Goal: Task Accomplishment & Management: Complete application form

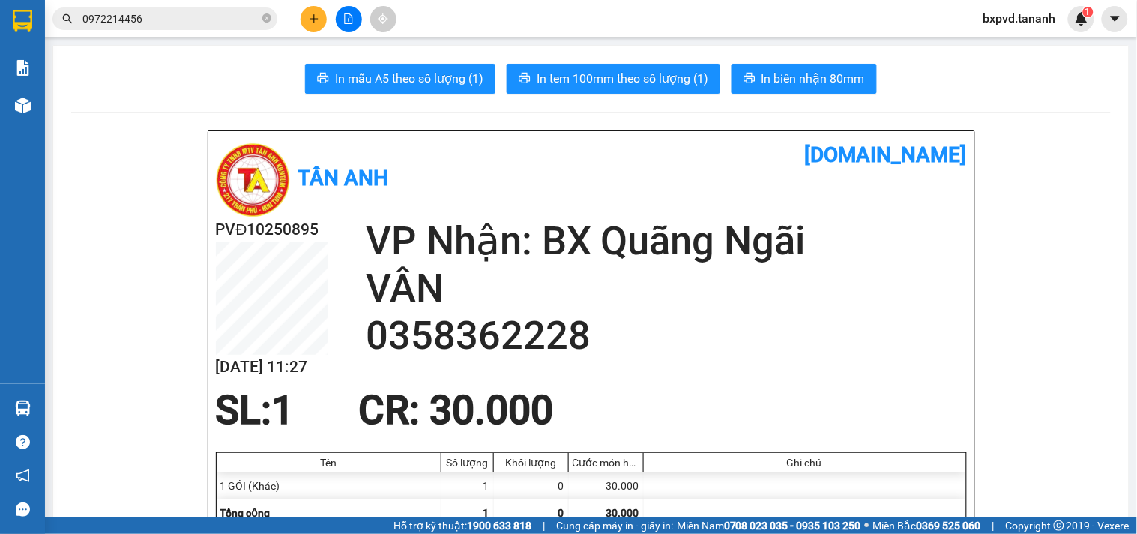
click at [317, 11] on button at bounding box center [314, 19] width 26 height 26
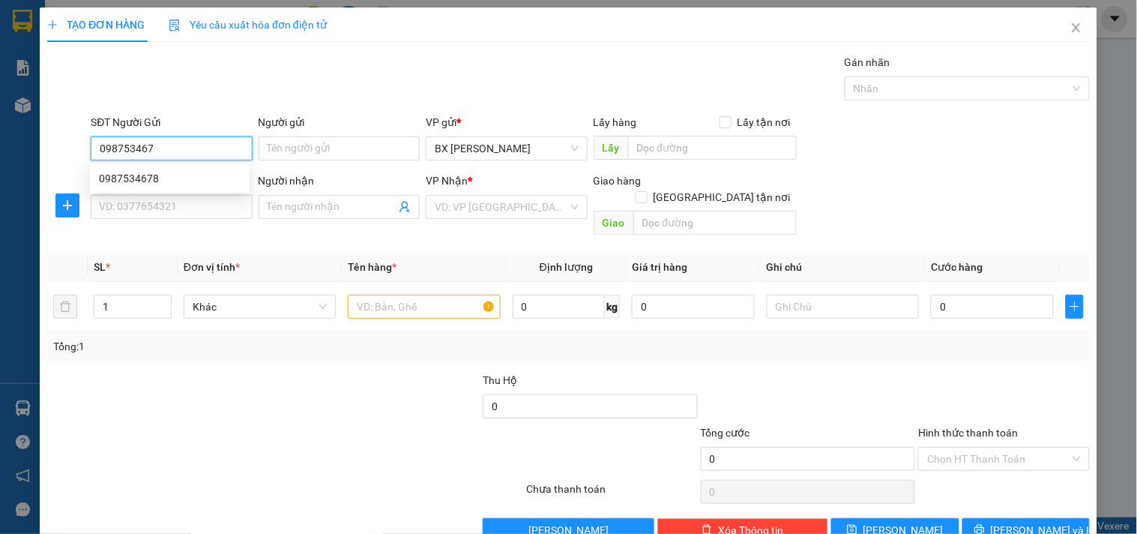
type input "0987534678"
click at [170, 184] on div "0987534678" at bounding box center [170, 178] width 142 height 16
type input "0972917939"
type input "TTP SUỐI GIỮA"
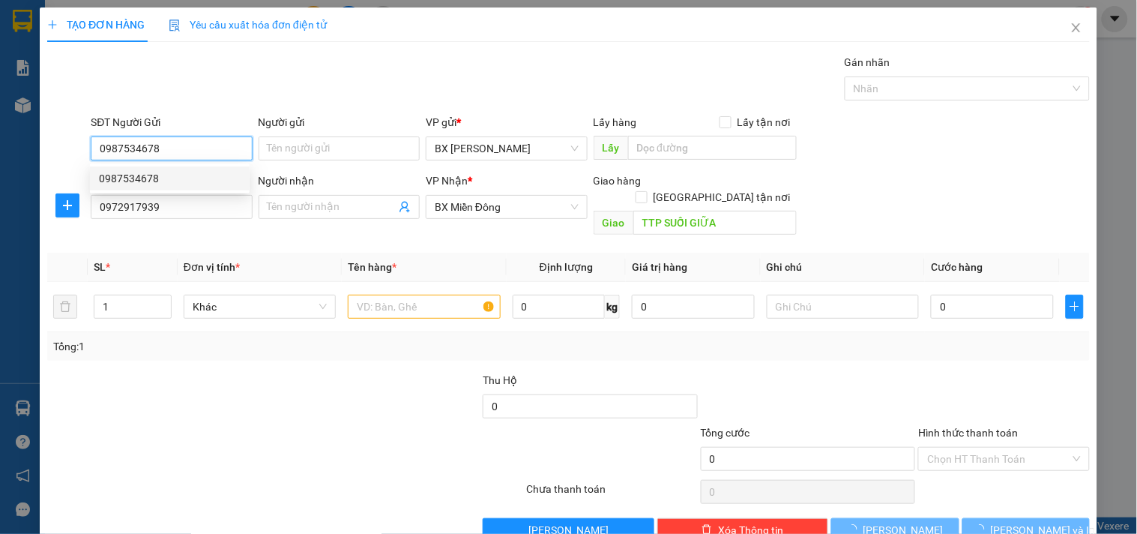
type input "100.000"
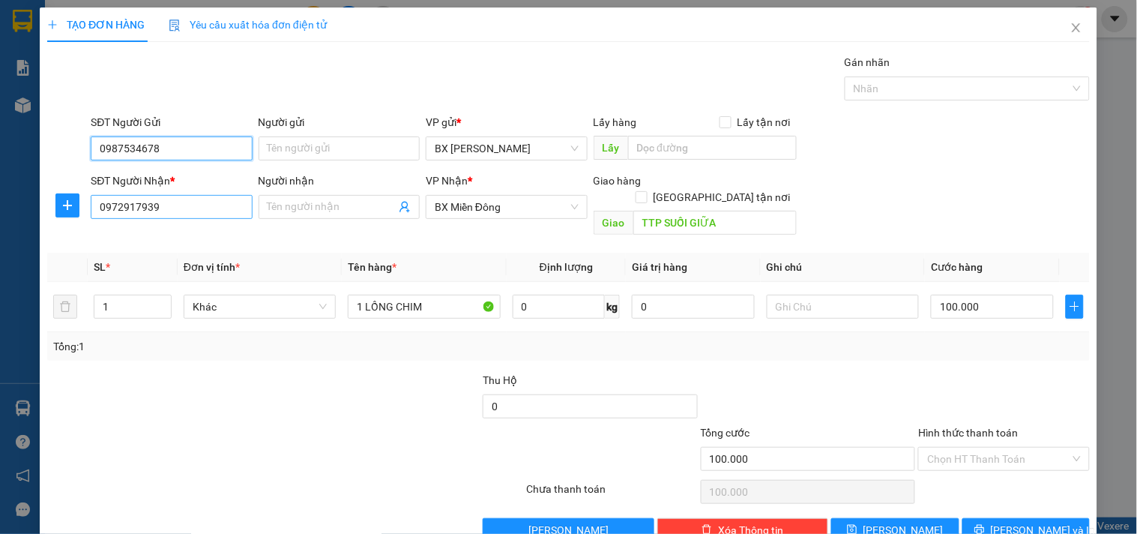
type input "0987534678"
drag, startPoint x: 170, startPoint y: 205, endPoint x: 0, endPoint y: 169, distance: 173.7
click at [0, 169] on div "TẠO ĐƠN HÀNG Yêu cầu xuất hóa đơn điện tử Transit Pickup Surcharge Ids Transit …" at bounding box center [568, 267] width 1137 height 534
click at [121, 214] on input "0923388833" at bounding box center [171, 207] width 161 height 24
click at [136, 212] on input "0923388833" at bounding box center [171, 207] width 161 height 24
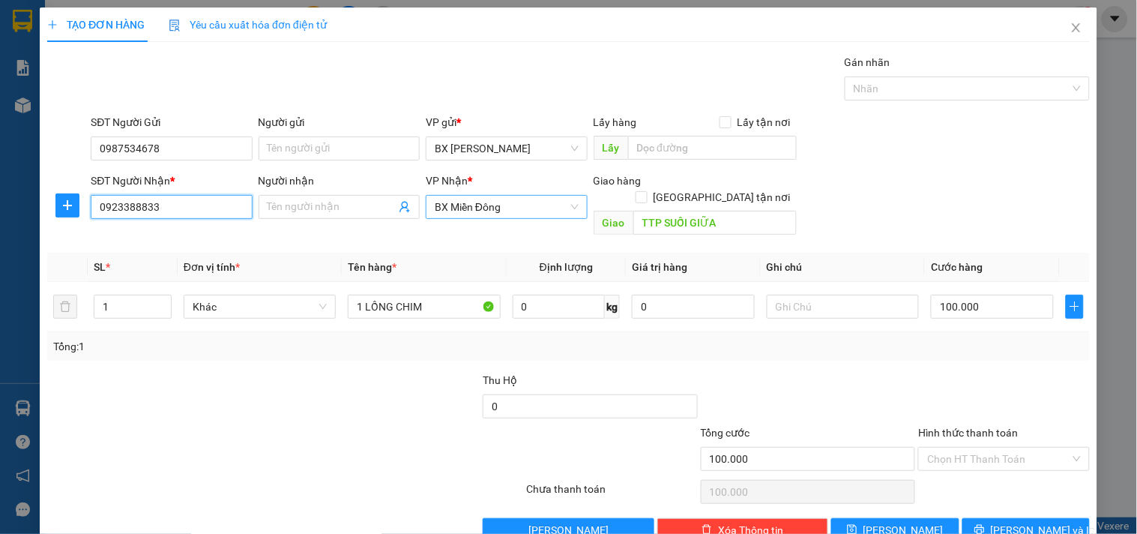
click at [480, 208] on span "BX Miền Đông" at bounding box center [506, 207] width 143 height 22
type input "0923388833"
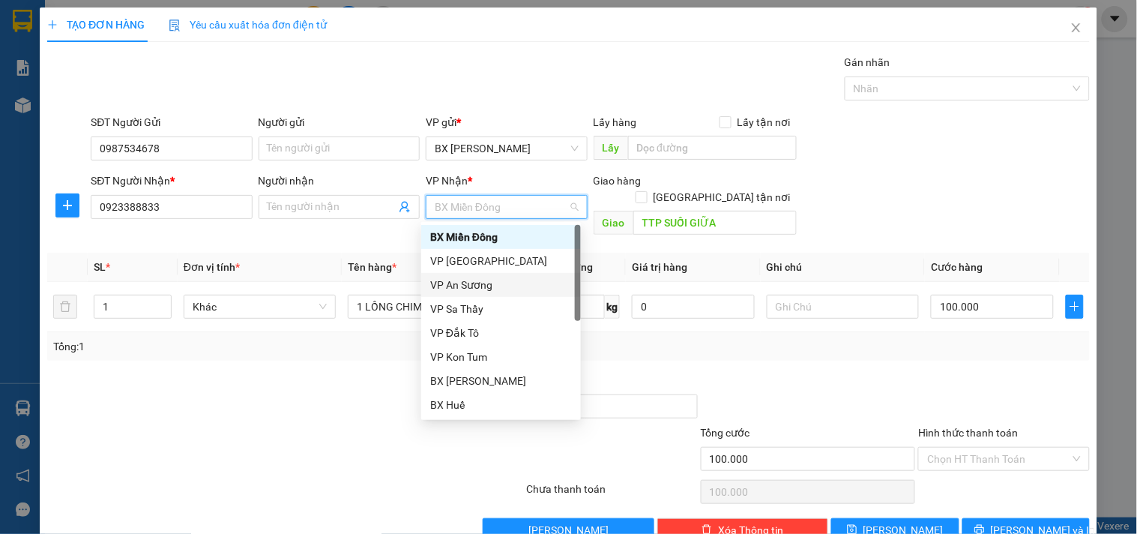
click at [467, 282] on div "VP An Sương" at bounding box center [501, 285] width 142 height 16
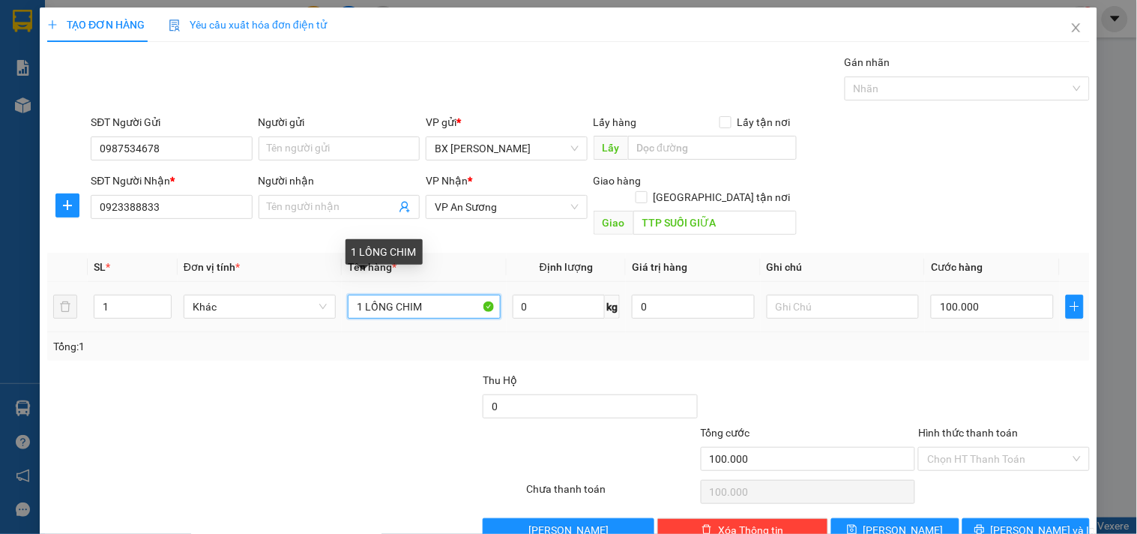
drag, startPoint x: 435, startPoint y: 293, endPoint x: 61, endPoint y: 310, distance: 373.6
click at [62, 310] on tr "1 Khác 1 LỒNG CHIM 0 kg 0 100.000" at bounding box center [568, 307] width 1042 height 50
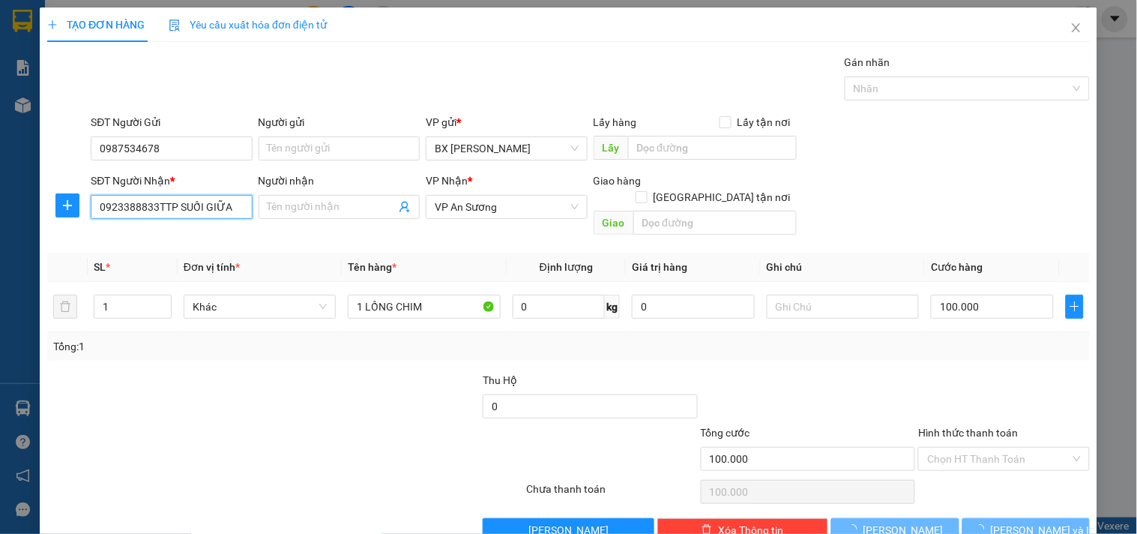
type input "0923388833"
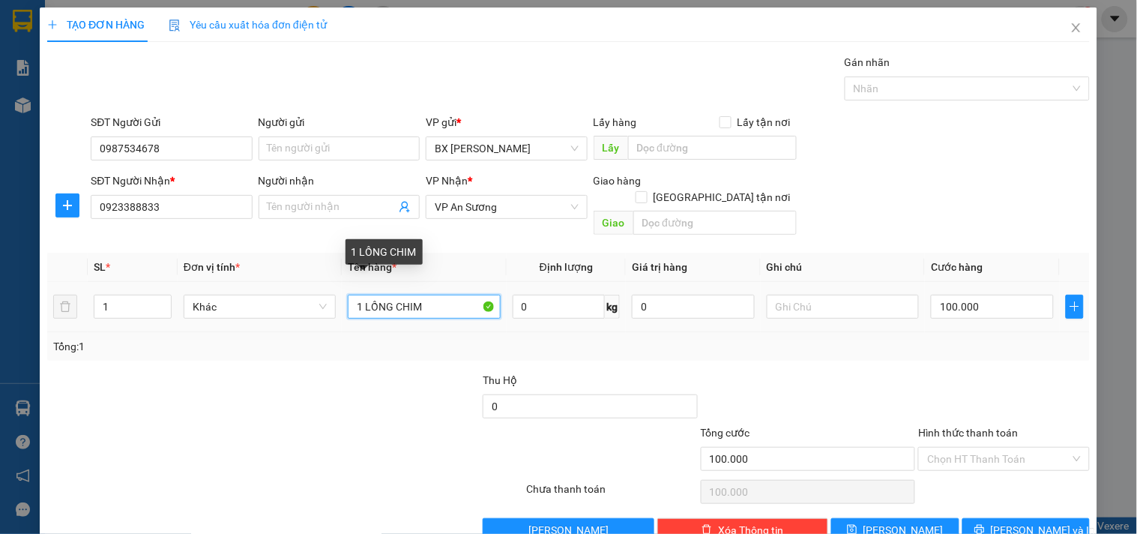
click at [60, 295] on tr "1 Khác 1 LỒNG CHIM 0 kg 0 100.000" at bounding box center [568, 307] width 1042 height 50
type input "1TG"
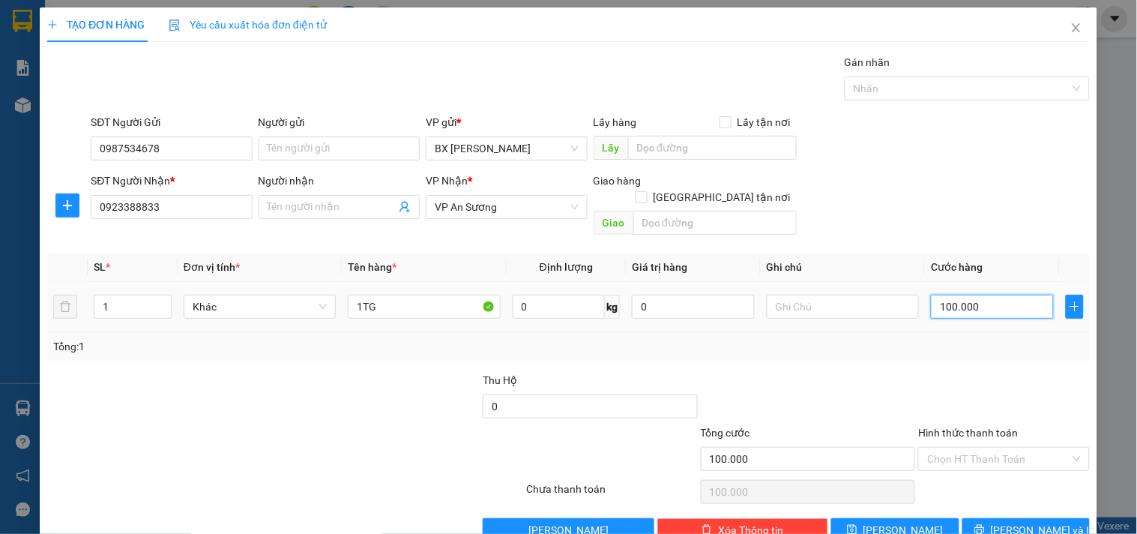
click at [1021, 295] on input "100.000" at bounding box center [992, 307] width 123 height 24
type input "4"
type input "40"
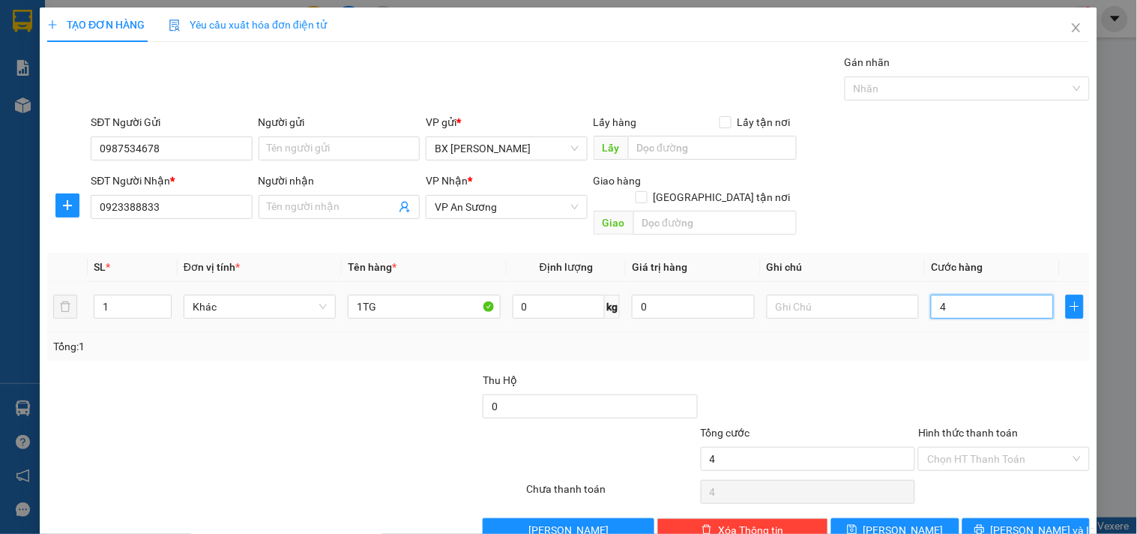
type input "40"
type input "40.000"
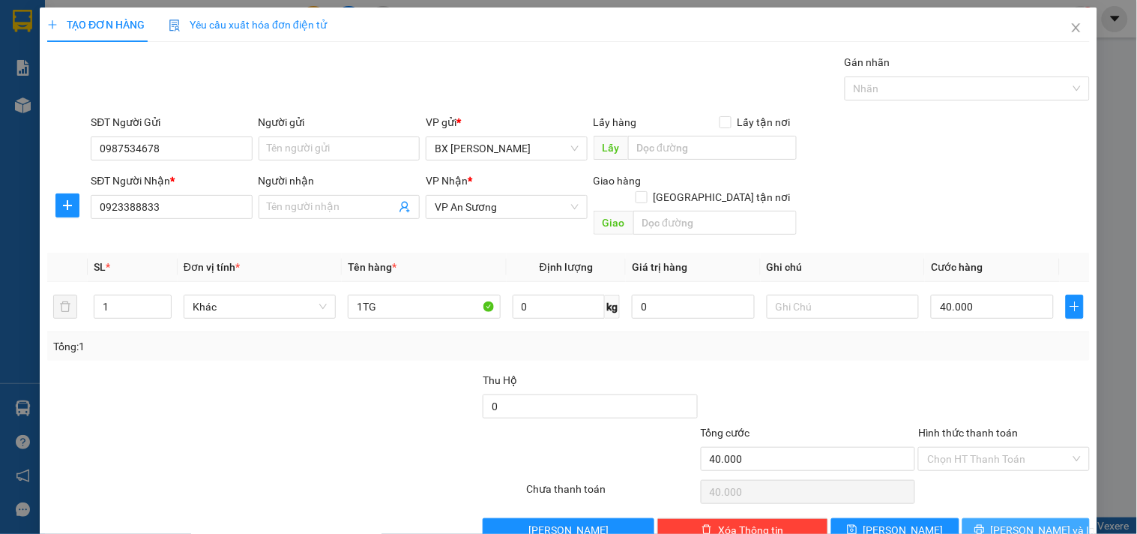
click at [1009, 522] on span "[PERSON_NAME] và In" at bounding box center [1043, 530] width 105 height 16
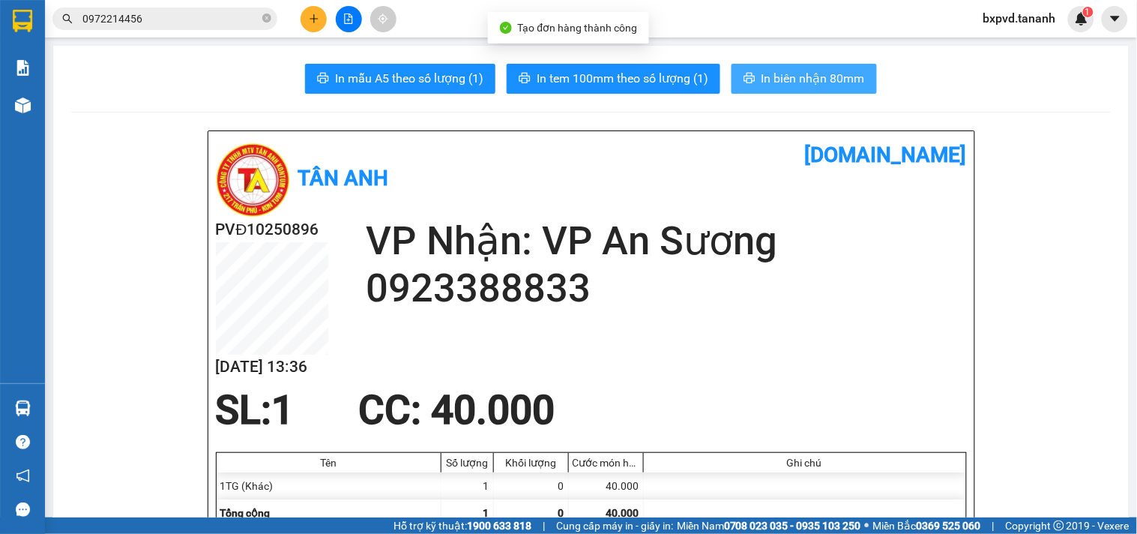
click at [747, 65] on button "In biên nhận 80mm" at bounding box center [803, 79] width 145 height 30
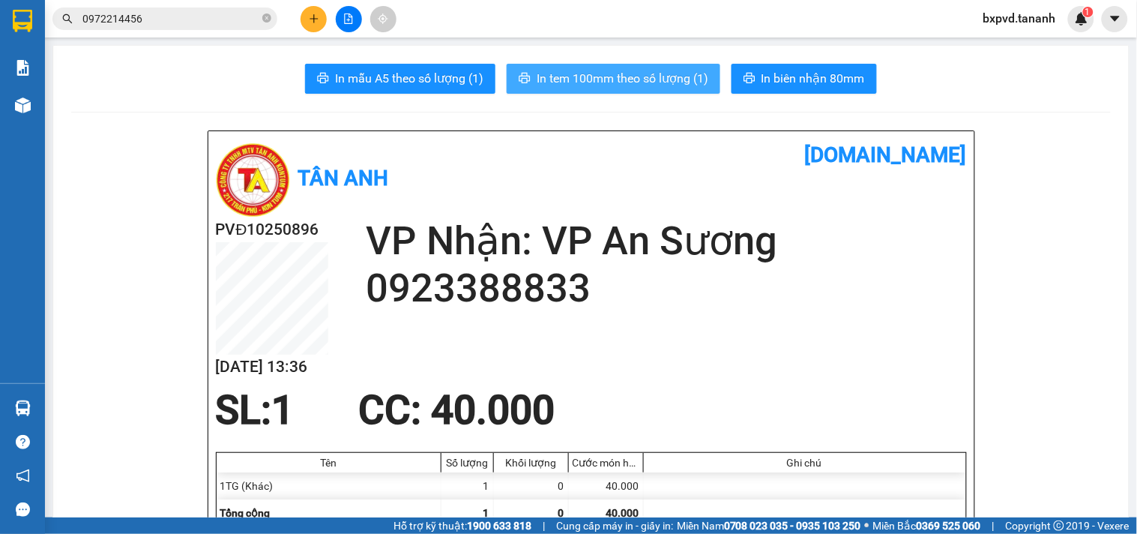
click at [618, 76] on span "In tem 100mm theo số lượng (1)" at bounding box center [623, 78] width 172 height 19
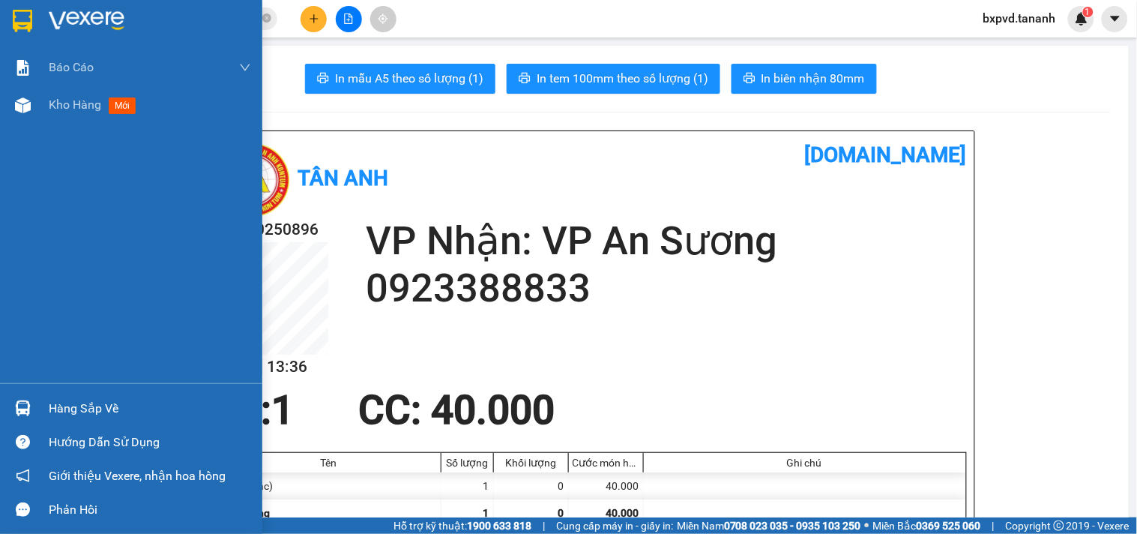
click at [0, 2] on div at bounding box center [131, 24] width 262 height 49
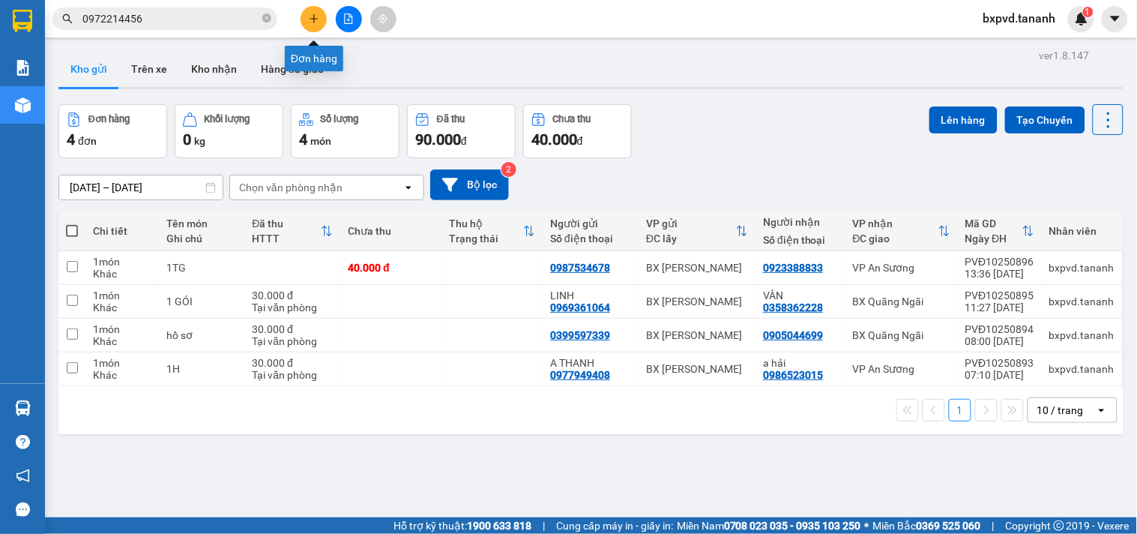
click at [322, 16] on button at bounding box center [314, 19] width 26 height 26
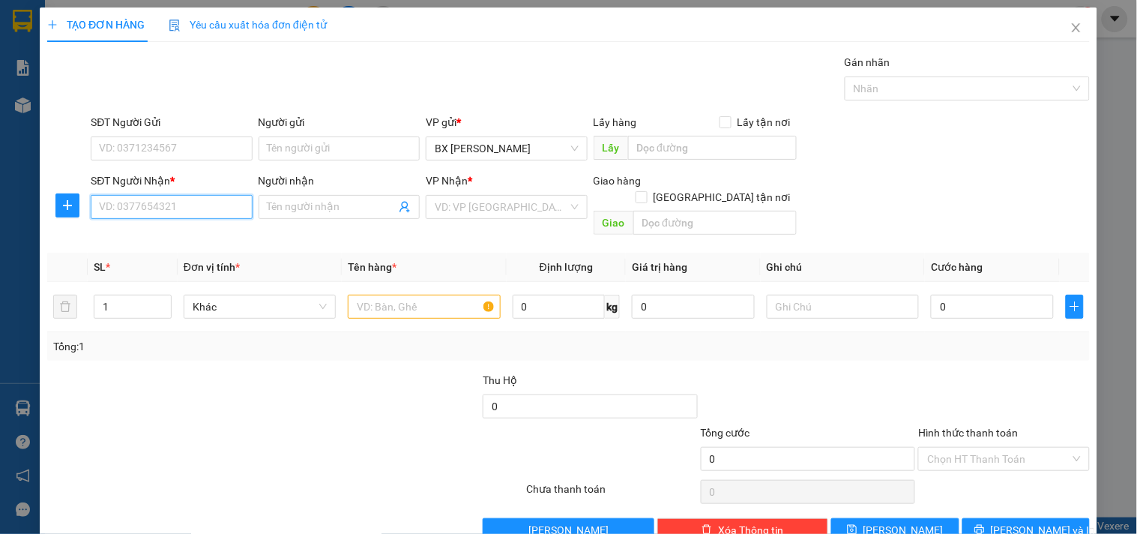
click at [190, 218] on input "SĐT Người Nhận *" at bounding box center [171, 207] width 161 height 24
click at [190, 211] on input "SĐT Người Nhận *" at bounding box center [171, 207] width 161 height 24
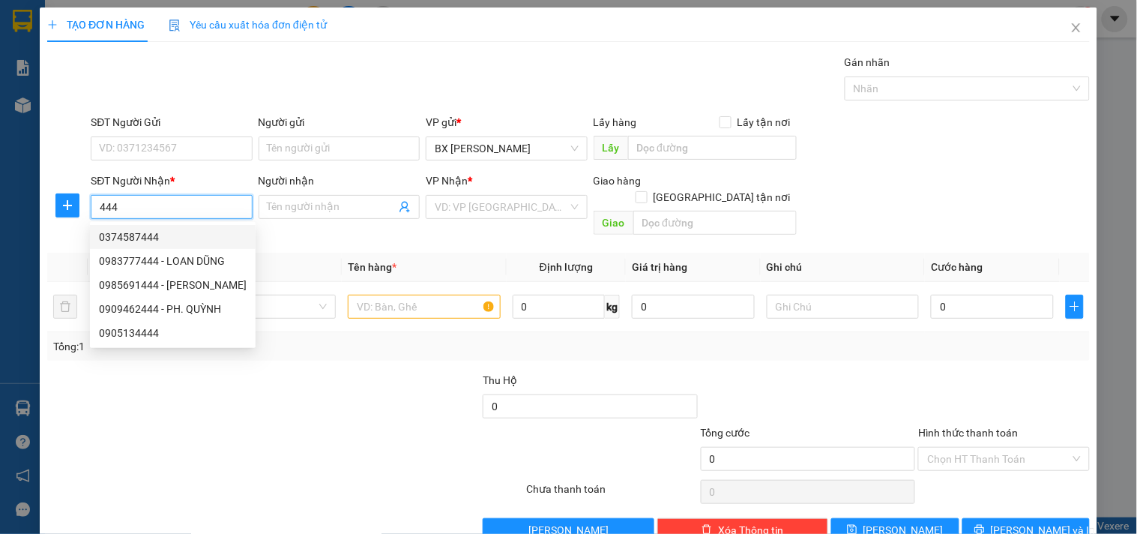
click at [181, 229] on div "0374587444" at bounding box center [173, 237] width 148 height 16
type input "0374587444"
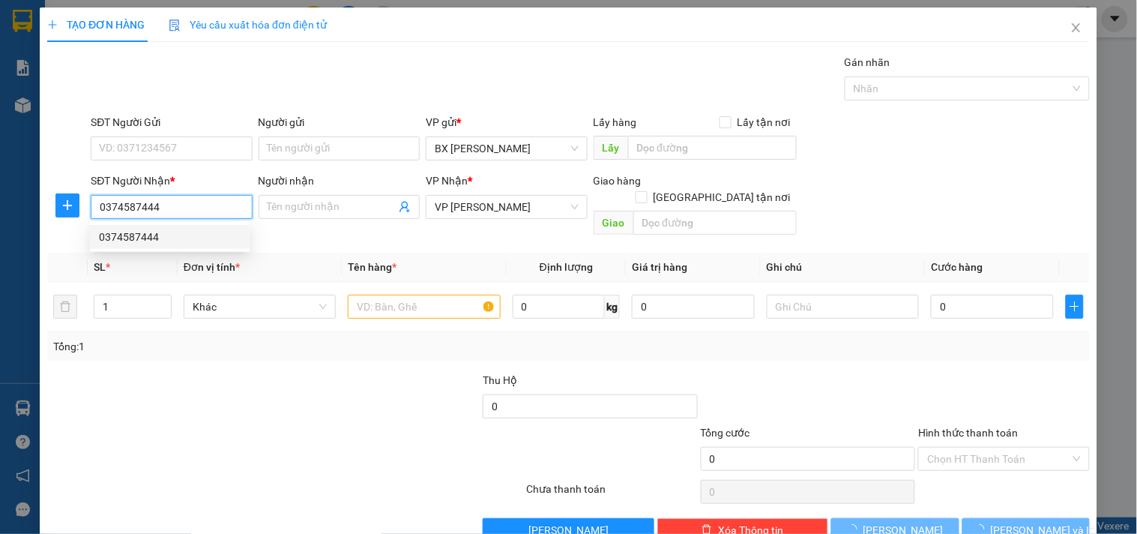
type input "150.000"
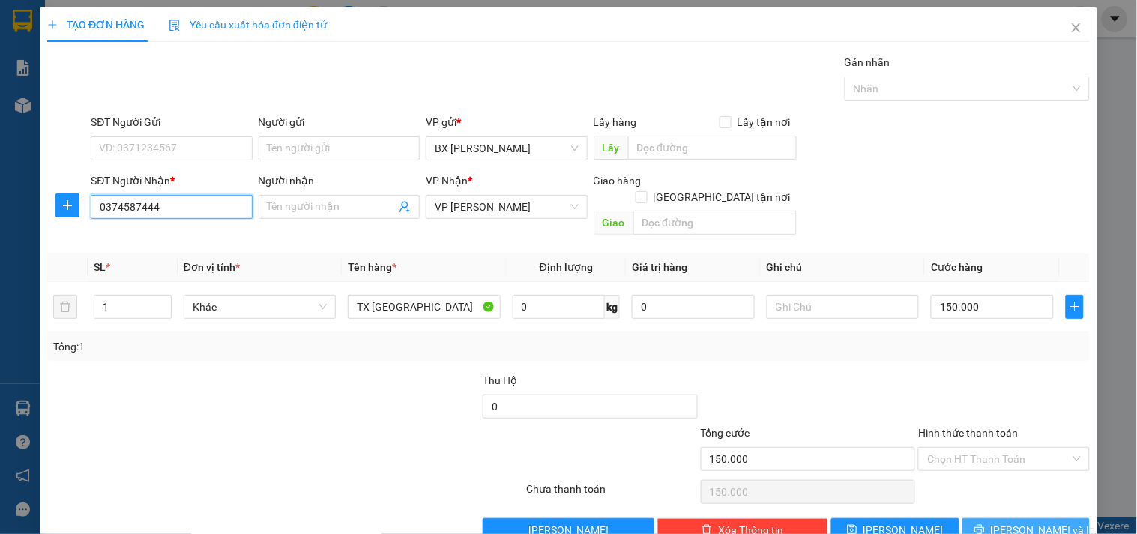
type input "0374587444"
click at [976, 518] on button "[PERSON_NAME] và In" at bounding box center [1025, 530] width 127 height 24
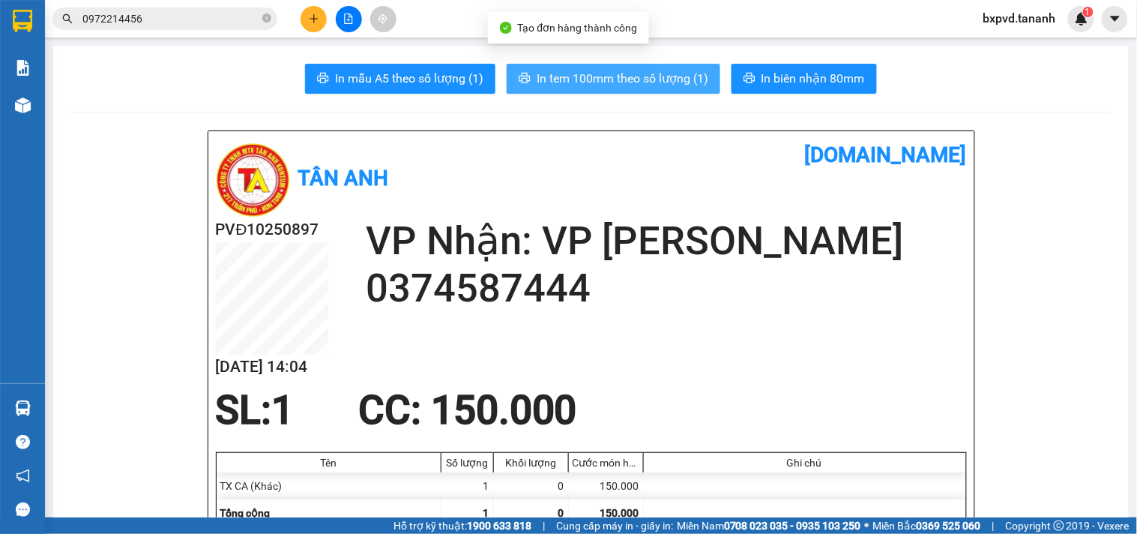
click at [642, 76] on span "In tem 100mm theo số lượng (1)" at bounding box center [623, 78] width 172 height 19
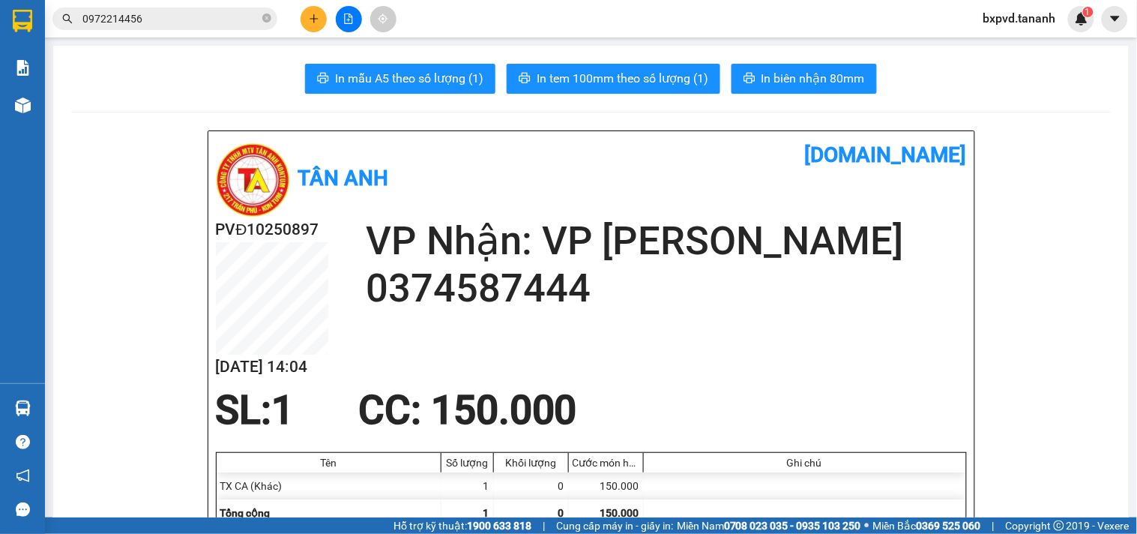
click at [305, 18] on button at bounding box center [314, 19] width 26 height 26
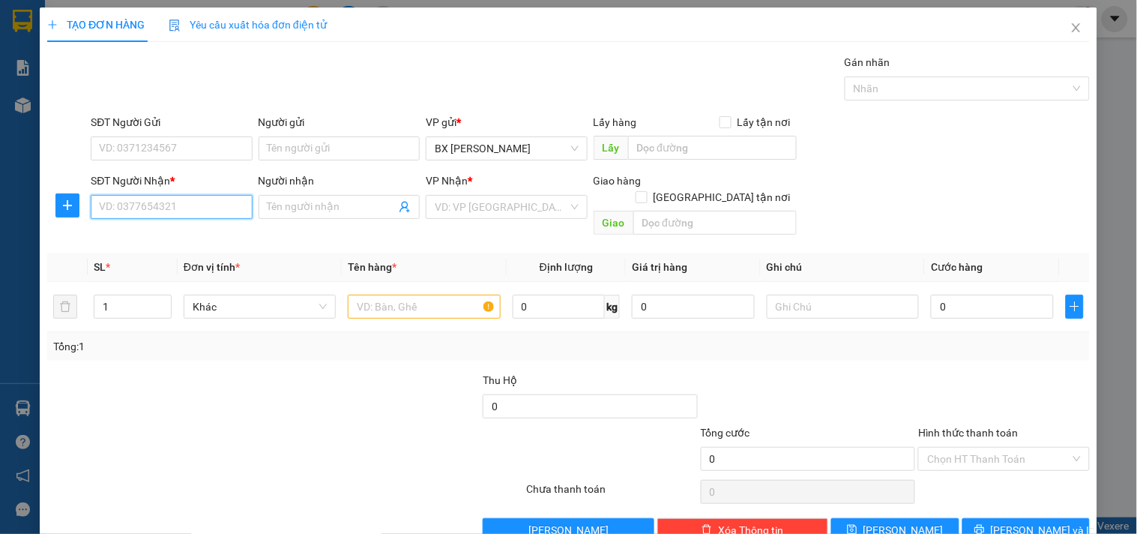
click at [163, 201] on input "SĐT Người Nhận *" at bounding box center [171, 207] width 161 height 24
click at [159, 236] on div "0976858554 - THÀNH" at bounding box center [170, 237] width 142 height 16
type input "0976858554"
type input "THÀNH"
type input "150.000"
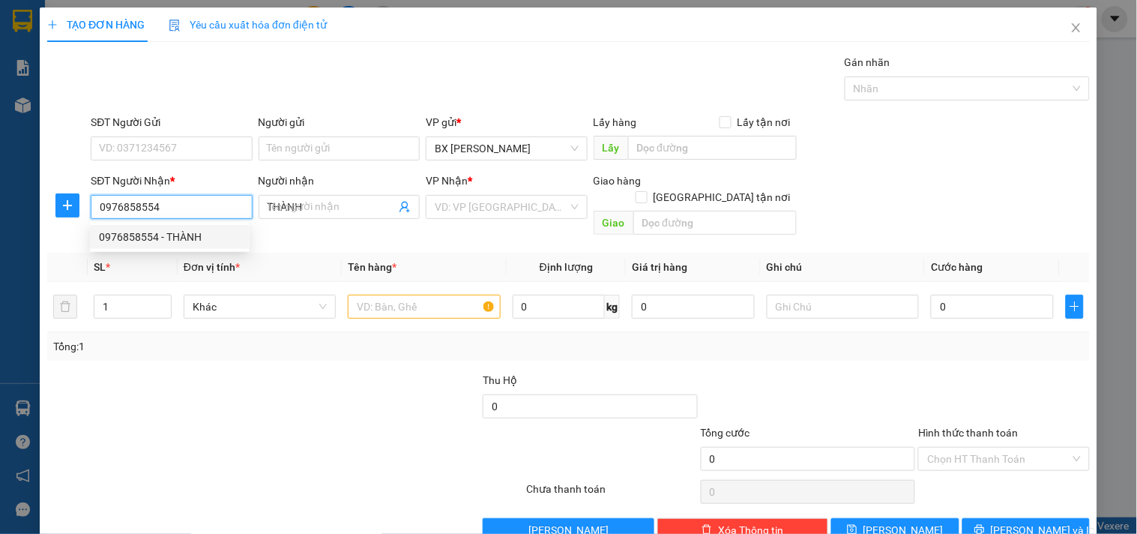
type input "150.000"
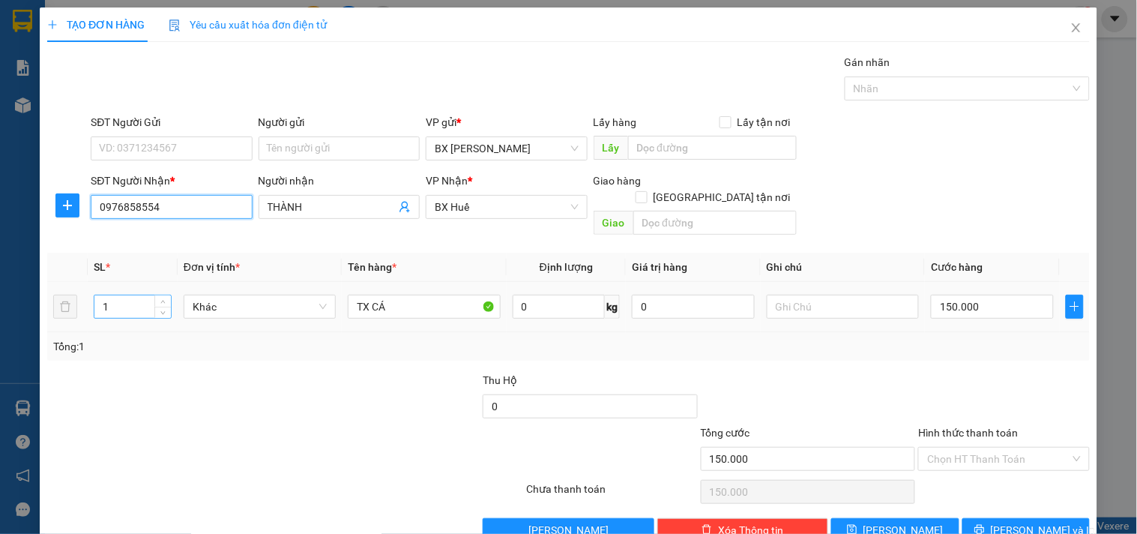
type input "0976858554"
drag, startPoint x: 135, startPoint y: 285, endPoint x: 10, endPoint y: 285, distance: 124.4
click at [10, 285] on div "TẠO ĐƠN HÀNG Yêu cầu xuất hóa đơn điện tử Transit Pickup Surcharge Ids Transit …" at bounding box center [568, 267] width 1137 height 534
type input "2"
click at [962, 295] on input "150.000" at bounding box center [992, 307] width 123 height 24
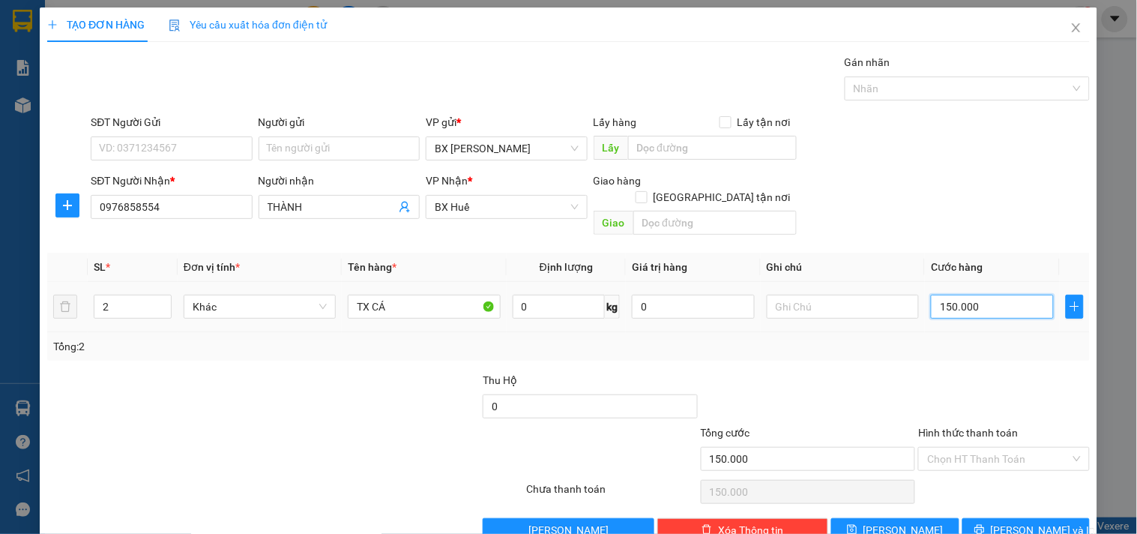
type input "3"
type input "30"
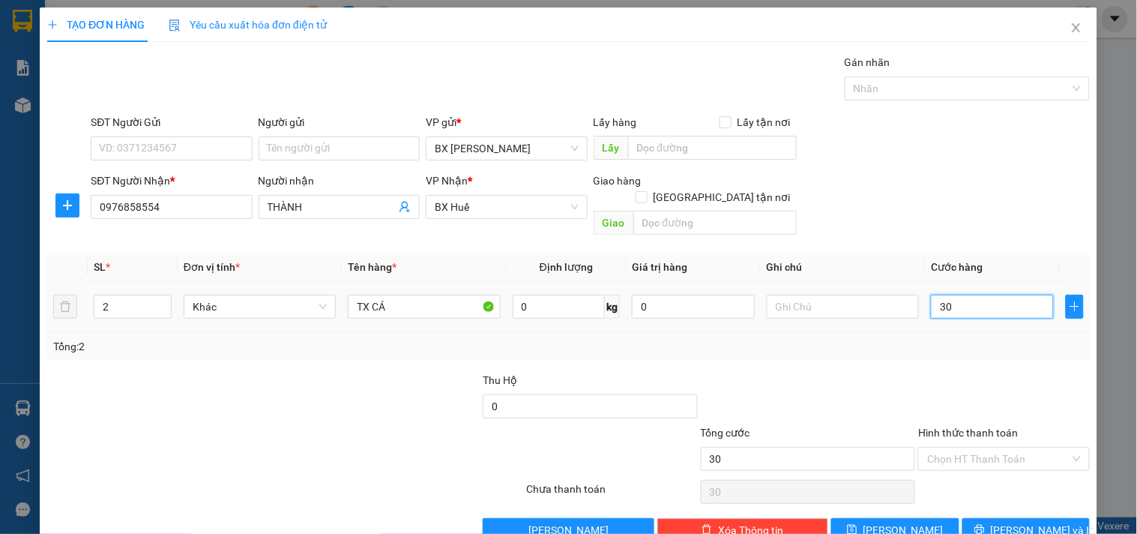
type input "300"
type input "300.000"
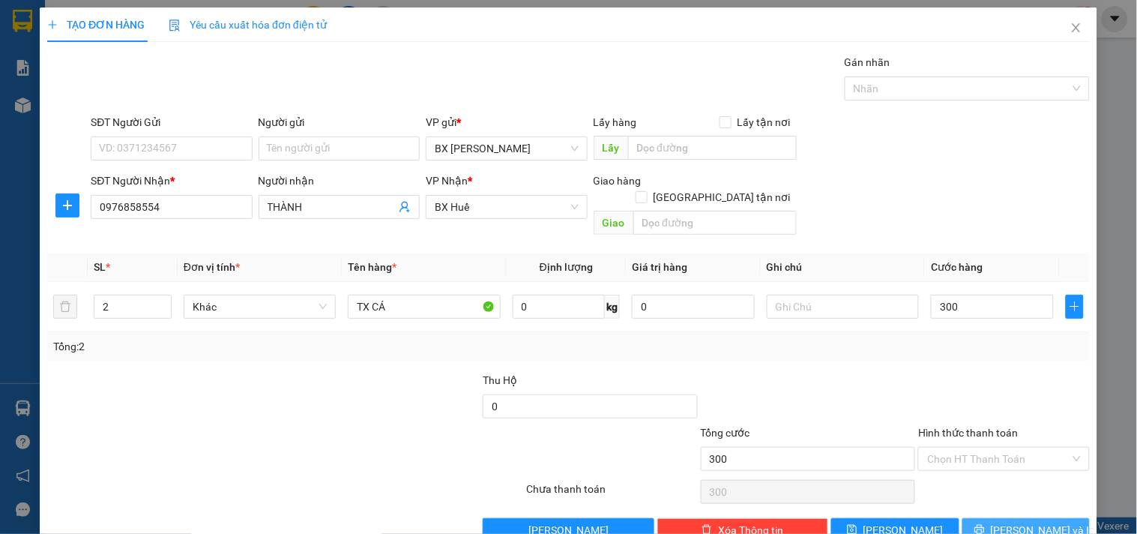
type input "300.000"
click at [1009, 522] on span "[PERSON_NAME] và In" at bounding box center [1043, 530] width 105 height 16
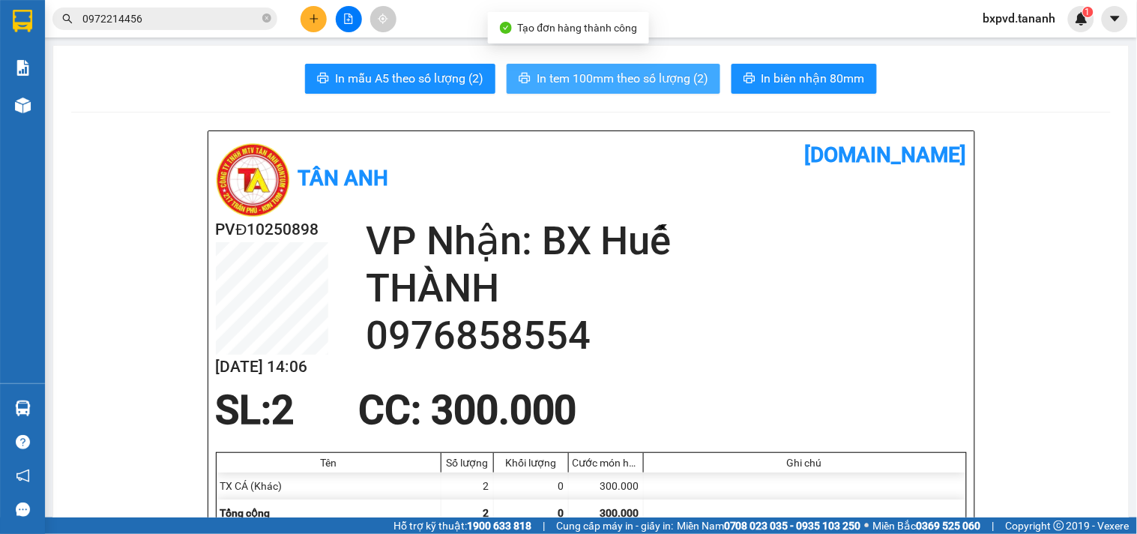
click at [603, 76] on span "In tem 100mm theo số lượng (2)" at bounding box center [623, 78] width 172 height 19
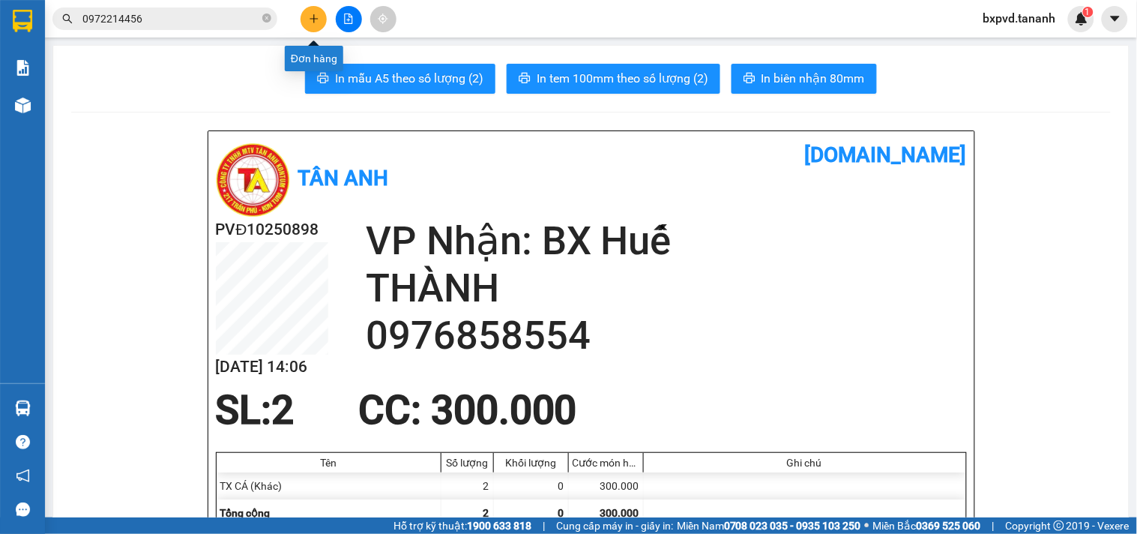
click at [317, 16] on icon "plus" at bounding box center [314, 18] width 10 height 10
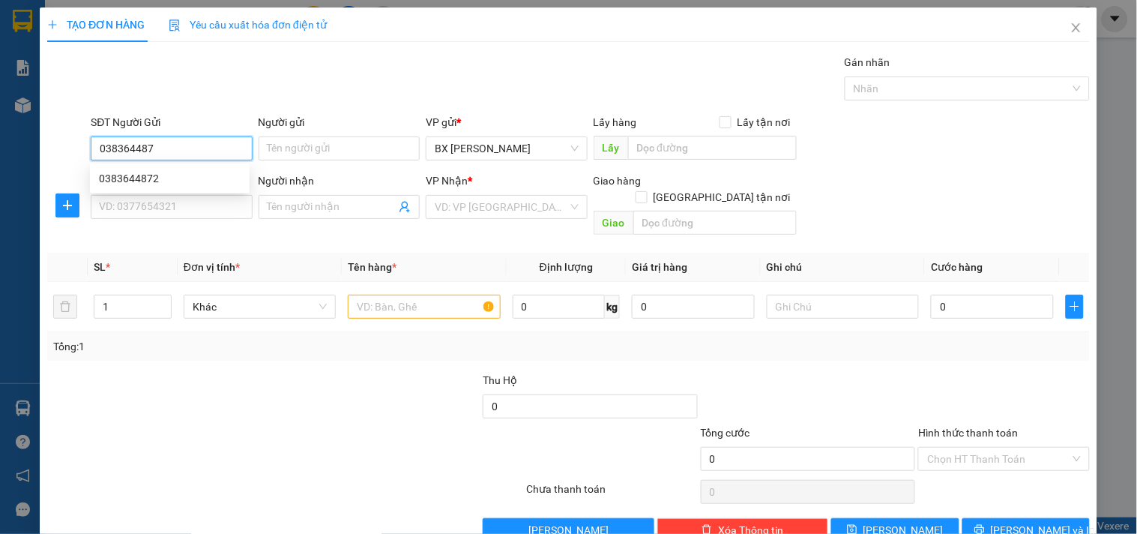
type input "0383644872"
click at [161, 175] on div "0383644872" at bounding box center [170, 178] width 142 height 16
type input "0902717671"
type input "VÂN"
type input "GTN CC TÂN PHÚ"
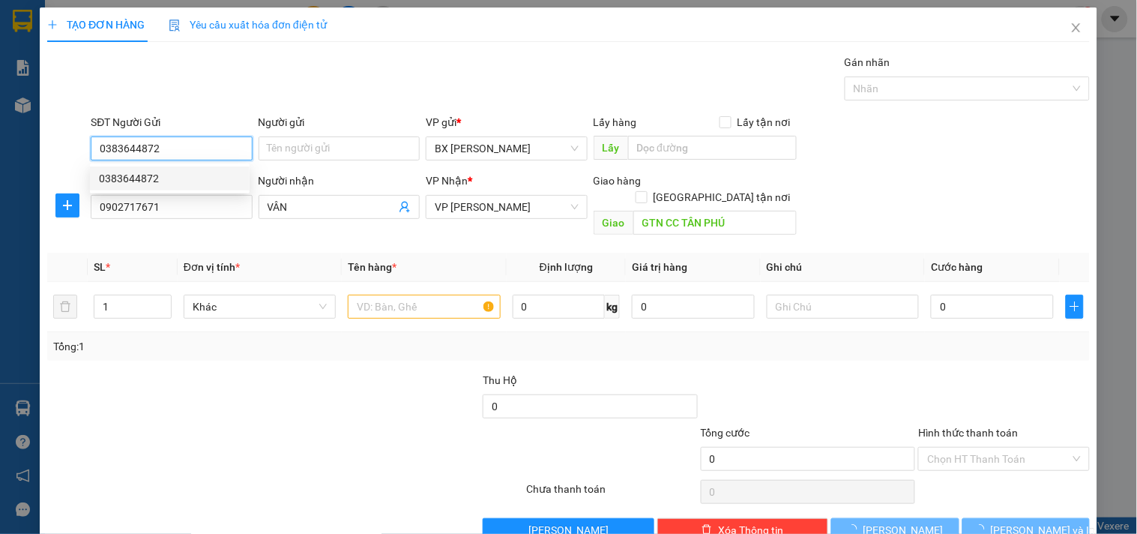
type input "60.000"
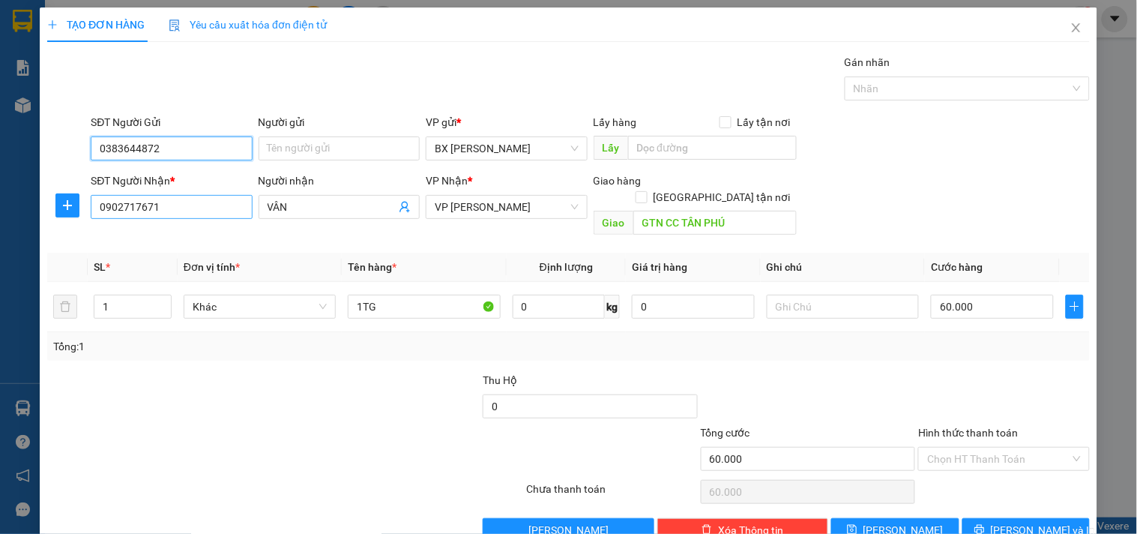
type input "0383644872"
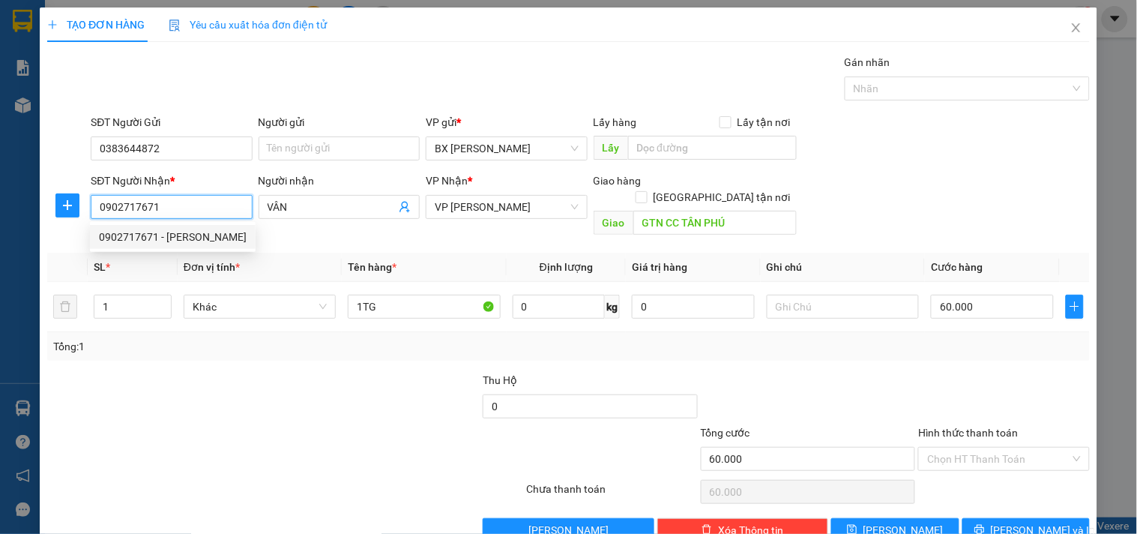
drag, startPoint x: 192, startPoint y: 211, endPoint x: 42, endPoint y: 216, distance: 150.0
click at [42, 216] on div "TẠO ĐƠN HÀNG Yêu cầu xuất hóa đơn điện tử Transit Pickup Surcharge Ids Transit …" at bounding box center [568, 280] width 1057 height 546
drag, startPoint x: 336, startPoint y: 197, endPoint x: 204, endPoint y: 214, distance: 132.9
click at [204, 214] on div "SĐT Người Nhận * VD: 0377654321 Người nhận VÂN VÂN VP Nhận * VP Thành Thái Giao…" at bounding box center [590, 206] width 1005 height 69
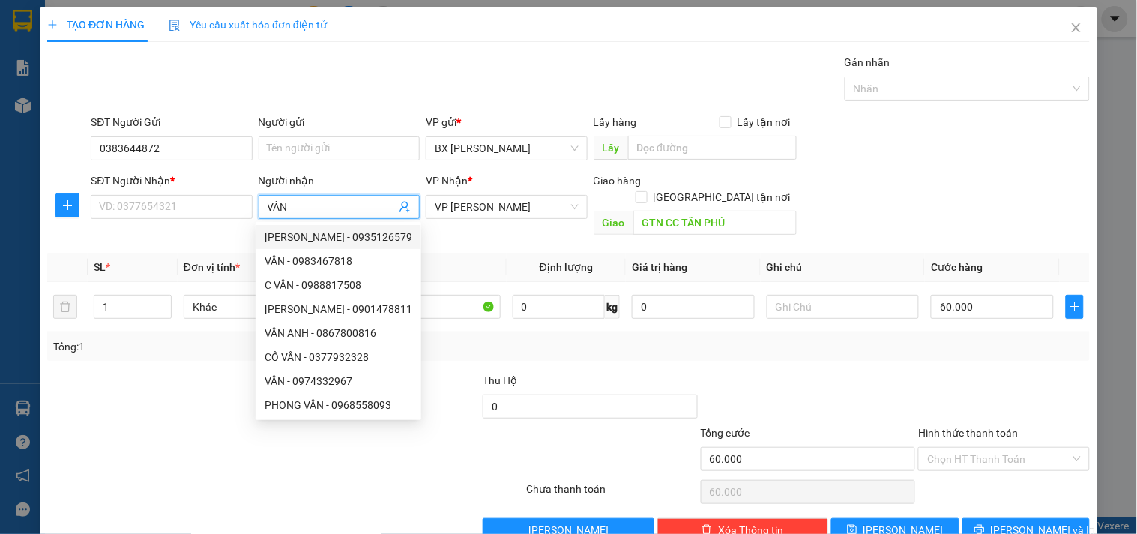
click at [279, 206] on input "VÂN" at bounding box center [332, 207] width 128 height 16
drag, startPoint x: 285, startPoint y: 205, endPoint x: 312, endPoint y: 208, distance: 27.1
click at [295, 205] on input "VÂN" at bounding box center [332, 207] width 128 height 16
drag, startPoint x: 312, startPoint y: 208, endPoint x: 249, endPoint y: 208, distance: 63.0
click at [256, 207] on div "Người nhận VÂN" at bounding box center [339, 206] width 167 height 69
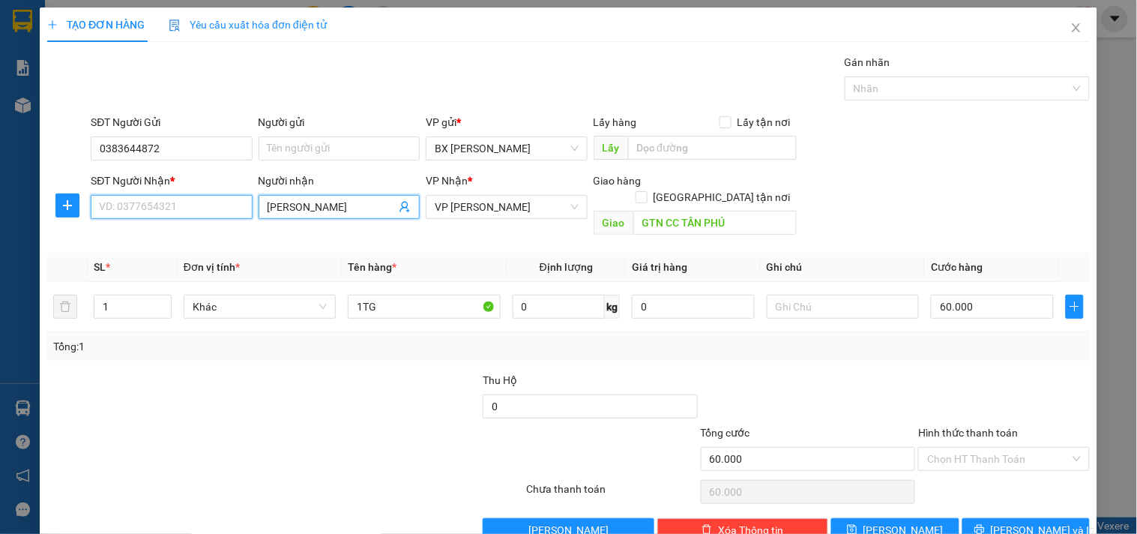
click at [189, 212] on input "SĐT Người Nhận *" at bounding box center [171, 207] width 161 height 24
drag, startPoint x: 355, startPoint y: 206, endPoint x: 309, endPoint y: 210, distance: 46.6
click at [309, 210] on input "[PERSON_NAME]" at bounding box center [332, 207] width 128 height 16
type input "[PERSON_NAME]"
click at [136, 218] on input "SĐT Người Nhận *" at bounding box center [171, 207] width 161 height 24
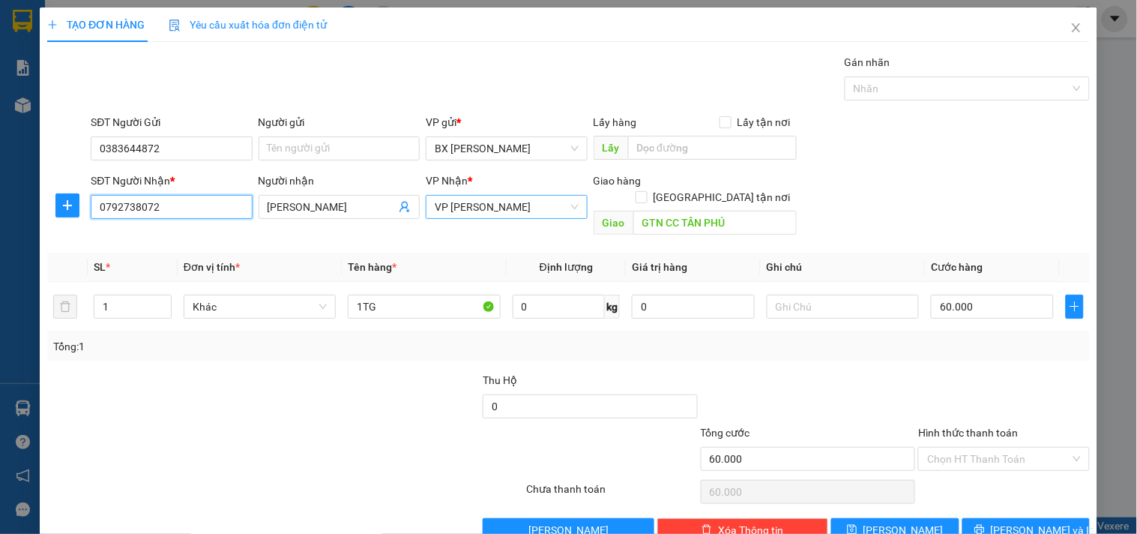
click at [567, 210] on span "VP [PERSON_NAME]" at bounding box center [506, 207] width 143 height 22
type input "0792738072"
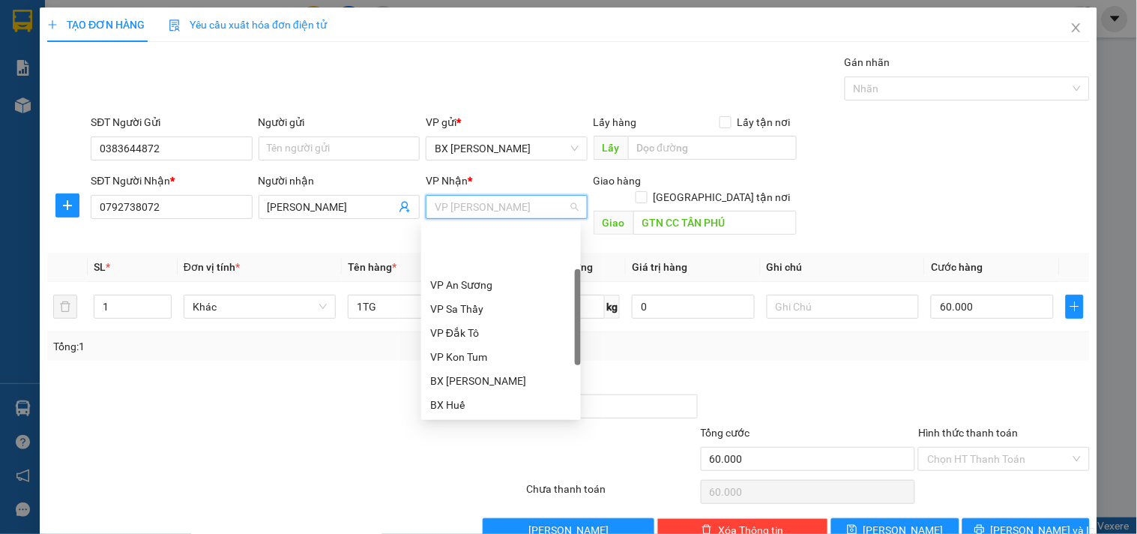
scroll to position [71, 0]
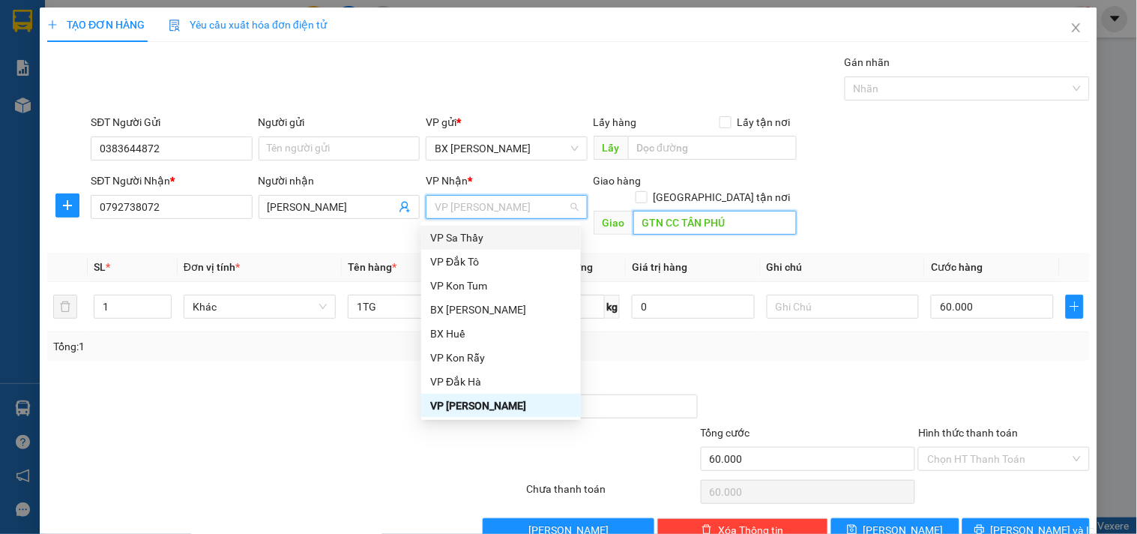
click at [729, 211] on input "GTN CC TÂN PHÚ" at bounding box center [714, 223] width 163 height 24
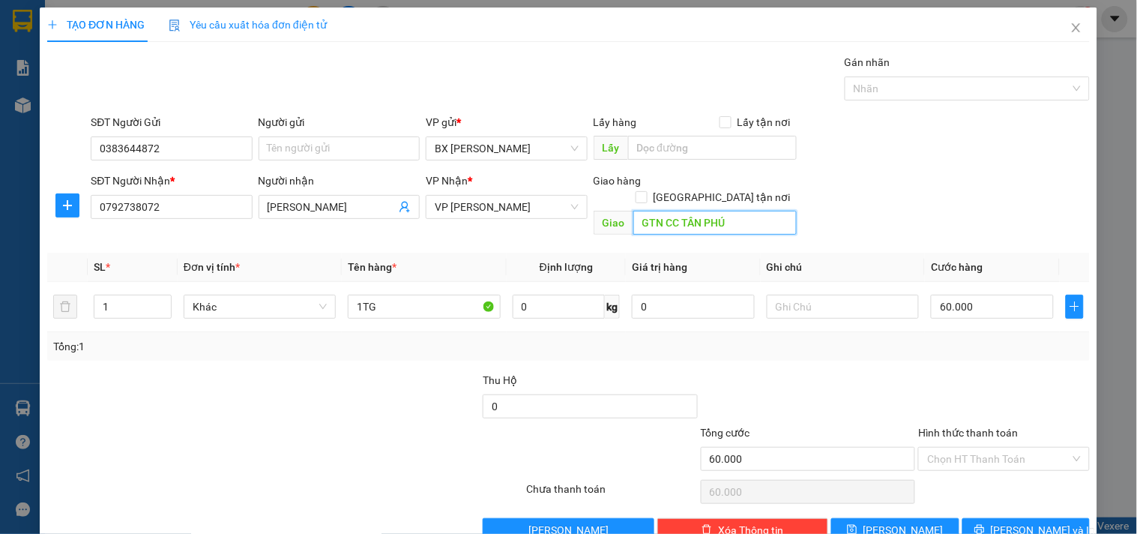
click at [729, 211] on input "GTN CC TÂN PHÚ" at bounding box center [714, 223] width 163 height 24
type input "GTN/CC"
click at [983, 295] on input "60.000" at bounding box center [992, 307] width 123 height 24
type input "5"
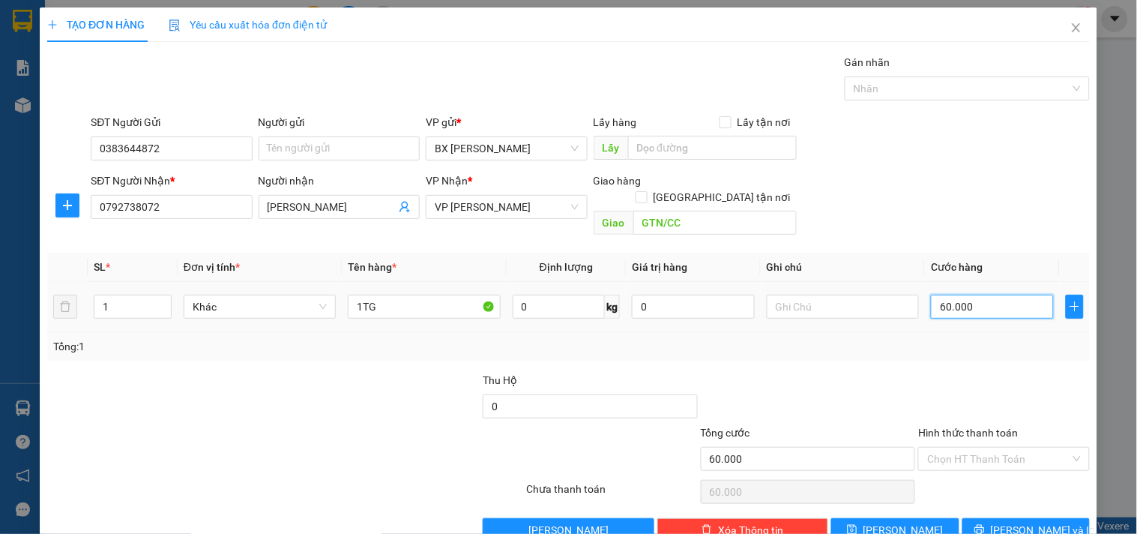
type input "5"
type input "50"
type input "500"
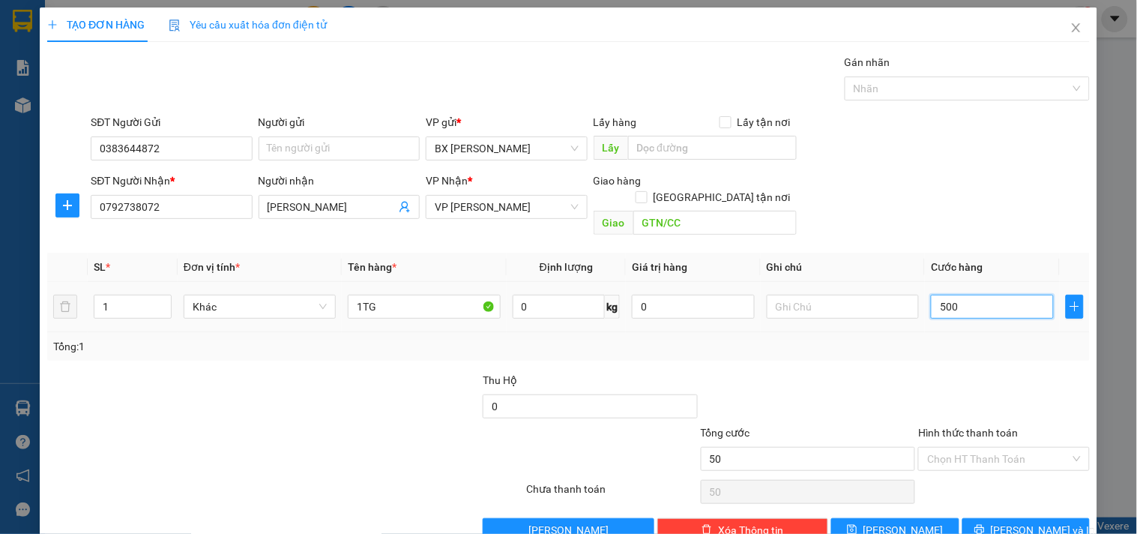
type input "500"
type input "5.000"
type input "50.000"
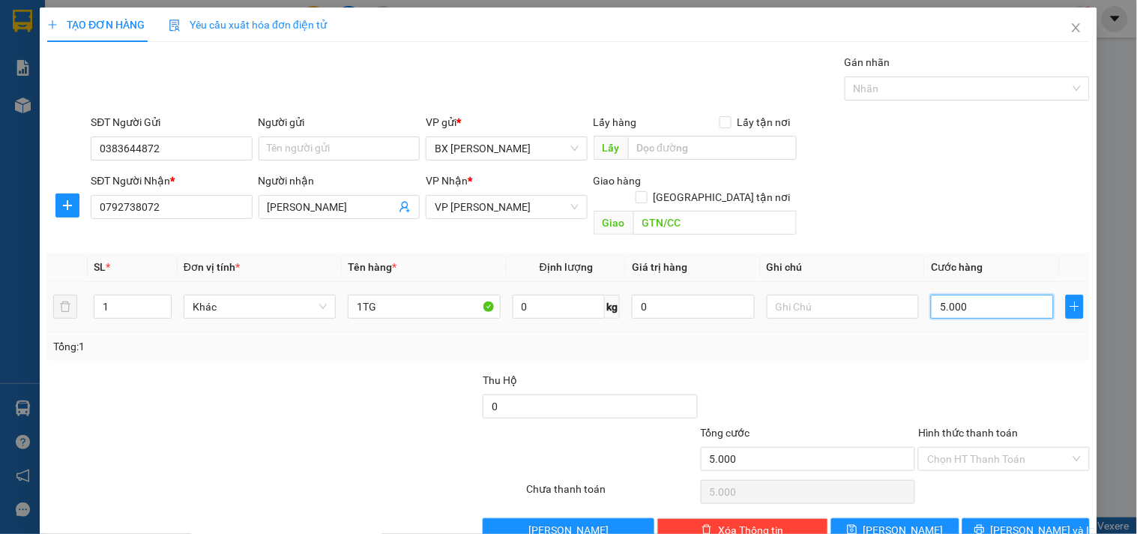
type input "50.000"
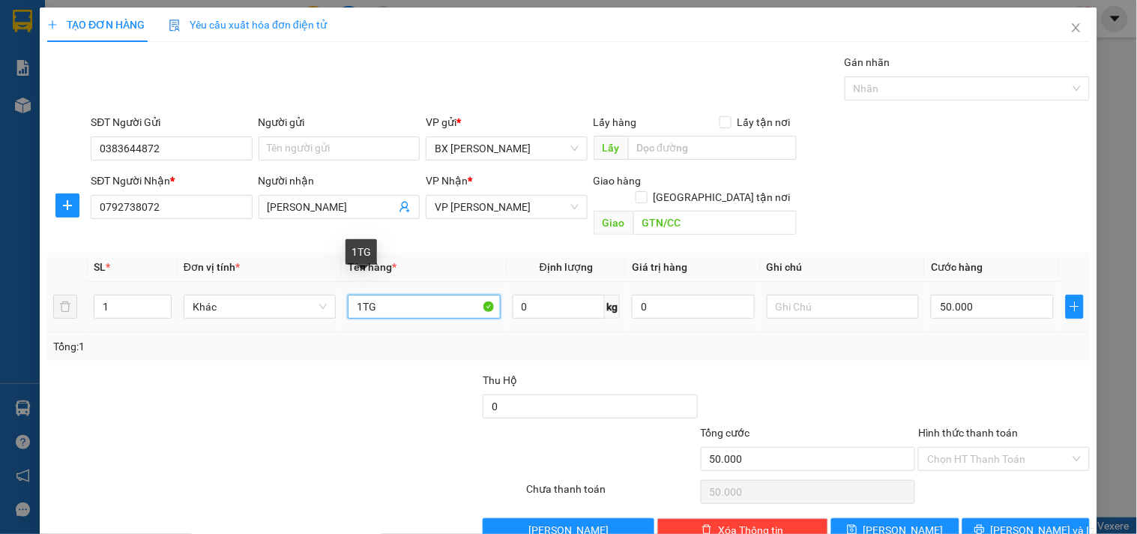
click at [402, 295] on input "1TG" at bounding box center [424, 307] width 152 height 24
type input "1 TX"
click at [1024, 447] on input "Hình thức thanh toán" at bounding box center [998, 458] width 142 height 22
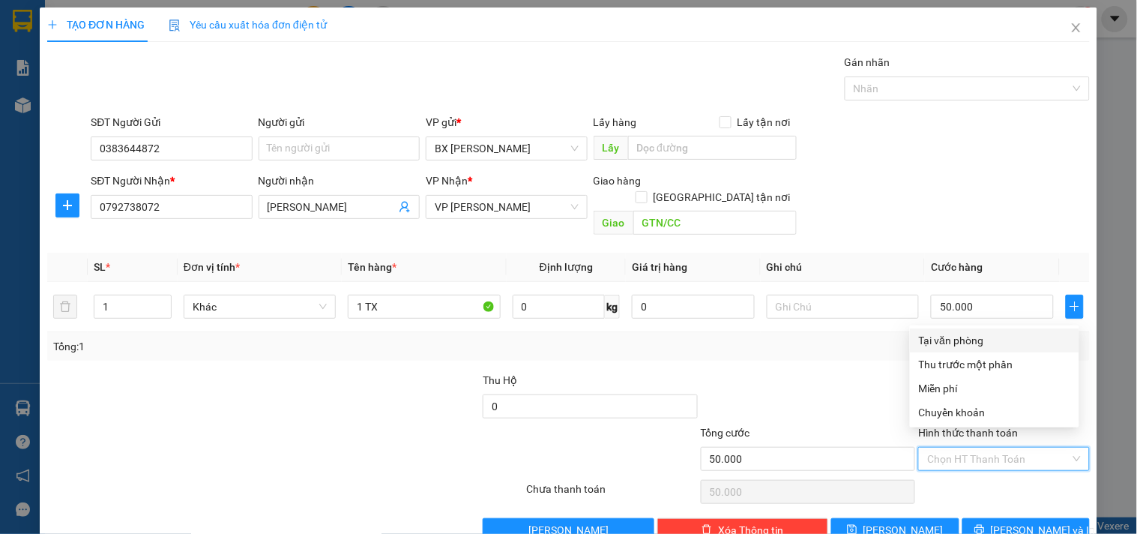
click at [969, 338] on div "Tại văn phòng" at bounding box center [994, 340] width 151 height 16
type input "0"
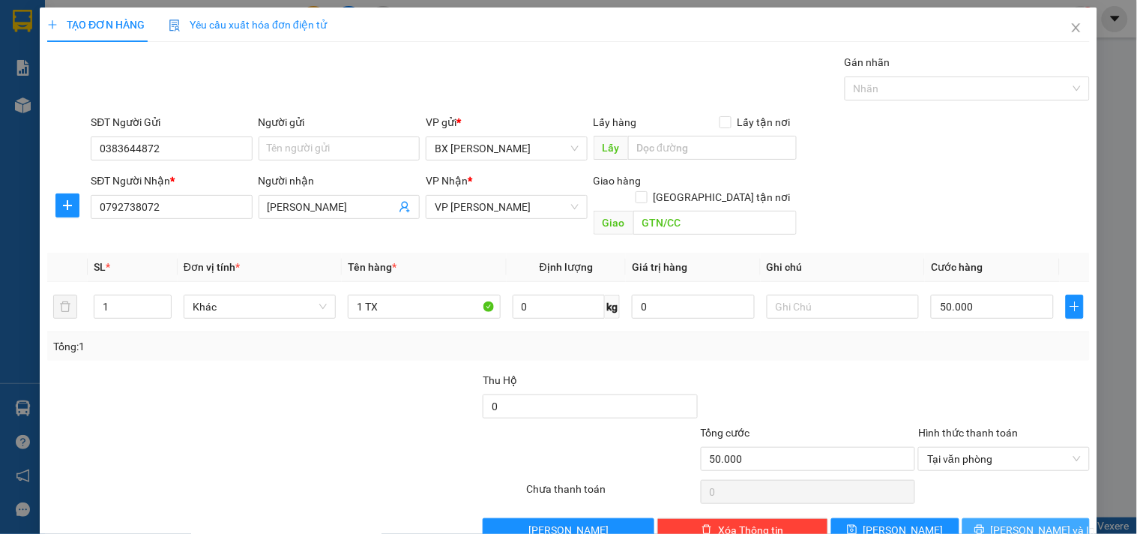
click at [1017, 522] on span "[PERSON_NAME] và In" at bounding box center [1043, 530] width 105 height 16
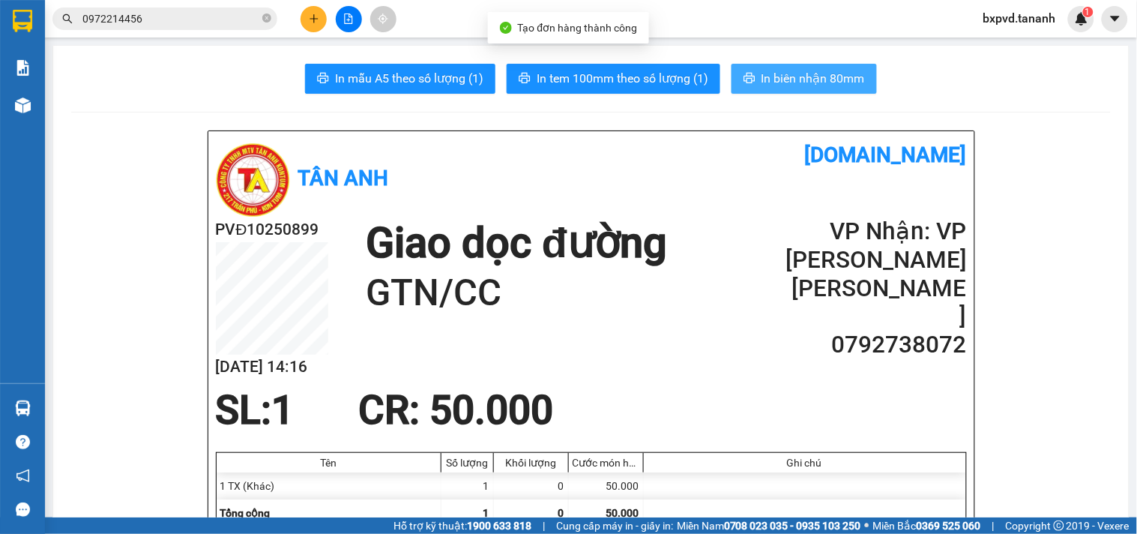
click at [859, 77] on button "In biên nhận 80mm" at bounding box center [803, 79] width 145 height 30
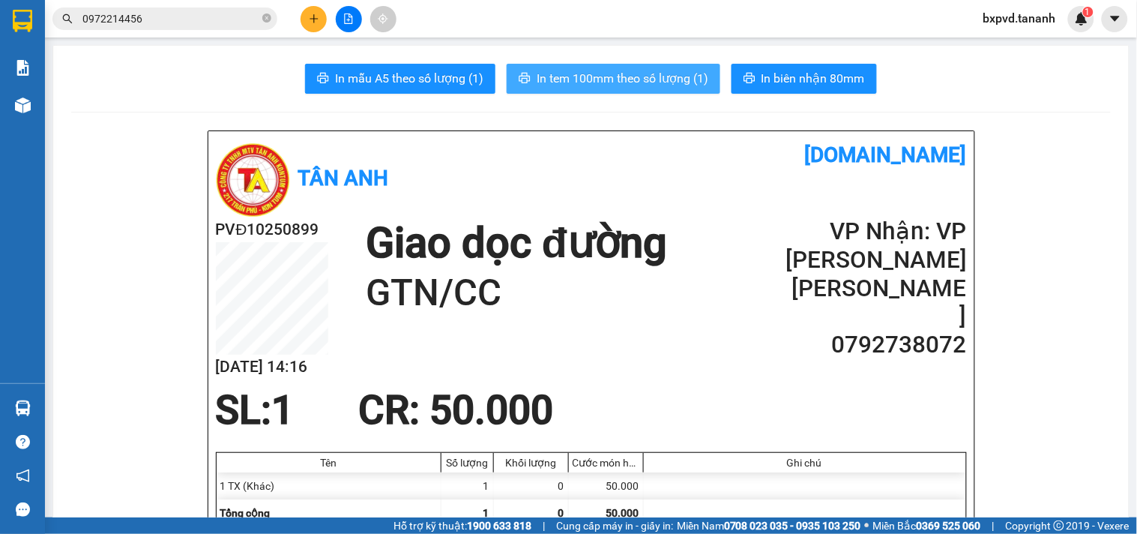
click at [642, 72] on span "In tem 100mm theo số lượng (1)" at bounding box center [623, 78] width 172 height 19
click at [171, 33] on div "Kết quả tìm kiếm ( 1 ) Bộ lọc Mã ĐH Trạng thái Món hàng Thu hộ Tổng cước Chưa c…" at bounding box center [568, 18] width 1137 height 37
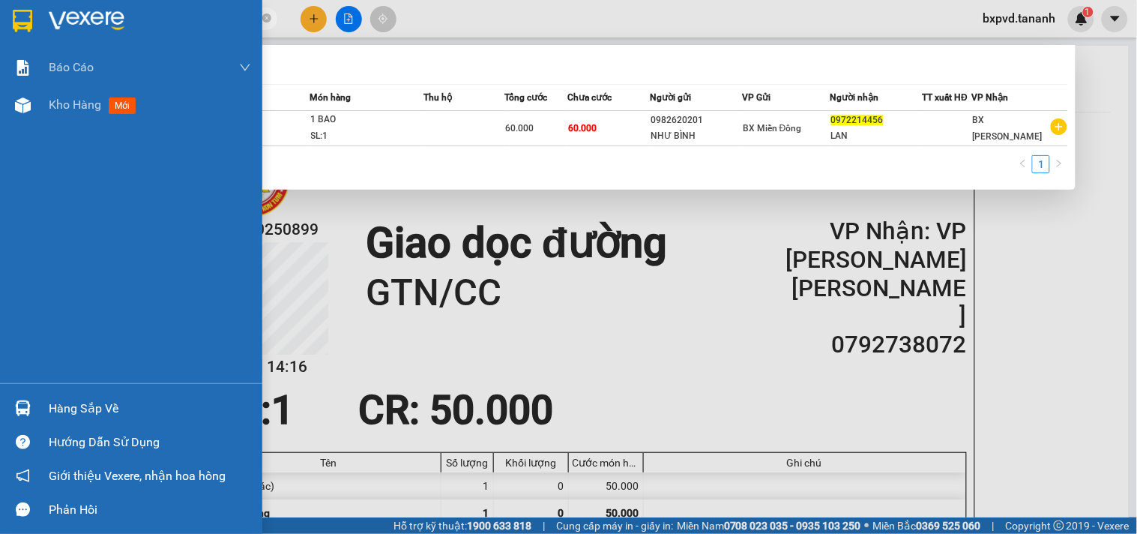
drag, startPoint x: 171, startPoint y: 23, endPoint x: 208, endPoint y: 492, distance: 469.9
click at [0, 26] on section "Kết quả tìm kiếm ( 1 ) Bộ lọc Mã ĐH Trạng thái Món hàng Thu hộ Tổng cước Chưa c…" at bounding box center [568, 267] width 1137 height 534
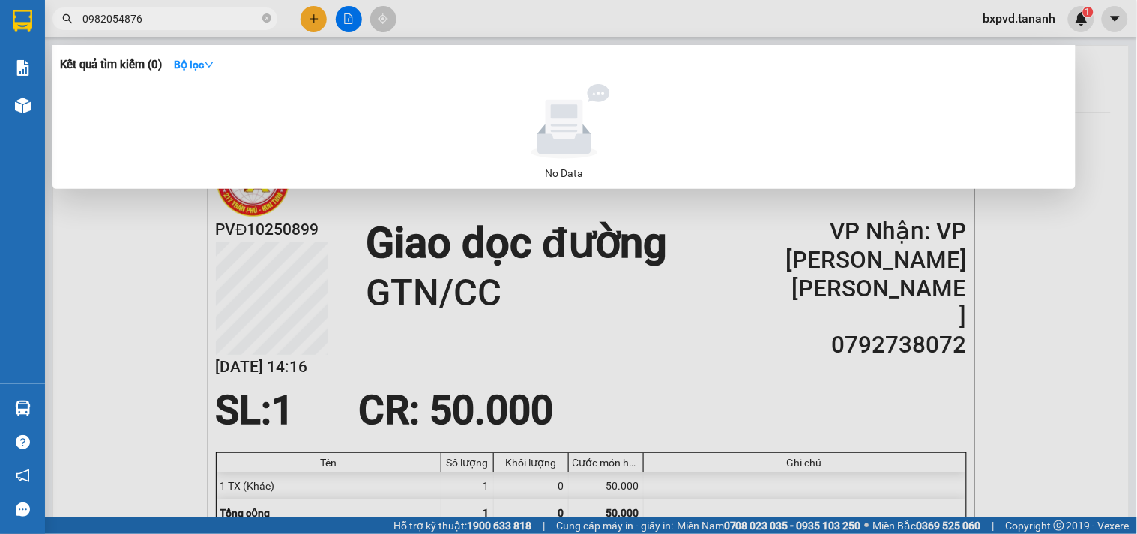
type input "0982054876"
click at [862, 307] on div at bounding box center [568, 267] width 1137 height 534
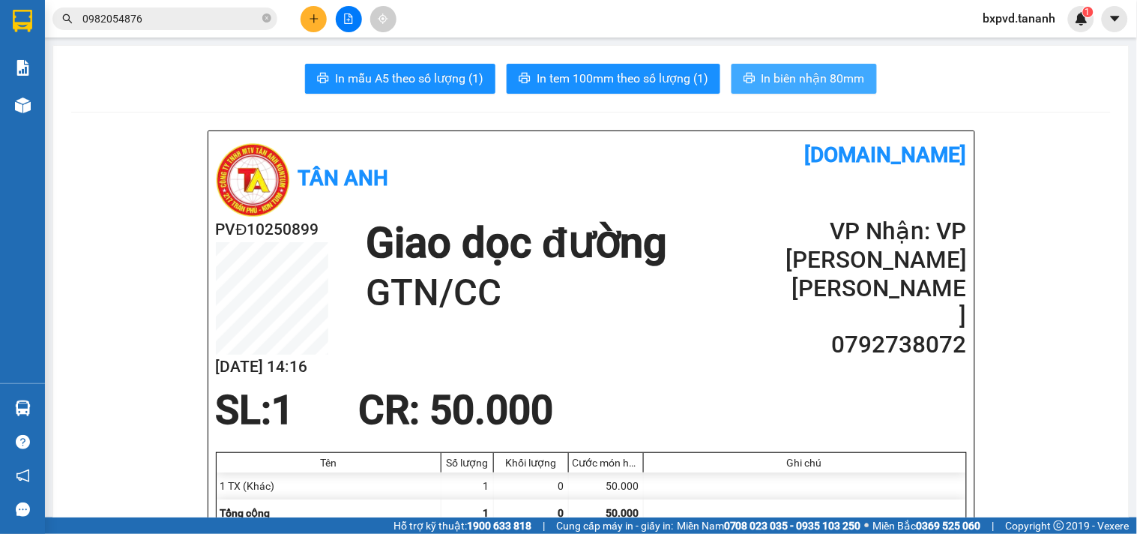
click at [782, 84] on span "In biên nhận 80mm" at bounding box center [812, 78] width 103 height 19
click at [313, 11] on button at bounding box center [314, 19] width 26 height 26
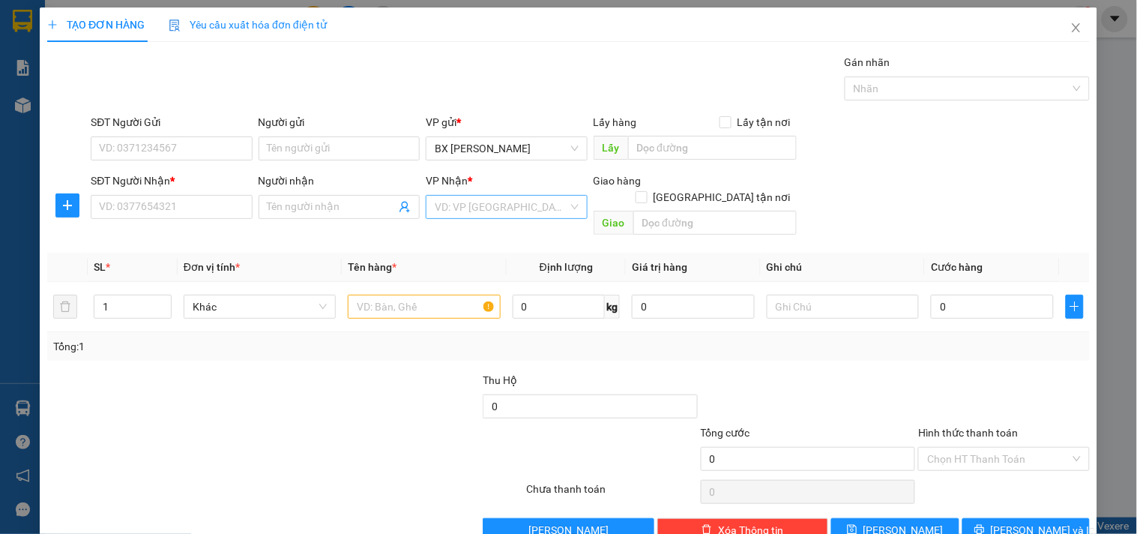
click at [480, 207] on input "search" at bounding box center [501, 207] width 133 height 22
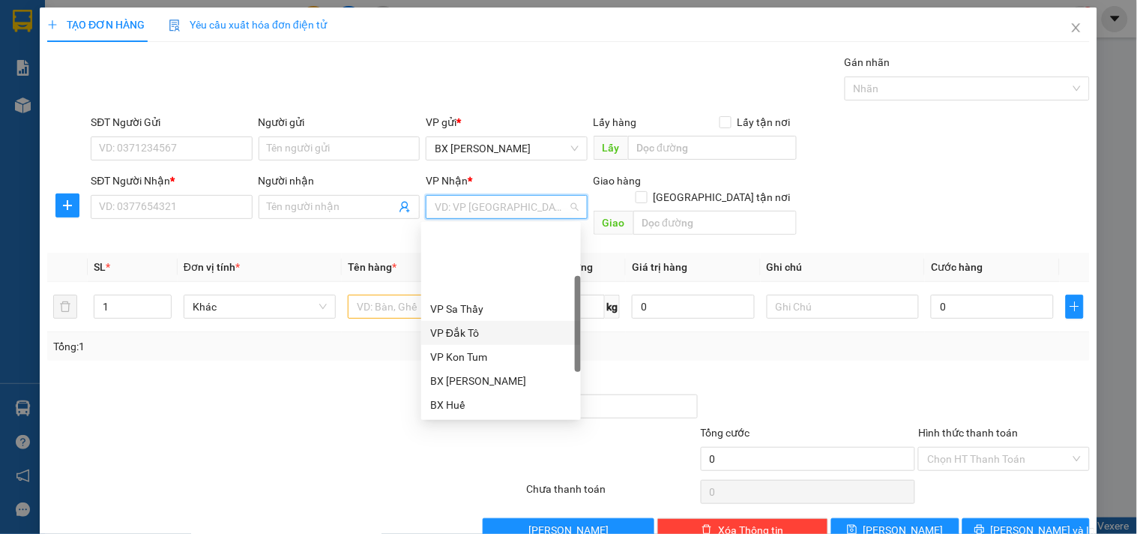
scroll to position [155, 0]
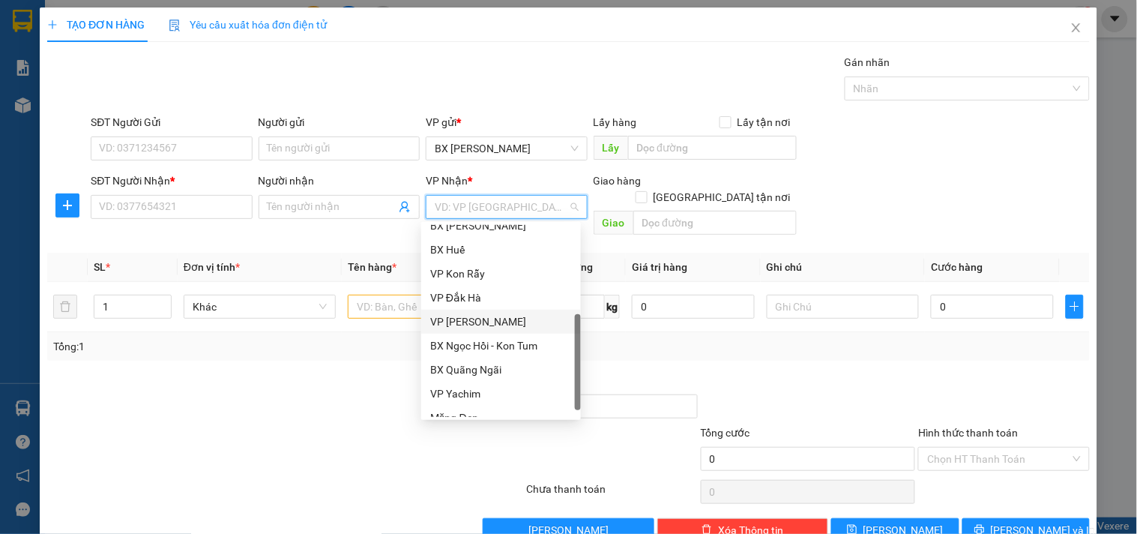
click at [477, 327] on div "VP [PERSON_NAME]" at bounding box center [501, 321] width 142 height 16
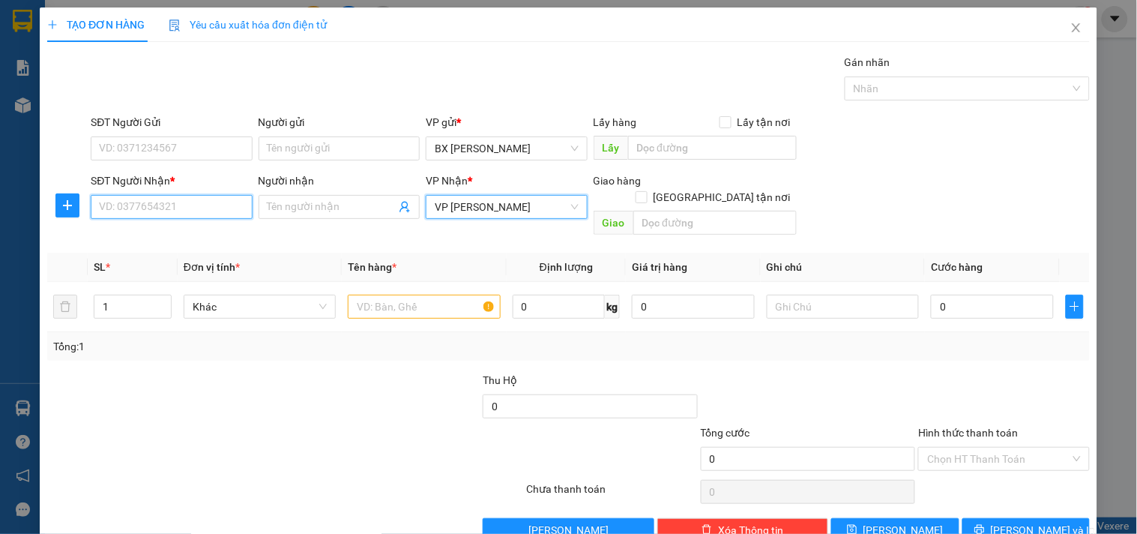
click at [190, 207] on input "SĐT Người Nhận *" at bounding box center [171, 207] width 161 height 24
type input "0935269592"
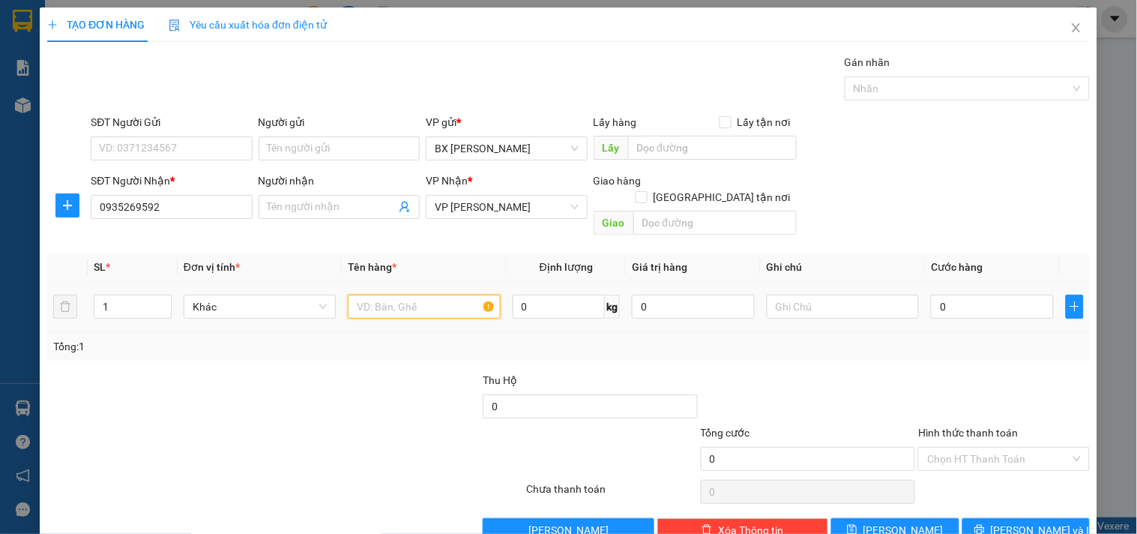
click at [372, 301] on input "text" at bounding box center [424, 307] width 152 height 24
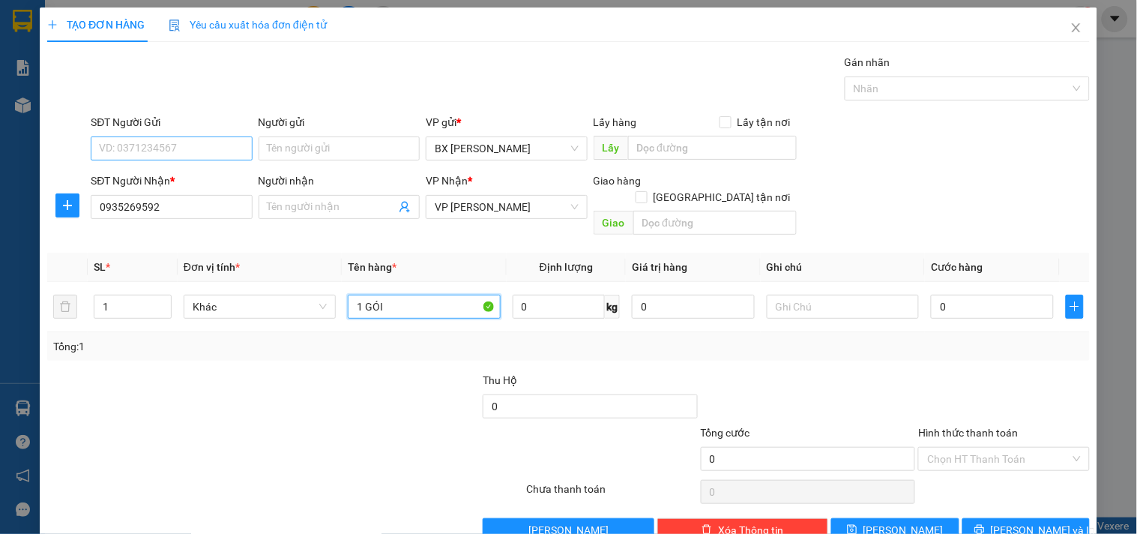
type input "1 GÓI"
click at [124, 156] on input "SĐT Người Gửi" at bounding box center [171, 148] width 161 height 24
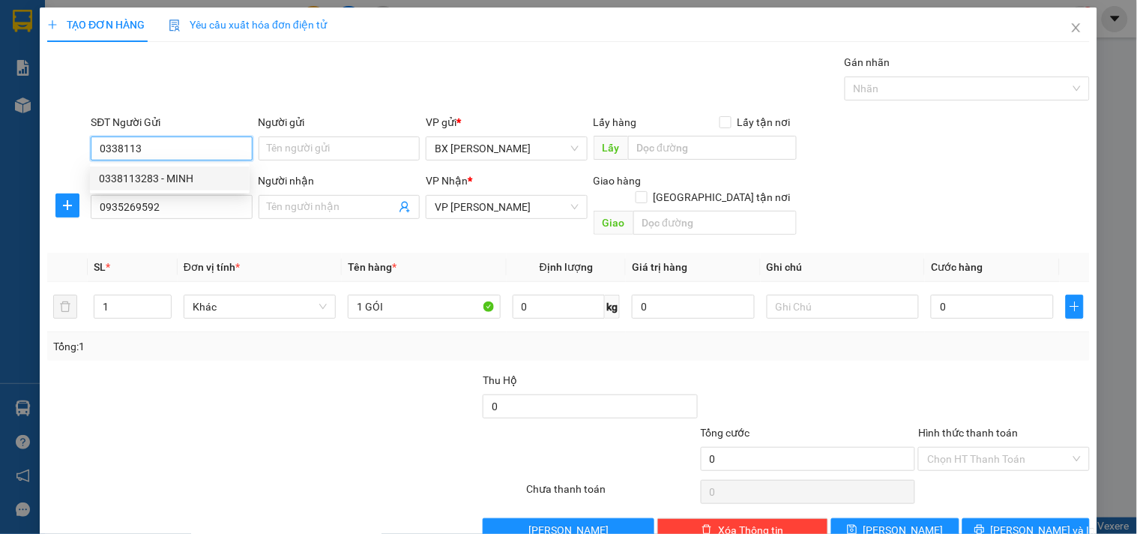
click at [148, 175] on div "0338113283 - MINH" at bounding box center [170, 178] width 142 height 16
type input "0338113283"
type input "MINH"
type input "30.000"
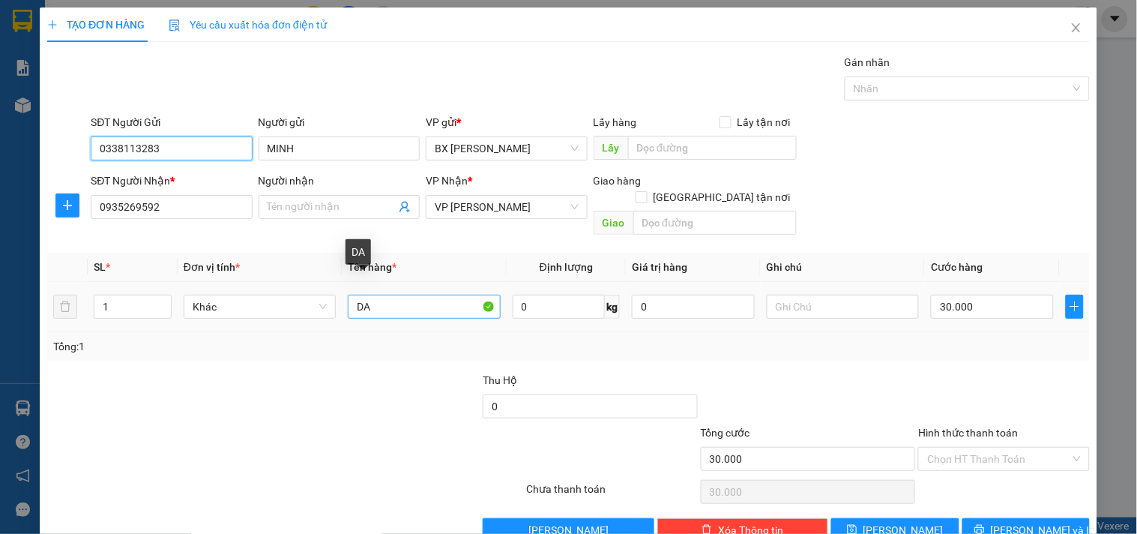
type input "0338113283"
click at [420, 295] on input "DA" at bounding box center [424, 307] width 152 height 24
type input "DA"
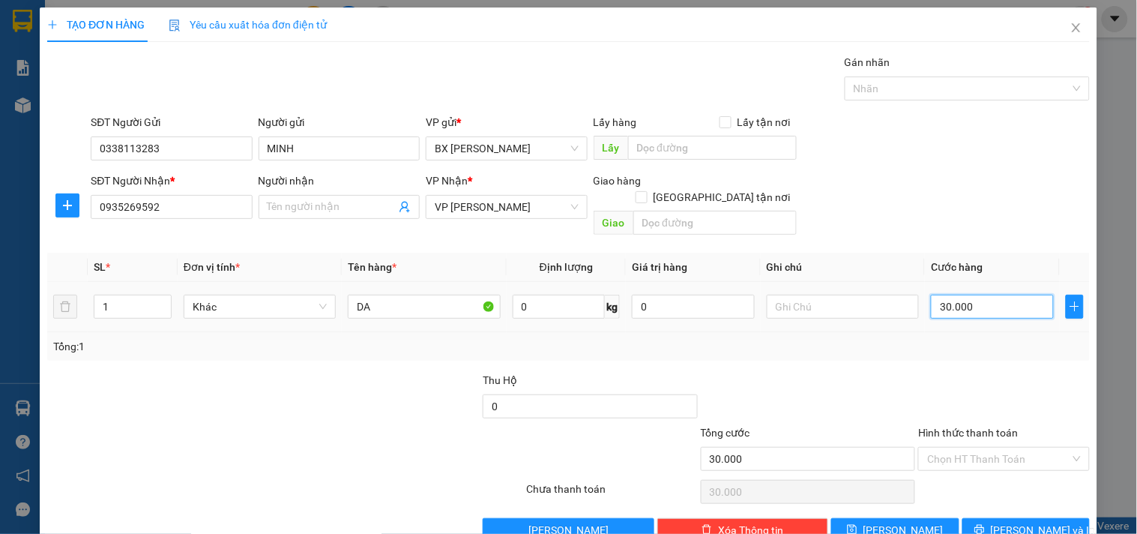
click at [984, 295] on input "30.000" at bounding box center [992, 307] width 123 height 24
click at [1036, 522] on span "[PERSON_NAME] và In" at bounding box center [1043, 530] width 105 height 16
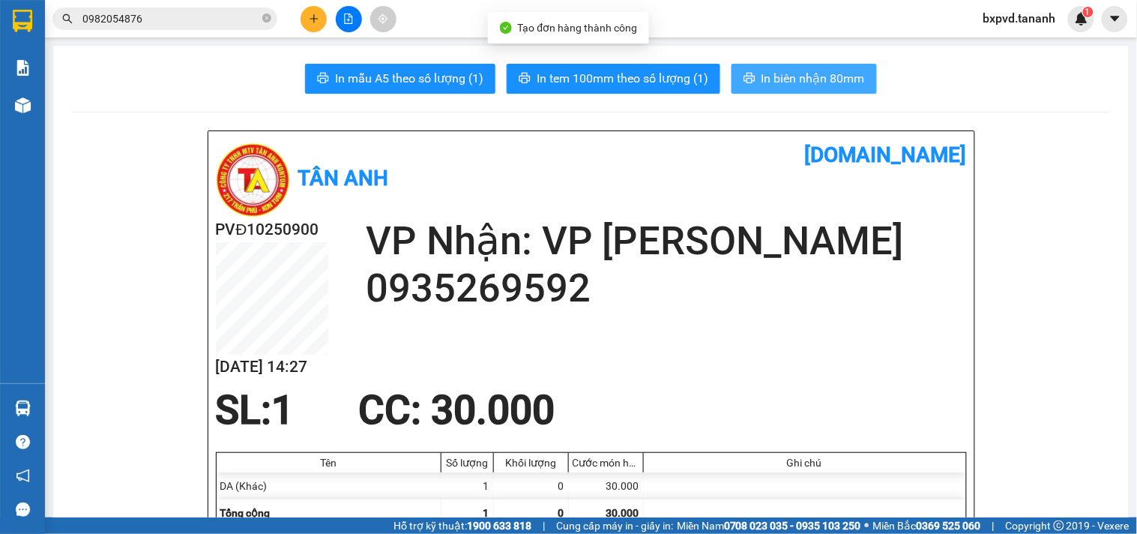
click at [796, 80] on span "In biên nhận 80mm" at bounding box center [812, 78] width 103 height 19
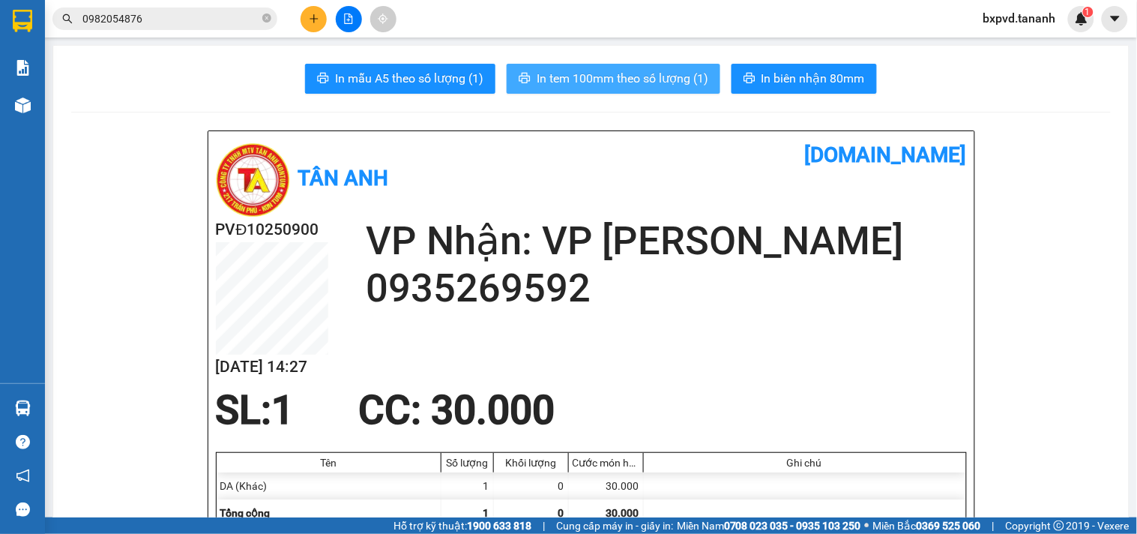
click at [660, 88] on button "In tem 100mm theo số lượng (1)" at bounding box center [614, 79] width 214 height 30
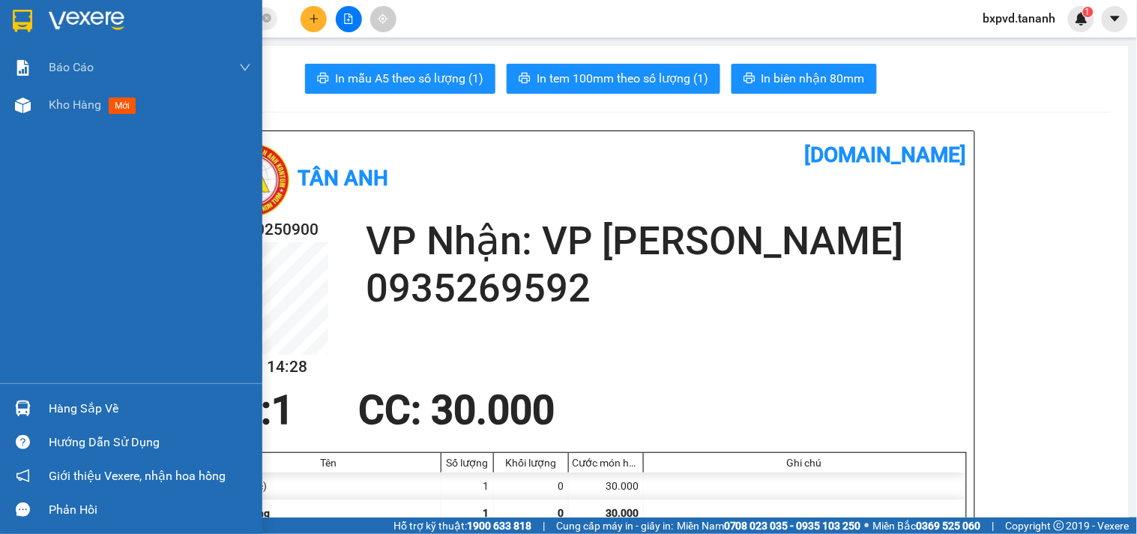
click at [30, 22] on img at bounding box center [22, 21] width 19 height 22
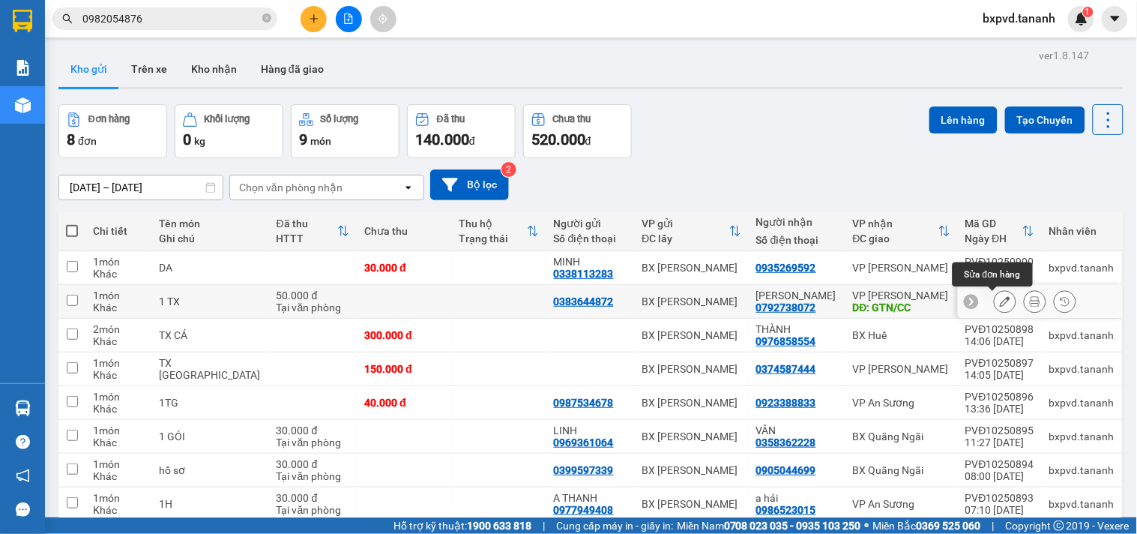
click at [1000, 302] on icon at bounding box center [1005, 301] width 10 height 10
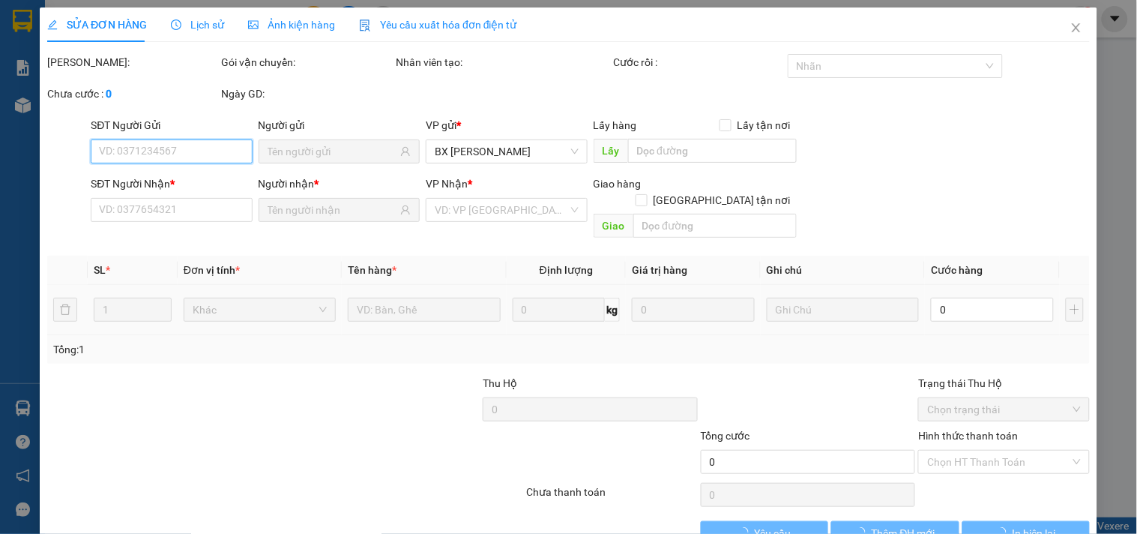
type input "0383644872"
type input "0792738072"
type input "GTN/CC"
type input "50.000"
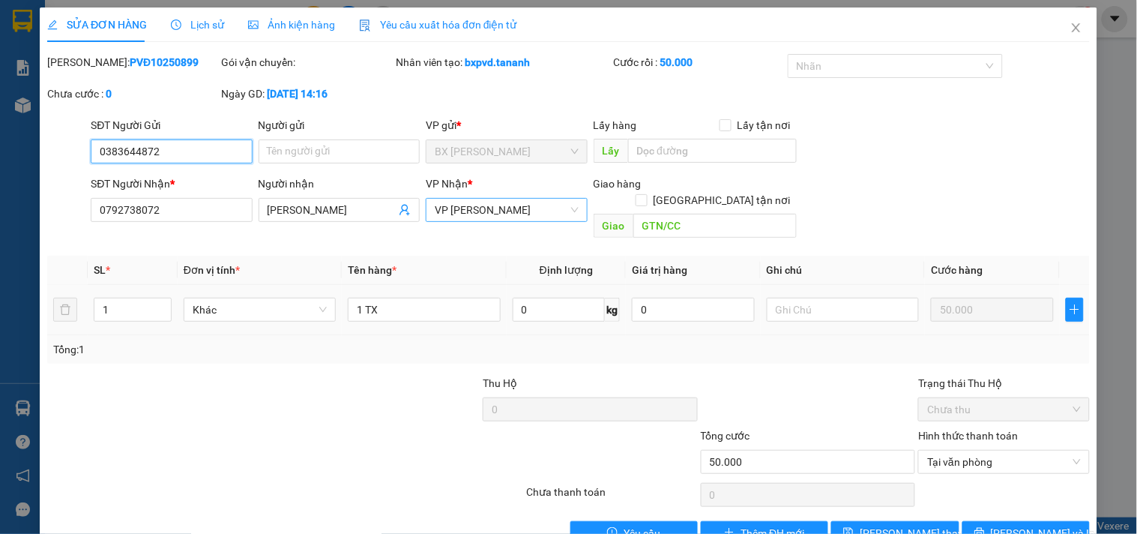
click at [568, 208] on span "VP [PERSON_NAME]" at bounding box center [506, 210] width 143 height 22
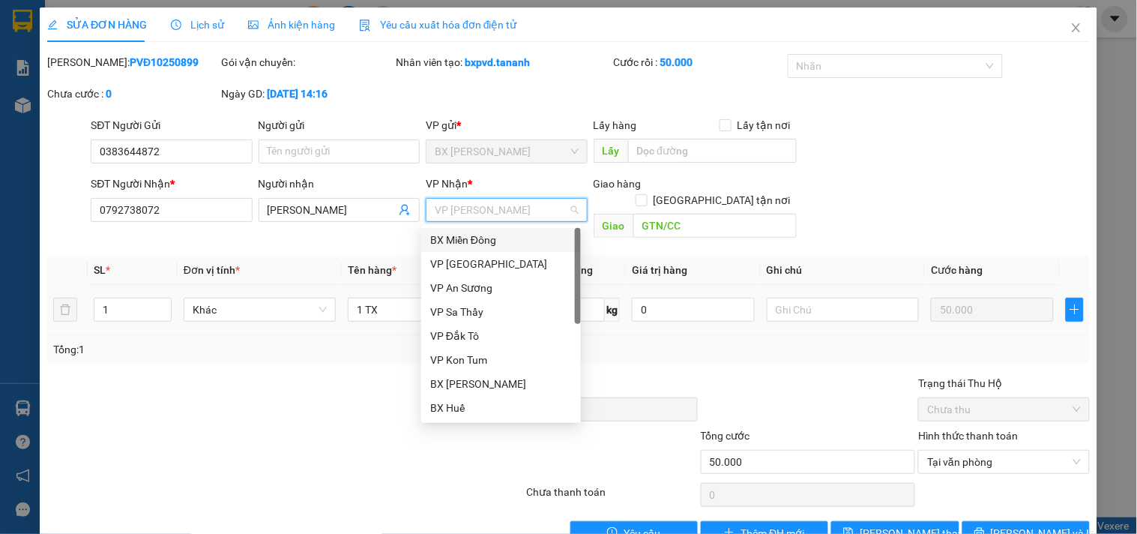
click at [471, 235] on div "BX Miền Đông" at bounding box center [501, 240] width 142 height 16
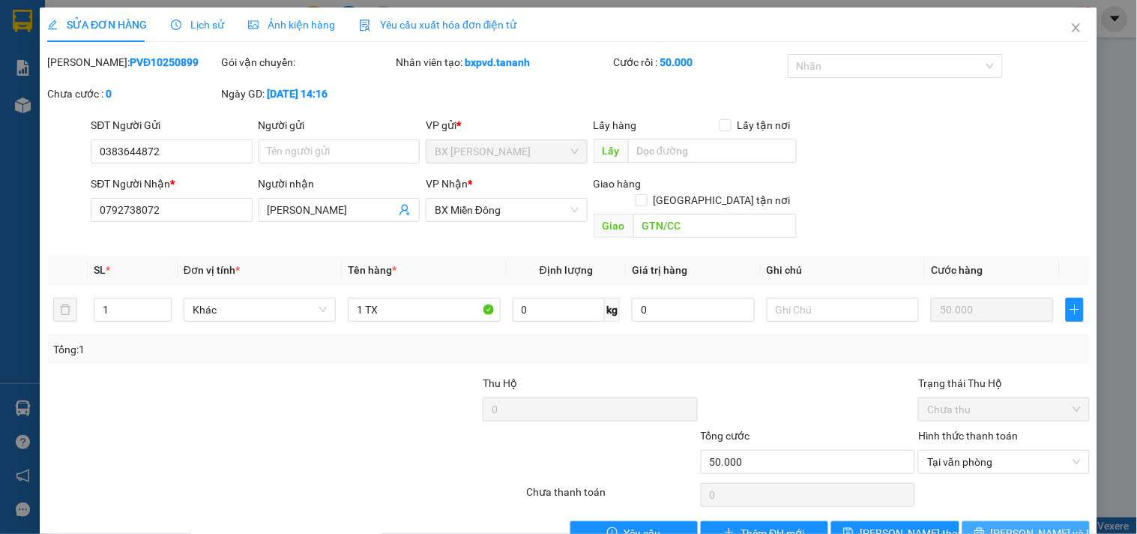
click at [980, 521] on button "[PERSON_NAME] và In" at bounding box center [1025, 533] width 127 height 24
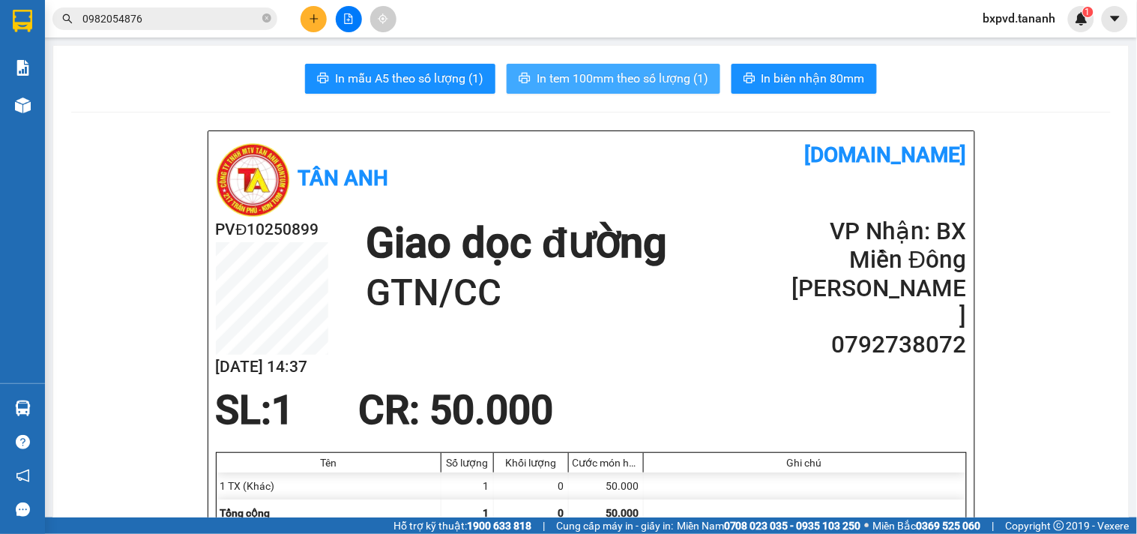
click at [590, 80] on span "In tem 100mm theo số lượng (1)" at bounding box center [623, 78] width 172 height 19
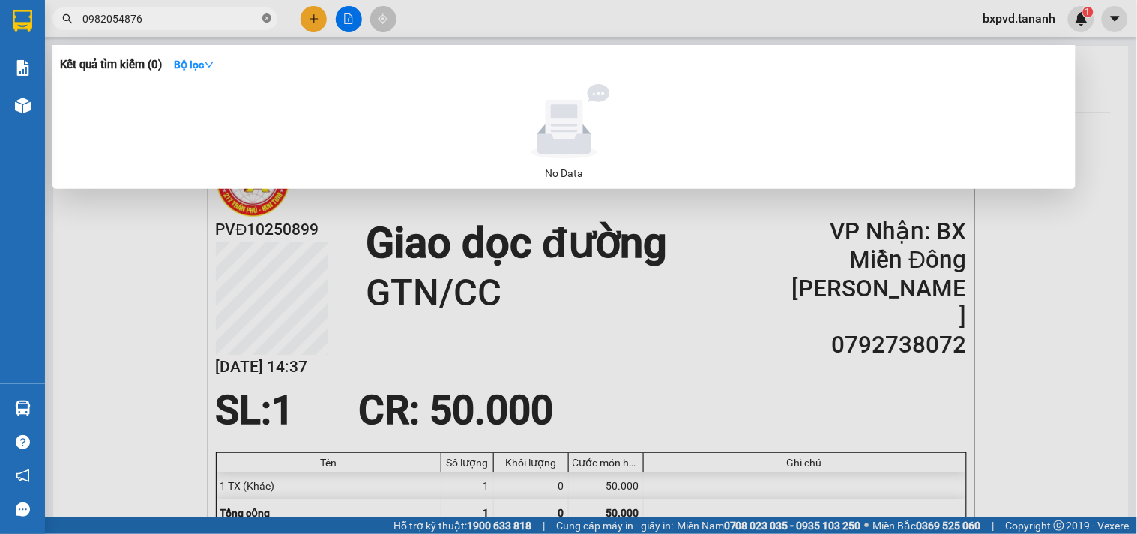
click at [268, 12] on span at bounding box center [266, 19] width 9 height 14
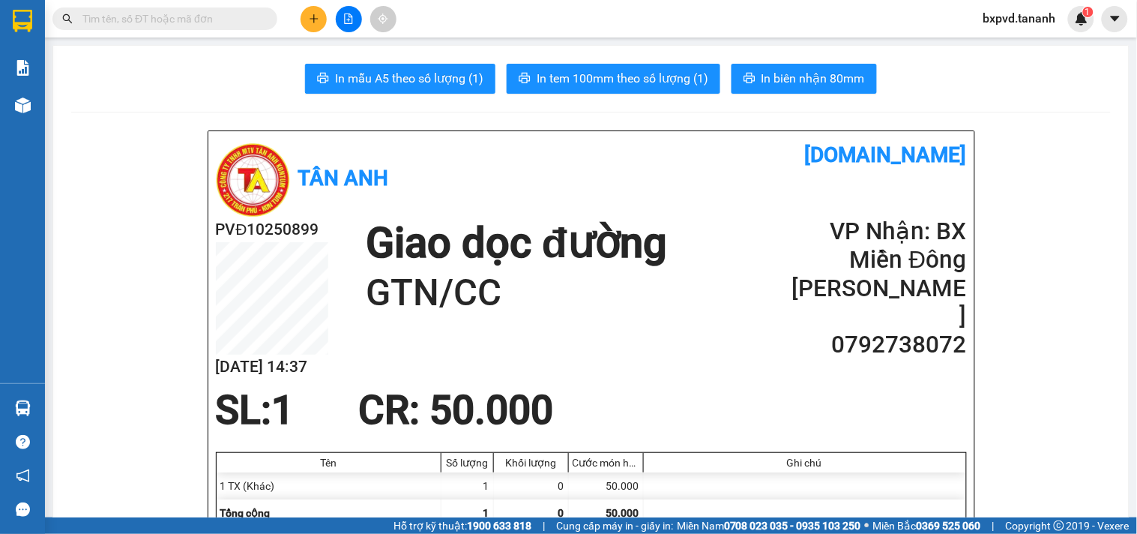
click at [216, 25] on input "text" at bounding box center [170, 18] width 177 height 16
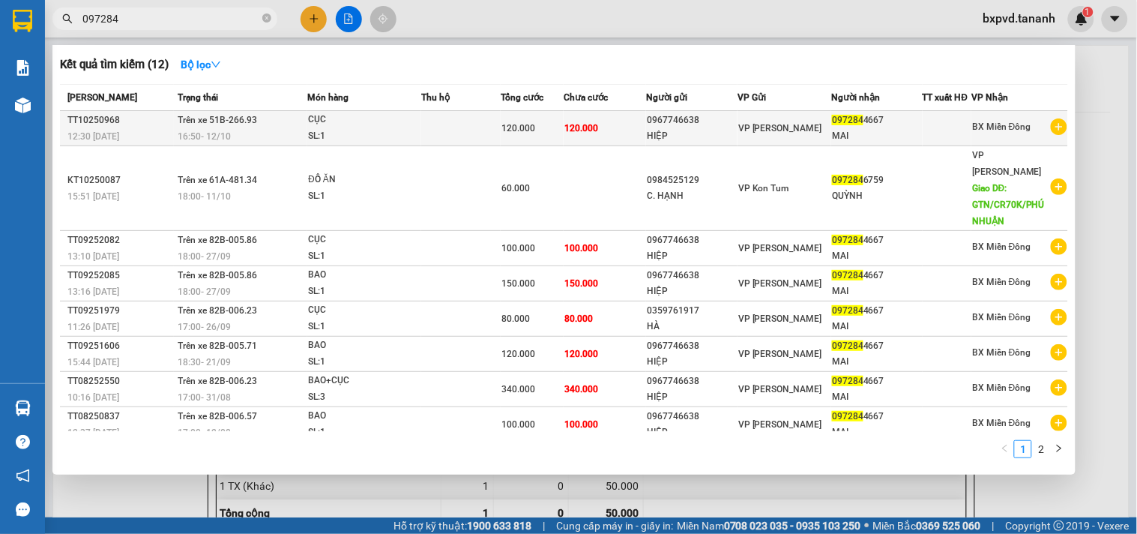
type input "097284"
click at [308, 133] on div "SL: 1" at bounding box center [364, 136] width 112 height 16
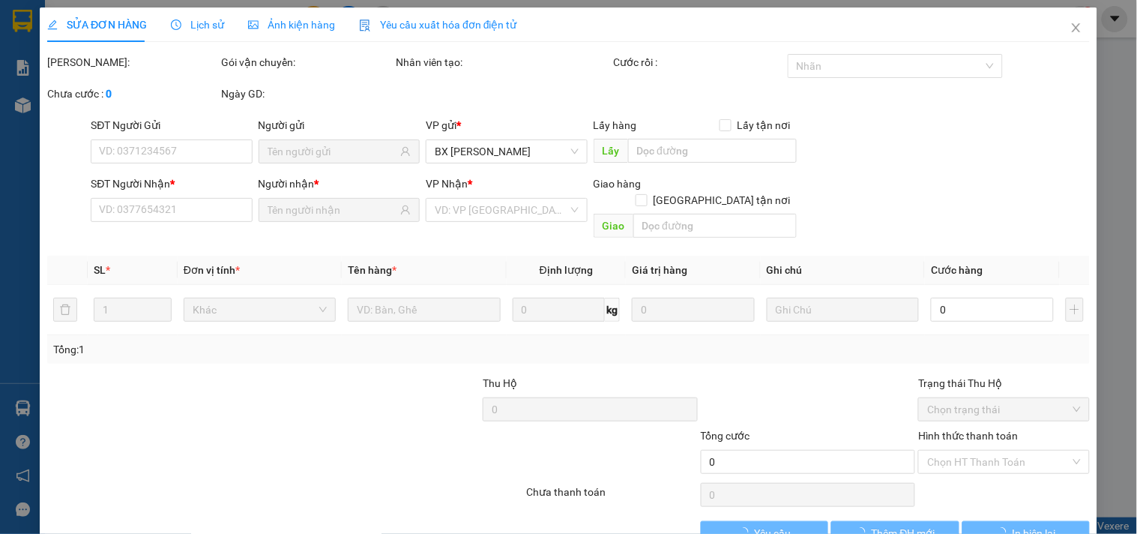
type input "0967746638"
type input "HIỆP"
type input "0972844667"
type input "MAI"
type input "120.000"
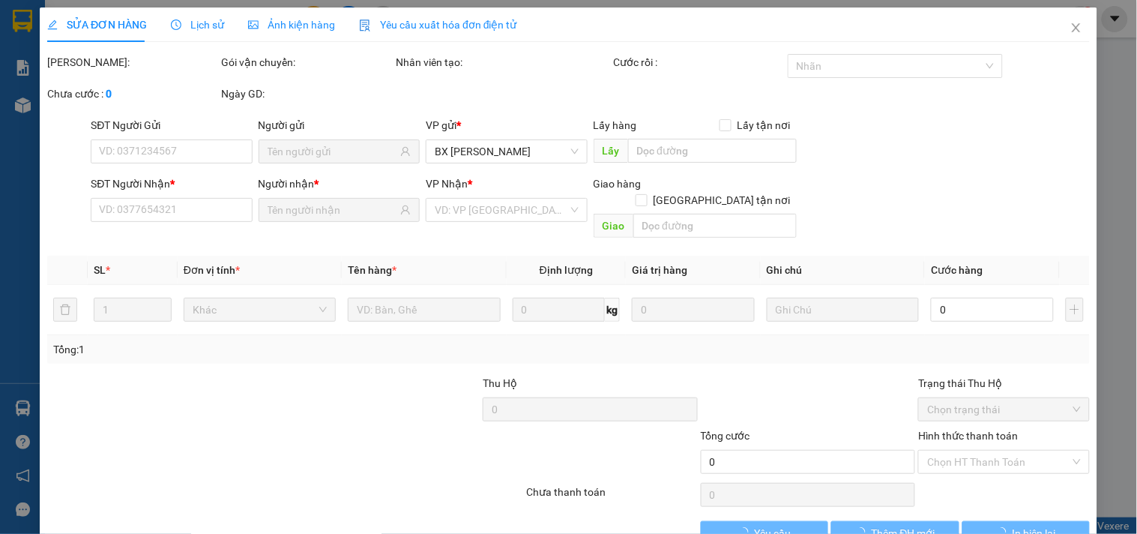
type input "120.000"
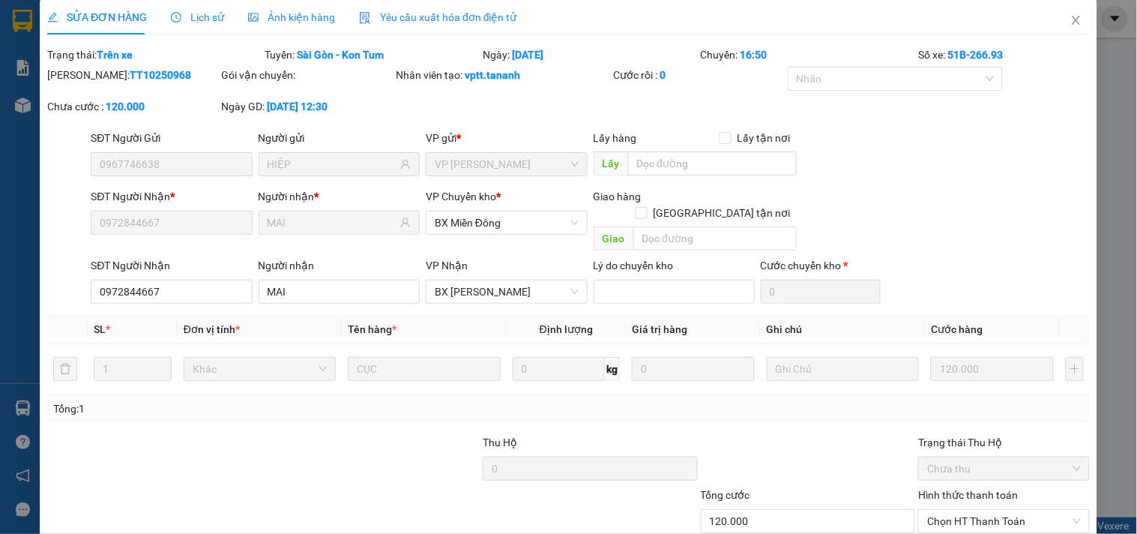
scroll to position [91, 0]
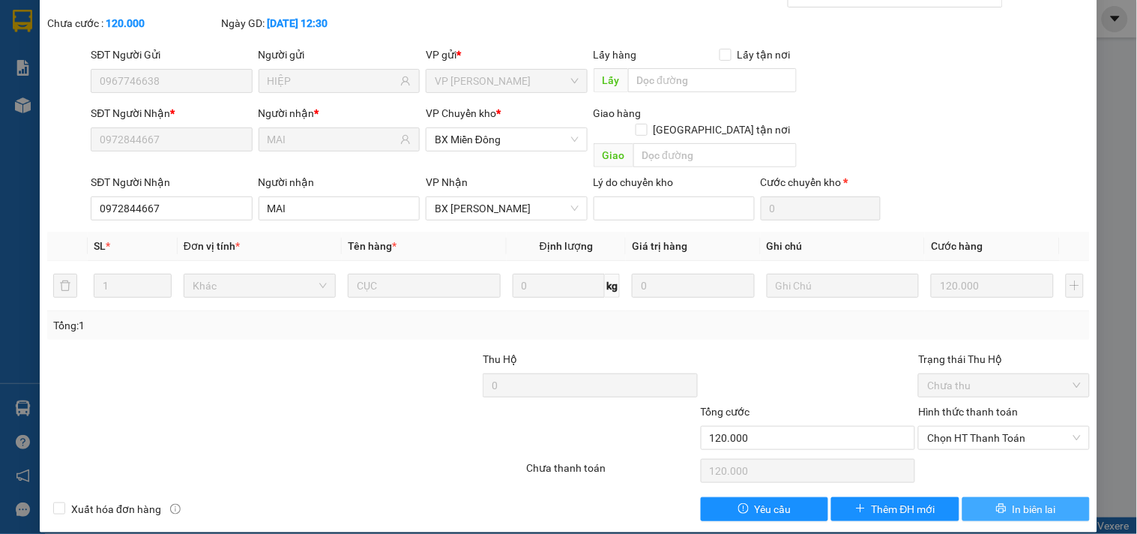
click at [1012, 501] on span "In biên lai" at bounding box center [1033, 509] width 43 height 16
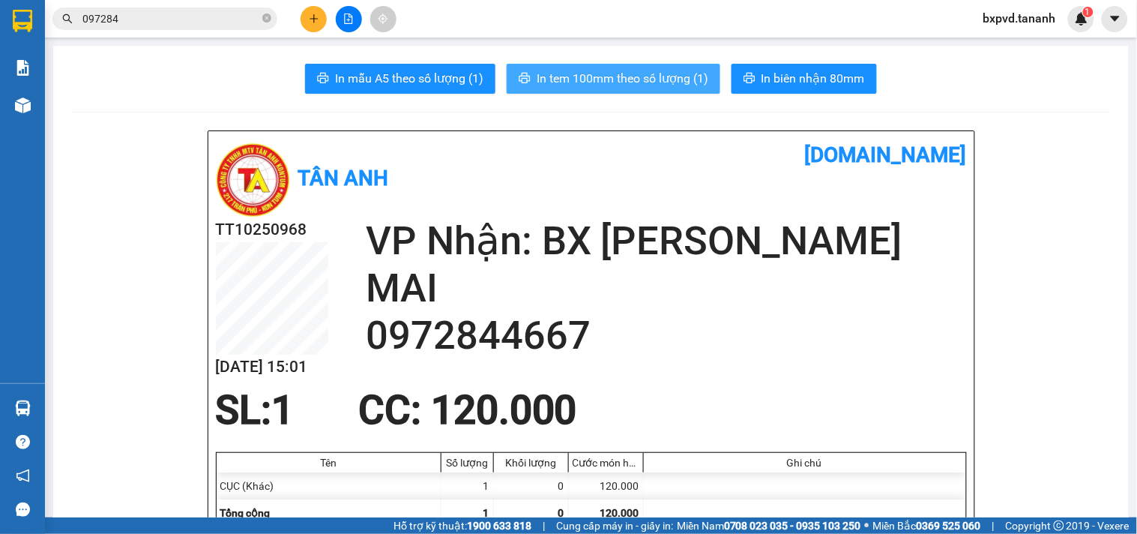
click at [695, 82] on span "In tem 100mm theo số lượng (1)" at bounding box center [623, 78] width 172 height 19
click at [315, 19] on icon "plus" at bounding box center [314, 18] width 10 height 10
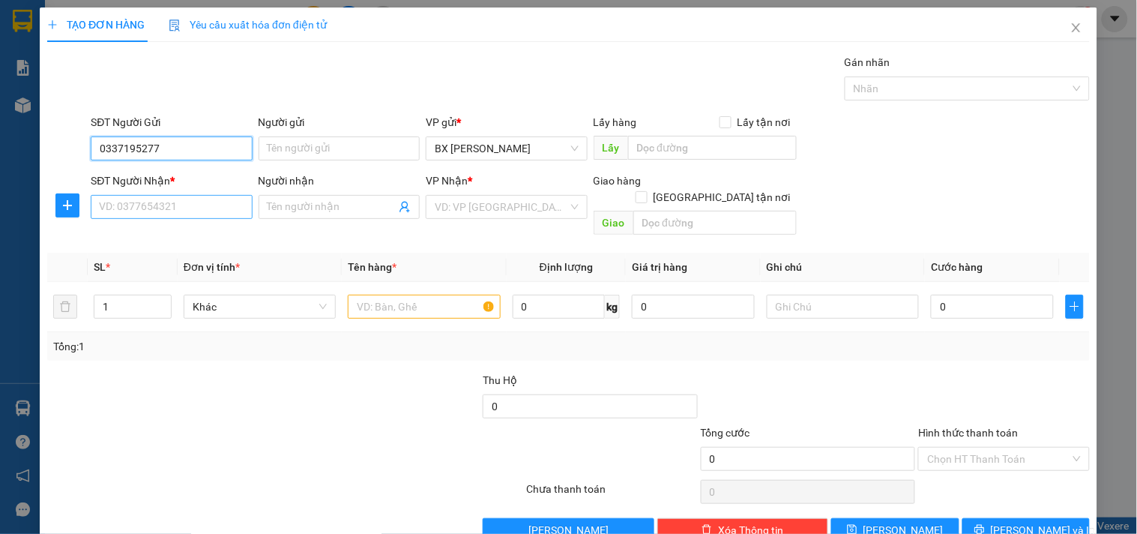
type input "0337195277"
click at [158, 211] on input "SĐT Người Nhận *" at bounding box center [171, 207] width 161 height 24
type input "0374850703"
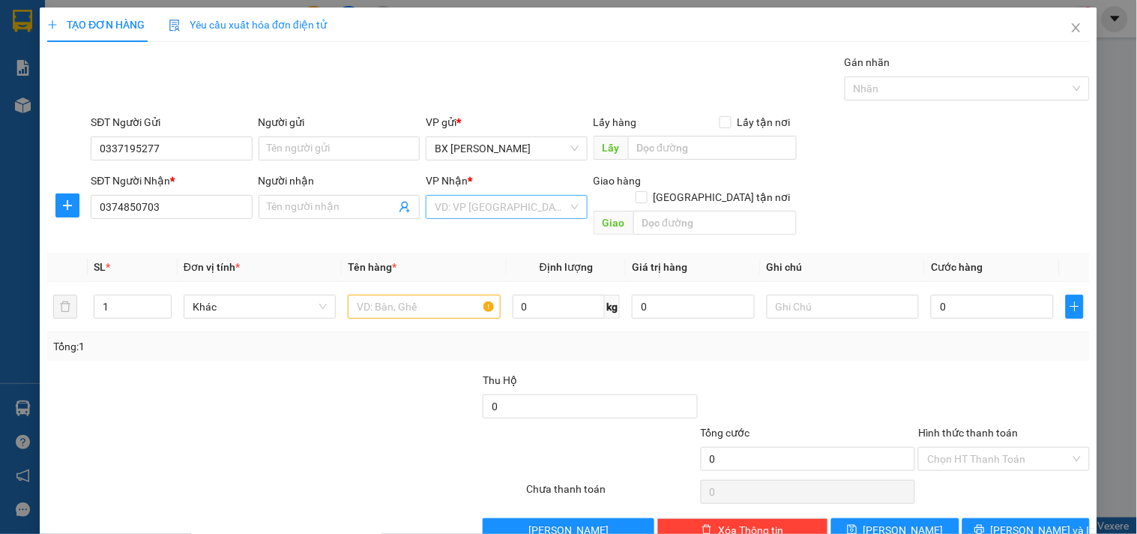
click at [467, 213] on input "search" at bounding box center [501, 207] width 133 height 22
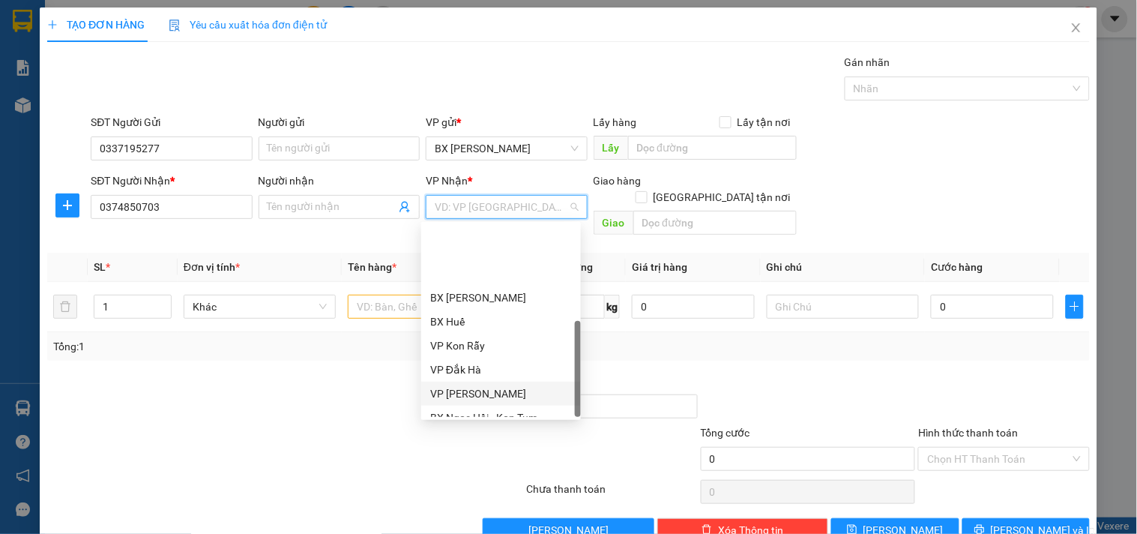
scroll to position [168, 0]
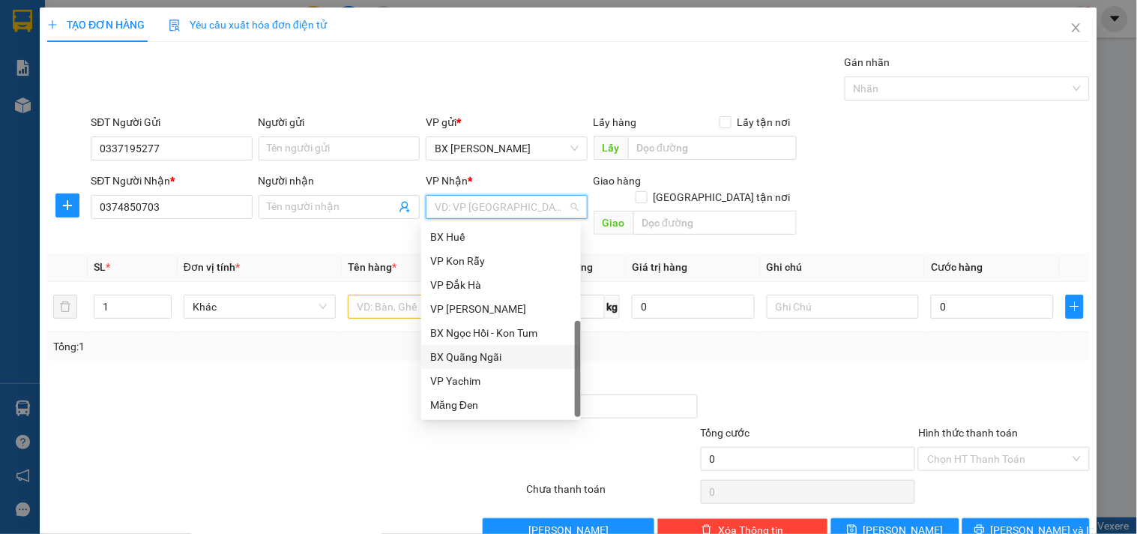
click at [484, 350] on div "BX Quãng Ngãi" at bounding box center [501, 356] width 142 height 16
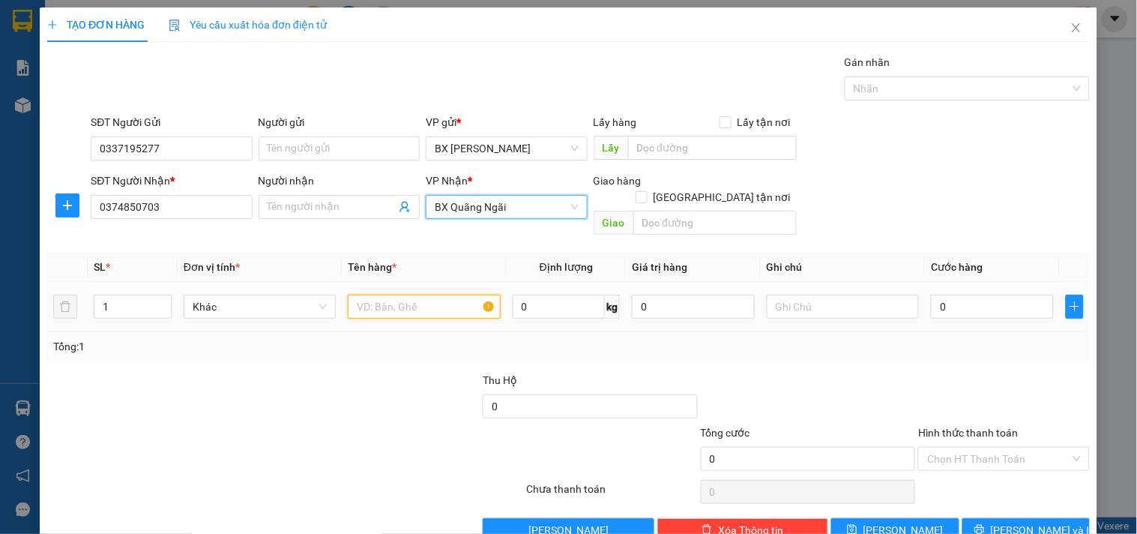
click at [390, 295] on input "text" at bounding box center [424, 307] width 152 height 24
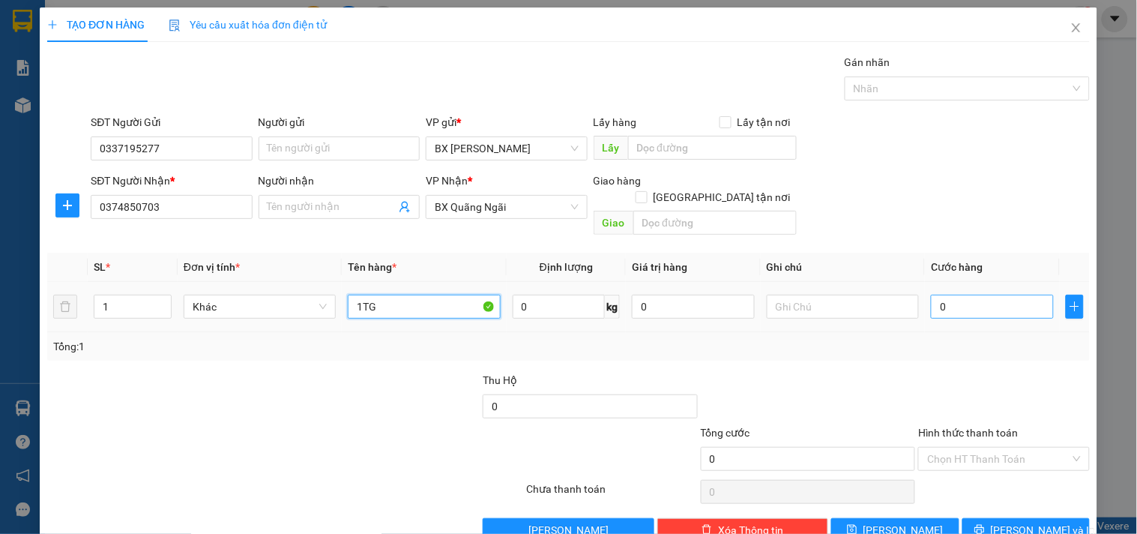
type input "1TG"
click at [974, 295] on input "0" at bounding box center [992, 307] width 123 height 24
type input "5"
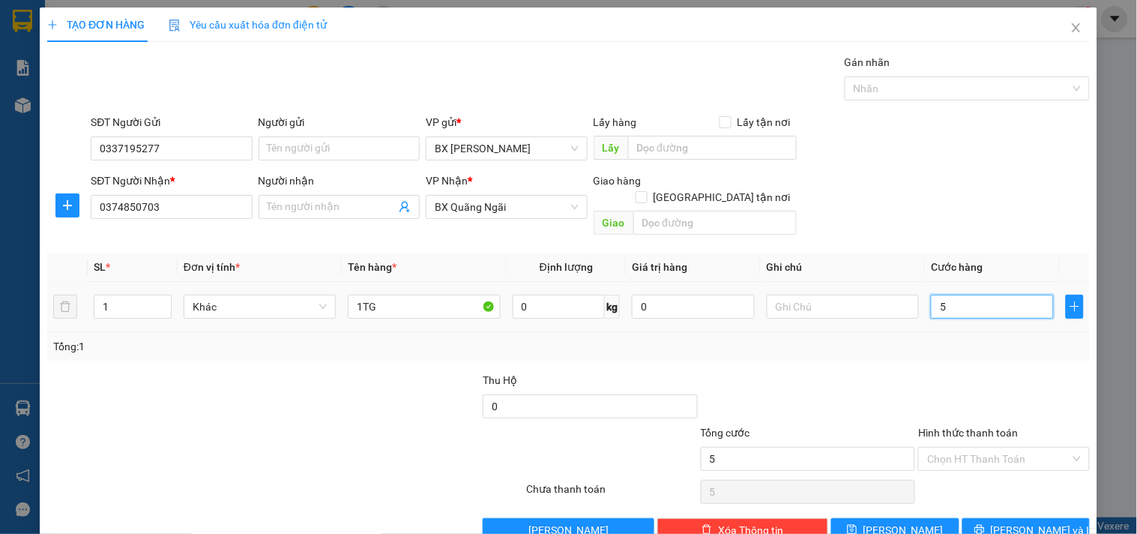
type input "50"
type input "50.000"
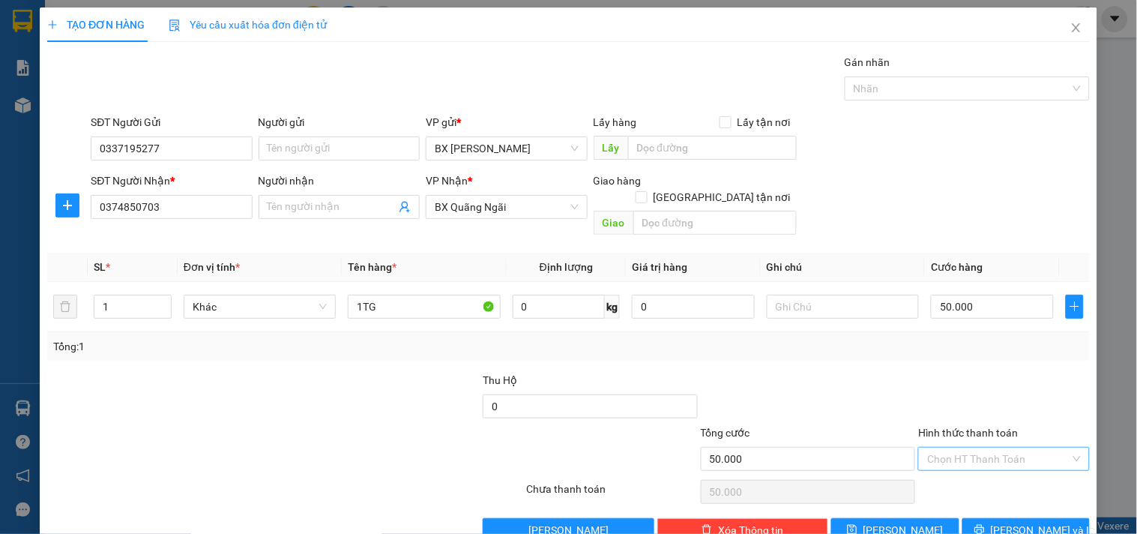
click at [978, 447] on input "Hình thức thanh toán" at bounding box center [998, 458] width 142 height 22
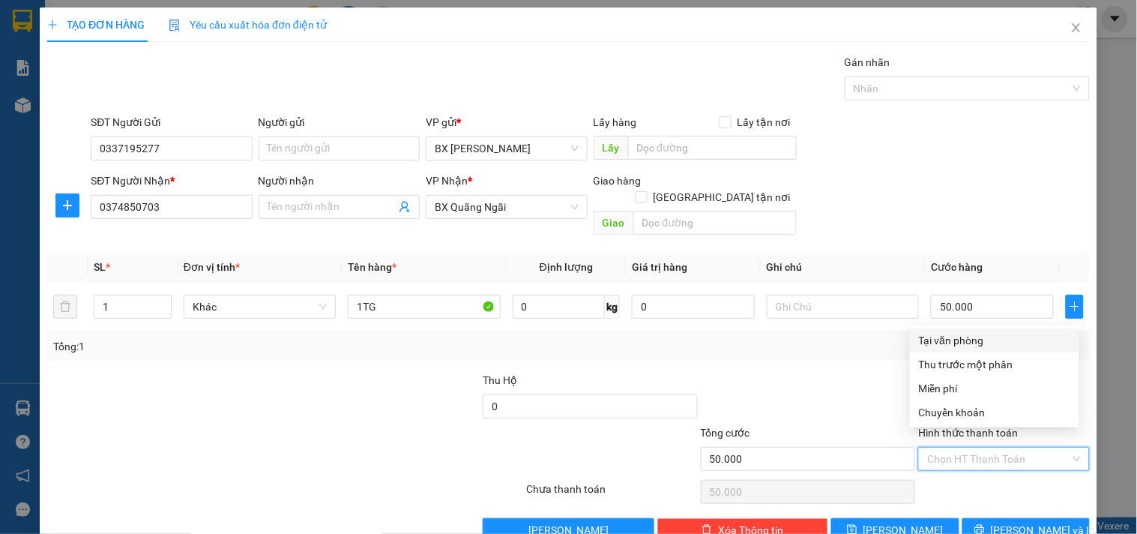
click at [956, 339] on div "Tại văn phòng" at bounding box center [994, 340] width 151 height 16
type input "0"
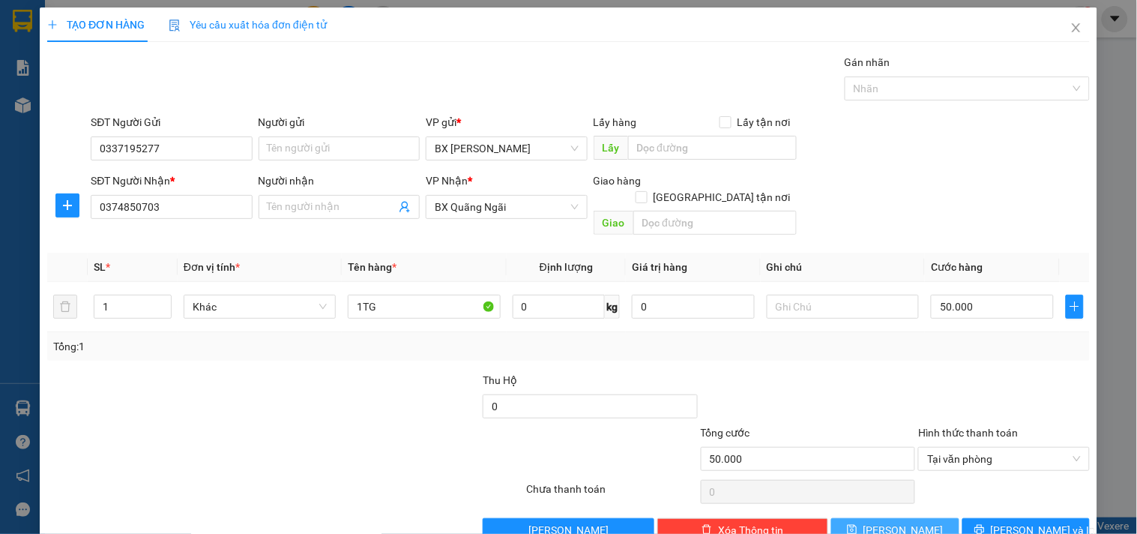
click at [883, 522] on button "[PERSON_NAME]" at bounding box center [894, 530] width 127 height 24
type input "0"
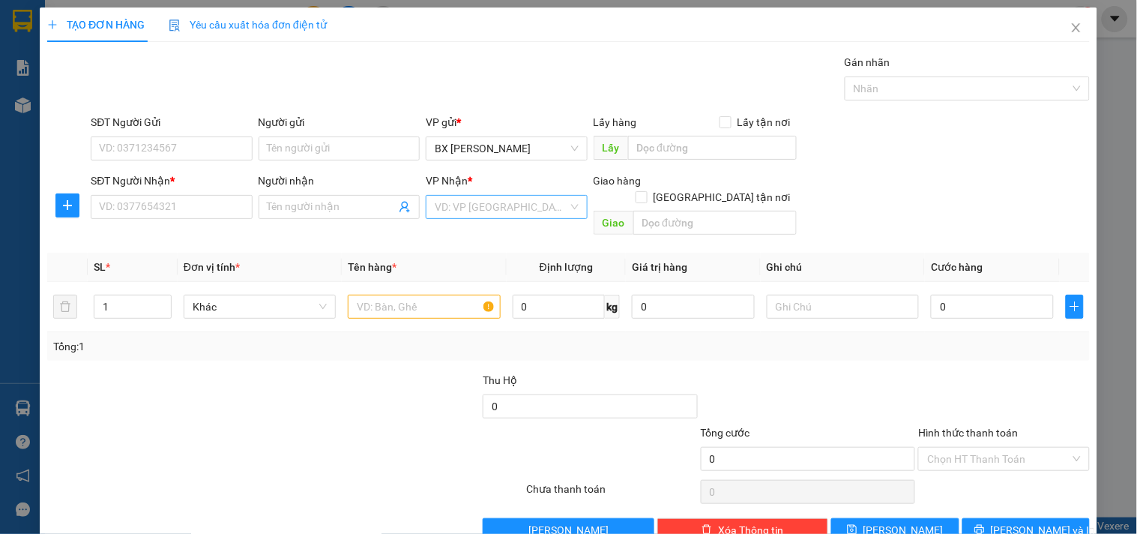
click at [510, 208] on input "search" at bounding box center [501, 207] width 133 height 22
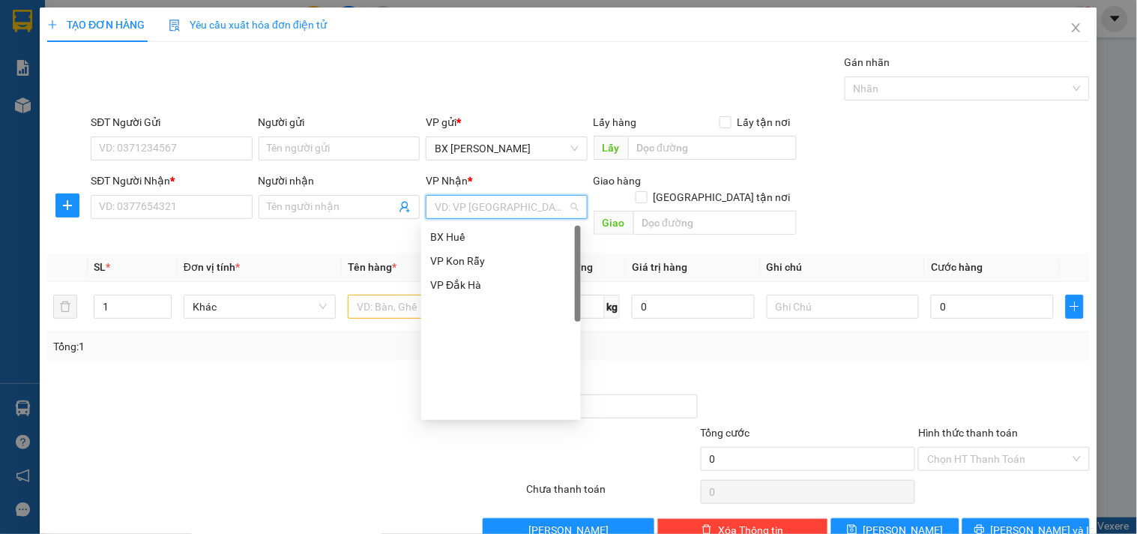
scroll to position [1, 0]
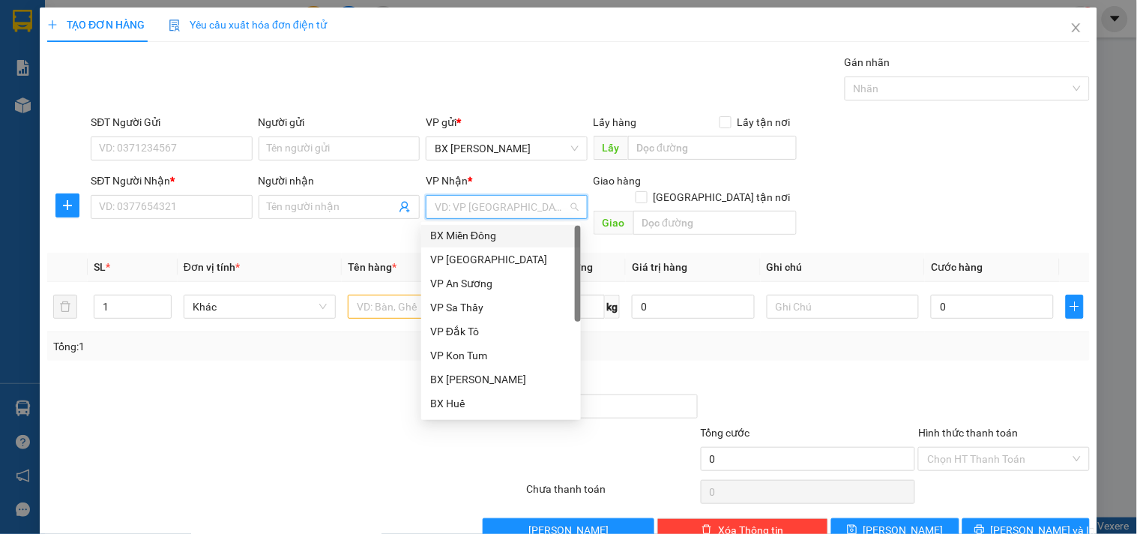
click at [476, 227] on div "BX Miền Đông" at bounding box center [501, 235] width 142 height 16
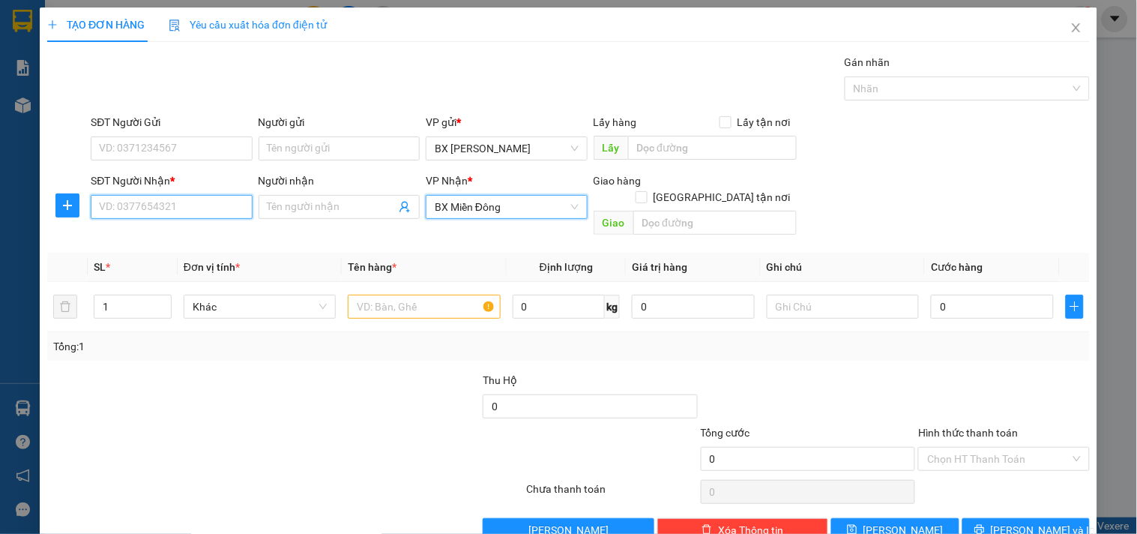
click at [154, 208] on input "SĐT Người Nhận *" at bounding box center [171, 207] width 161 height 24
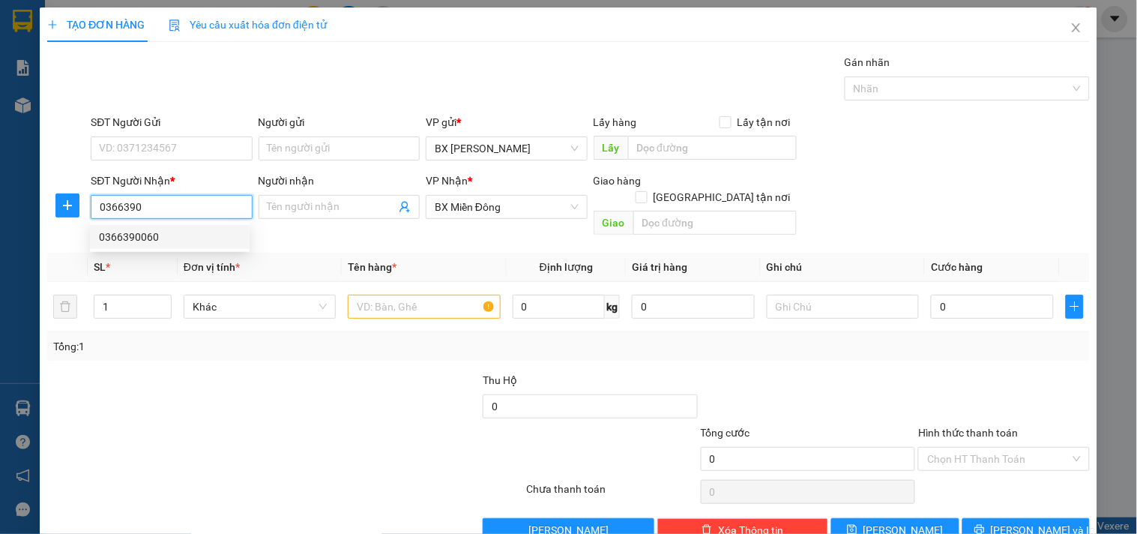
click at [148, 238] on div "0366390060" at bounding box center [170, 237] width 142 height 16
type input "0366390060"
type input "BẾN CÁT"
type input "300.000"
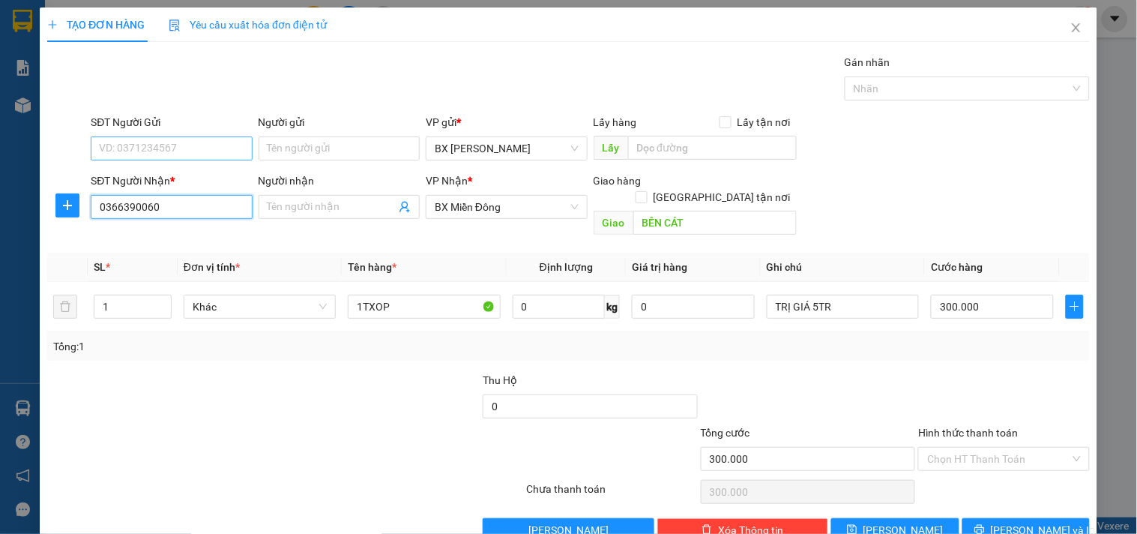
type input "0366390060"
click at [177, 139] on input "SĐT Người Gửi" at bounding box center [171, 148] width 161 height 24
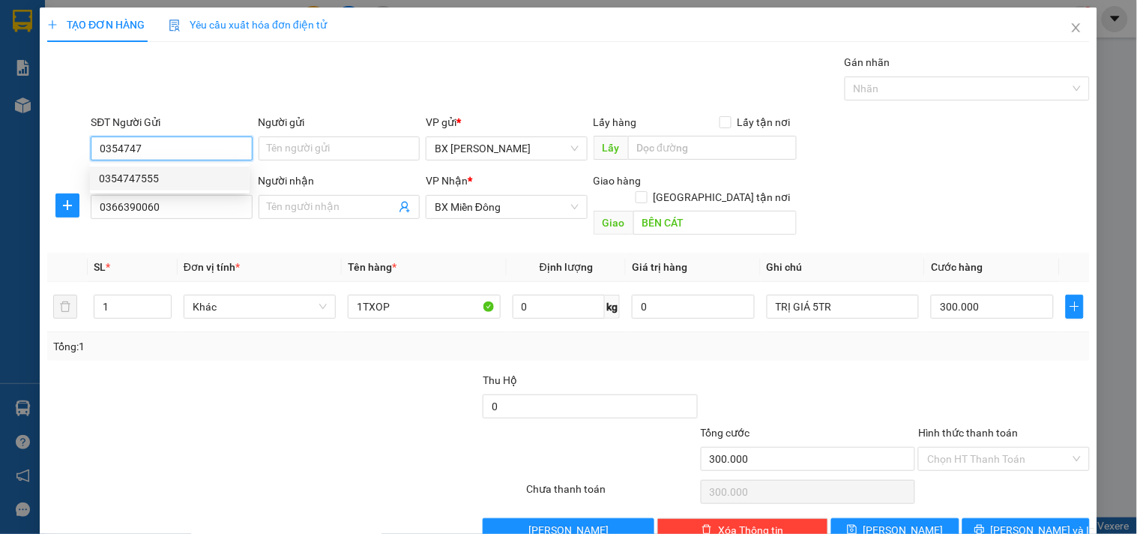
click at [159, 172] on div "0354747555" at bounding box center [170, 178] width 142 height 16
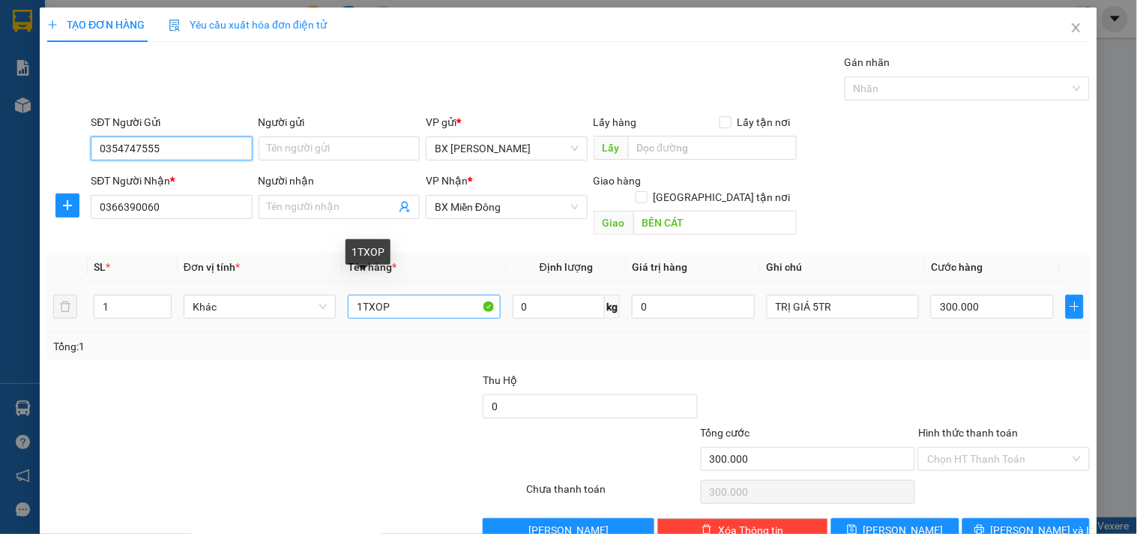
type input "0354747555"
click at [418, 295] on input "1TXOP" at bounding box center [424, 307] width 152 height 24
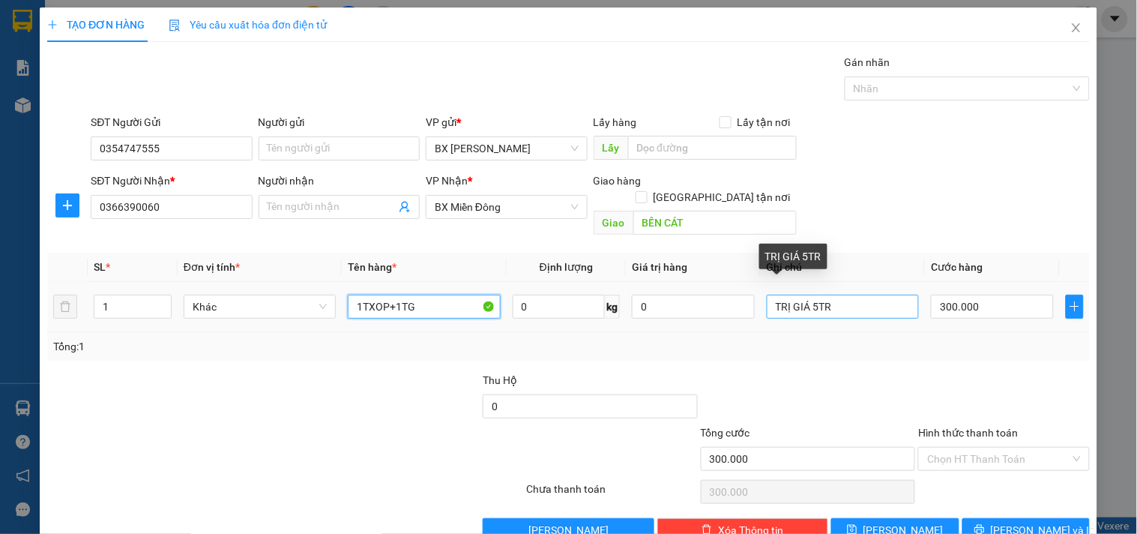
type input "1TXOP+1TG"
click at [852, 295] on input "TRỊ GIÁ 5TR" at bounding box center [843, 307] width 152 height 24
click at [809, 295] on input "TRỊ GIÁ 5TR" at bounding box center [843, 307] width 152 height 24
type input "TRỊ GIÁ 70TR"
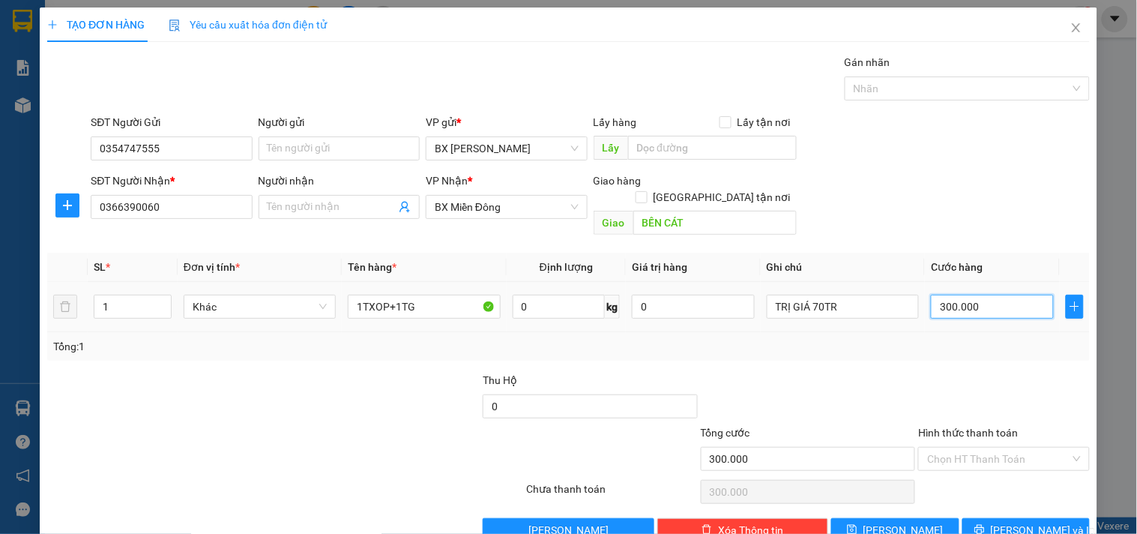
click at [975, 295] on input "300.000" at bounding box center [992, 307] width 123 height 24
type input "5"
type input "50"
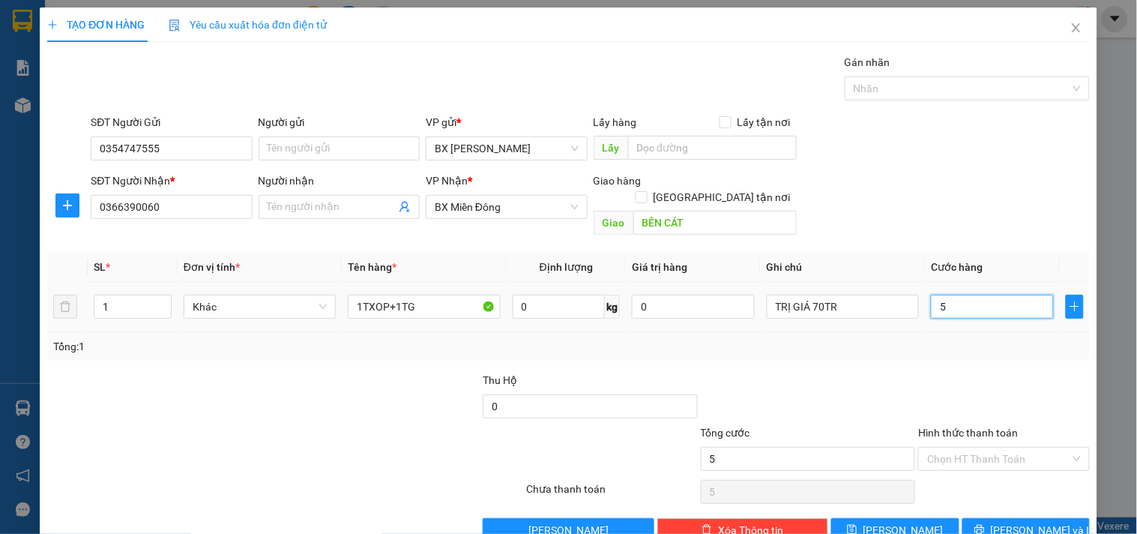
type input "50"
type input "500"
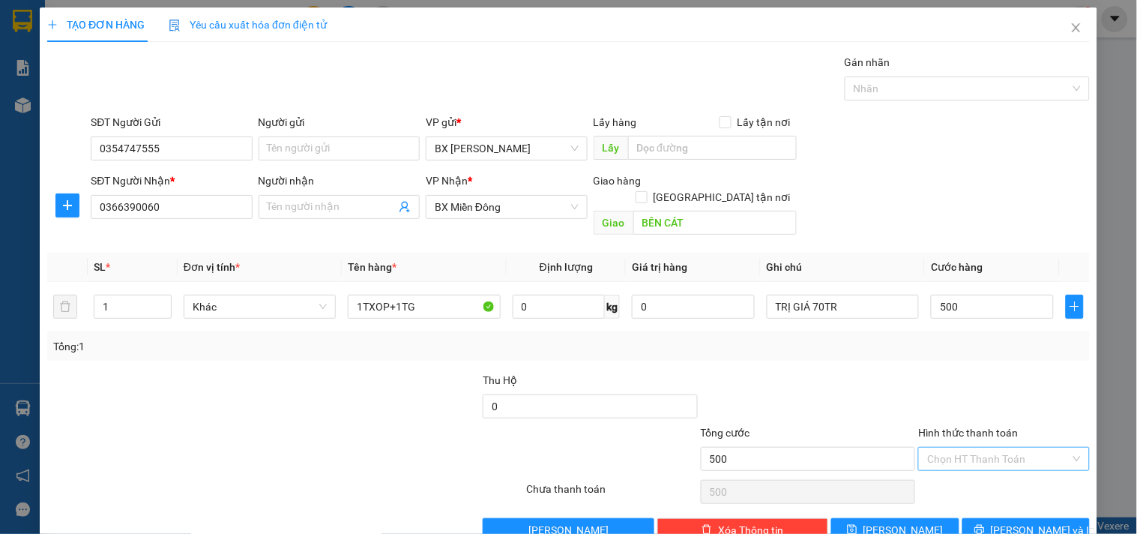
type input "500.000"
click at [988, 447] on input "Hình thức thanh toán" at bounding box center [998, 458] width 142 height 22
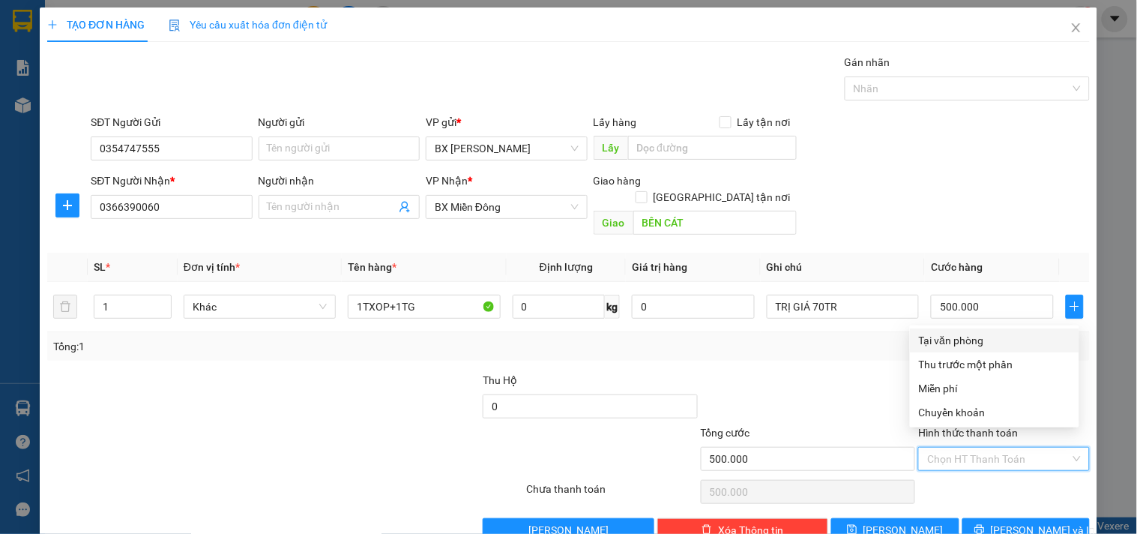
click at [963, 336] on div "Tại văn phòng" at bounding box center [994, 340] width 151 height 16
type input "0"
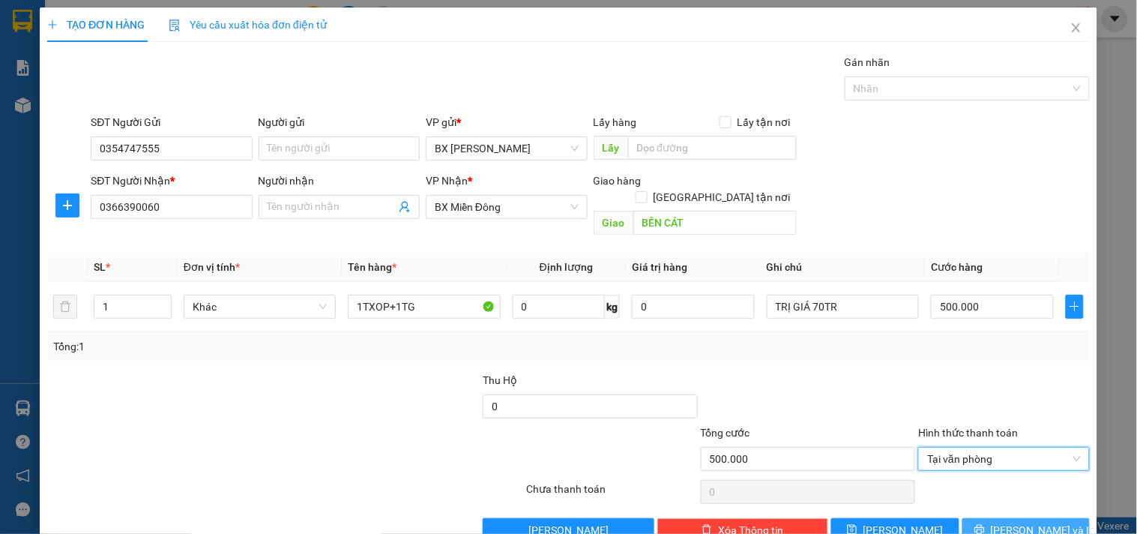
click at [978, 518] on button "[PERSON_NAME] và In" at bounding box center [1025, 530] width 127 height 24
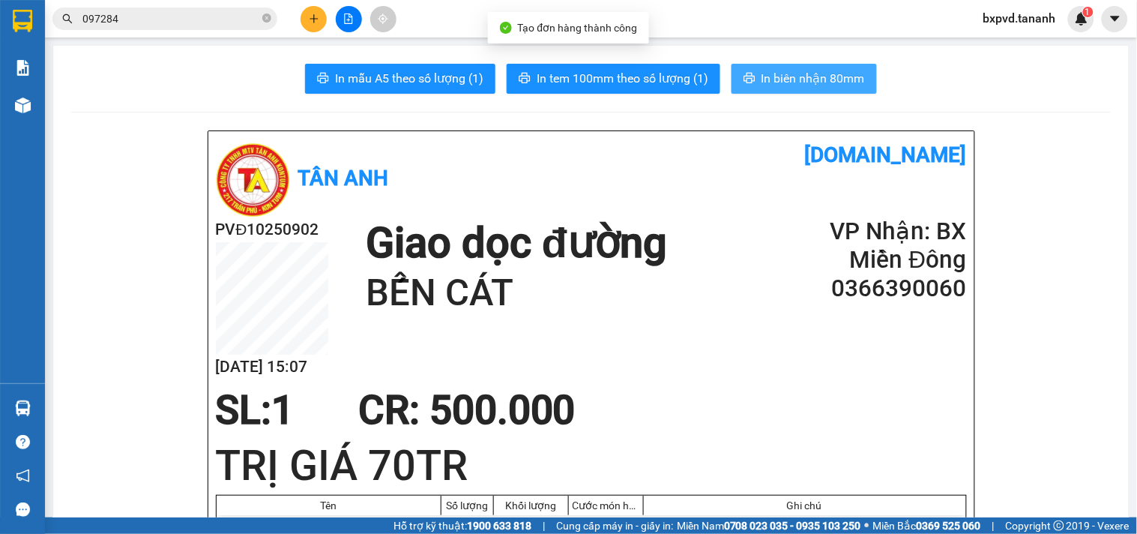
click at [792, 76] on span "In biên nhận 80mm" at bounding box center [812, 78] width 103 height 19
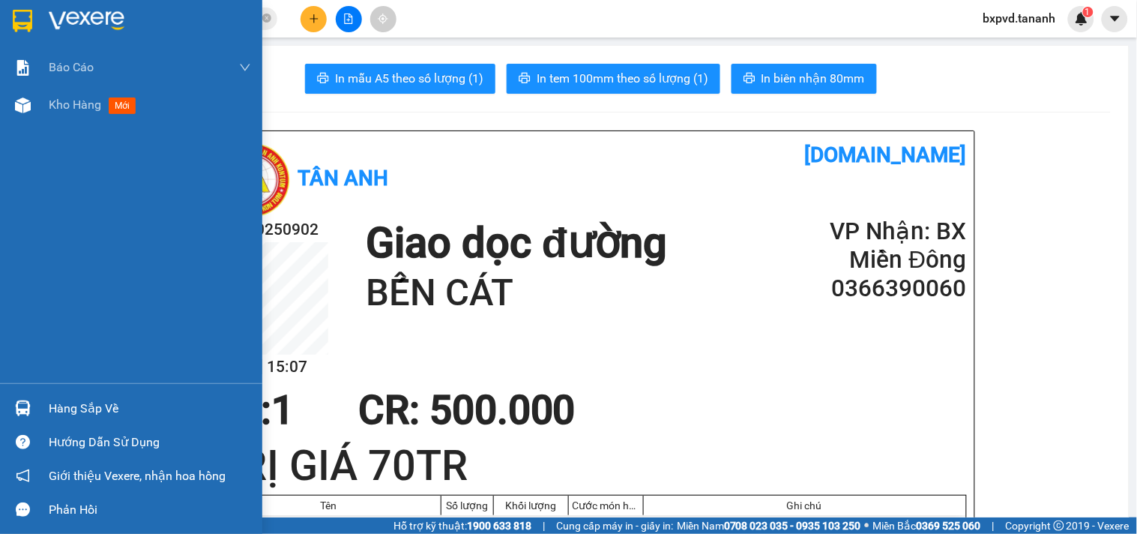
click at [2, 10] on div at bounding box center [131, 24] width 262 height 49
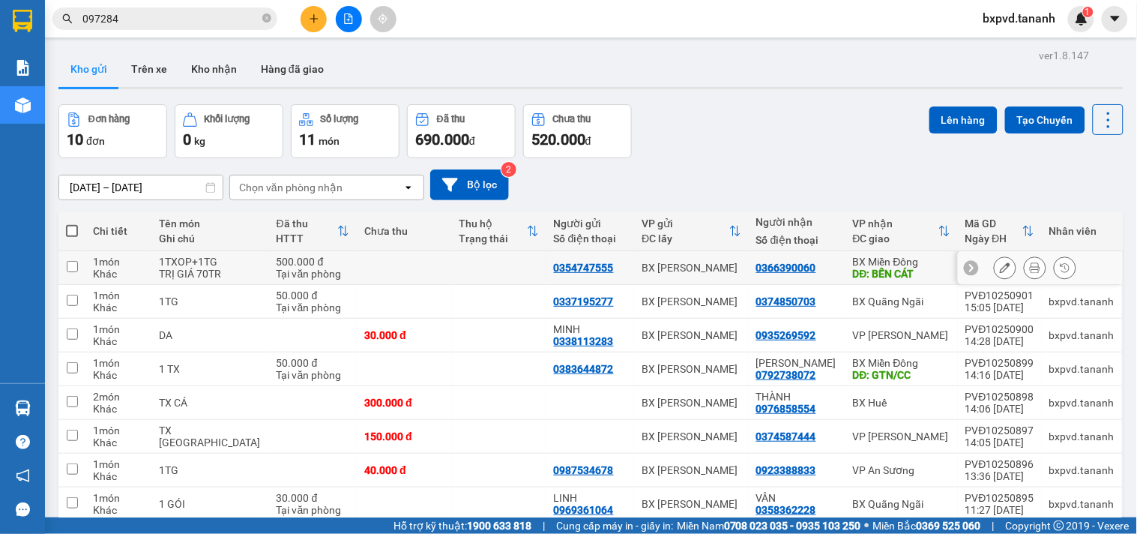
click at [1000, 265] on icon at bounding box center [1005, 267] width 10 height 10
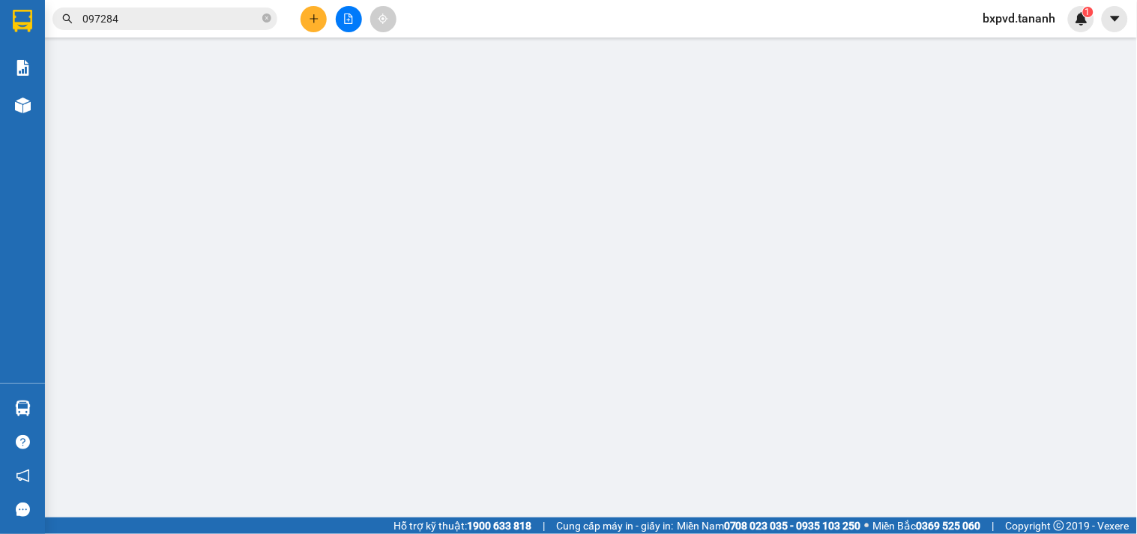
type input "0354747555"
type input "0366390060"
type input "BẾN CÁT"
type input "500.000"
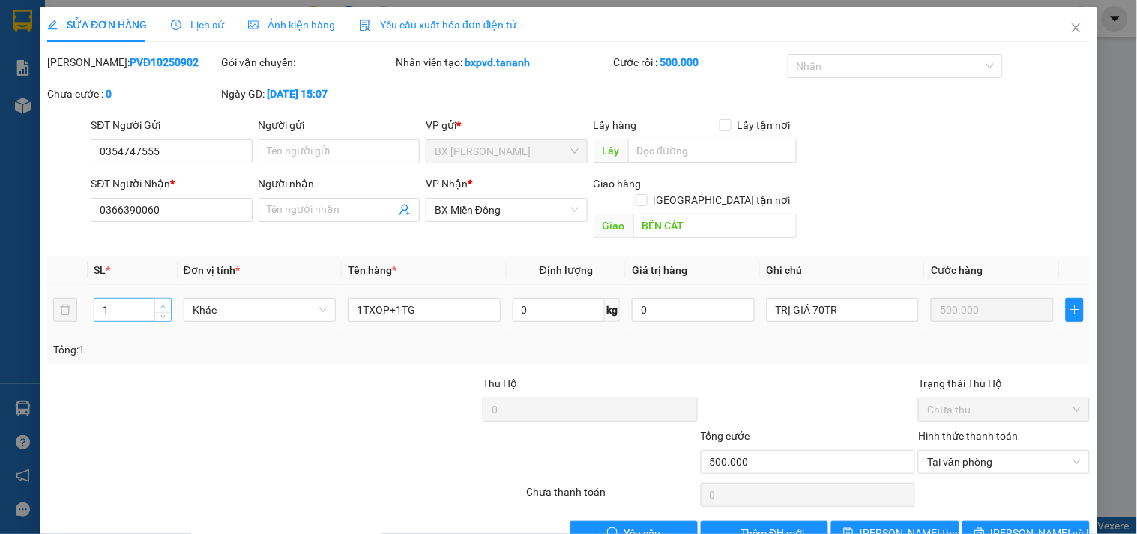
type input "2"
click at [160, 304] on icon "up" at bounding box center [162, 306] width 5 height 5
click at [1025, 521] on button "[PERSON_NAME] và In" at bounding box center [1025, 533] width 127 height 24
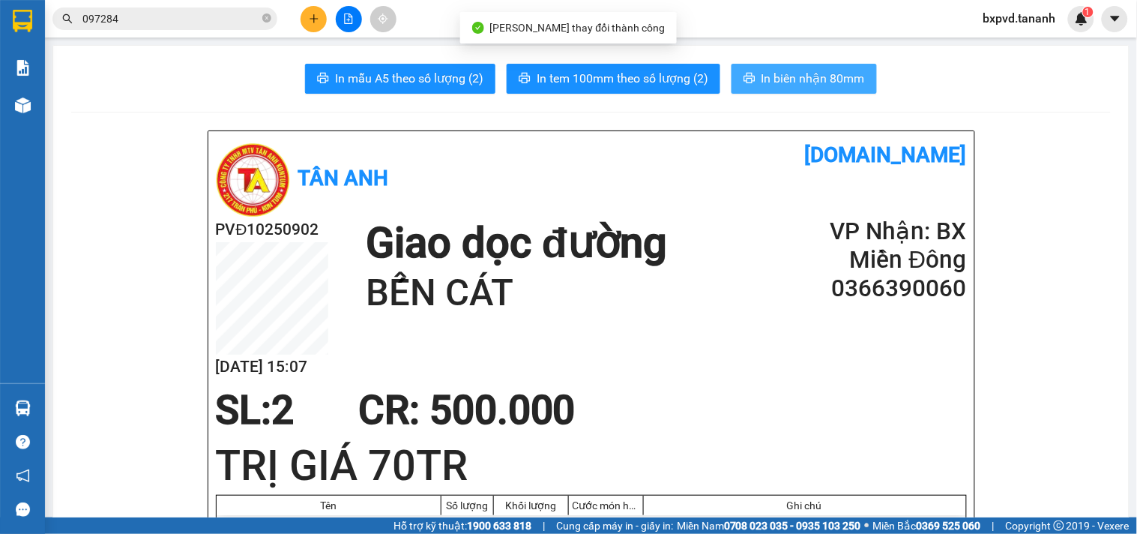
click at [814, 84] on span "In biên nhận 80mm" at bounding box center [812, 78] width 103 height 19
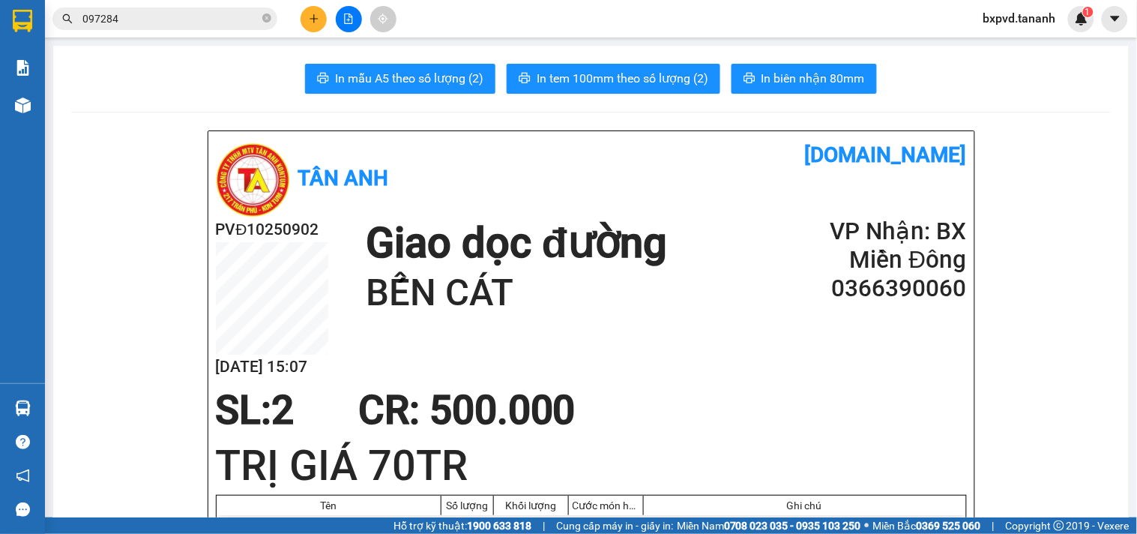
click at [665, 67] on button "In tem 100mm theo số lượng (2)" at bounding box center [614, 79] width 214 height 30
click at [311, 15] on icon "plus" at bounding box center [314, 18] width 10 height 10
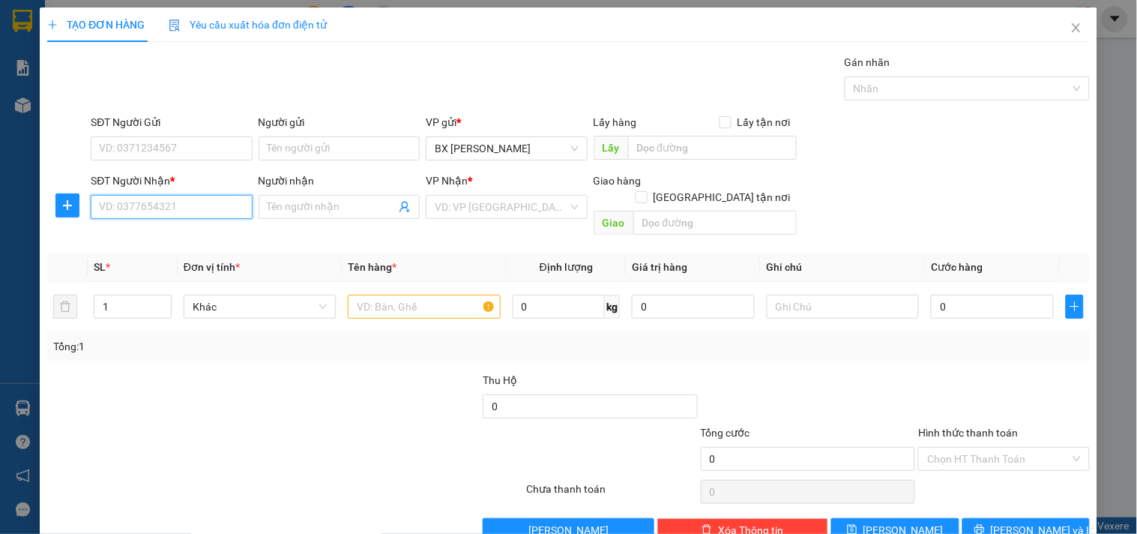
click at [138, 207] on input "SĐT Người Nhận *" at bounding box center [171, 207] width 161 height 24
type input "0981154999"
click at [171, 229] on div "0981154999 - EM ĐỆ" at bounding box center [170, 237] width 142 height 16
type input "EM ĐỆ"
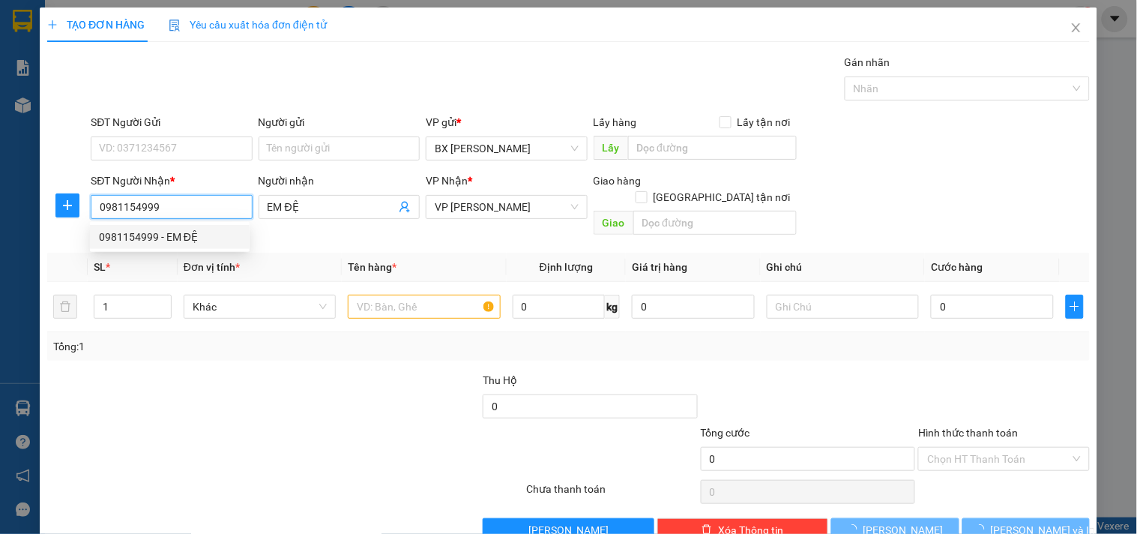
type input "50.000"
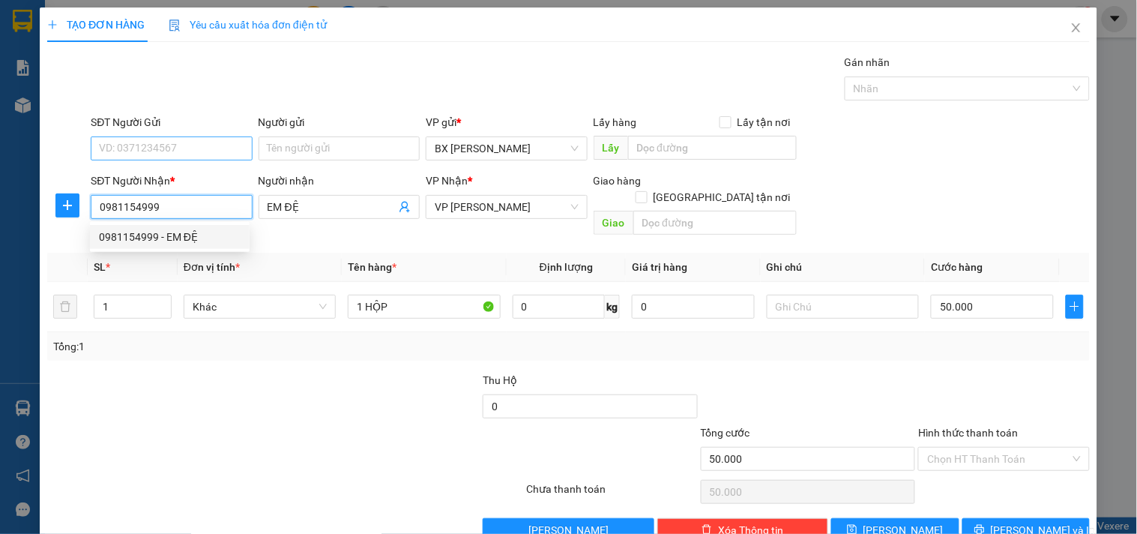
type input "0981154999"
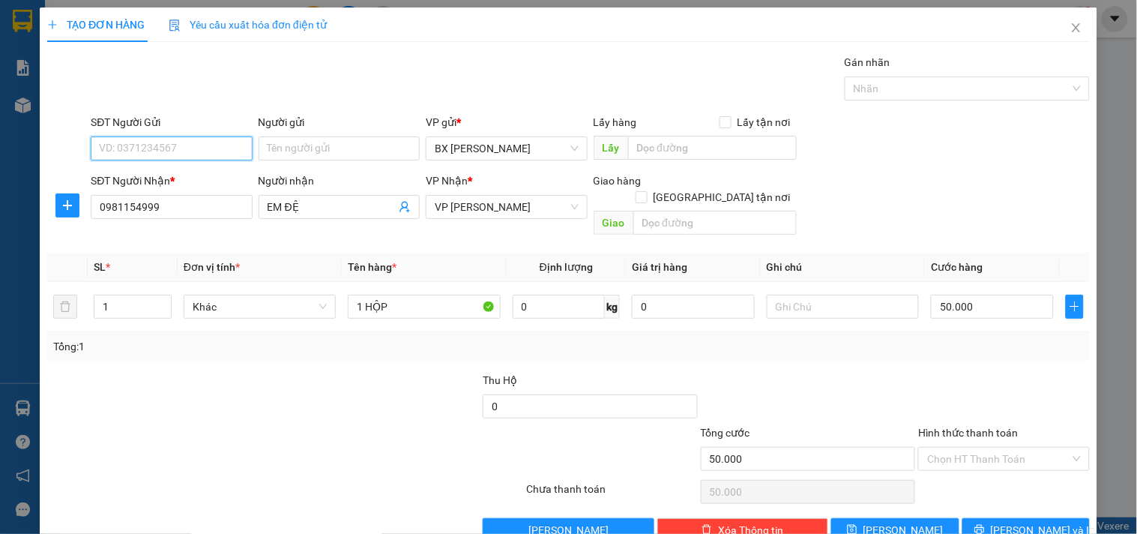
click at [172, 143] on input "SĐT Người Gửi" at bounding box center [171, 148] width 161 height 24
type input "0376787777"
click at [181, 174] on div "0376787777 - THANH" at bounding box center [170, 178] width 142 height 16
type input "THANH"
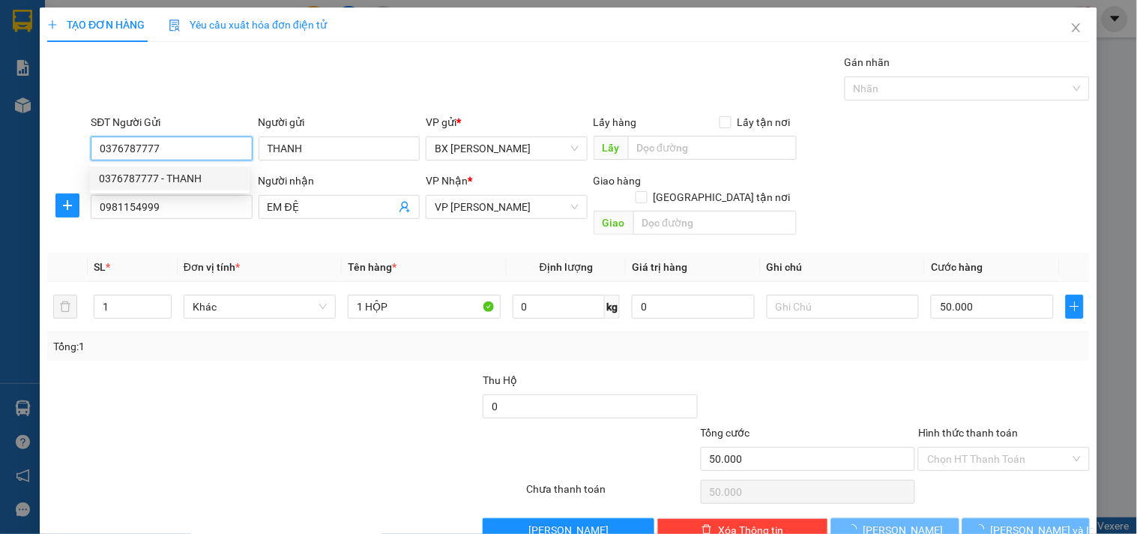
type input "100.000"
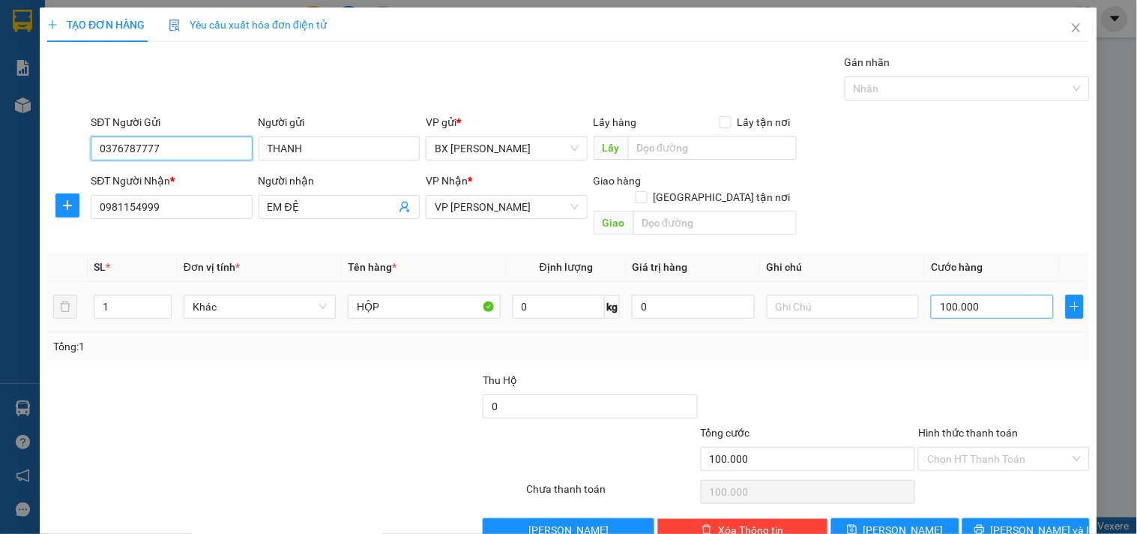
type input "0376787777"
click at [1006, 295] on input "100.000" at bounding box center [992, 307] width 123 height 24
type input "5"
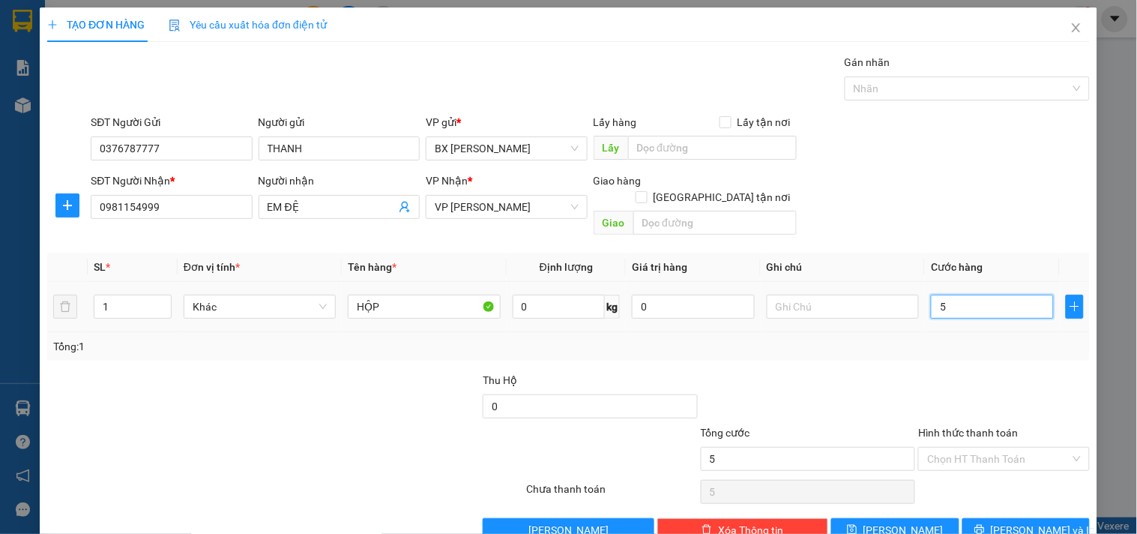
type input "50"
type input "50.000"
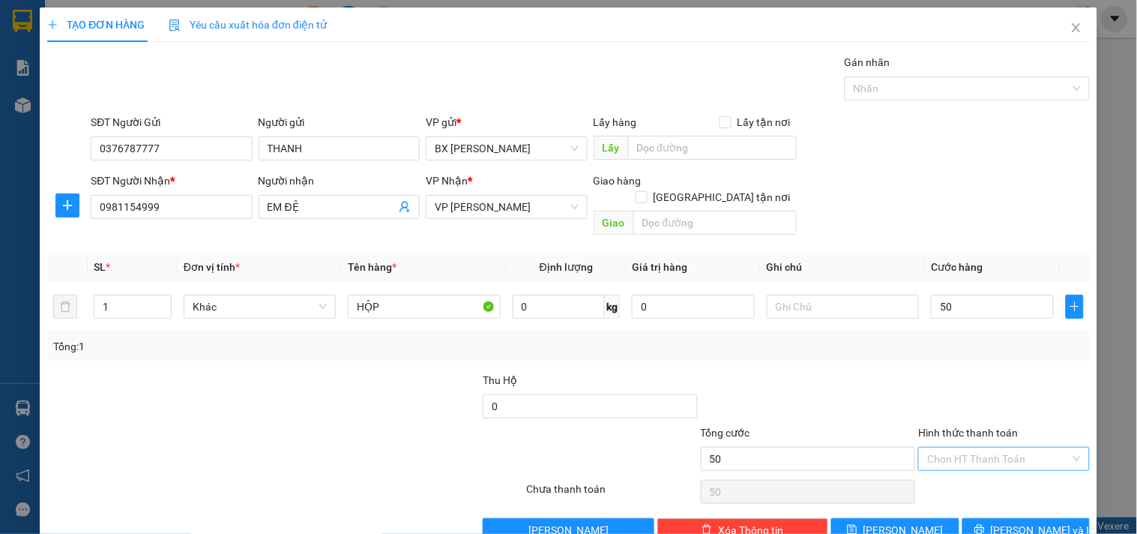
type input "50.000"
click at [971, 447] on input "Hình thức thanh toán" at bounding box center [998, 458] width 142 height 22
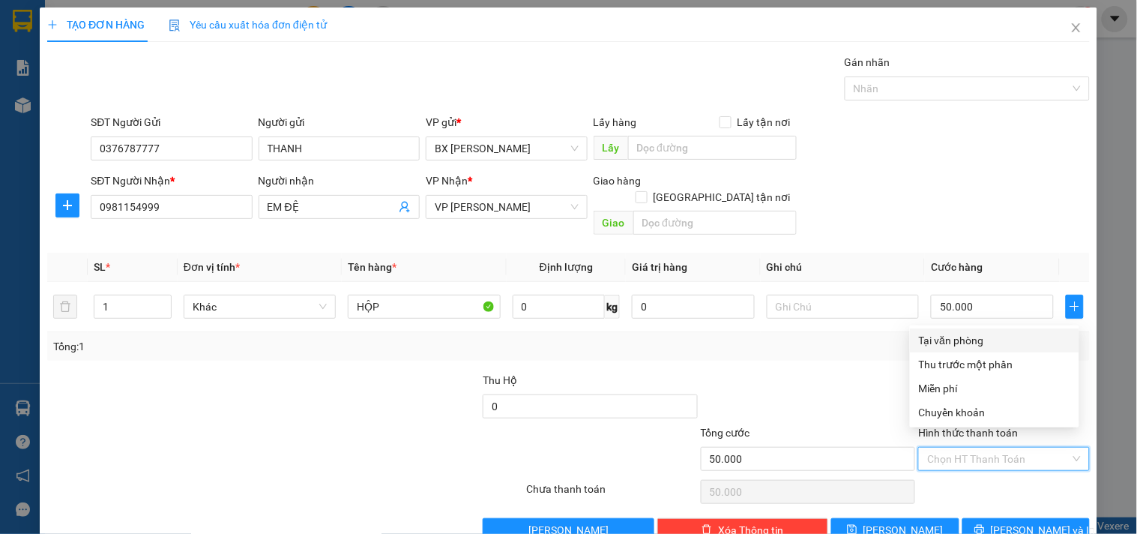
click at [962, 339] on div "Tại văn phòng" at bounding box center [994, 340] width 151 height 16
type input "0"
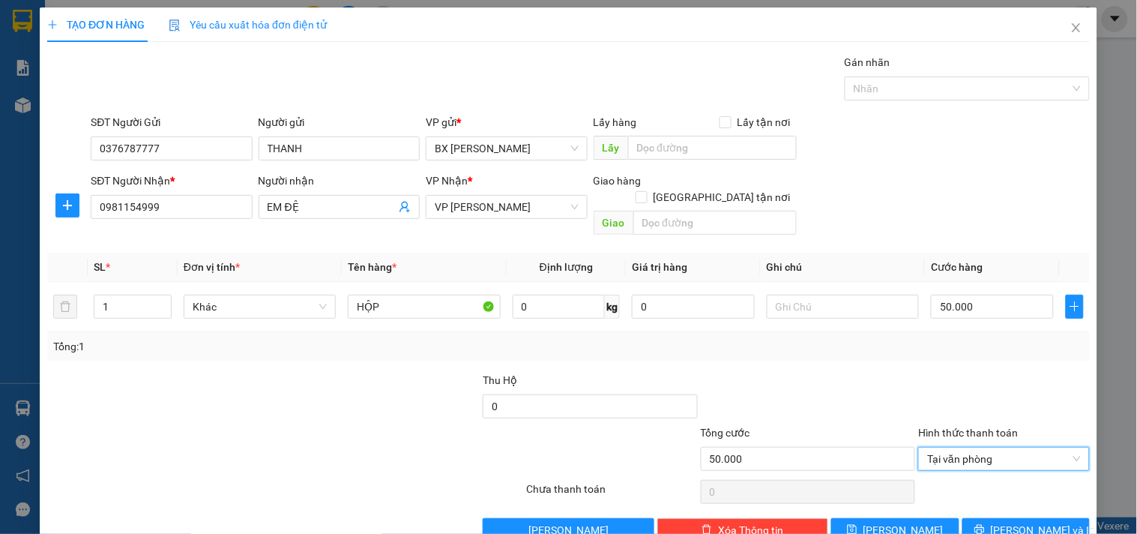
scroll to position [20, 0]
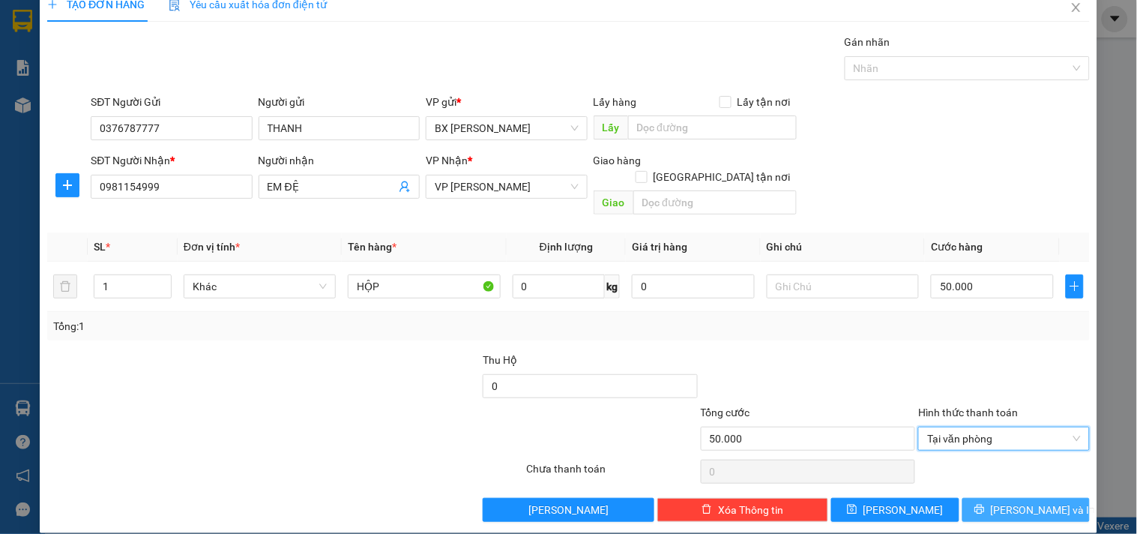
click at [1028, 501] on span "[PERSON_NAME] và In" at bounding box center [1043, 509] width 105 height 16
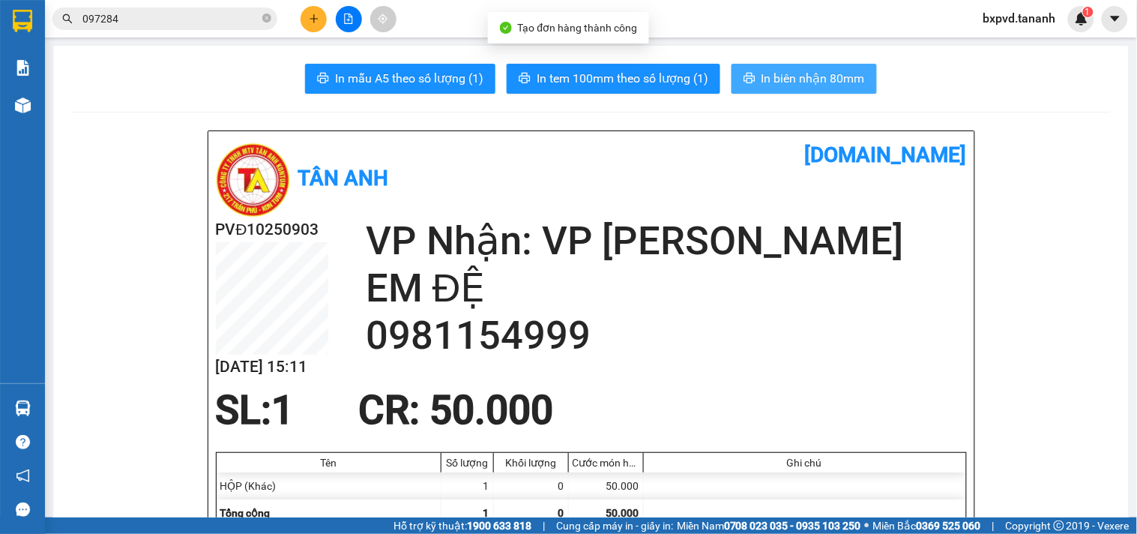
click at [780, 88] on button "In biên nhận 80mm" at bounding box center [803, 79] width 145 height 30
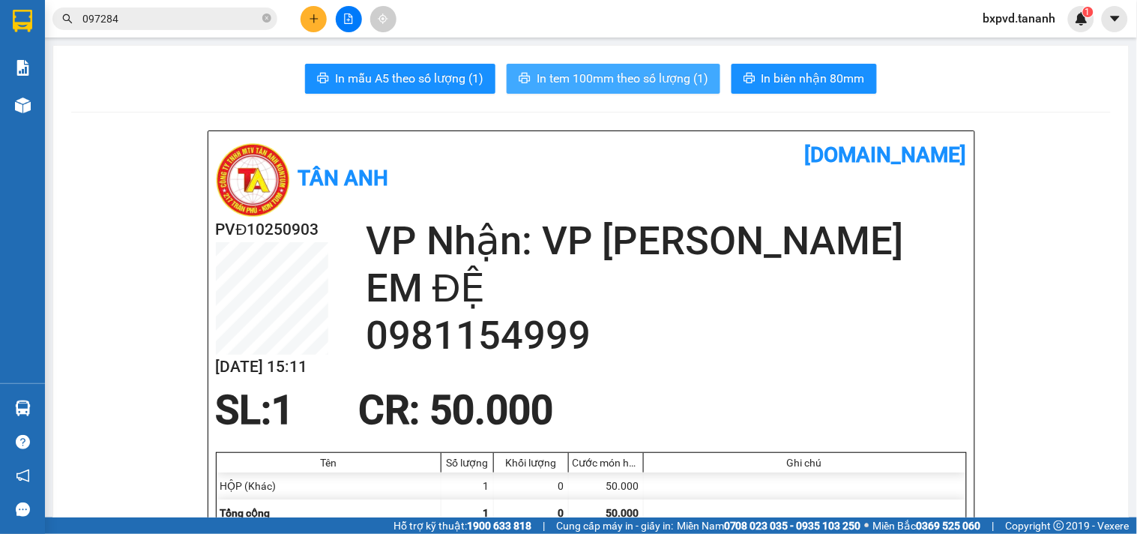
click at [687, 73] on span "In tem 100mm theo số lượng (1)" at bounding box center [623, 78] width 172 height 19
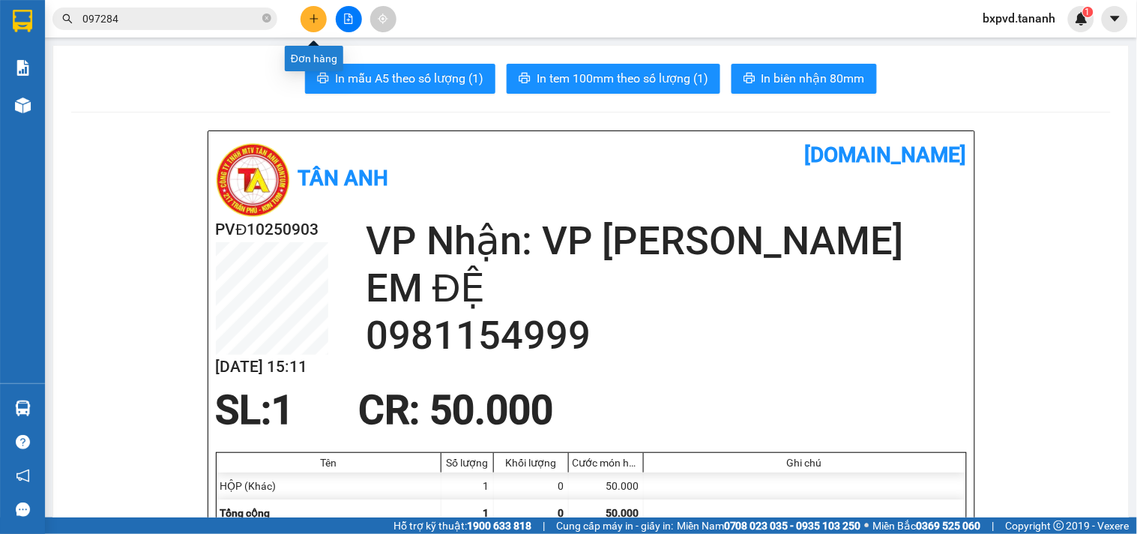
click at [303, 16] on button at bounding box center [314, 19] width 26 height 26
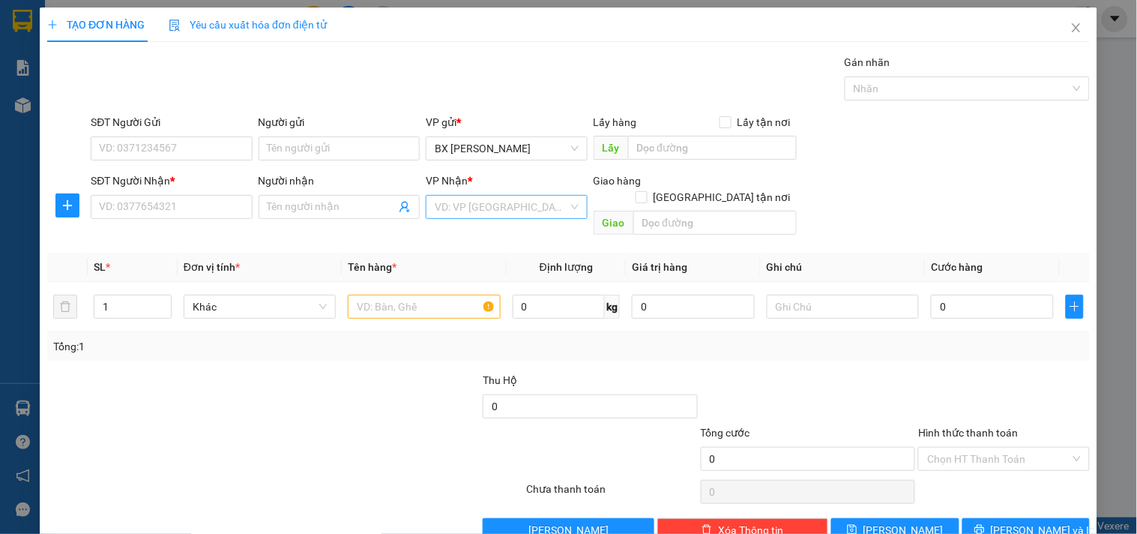
click at [457, 212] on input "search" at bounding box center [501, 207] width 133 height 22
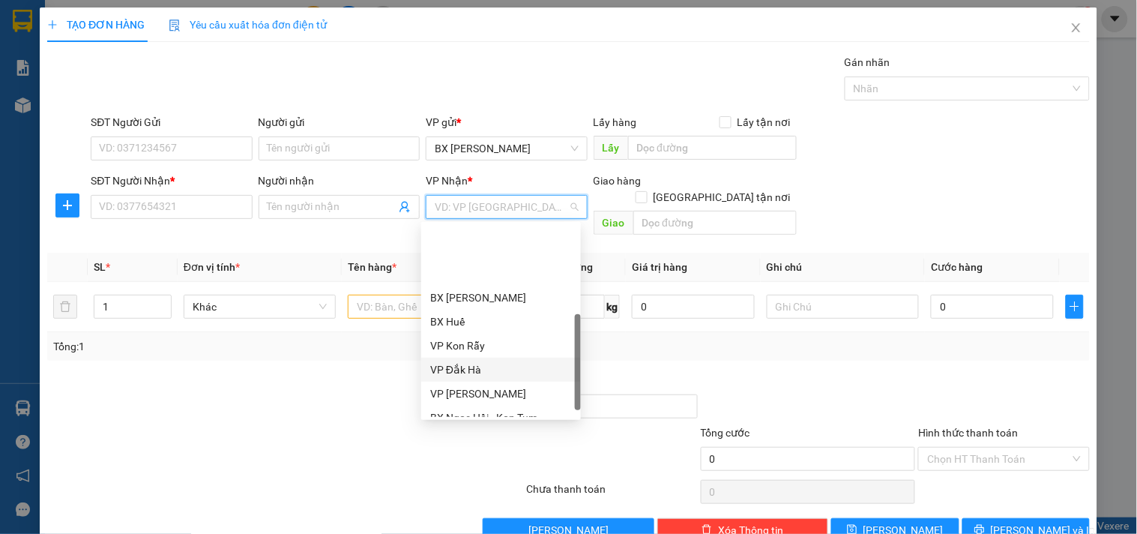
scroll to position [168, 0]
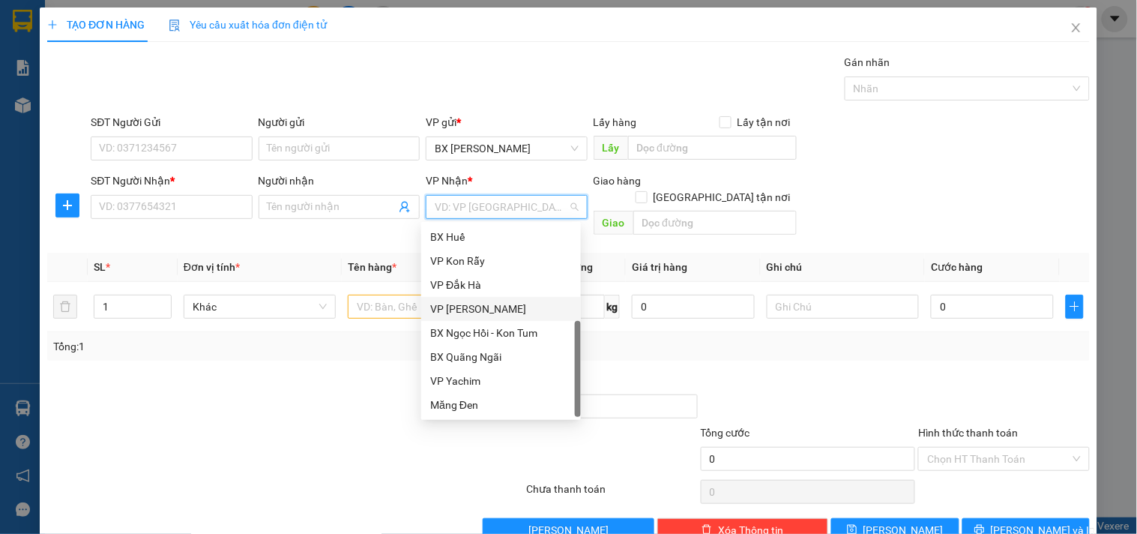
click at [476, 309] on div "VP [PERSON_NAME]" at bounding box center [501, 309] width 142 height 16
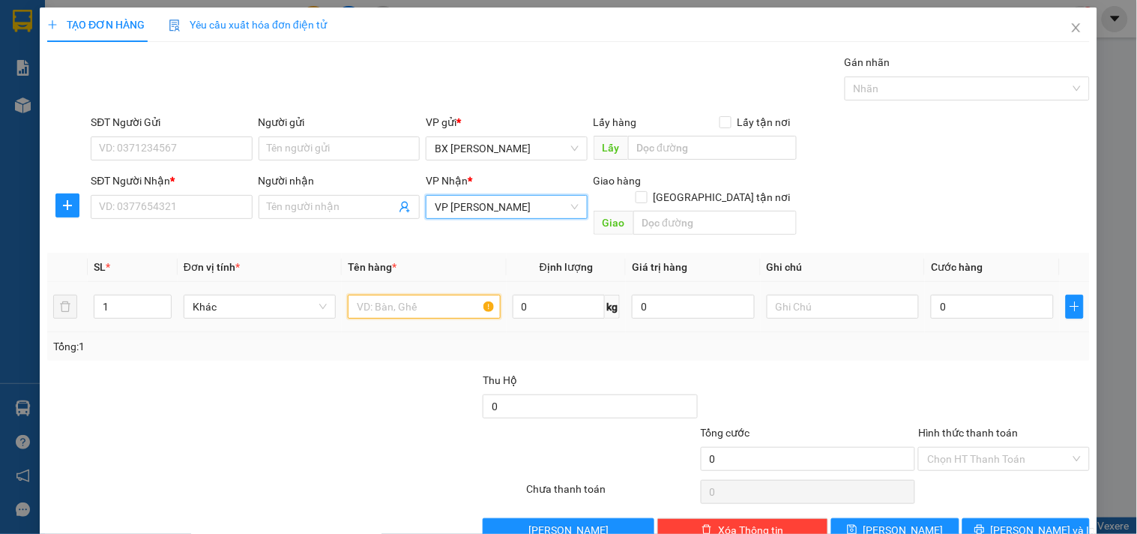
click at [392, 295] on input "text" at bounding box center [424, 307] width 152 height 24
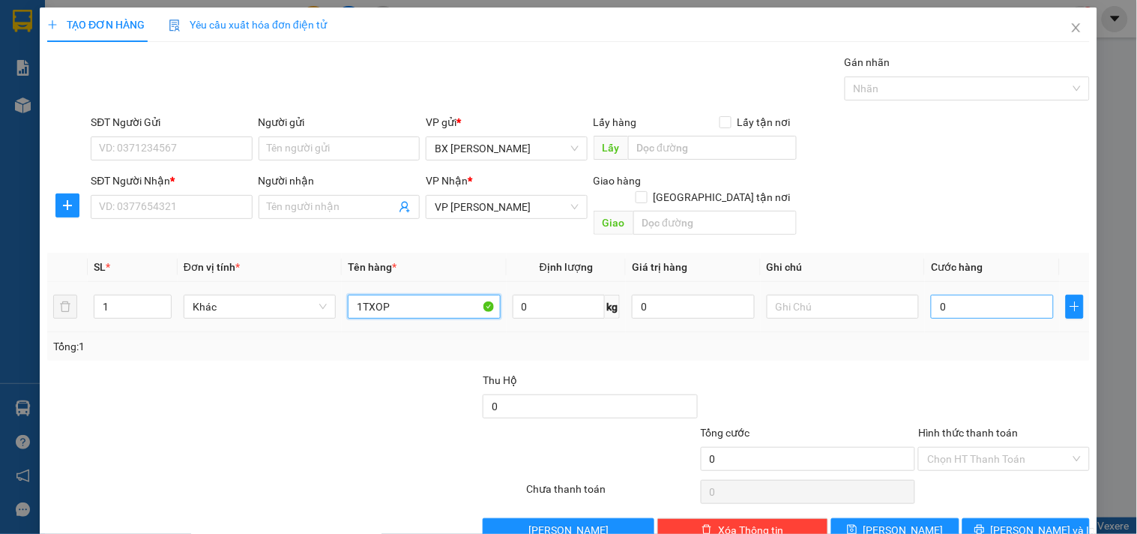
type input "1TXOP"
click at [986, 295] on input "0" at bounding box center [992, 307] width 123 height 24
type input "6"
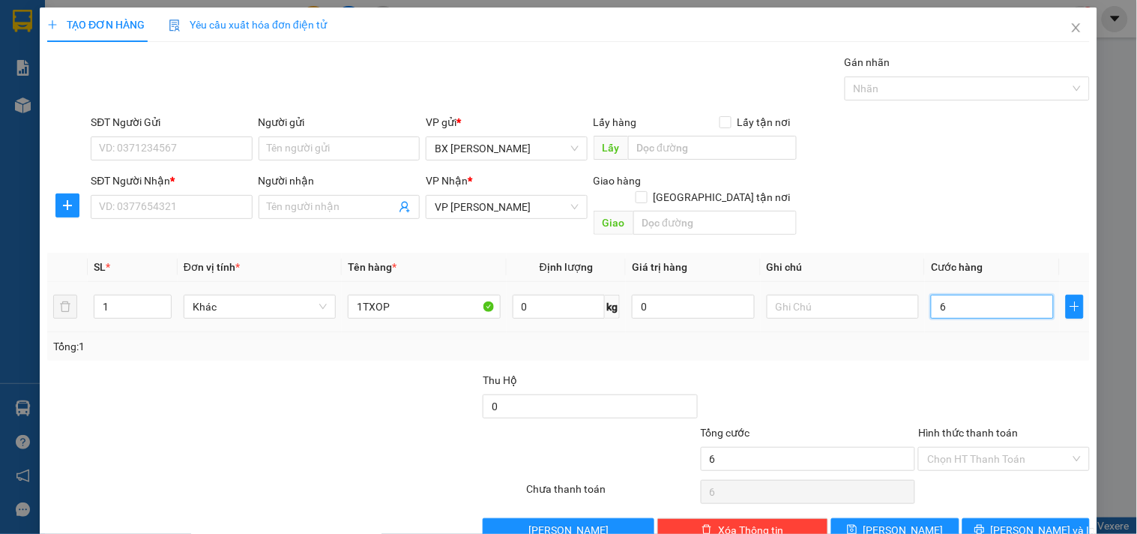
type input "60"
type input "6"
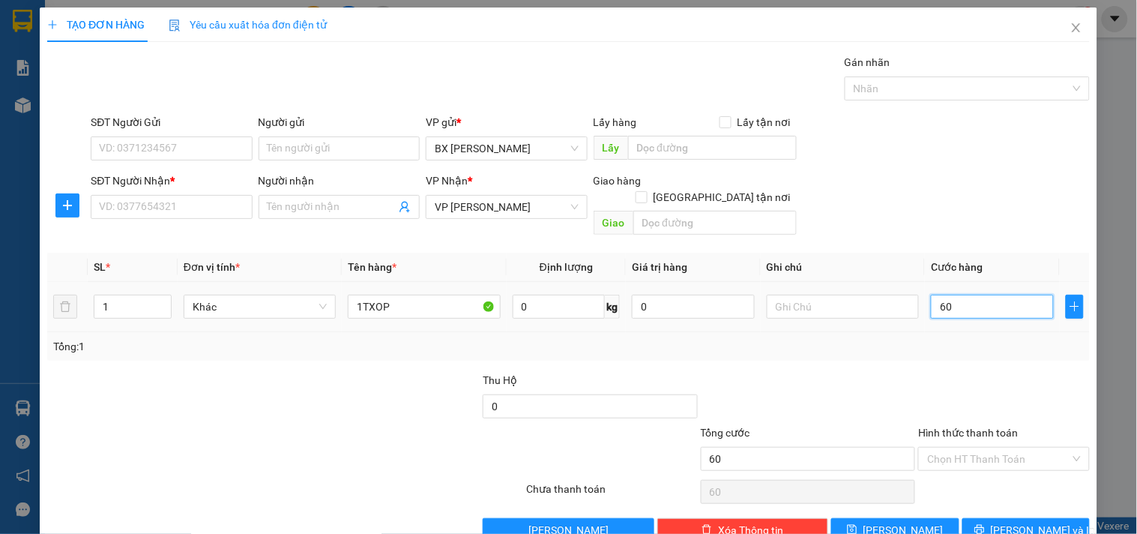
type input "6"
type input "0"
type input "05"
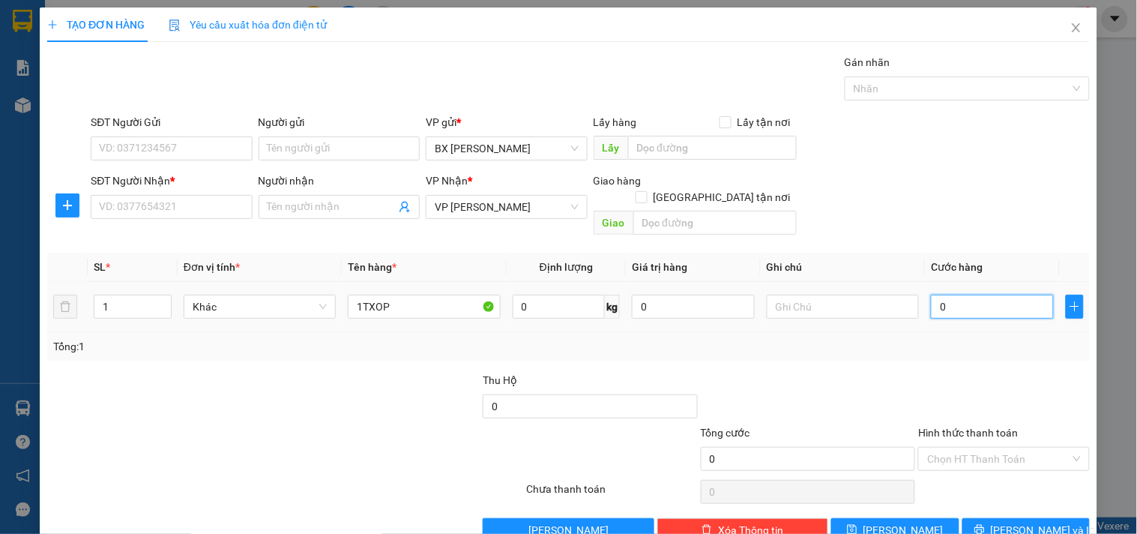
type input "5"
type input "050"
type input "50"
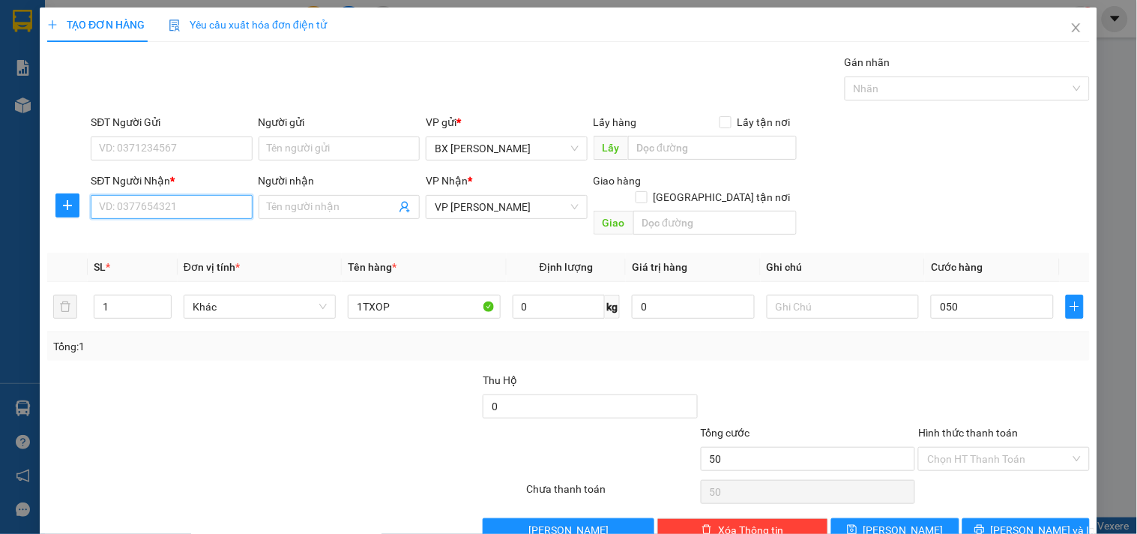
type input "50.000"
click at [193, 210] on input "SĐT Người Nhận *" at bounding box center [171, 207] width 161 height 24
type input "0903337519"
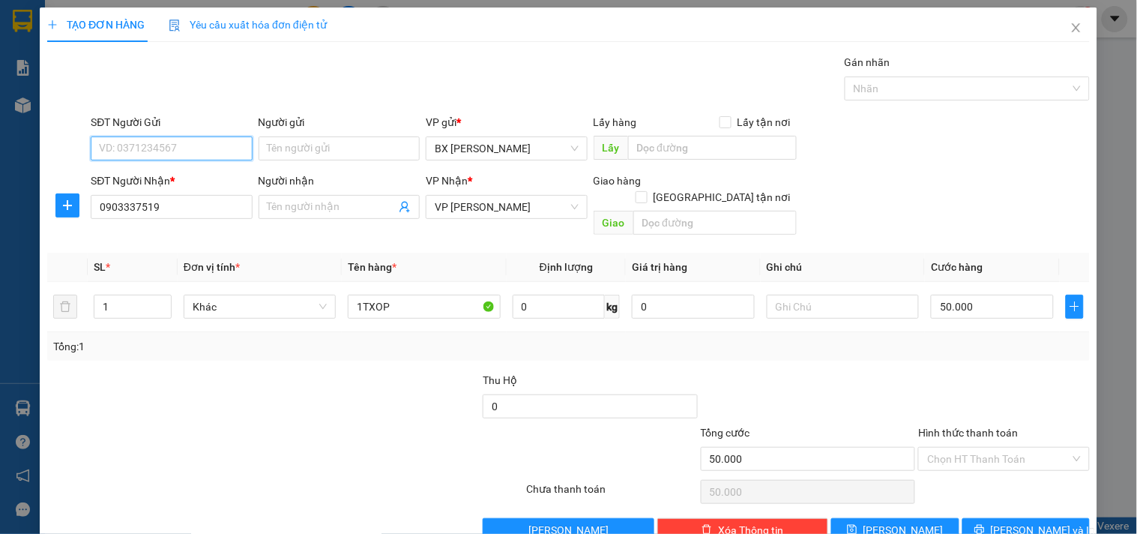
click at [170, 152] on input "SĐT Người Gửi" at bounding box center [171, 148] width 161 height 24
click at [171, 181] on div "0931137779 - NGUYỄN" at bounding box center [170, 178] width 142 height 16
type input "0931137779"
type input "[PERSON_NAME]"
type input "0931137779"
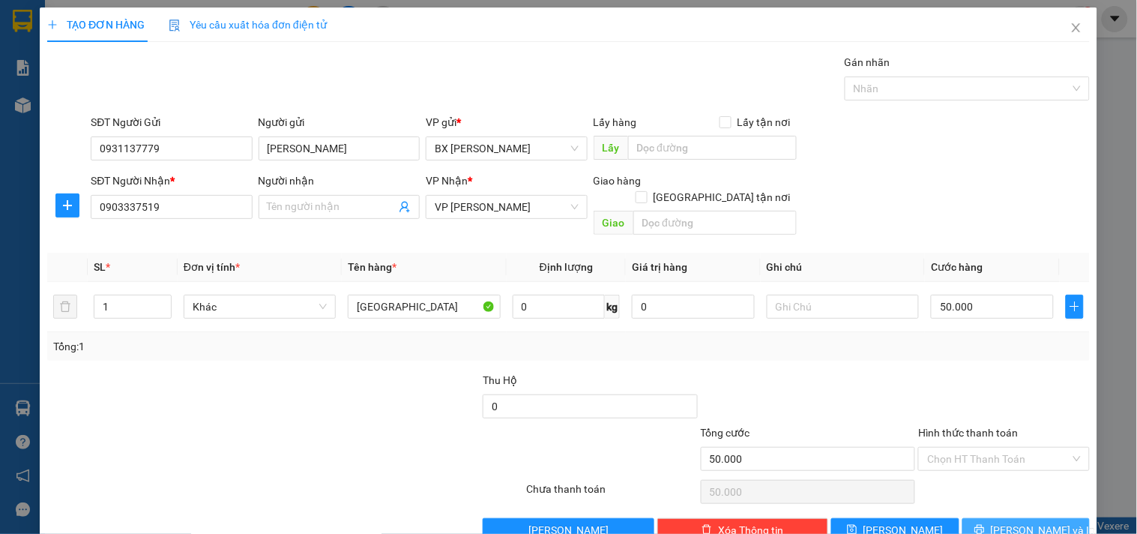
click at [1020, 522] on span "[PERSON_NAME] và In" at bounding box center [1043, 530] width 105 height 16
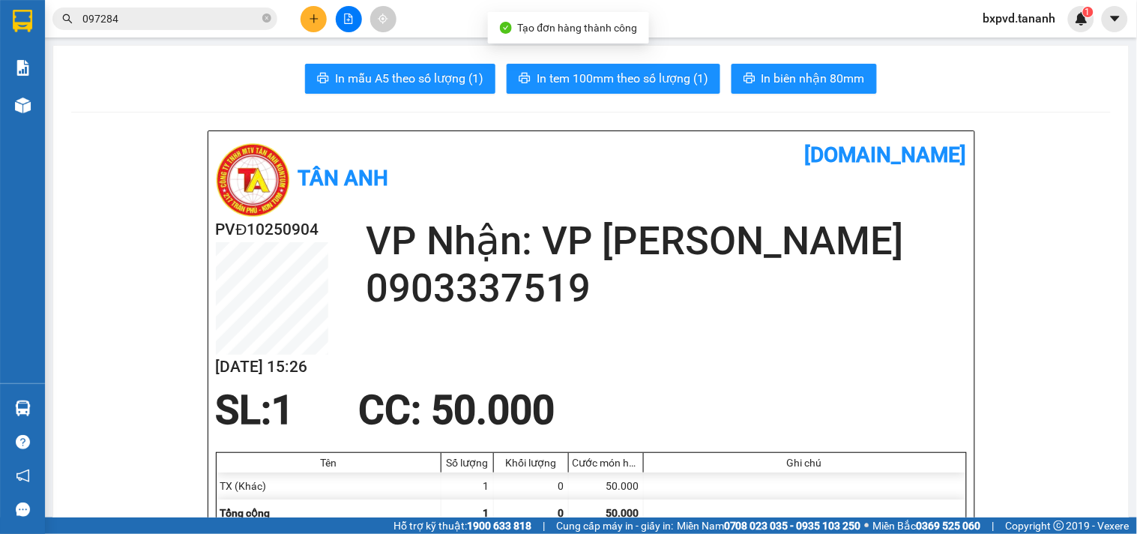
click at [804, 70] on span "In biên nhận 80mm" at bounding box center [812, 78] width 103 height 19
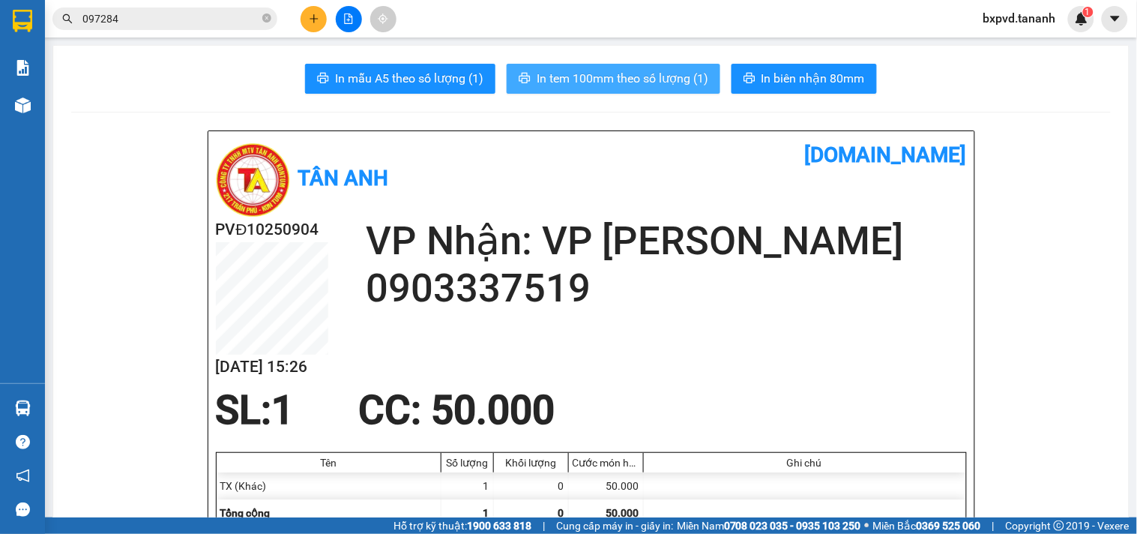
click at [692, 80] on span "In tem 100mm theo số lượng (1)" at bounding box center [623, 78] width 172 height 19
click at [246, 26] on input "097284" at bounding box center [170, 18] width 177 height 16
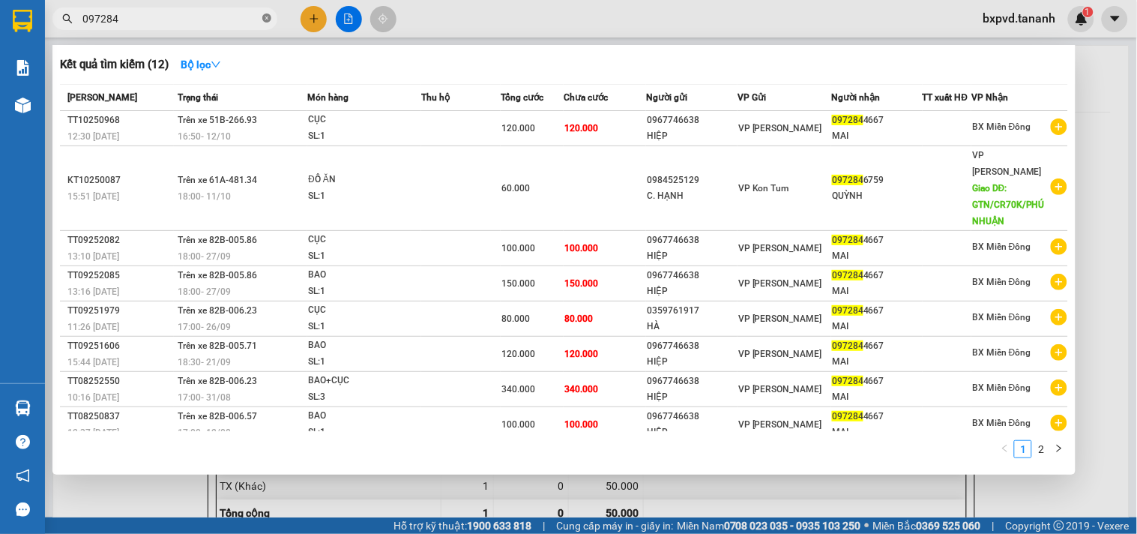
click at [265, 19] on icon "close-circle" at bounding box center [266, 17] width 9 height 9
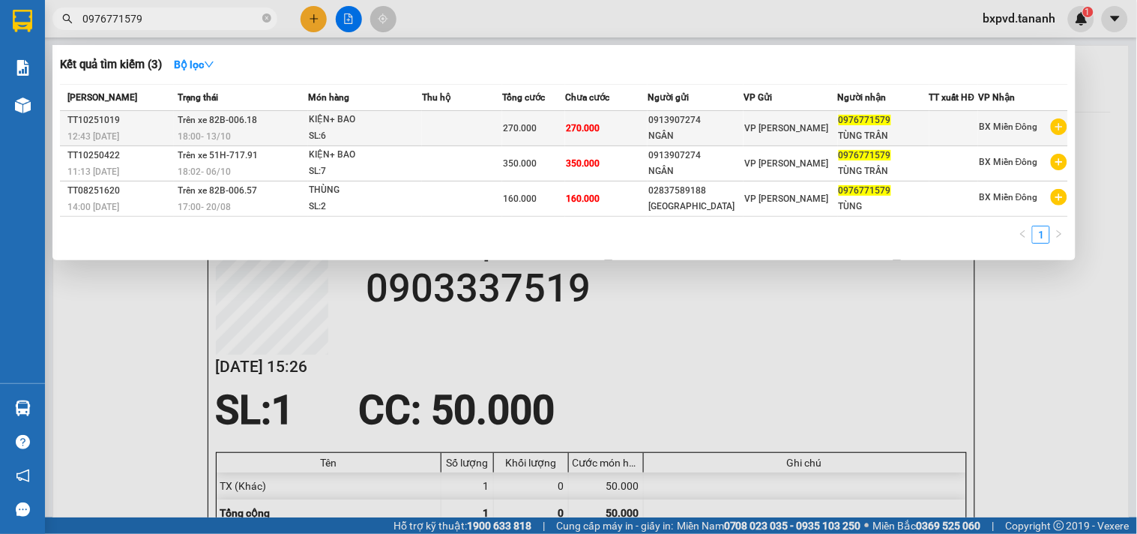
type input "0976771579"
click at [265, 121] on td "Trên xe 82B-006.18 18:00 [DATE]" at bounding box center [241, 128] width 134 height 35
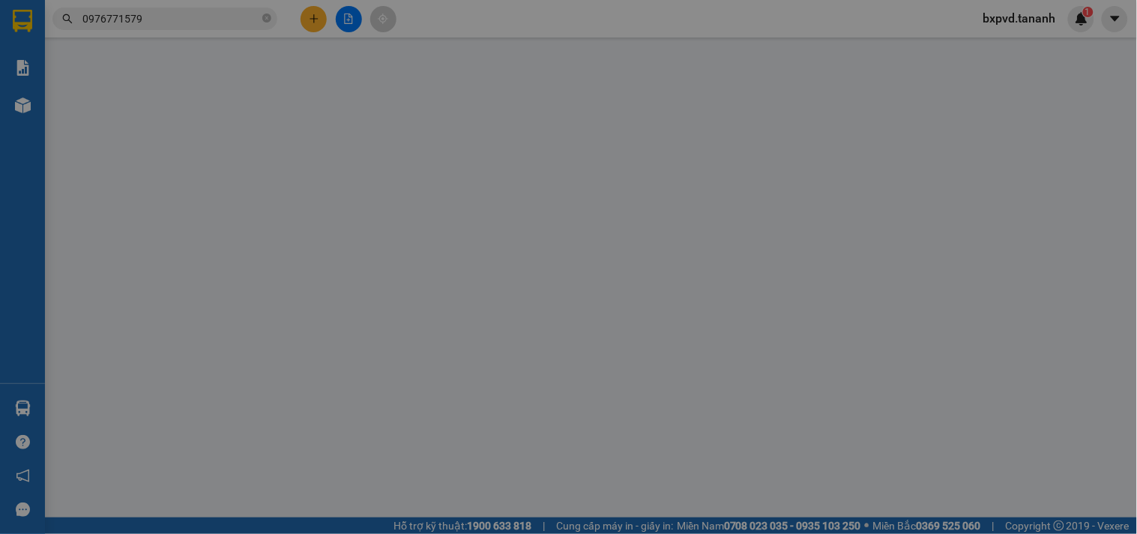
type input "0913907274"
type input "NGÂN"
type input "0976771579"
type input "TÙNG TRẦN"
type input "270.000"
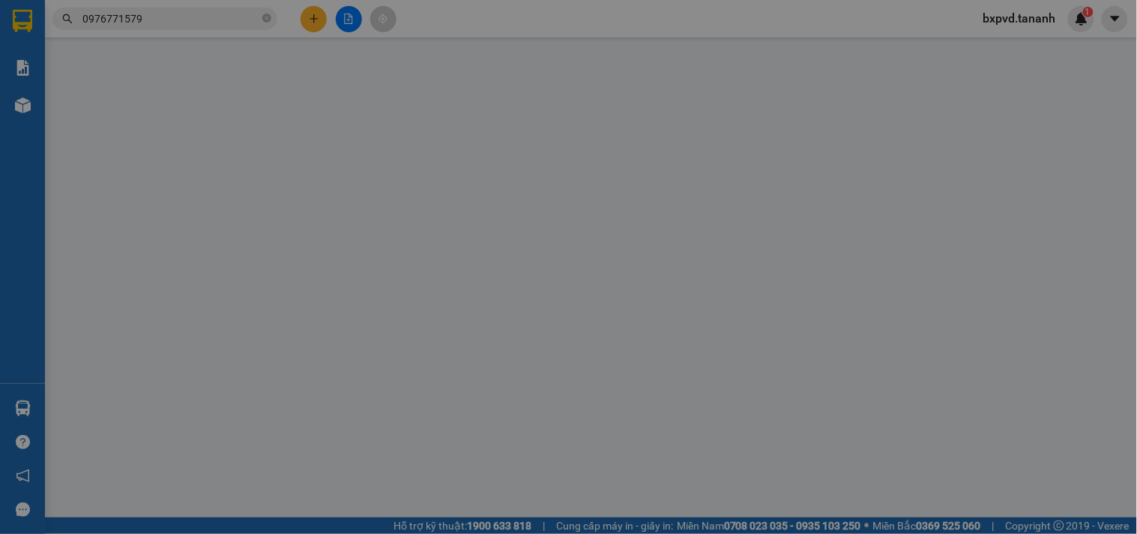
type input "270.000"
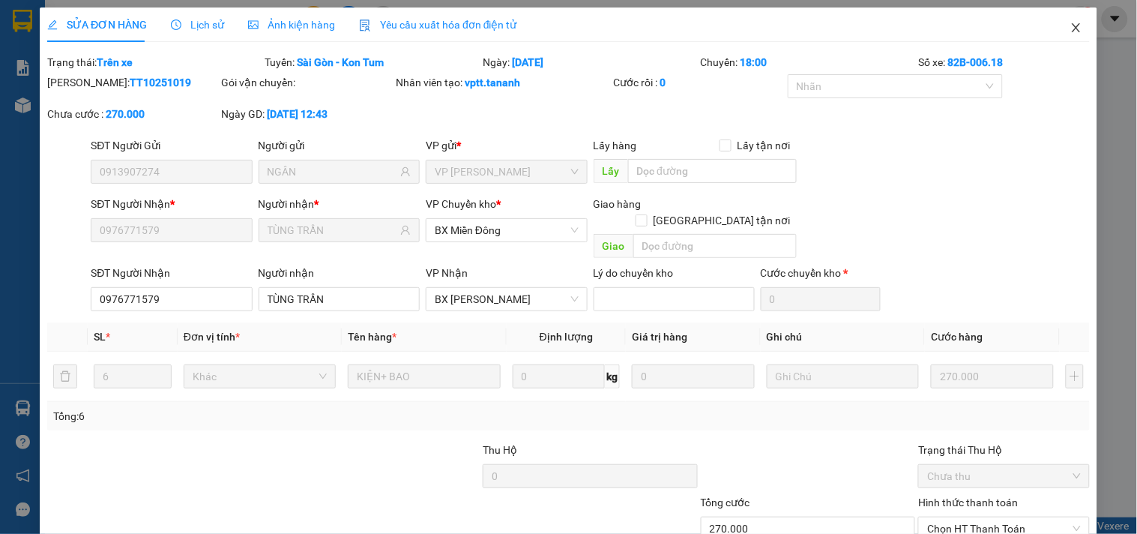
click at [1070, 25] on icon "close" at bounding box center [1076, 28] width 12 height 12
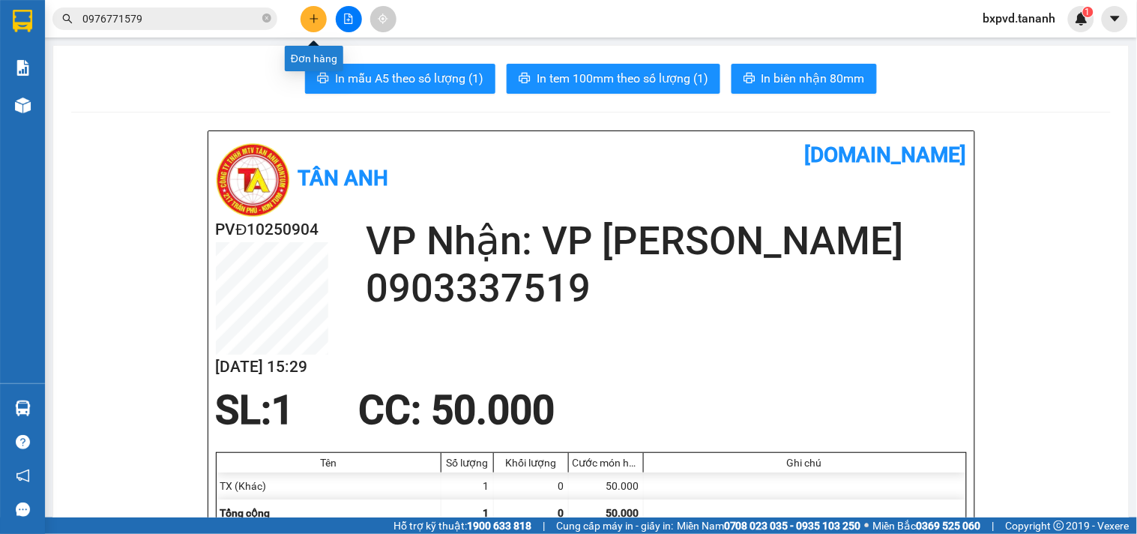
click at [309, 11] on button at bounding box center [314, 19] width 26 height 26
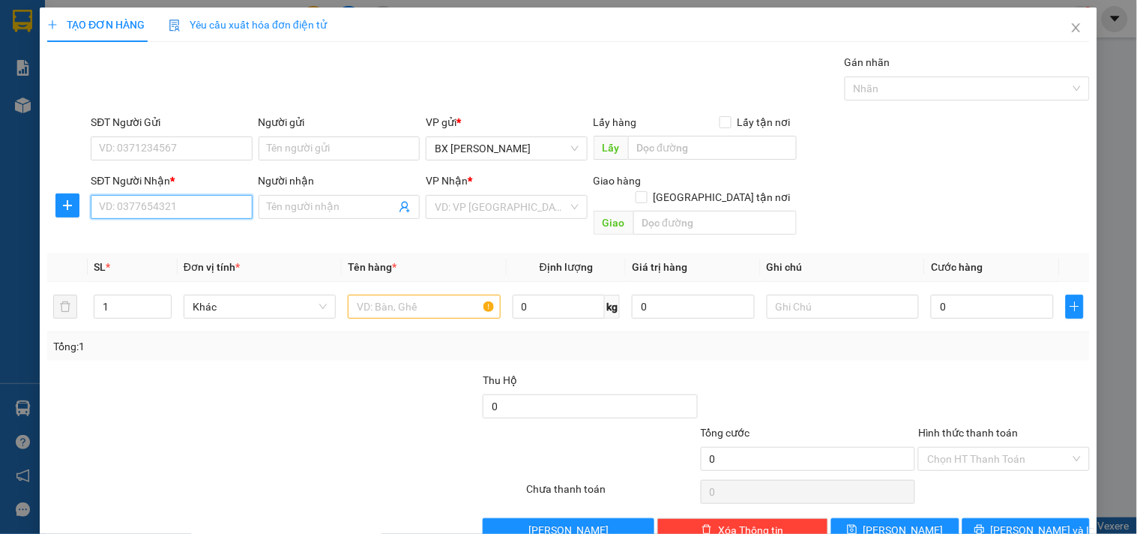
click at [196, 208] on input "SĐT Người Nhận *" at bounding box center [171, 207] width 161 height 24
type input "0913192106"
click at [196, 238] on div "0913192106" at bounding box center [170, 237] width 142 height 16
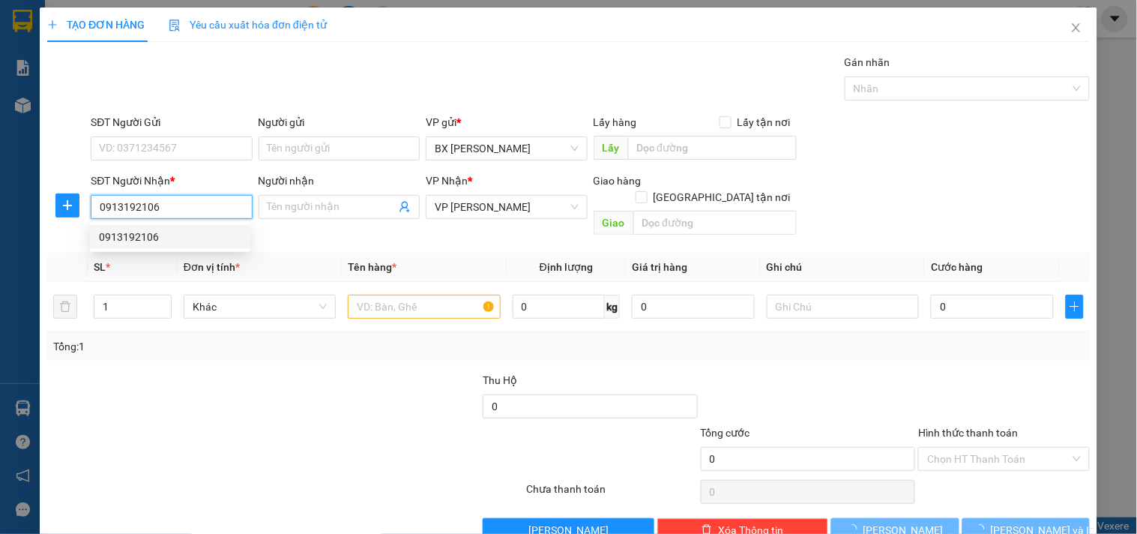
type input "50.000"
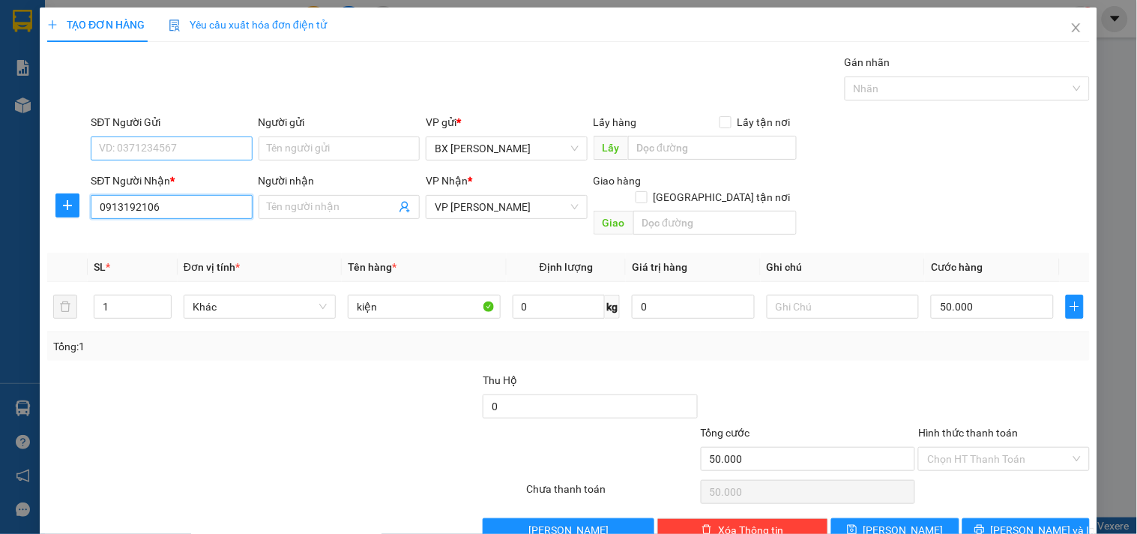
type input "0913192106"
click at [197, 148] on input "SĐT Người Gửi" at bounding box center [171, 148] width 161 height 24
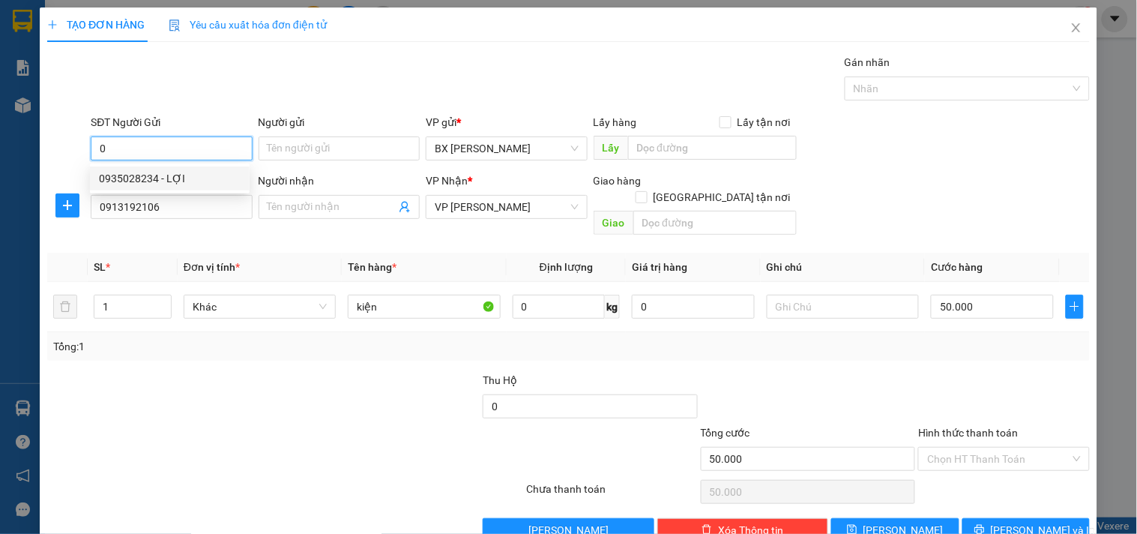
click at [189, 169] on div "0935028234 - LỢI" at bounding box center [170, 178] width 160 height 24
type input "0935028234"
type input "LỢI"
type input "0935028234"
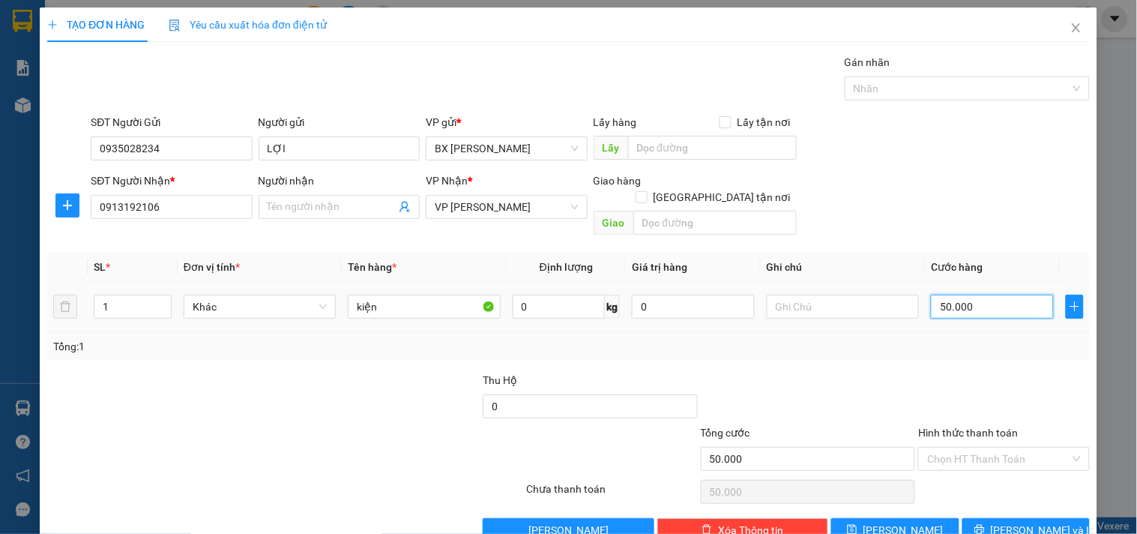
click at [995, 295] on input "50.000" at bounding box center [992, 307] width 123 height 24
type input "4"
type input "40"
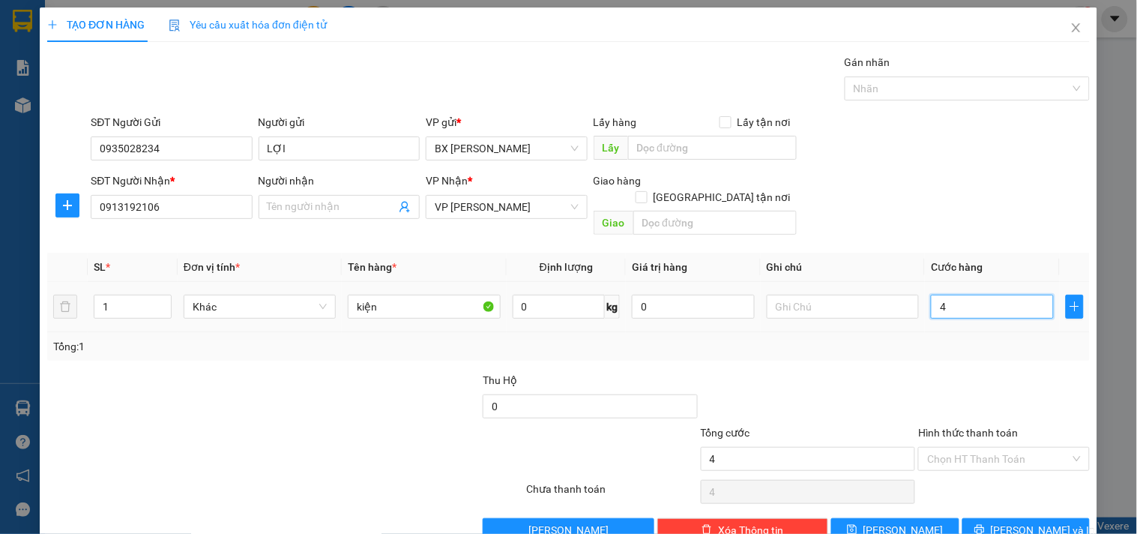
type input "40"
type input "40.000"
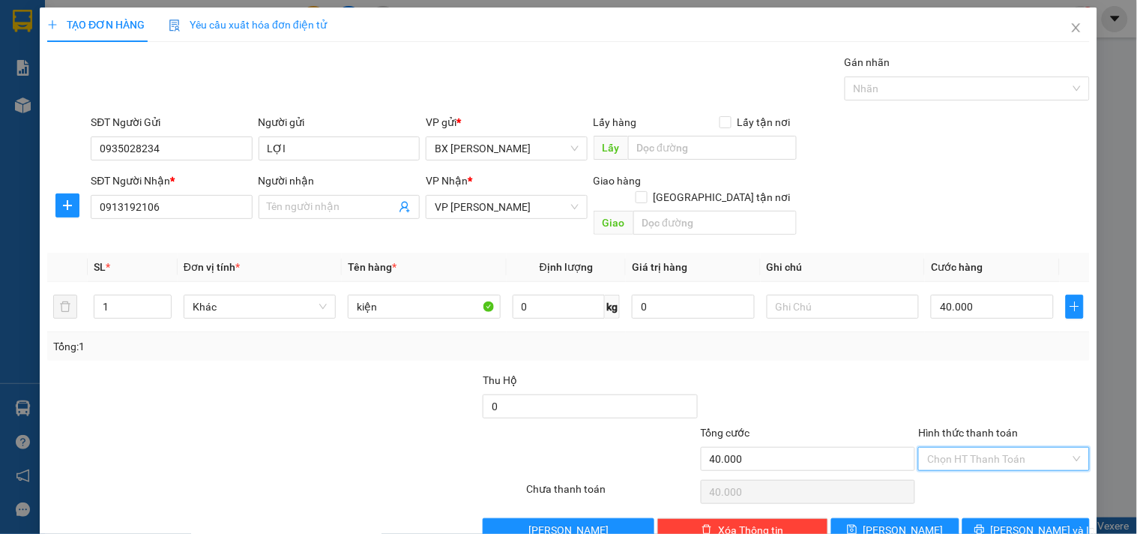
click at [989, 447] on input "Hình thức thanh toán" at bounding box center [998, 458] width 142 height 22
click at [977, 332] on div "Tại văn phòng" at bounding box center [994, 340] width 151 height 16
click at [1037, 522] on span "[PERSON_NAME] và In" at bounding box center [1043, 530] width 105 height 16
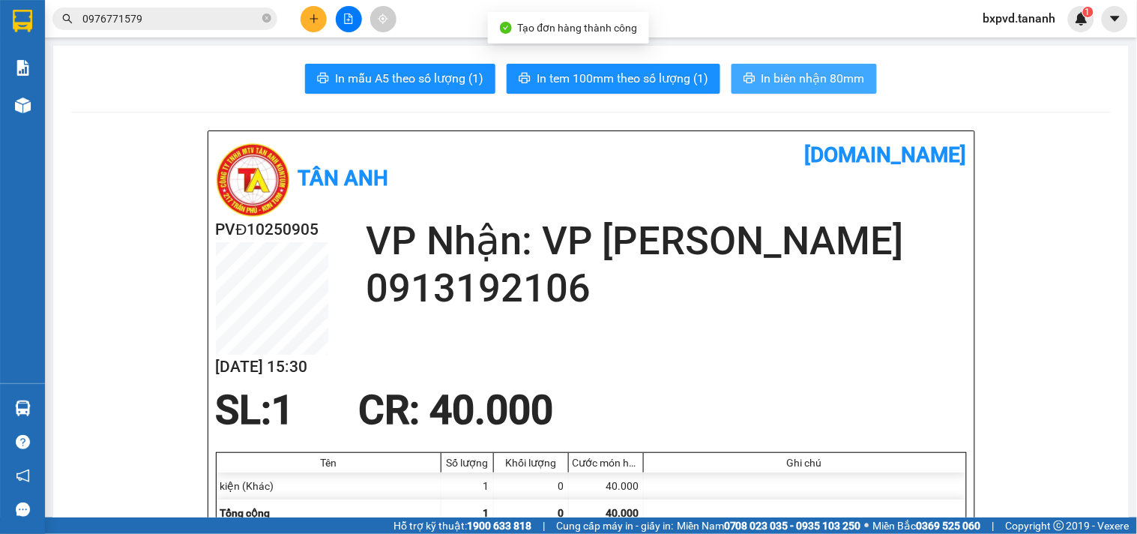
click at [835, 86] on span "In biên nhận 80mm" at bounding box center [812, 78] width 103 height 19
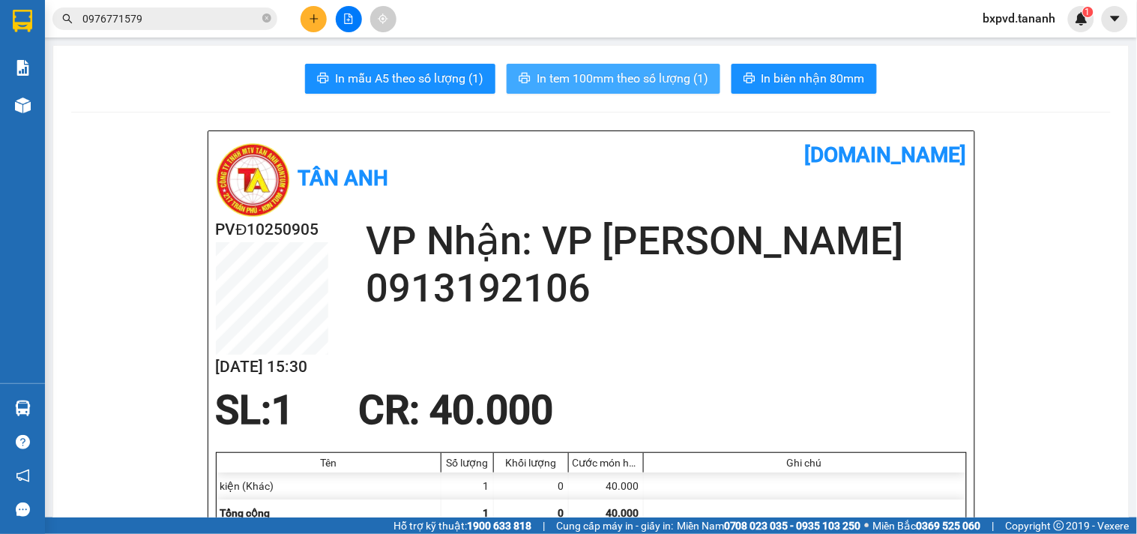
click at [674, 81] on span "In tem 100mm theo số lượng (1)" at bounding box center [623, 78] width 172 height 19
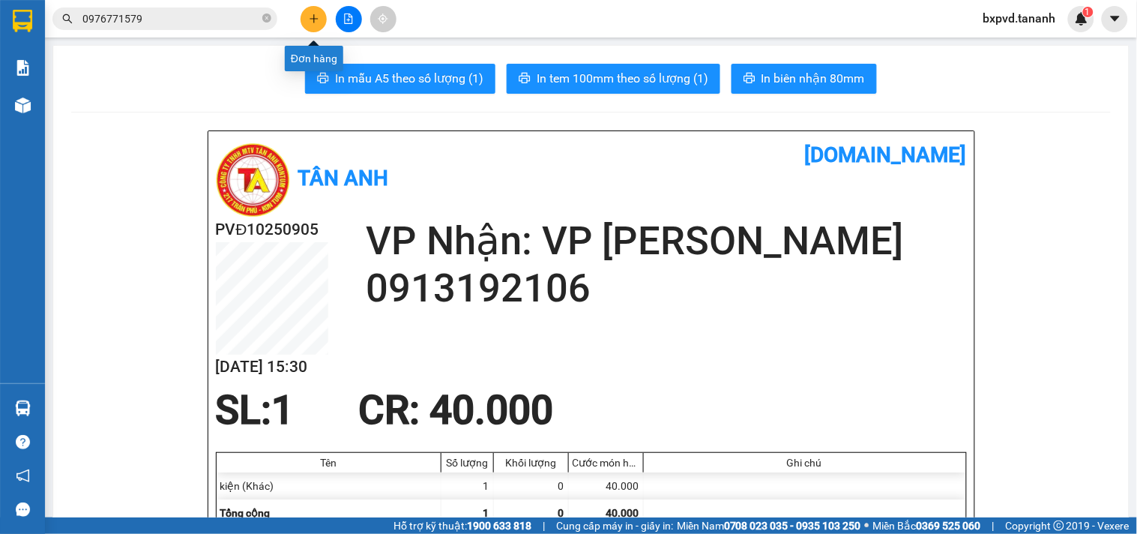
click at [317, 16] on icon "plus" at bounding box center [314, 18] width 10 height 10
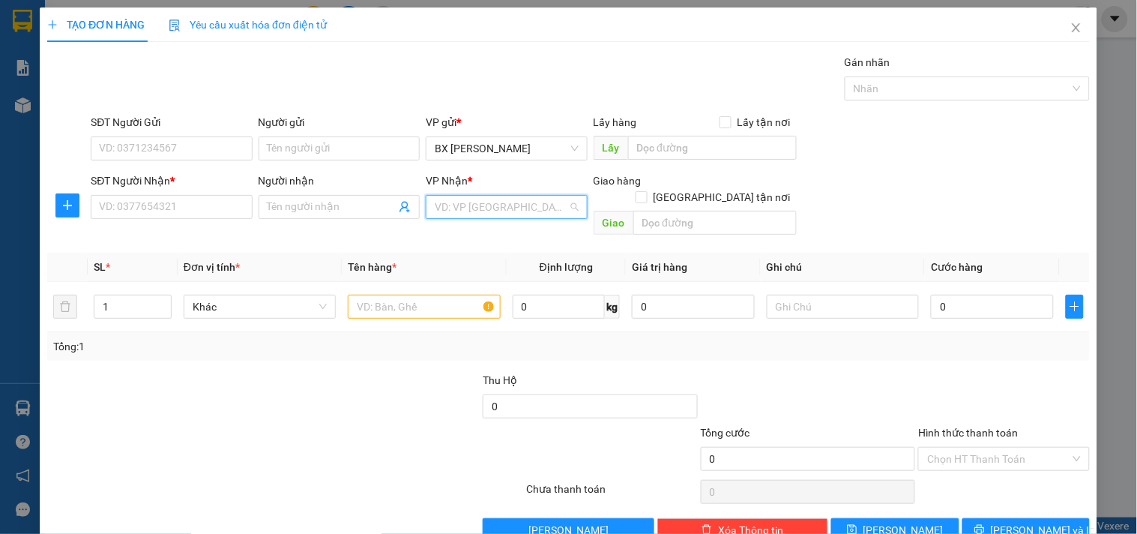
click at [459, 208] on input "search" at bounding box center [501, 207] width 133 height 22
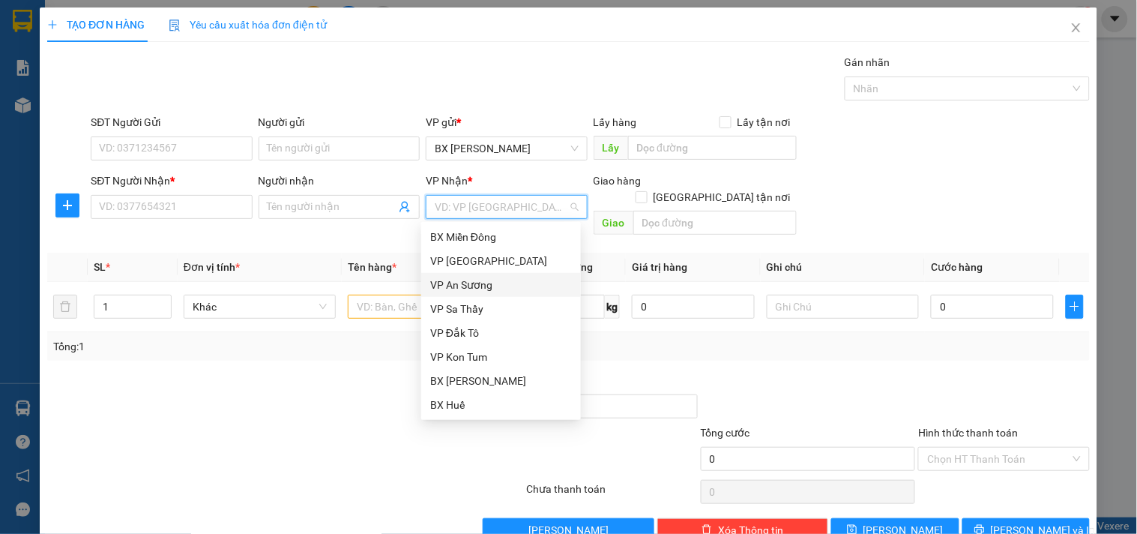
click at [458, 285] on div "VP An Sương" at bounding box center [501, 285] width 142 height 16
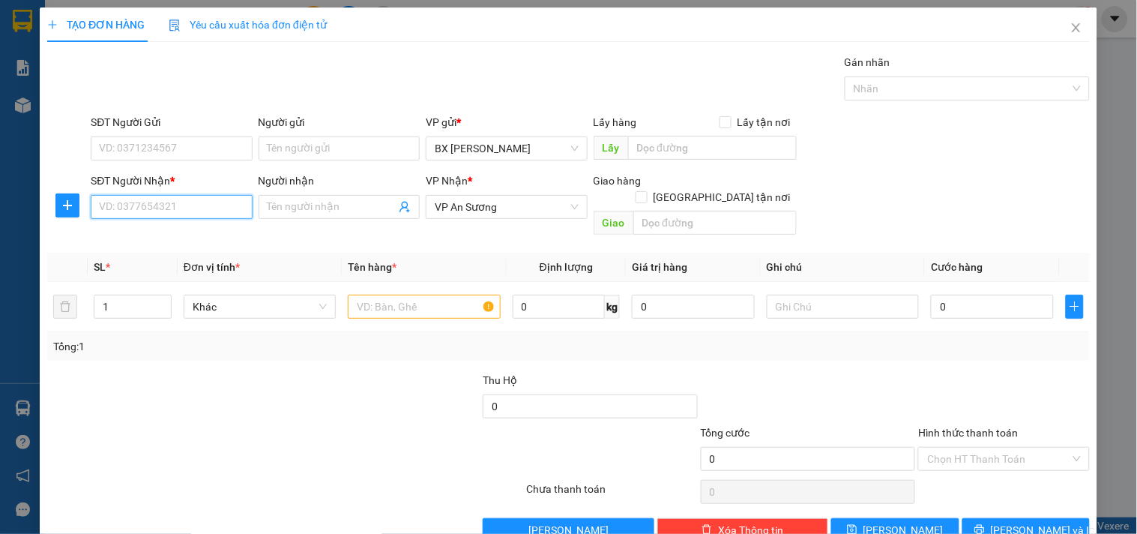
click at [190, 204] on input "SĐT Người Nhận *" at bounding box center [171, 207] width 161 height 24
click at [199, 208] on input "SĐT Người Nhận *" at bounding box center [171, 207] width 161 height 24
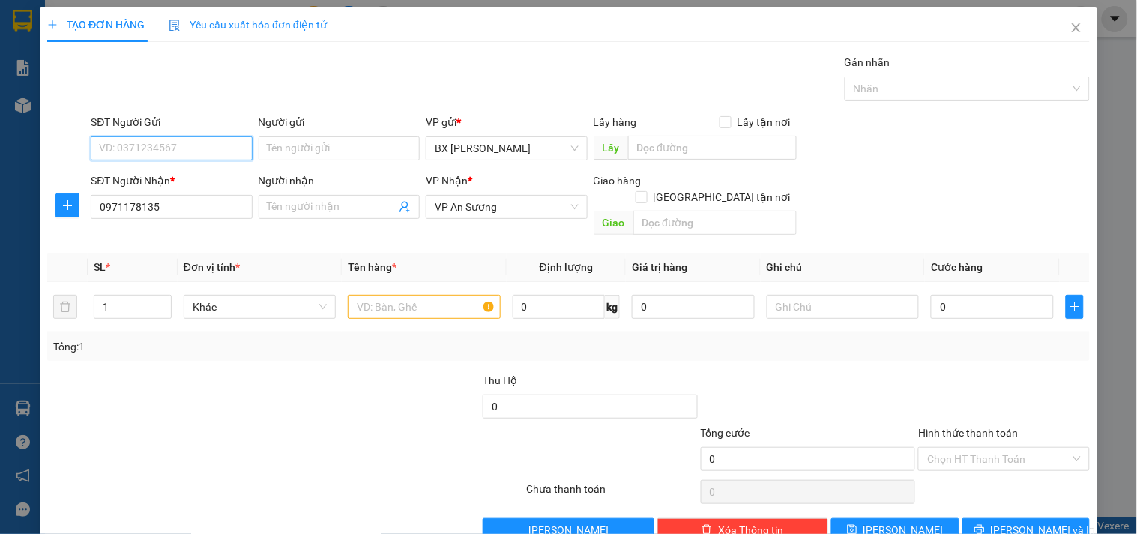
click at [204, 155] on input "SĐT Người Gửi" at bounding box center [171, 148] width 161 height 24
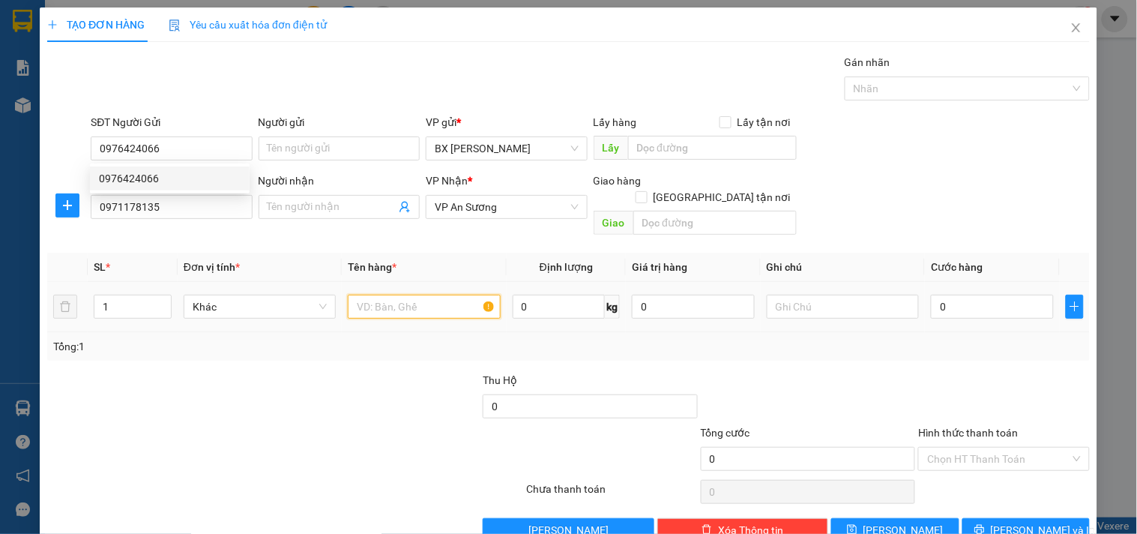
click at [383, 295] on input "text" at bounding box center [424, 307] width 152 height 24
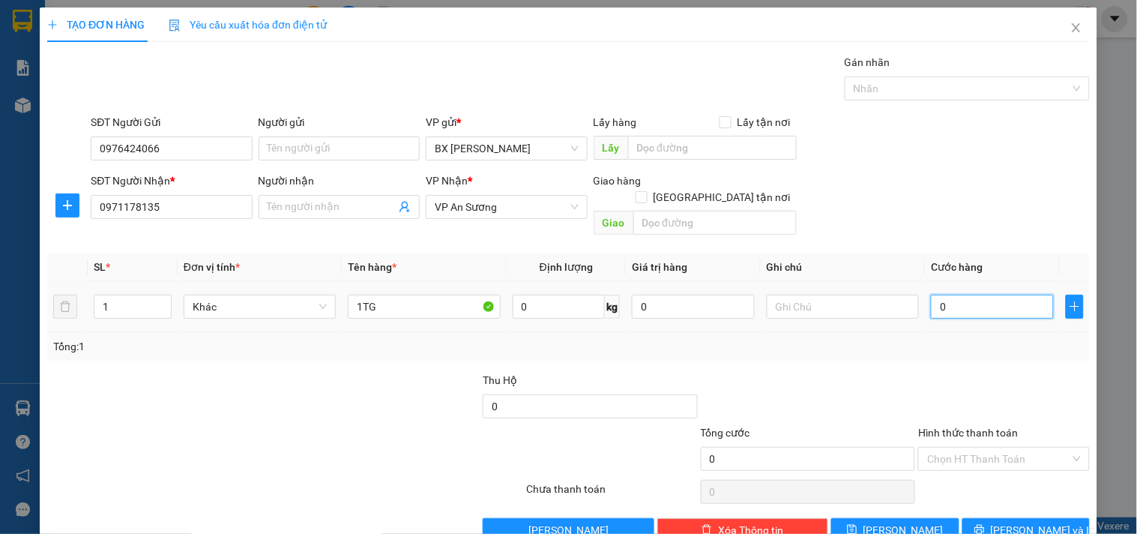
click at [990, 295] on input "0" at bounding box center [992, 307] width 123 height 24
click at [985, 524] on span "printer" at bounding box center [979, 530] width 10 height 12
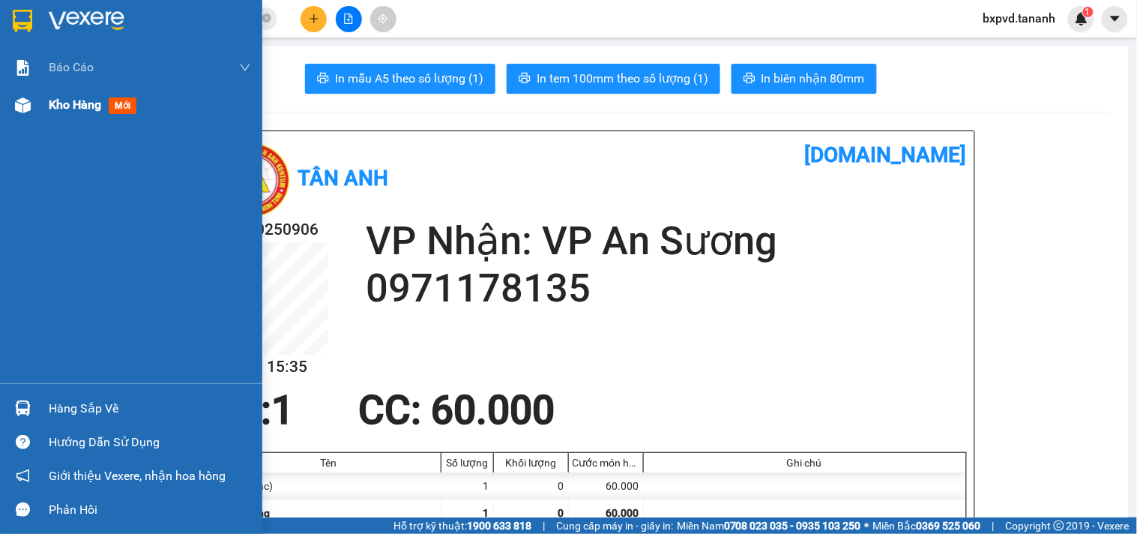
click at [62, 101] on span "Kho hàng" at bounding box center [75, 104] width 52 height 14
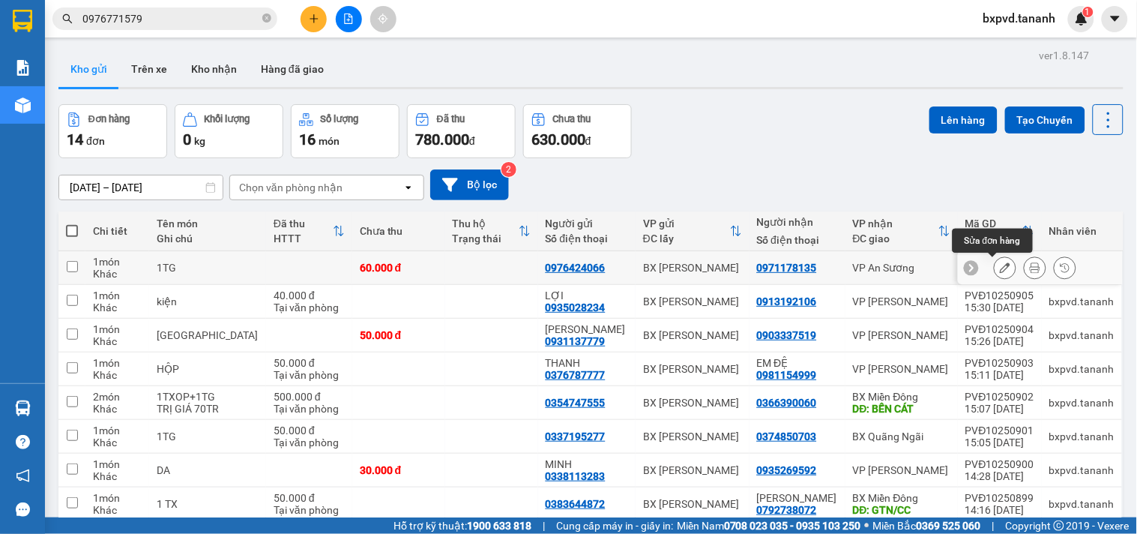
click at [999, 264] on button at bounding box center [1004, 268] width 21 height 26
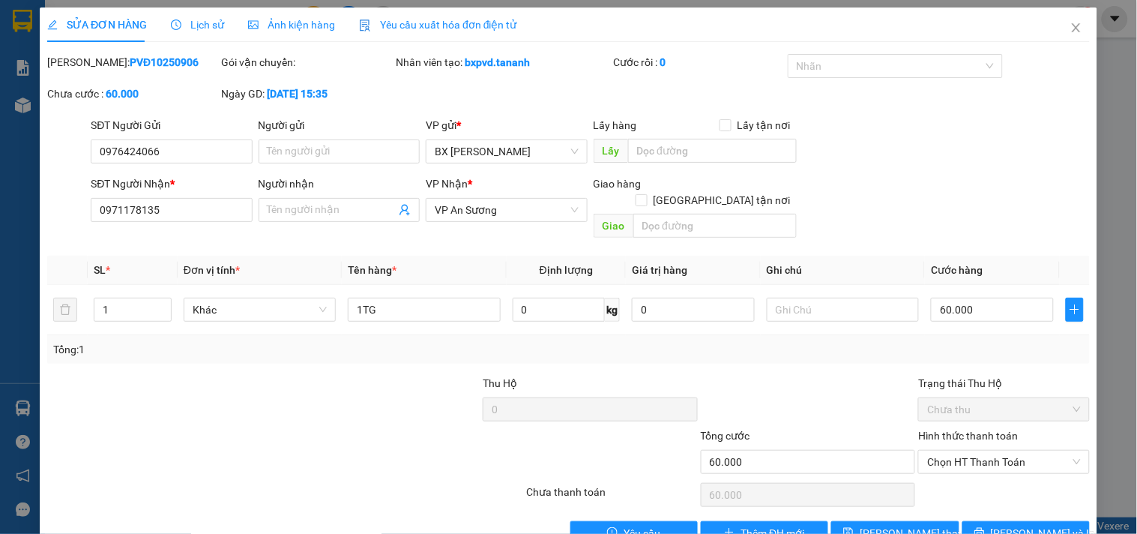
click at [976, 429] on label "Hình thức thanh toán" at bounding box center [968, 435] width 100 height 12
click at [976, 450] on input "Hình thức thanh toán" at bounding box center [998, 461] width 142 height 22
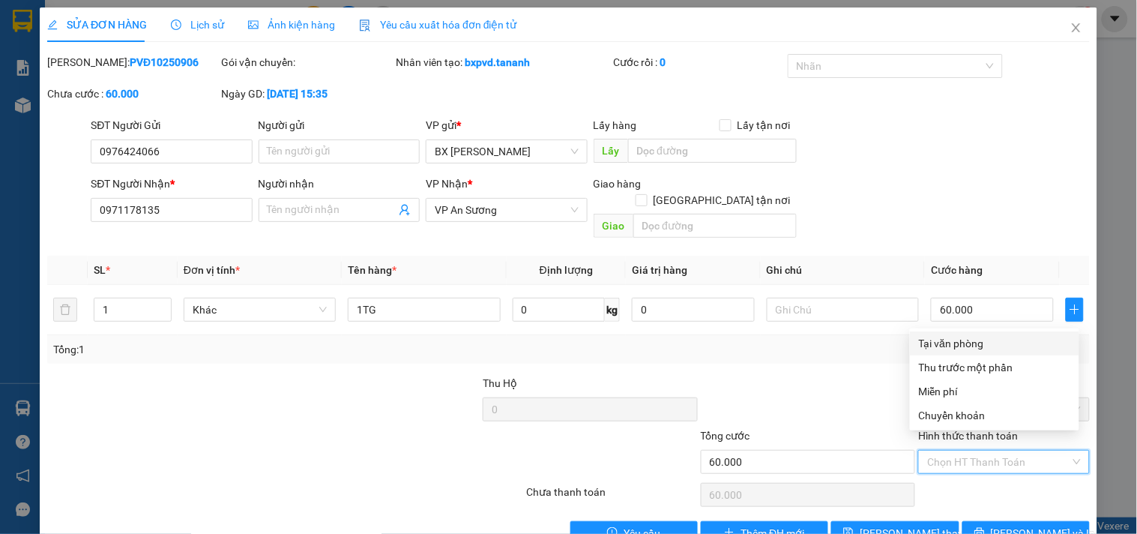
click at [976, 342] on div "Tại văn phòng" at bounding box center [994, 343] width 151 height 16
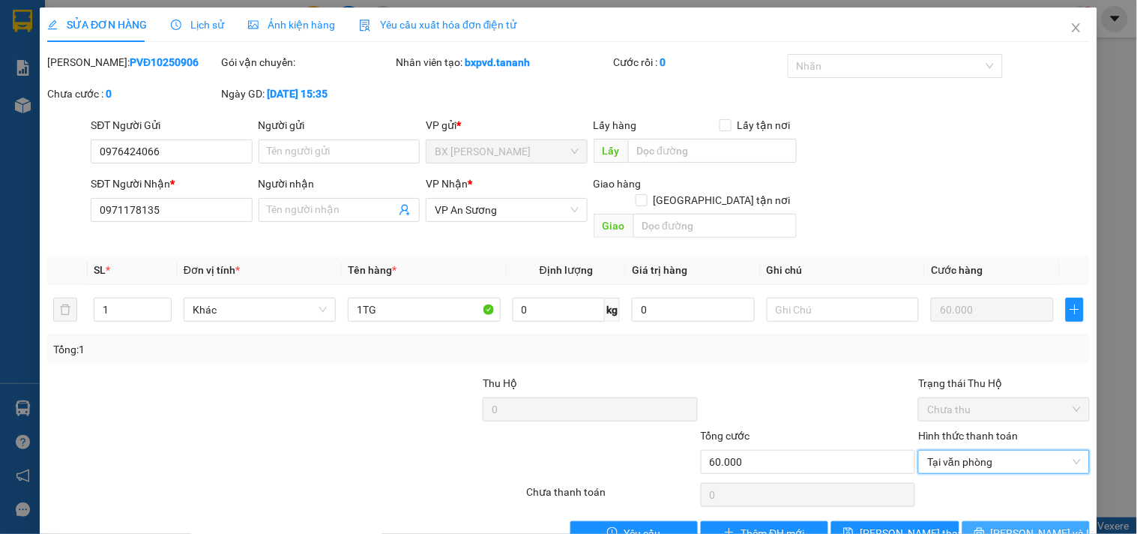
click at [976, 521] on button "[PERSON_NAME] và In" at bounding box center [1025, 533] width 127 height 24
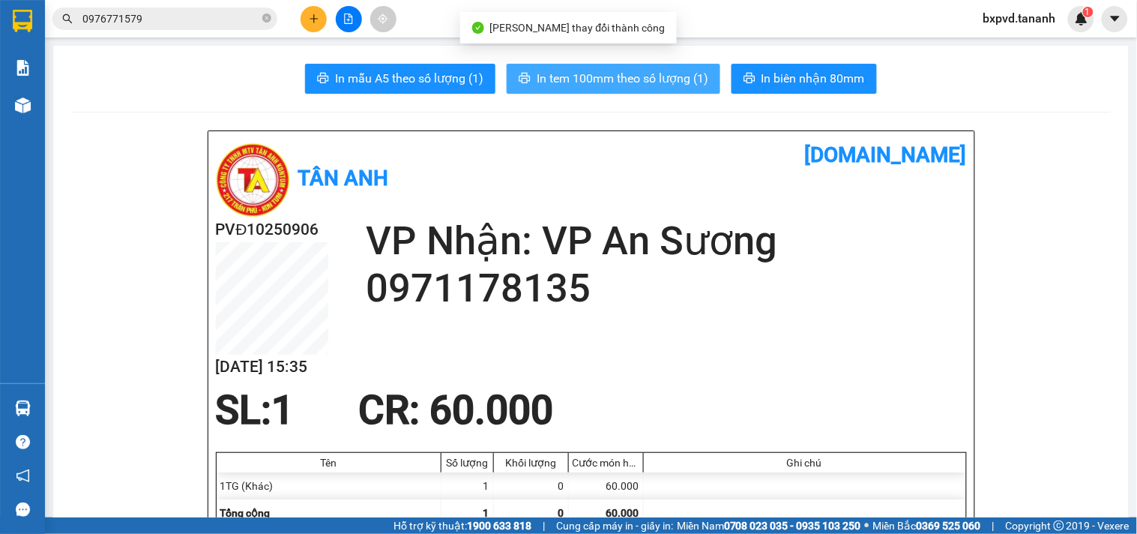
click at [658, 80] on span "In tem 100mm theo số lượng (1)" at bounding box center [623, 78] width 172 height 19
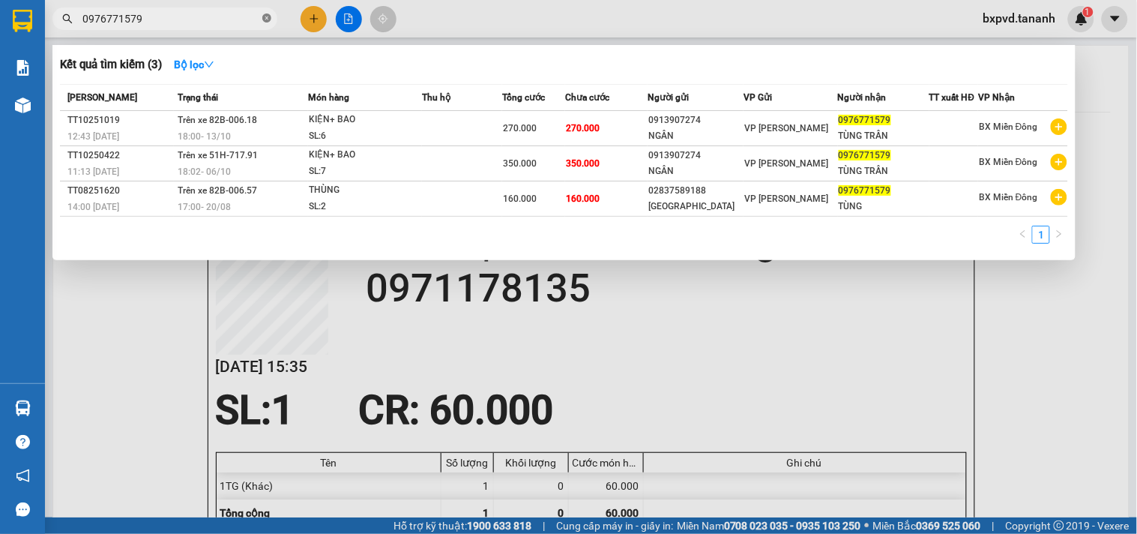
click at [264, 19] on icon "close-circle" at bounding box center [266, 17] width 9 height 9
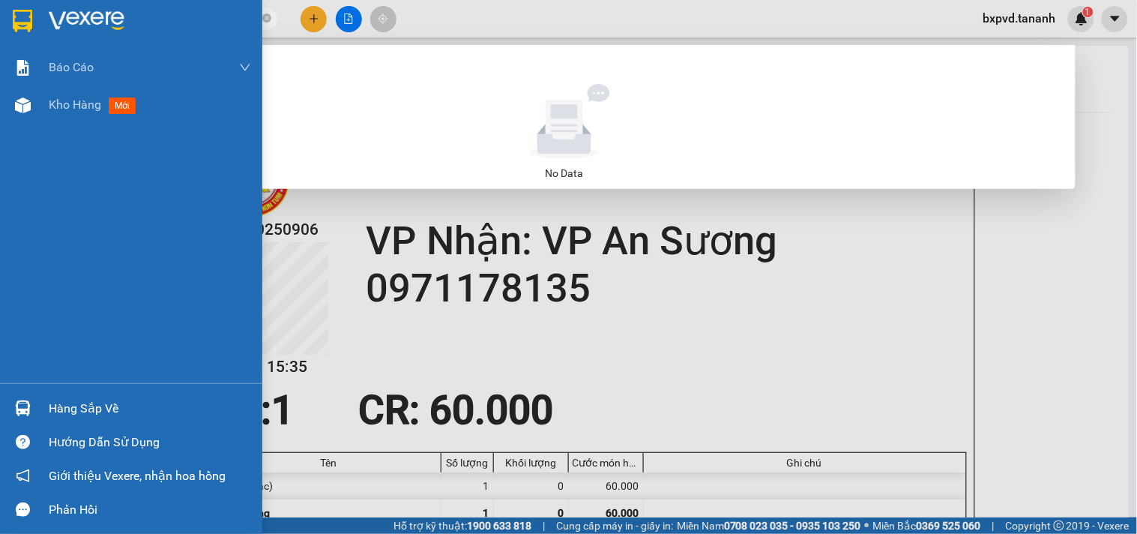
drag, startPoint x: 110, startPoint y: 21, endPoint x: 0, endPoint y: 21, distance: 110.2
click at [0, 21] on section "Kết quả tìm kiếm ( 0 ) Bộ lọc No Data 0359828646 bxpvd.tananh 1 Báo cáo Báo cáo…" at bounding box center [568, 267] width 1137 height 534
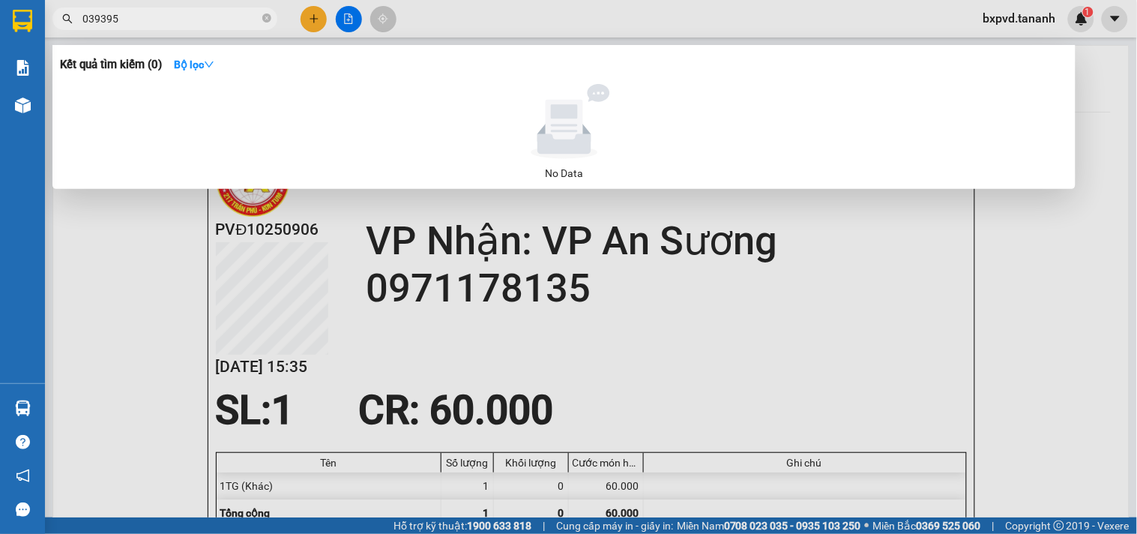
click at [309, 12] on div at bounding box center [568, 267] width 1137 height 534
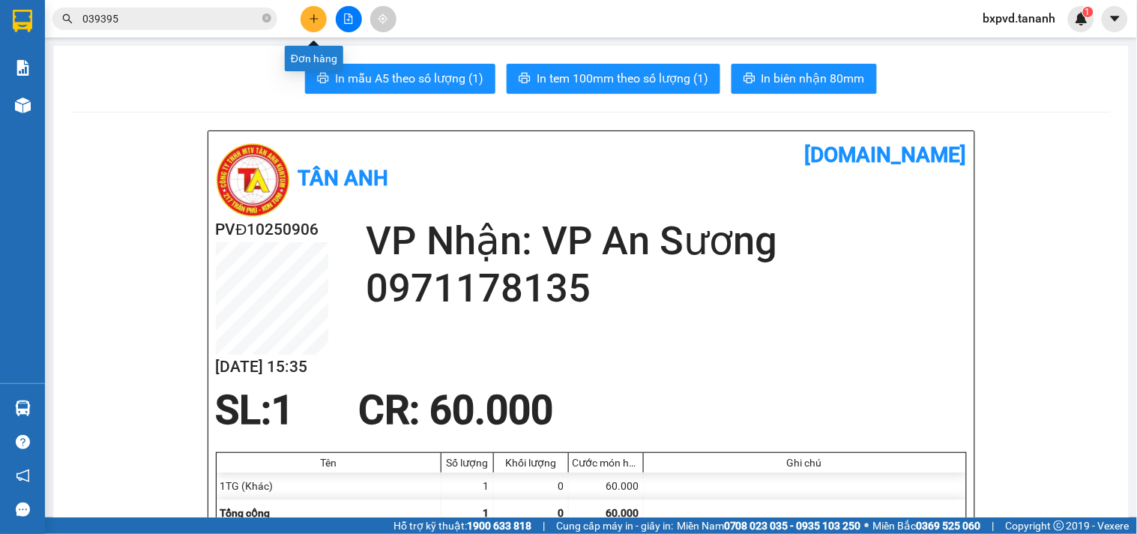
click at [309, 12] on button at bounding box center [314, 19] width 26 height 26
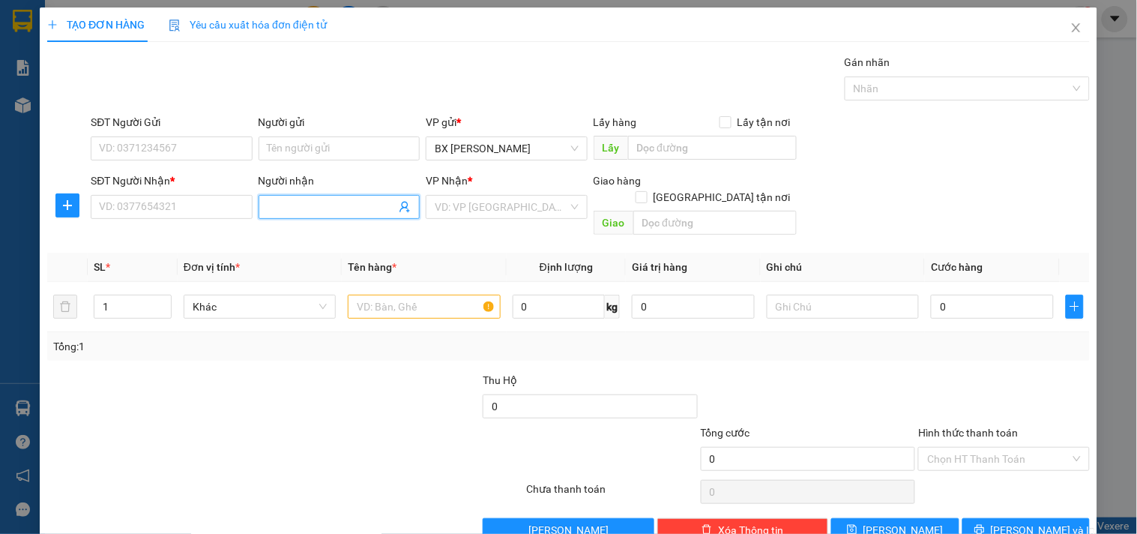
click at [343, 212] on input "Người nhận" at bounding box center [332, 207] width 128 height 16
click at [348, 236] on div "ÔNG NHẪN - 0785831080" at bounding box center [336, 237] width 142 height 16
click at [475, 206] on input "search" at bounding box center [501, 207] width 133 height 22
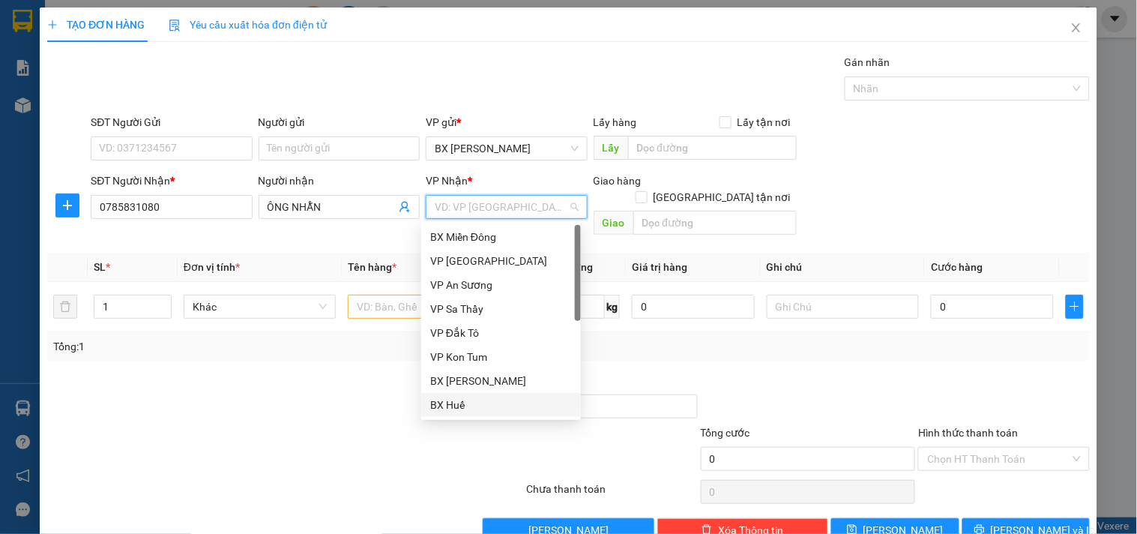
click at [477, 403] on div "BX Huế" at bounding box center [501, 404] width 142 height 16
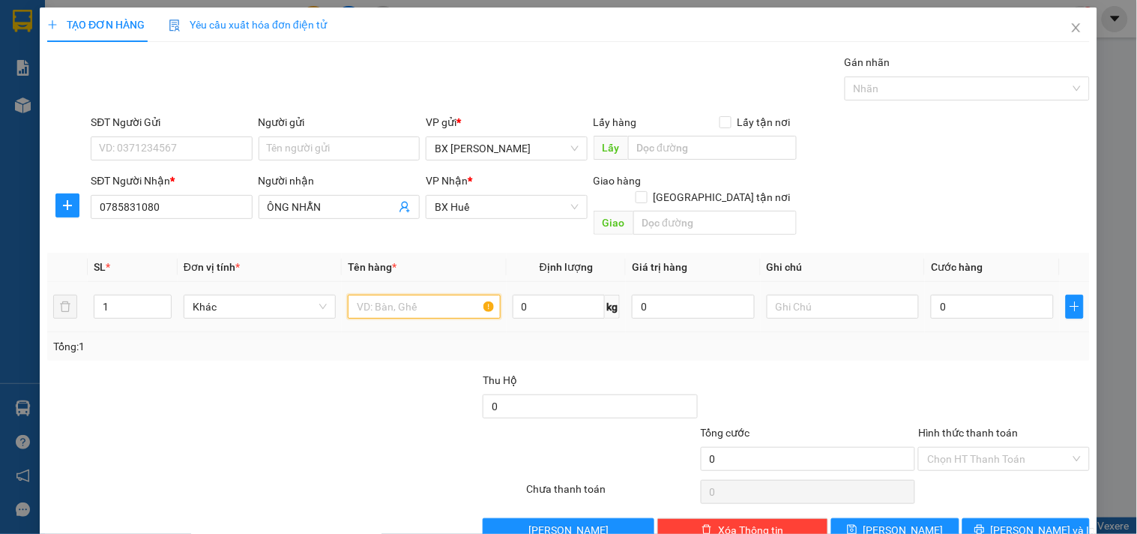
click at [423, 295] on input "text" at bounding box center [424, 307] width 152 height 24
click at [949, 295] on input "0" at bounding box center [992, 307] width 123 height 24
click at [942, 447] on input "Hình thức thanh toán" at bounding box center [998, 458] width 142 height 22
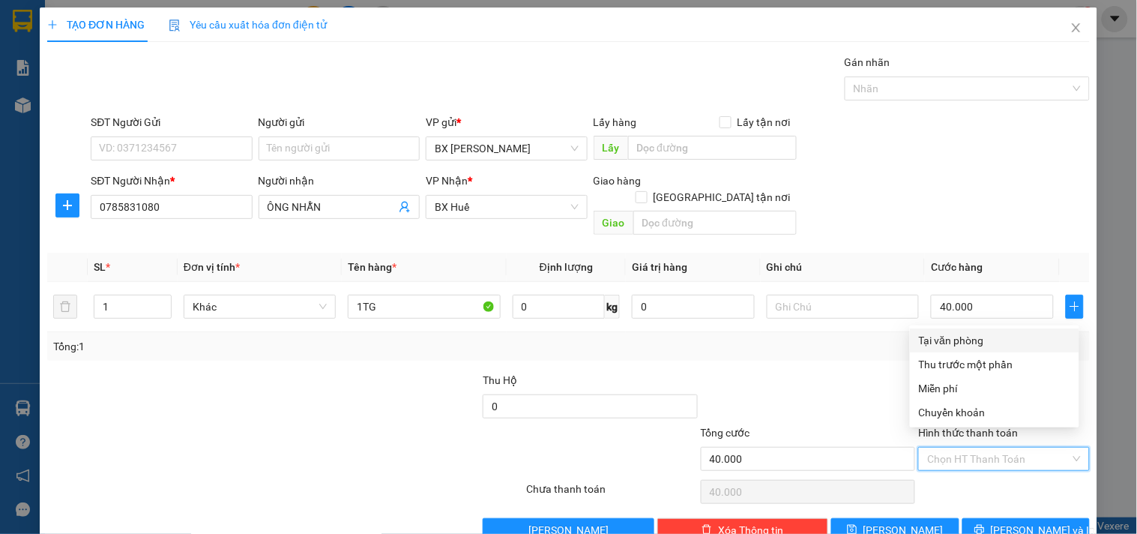
click at [938, 335] on div "Tại văn phòng" at bounding box center [994, 340] width 151 height 16
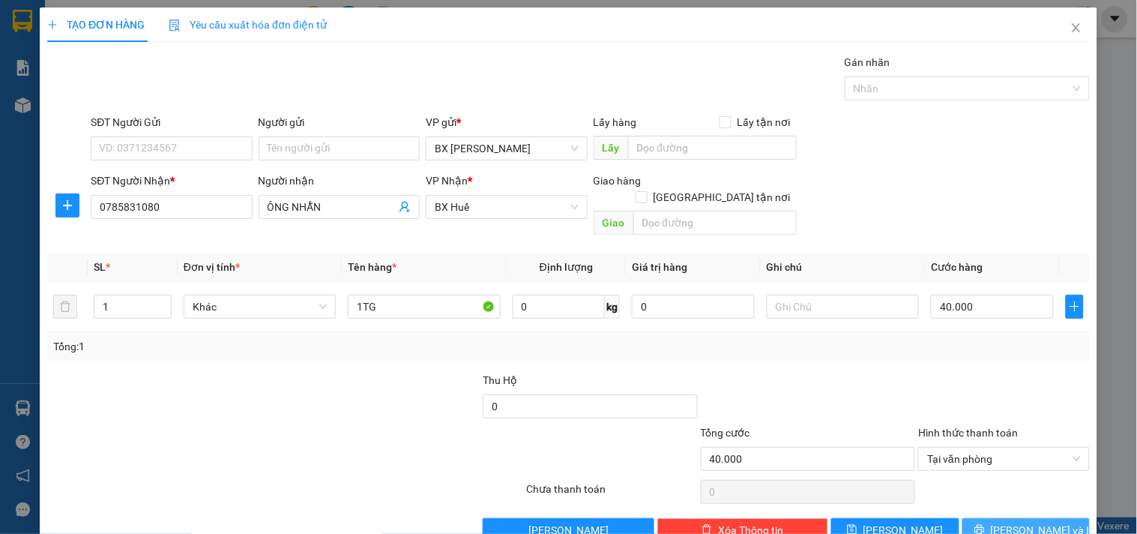
click at [984, 525] on icon "printer" at bounding box center [979, 530] width 10 height 10
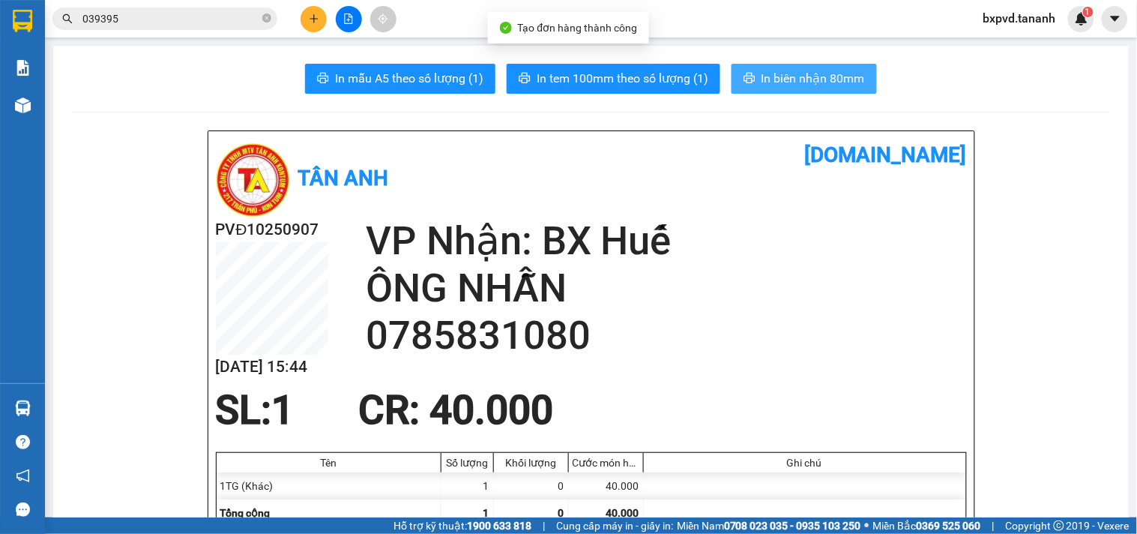
click at [772, 82] on span "In biên nhận 80mm" at bounding box center [812, 78] width 103 height 19
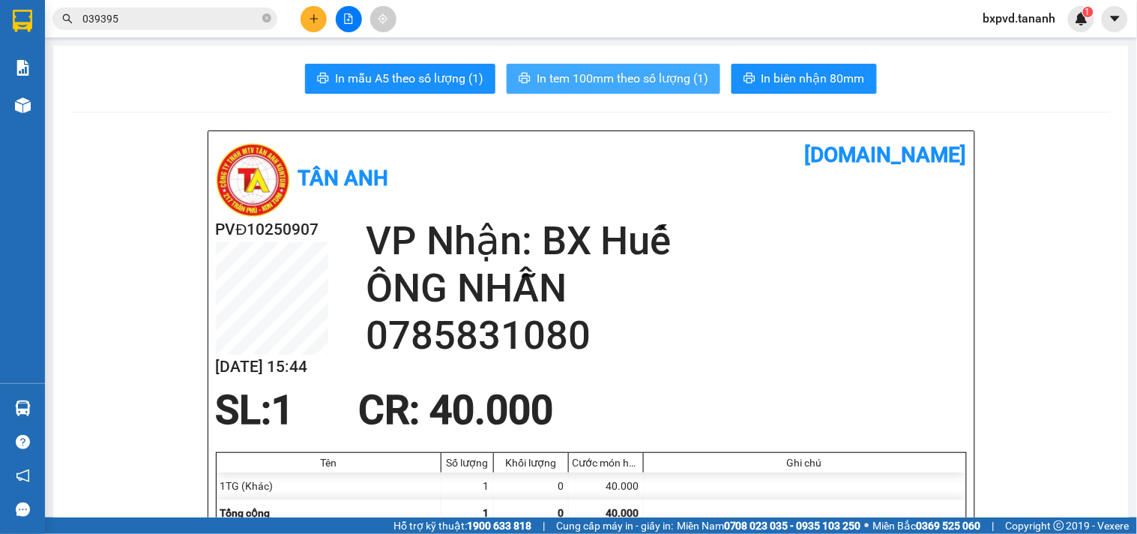
click at [688, 70] on span "In tem 100mm theo số lượng (1)" at bounding box center [623, 78] width 172 height 19
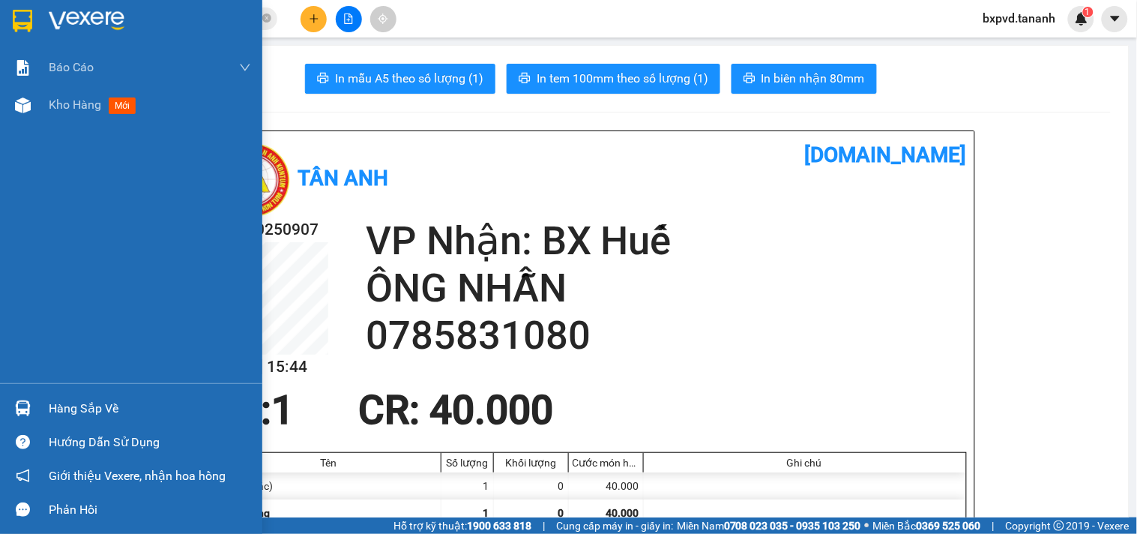
click at [9, 0] on div at bounding box center [131, 24] width 262 height 49
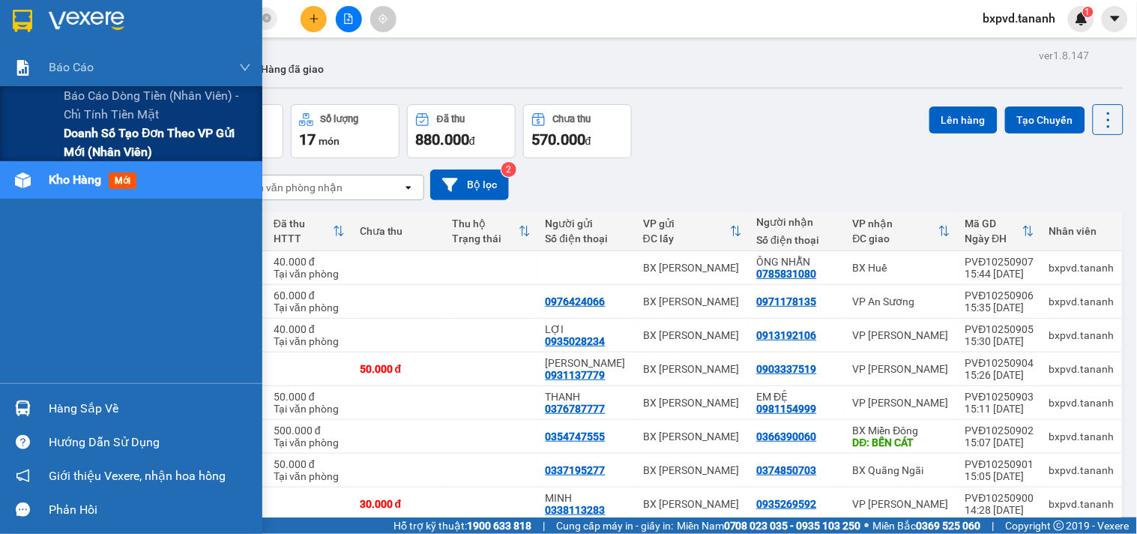
click at [145, 147] on span "Doanh số tạo đơn theo VP gửi mới (nhân viên)" at bounding box center [157, 142] width 187 height 37
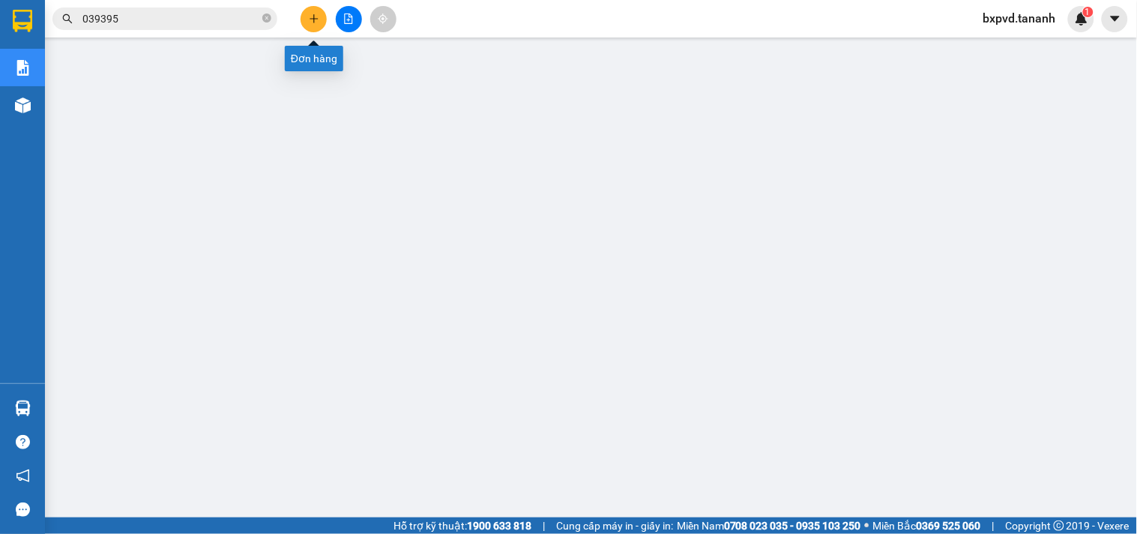
click at [319, 18] on button at bounding box center [314, 19] width 26 height 26
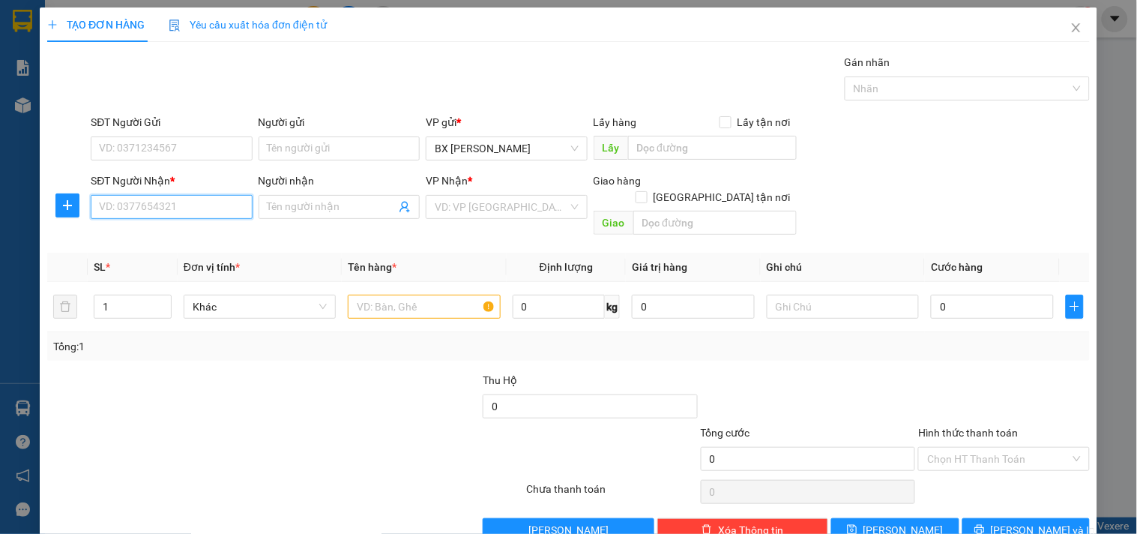
click at [139, 210] on input "SĐT Người Nhận *" at bounding box center [171, 207] width 161 height 24
click at [124, 236] on div "0905134186 - tín" at bounding box center [170, 237] width 142 height 16
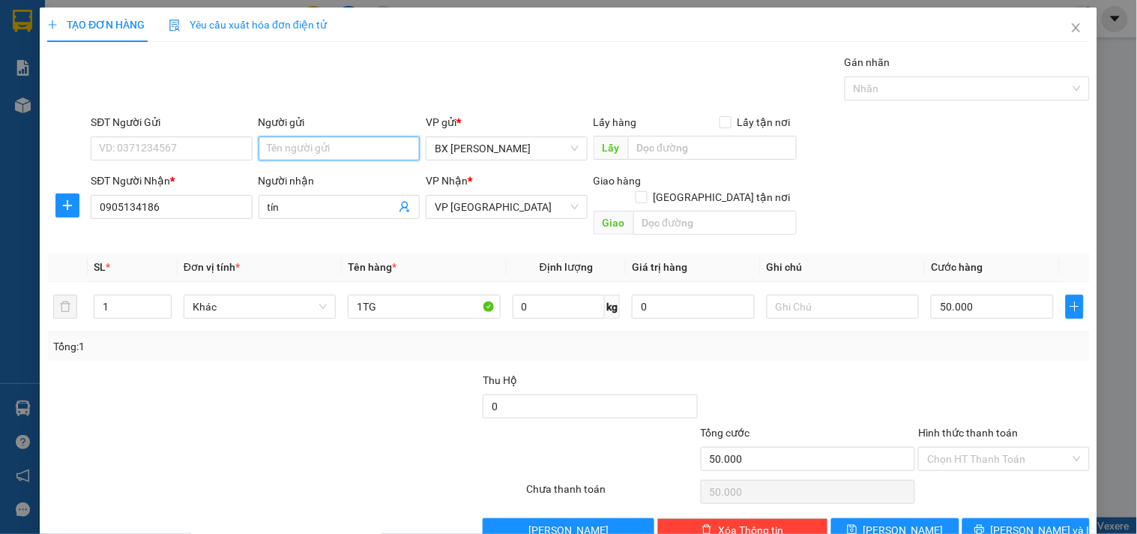
click at [271, 148] on input "Người gửi" at bounding box center [339, 148] width 161 height 24
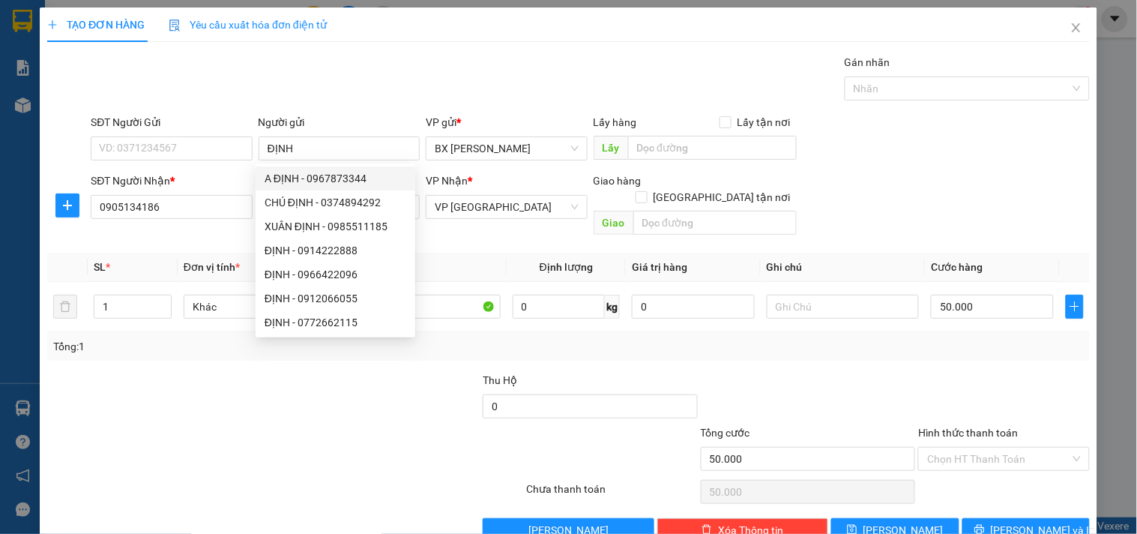
click at [758, 341] on div "Tổng: 1" at bounding box center [568, 346] width 1042 height 28
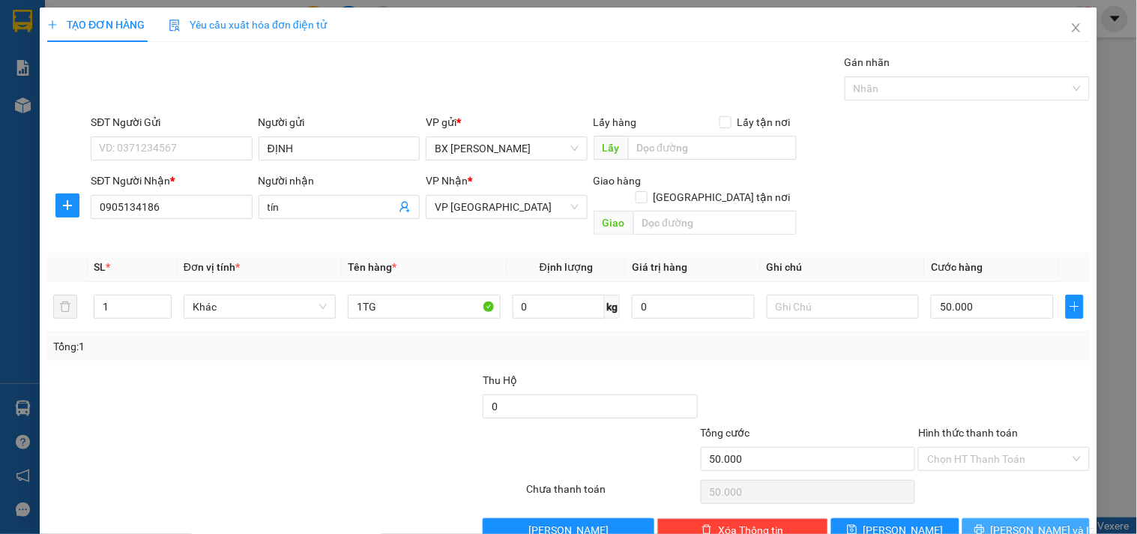
click at [1021, 522] on span "[PERSON_NAME] và In" at bounding box center [1043, 530] width 105 height 16
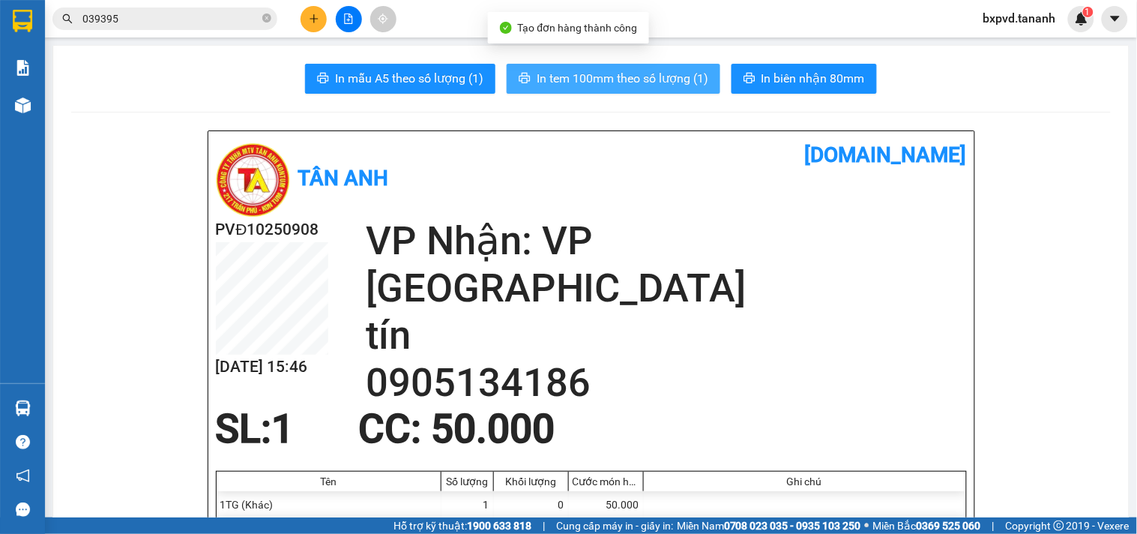
click at [685, 70] on span "In tem 100mm theo số lượng (1)" at bounding box center [623, 78] width 172 height 19
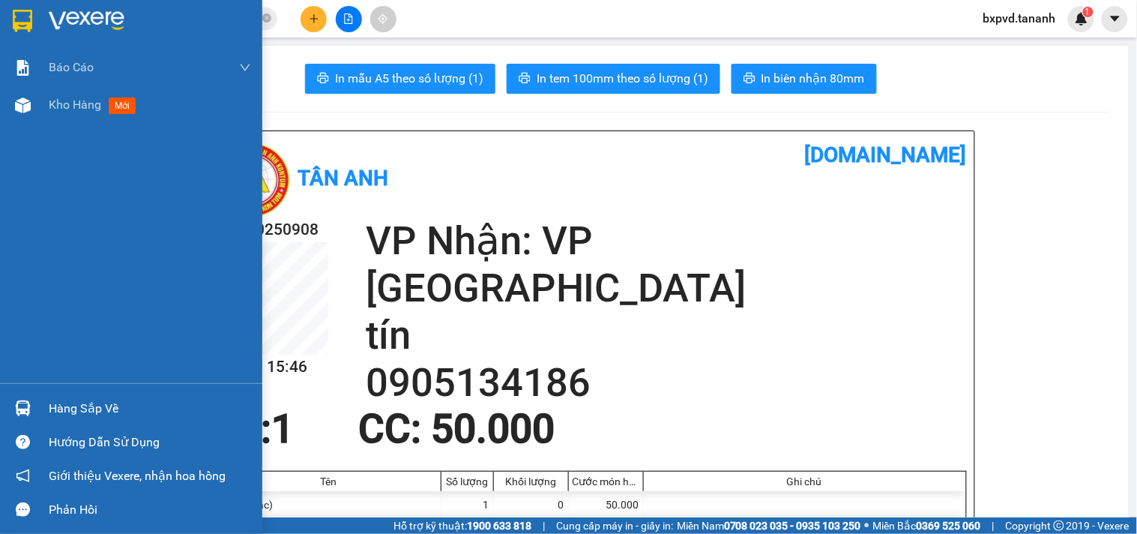
click at [24, 22] on img at bounding box center [22, 21] width 19 height 22
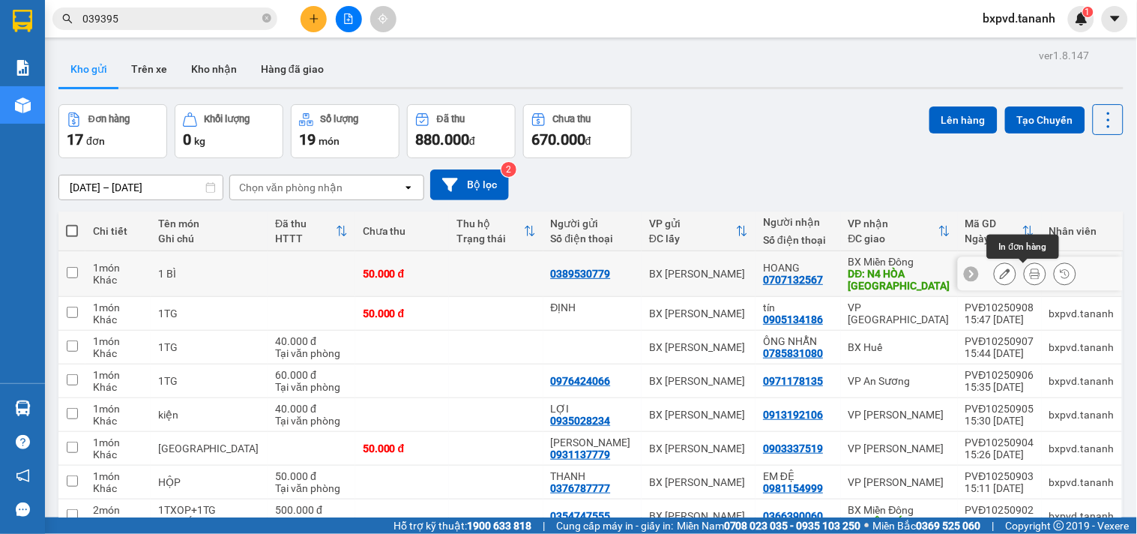
click at [1024, 272] on button at bounding box center [1034, 274] width 21 height 26
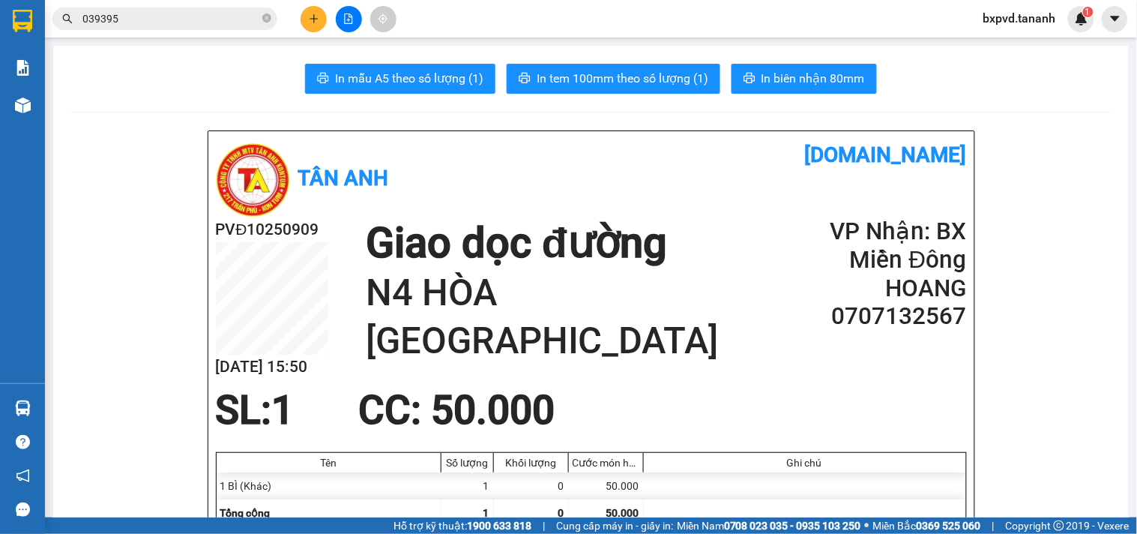
click at [769, 79] on span "In biên nhận 80mm" at bounding box center [812, 78] width 103 height 19
click at [613, 83] on span "In tem 100mm theo số lượng (1)" at bounding box center [623, 78] width 172 height 19
click at [615, 79] on span "In tem 100mm theo số lượng (1)" at bounding box center [623, 78] width 172 height 19
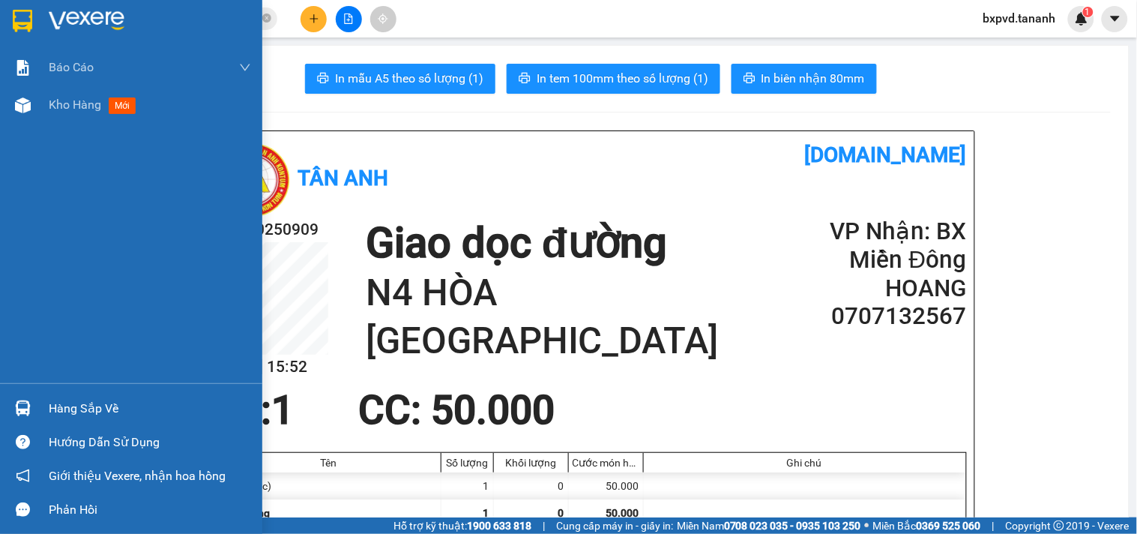
click at [19, 22] on img at bounding box center [22, 21] width 19 height 22
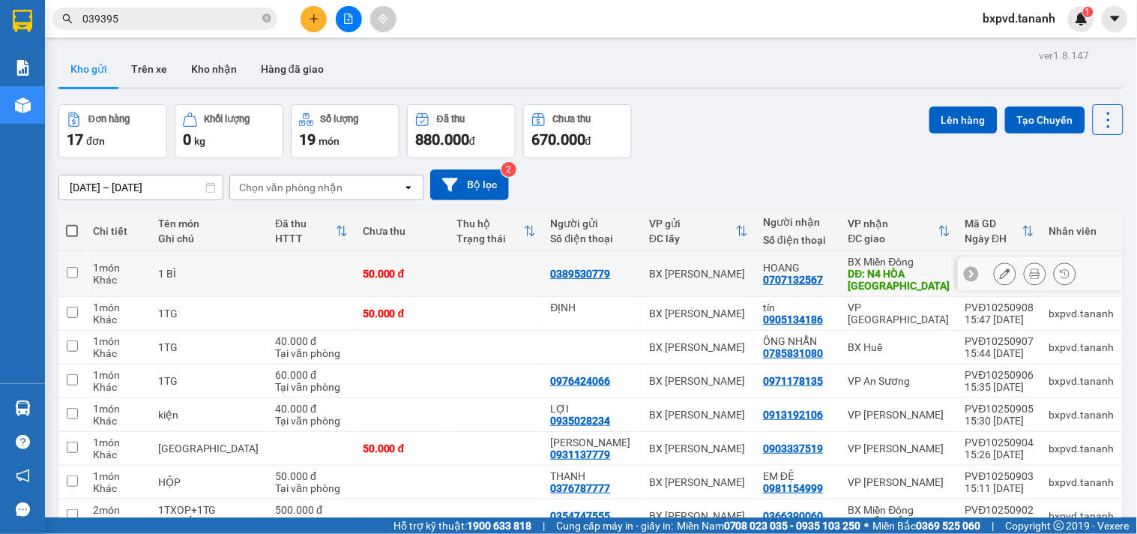
click at [1000, 268] on icon at bounding box center [1005, 273] width 10 height 10
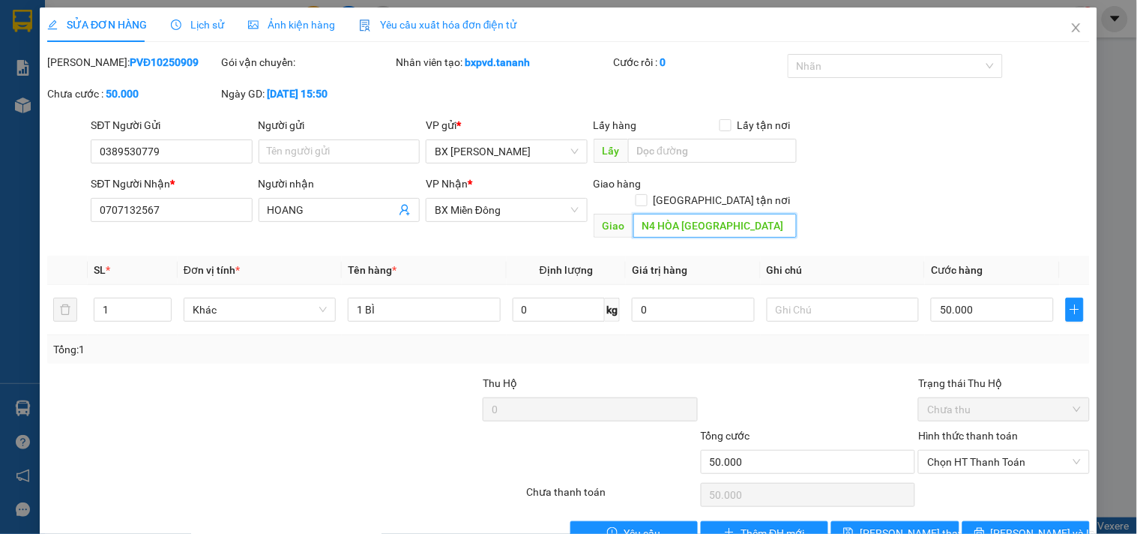
click at [773, 214] on input "N4 HÒA [GEOGRAPHIC_DATA]" at bounding box center [714, 226] width 163 height 24
click at [977, 521] on button "[PERSON_NAME] và In" at bounding box center [1025, 533] width 127 height 24
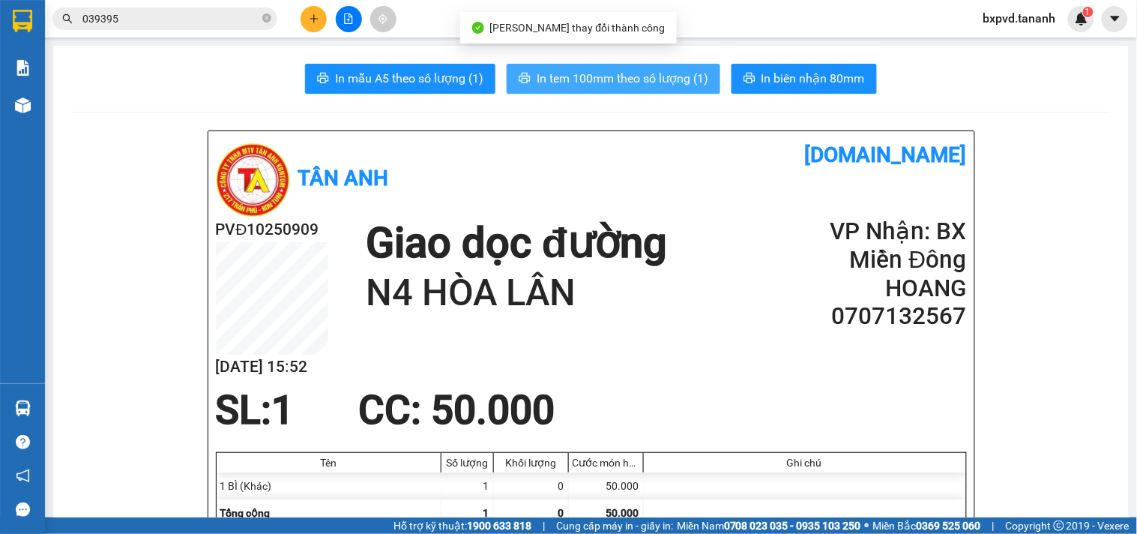
click at [688, 81] on span "In tem 100mm theo số lượng (1)" at bounding box center [623, 78] width 172 height 19
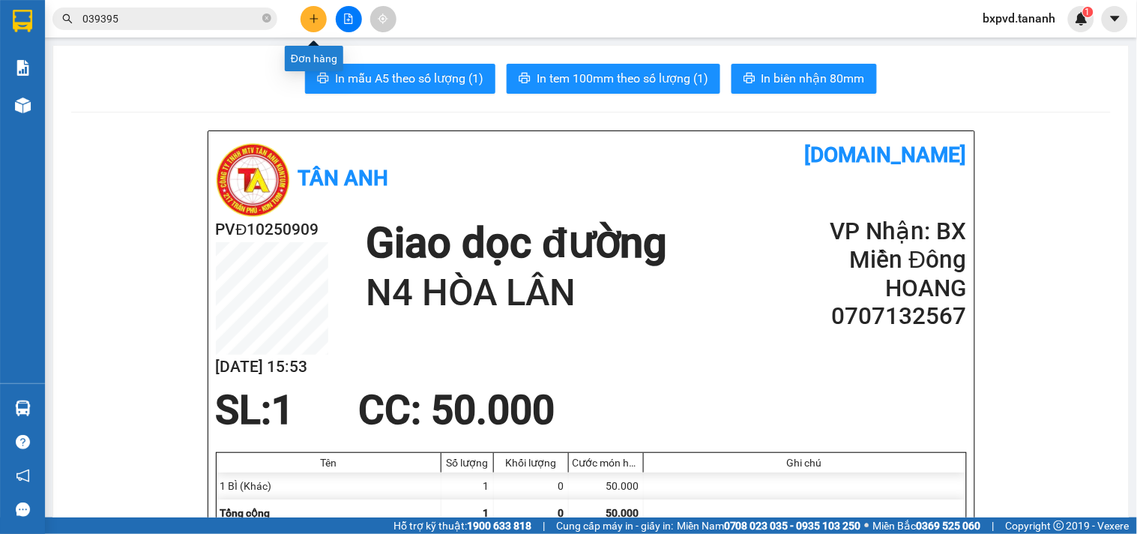
click at [315, 23] on icon "plus" at bounding box center [314, 18] width 10 height 10
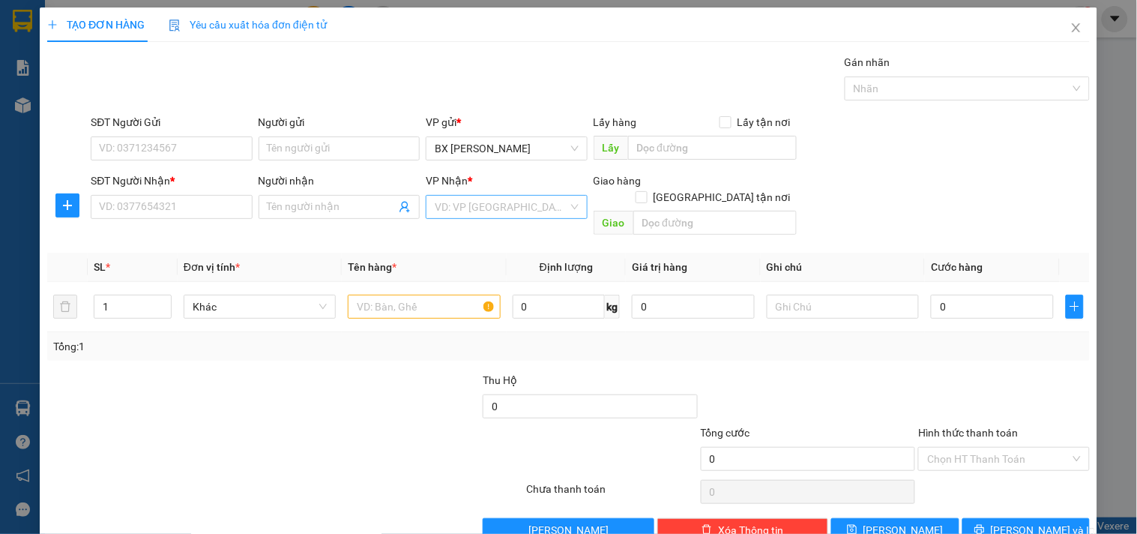
click at [489, 208] on input "search" at bounding box center [501, 207] width 133 height 22
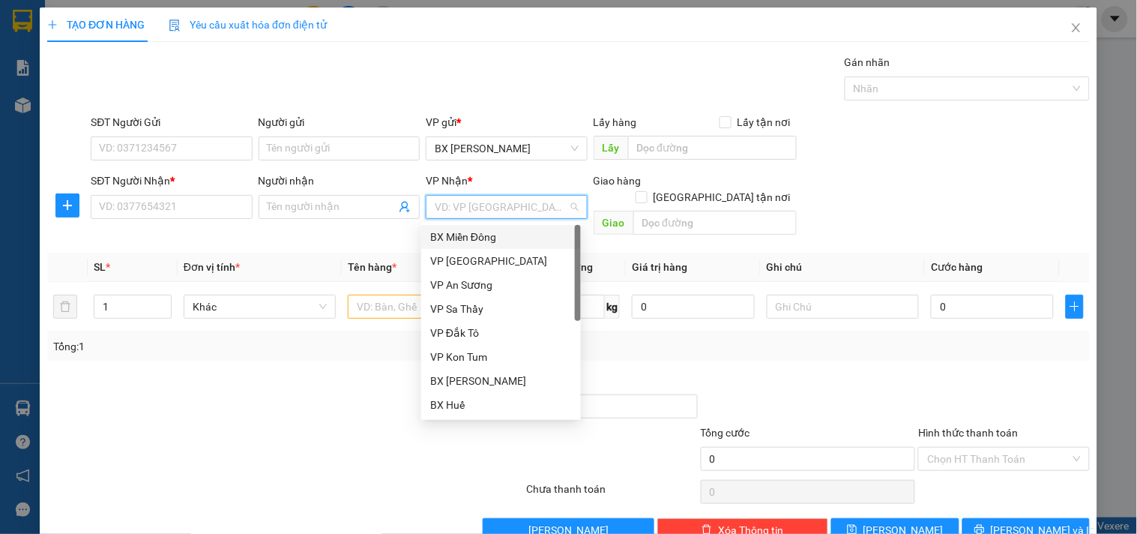
click at [489, 241] on div "BX Miền Đông" at bounding box center [501, 237] width 142 height 16
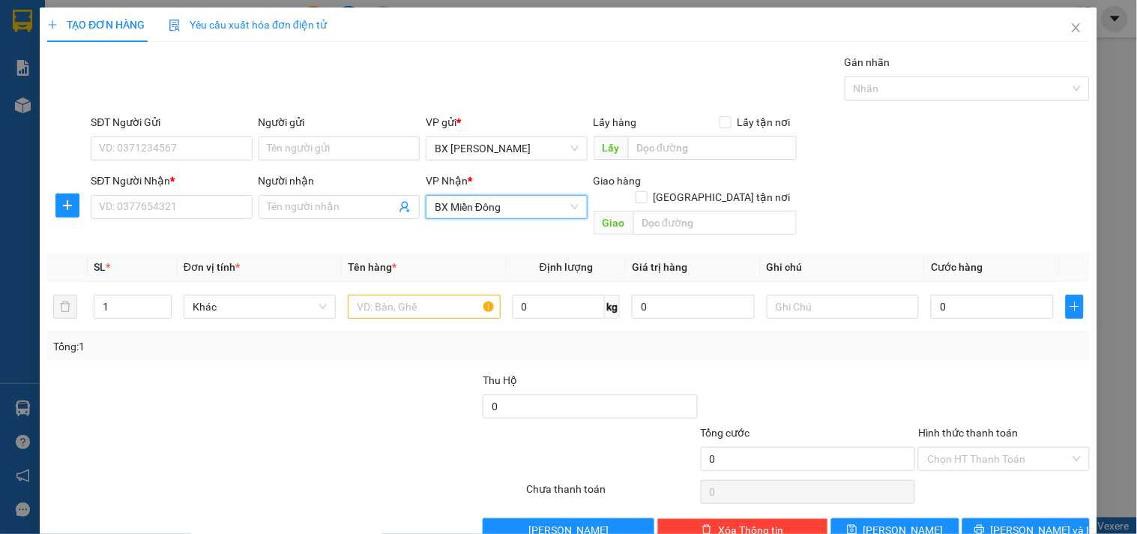
click at [485, 207] on span "BX Miền Đông" at bounding box center [506, 207] width 143 height 22
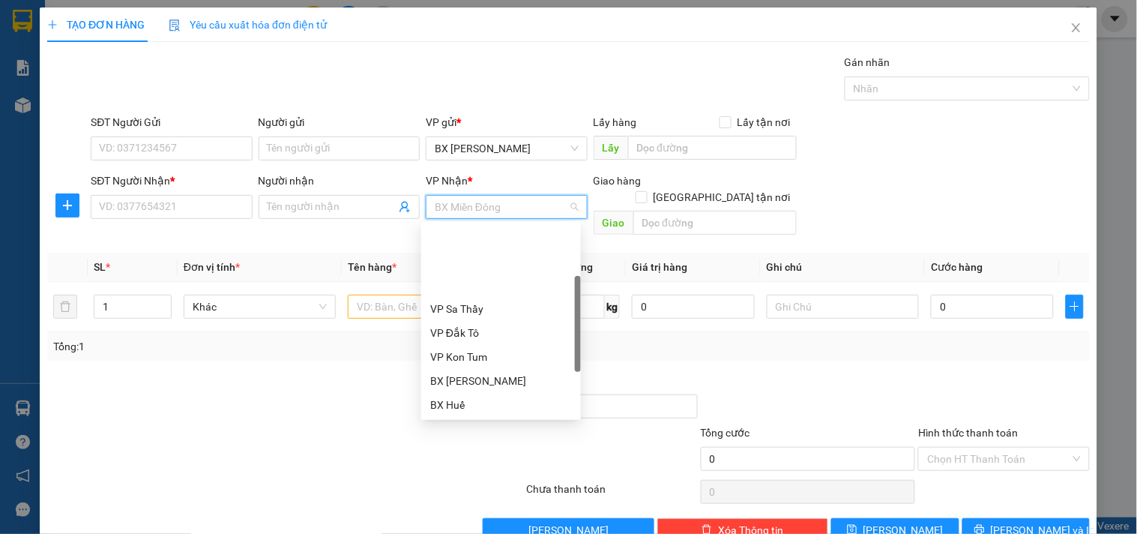
click at [492, 468] on div "VP [PERSON_NAME]" at bounding box center [501, 476] width 142 height 16
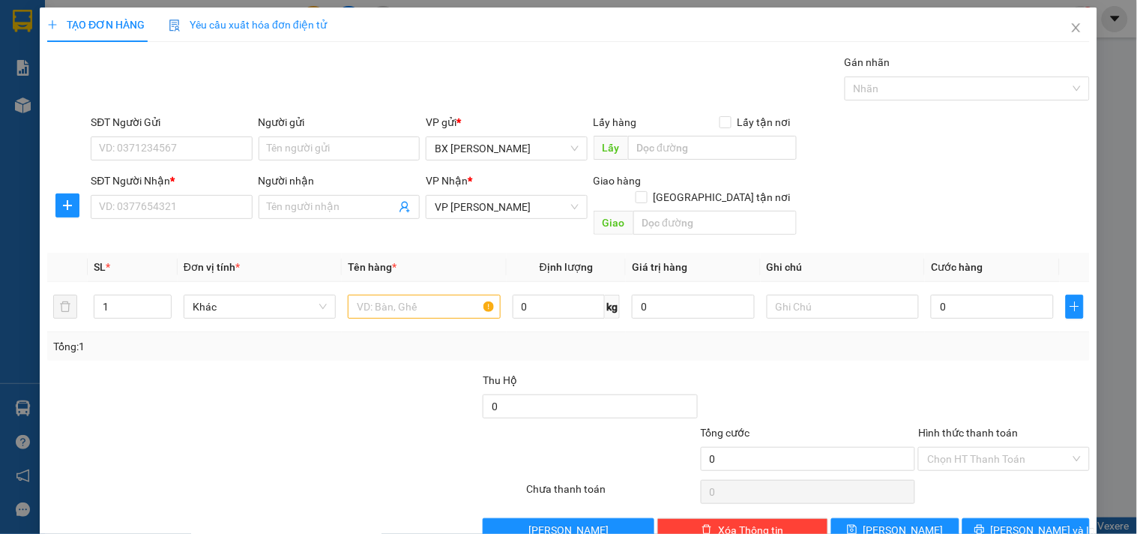
click at [207, 220] on div "SĐT Người Nhận * VD: 0377654321" at bounding box center [171, 198] width 161 height 52
click at [221, 199] on input "SĐT Người Nhận *" at bounding box center [171, 207] width 161 height 24
click at [124, 121] on div "SĐT Người Gửi" at bounding box center [171, 122] width 161 height 16
click at [124, 136] on input "SĐT Người Gửi" at bounding box center [171, 148] width 161 height 24
click at [124, 139] on input "SĐT Người Gửi" at bounding box center [171, 148] width 161 height 24
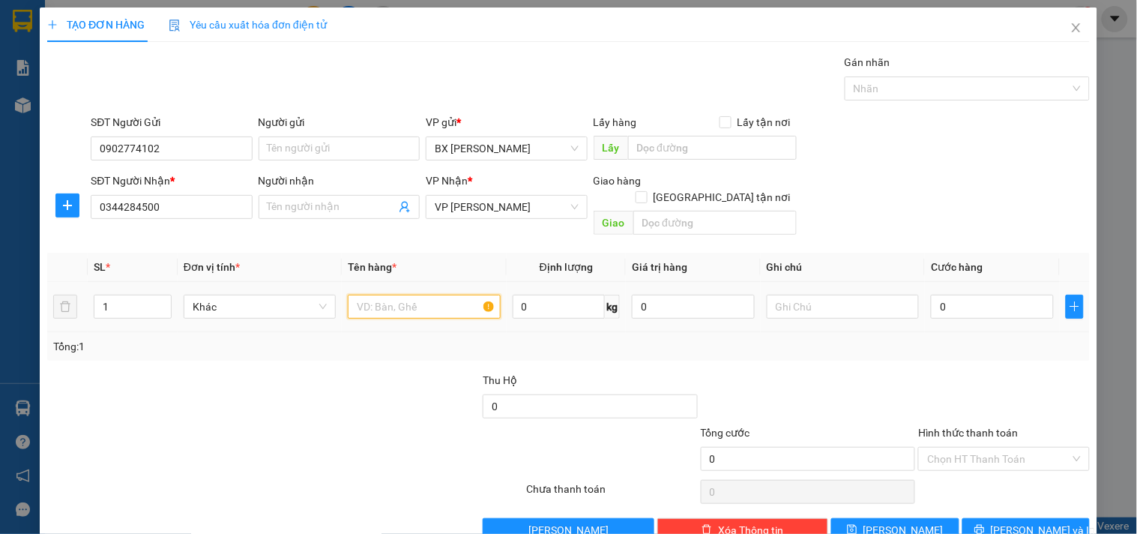
click at [384, 295] on input "text" at bounding box center [424, 307] width 152 height 24
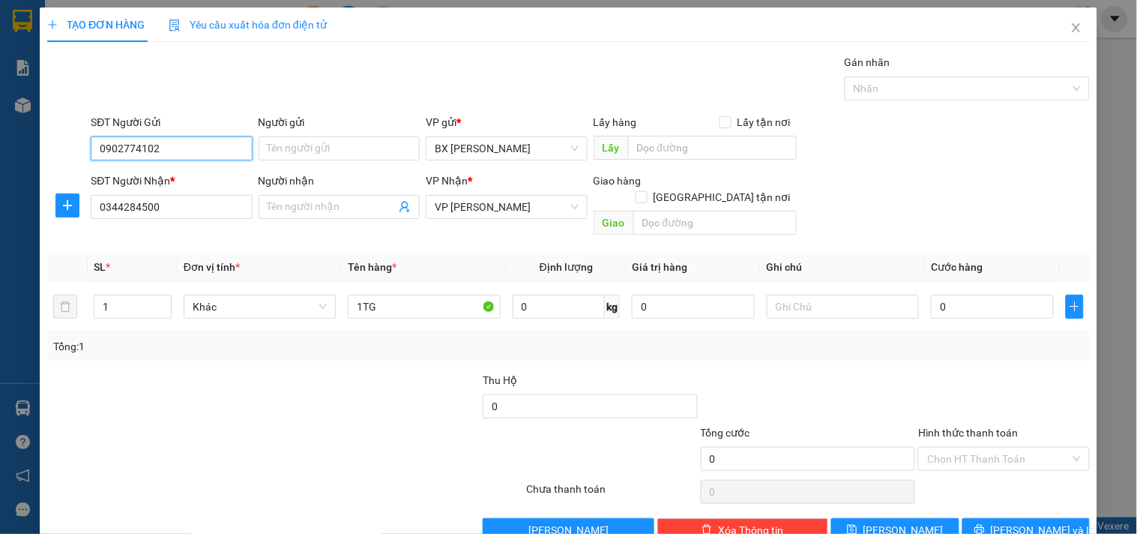
click at [152, 152] on input "0902774102" at bounding box center [171, 148] width 161 height 24
click at [1003, 295] on input "0" at bounding box center [992, 307] width 123 height 24
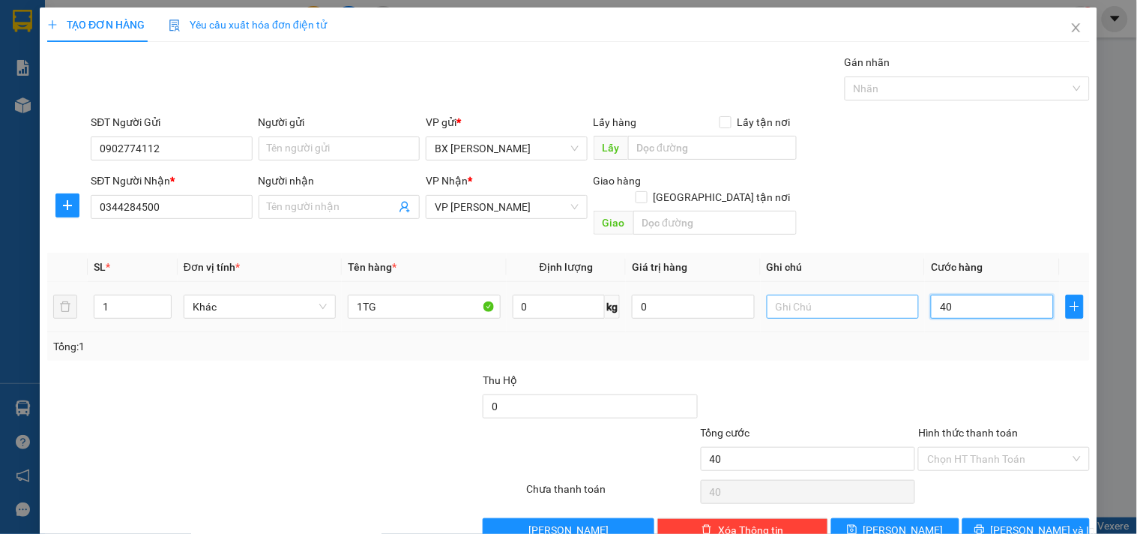
drag, startPoint x: 1003, startPoint y: 288, endPoint x: 863, endPoint y: 289, distance: 139.4
click at [863, 289] on tr "1 Khác 1TG 0 kg 0 40" at bounding box center [568, 307] width 1042 height 50
click at [1009, 427] on div "Hình thức thanh toán" at bounding box center [1003, 435] width 171 height 22
click at [1009, 447] on input "Hình thức thanh toán" at bounding box center [998, 458] width 142 height 22
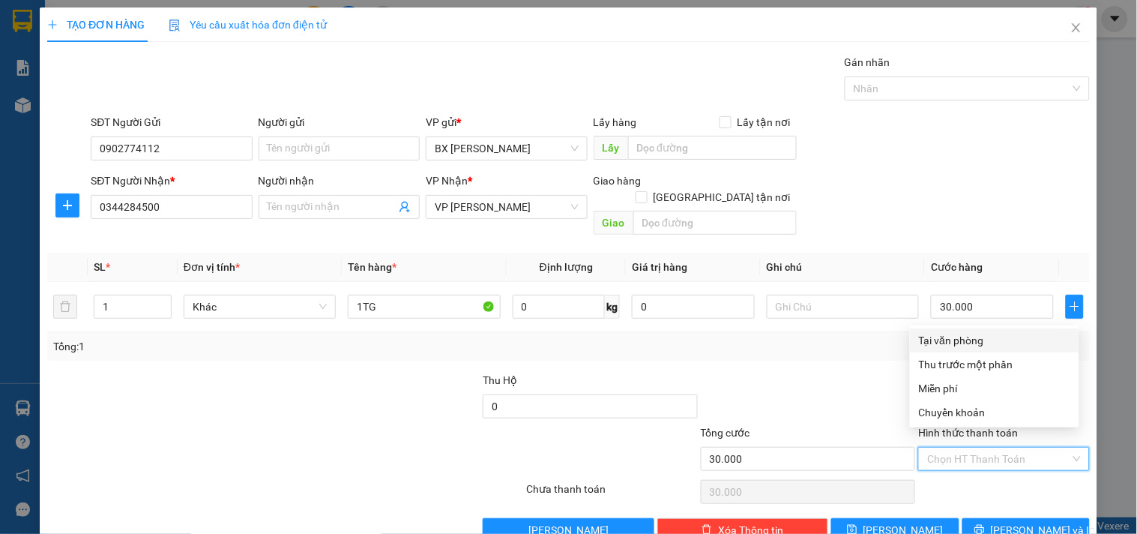
click at [991, 338] on div "Tại văn phòng" at bounding box center [994, 340] width 151 height 16
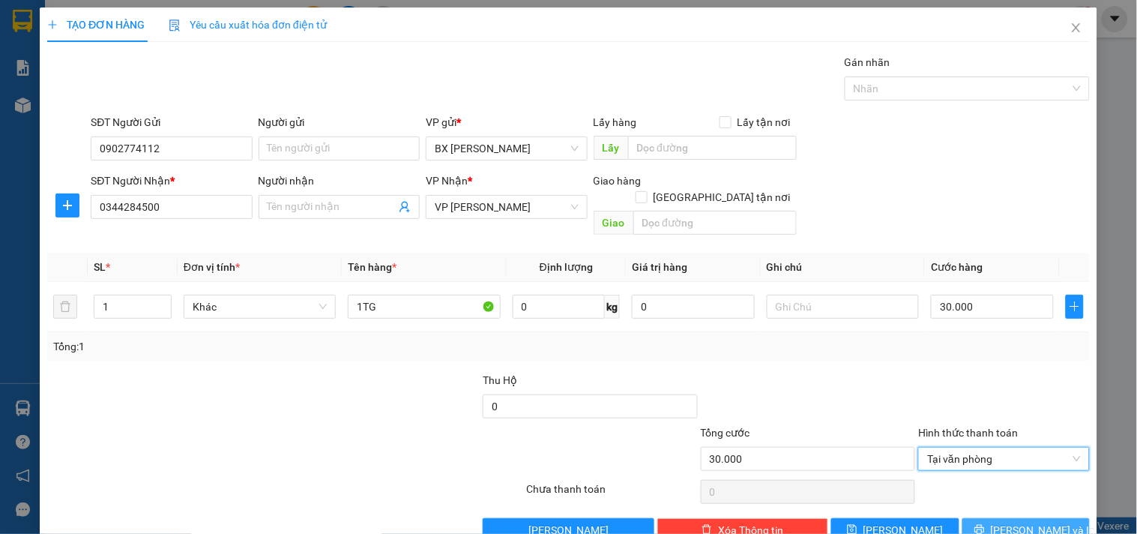
click at [1014, 522] on span "[PERSON_NAME] và In" at bounding box center [1043, 530] width 105 height 16
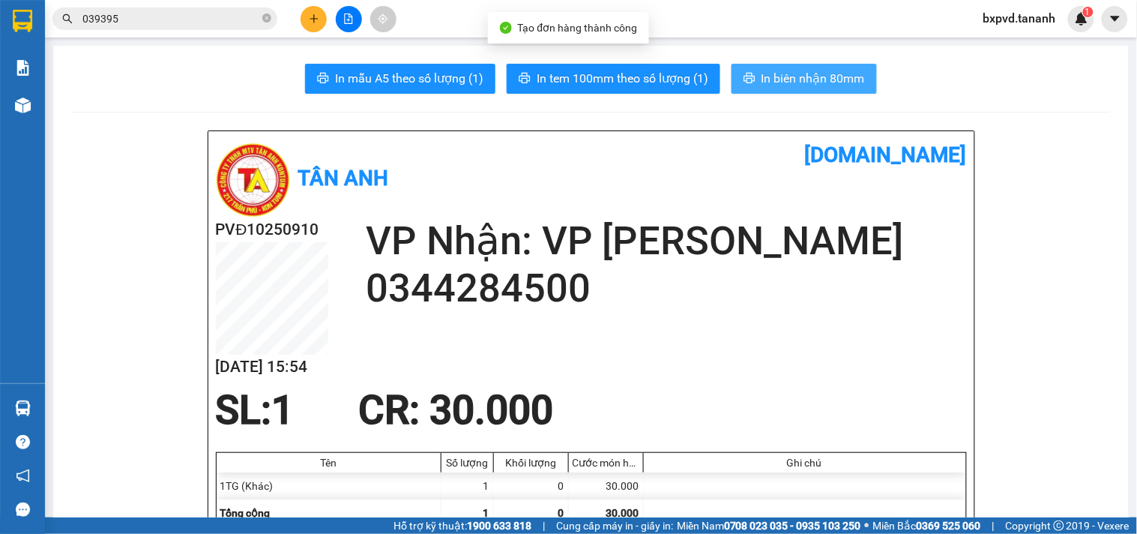
click at [796, 80] on span "In biên nhận 80mm" at bounding box center [812, 78] width 103 height 19
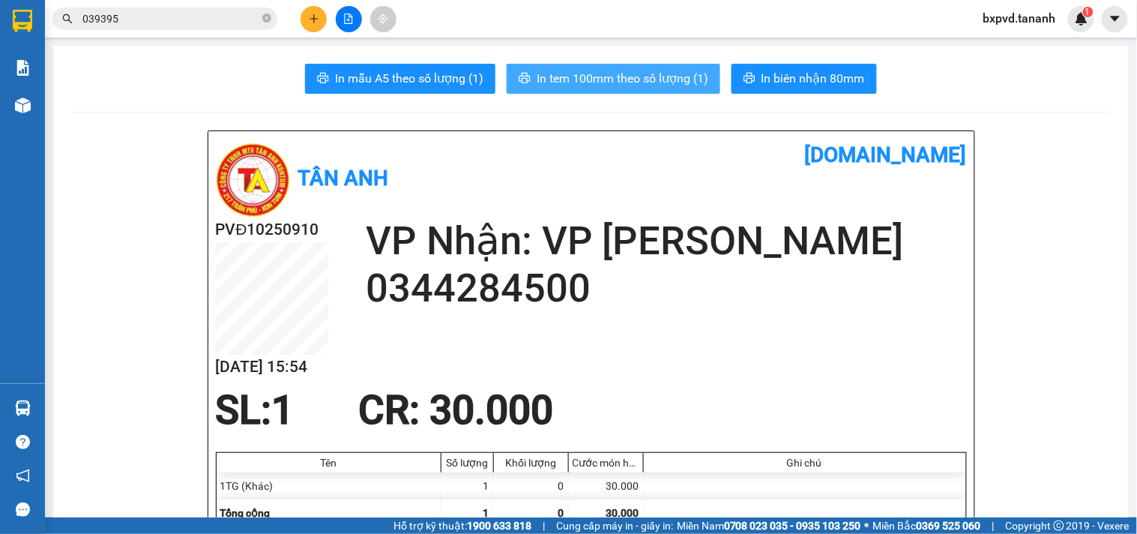
click at [624, 64] on button "In tem 100mm theo số lượng (1)" at bounding box center [614, 79] width 214 height 30
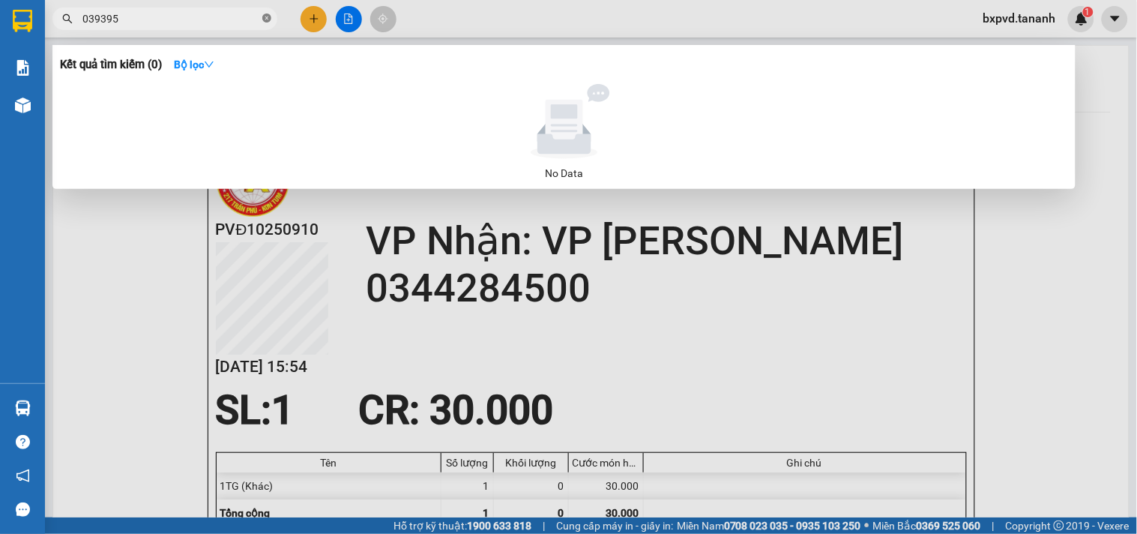
click at [267, 15] on icon "close-circle" at bounding box center [266, 17] width 9 height 9
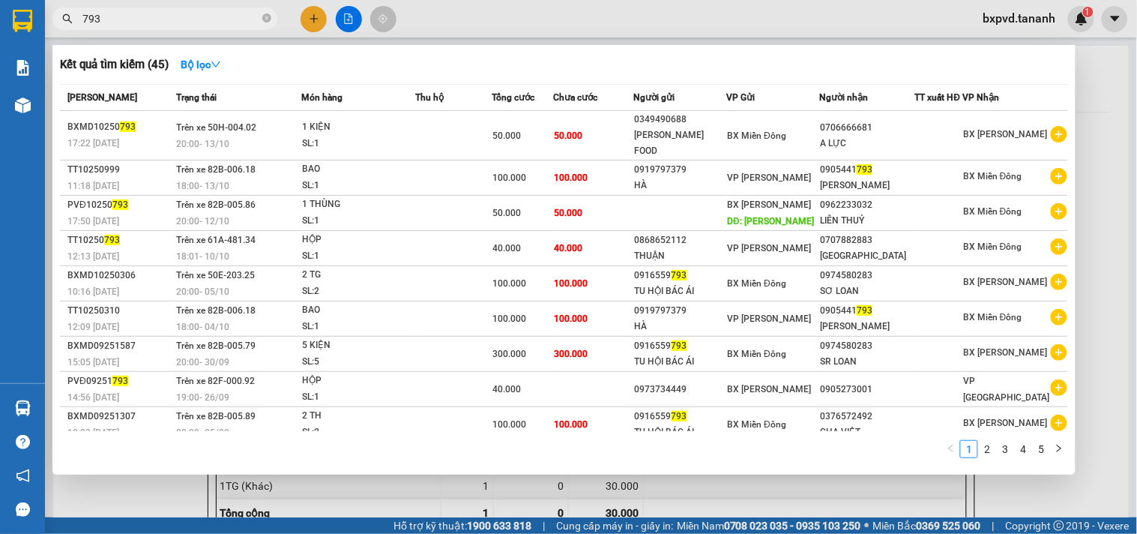
click at [317, 16] on div at bounding box center [568, 267] width 1137 height 534
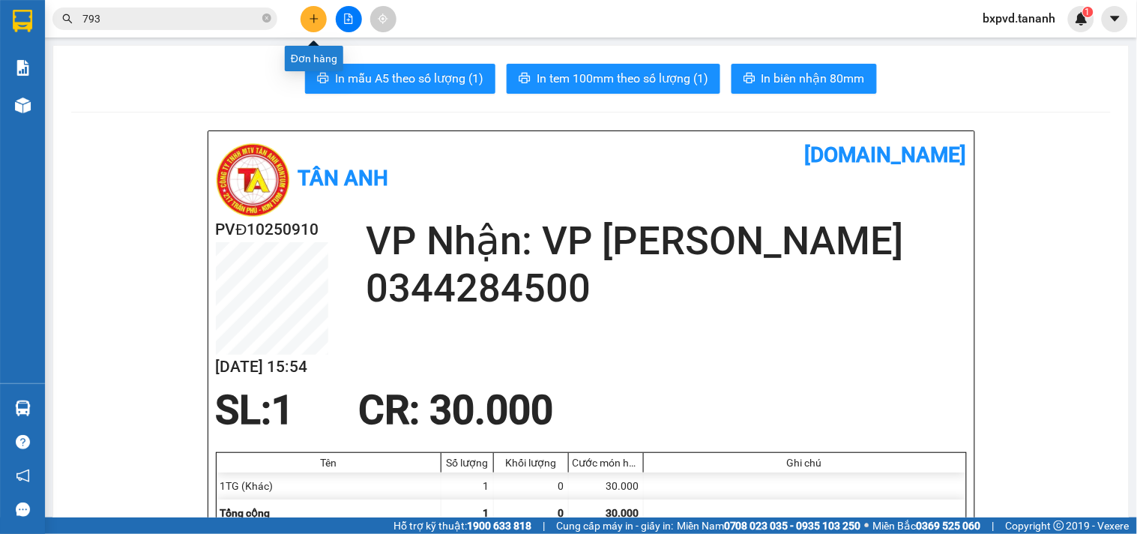
click at [316, 16] on icon "plus" at bounding box center [314, 18] width 10 height 10
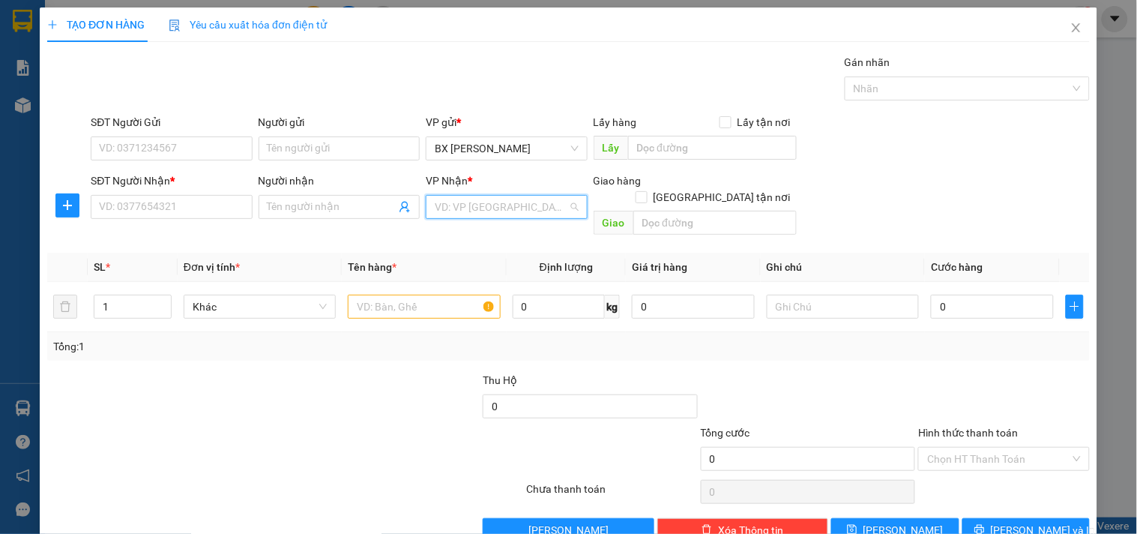
click at [534, 201] on input "search" at bounding box center [501, 207] width 133 height 22
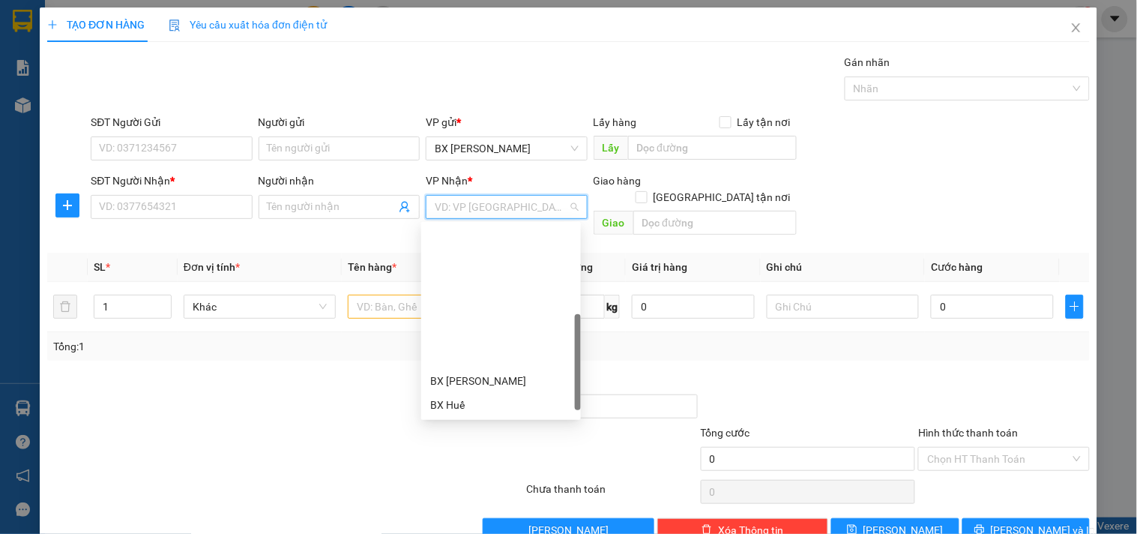
click at [506, 468] on div "VP [PERSON_NAME]" at bounding box center [501, 476] width 142 height 16
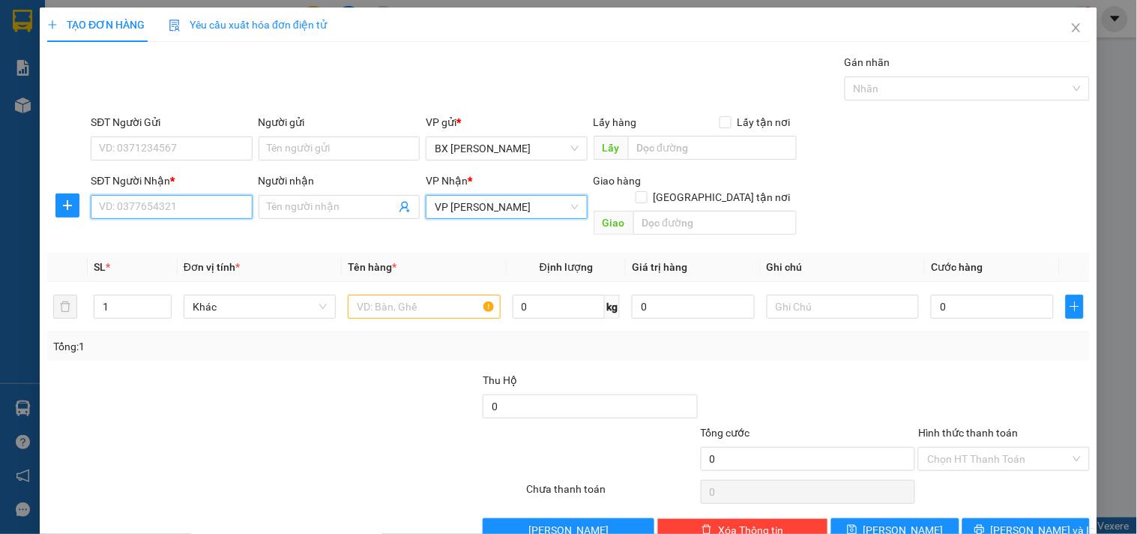
click at [221, 206] on input "SĐT Người Nhận *" at bounding box center [171, 207] width 161 height 24
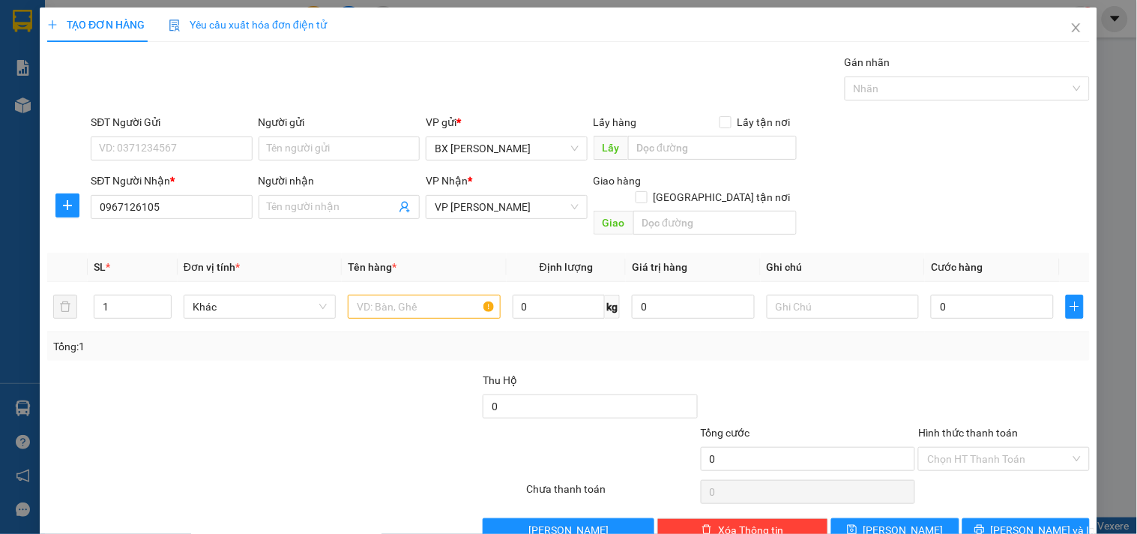
click at [207, 133] on div "SĐT Người Gửi" at bounding box center [171, 125] width 161 height 22
click at [208, 137] on input "SĐT Người Gửi" at bounding box center [171, 148] width 161 height 24
click at [646, 211] on input "text" at bounding box center [714, 223] width 163 height 24
click at [433, 295] on input "text" at bounding box center [424, 307] width 152 height 24
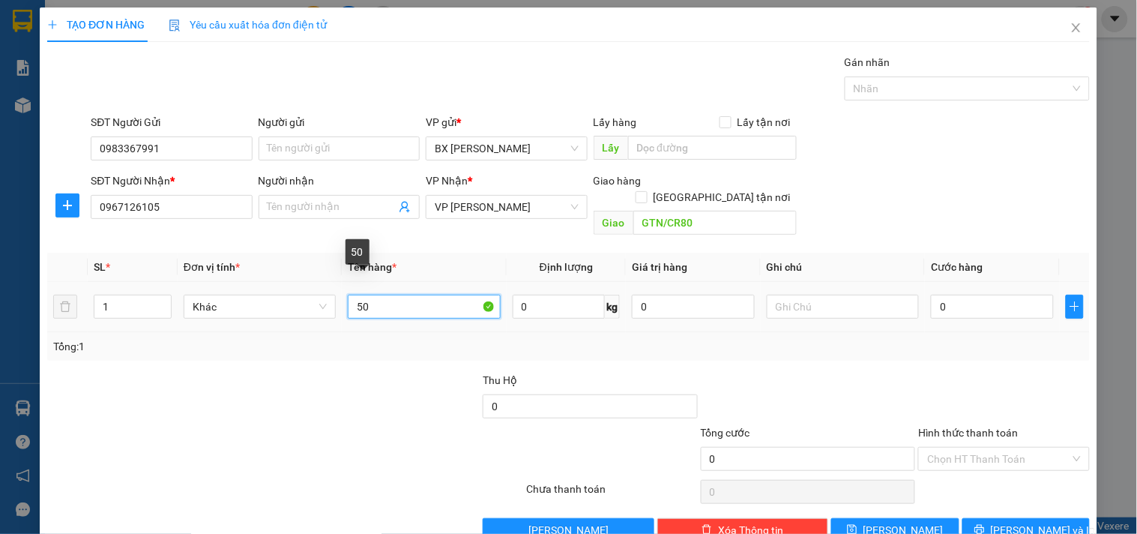
drag, startPoint x: 377, startPoint y: 291, endPoint x: 173, endPoint y: 295, distance: 203.9
click at [173, 295] on tr "1 Khác 50 0 kg 0 0" at bounding box center [568, 307] width 1042 height 50
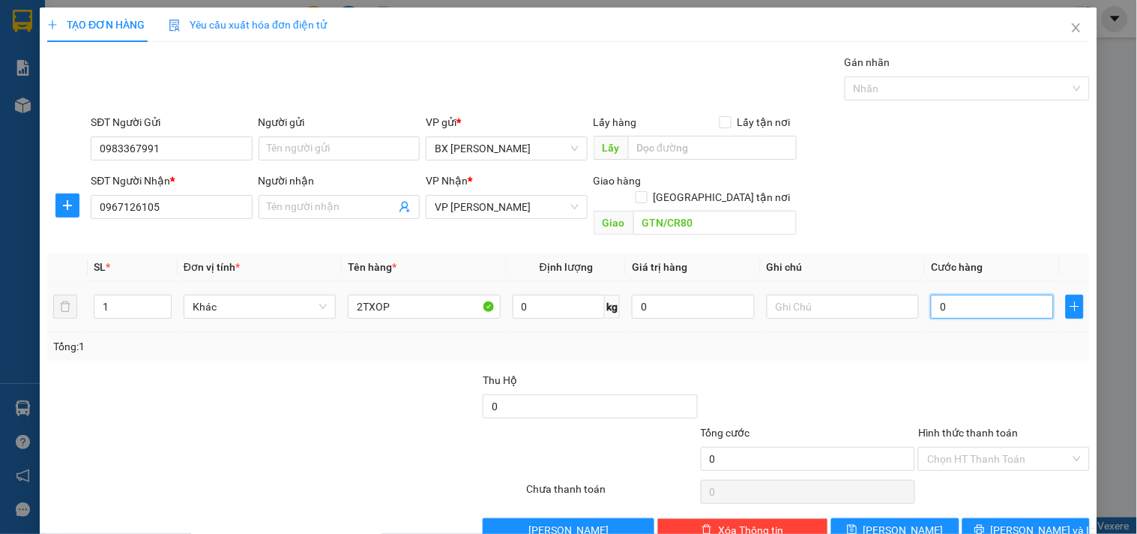
click at [948, 295] on input "0" at bounding box center [992, 307] width 123 height 24
click at [943, 447] on input "Hình thức thanh toán" at bounding box center [998, 458] width 142 height 22
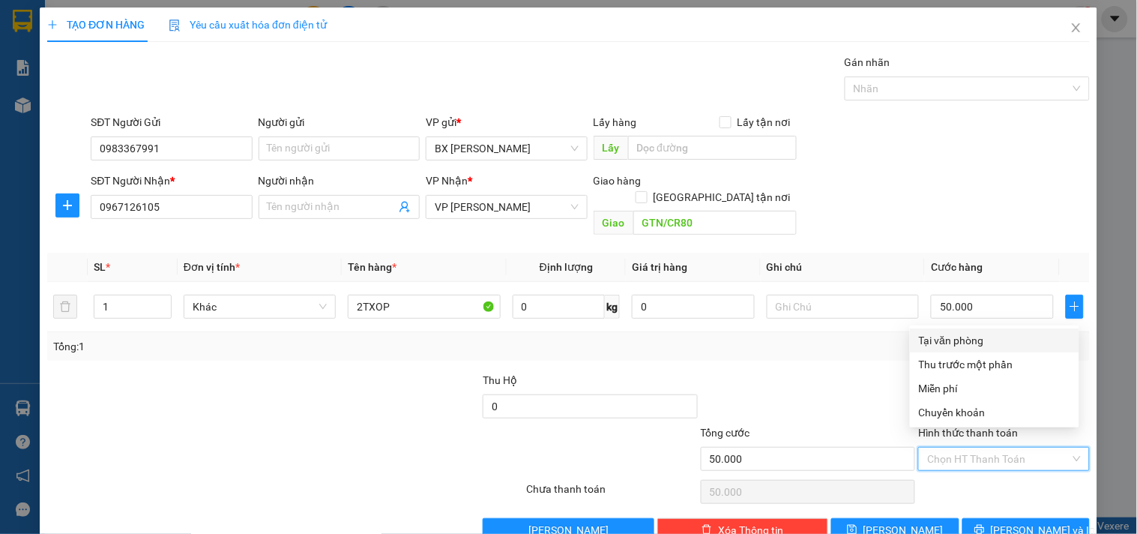
click at [937, 337] on div "Tại văn phòng" at bounding box center [994, 340] width 151 height 16
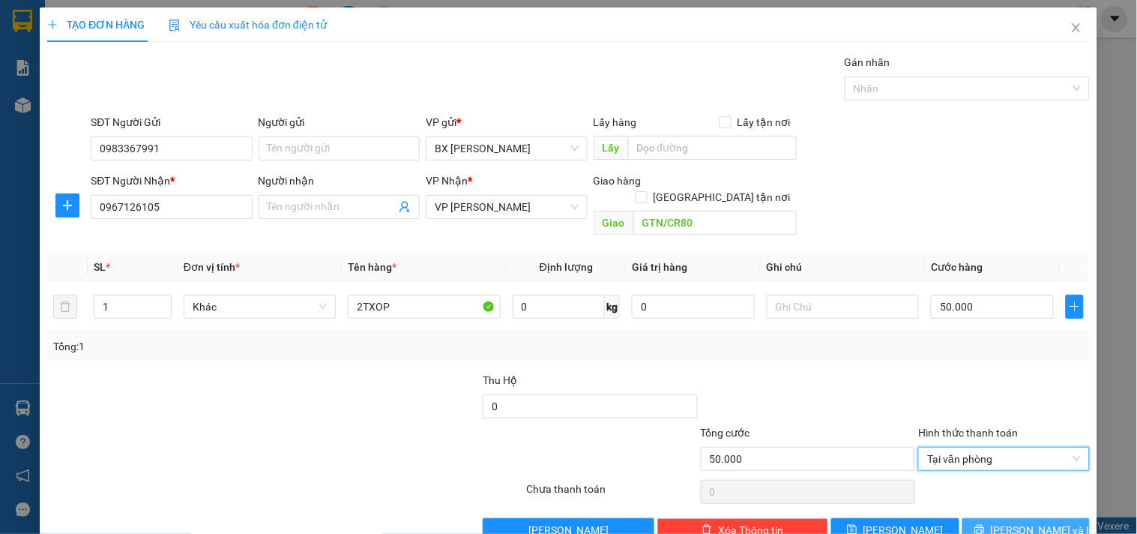
click at [1010, 522] on span "[PERSON_NAME] và In" at bounding box center [1043, 530] width 105 height 16
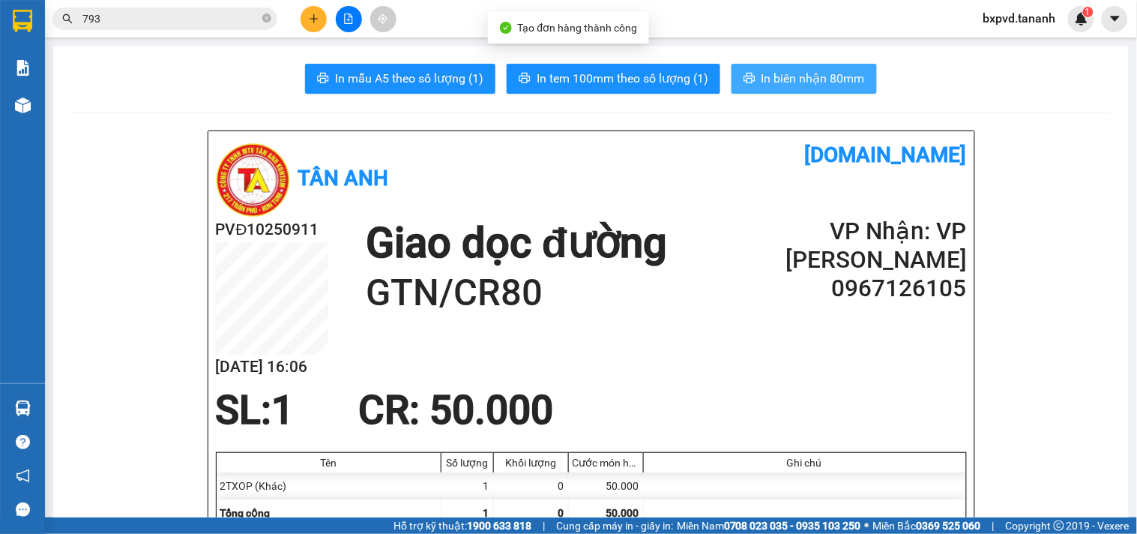
click at [773, 70] on span "In biên nhận 80mm" at bounding box center [812, 78] width 103 height 19
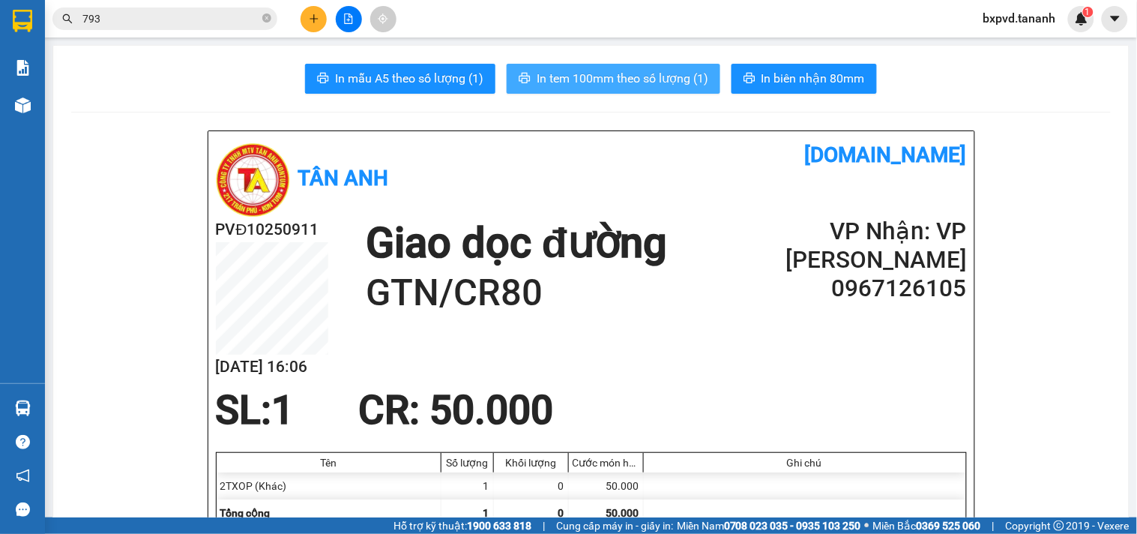
click at [625, 71] on span "In tem 100mm theo số lượng (1)" at bounding box center [623, 78] width 172 height 19
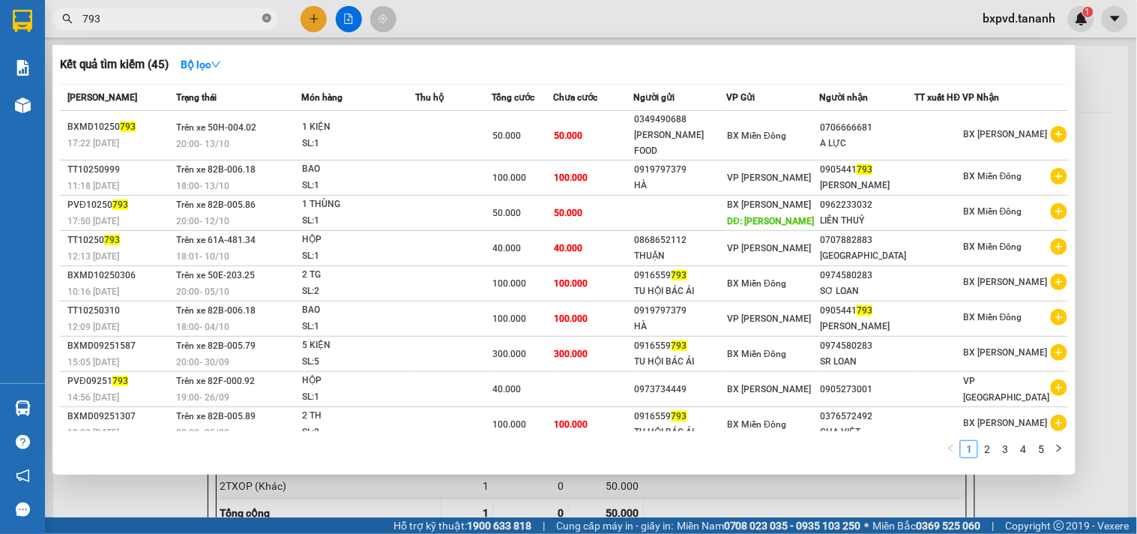
click at [265, 19] on icon "close-circle" at bounding box center [266, 17] width 9 height 9
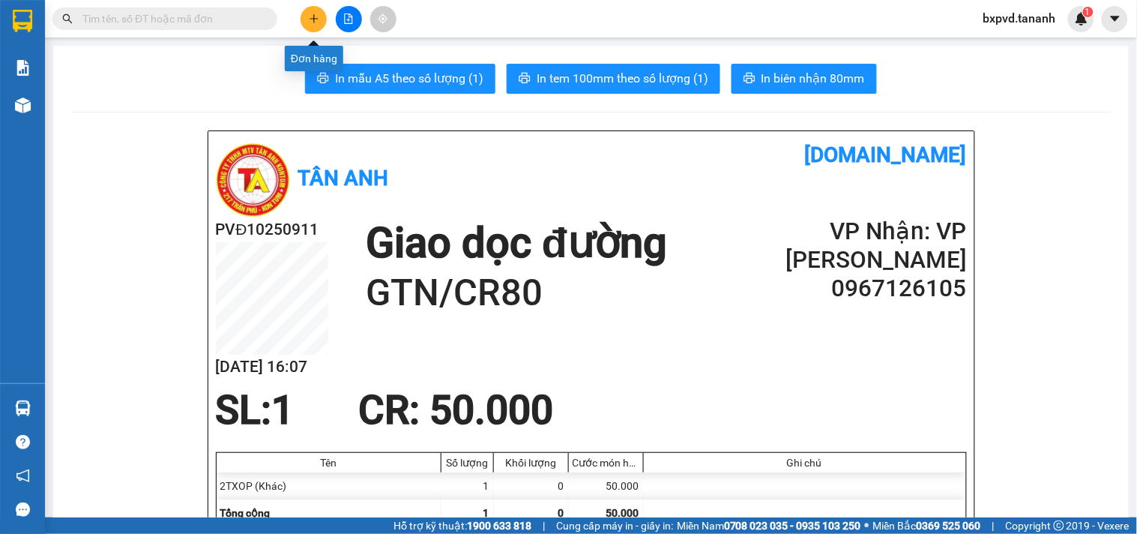
click at [319, 22] on icon "plus" at bounding box center [314, 18] width 10 height 10
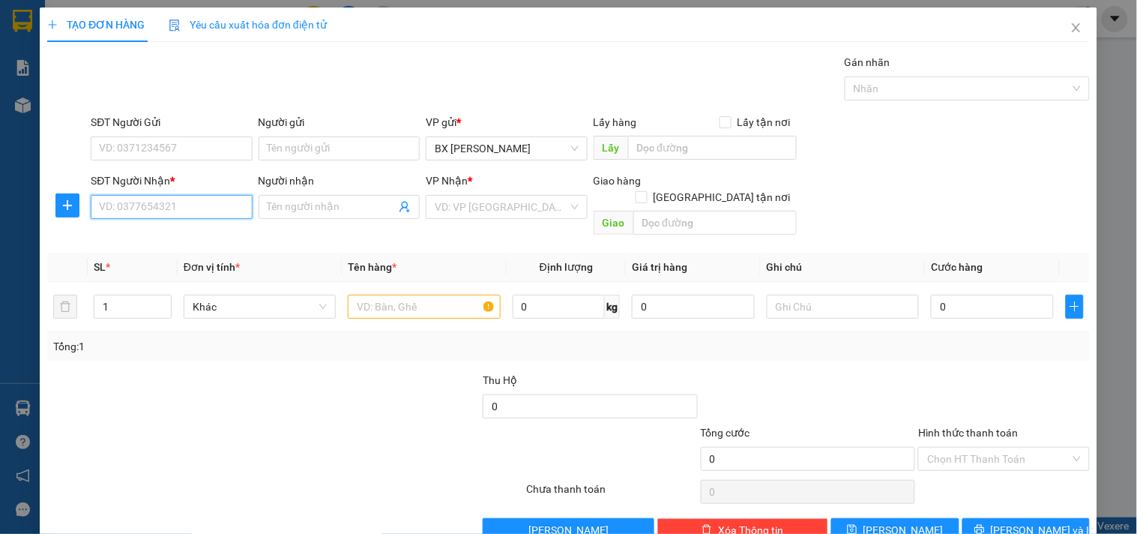
click at [178, 219] on input "SĐT Người Nhận *" at bounding box center [171, 207] width 161 height 24
click at [277, 205] on input "Người nhận" at bounding box center [332, 207] width 128 height 16
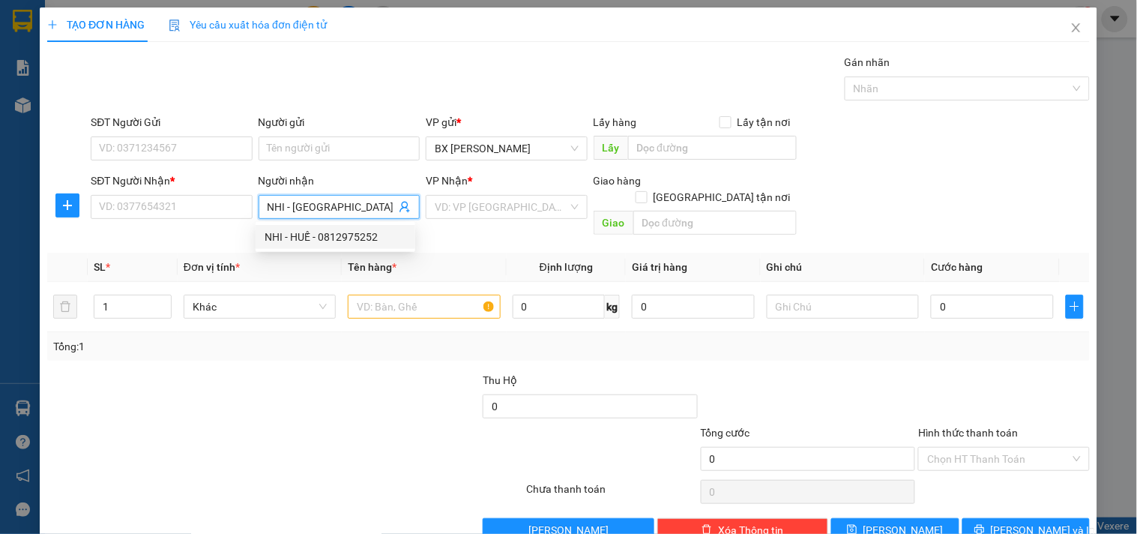
click at [338, 238] on div "NHI - HUẾ - 0812975252" at bounding box center [336, 237] width 142 height 16
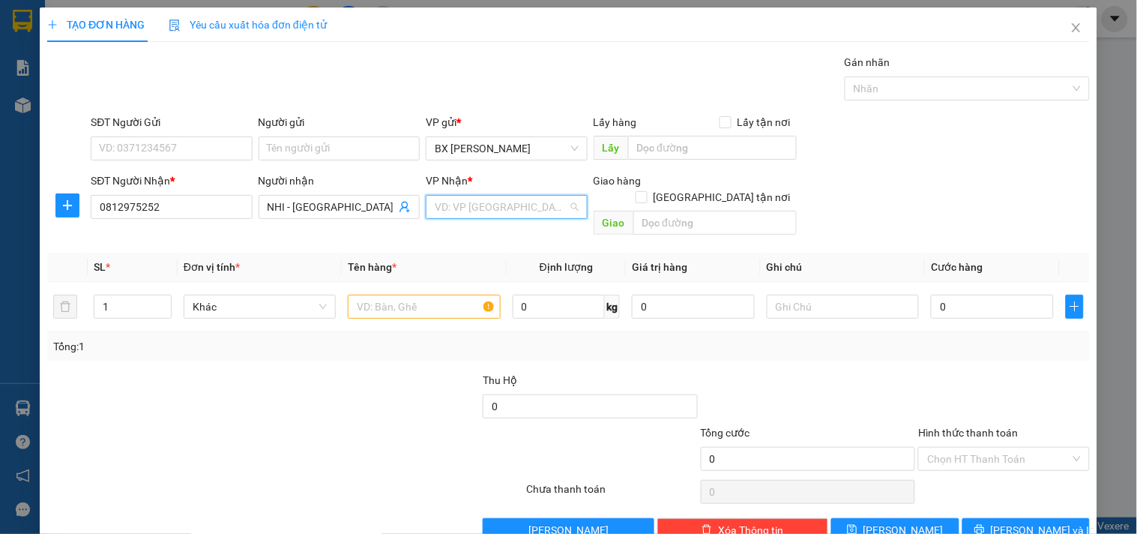
click at [504, 211] on input "search" at bounding box center [501, 207] width 133 height 22
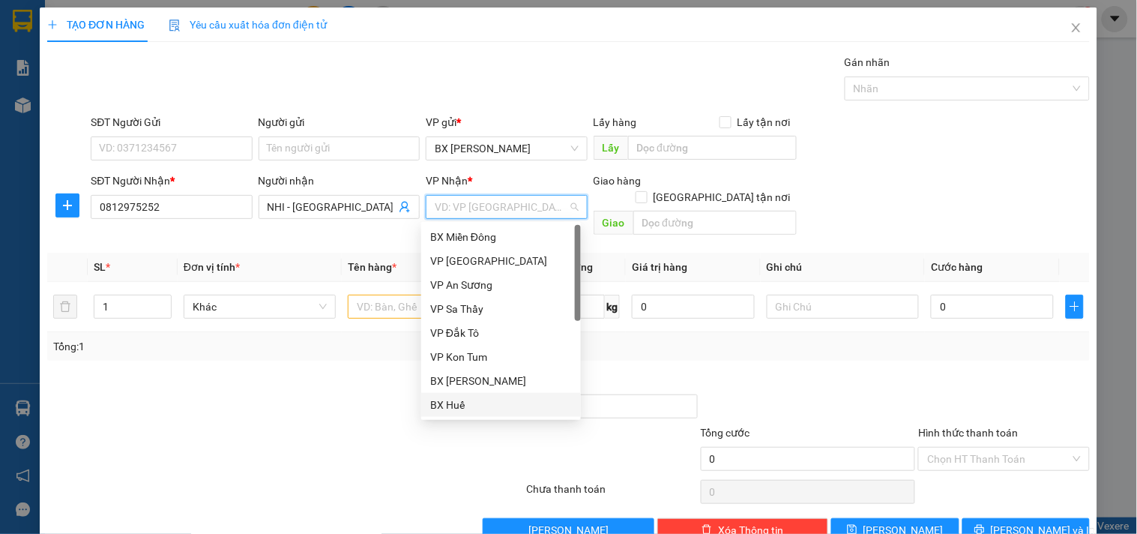
click at [450, 402] on div "BX Huế" at bounding box center [501, 404] width 142 height 16
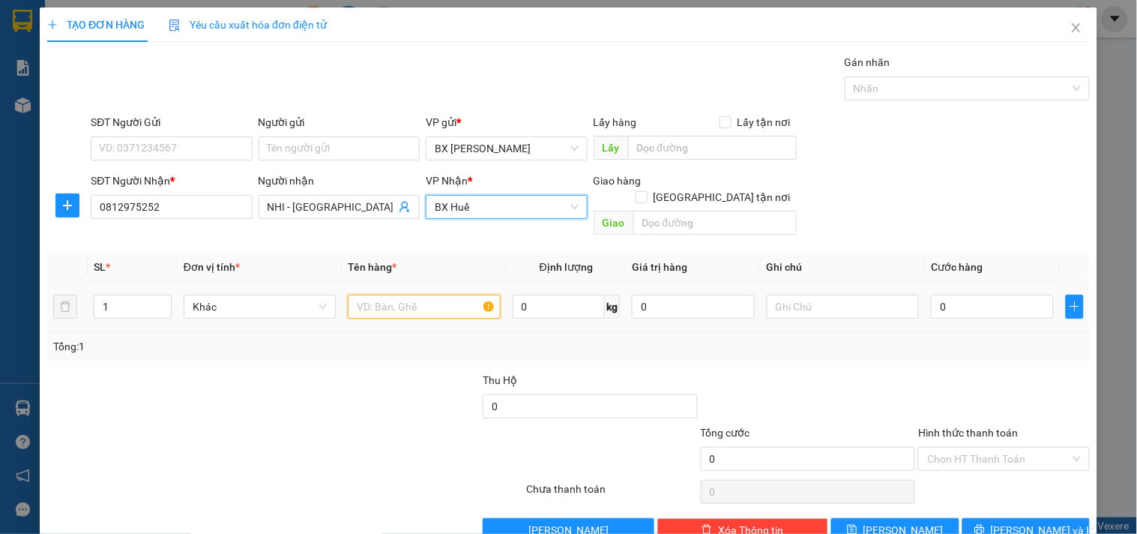
click at [412, 301] on input "text" at bounding box center [424, 307] width 152 height 24
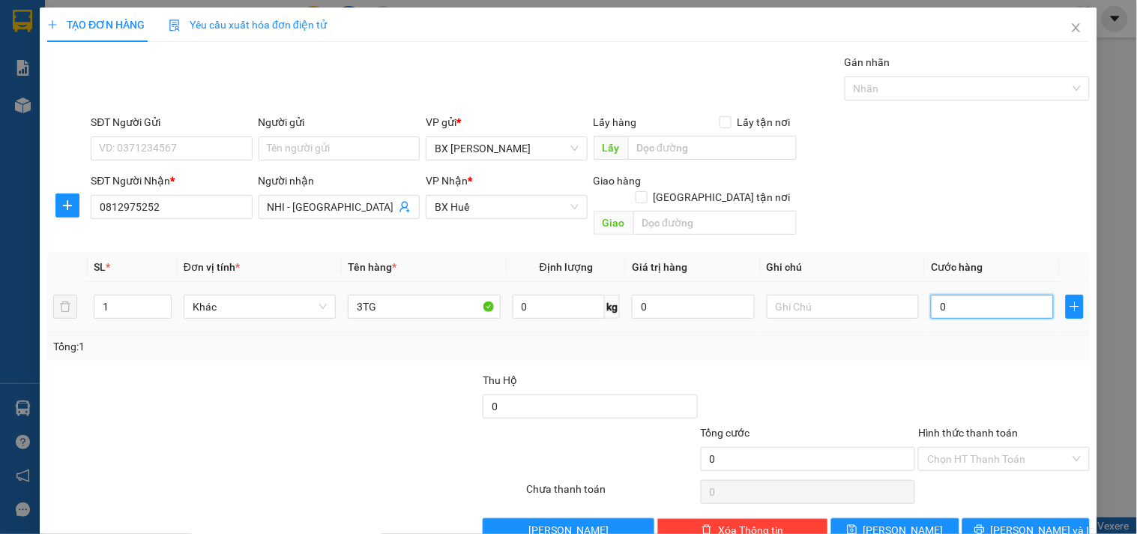
click at [938, 295] on input "0" at bounding box center [992, 307] width 123 height 24
click at [985, 497] on div "Transit Pickup Surcharge Ids Transit Deliver Surcharge Ids Transit Deliver Surc…" at bounding box center [568, 298] width 1042 height 488
click at [984, 525] on icon "printer" at bounding box center [979, 530] width 10 height 10
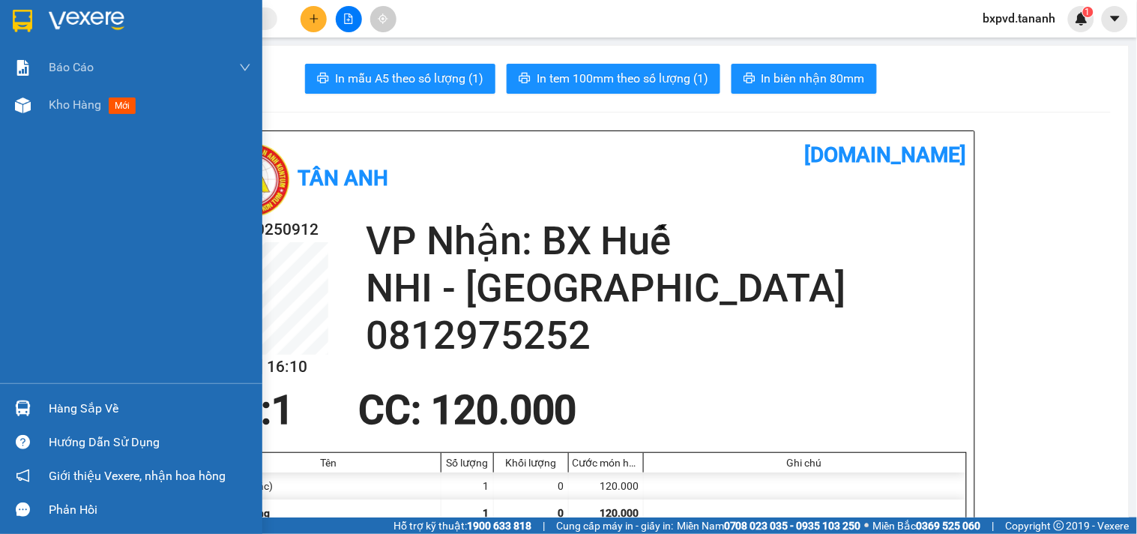
click at [16, 12] on img at bounding box center [22, 21] width 19 height 22
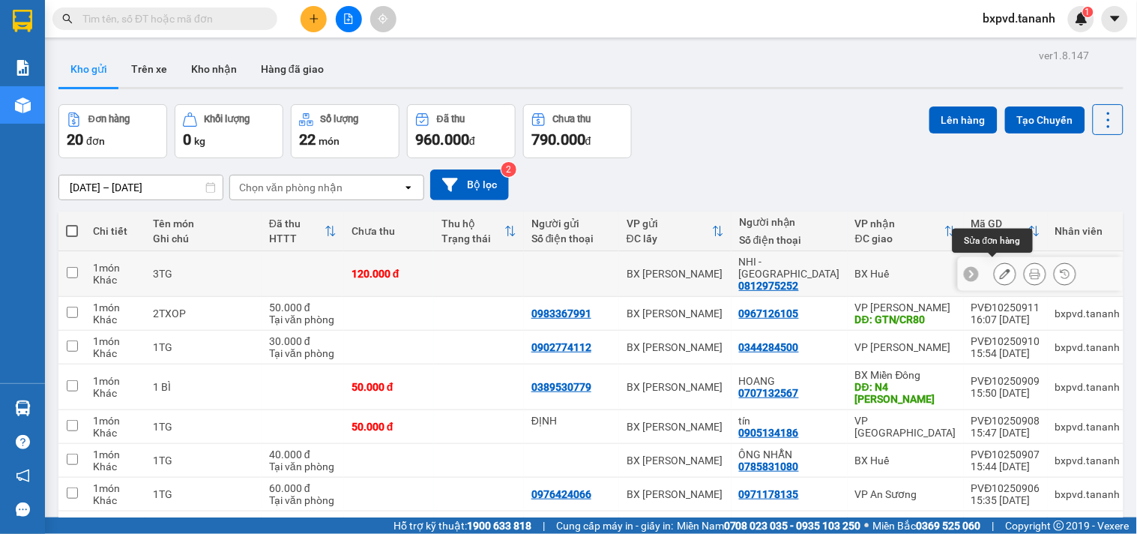
click at [1000, 270] on icon at bounding box center [1005, 273] width 10 height 10
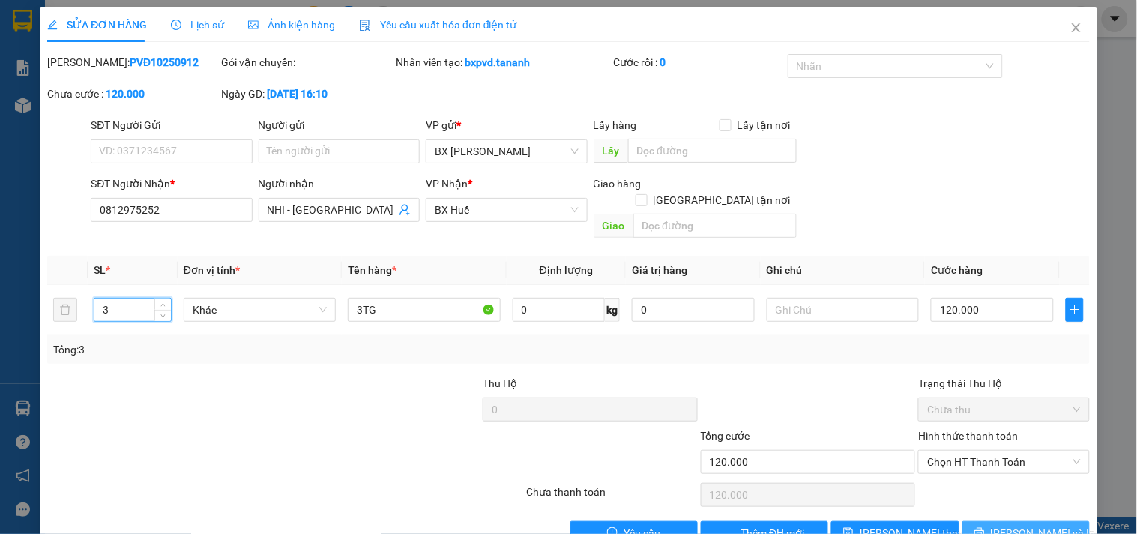
click at [1054, 521] on button "[PERSON_NAME] và In" at bounding box center [1025, 533] width 127 height 24
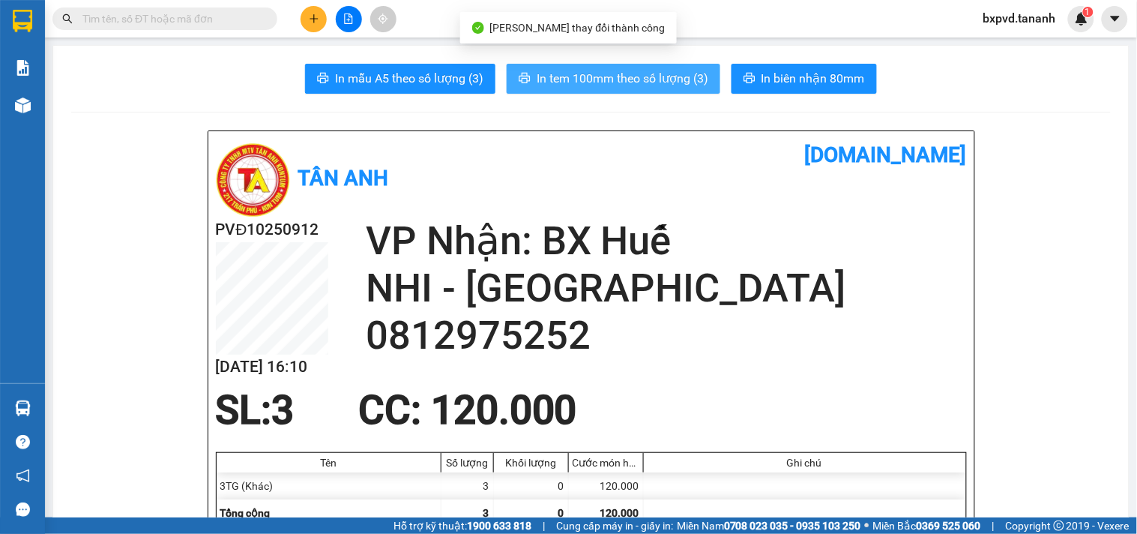
click at [668, 81] on span "In tem 100mm theo số lượng (3)" at bounding box center [623, 78] width 172 height 19
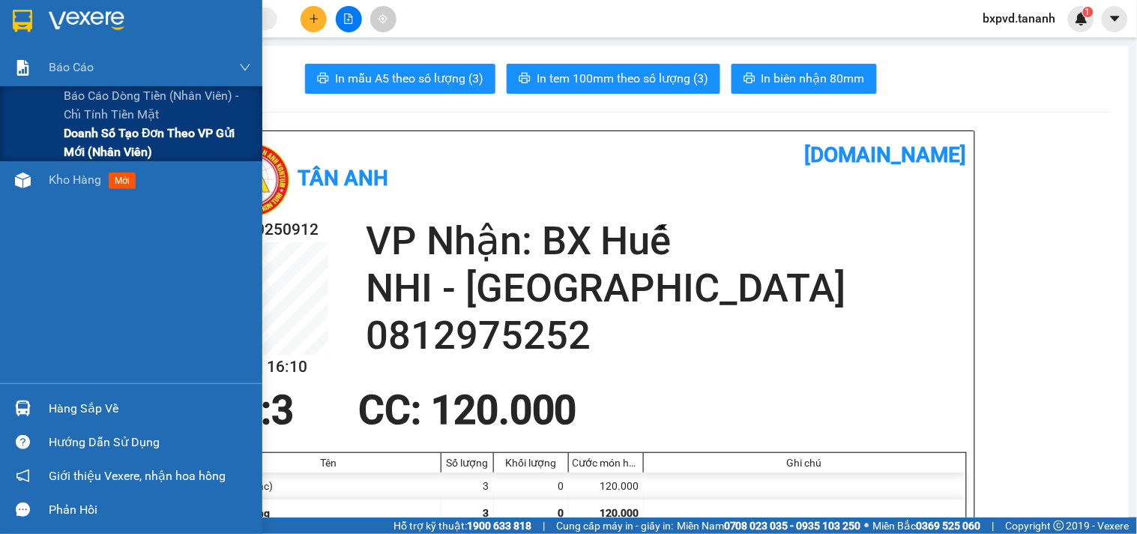
click at [85, 127] on span "Doanh số tạo đơn theo VP gửi mới (nhân viên)" at bounding box center [157, 142] width 187 height 37
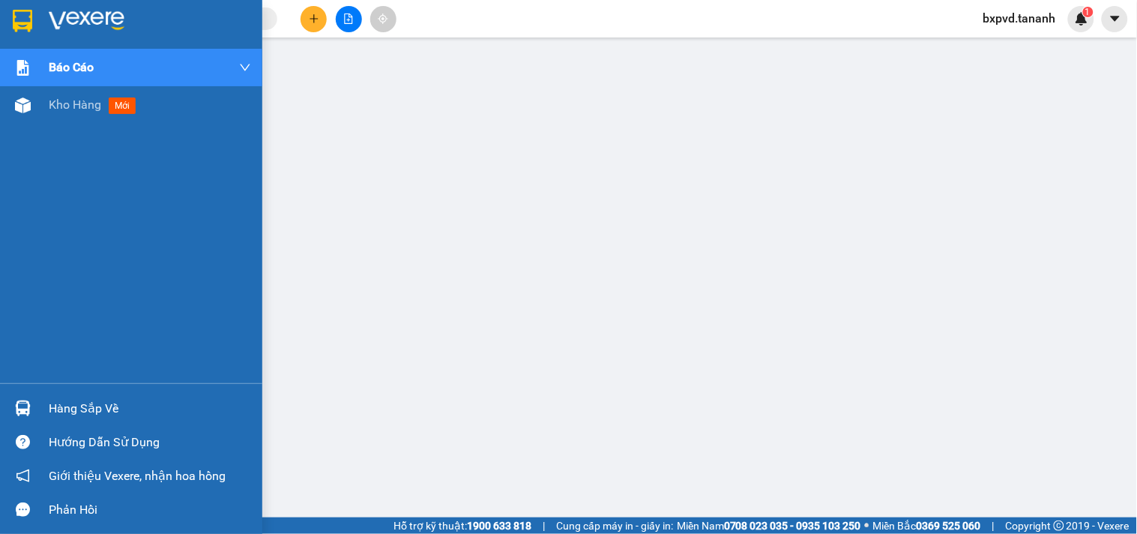
click at [20, 27] on img at bounding box center [22, 21] width 19 height 22
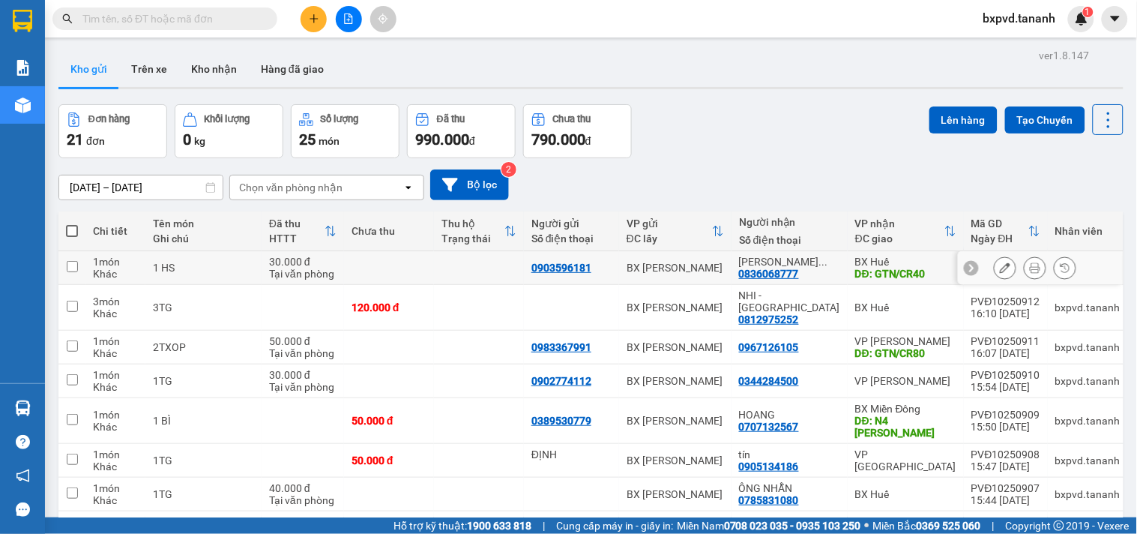
click at [1030, 262] on icon at bounding box center [1035, 267] width 10 height 10
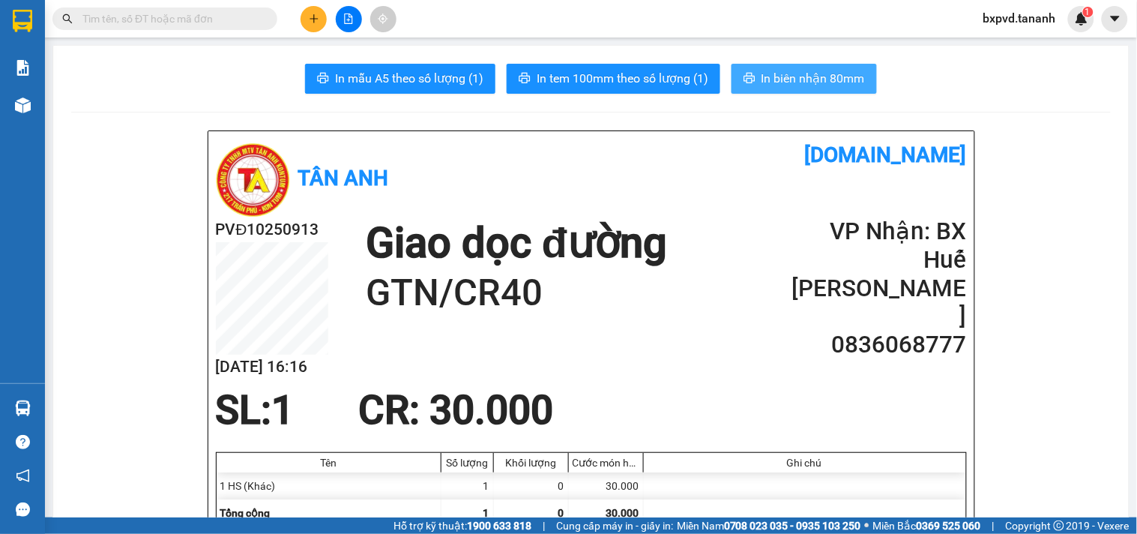
click at [845, 85] on span "In biên nhận 80mm" at bounding box center [812, 78] width 103 height 19
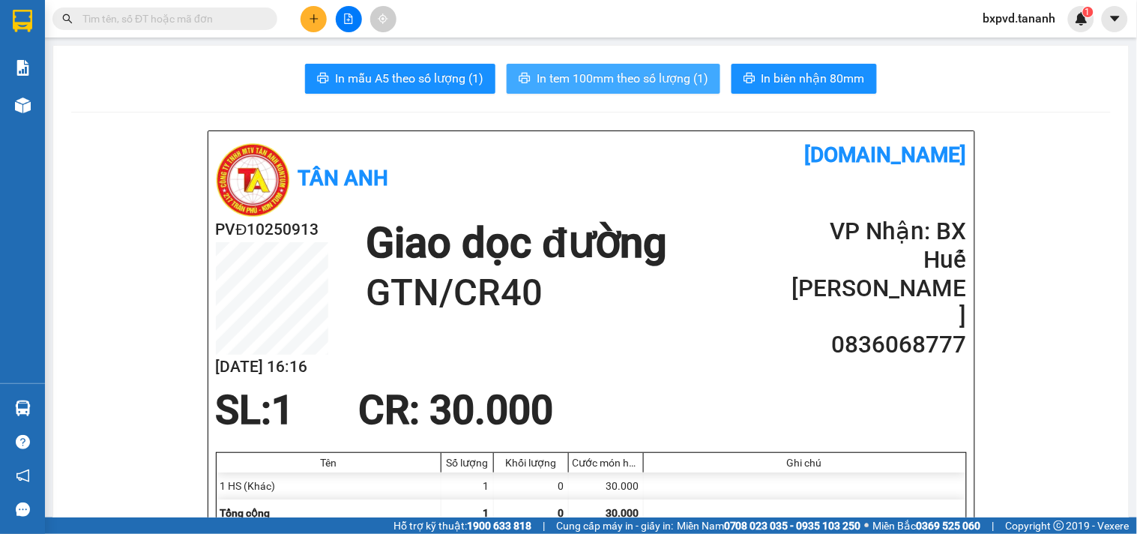
click at [668, 88] on button "In tem 100mm theo số lượng (1)" at bounding box center [614, 79] width 214 height 30
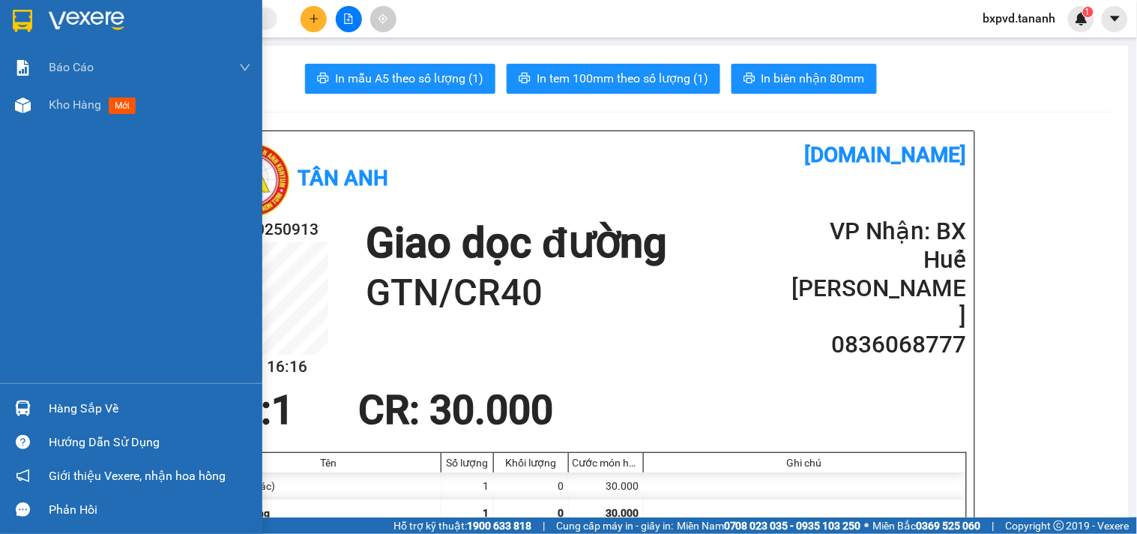
click at [19, 16] on img at bounding box center [22, 21] width 19 height 22
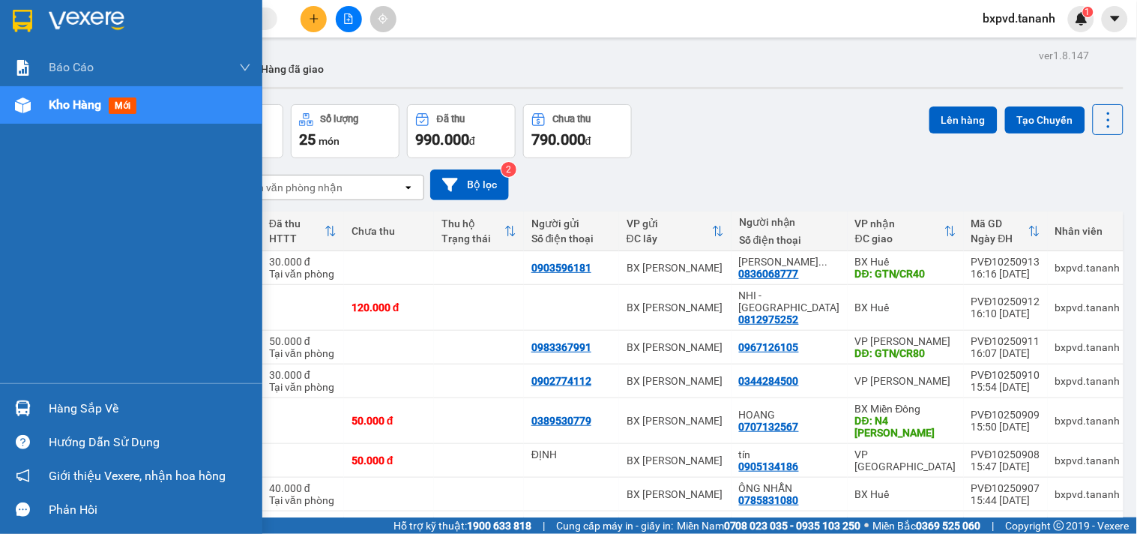
click at [57, 8] on div at bounding box center [131, 24] width 262 height 49
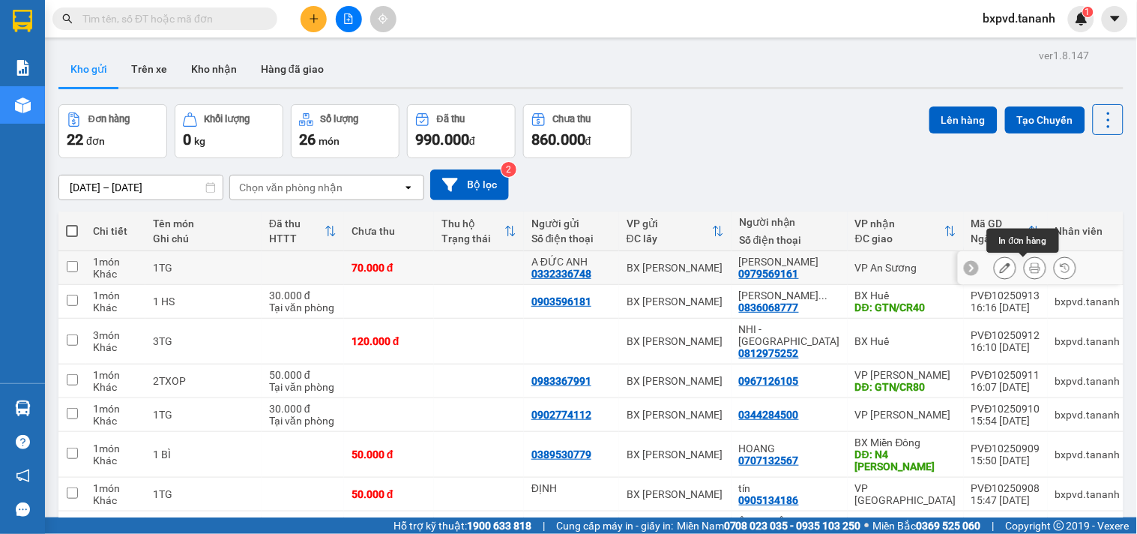
click at [1024, 265] on button at bounding box center [1034, 268] width 21 height 26
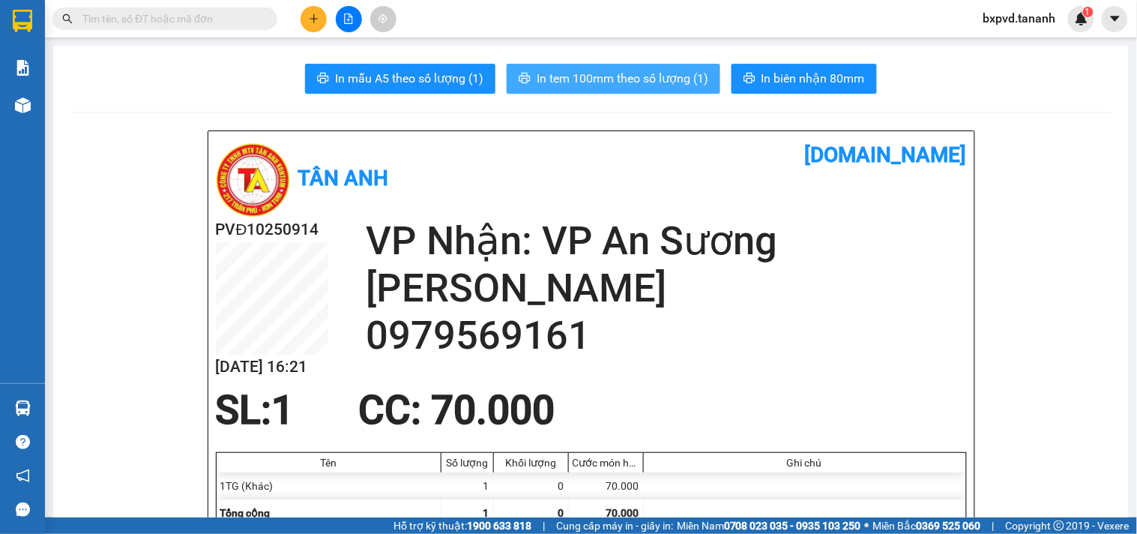
click at [654, 79] on span "In tem 100mm theo số lượng (1)" at bounding box center [623, 78] width 172 height 19
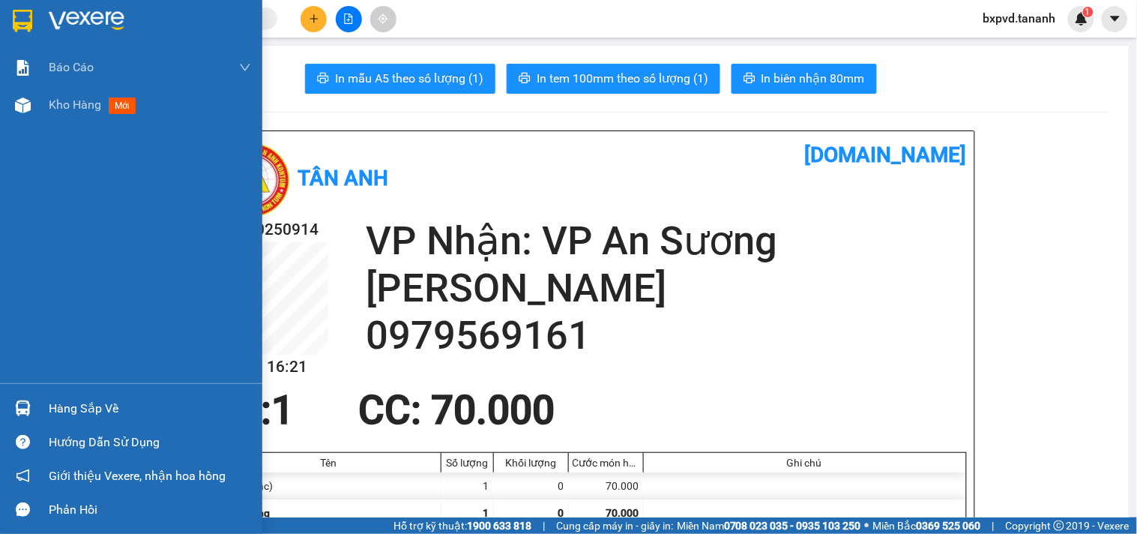
click at [5, 31] on div at bounding box center [131, 24] width 262 height 49
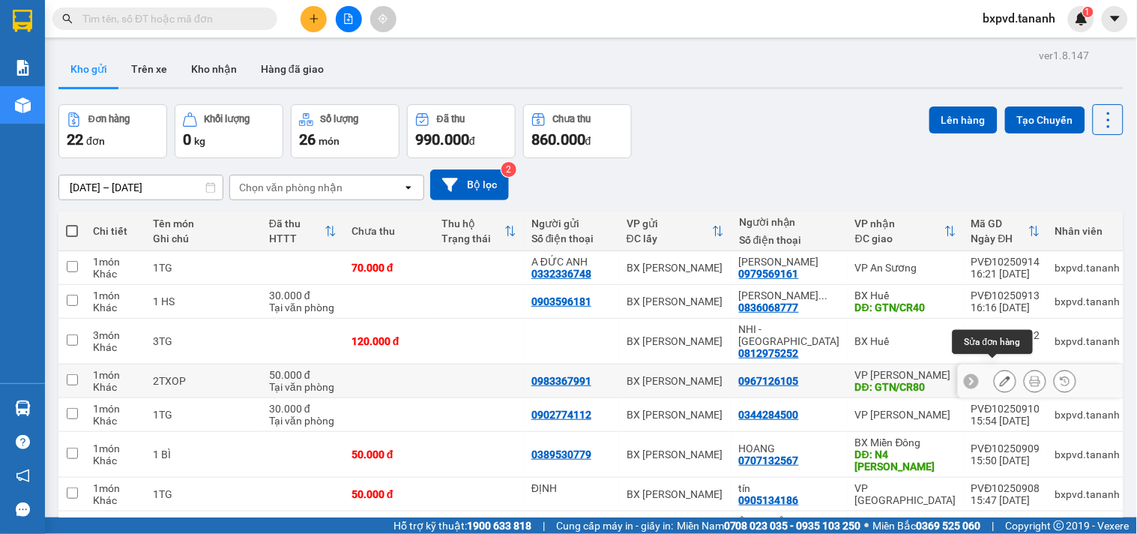
click at [1000, 375] on icon at bounding box center [1005, 380] width 10 height 10
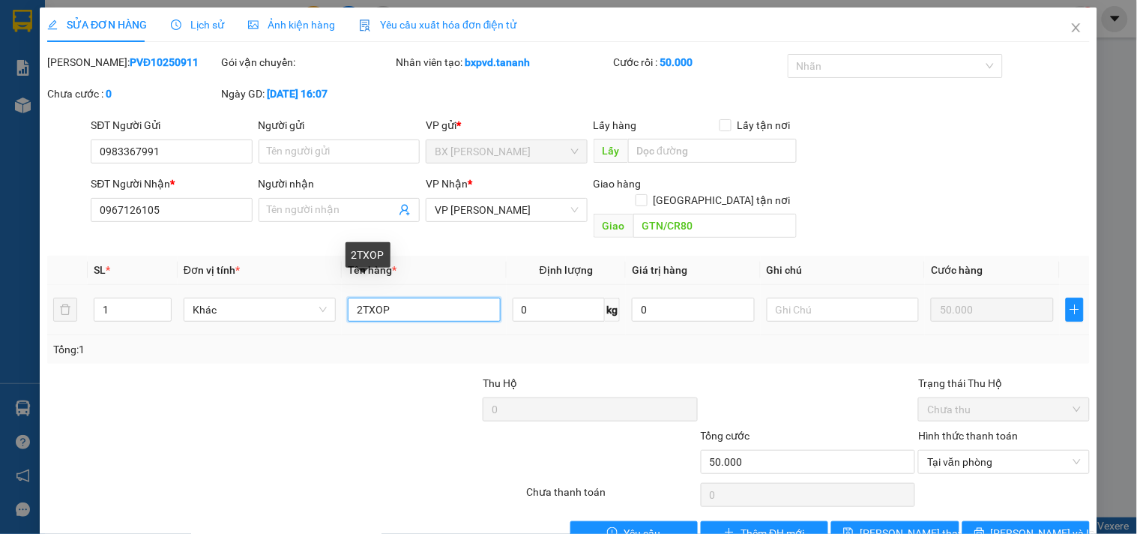
click at [353, 298] on input "2TXOP" at bounding box center [424, 310] width 152 height 24
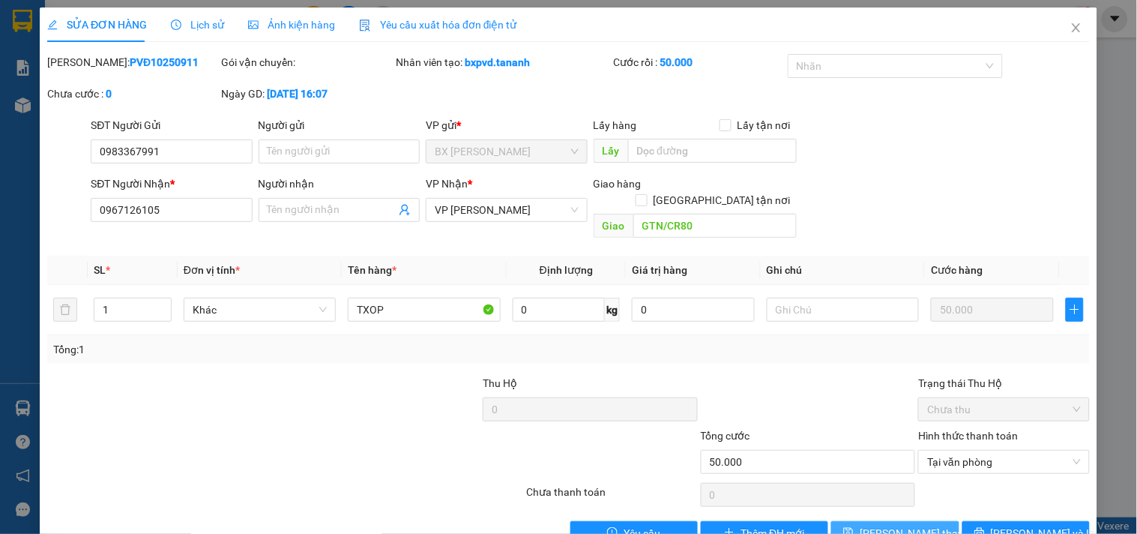
click at [911, 525] on span "[PERSON_NAME] thay đổi" at bounding box center [920, 533] width 120 height 16
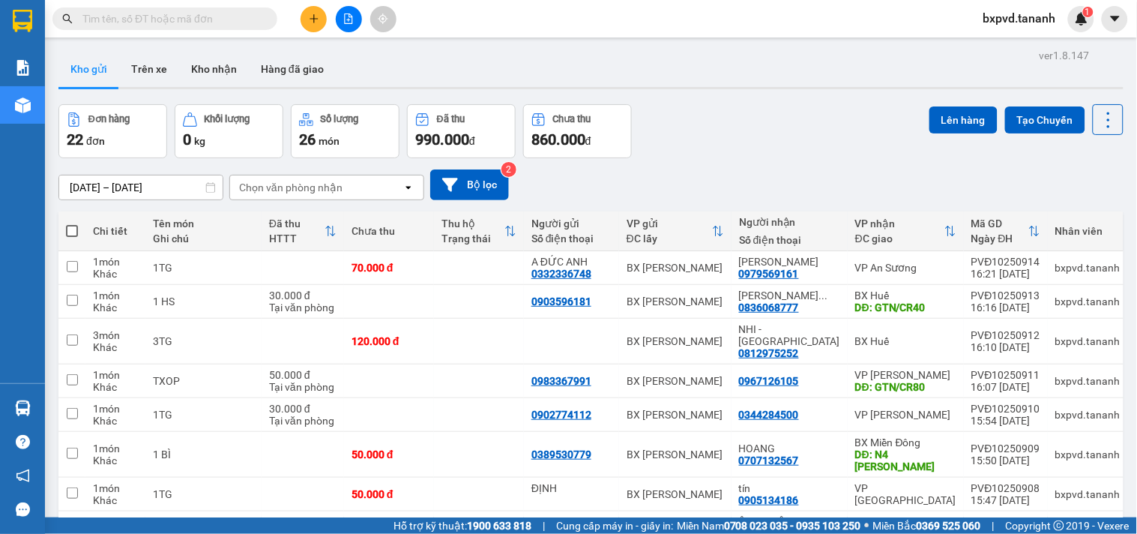
click at [316, 12] on button at bounding box center [314, 19] width 26 height 26
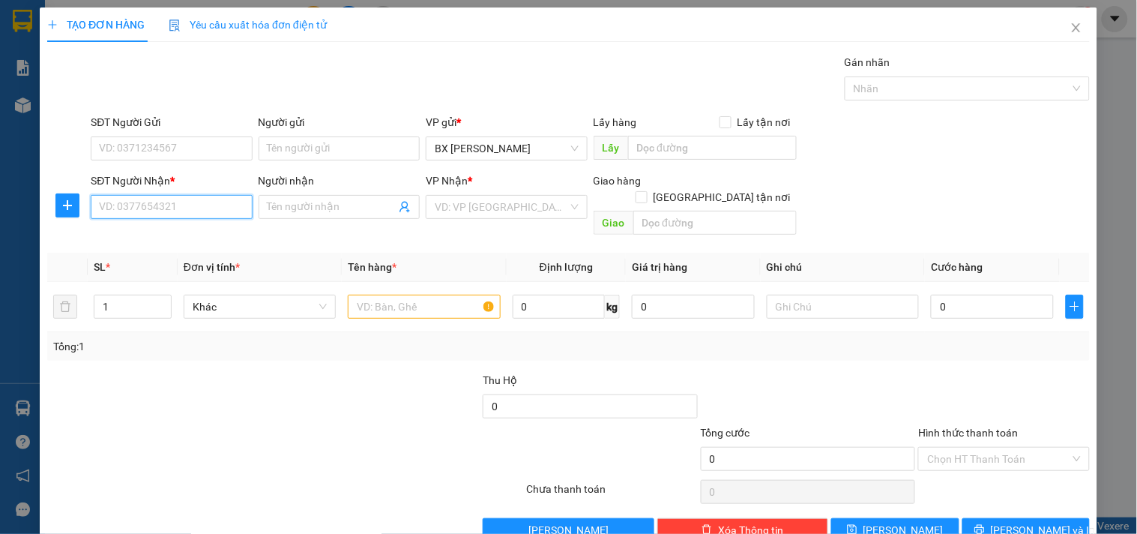
click at [212, 202] on input "SĐT Người Nhận *" at bounding box center [171, 207] width 161 height 24
click at [427, 301] on input "text" at bounding box center [424, 307] width 152 height 24
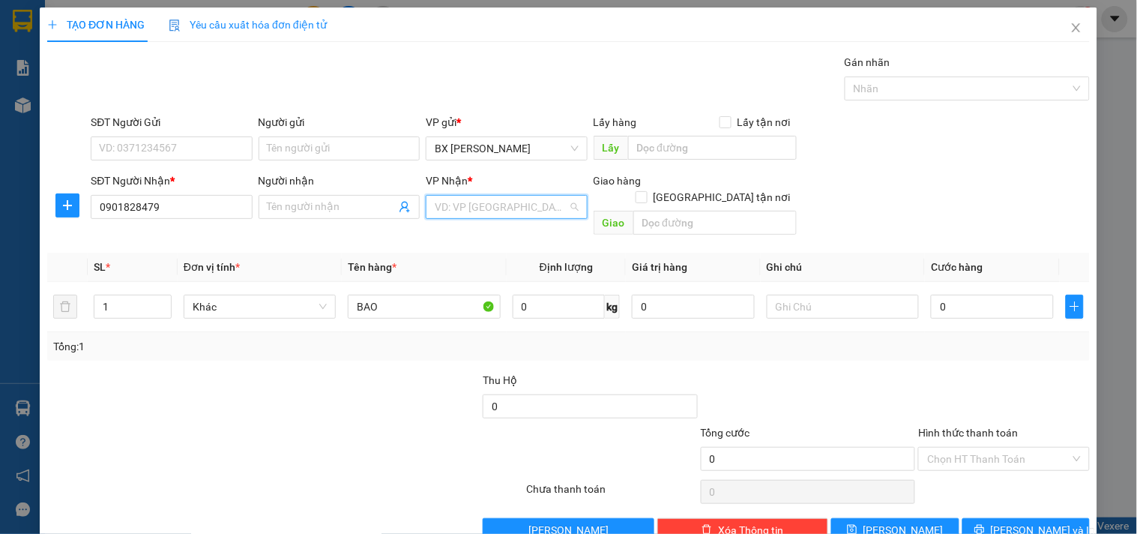
click at [490, 206] on input "search" at bounding box center [501, 207] width 133 height 22
click at [492, 468] on div "VP [PERSON_NAME]" at bounding box center [501, 476] width 142 height 16
click at [1012, 300] on input "0" at bounding box center [992, 307] width 123 height 24
click at [961, 447] on input "Hình thức thanh toán" at bounding box center [998, 458] width 142 height 22
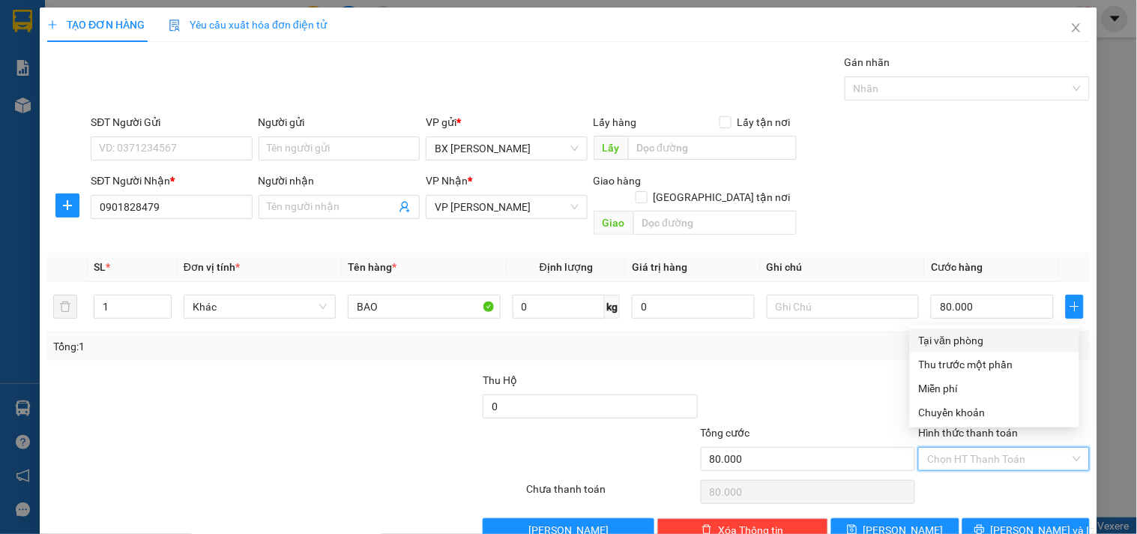
click at [965, 337] on div "Tại văn phòng" at bounding box center [994, 340] width 151 height 16
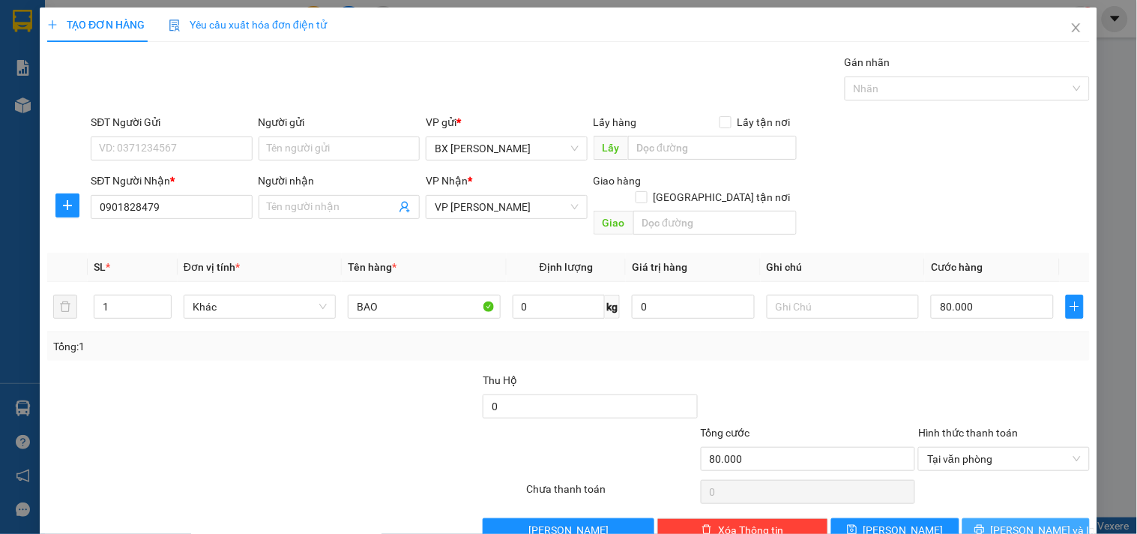
click at [984, 518] on button "[PERSON_NAME] và In" at bounding box center [1025, 530] width 127 height 24
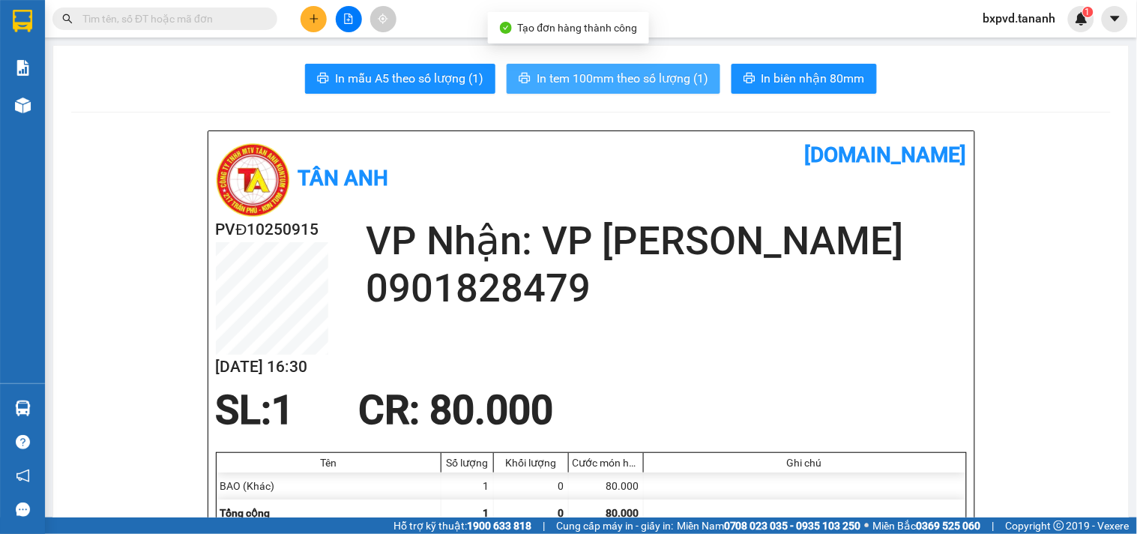
click at [653, 79] on span "In tem 100mm theo số lượng (1)" at bounding box center [623, 78] width 172 height 19
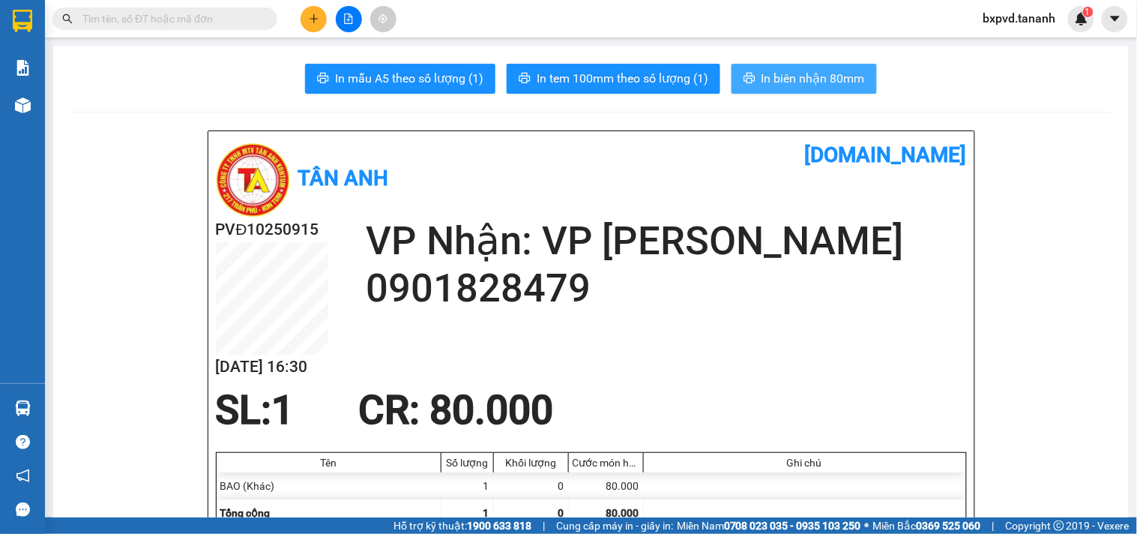
click at [833, 81] on span "In biên nhận 80mm" at bounding box center [812, 78] width 103 height 19
click at [752, 70] on button "In biên nhận 80mm" at bounding box center [803, 79] width 145 height 30
click at [318, 23] on icon "plus" at bounding box center [314, 18] width 10 height 10
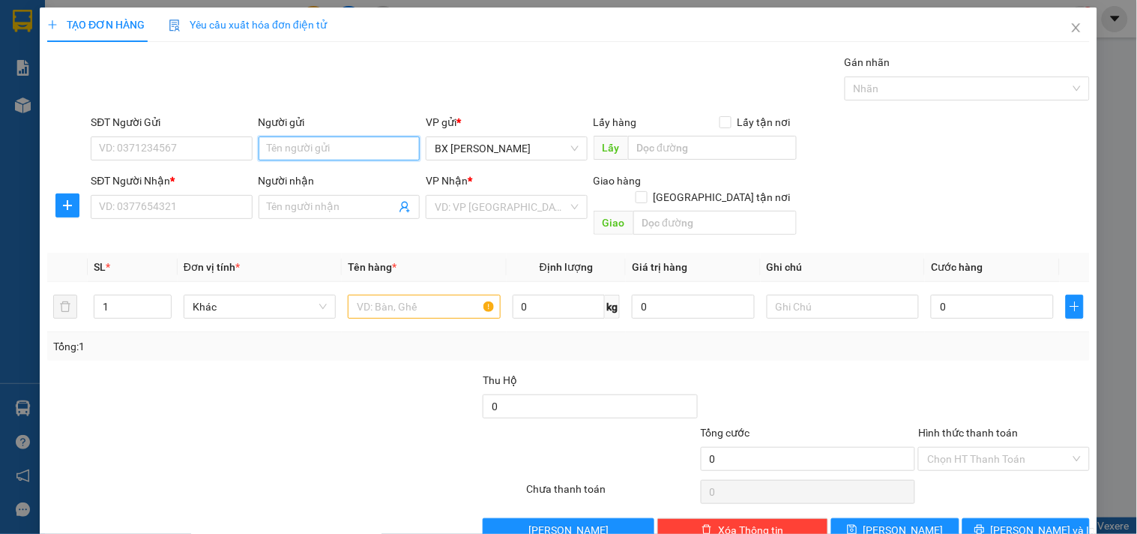
click at [288, 151] on input "Người gửi" at bounding box center [339, 148] width 161 height 24
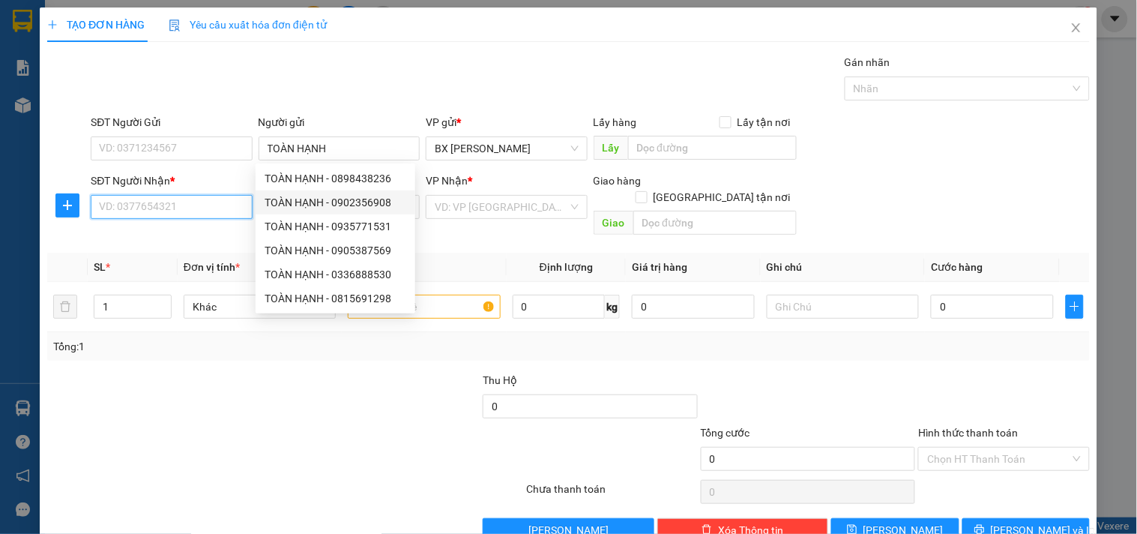
click at [220, 214] on input "SĐT Người Nhận *" at bounding box center [171, 207] width 161 height 24
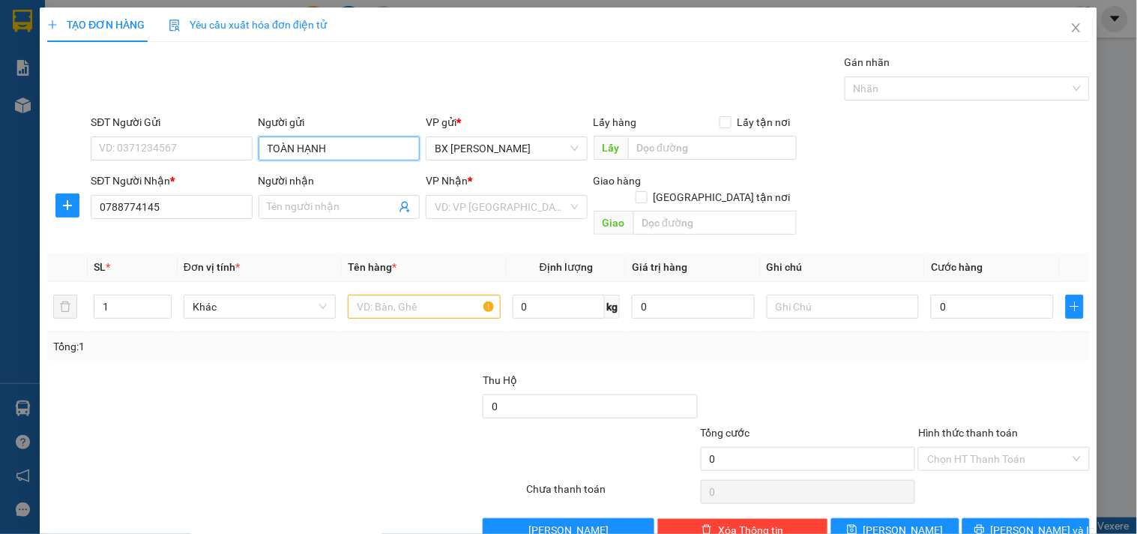
click at [354, 148] on input "TOÀN HẠNH" at bounding box center [339, 148] width 161 height 24
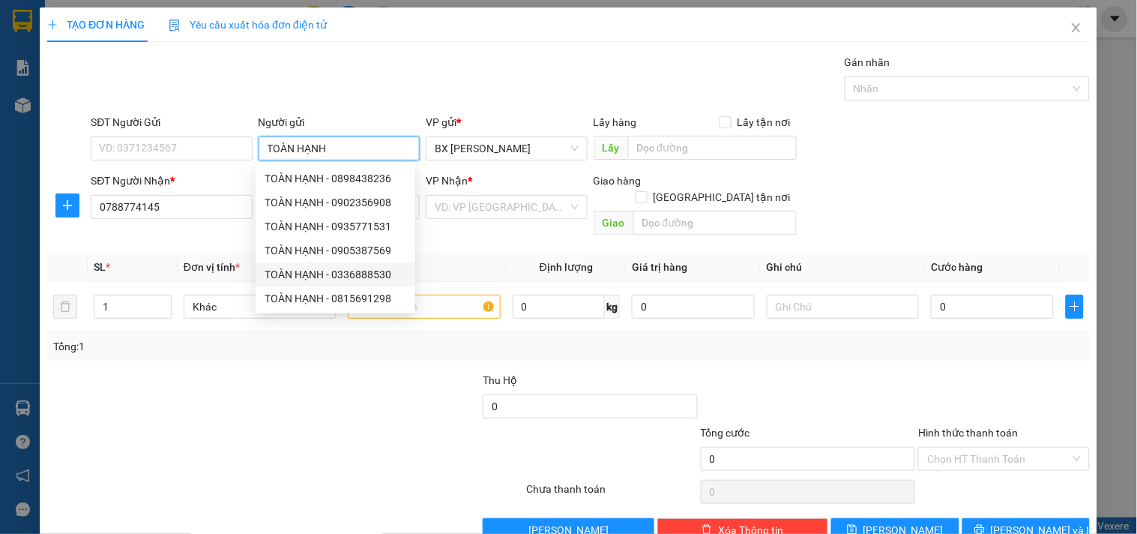
click at [372, 274] on div "TOÀN HẠNH - 0336888530" at bounding box center [336, 274] width 142 height 16
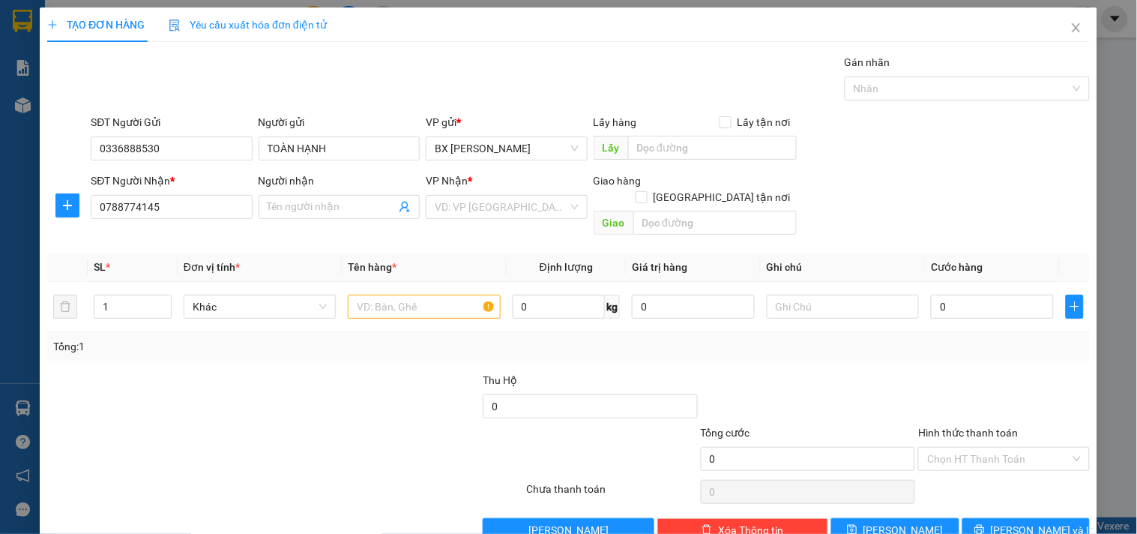
click at [537, 190] on div "VP Nhận *" at bounding box center [506, 183] width 161 height 22
click at [538, 207] on input "search" at bounding box center [501, 207] width 133 height 22
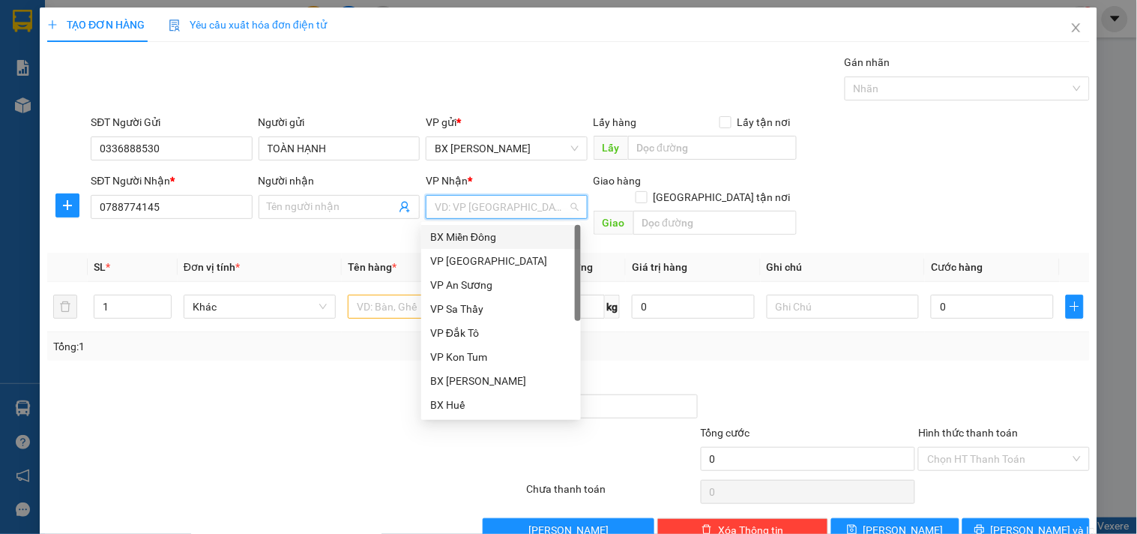
click at [520, 229] on div "BX Miền Đông" at bounding box center [501, 237] width 142 height 16
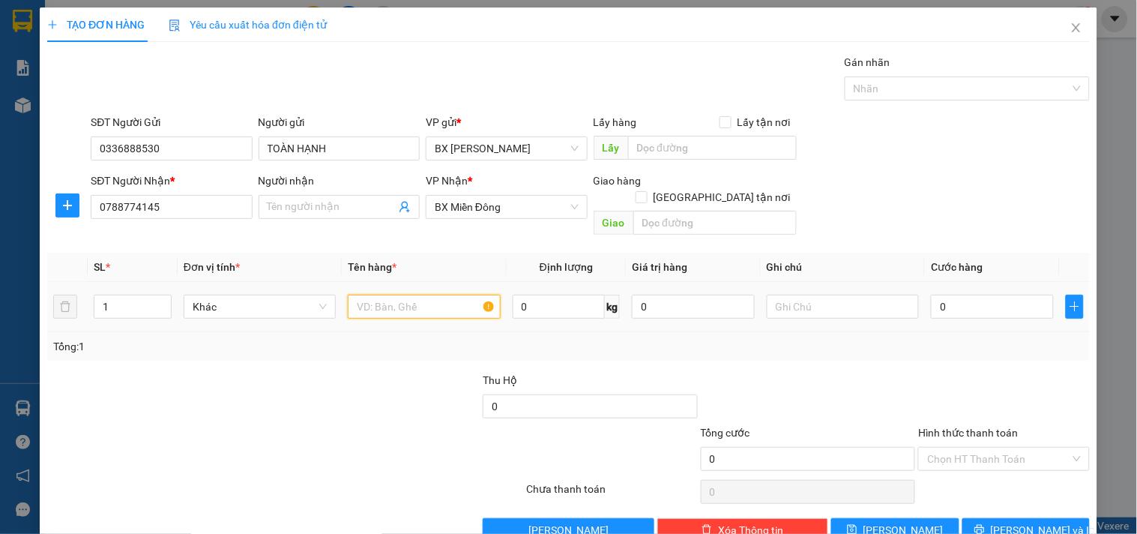
click at [456, 295] on input "text" at bounding box center [424, 307] width 152 height 24
click at [1003, 298] on input "0" at bounding box center [992, 307] width 123 height 24
click at [958, 447] on input "Hình thức thanh toán" at bounding box center [998, 458] width 142 height 22
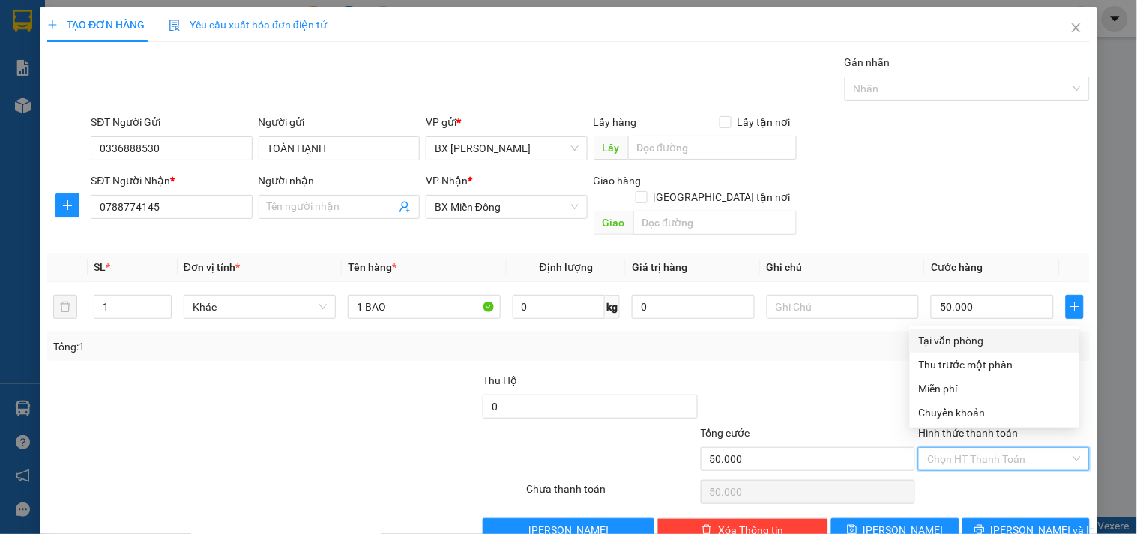
click at [961, 342] on div "Tại văn phòng" at bounding box center [994, 340] width 151 height 16
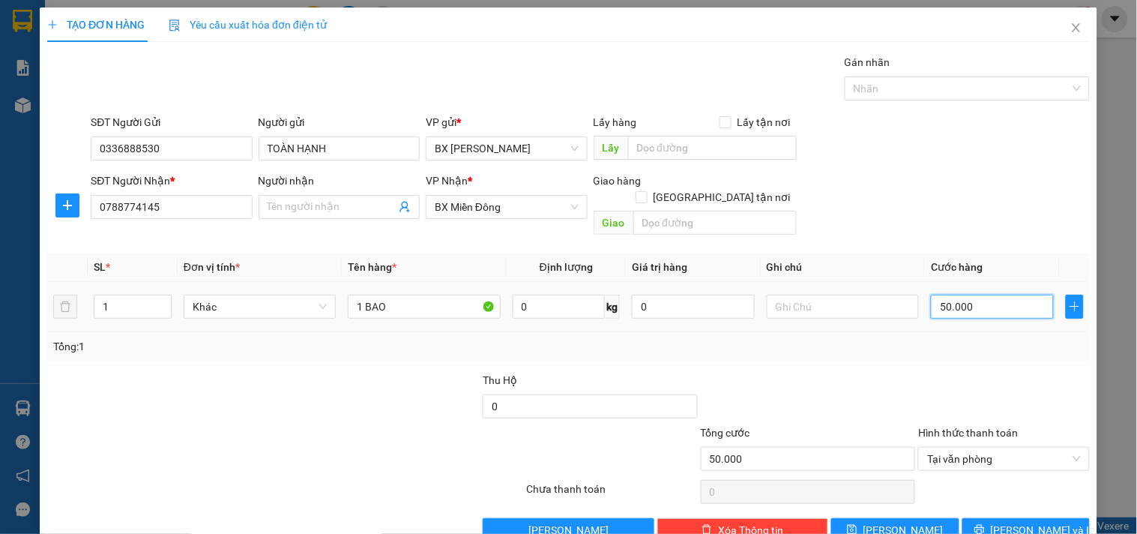
click at [968, 295] on input "50.000" at bounding box center [992, 307] width 123 height 24
click at [1016, 522] on span "[PERSON_NAME] và In" at bounding box center [1043, 530] width 105 height 16
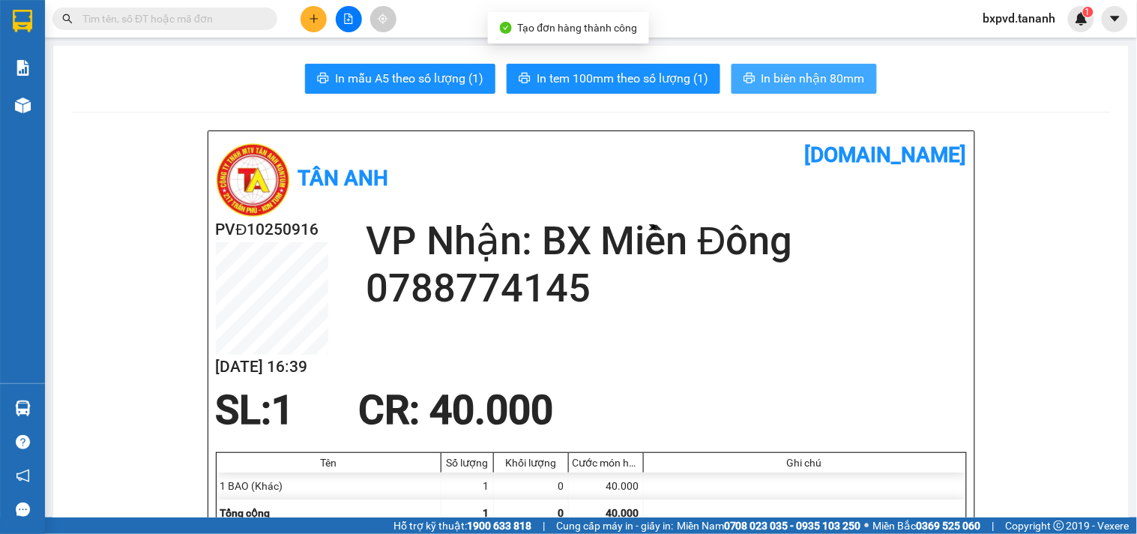
click at [803, 72] on span "In biên nhận 80mm" at bounding box center [812, 78] width 103 height 19
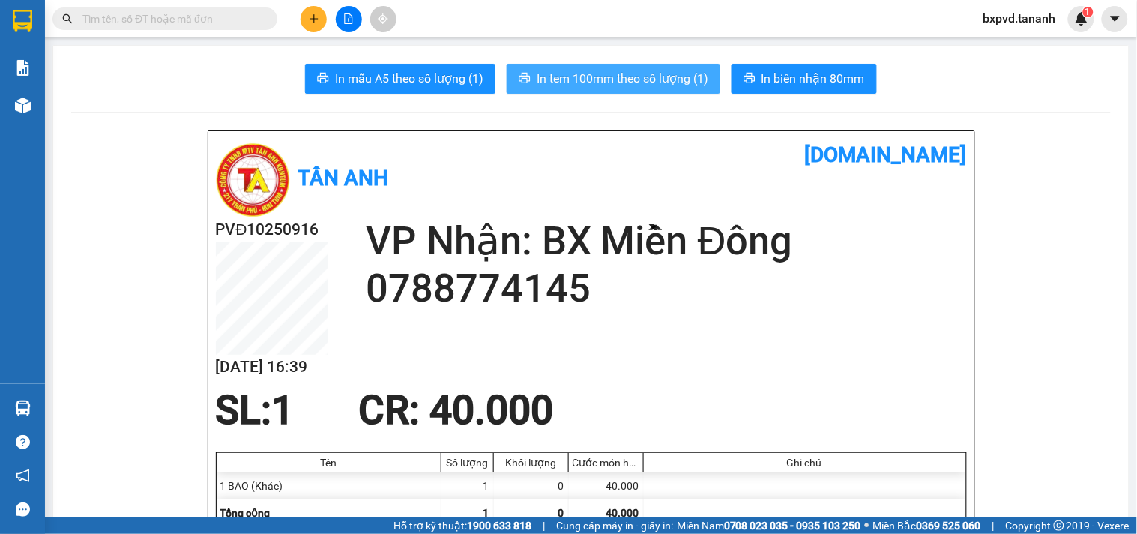
click at [638, 73] on span "In tem 100mm theo số lượng (1)" at bounding box center [623, 78] width 172 height 19
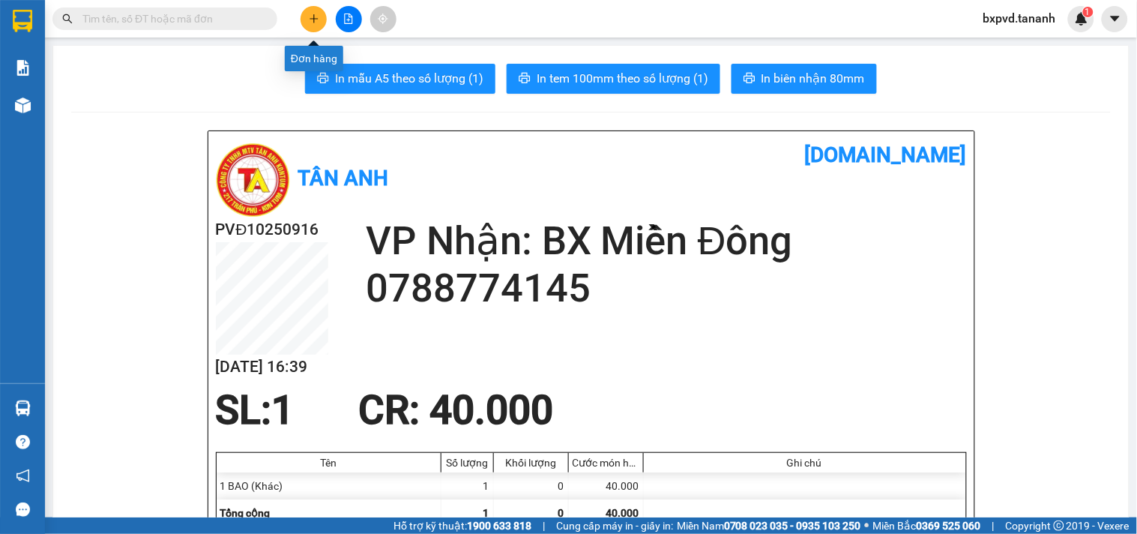
click at [310, 16] on icon "plus" at bounding box center [314, 18] width 10 height 10
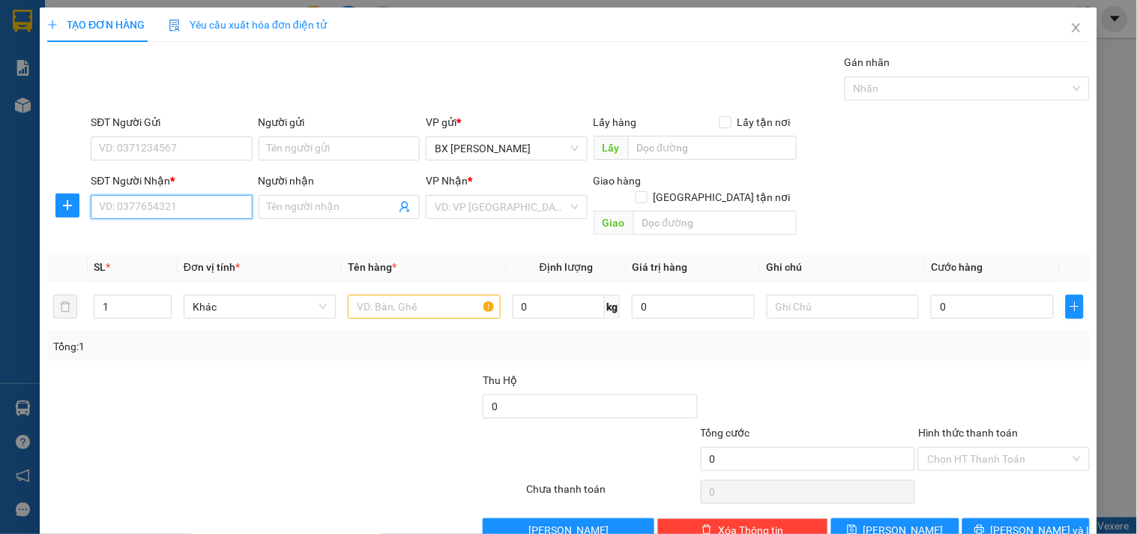
click at [176, 213] on input "SĐT Người Nhận *" at bounding box center [171, 207] width 161 height 24
click at [178, 230] on div "0395286722" at bounding box center [170, 237] width 142 height 16
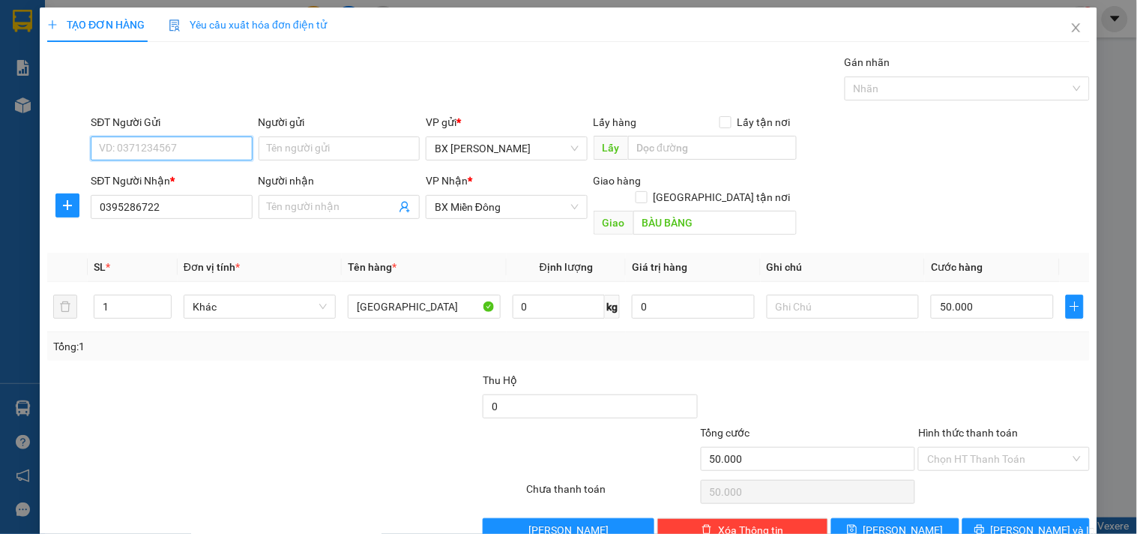
click at [212, 152] on input "SĐT Người Gửi" at bounding box center [171, 148] width 161 height 24
click at [222, 180] on div "0935564539 - CƠM NẮM" at bounding box center [170, 178] width 142 height 16
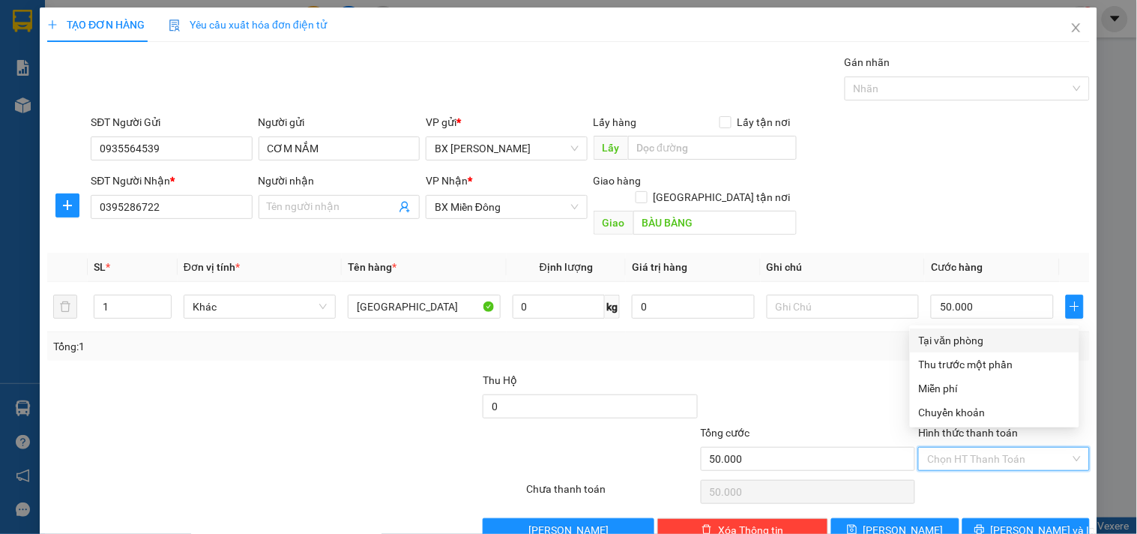
click at [935, 447] on input "Hình thức thanh toán" at bounding box center [998, 458] width 142 height 22
click at [1002, 334] on div "Tại văn phòng" at bounding box center [994, 340] width 151 height 16
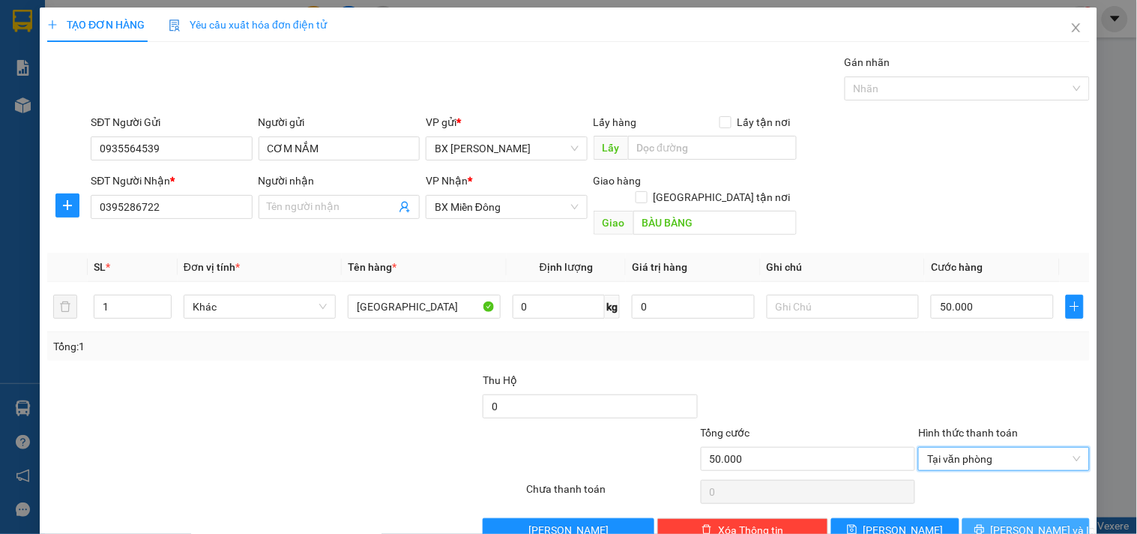
click at [1004, 522] on button "[PERSON_NAME] và In" at bounding box center [1025, 530] width 127 height 24
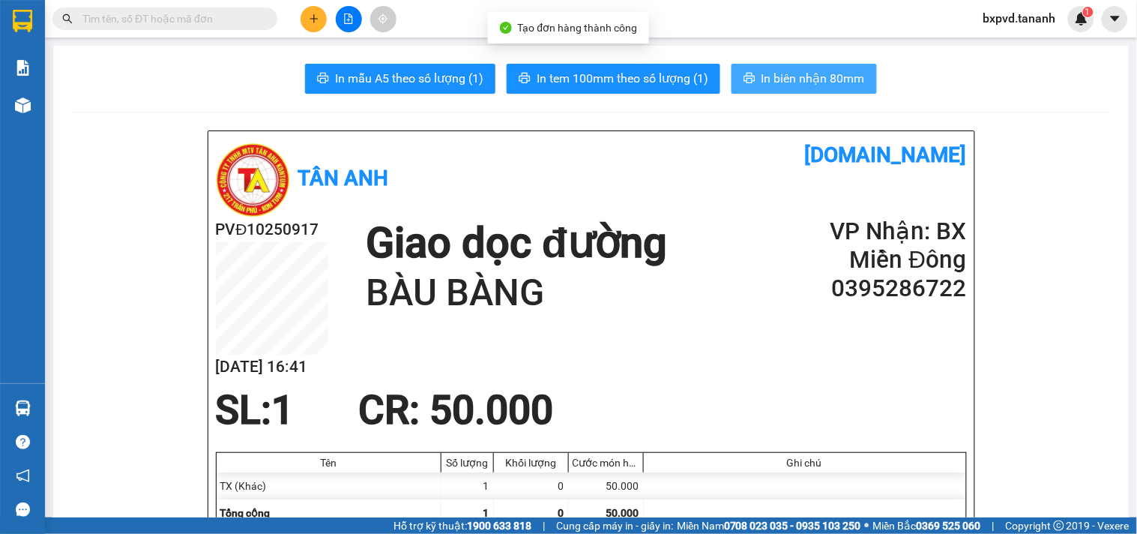
click at [795, 78] on span "In biên nhận 80mm" at bounding box center [812, 78] width 103 height 19
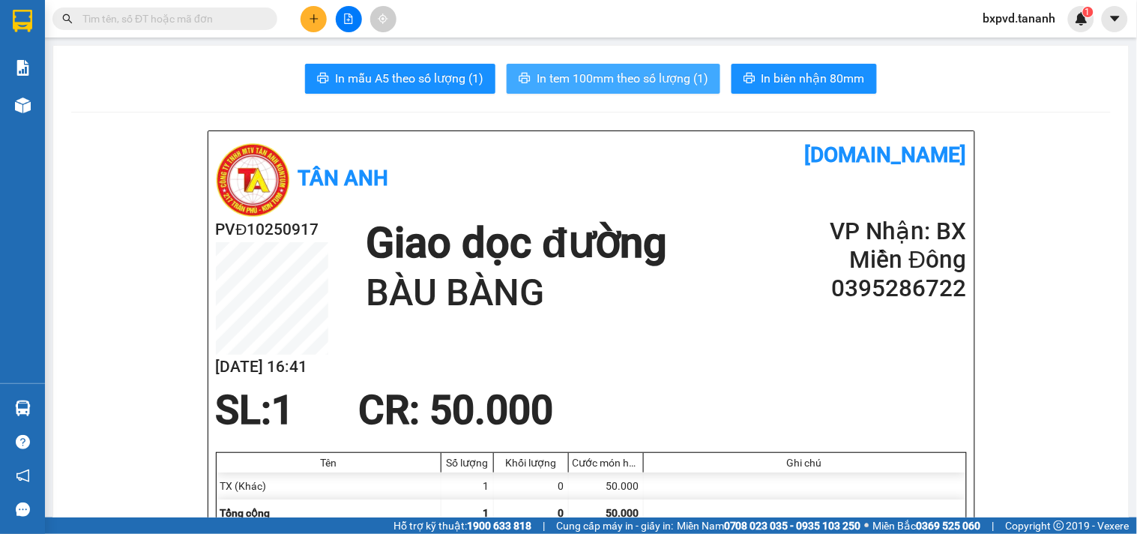
click at [651, 85] on span "In tem 100mm theo số lượng (1)" at bounding box center [623, 78] width 172 height 19
click at [234, 25] on input "text" at bounding box center [170, 18] width 177 height 16
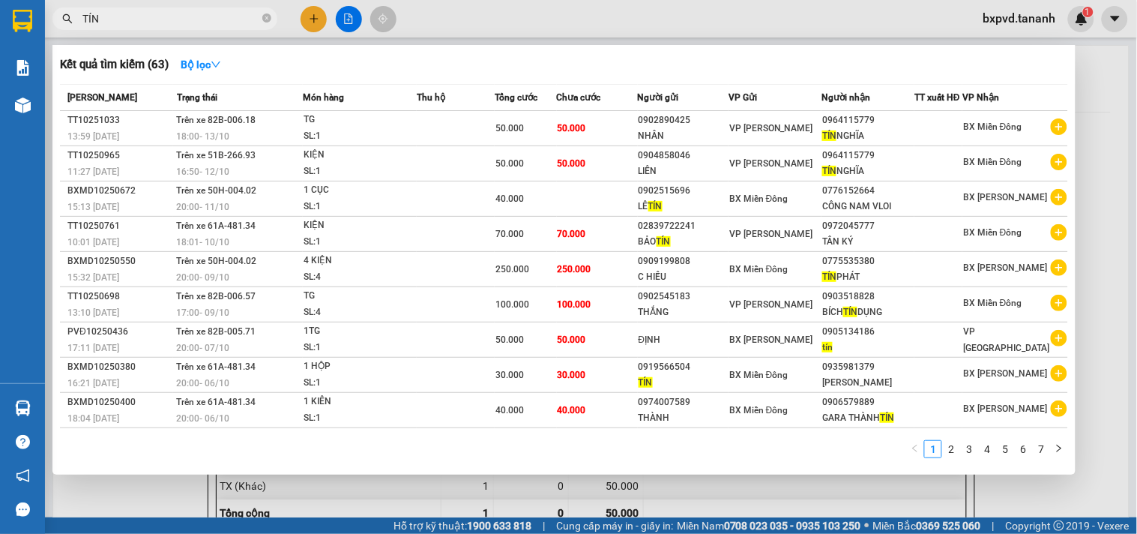
click at [597, 15] on div at bounding box center [568, 267] width 1137 height 534
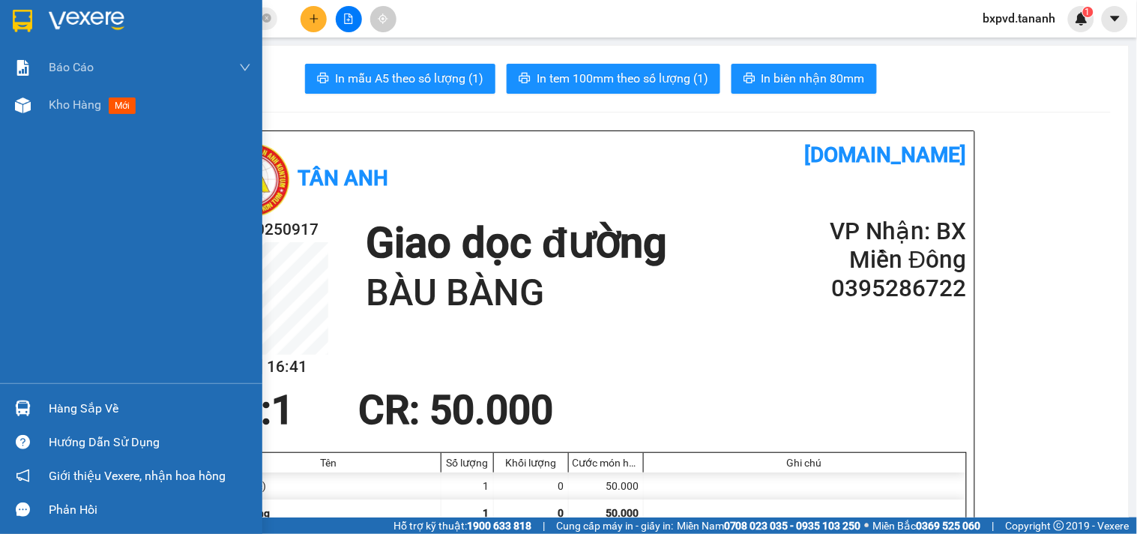
click at [28, 18] on img at bounding box center [22, 21] width 19 height 22
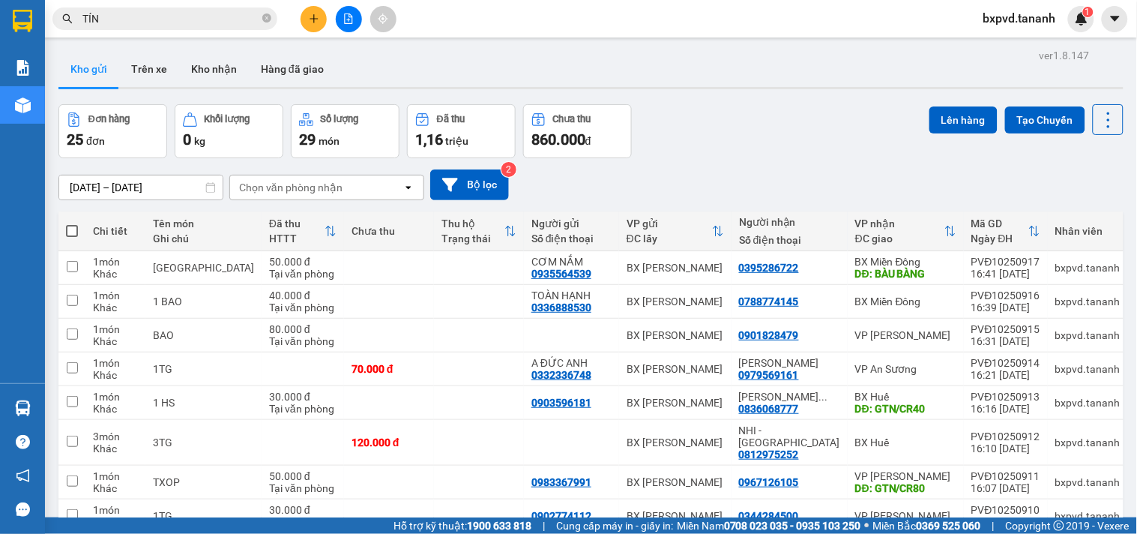
click at [280, 210] on div "[DATE] – [DATE] Press the down arrow key to interact with the calendar and sele…" at bounding box center [590, 184] width 1065 height 53
click at [290, 199] on div "Chọn văn phòng nhận open" at bounding box center [326, 187] width 195 height 25
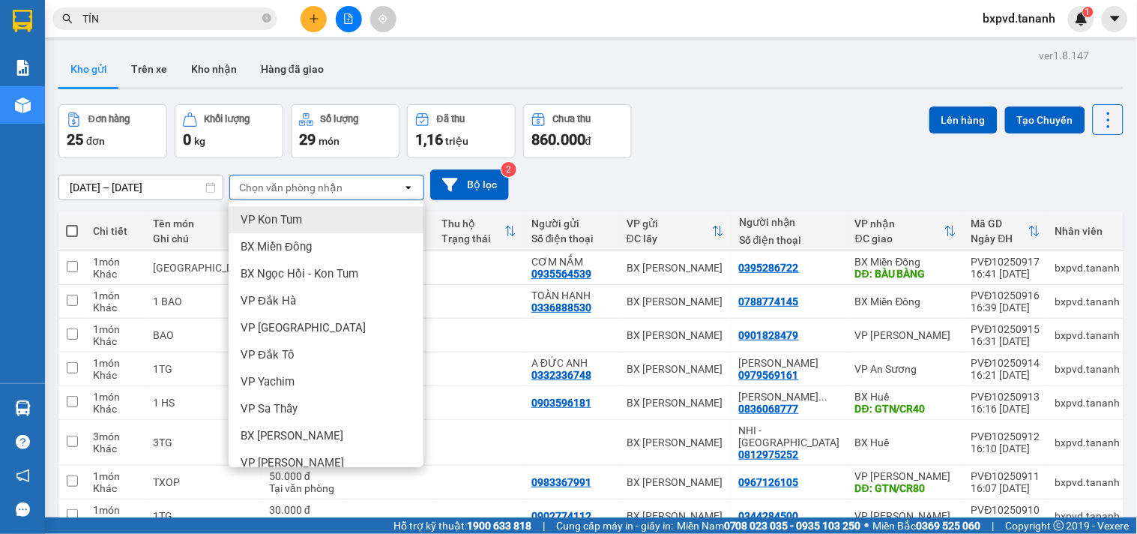
click at [301, 191] on div "Chọn văn phòng nhận" at bounding box center [290, 187] width 103 height 15
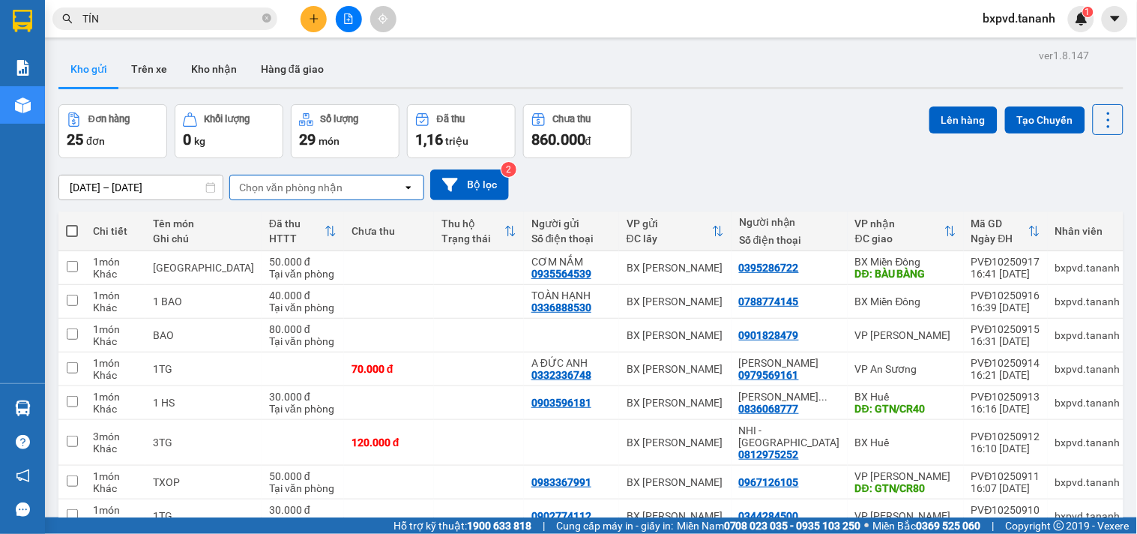
click at [301, 191] on div "Chọn văn phòng nhận" at bounding box center [290, 187] width 103 height 15
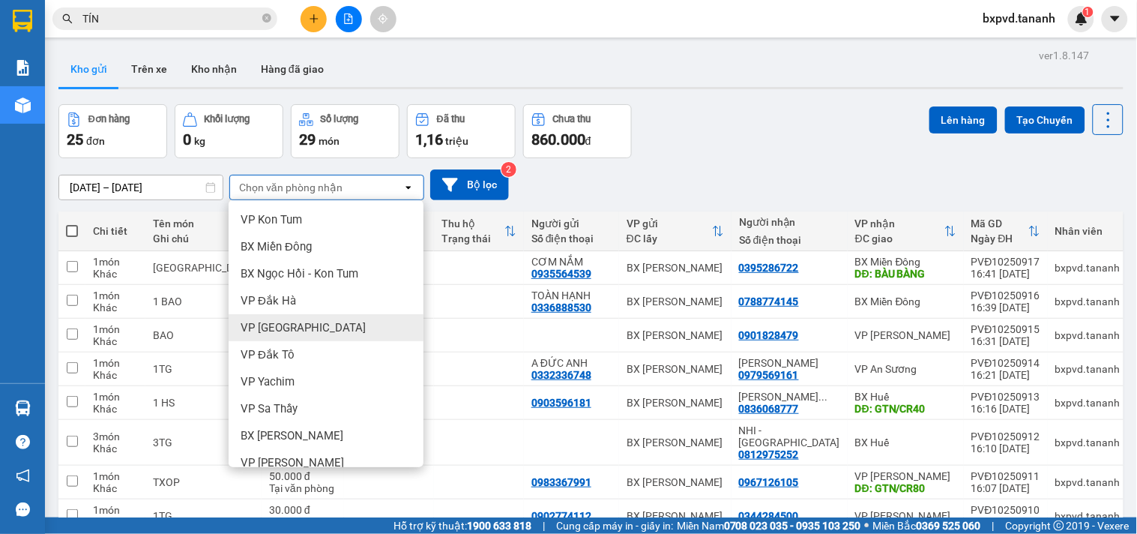
click at [304, 326] on div "VP [GEOGRAPHIC_DATA]" at bounding box center [326, 327] width 195 height 27
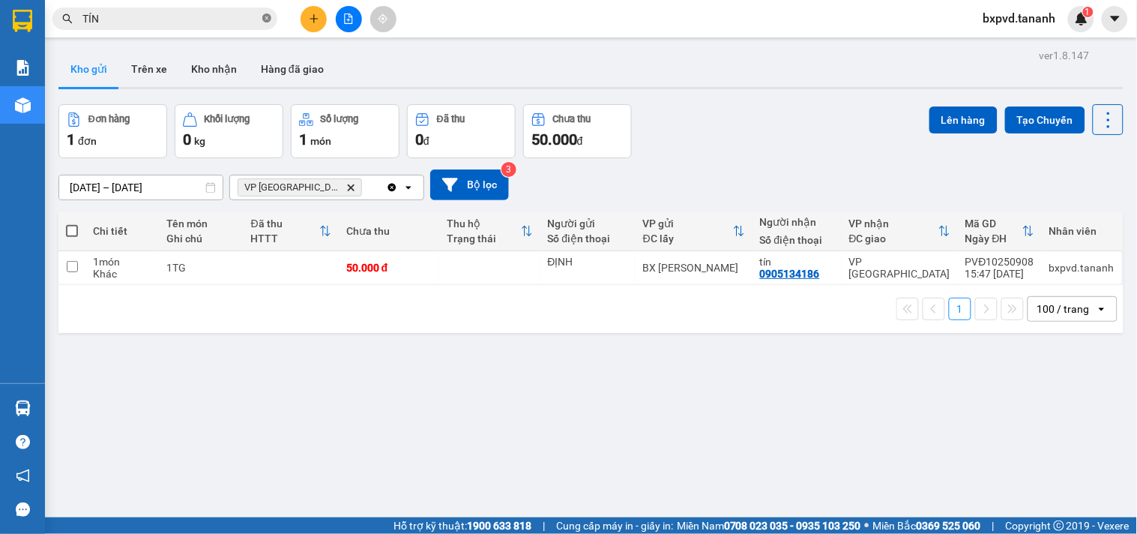
click at [265, 19] on icon "close-circle" at bounding box center [266, 17] width 9 height 9
click at [348, 184] on icon "VP Đà Nẵng, close by backspace" at bounding box center [351, 187] width 7 height 7
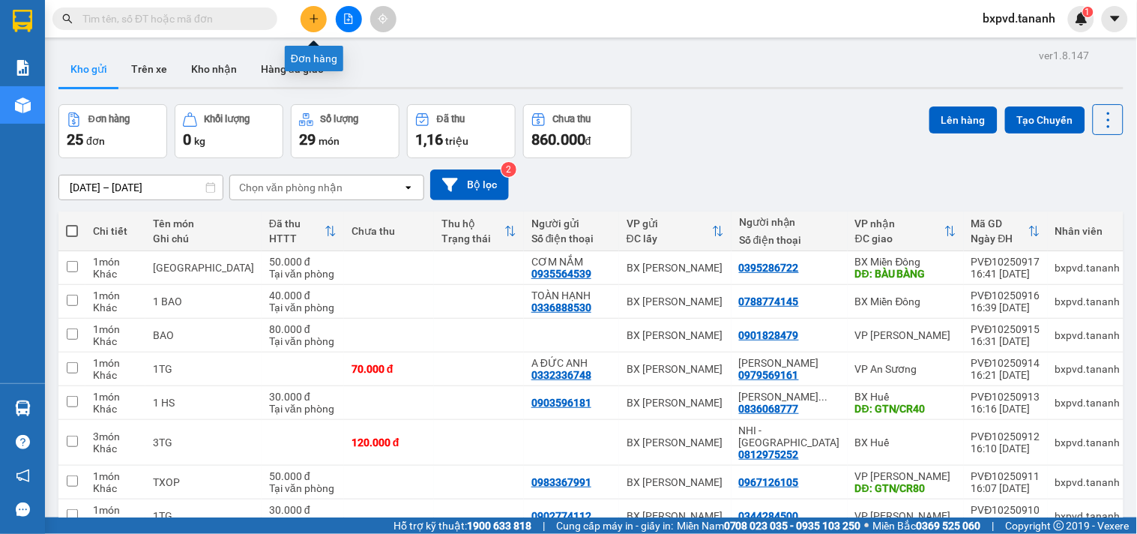
click at [306, 19] on button at bounding box center [314, 19] width 26 height 26
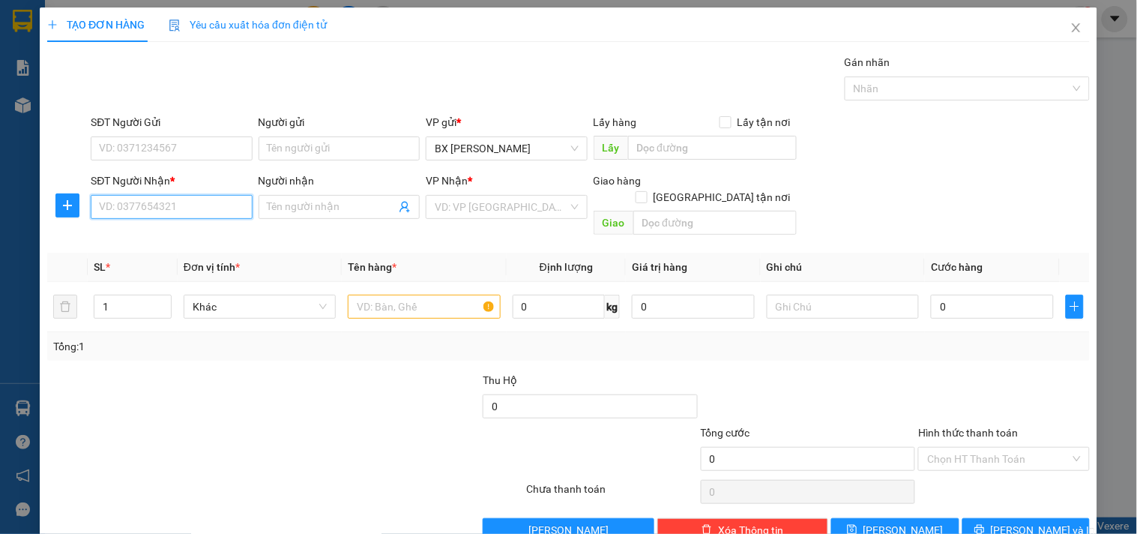
click at [152, 199] on input "SĐT Người Nhận *" at bounding box center [171, 207] width 161 height 24
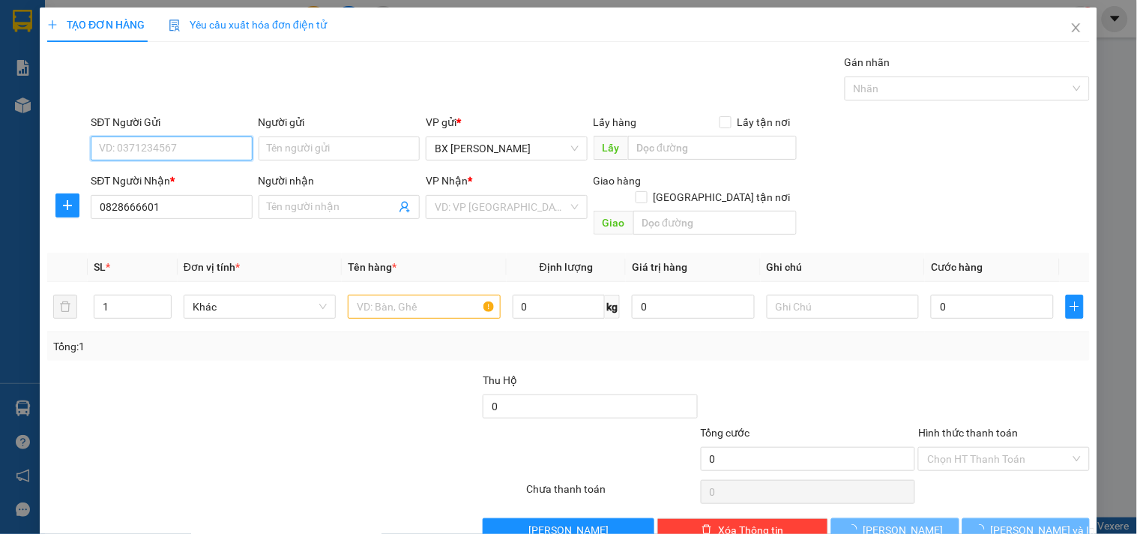
click at [132, 146] on input "SĐT Người Gửi" at bounding box center [171, 148] width 161 height 24
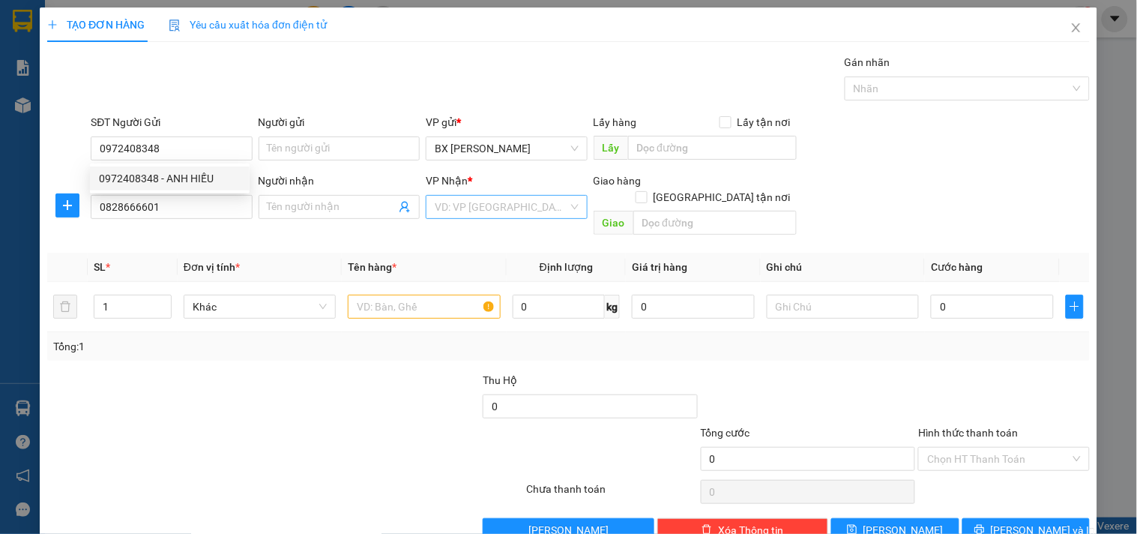
click at [510, 201] on input "search" at bounding box center [501, 207] width 133 height 22
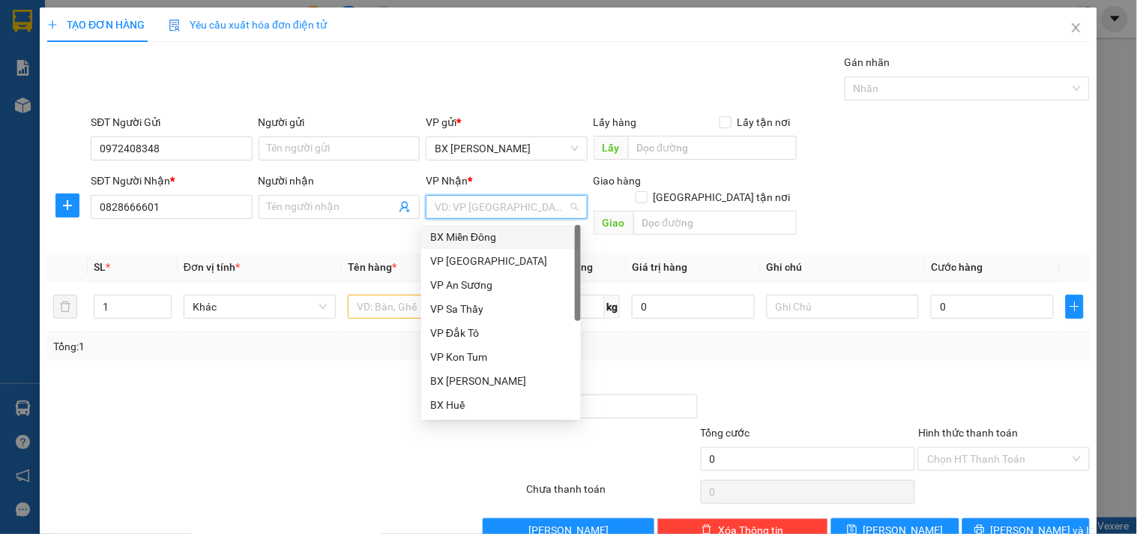
click at [503, 225] on div "BX Miền Đông" at bounding box center [501, 237] width 160 height 24
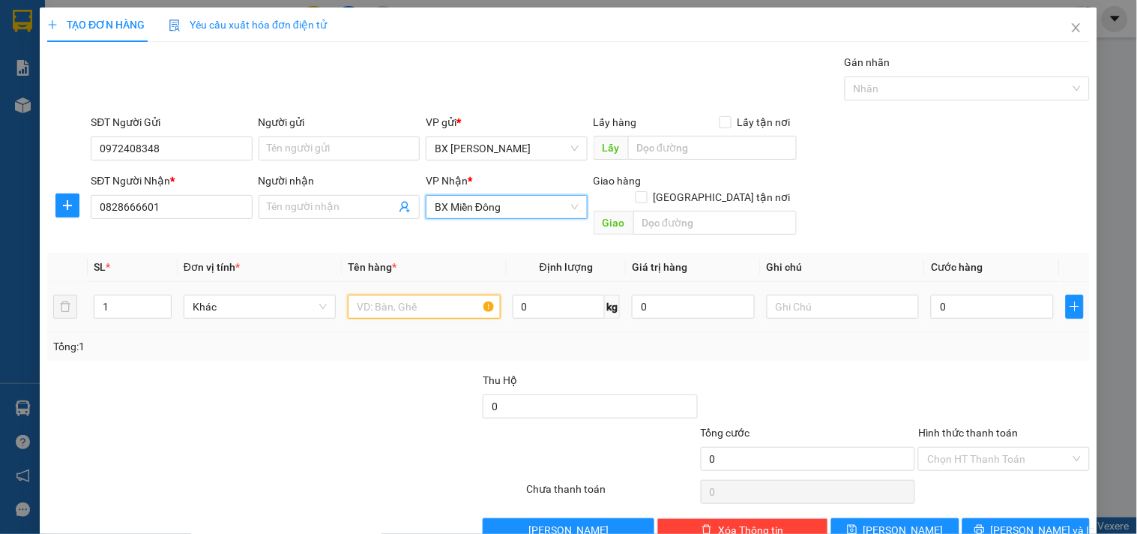
click at [437, 295] on input "text" at bounding box center [424, 307] width 152 height 24
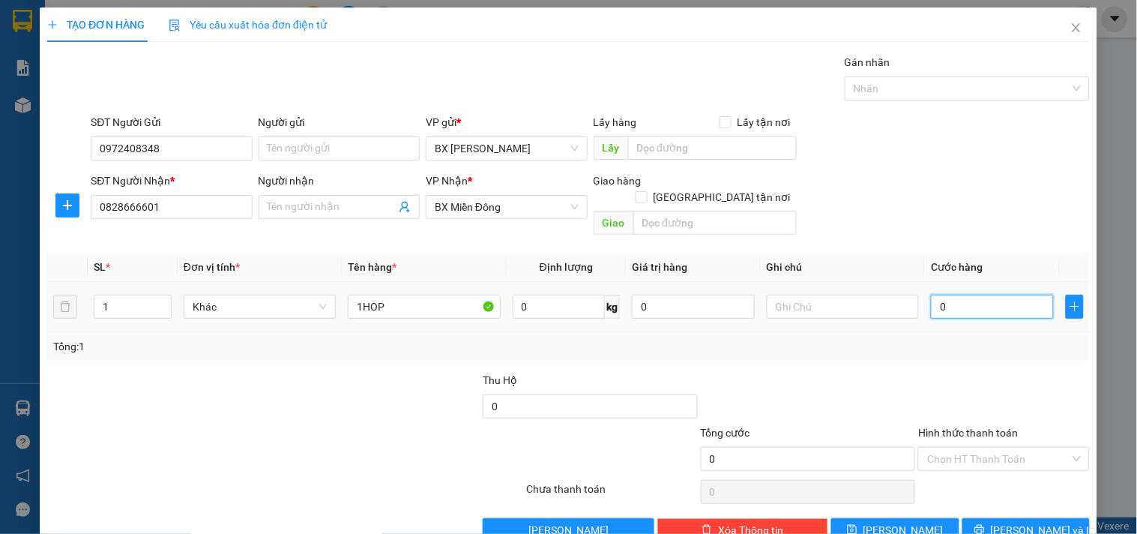
click at [947, 295] on input "0" at bounding box center [992, 307] width 123 height 24
click at [968, 447] on input "Hình thức thanh toán" at bounding box center [998, 458] width 142 height 22
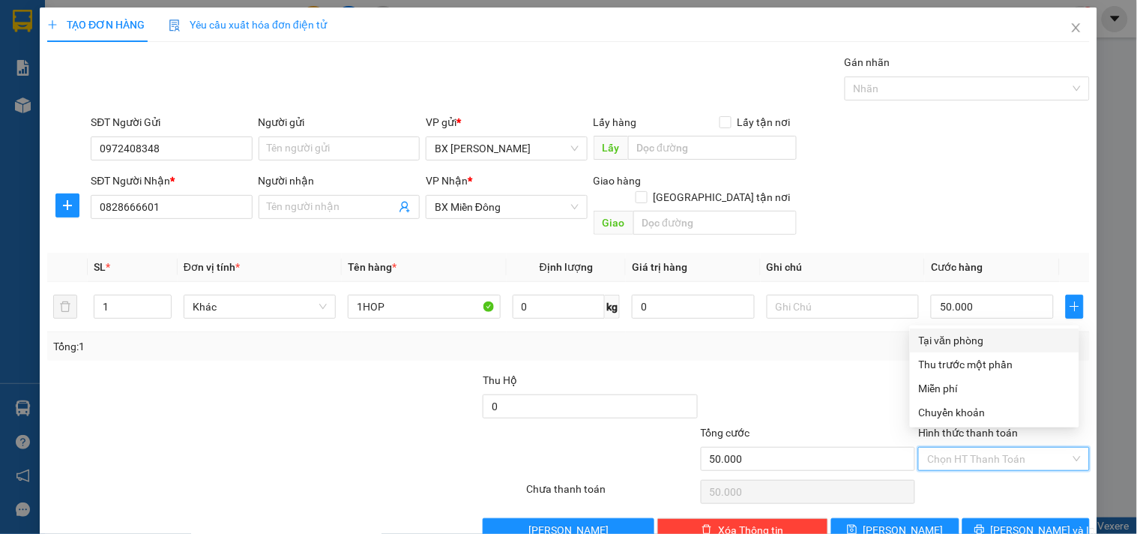
click at [961, 336] on div "Tại văn phòng" at bounding box center [994, 340] width 151 height 16
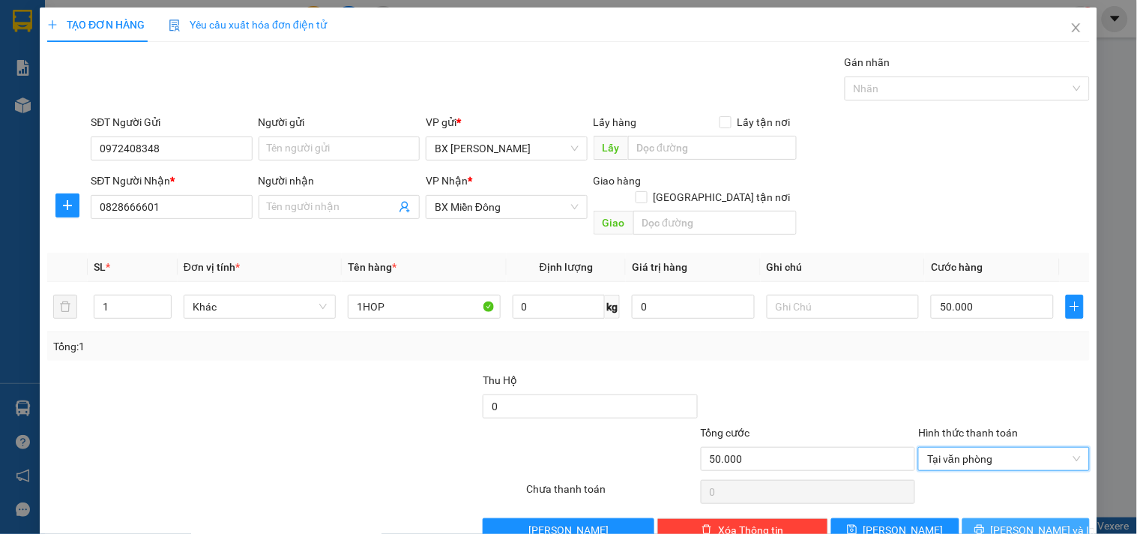
click at [984, 525] on icon "printer" at bounding box center [979, 530] width 10 height 10
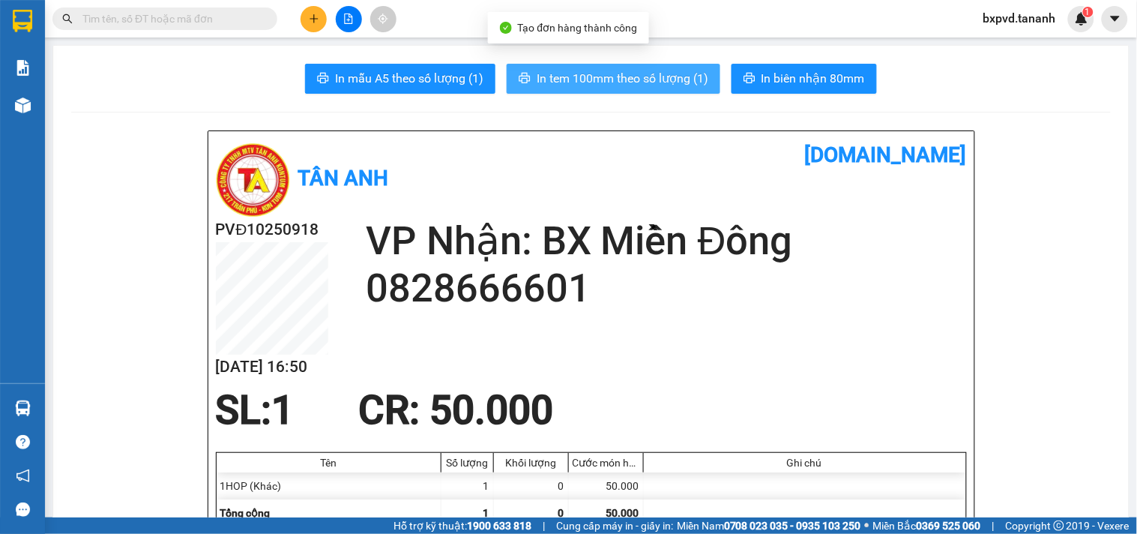
click at [642, 85] on span "In tem 100mm theo số lượng (1)" at bounding box center [623, 78] width 172 height 19
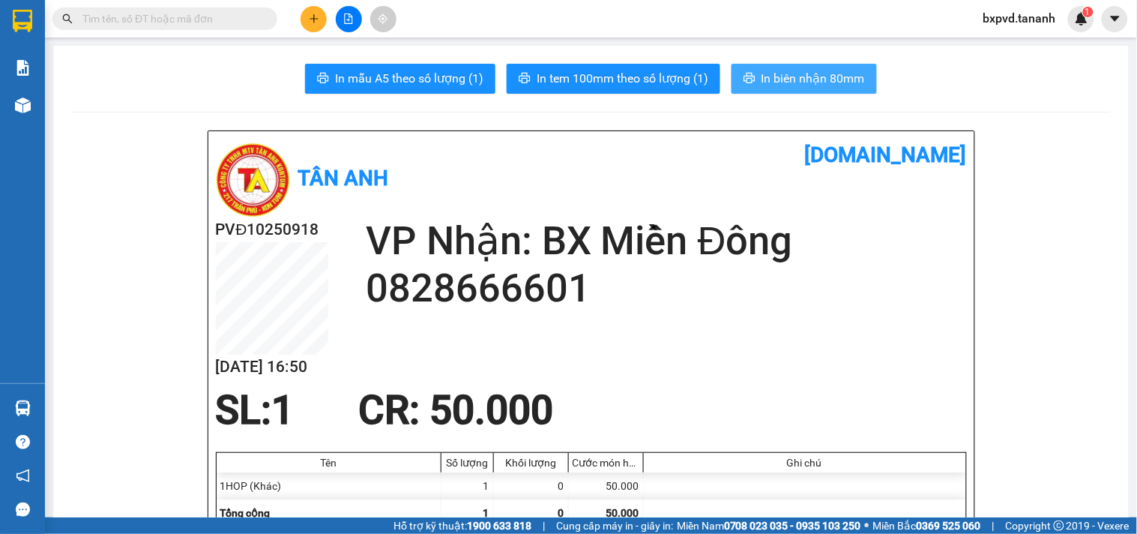
click at [794, 88] on button "In biên nhận 80mm" at bounding box center [803, 79] width 145 height 30
click at [313, 13] on icon "plus" at bounding box center [314, 18] width 10 height 10
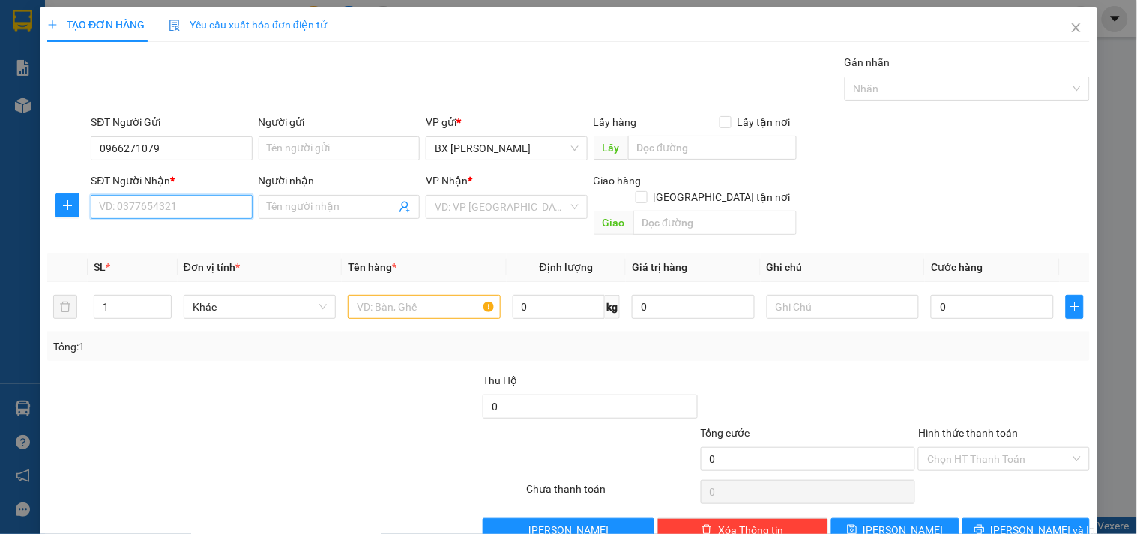
click at [198, 195] on input "SĐT Người Nhận *" at bounding box center [171, 207] width 161 height 24
click at [456, 196] on input "search" at bounding box center [501, 207] width 133 height 22
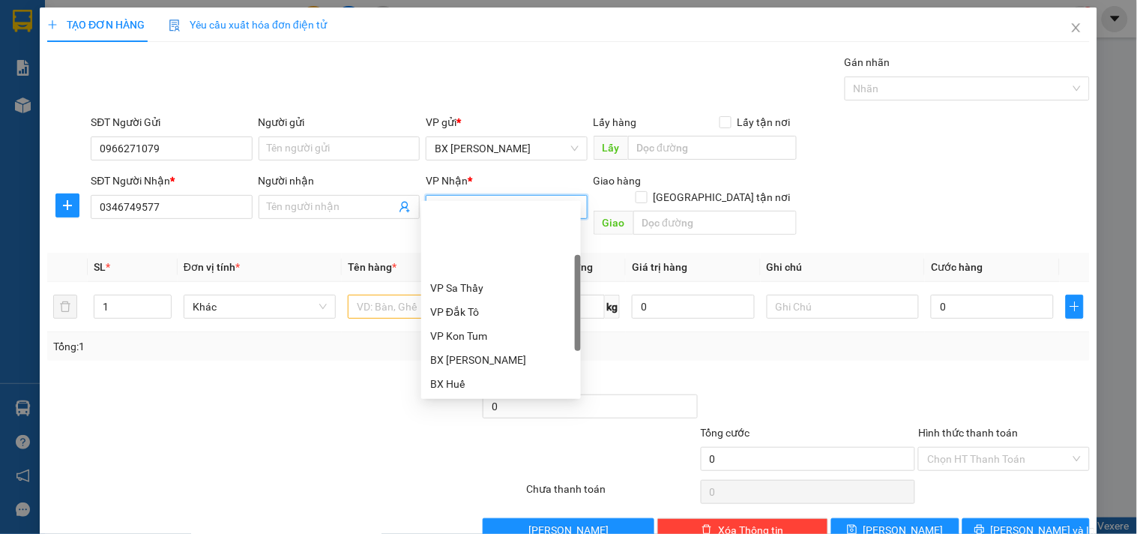
click at [507, 447] on div "VP [PERSON_NAME]" at bounding box center [501, 455] width 142 height 16
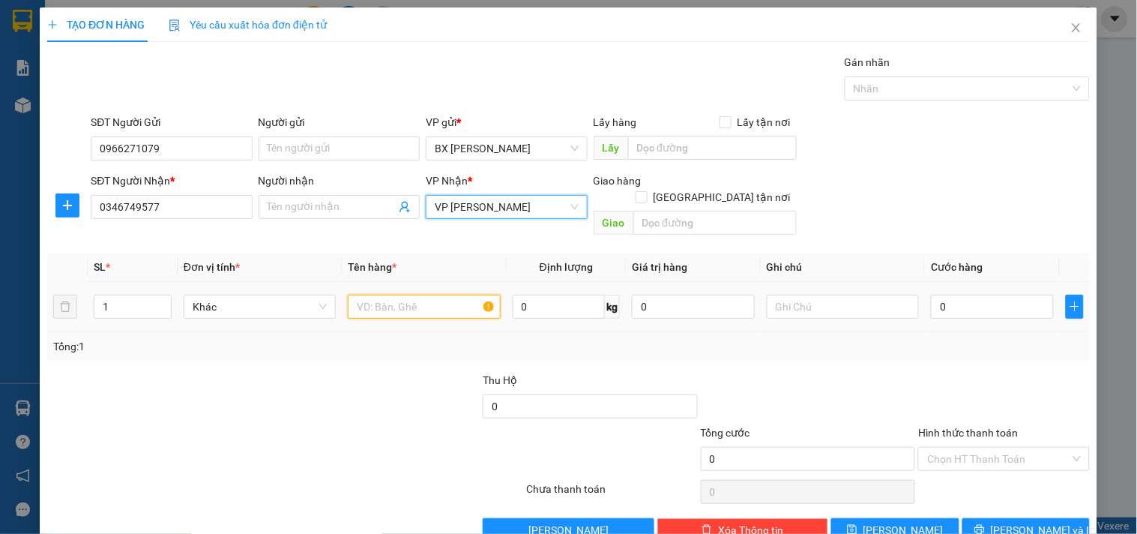
click at [395, 295] on input "text" at bounding box center [424, 307] width 152 height 24
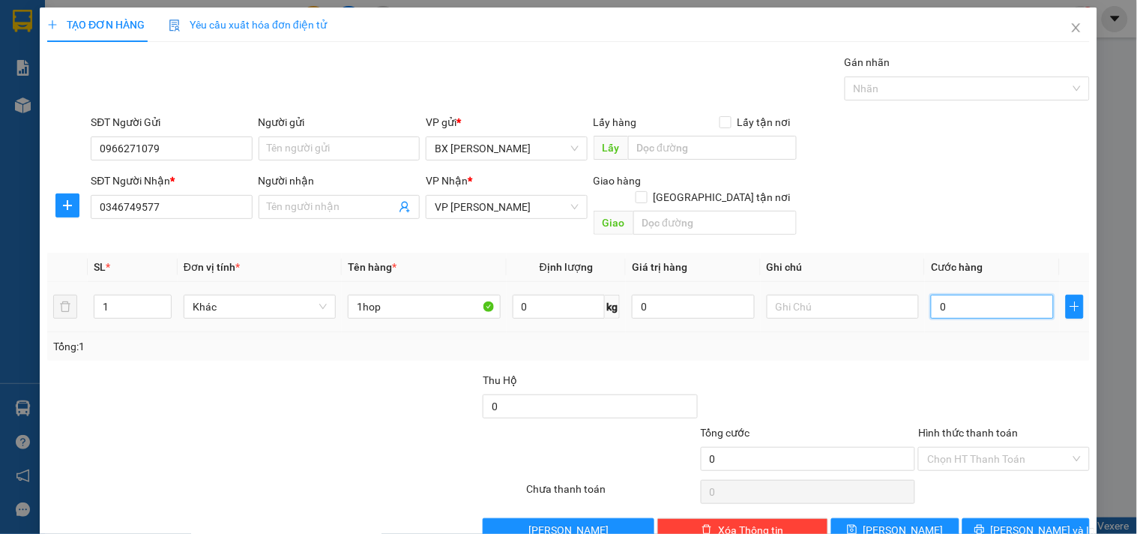
click at [944, 295] on input "0" at bounding box center [992, 307] width 123 height 24
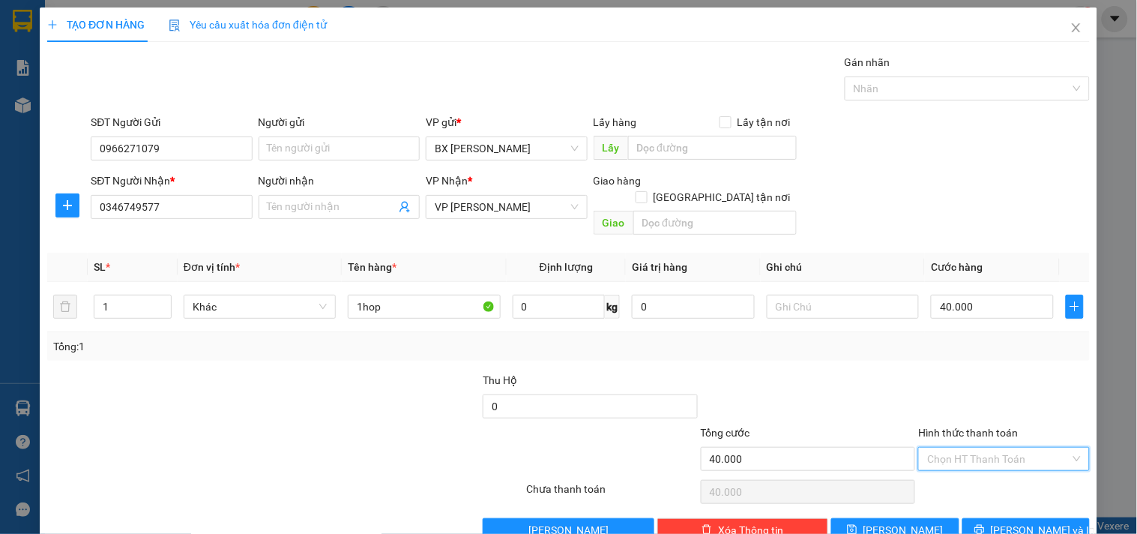
click at [970, 447] on input "Hình thức thanh toán" at bounding box center [998, 458] width 142 height 22
click at [964, 332] on div "Tại văn phòng" at bounding box center [994, 340] width 151 height 16
click at [1012, 518] on button "[PERSON_NAME] và In" at bounding box center [1025, 530] width 127 height 24
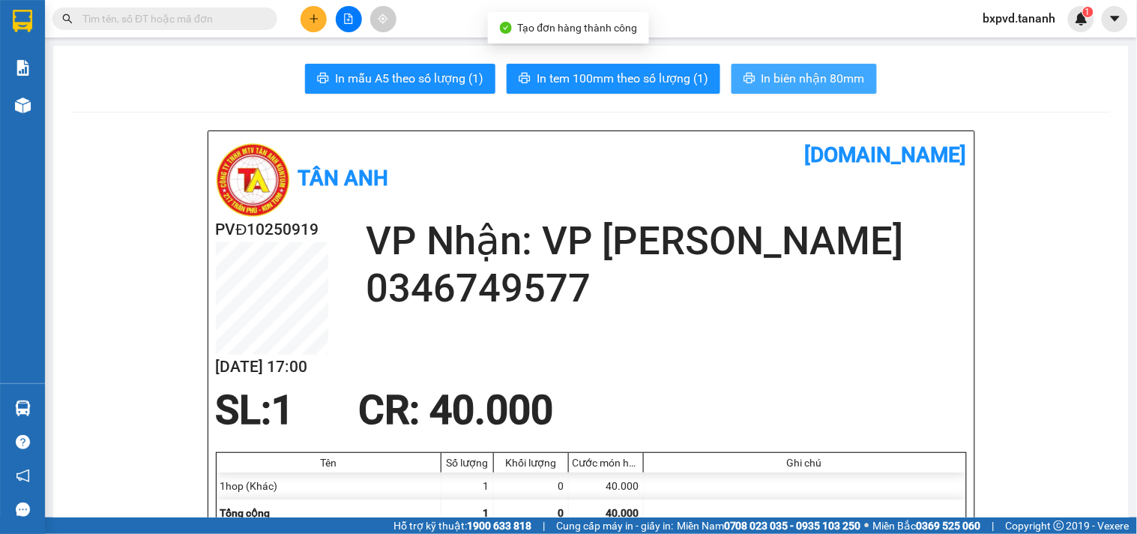
click at [749, 79] on icon "printer" at bounding box center [749, 78] width 12 height 12
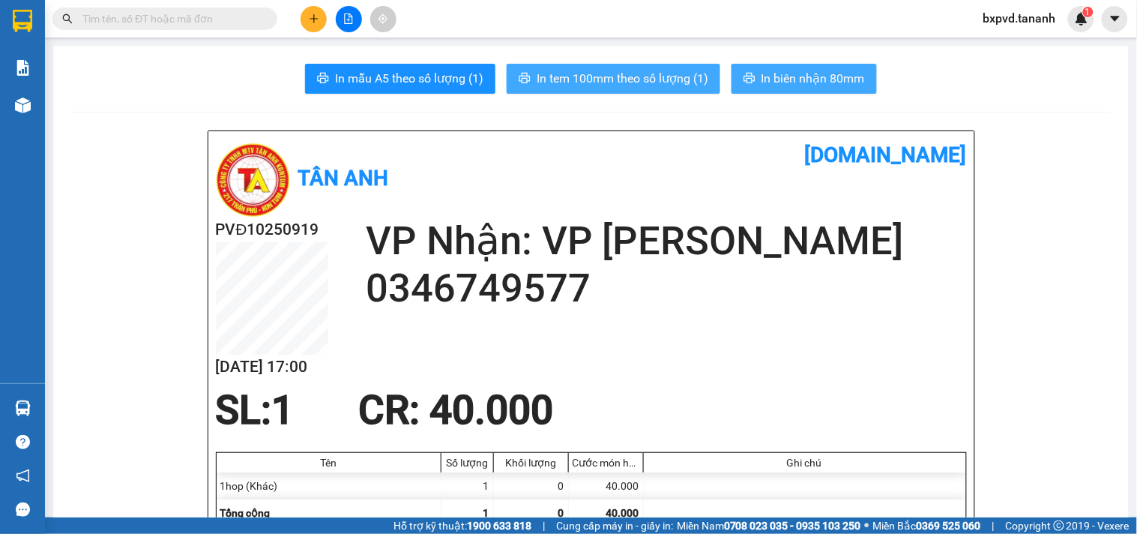
click at [660, 91] on button "In tem 100mm theo số lượng (1)" at bounding box center [614, 79] width 214 height 30
click at [25, 19] on div at bounding box center [22, 24] width 45 height 49
click at [16, 16] on img at bounding box center [22, 21] width 19 height 22
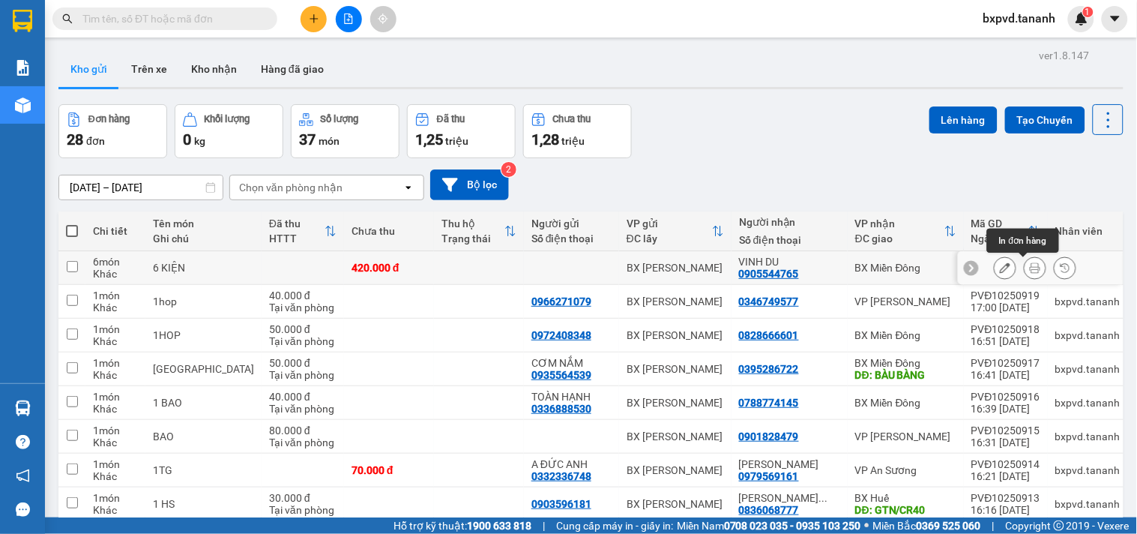
click at [994, 268] on button at bounding box center [1004, 268] width 21 height 26
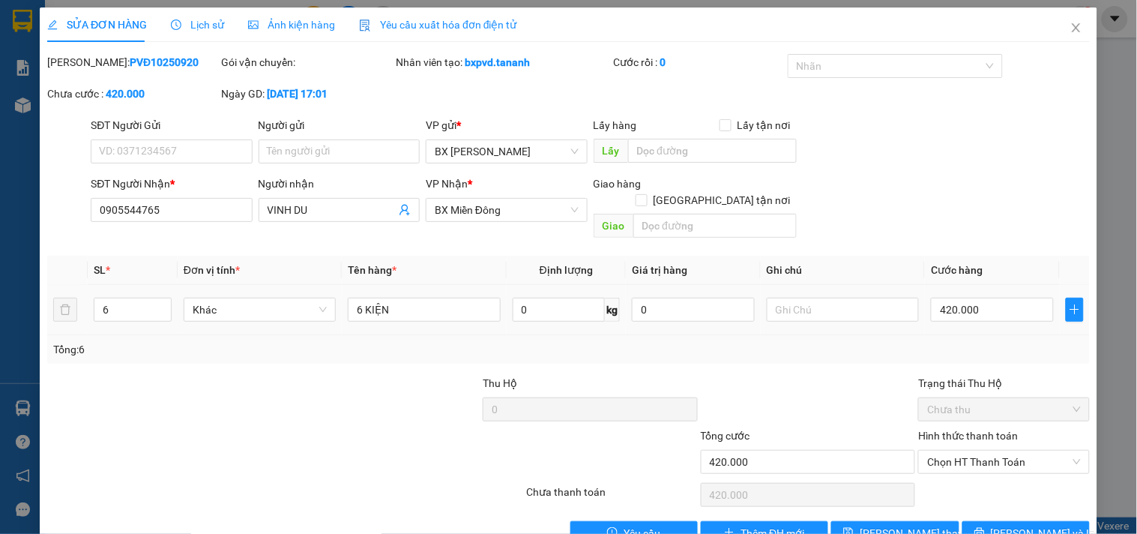
click at [965, 285] on td "420.000" at bounding box center [992, 310] width 135 height 50
click at [963, 298] on input "420.000" at bounding box center [992, 310] width 123 height 24
click at [1006, 521] on button "[PERSON_NAME] và In" at bounding box center [1025, 533] width 127 height 24
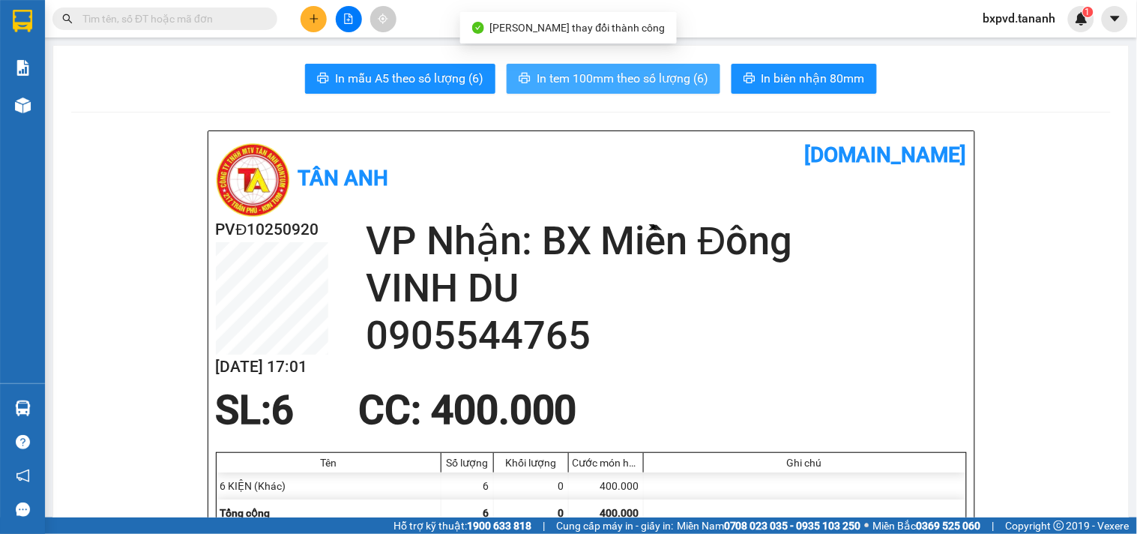
click at [623, 79] on span "In tem 100mm theo số lượng (6)" at bounding box center [623, 78] width 172 height 19
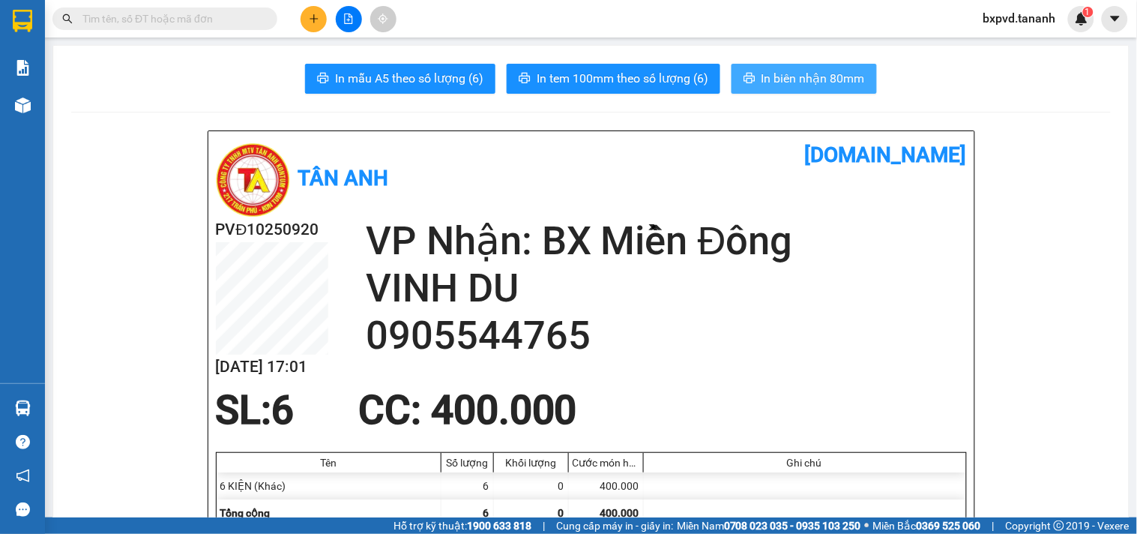
click at [791, 79] on span "In biên nhận 80mm" at bounding box center [812, 78] width 103 height 19
click at [309, 20] on icon "plus" at bounding box center [314, 18] width 10 height 10
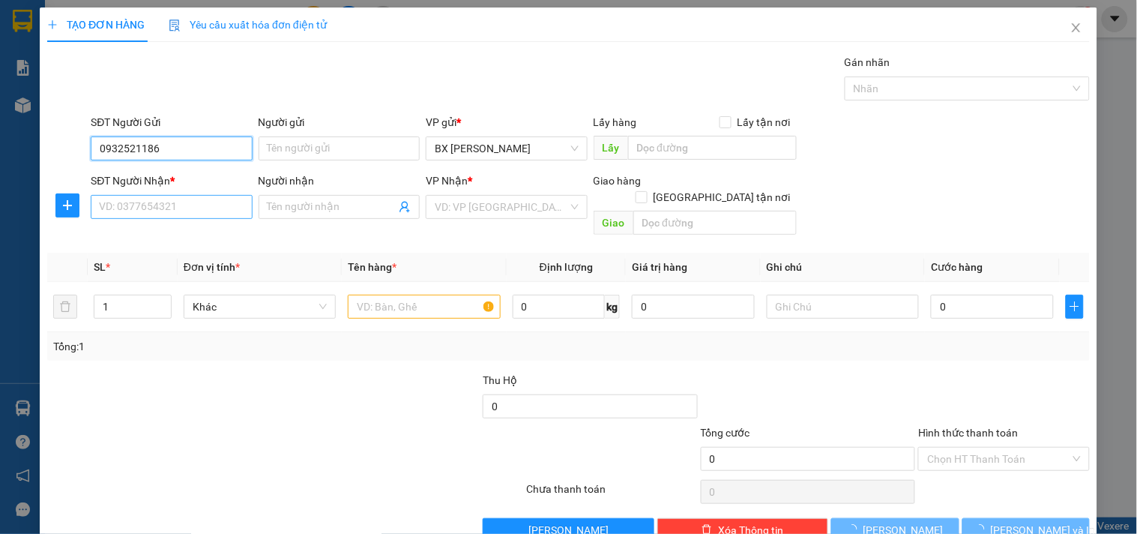
type input "0932521186"
click at [183, 200] on input "SĐT Người Nhận *" at bounding box center [171, 207] width 161 height 24
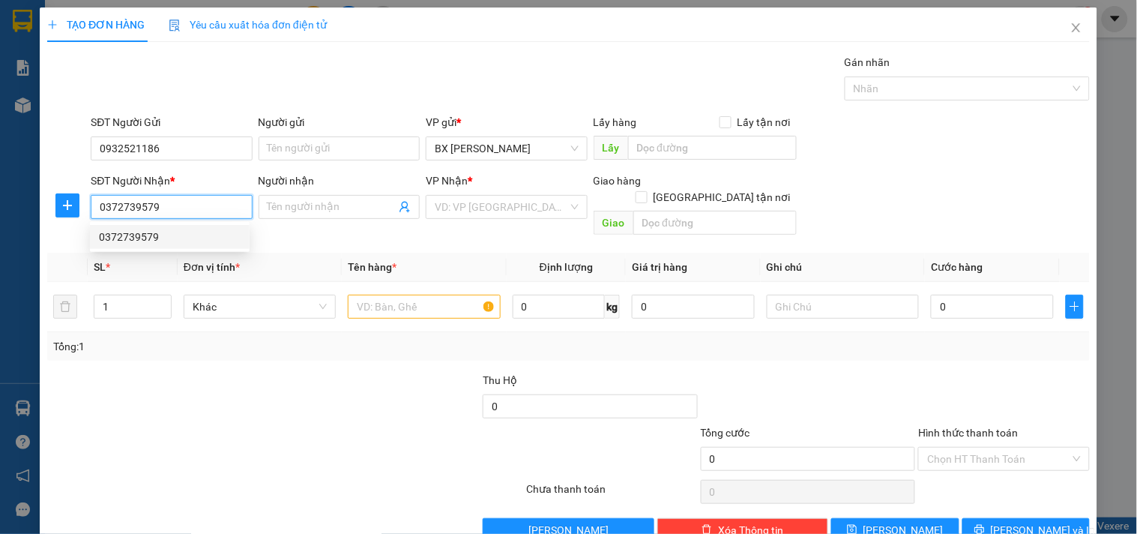
type input "0372739579"
click at [498, 189] on div "VP Nhận *" at bounding box center [506, 183] width 161 height 22
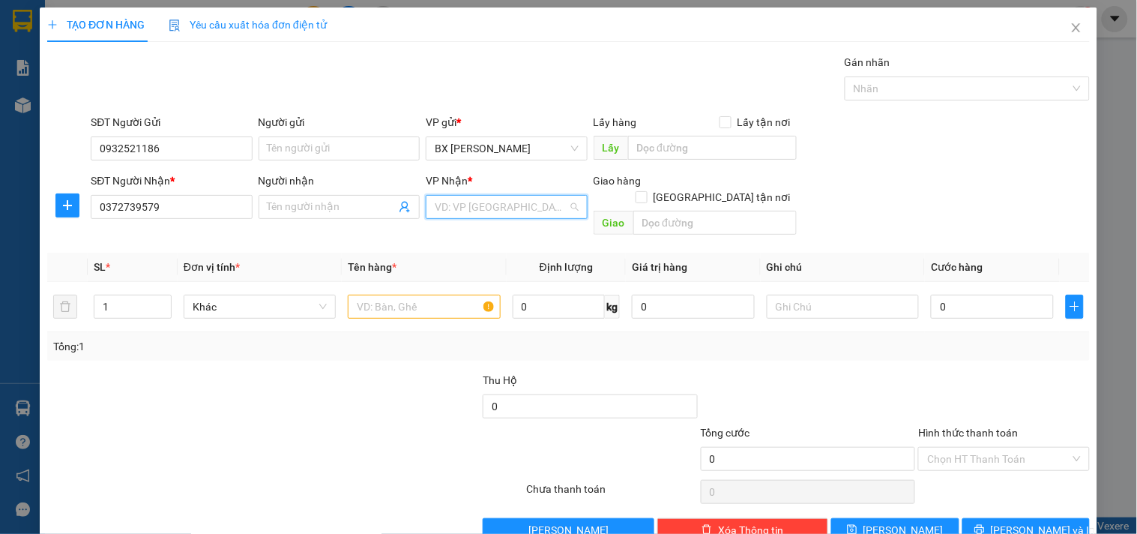
click at [492, 204] on input "search" at bounding box center [501, 207] width 133 height 22
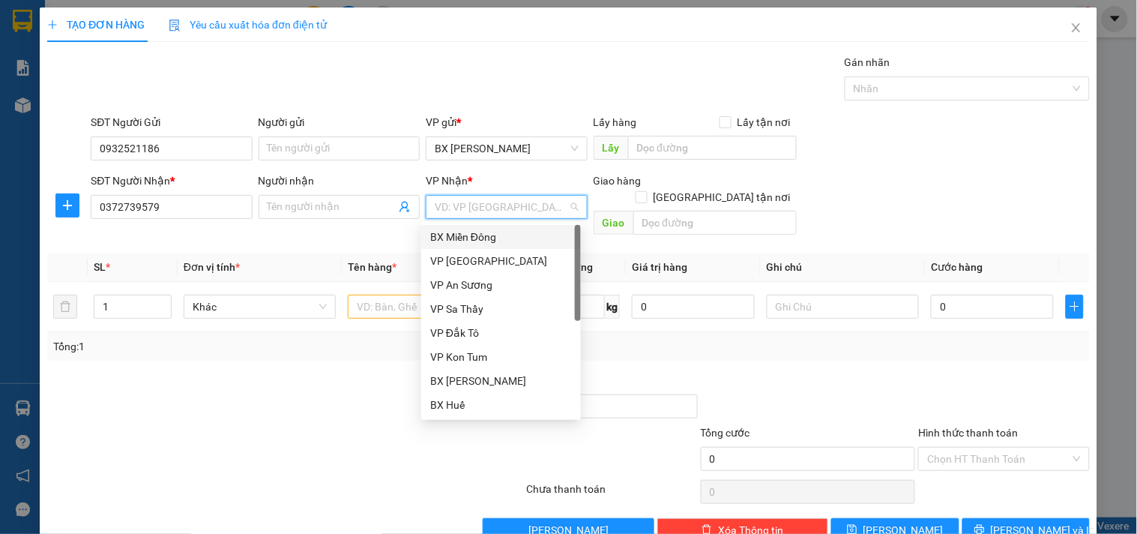
click at [489, 231] on div "BX Miền Đông" at bounding box center [501, 237] width 142 height 16
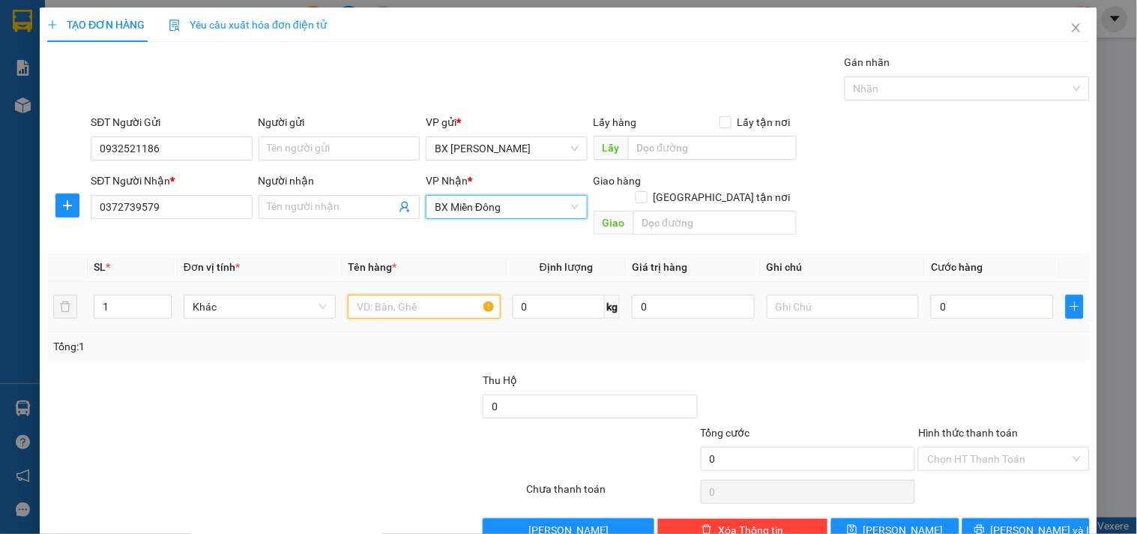
click at [424, 295] on input "text" at bounding box center [424, 307] width 152 height 24
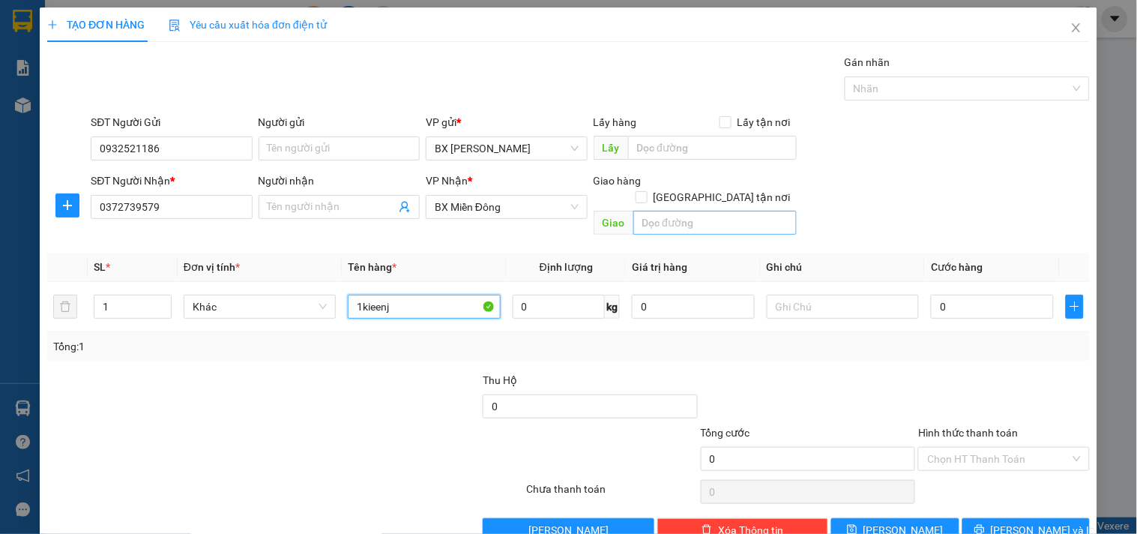
type input "1kieenj"
click at [677, 211] on input "text" at bounding box center [714, 223] width 163 height 24
type input "g"
type input "GTN/CR60"
click at [956, 298] on input "0" at bounding box center [992, 307] width 123 height 24
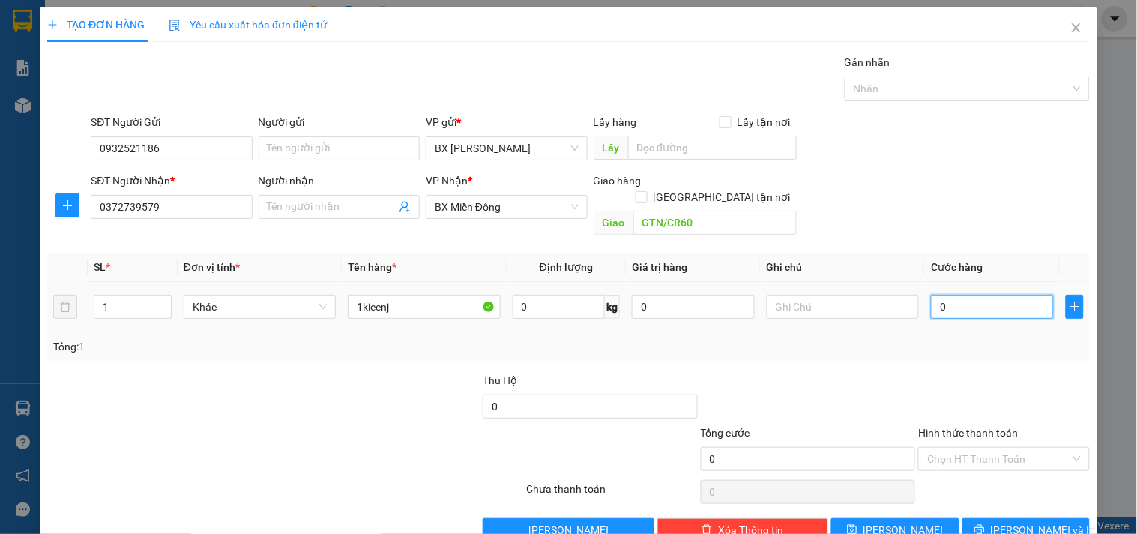
type input "5"
type input "50"
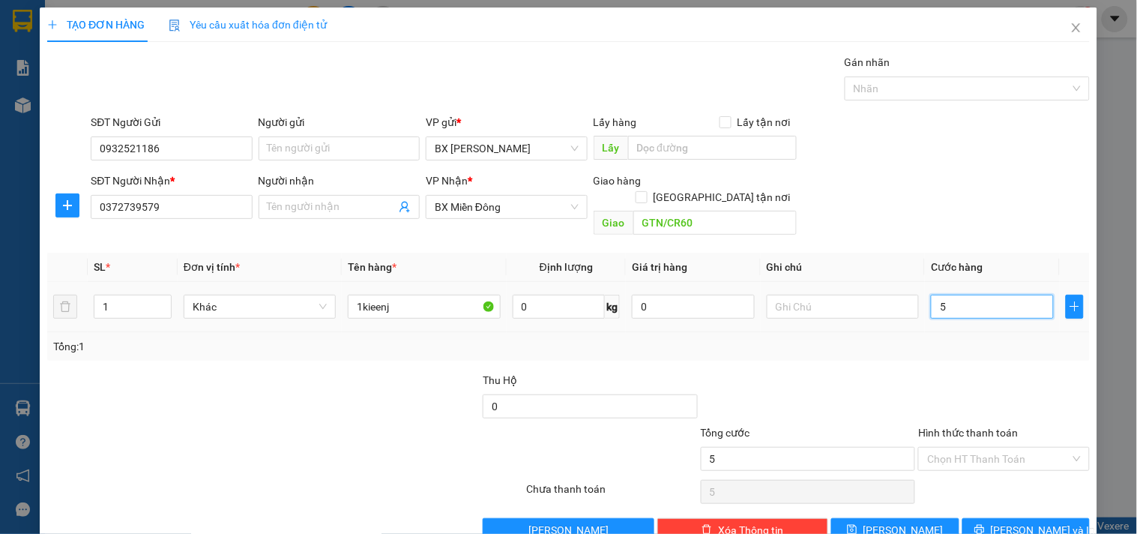
type input "50"
type input "50.000"
click at [977, 455] on div "Hình thức thanh toán Chọn HT Thanh Toán" at bounding box center [1003, 450] width 171 height 52
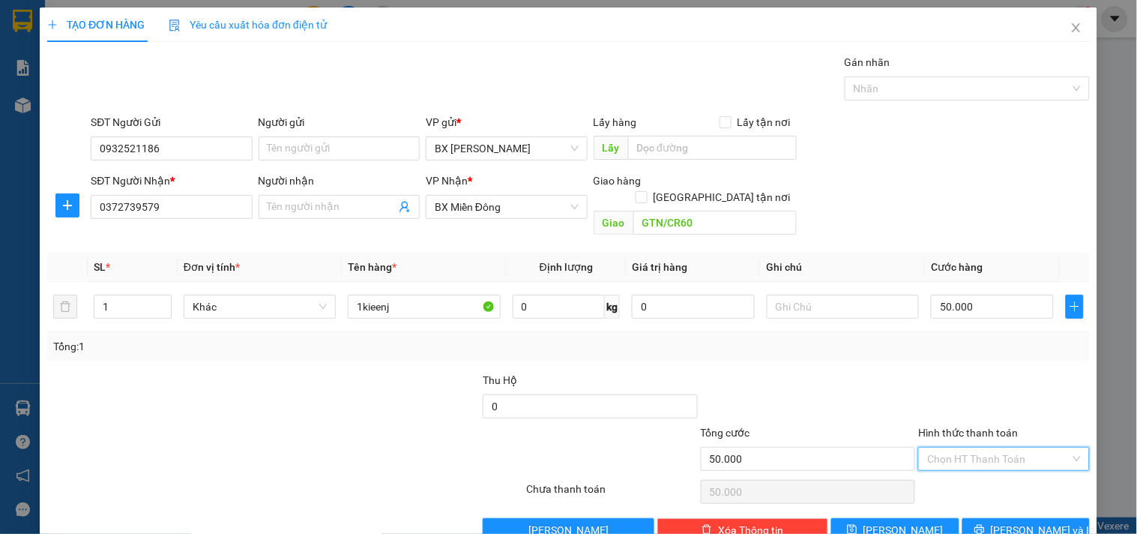
click at [979, 450] on input "Hình thức thanh toán" at bounding box center [998, 458] width 142 height 22
click at [973, 332] on div "Tại văn phòng" at bounding box center [994, 340] width 151 height 16
type input "0"
click at [982, 518] on button "[PERSON_NAME] và In" at bounding box center [1025, 530] width 127 height 24
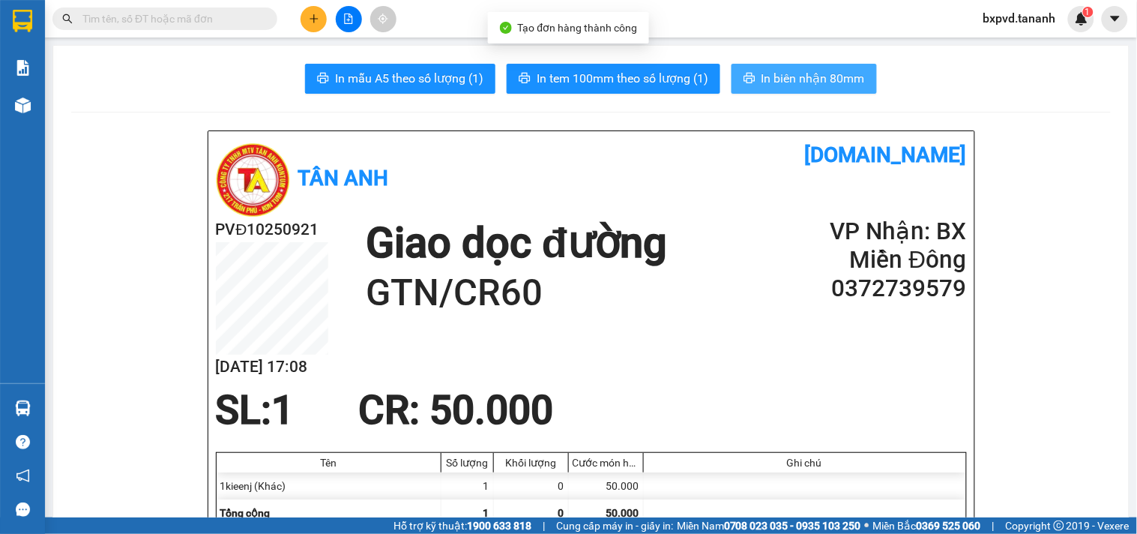
click at [773, 79] on span "In biên nhận 80mm" at bounding box center [812, 78] width 103 height 19
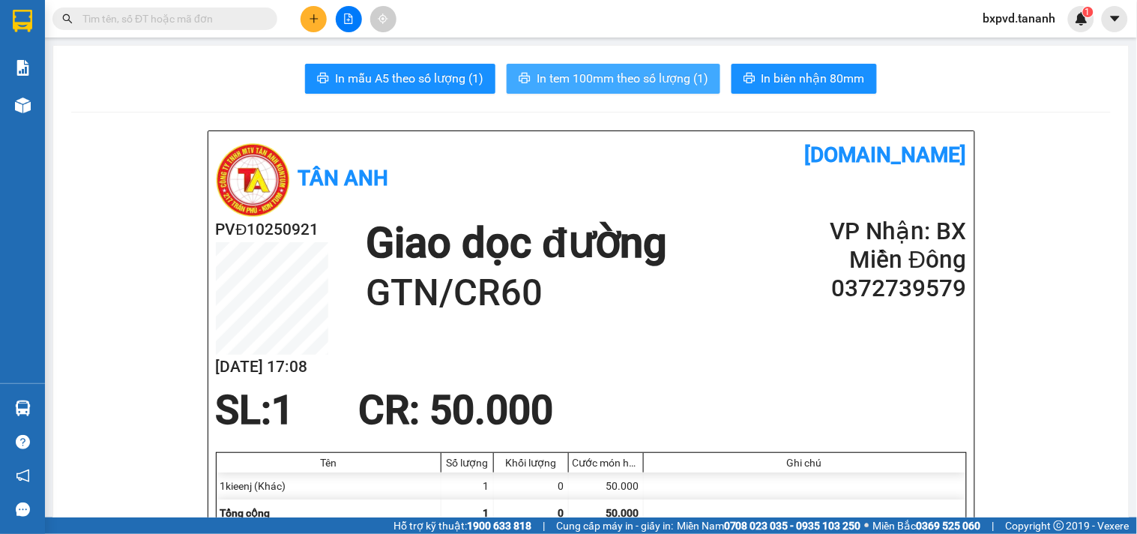
click at [639, 83] on span "In tem 100mm theo số lượng (1)" at bounding box center [623, 78] width 172 height 19
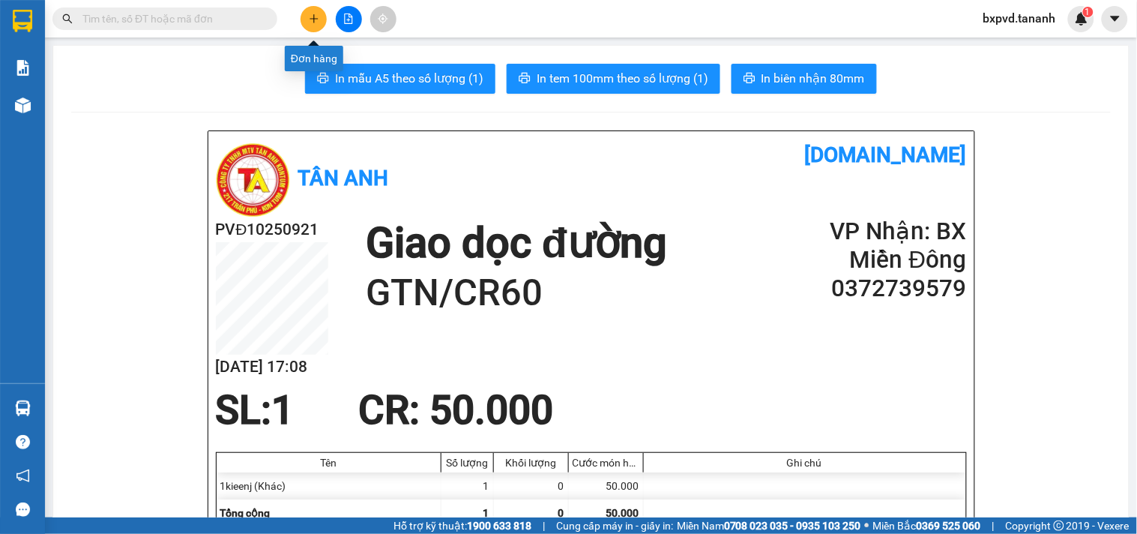
click at [315, 18] on icon "plus" at bounding box center [314, 18] width 8 height 1
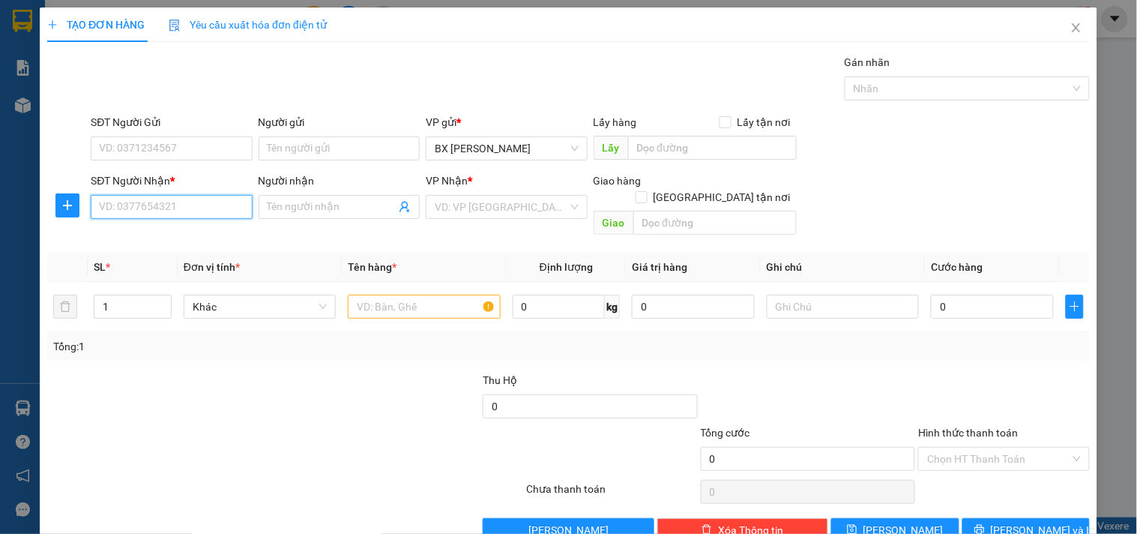
drag, startPoint x: 205, startPoint y: 210, endPoint x: 205, endPoint y: 219, distance: 9.0
click at [205, 212] on input "SĐT Người Nhận *" at bounding box center [171, 207] width 161 height 24
type input "0905214951"
click at [160, 244] on div "0905214951" at bounding box center [170, 237] width 142 height 16
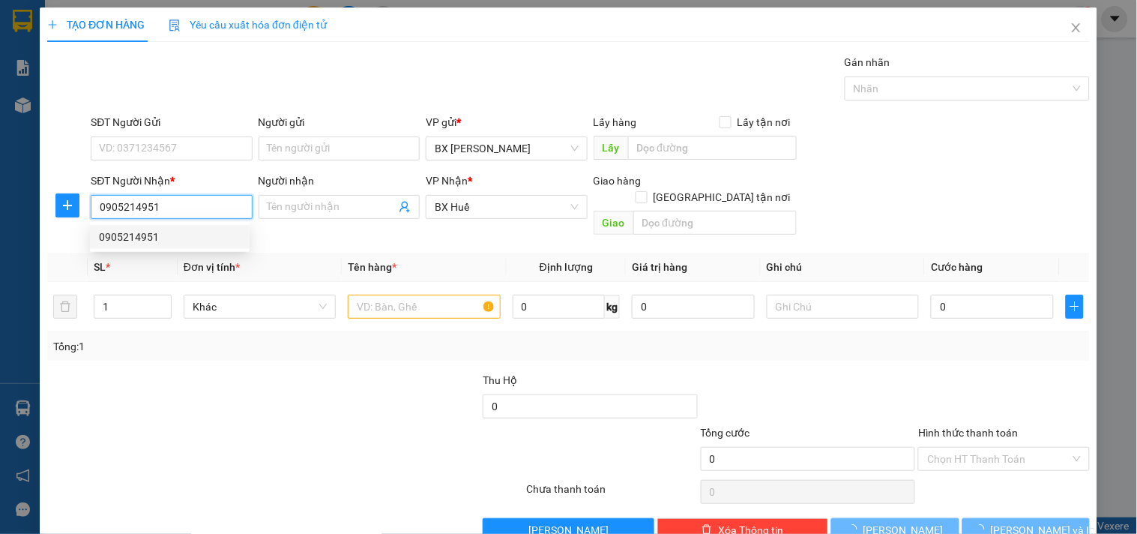
type input "50.000"
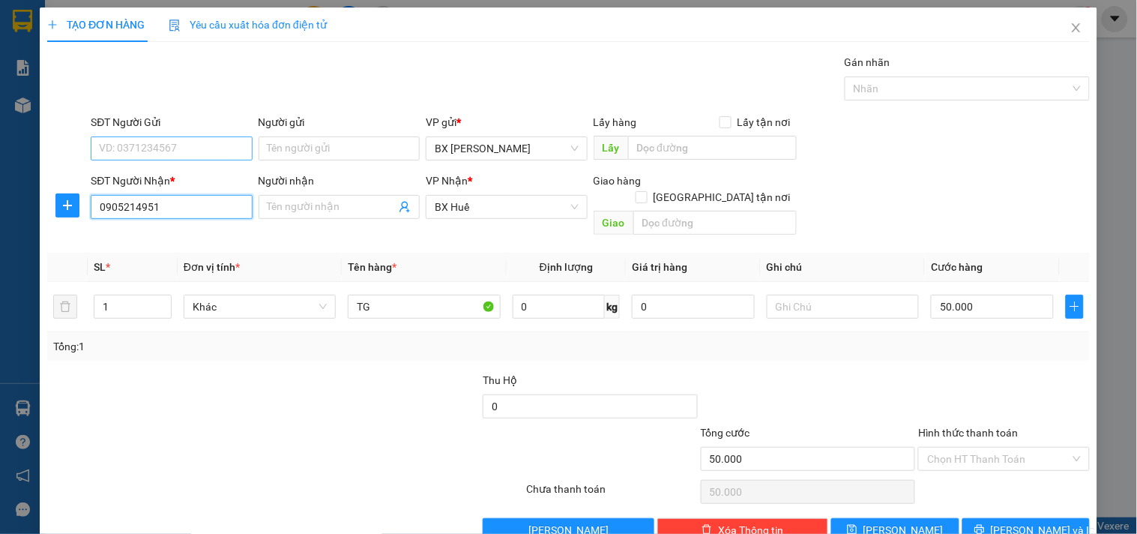
type input "0905214951"
click at [166, 155] on input "SĐT Người Gửi" at bounding box center [171, 148] width 161 height 24
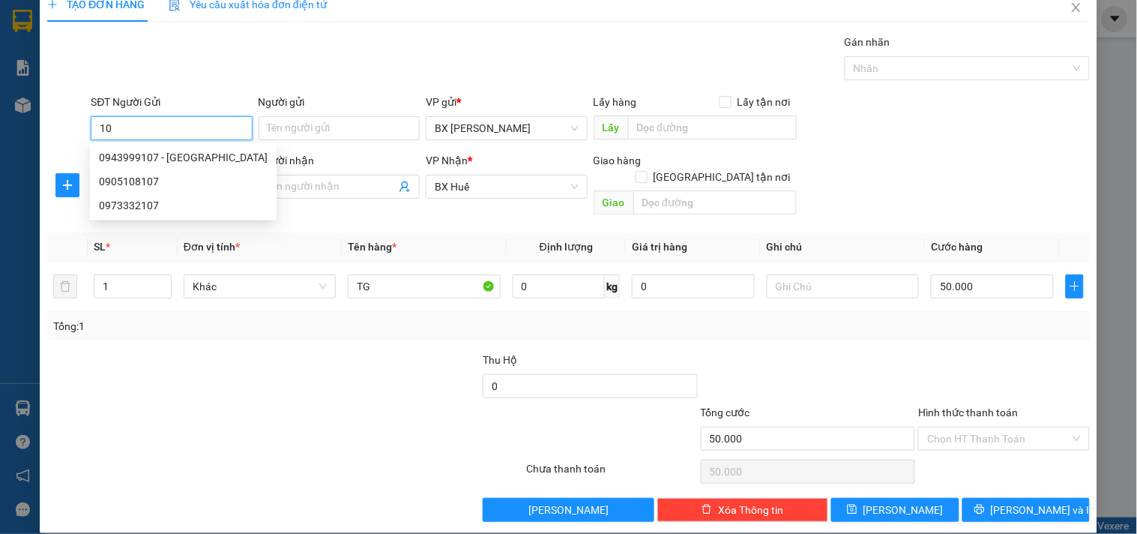
type input "1"
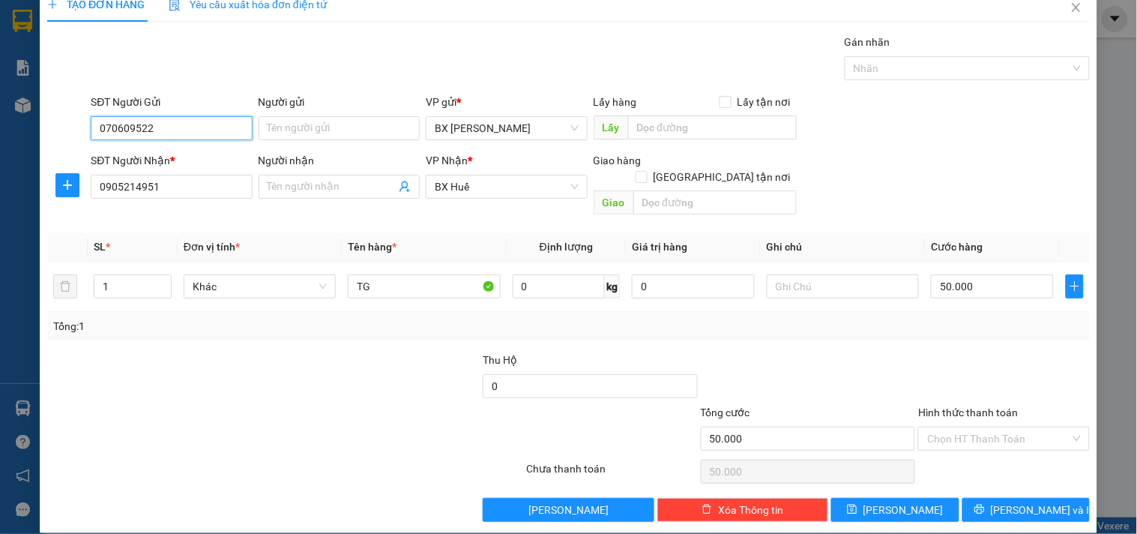
type input "0706095223"
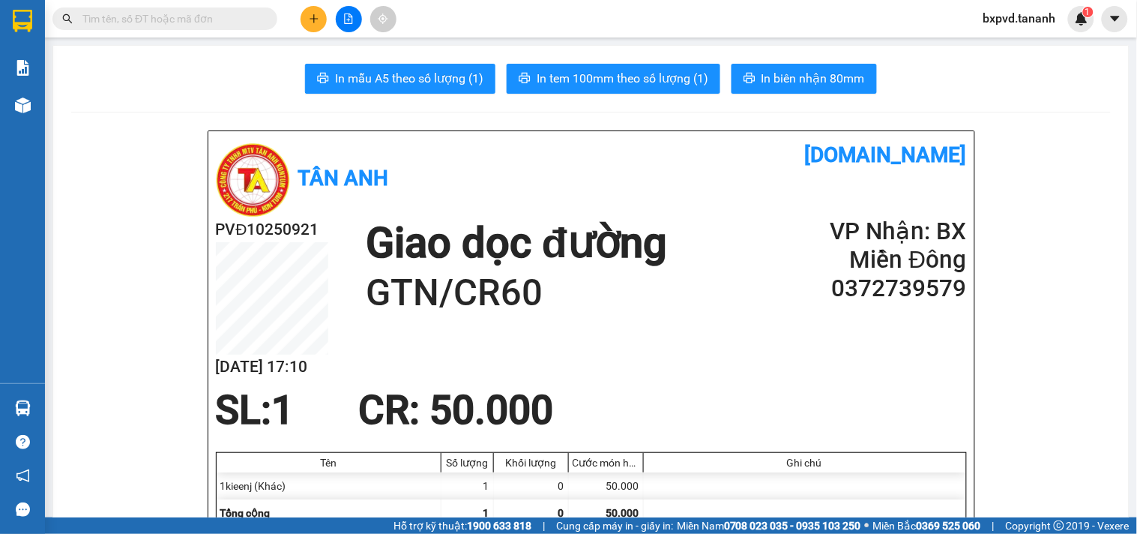
click at [320, 13] on button at bounding box center [314, 19] width 26 height 26
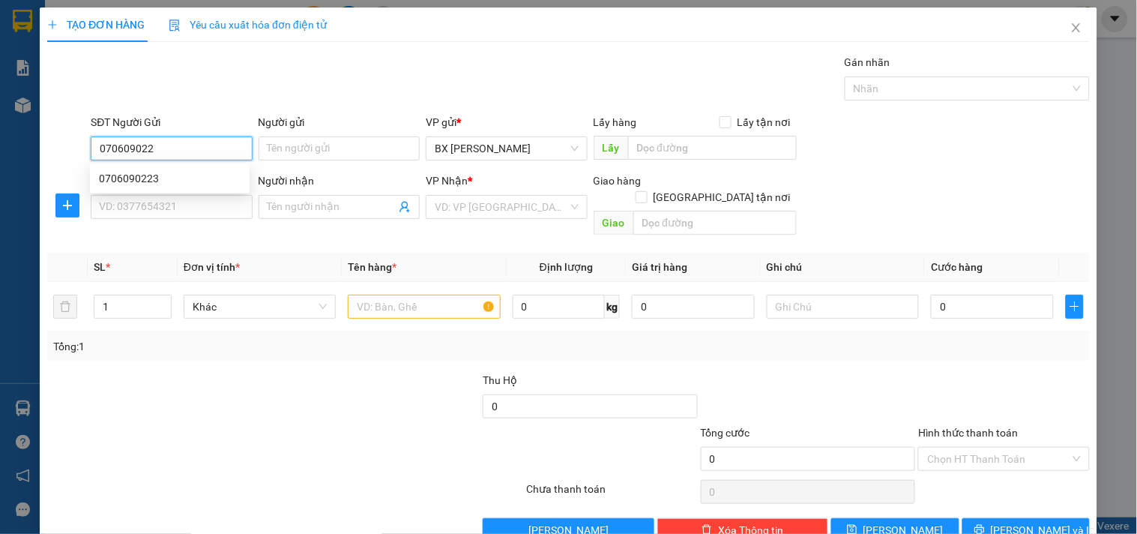
type input "0706090223"
click at [215, 167] on div "0706090223" at bounding box center [170, 178] width 160 height 24
type input "0905214951"
type input "50.000"
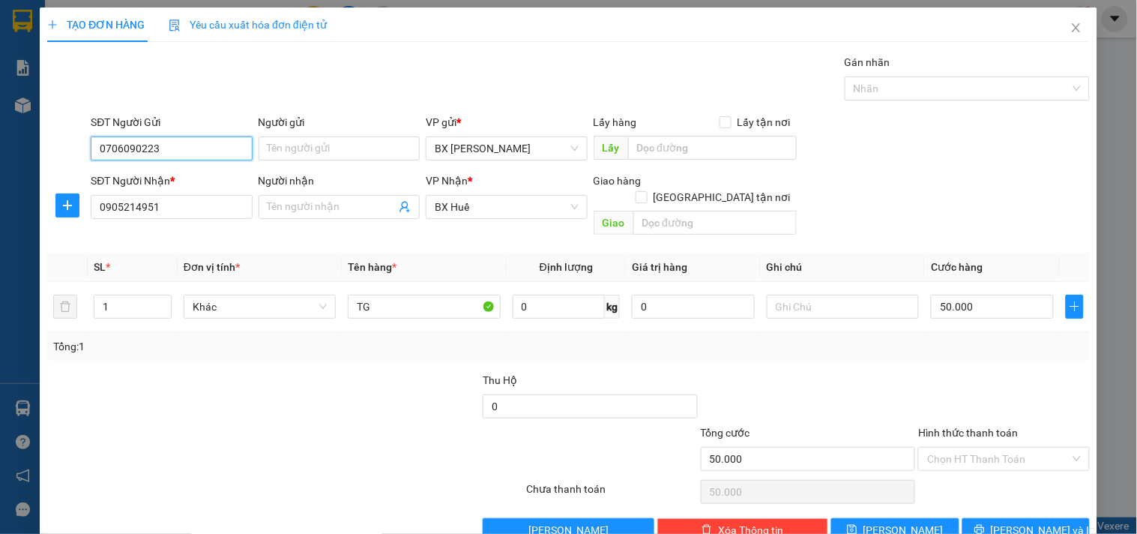
type input "0706090223"
click at [1000, 447] on input "Hình thức thanh toán" at bounding box center [998, 458] width 142 height 22
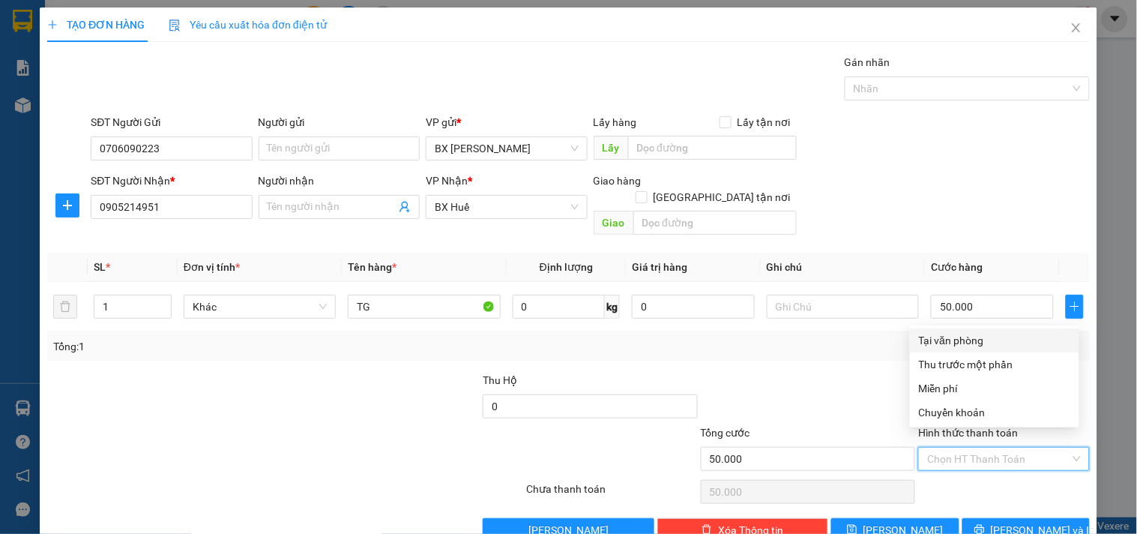
click at [993, 342] on div "Tại văn phòng" at bounding box center [994, 340] width 151 height 16
type input "0"
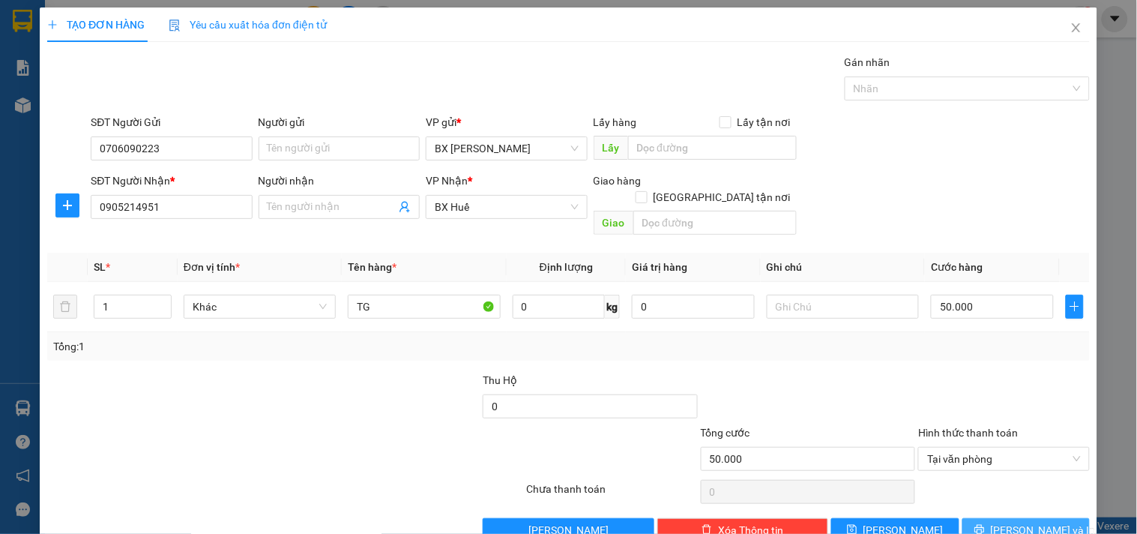
click at [1009, 522] on span "[PERSON_NAME] và In" at bounding box center [1043, 530] width 105 height 16
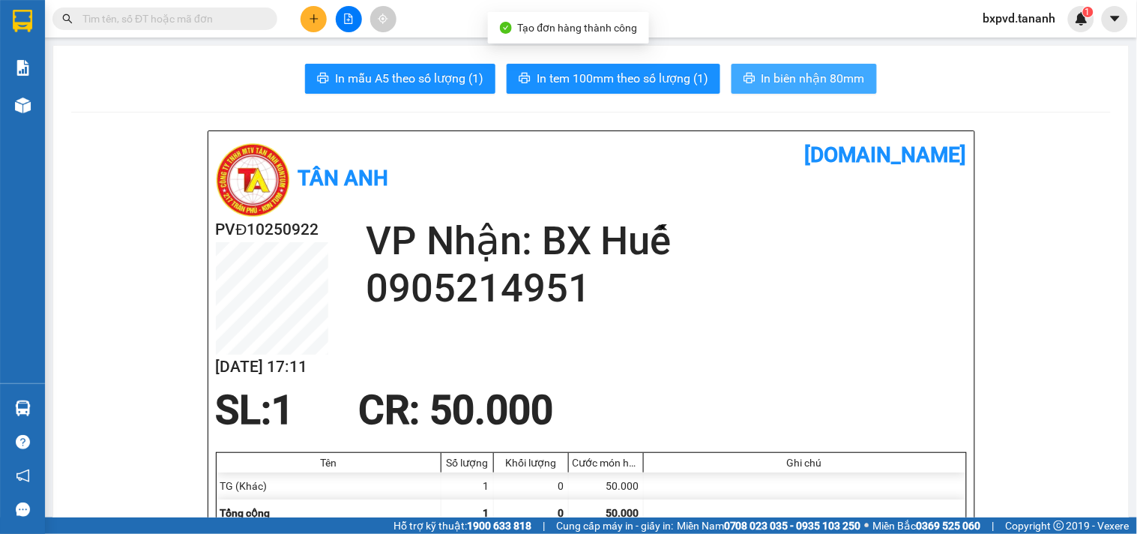
click at [792, 78] on span "In biên nhận 80mm" at bounding box center [812, 78] width 103 height 19
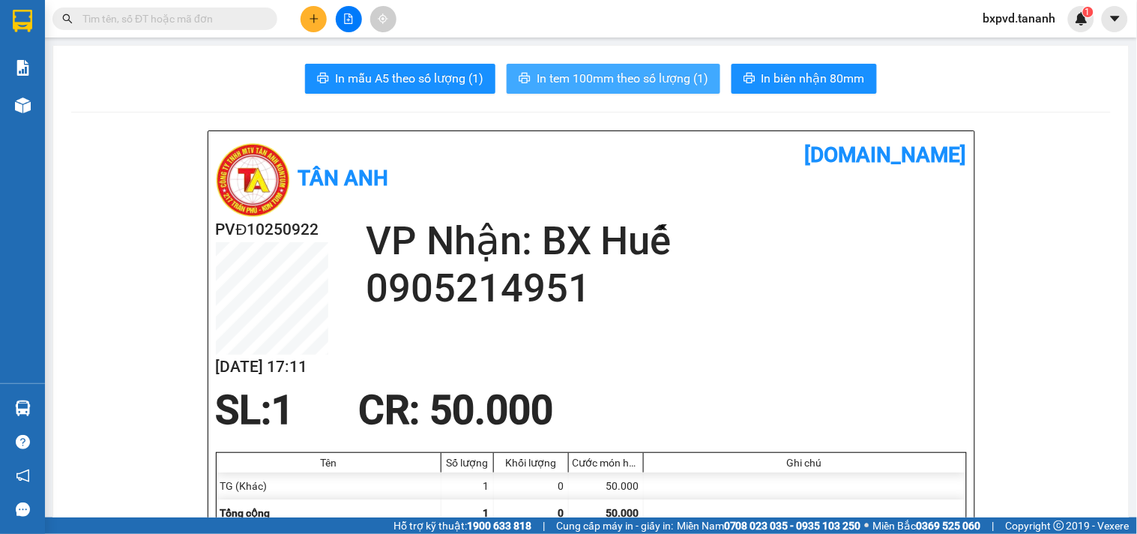
click at [675, 77] on span "In tem 100mm theo số lượng (1)" at bounding box center [623, 78] width 172 height 19
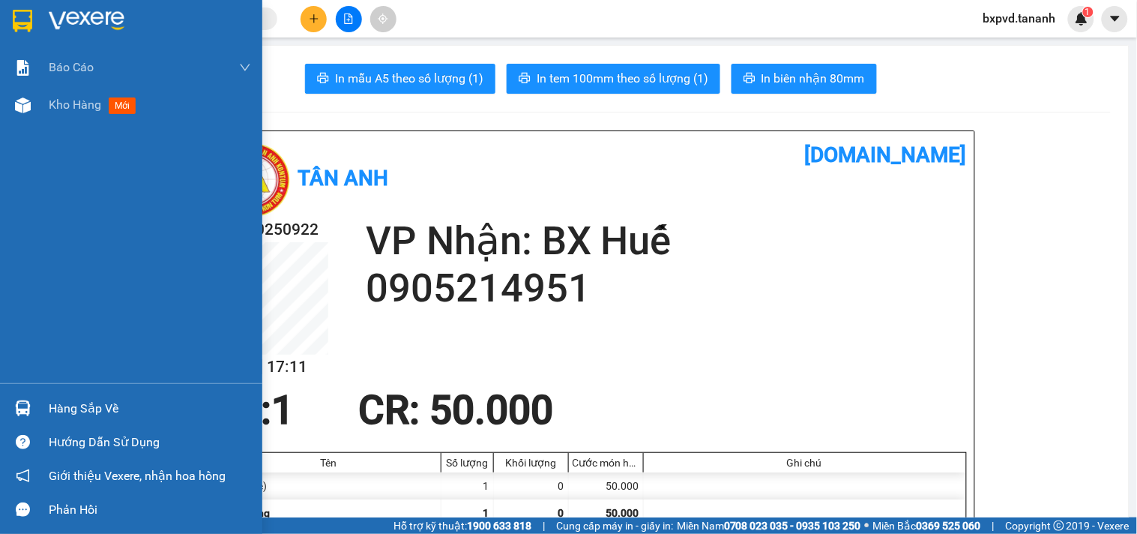
click at [84, 16] on img at bounding box center [87, 21] width 76 height 22
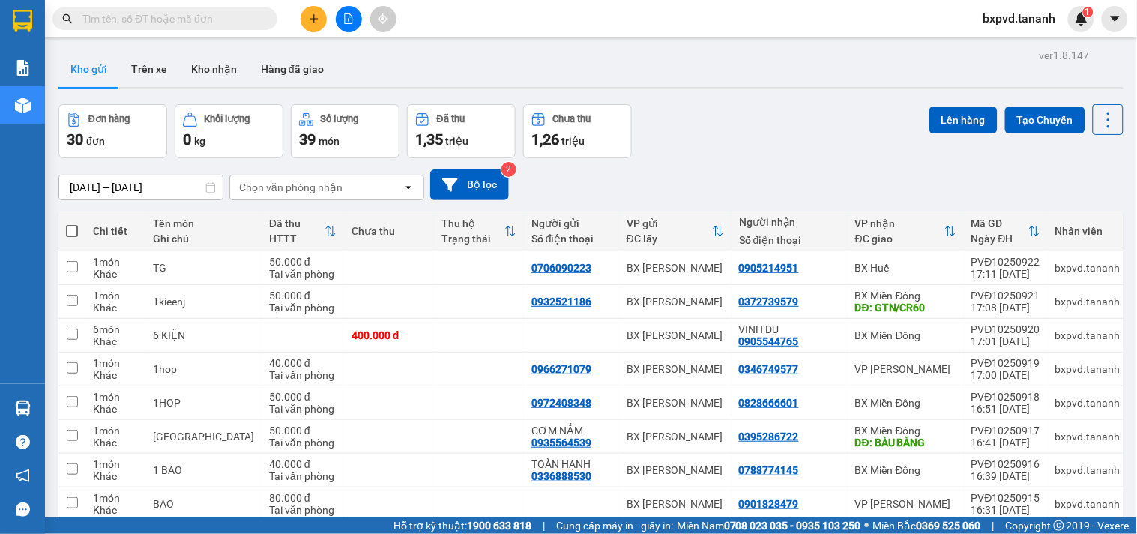
click at [331, 185] on div "Chọn văn phòng nhận" at bounding box center [290, 187] width 103 height 15
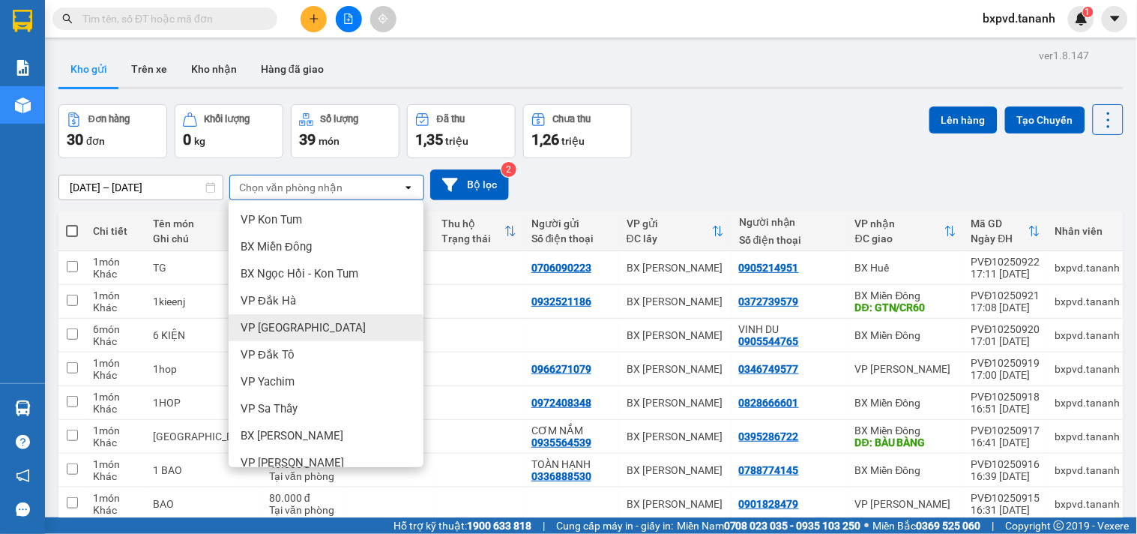
scroll to position [83, 0]
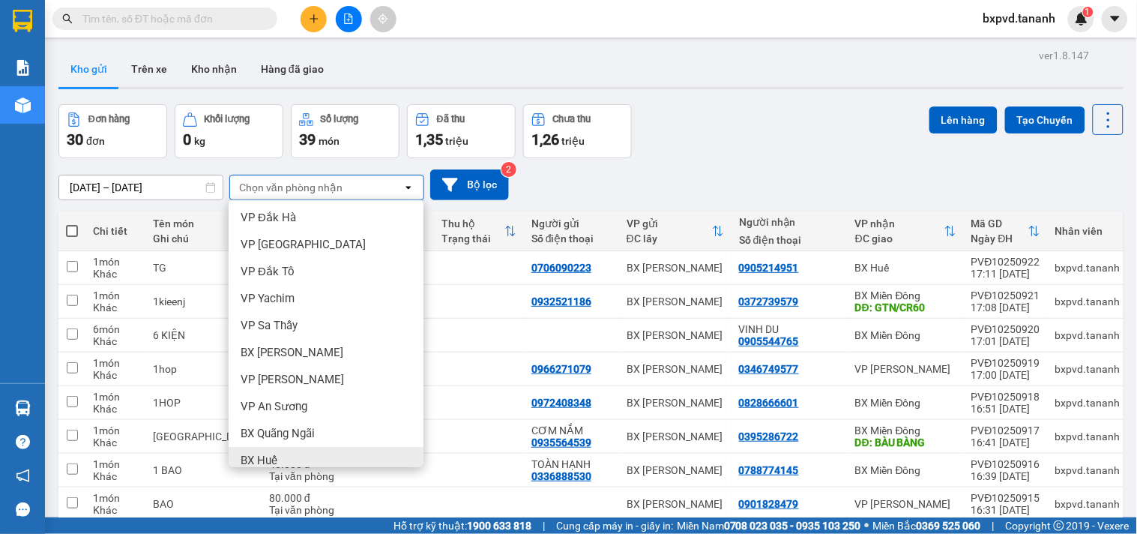
click at [279, 465] on div "BX Huế" at bounding box center [326, 460] width 195 height 27
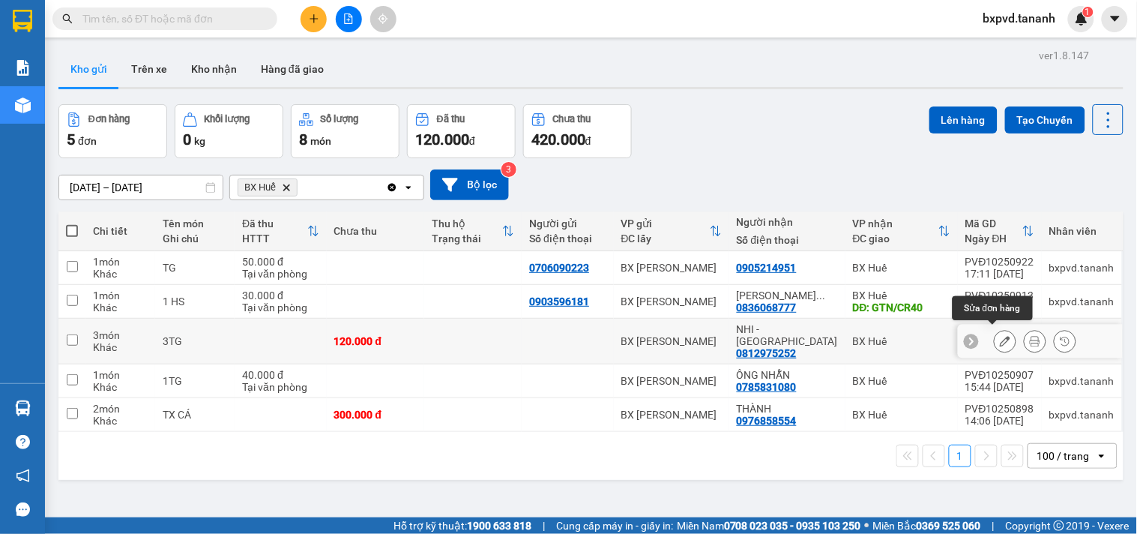
click at [1000, 336] on icon at bounding box center [1005, 341] width 10 height 10
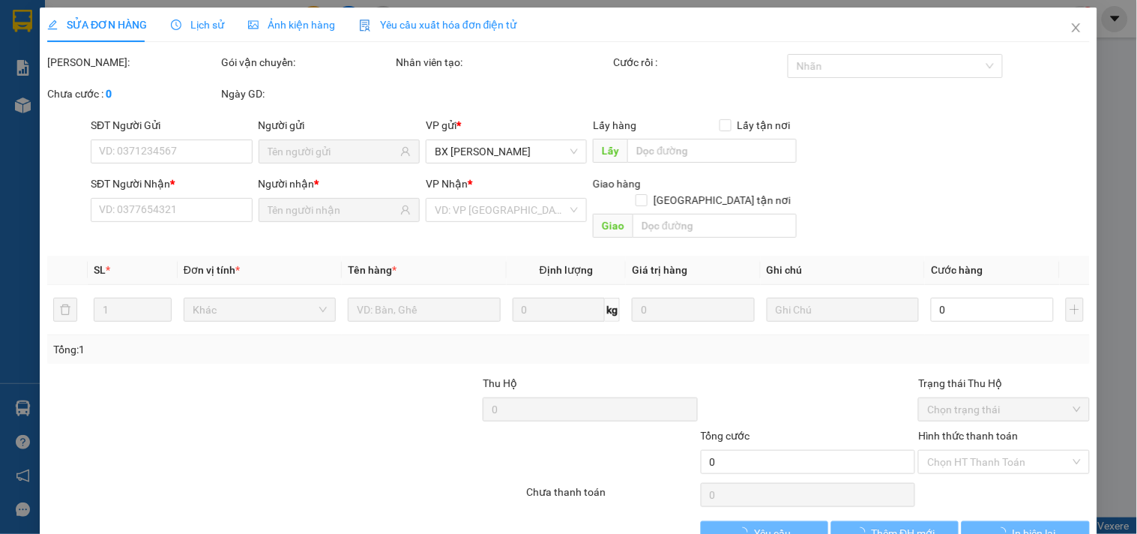
type input "0812975252"
type input "120.000"
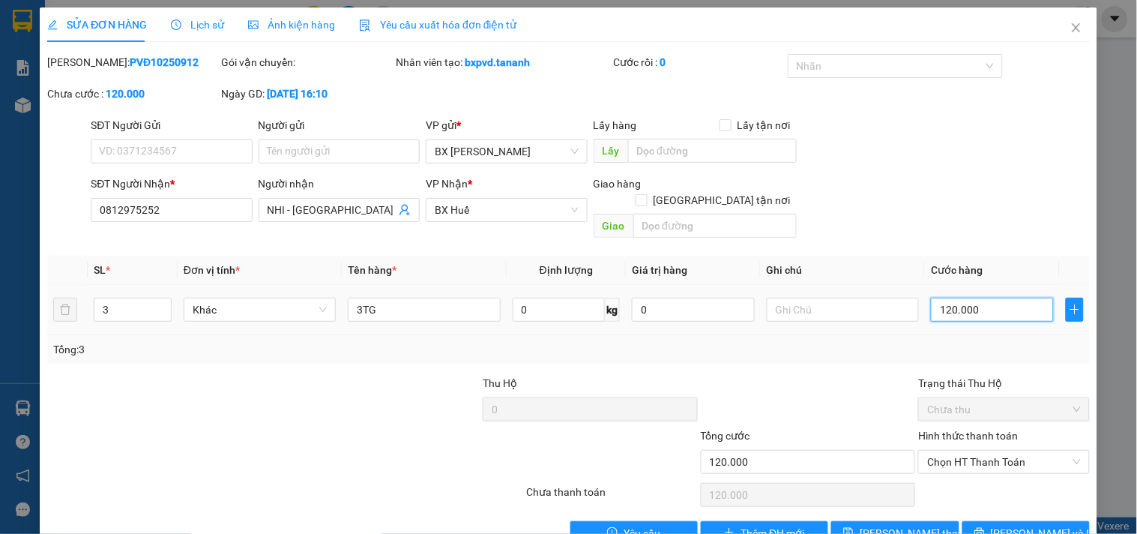
click at [979, 298] on input "120.000" at bounding box center [992, 310] width 123 height 24
type input "9"
type input "90"
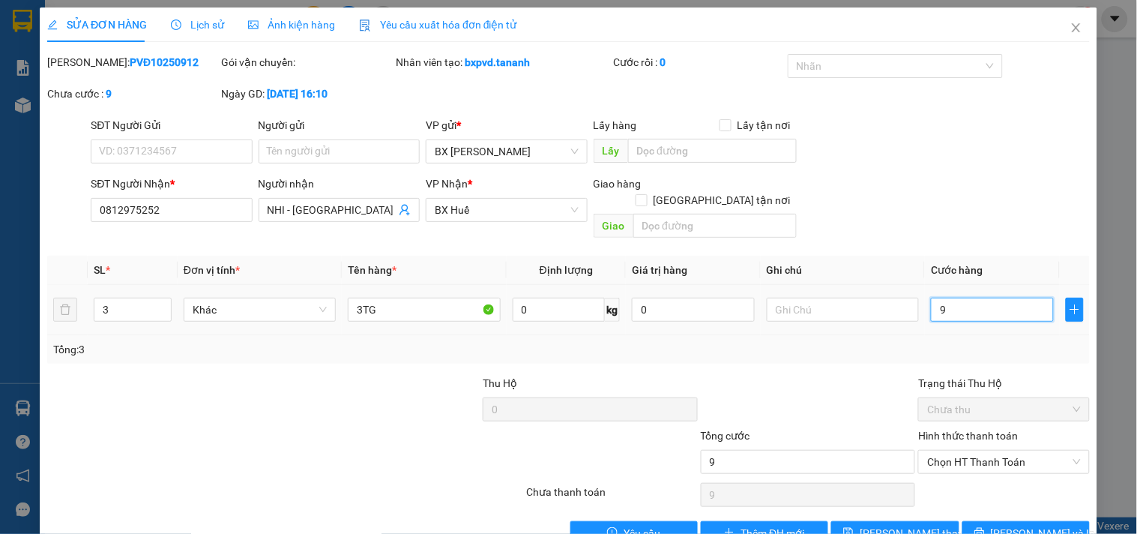
type input "90"
type input "90.000"
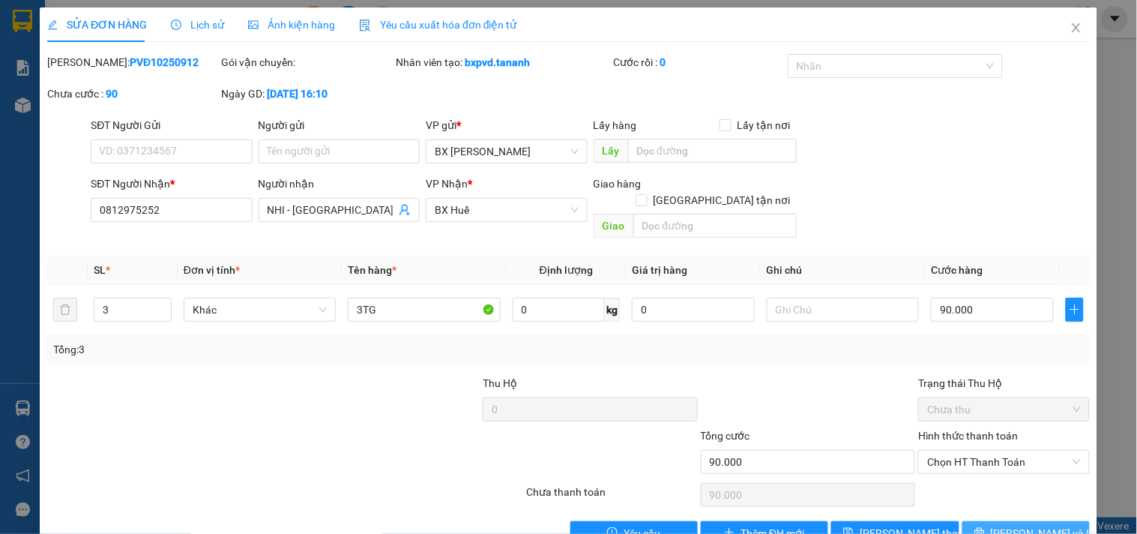
click at [1009, 525] on span "[PERSON_NAME] và In" at bounding box center [1043, 533] width 105 height 16
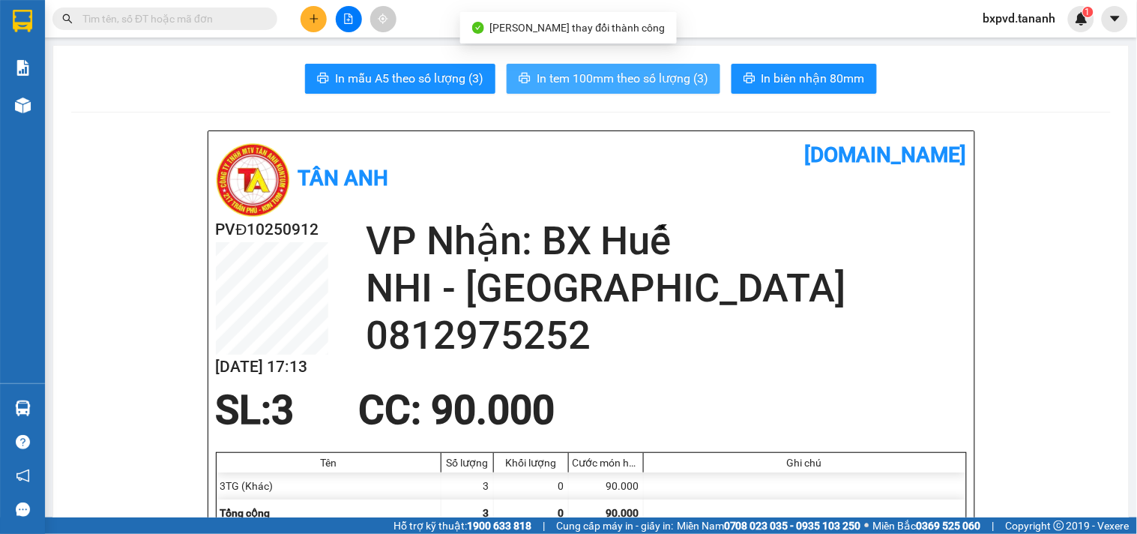
click at [665, 78] on span "In tem 100mm theo số lượng (3)" at bounding box center [623, 78] width 172 height 19
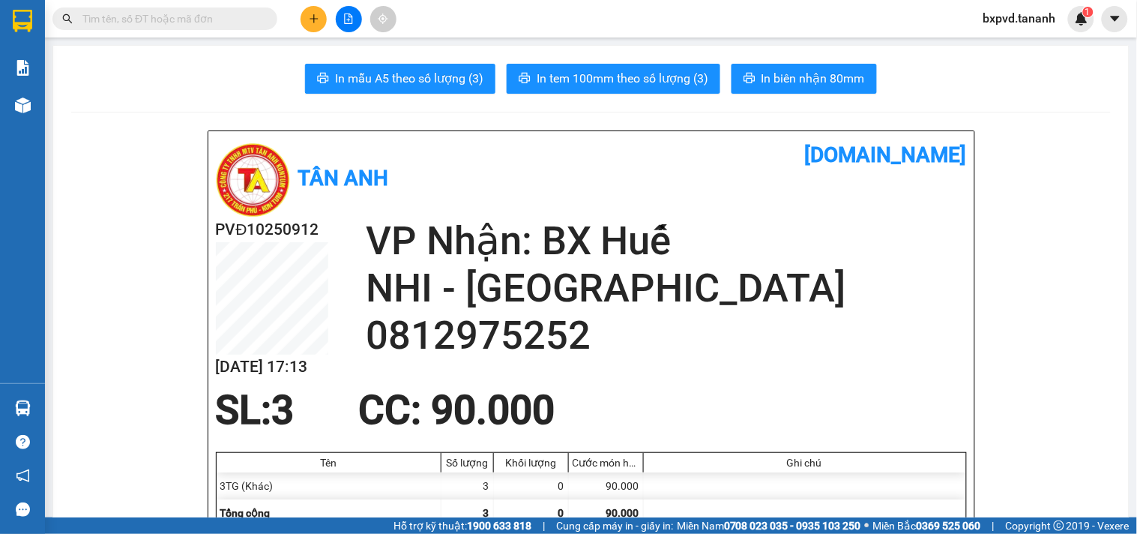
click at [145, 25] on input "text" at bounding box center [170, 18] width 177 height 16
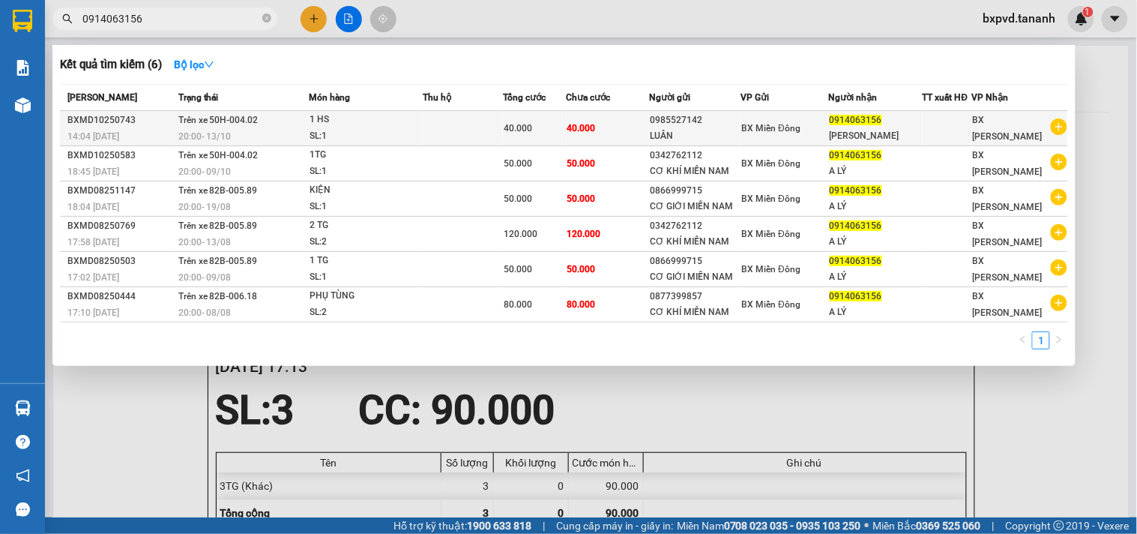
type input "0914063156"
click at [244, 127] on td "Trên xe 50H-004.02 20:00 - 13/10" at bounding box center [242, 128] width 135 height 35
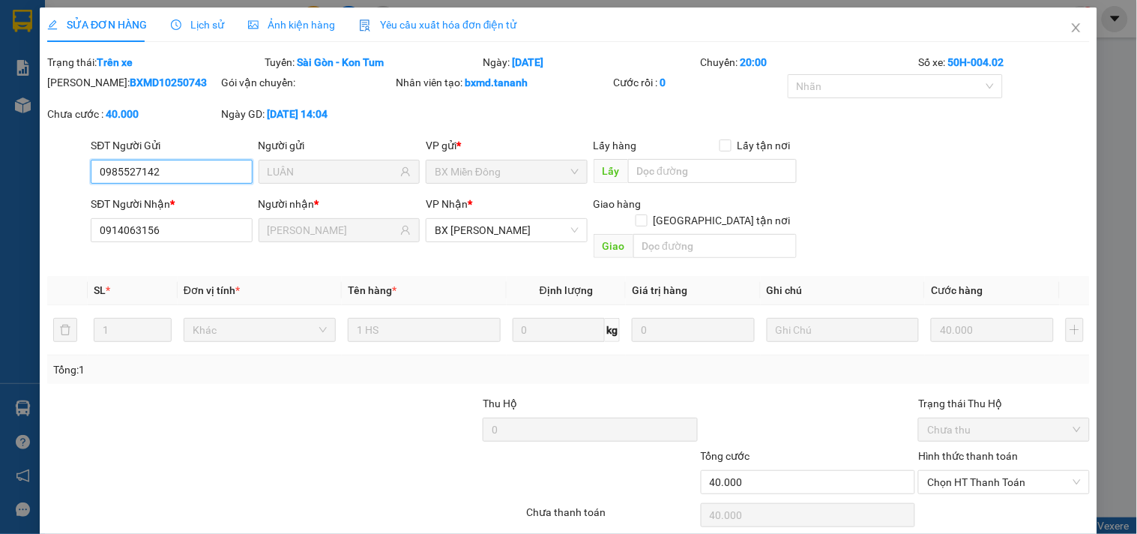
type input "0985527142"
type input "LUÂN"
type input "0914063156"
type input "LÝ GARA"
type input "40.000"
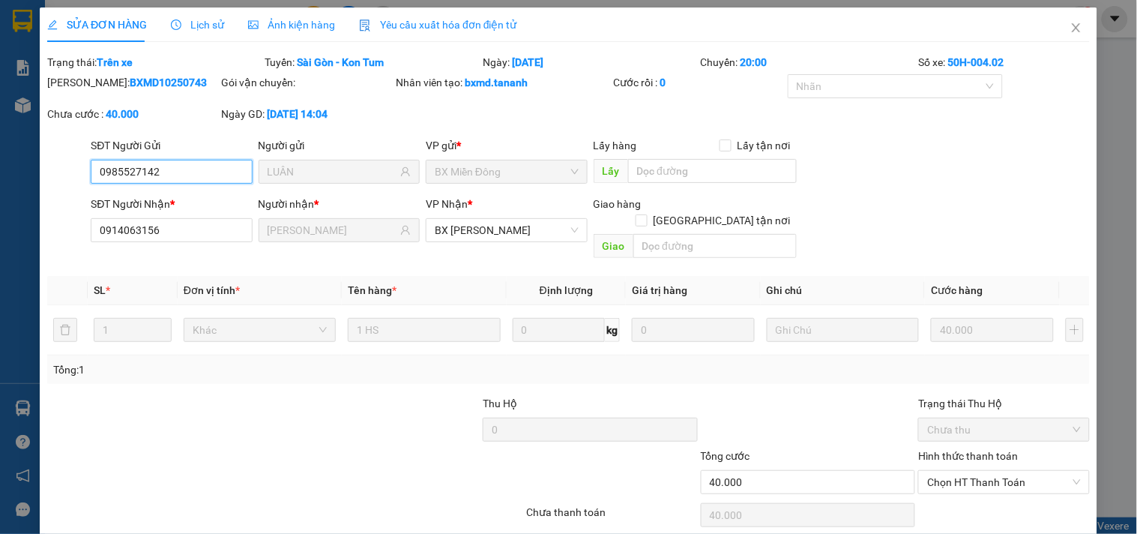
type input "40.000"
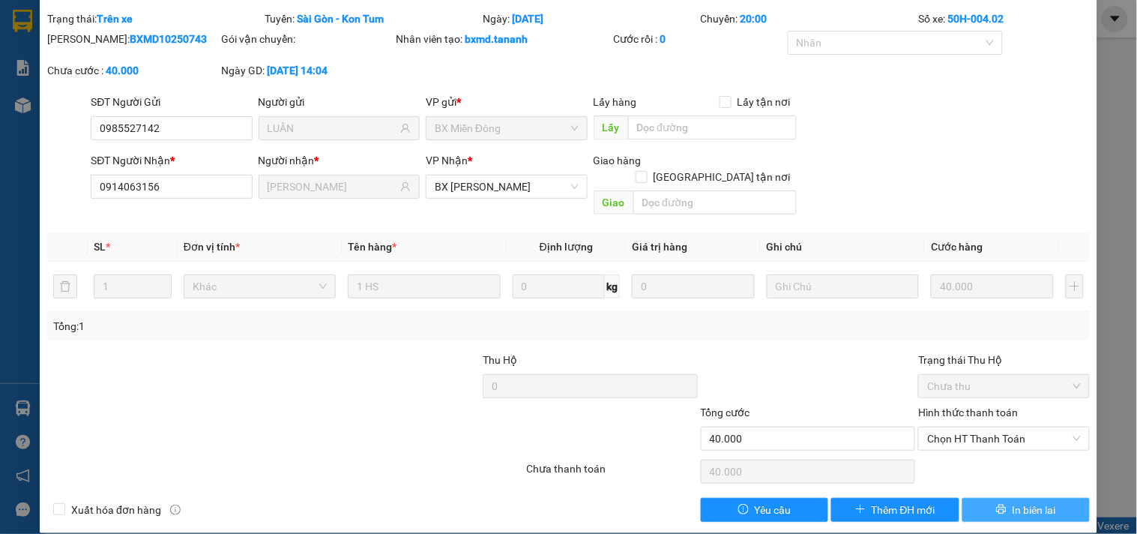
click at [1012, 501] on span "In biên lai" at bounding box center [1033, 509] width 43 height 16
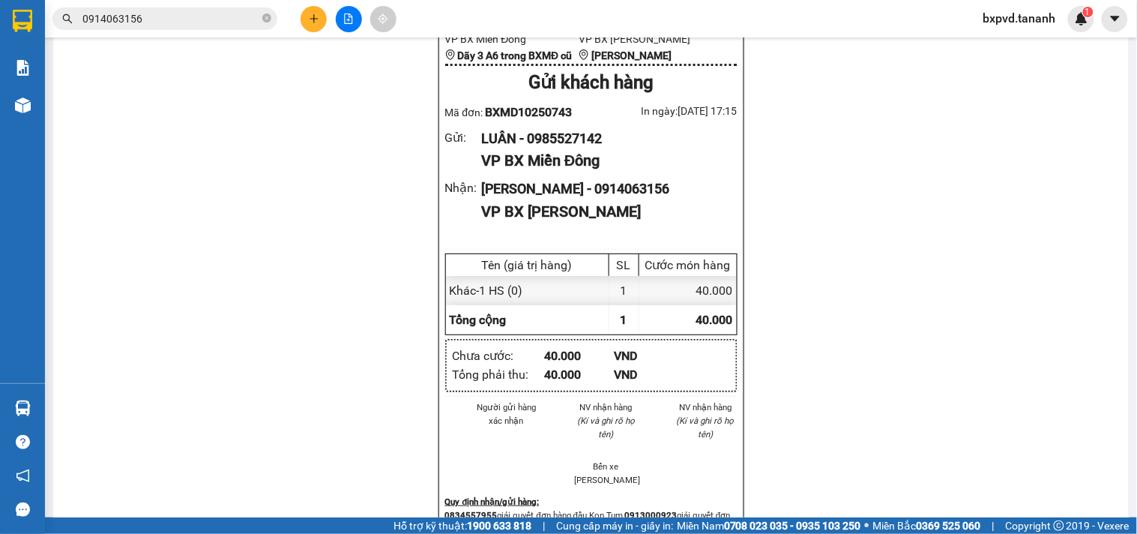
scroll to position [1651, 0]
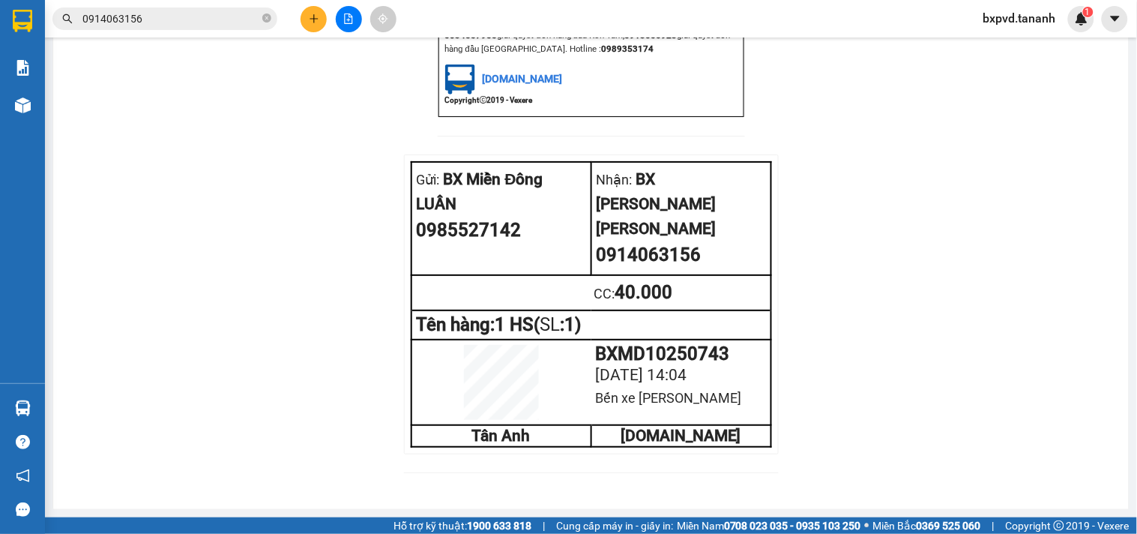
click at [150, 19] on input "0914063156" at bounding box center [170, 18] width 177 height 16
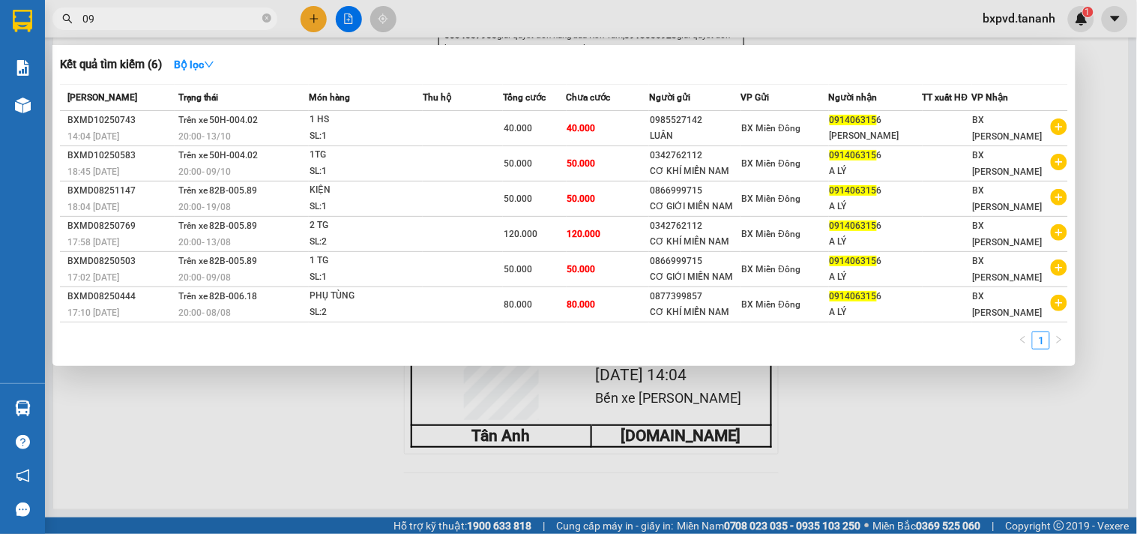
type input "0"
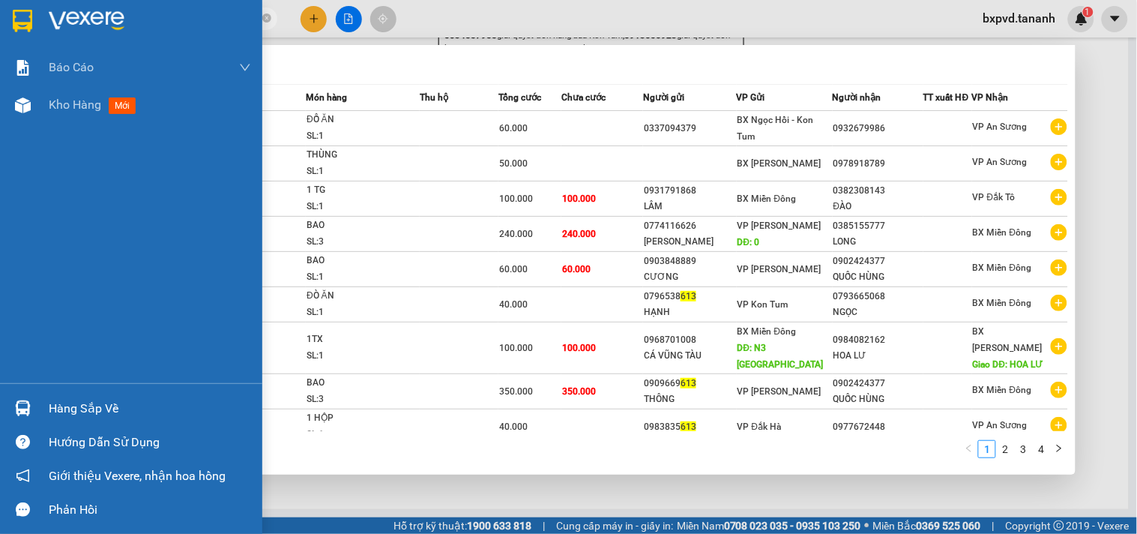
type input "613"
click at [28, 22] on img at bounding box center [22, 21] width 19 height 22
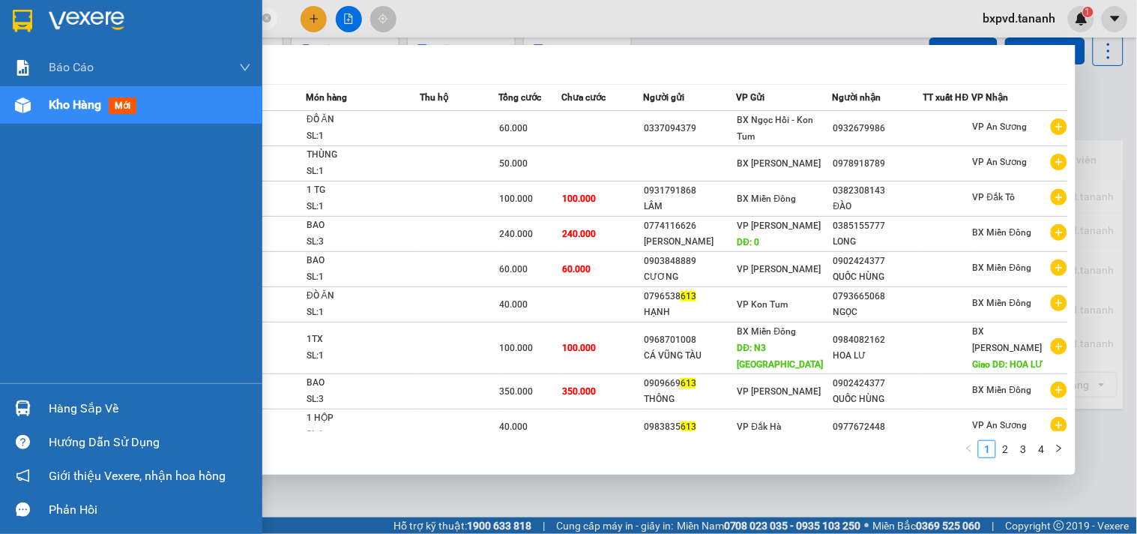
scroll to position [69, 0]
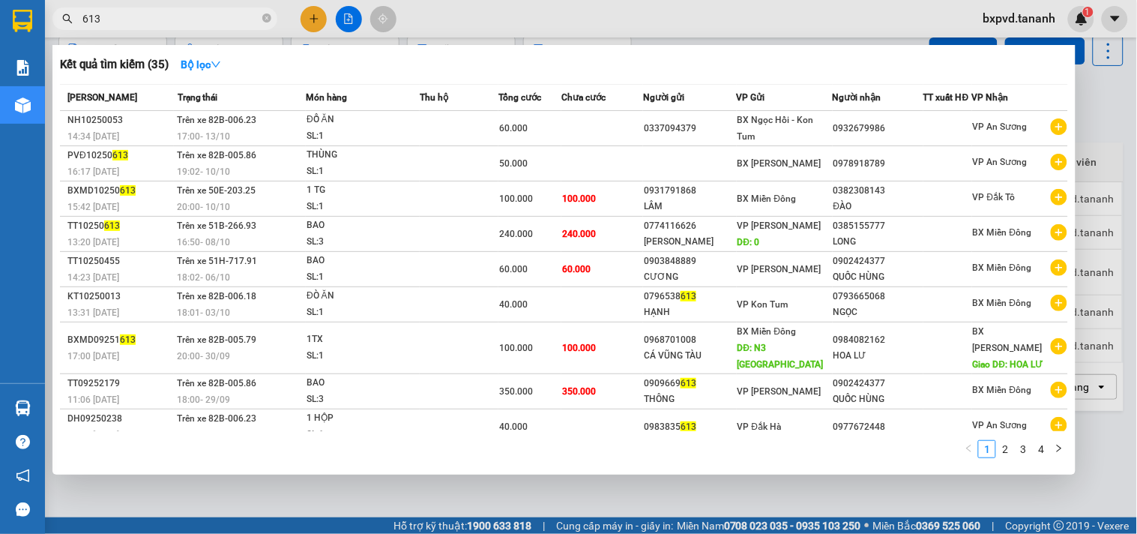
click at [316, 20] on div at bounding box center [568, 267] width 1137 height 534
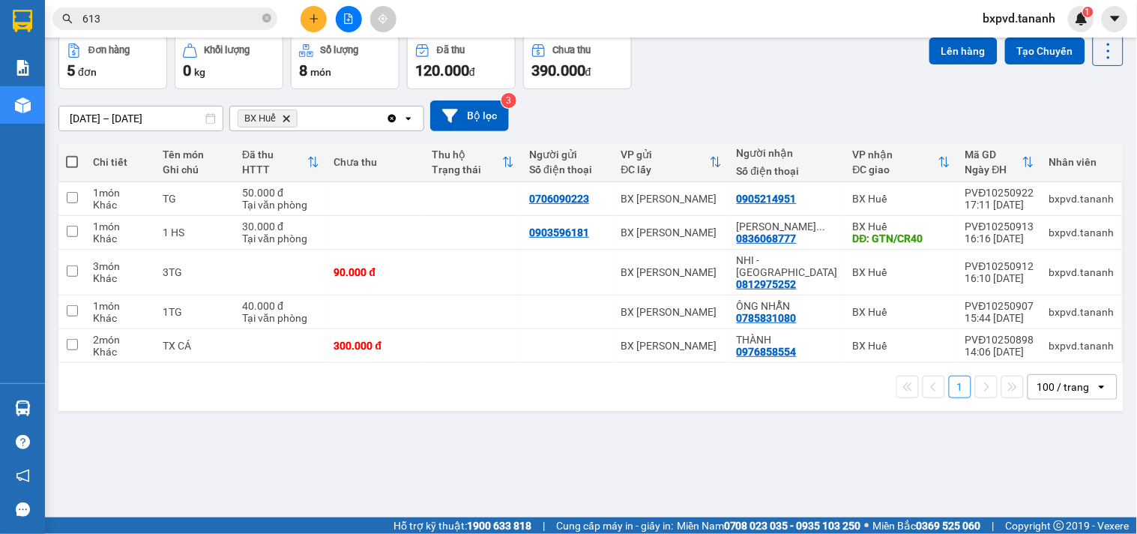
click at [313, 19] on icon "plus" at bounding box center [314, 18] width 10 height 10
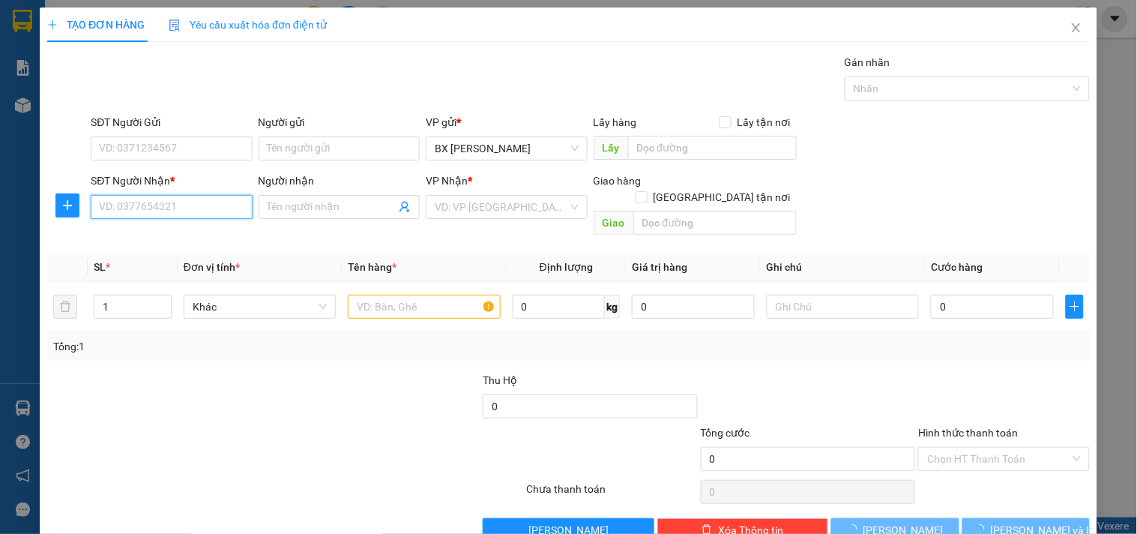
click at [180, 206] on input "SĐT Người Nhận *" at bounding box center [171, 207] width 161 height 24
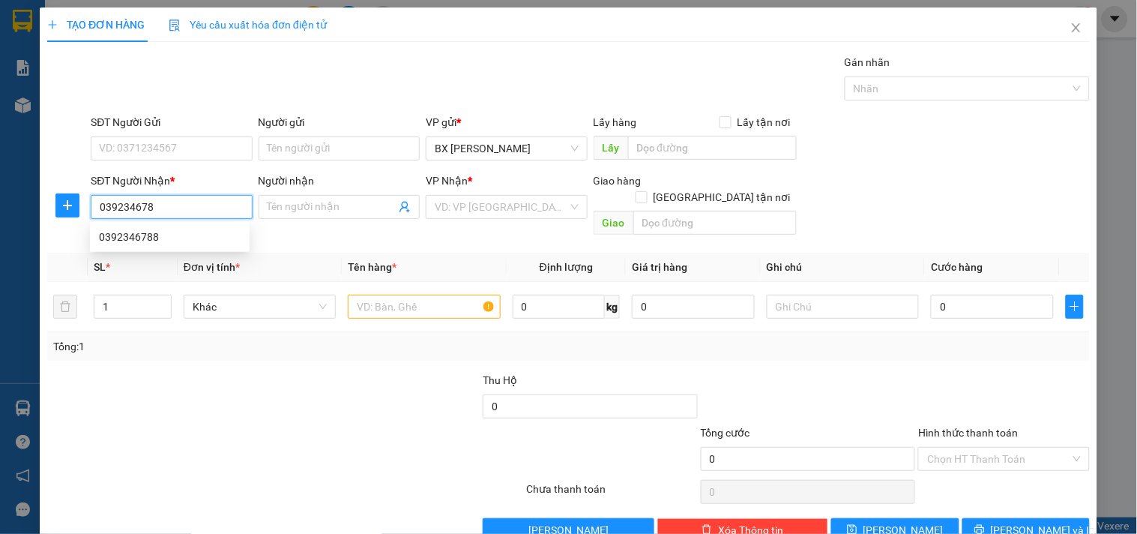
type input "0392346788"
click at [181, 238] on div "0392346788" at bounding box center [170, 237] width 142 height 16
type input "100.000"
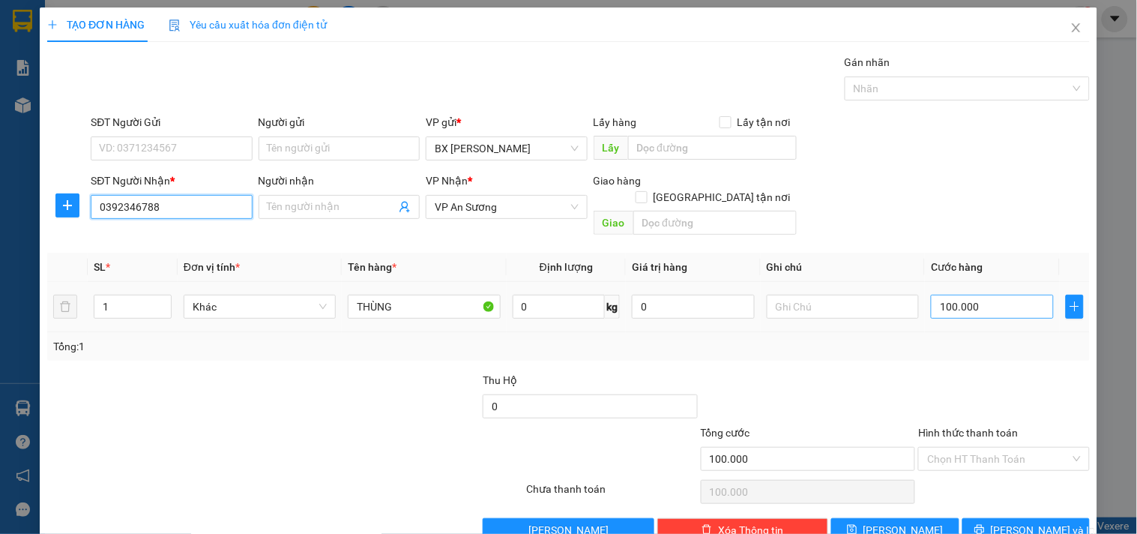
type input "0392346788"
click at [982, 295] on input "100.000" at bounding box center [992, 307] width 123 height 24
type input "5"
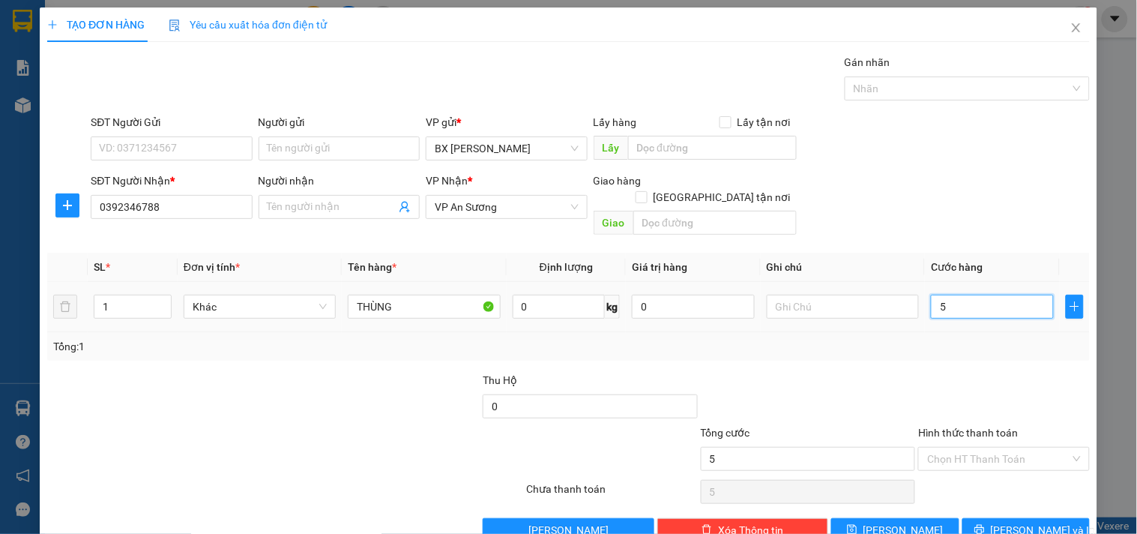
type input "50"
type input "50.000"
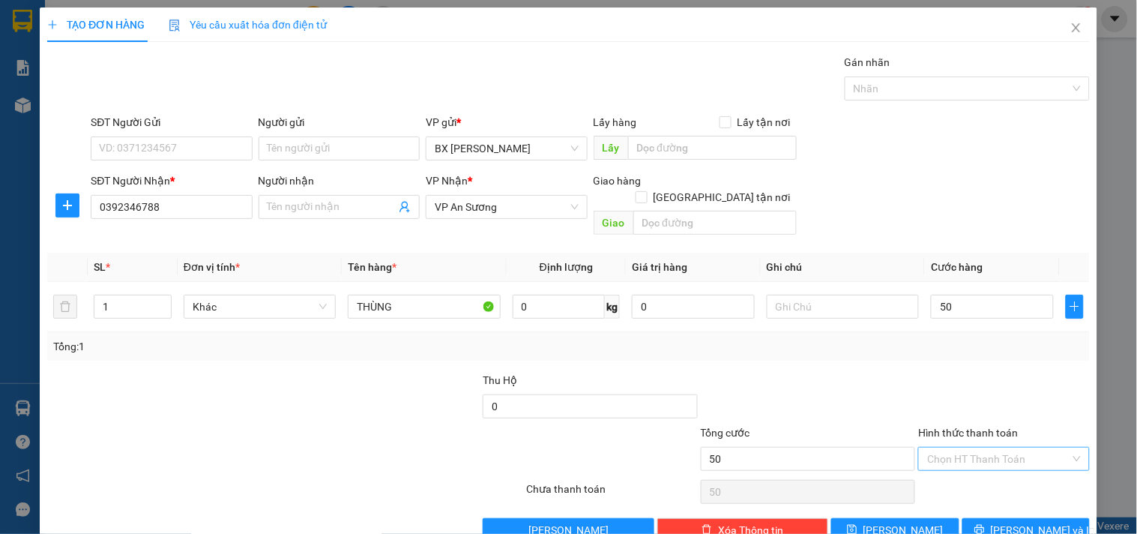
type input "50.000"
click at [976, 447] on input "Hình thức thanh toán" at bounding box center [998, 458] width 142 height 22
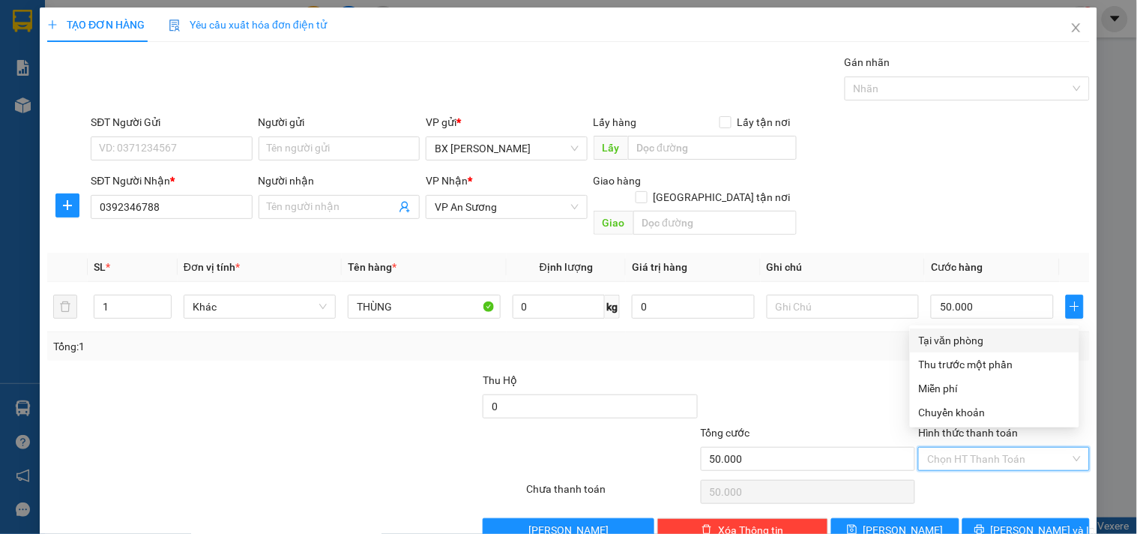
click at [968, 328] on div "Tại văn phòng" at bounding box center [994, 340] width 169 height 24
type input "0"
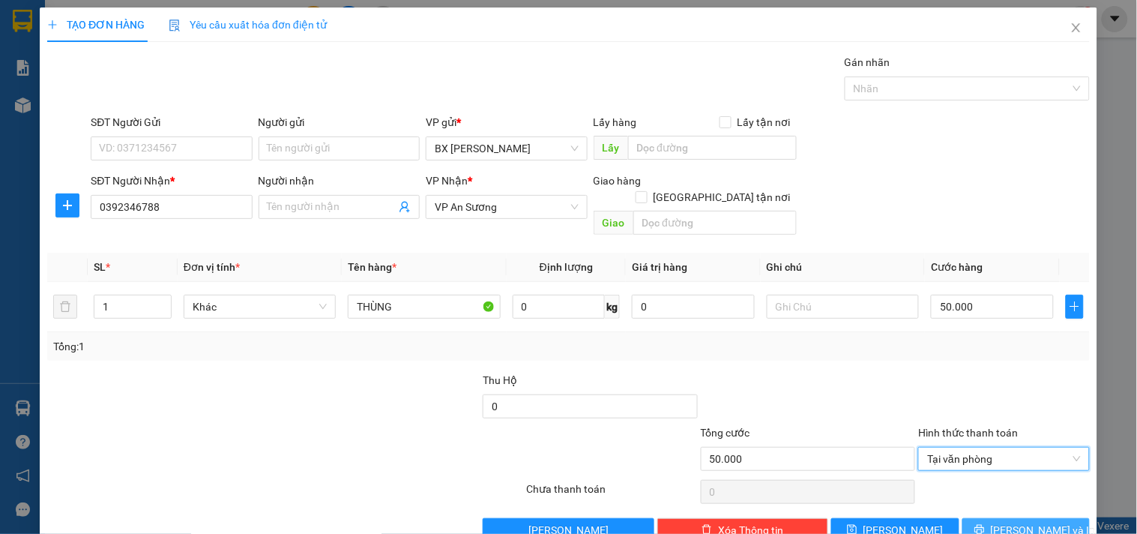
click at [1004, 522] on span "[PERSON_NAME] và In" at bounding box center [1043, 530] width 105 height 16
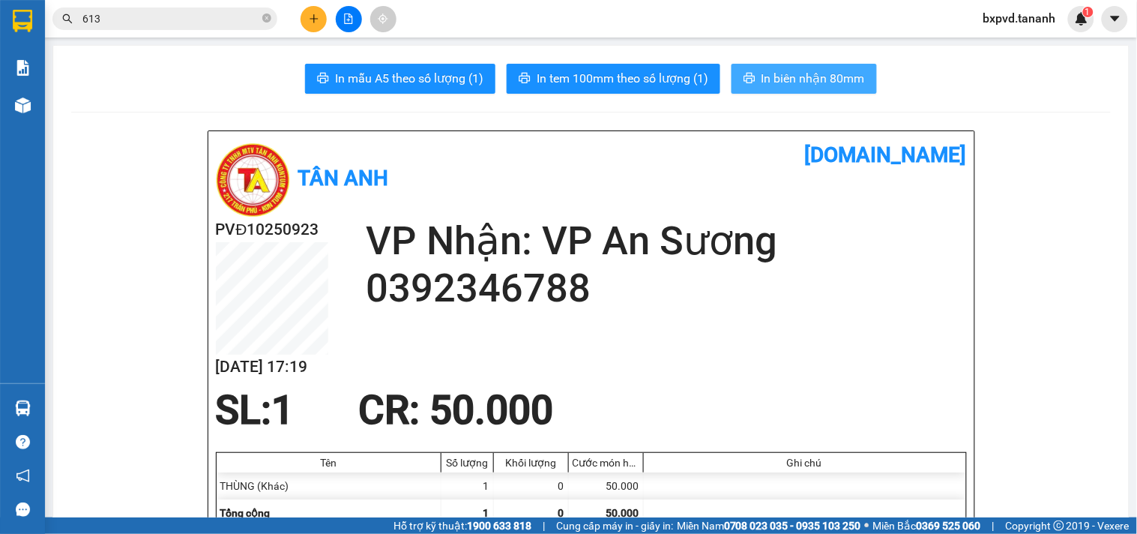
click at [810, 84] on span "In biên nhận 80mm" at bounding box center [812, 78] width 103 height 19
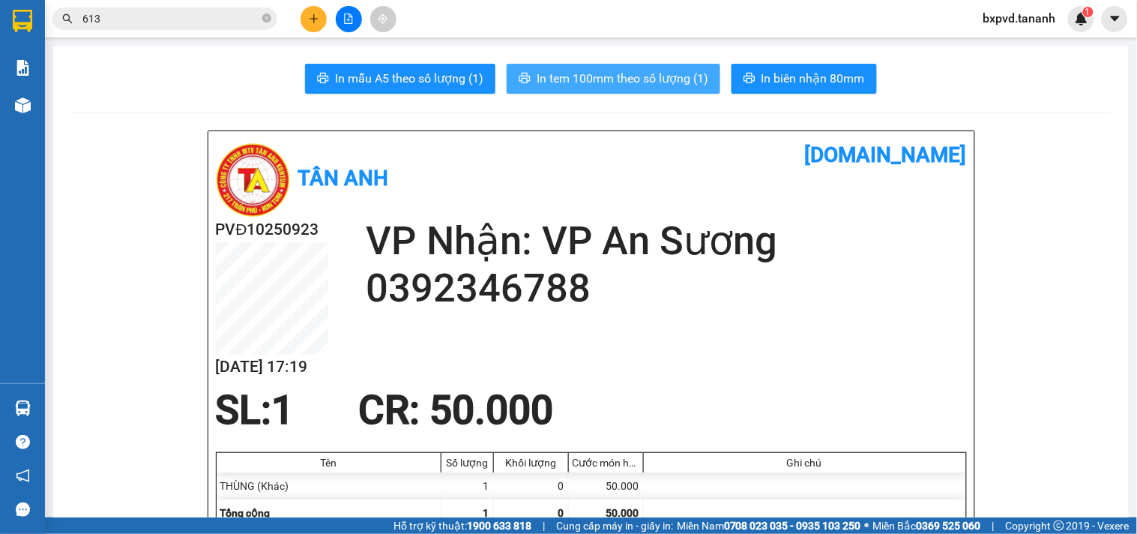
click at [650, 83] on span "In tem 100mm theo số lượng (1)" at bounding box center [623, 78] width 172 height 19
click at [319, 16] on button at bounding box center [314, 19] width 26 height 26
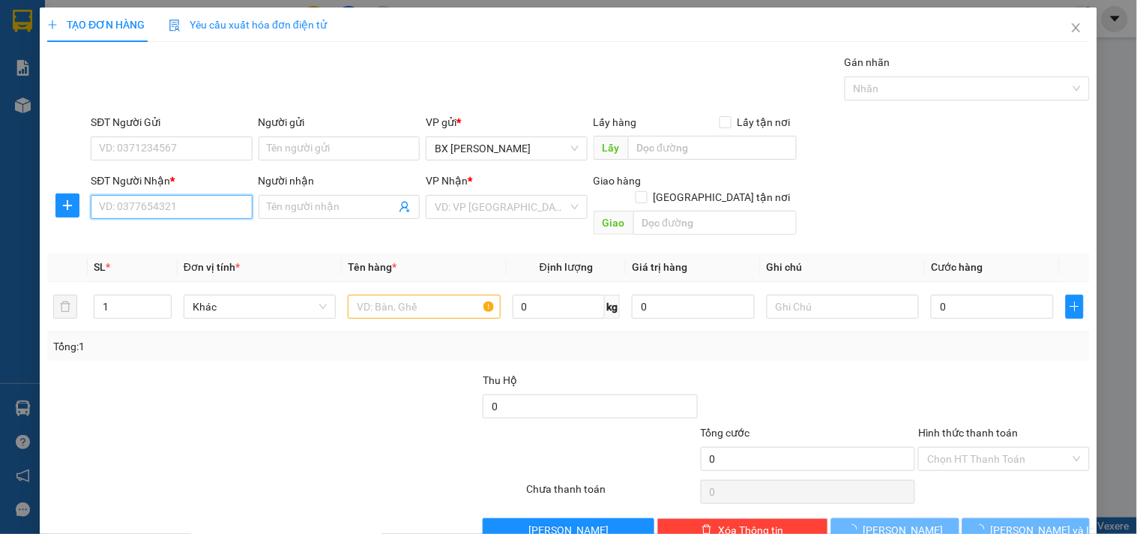
click at [131, 204] on input "SĐT Người Nhận *" at bounding box center [171, 207] width 161 height 24
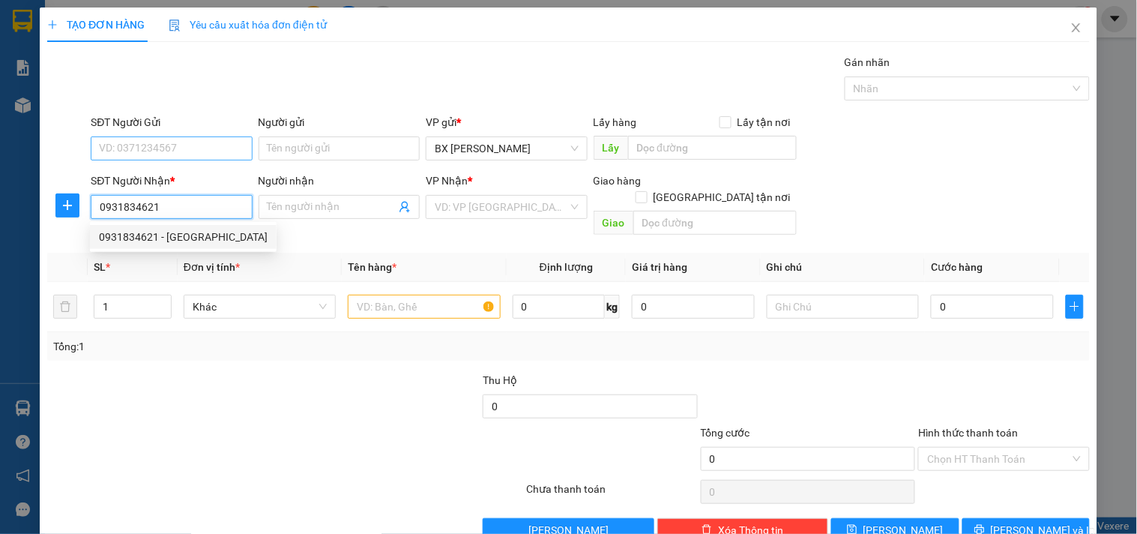
type input "0931834621"
click at [110, 155] on input "SĐT Người Gửi" at bounding box center [171, 148] width 161 height 24
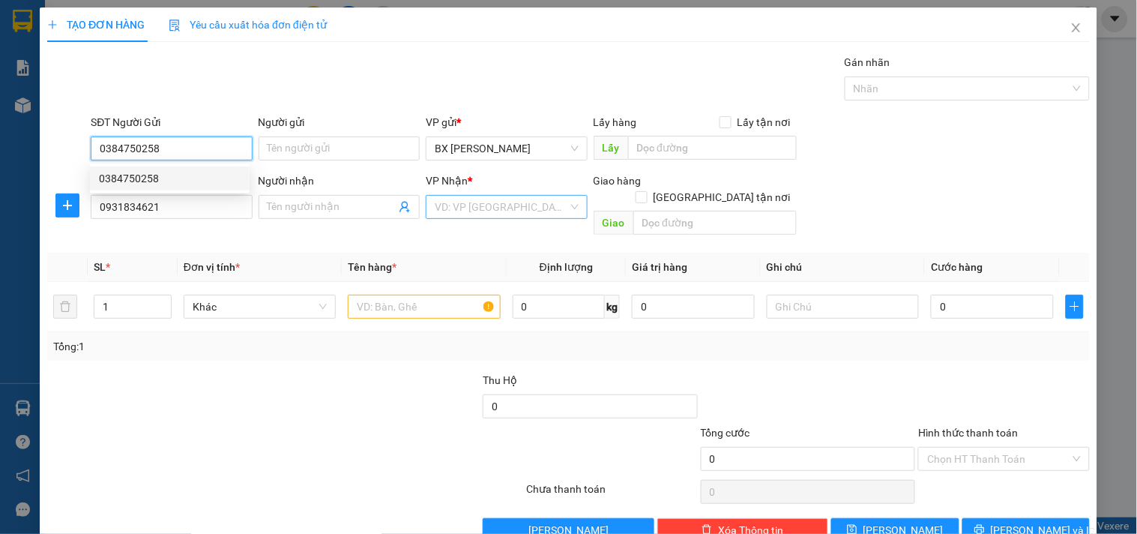
type input "0384750258"
click at [489, 214] on input "search" at bounding box center [501, 207] width 133 height 22
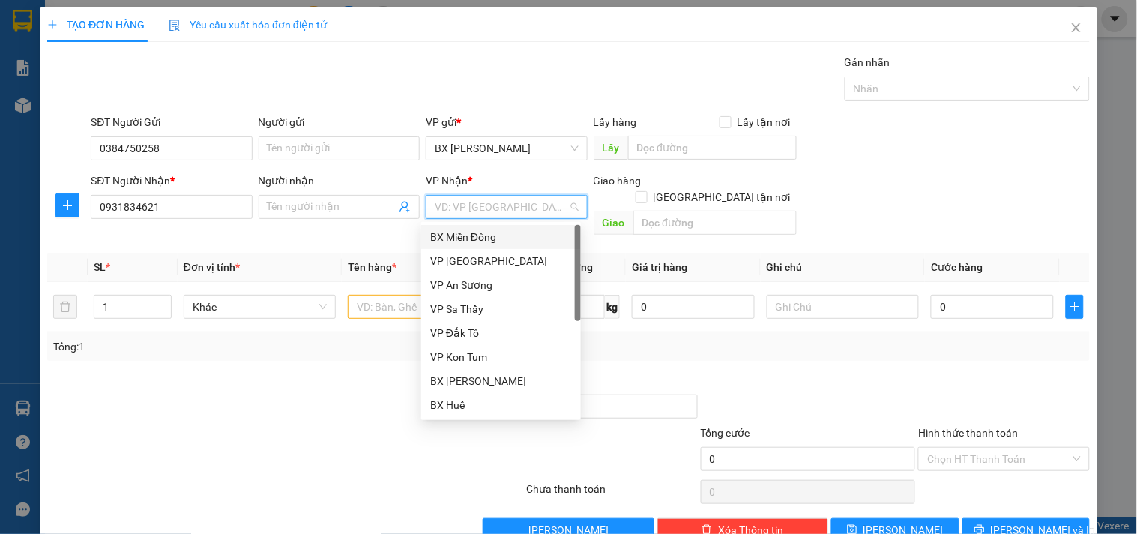
click at [499, 240] on div "BX Miền Đông" at bounding box center [501, 237] width 142 height 16
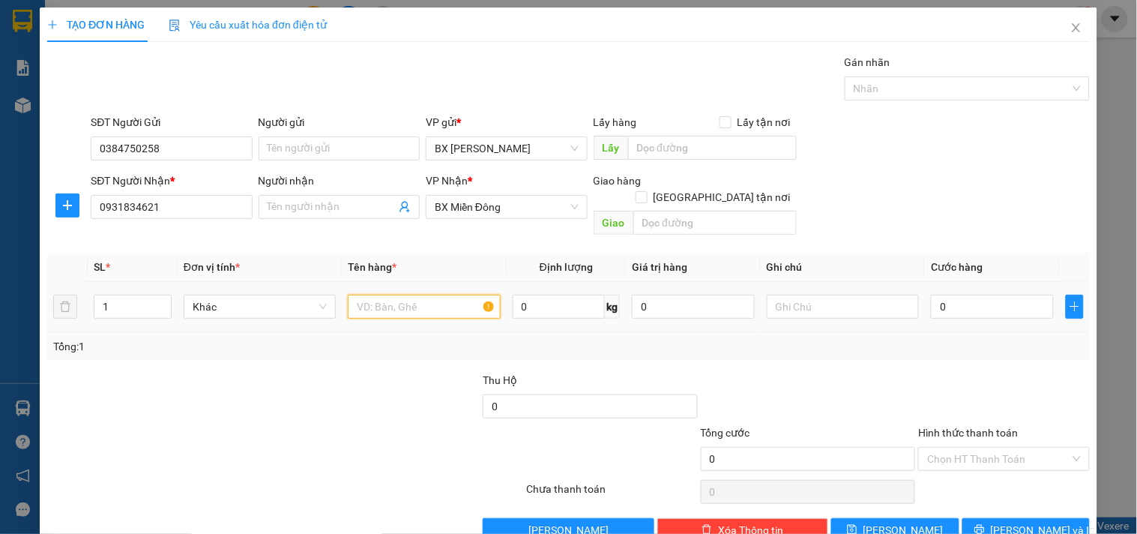
click at [438, 295] on input "text" at bounding box center [424, 307] width 152 height 24
type input "3 THÙNG"
click at [161, 301] on icon "up" at bounding box center [163, 302] width 4 height 3
type input "3"
click at [162, 301] on icon "up" at bounding box center [162, 303] width 5 height 5
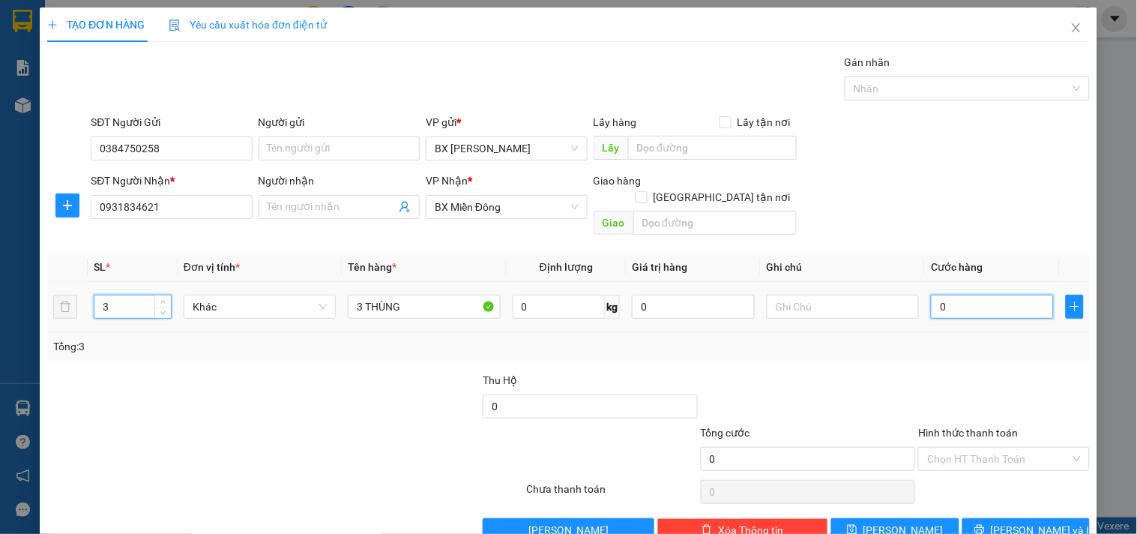
click at [932, 295] on input "0" at bounding box center [992, 307] width 123 height 24
type input "3"
type input "30"
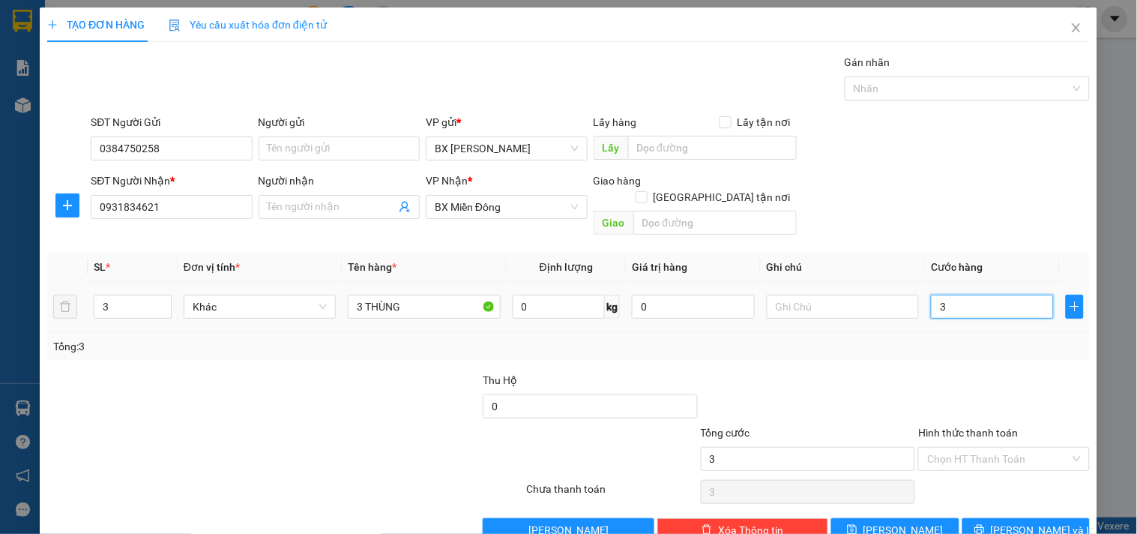
type input "30"
type input "300"
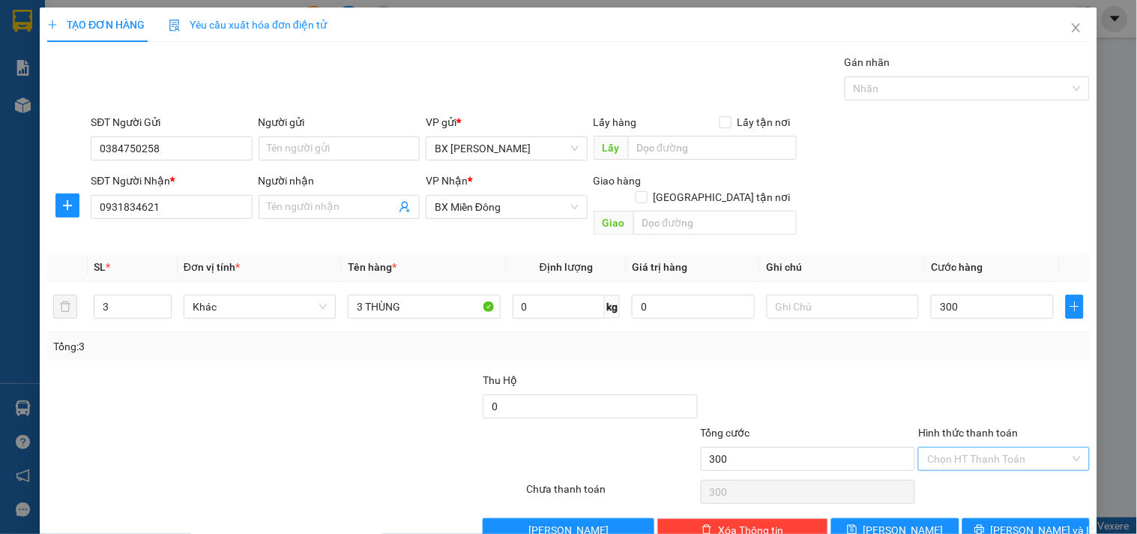
type input "300.000"
click at [956, 447] on input "Hình thức thanh toán" at bounding box center [998, 458] width 142 height 22
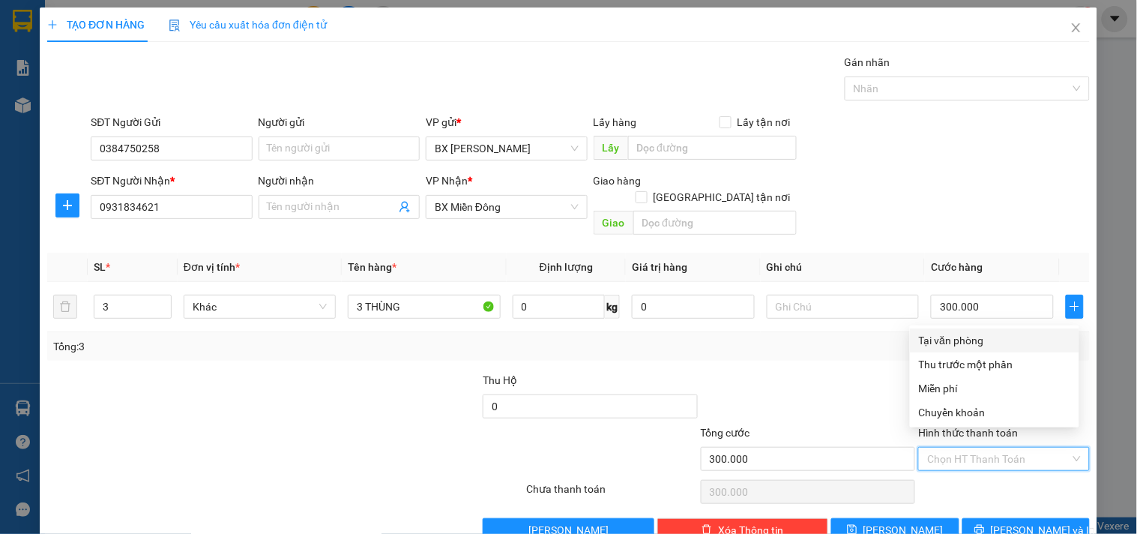
click at [971, 342] on div "Tại văn phòng" at bounding box center [994, 340] width 151 height 16
type input "0"
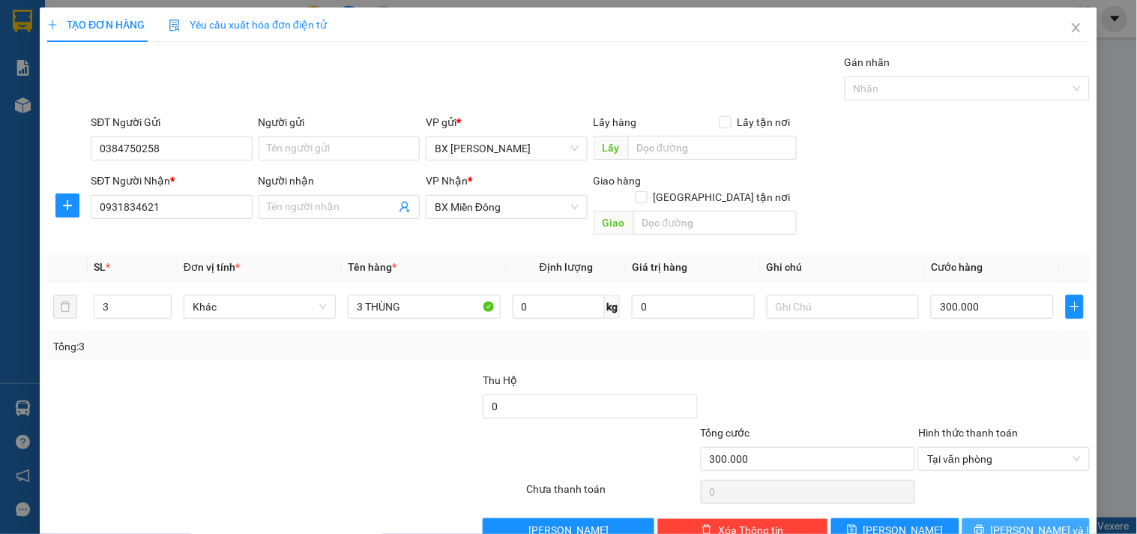
click at [983, 518] on button "[PERSON_NAME] và In" at bounding box center [1025, 530] width 127 height 24
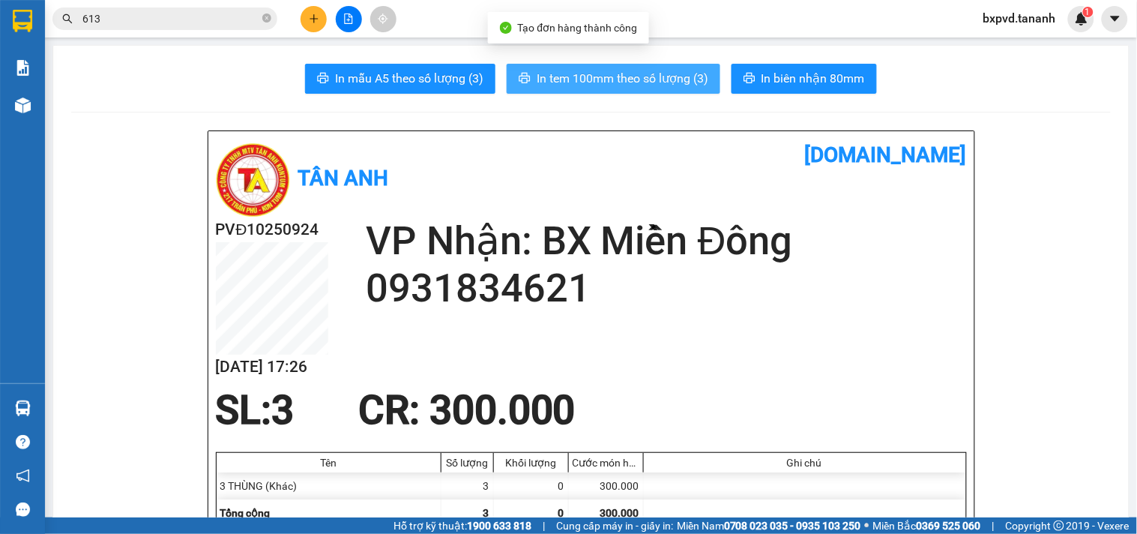
click at [672, 91] on button "In tem 100mm theo số lượng (3)" at bounding box center [614, 79] width 214 height 30
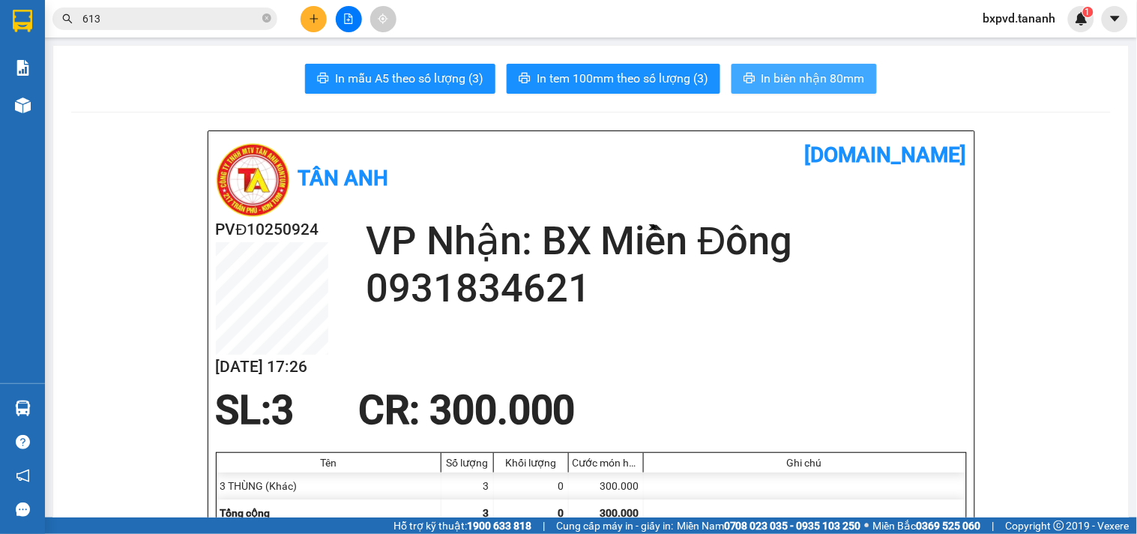
click at [766, 69] on span "In biên nhận 80mm" at bounding box center [812, 78] width 103 height 19
click at [315, 19] on icon "plus" at bounding box center [314, 18] width 10 height 10
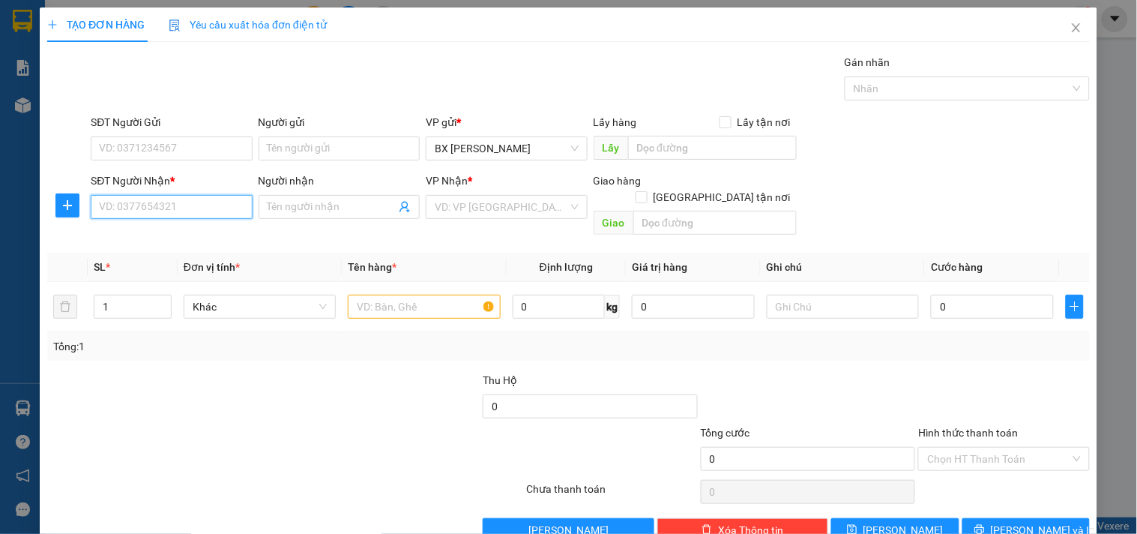
click at [123, 213] on input "SĐT Người Nhận *" at bounding box center [171, 207] width 161 height 24
click at [171, 236] on div "0982363871 - BÁNH CANH" at bounding box center [170, 237] width 142 height 16
type input "0982363871"
type input "BÁNH CANH"
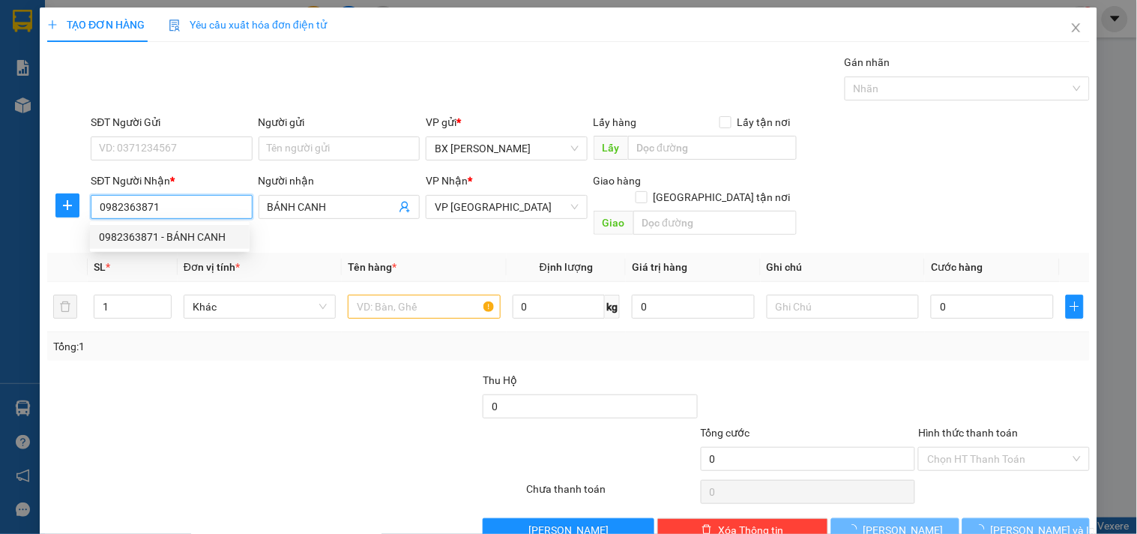
type input "350.000"
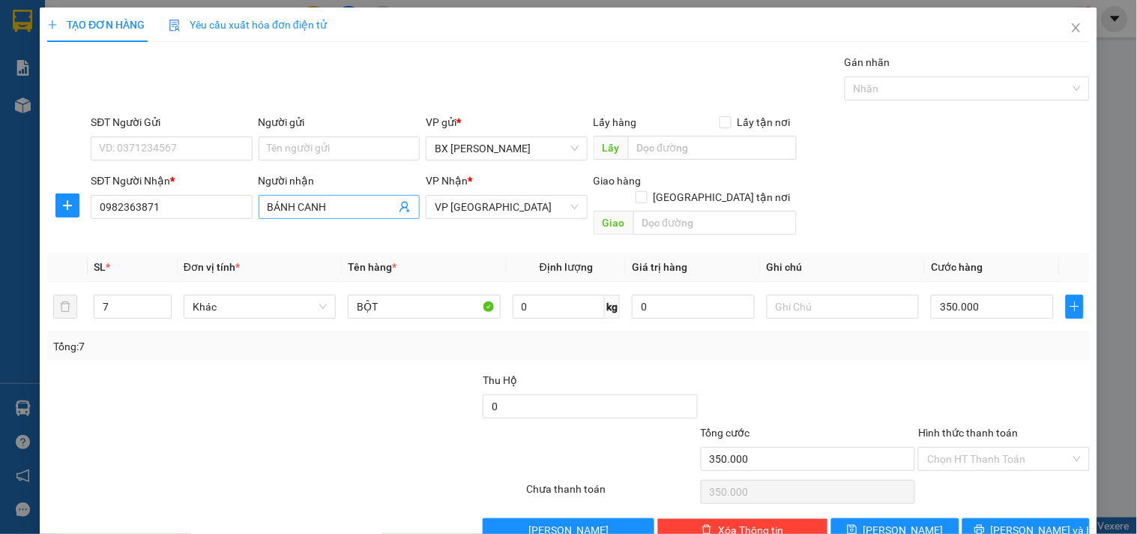
click at [317, 208] on input "BÁNH CANH" at bounding box center [332, 207] width 128 height 16
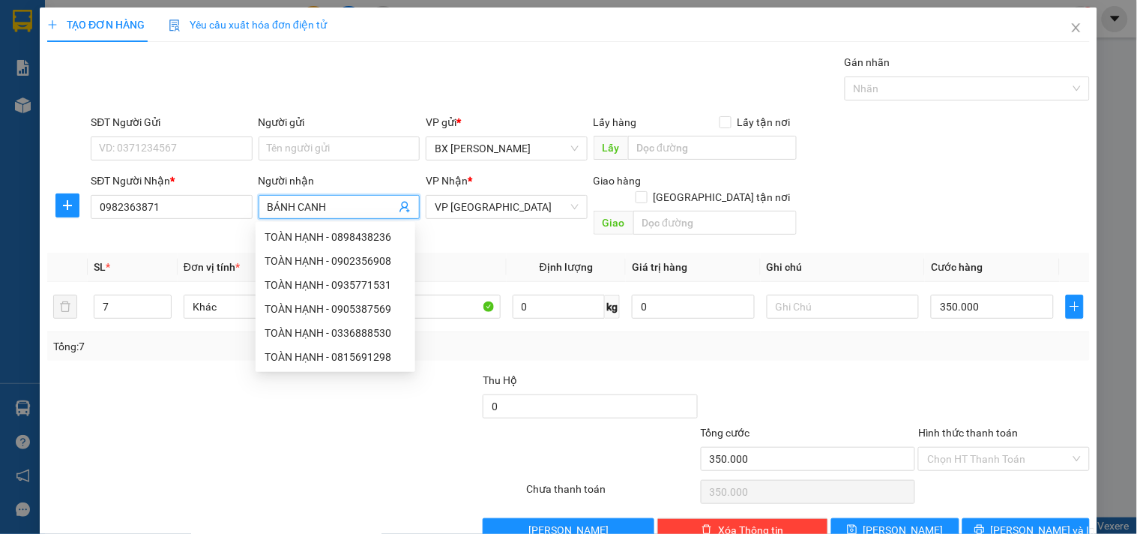
drag, startPoint x: 339, startPoint y: 204, endPoint x: 186, endPoint y: 220, distance: 153.7
click at [186, 220] on div "SĐT Người Nhận * 0982363871 Người nhận BÁNH CANH VP Nhận * VP Đà Nẵng Giao hàng…" at bounding box center [590, 206] width 1005 height 69
drag, startPoint x: 202, startPoint y: 205, endPoint x: 0, endPoint y: 201, distance: 202.4
click at [0, 201] on div "TẠO ĐƠN HÀNG Yêu cầu xuất hóa đơn điện tử Transit Pickup Surcharge Ids Transit …" at bounding box center [568, 267] width 1137 height 534
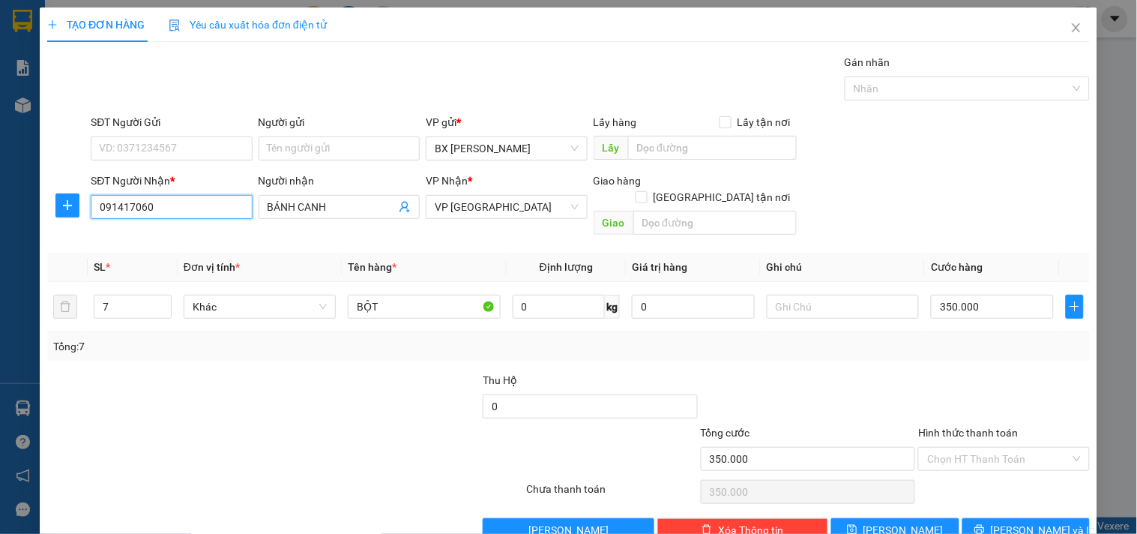
type input "0914170604"
drag, startPoint x: 211, startPoint y: 205, endPoint x: 0, endPoint y: 223, distance: 212.0
click at [0, 223] on div "TẠO ĐƠN HÀNG Yêu cầu xuất hóa đơn điện tử Transit Pickup Surcharge Ids Transit …" at bounding box center [568, 267] width 1137 height 534
click at [325, 207] on input "BÁNH CANH" at bounding box center [332, 207] width 128 height 16
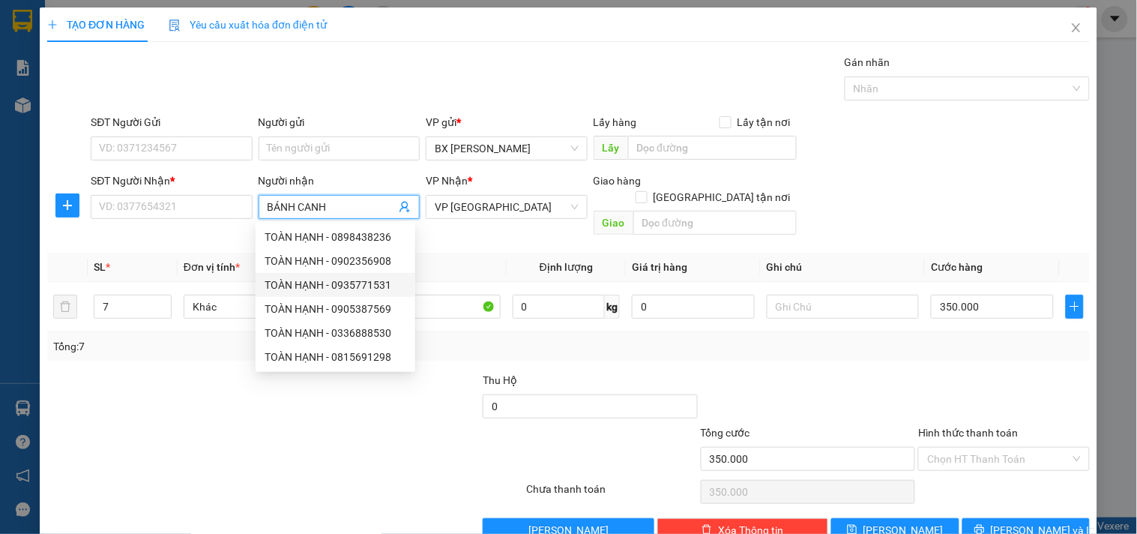
scroll to position [20, 0]
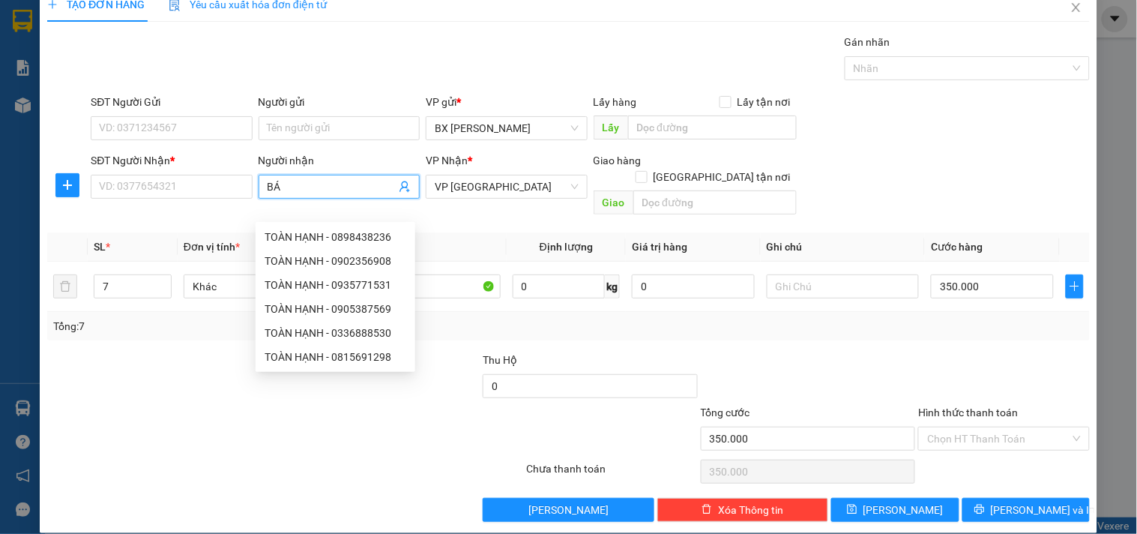
type input "B"
click at [213, 190] on input "SĐT Người Nhận *" at bounding box center [171, 187] width 161 height 24
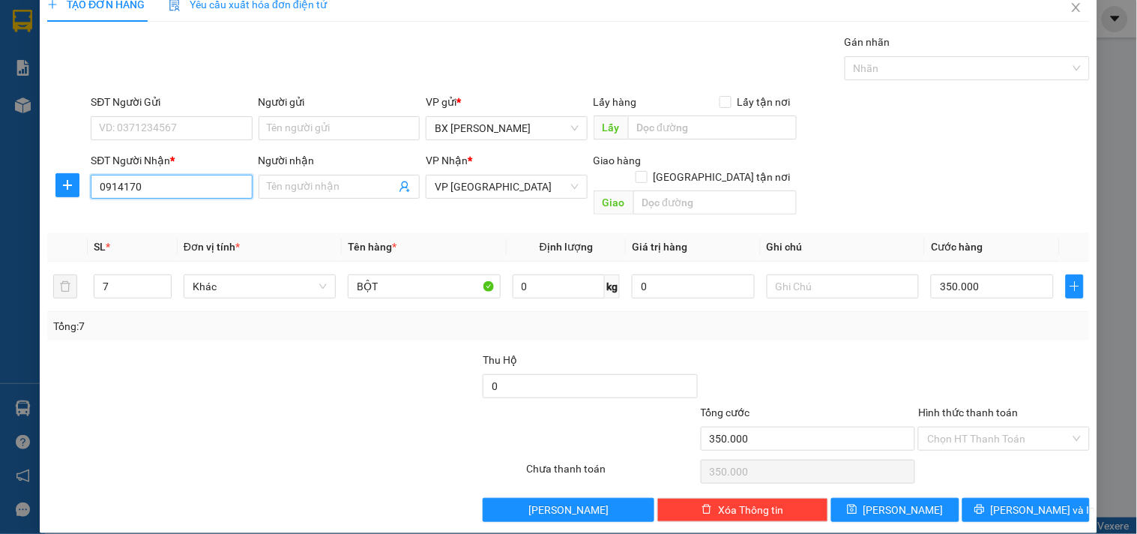
click at [145, 181] on input "0914170" at bounding box center [171, 187] width 161 height 24
drag, startPoint x: 142, startPoint y: 189, endPoint x: 0, endPoint y: 168, distance: 143.9
click at [0, 168] on div "TẠO ĐƠN HÀNG Yêu cầu xuất hóa đơn điện tử Transit Pickup Surcharge Ids Transit …" at bounding box center [568, 267] width 1137 height 534
drag, startPoint x: 492, startPoint y: 183, endPoint x: 501, endPoint y: 186, distance: 9.5
click at [492, 182] on span "VP [GEOGRAPHIC_DATA]" at bounding box center [506, 186] width 143 height 22
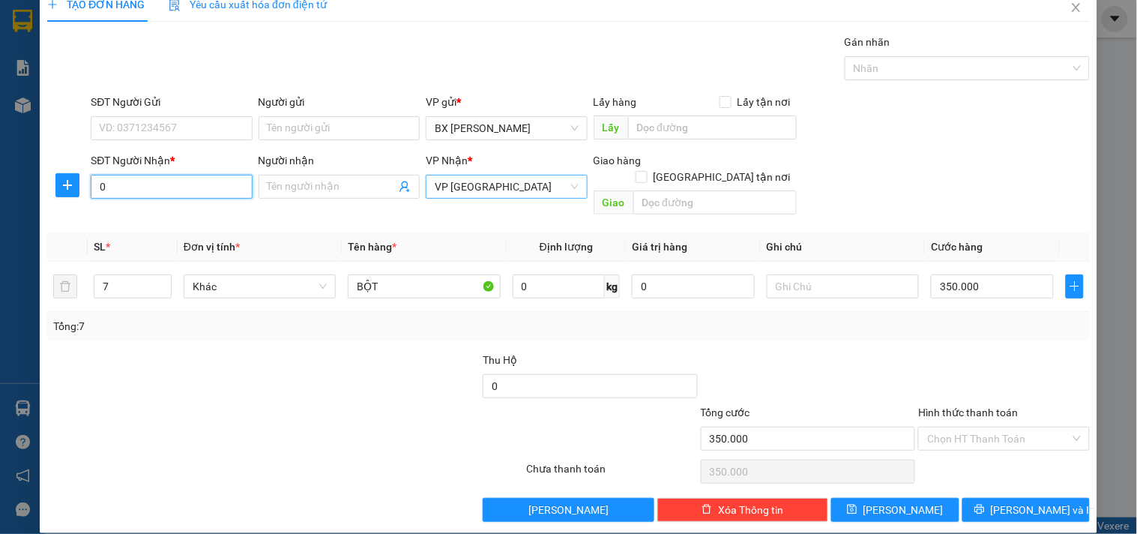
type input "0"
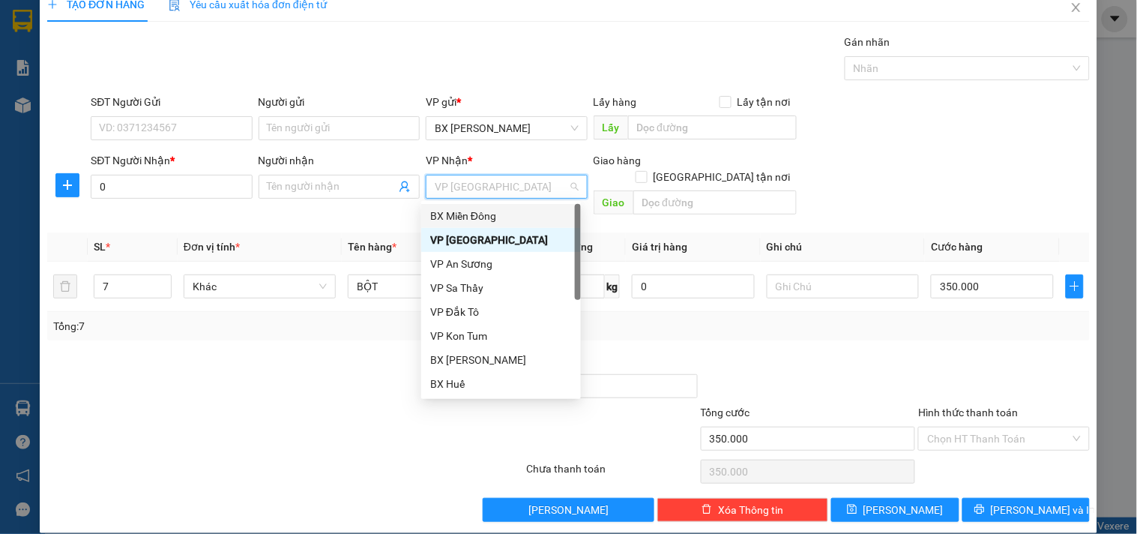
click at [497, 216] on div "BX Miền Đông" at bounding box center [501, 216] width 142 height 16
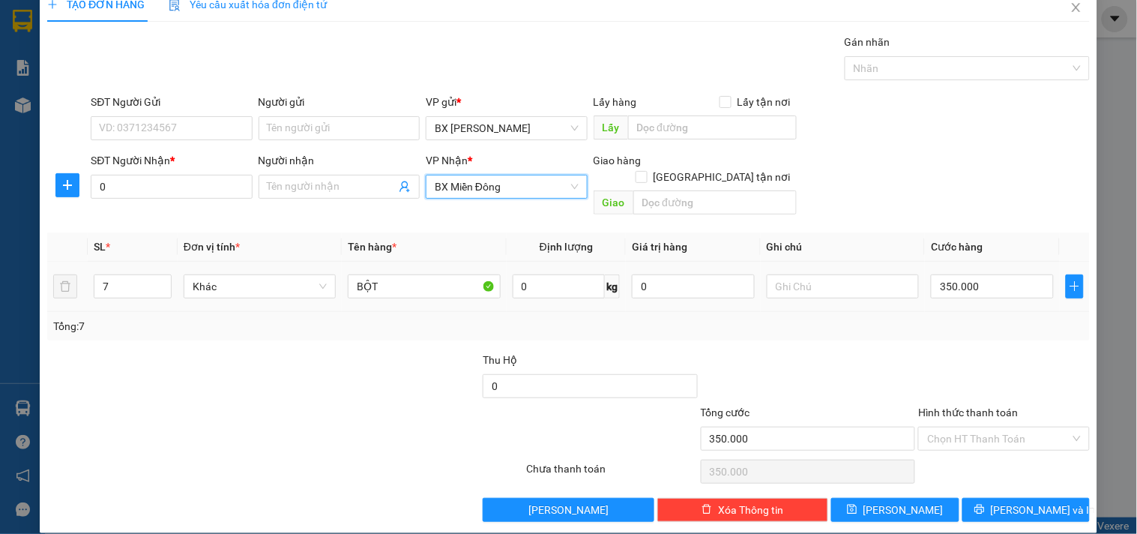
drag, startPoint x: 405, startPoint y: 256, endPoint x: 274, endPoint y: 256, distance: 131.9
click at [274, 262] on tr "7 Khác BỘT 0 kg 0 350.000" at bounding box center [568, 287] width 1042 height 50
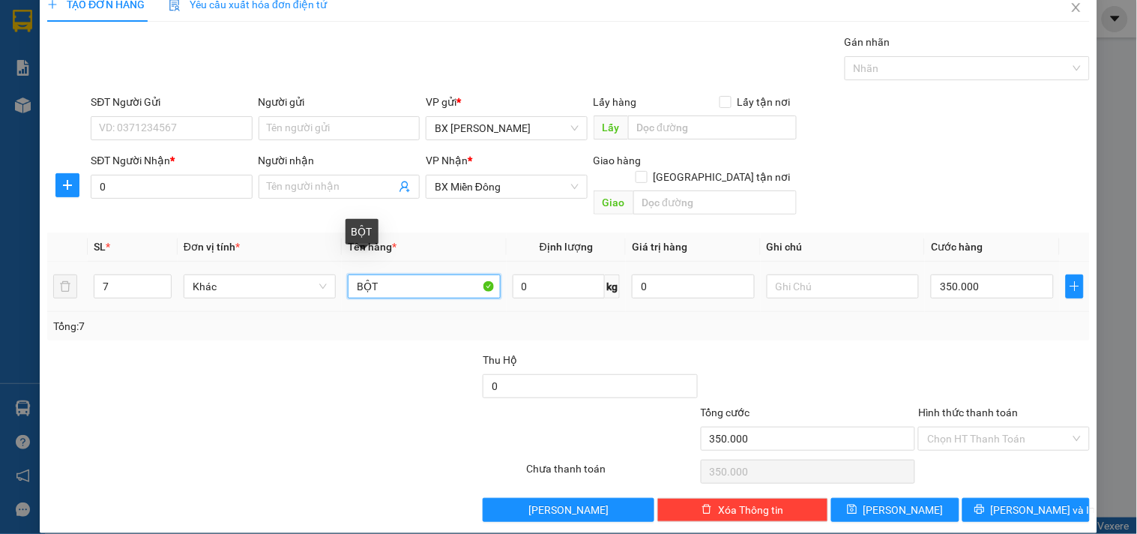
drag, startPoint x: 408, startPoint y: 274, endPoint x: 334, endPoint y: 264, distance: 74.8
click at [333, 272] on tr "7 Khác BỘT 0 kg 0 350.000" at bounding box center [568, 287] width 1042 height 50
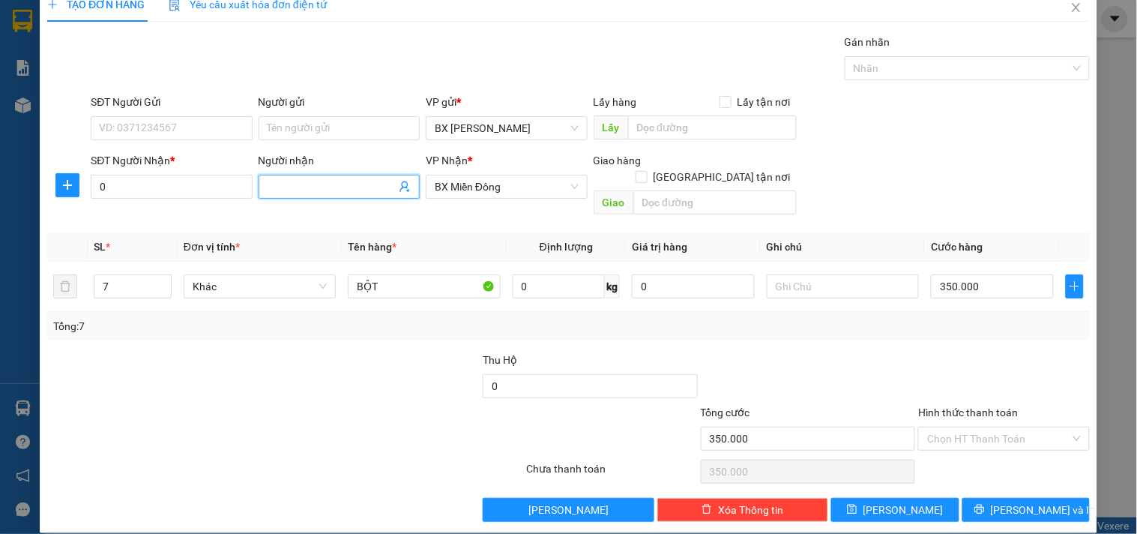
click at [310, 182] on input "Người nhận" at bounding box center [332, 186] width 128 height 16
type input "BOM"
drag, startPoint x: 65, startPoint y: 265, endPoint x: 34, endPoint y: 261, distance: 31.8
click at [0, 259] on div "TẠO ĐƠN HÀNG Yêu cầu xuất hóa đơn điện tử Transit Pickup Surcharge Ids Transit …" at bounding box center [568, 267] width 1137 height 534
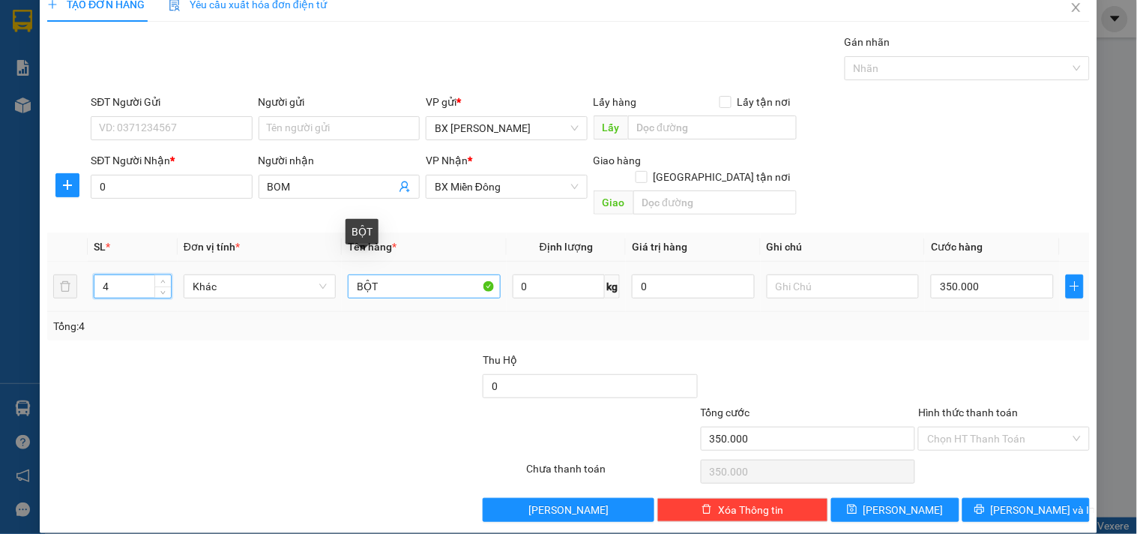
type input "4"
click at [392, 274] on input "BỘT" at bounding box center [424, 286] width 152 height 24
type input "BOM"
click at [974, 274] on input "350.000" at bounding box center [992, 286] width 123 height 24
type input "1"
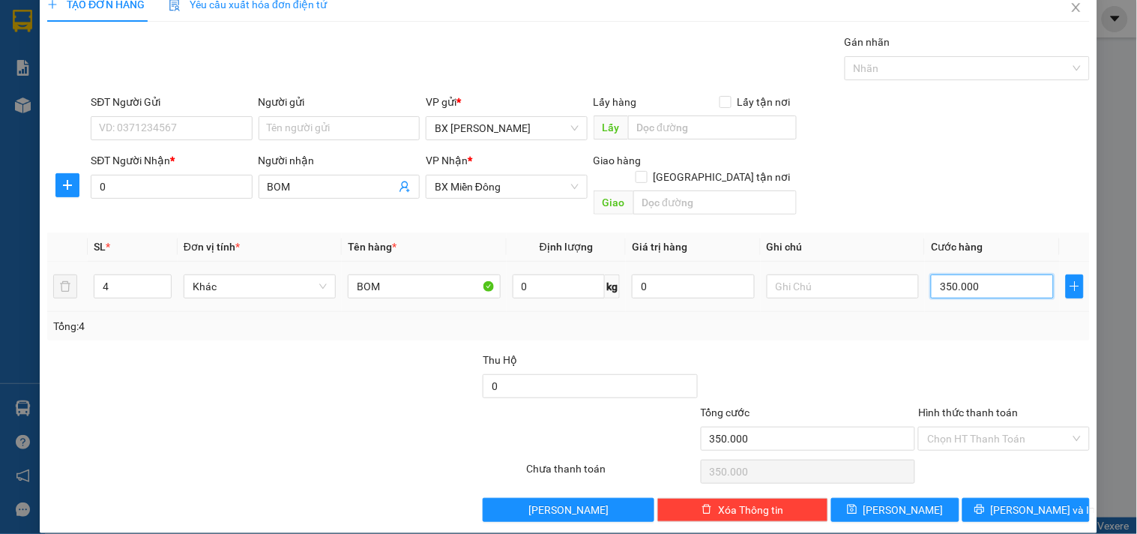
type input "1"
type input "12"
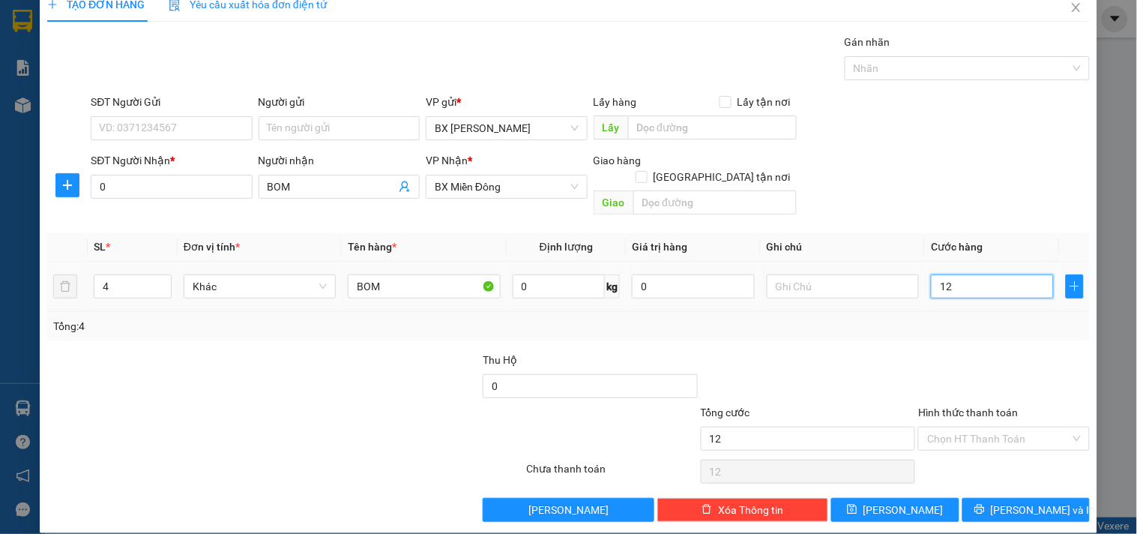
type input "120"
type input "120.000"
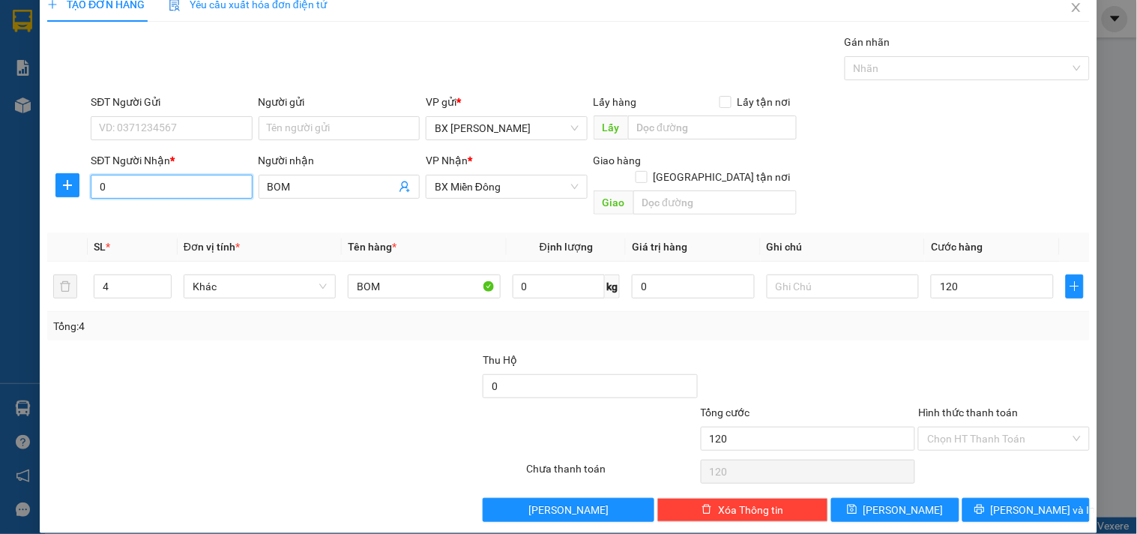
type input "120.000"
click at [139, 175] on input "0" at bounding box center [171, 187] width 161 height 24
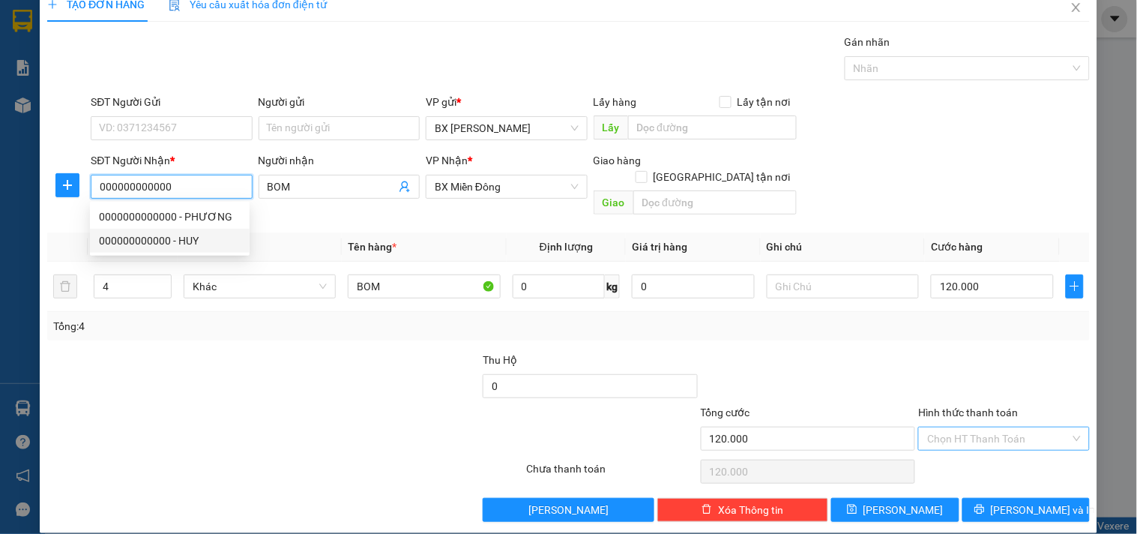
type input "000000000000"
drag, startPoint x: 991, startPoint y: 417, endPoint x: 990, endPoint y: 425, distance: 7.6
click at [991, 427] on input "Hình thức thanh toán" at bounding box center [998, 438] width 142 height 22
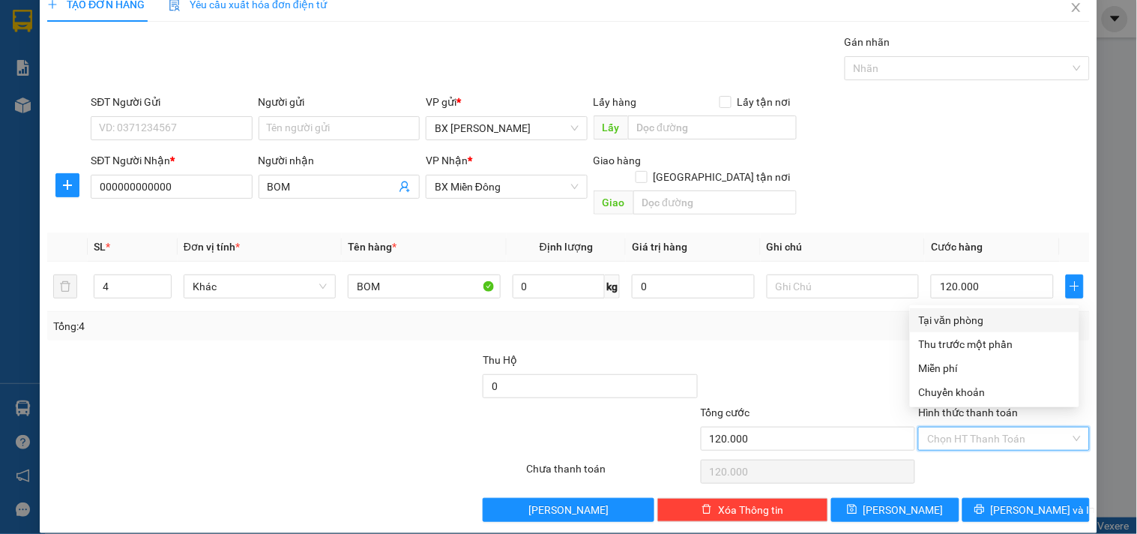
click at [933, 310] on div "Tại văn phòng" at bounding box center [994, 320] width 169 height 24
type input "0"
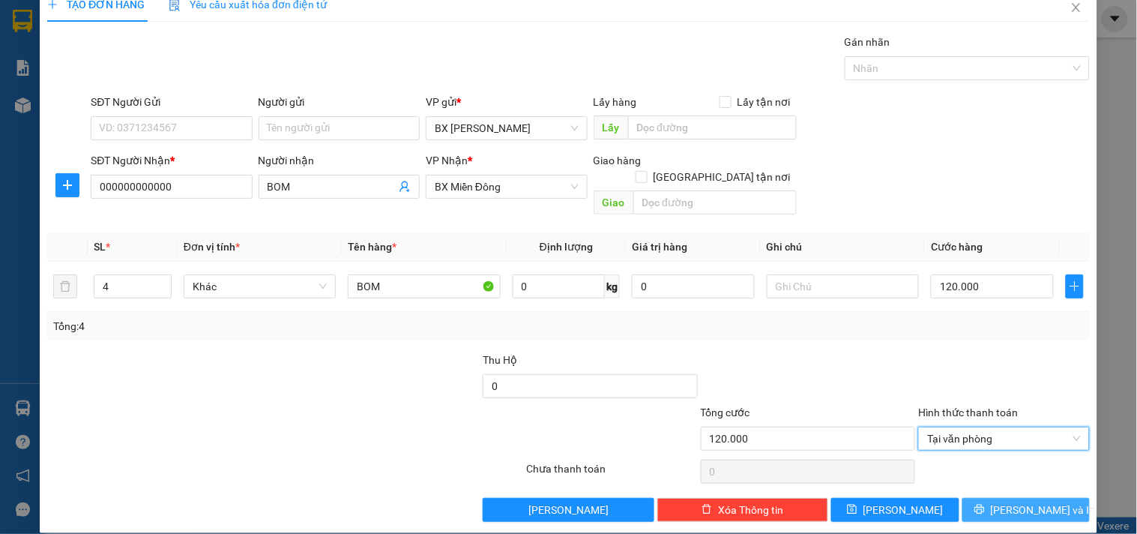
click at [1032, 501] on span "[PERSON_NAME] và In" at bounding box center [1043, 509] width 105 height 16
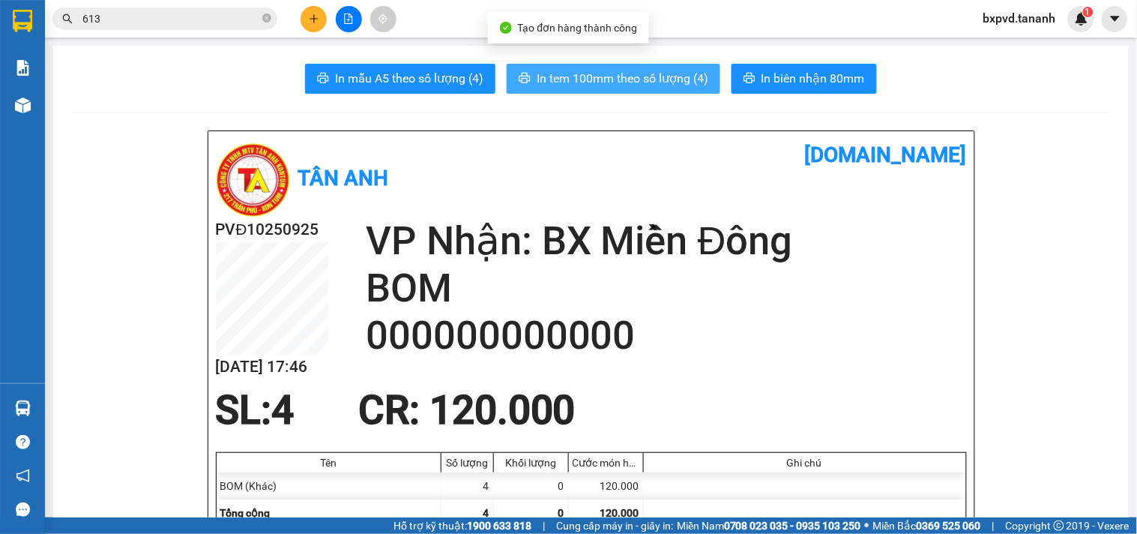
click at [683, 81] on span "In tem 100mm theo số lượng (4)" at bounding box center [623, 78] width 172 height 19
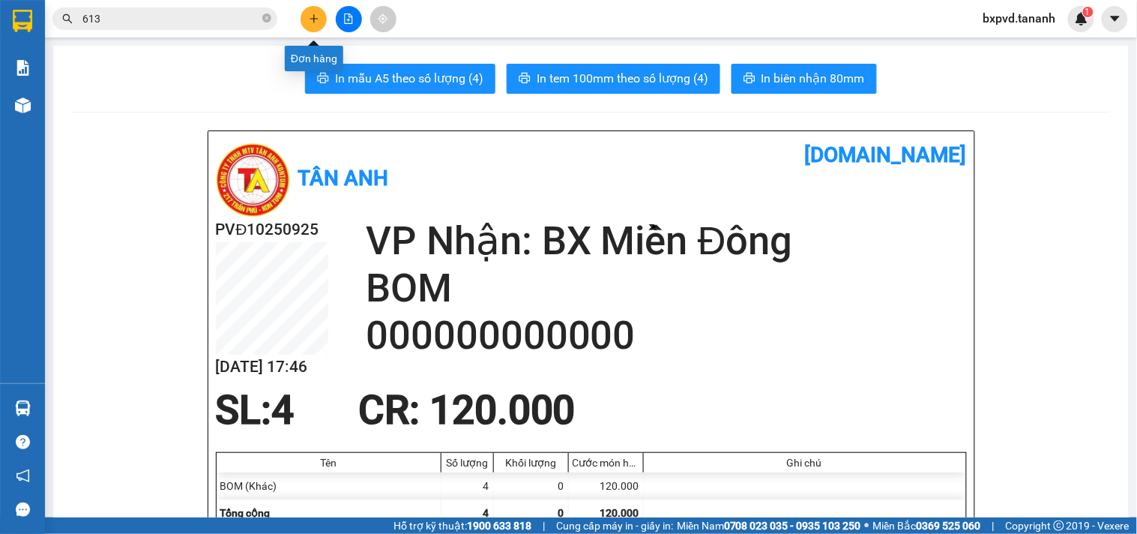
click at [316, 19] on icon "plus" at bounding box center [314, 18] width 8 height 1
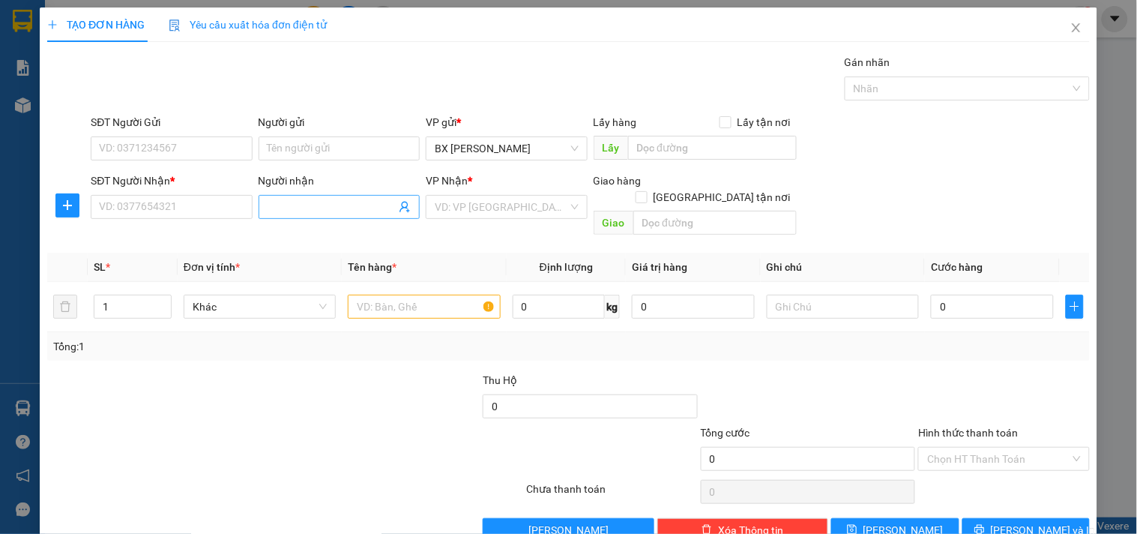
click at [313, 208] on input "Người nhận" at bounding box center [332, 207] width 128 height 16
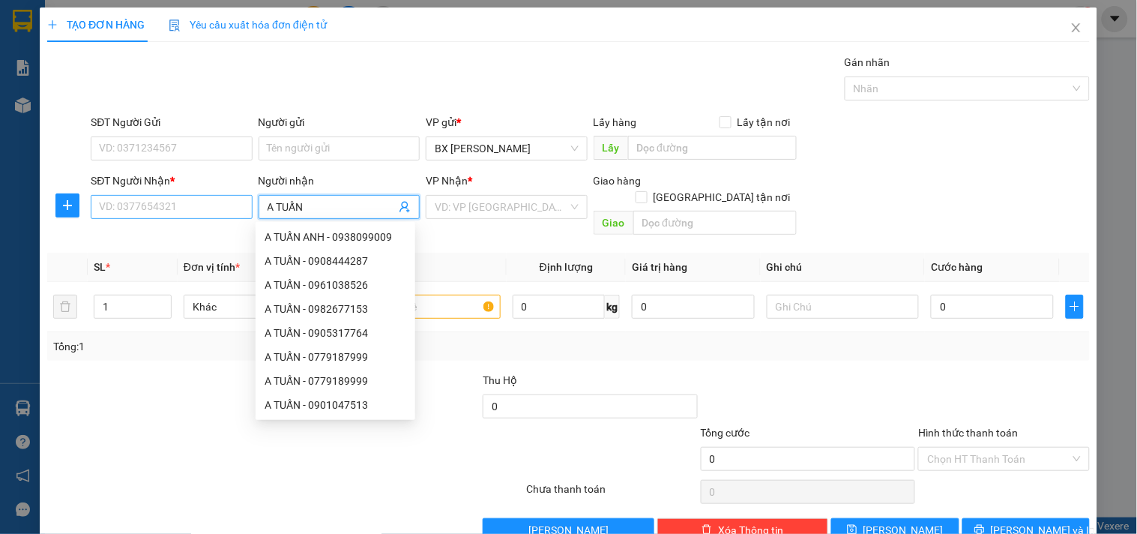
type input "A TUẤN"
click at [222, 214] on input "SĐT Người Nhận *" at bounding box center [171, 207] width 161 height 24
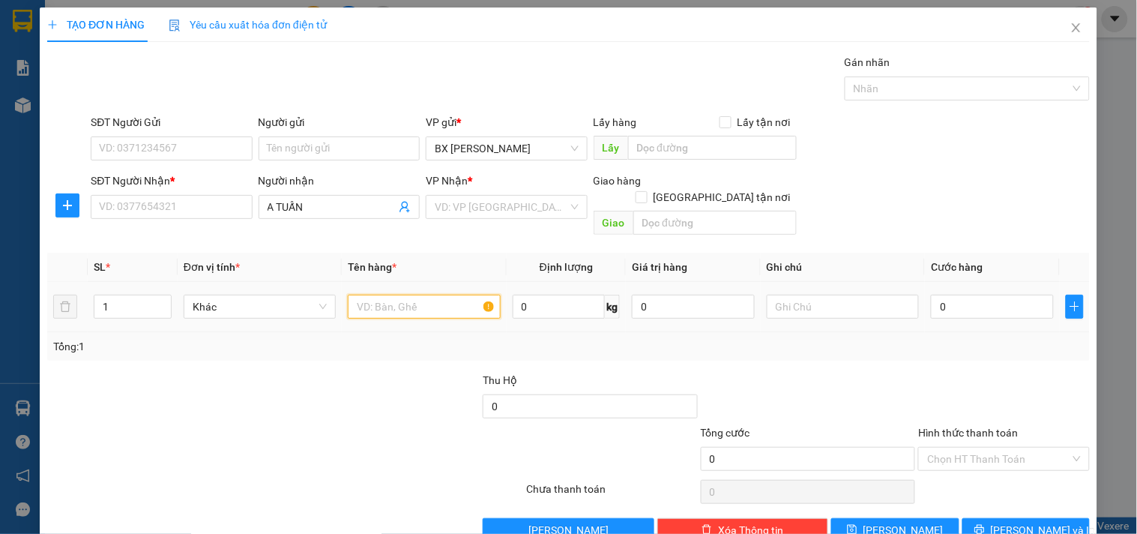
click at [394, 295] on input "text" at bounding box center [424, 307] width 152 height 24
type input "80BAO"
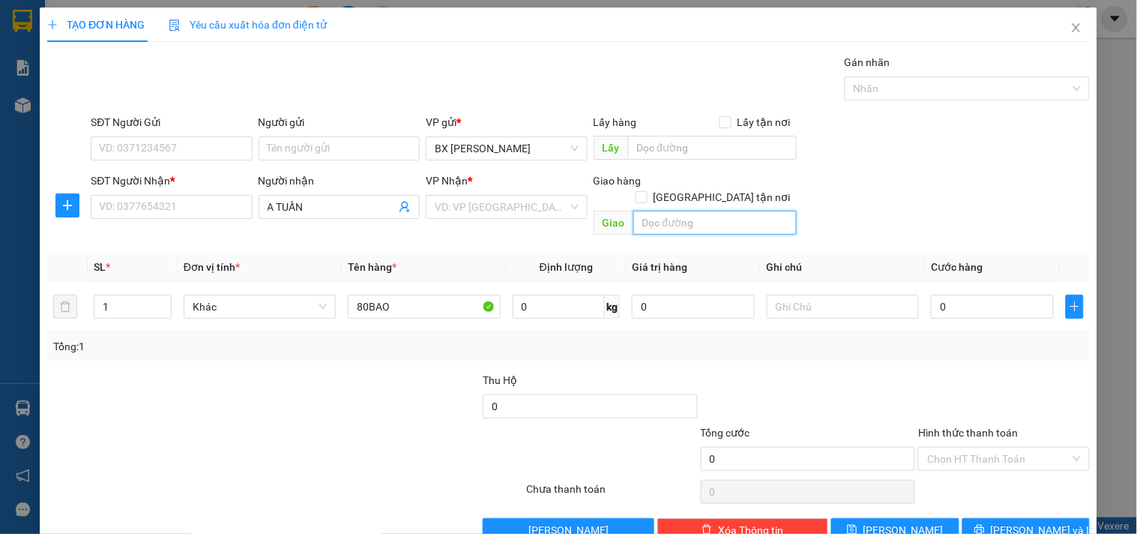
click at [692, 211] on input "text" at bounding box center [714, 223] width 163 height 24
type input "DÂY THUN"
click at [453, 197] on input "search" at bounding box center [501, 207] width 133 height 22
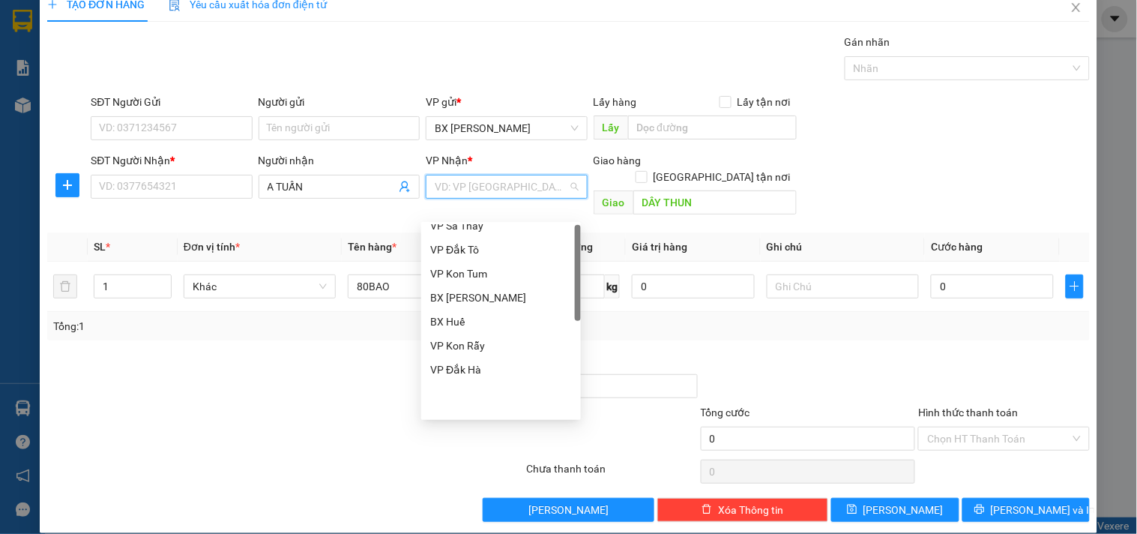
scroll to position [155, 0]
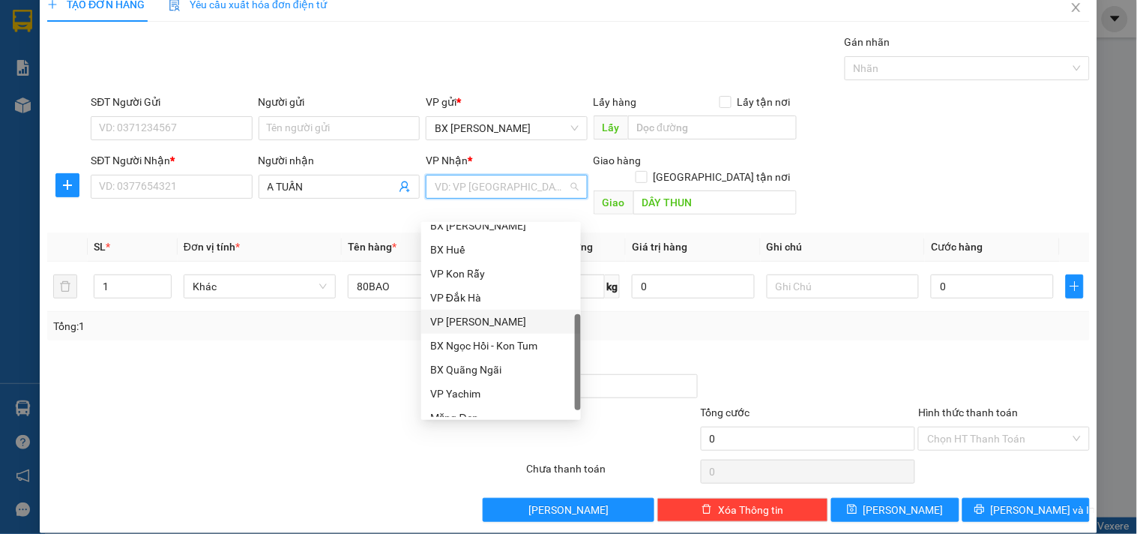
click at [502, 319] on div "VP [PERSON_NAME]" at bounding box center [501, 321] width 142 height 16
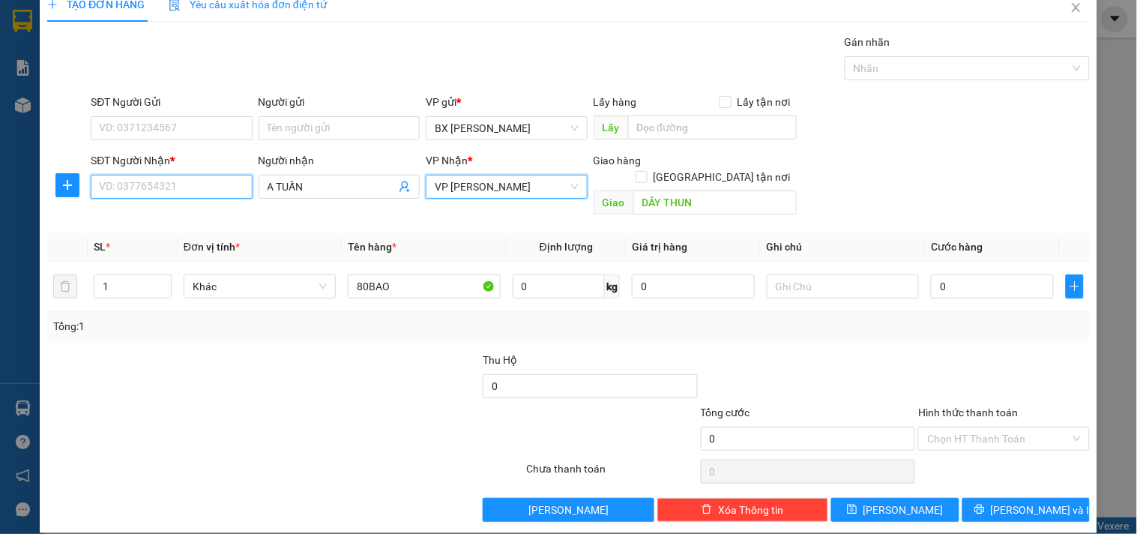
click at [178, 190] on input "SĐT Người Nhận *" at bounding box center [171, 187] width 161 height 24
click at [178, 189] on input "SĐT Người Nhận *" at bounding box center [171, 187] width 161 height 24
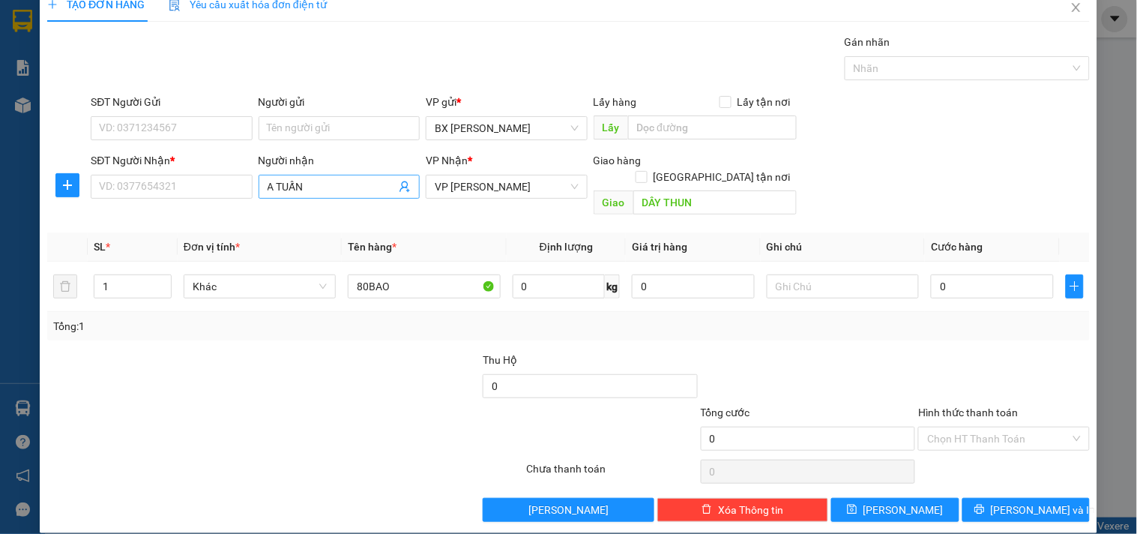
click at [327, 176] on span "A TUẤN" at bounding box center [339, 187] width 161 height 24
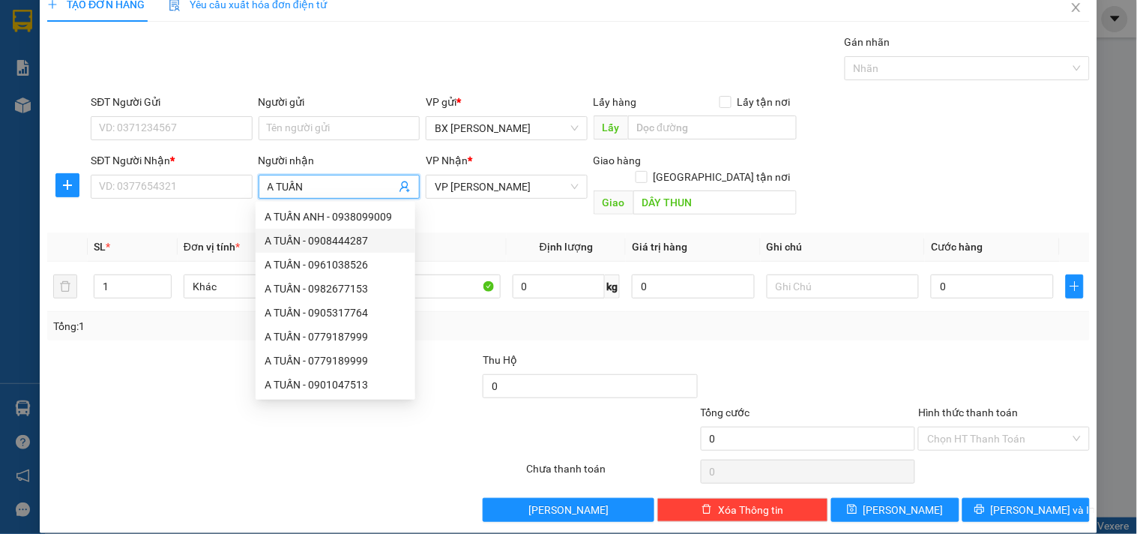
click at [330, 241] on div "A TUẤN - 0908444287" at bounding box center [336, 240] width 142 height 16
type input "0908444287"
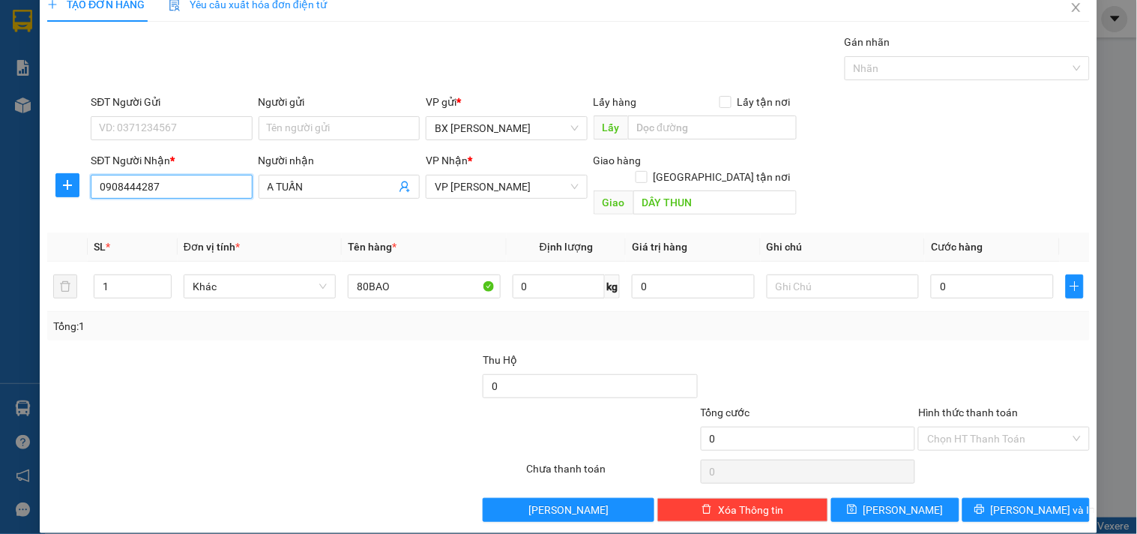
click at [192, 181] on input "0908444287" at bounding box center [171, 187] width 161 height 24
click at [214, 187] on input "0908444287" at bounding box center [171, 187] width 161 height 24
drag, startPoint x: 354, startPoint y: 378, endPoint x: 728, endPoint y: 368, distance: 373.3
click at [363, 378] on div at bounding box center [373, 377] width 218 height 52
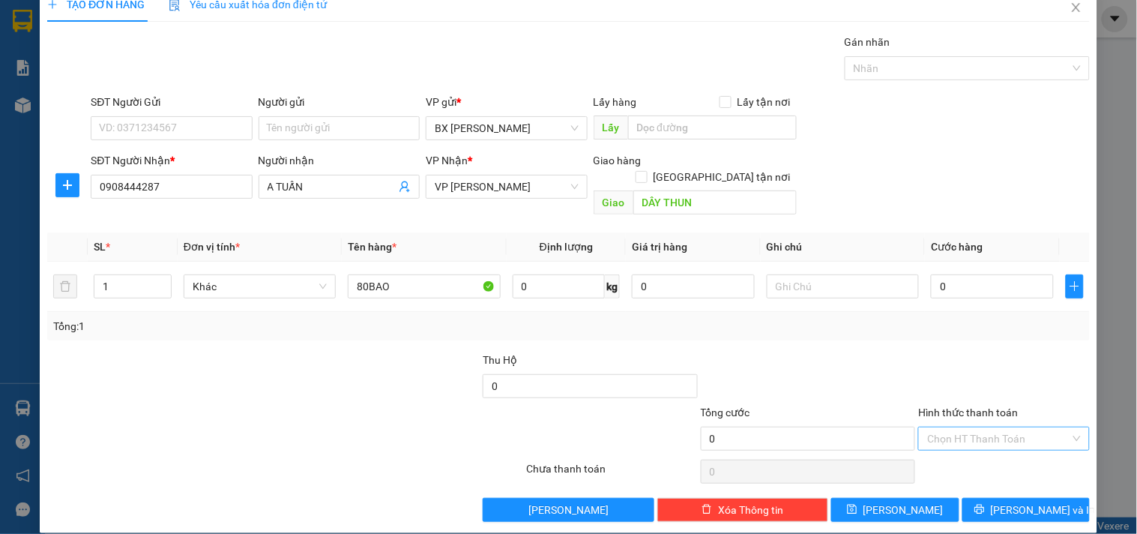
click at [950, 427] on input "Hình thức thanh toán" at bounding box center [998, 438] width 142 height 22
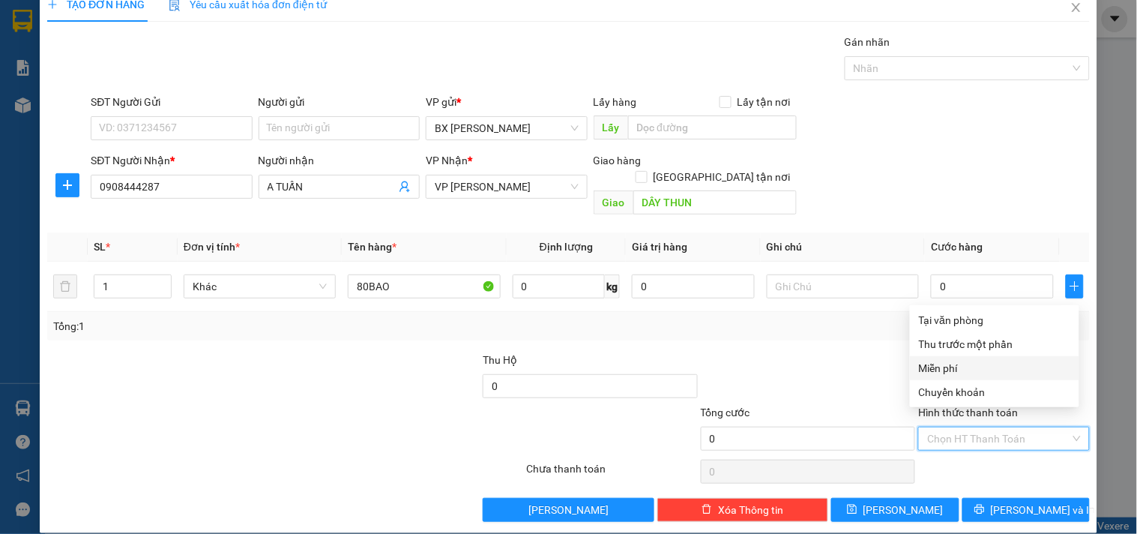
click at [980, 361] on div "Miễn phí" at bounding box center [994, 368] width 151 height 16
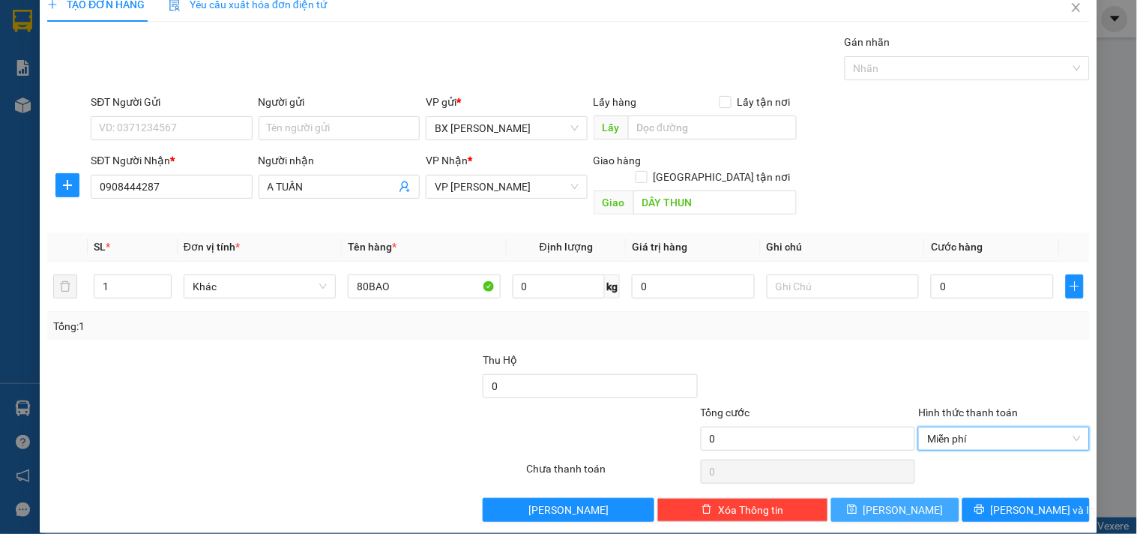
click at [902, 501] on span "[PERSON_NAME]" at bounding box center [903, 509] width 80 height 16
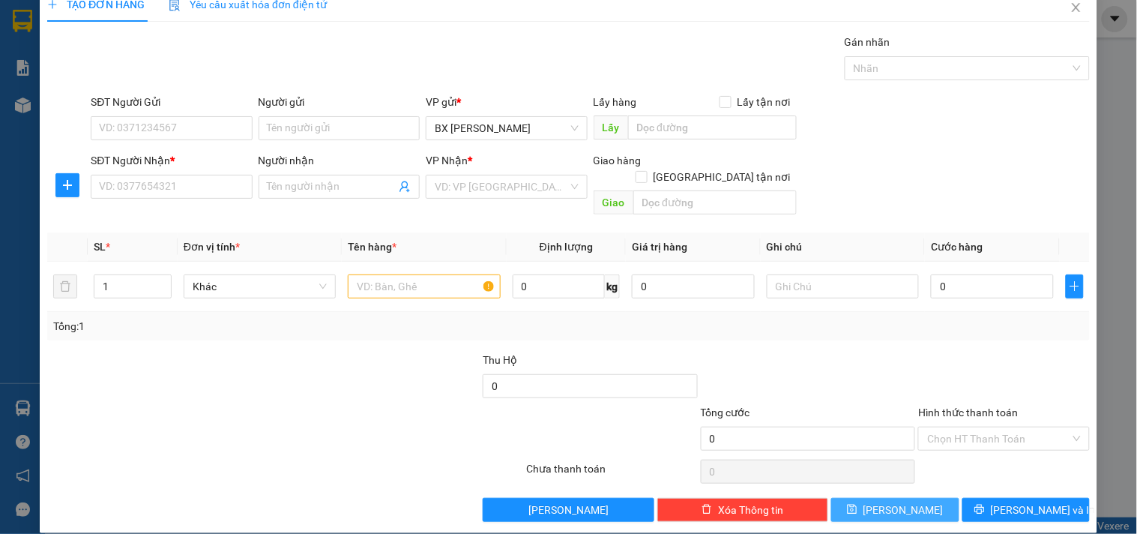
scroll to position [0, 0]
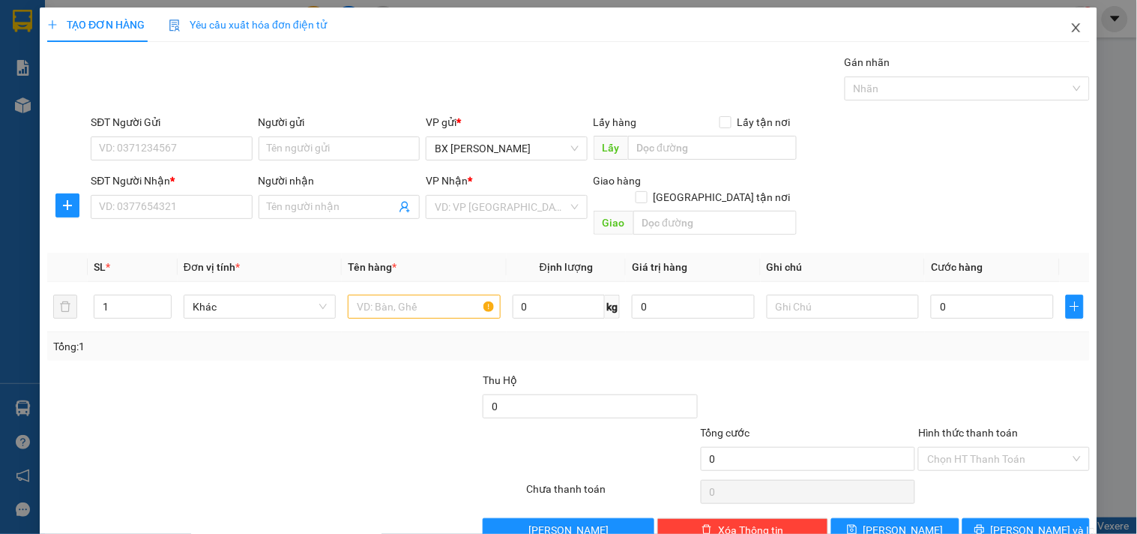
click at [1070, 27] on icon "close" at bounding box center [1076, 28] width 12 height 12
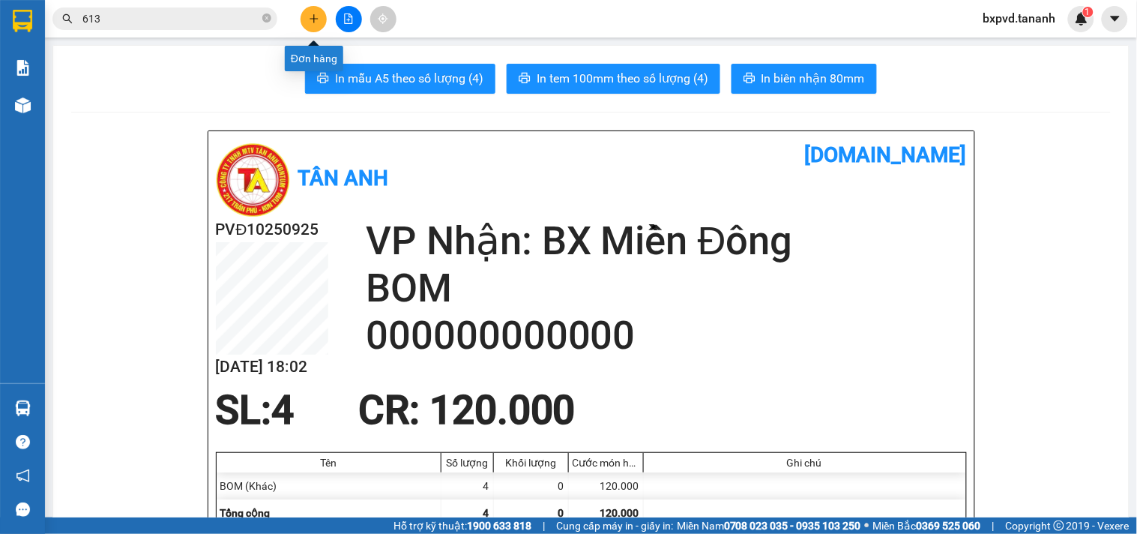
click at [321, 18] on button at bounding box center [314, 19] width 26 height 26
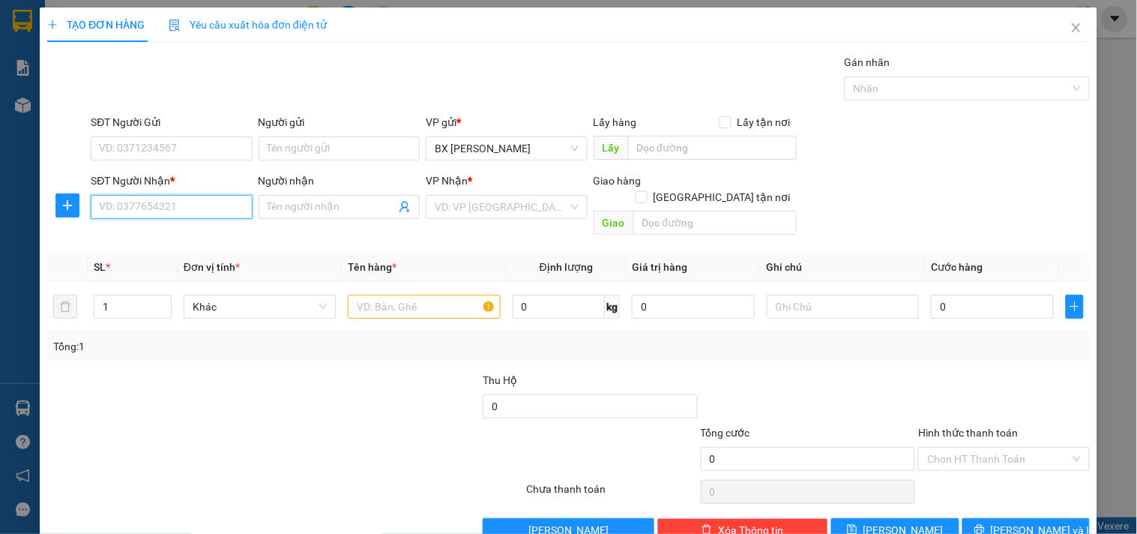
click at [178, 203] on input "SĐT Người Nhận *" at bounding box center [171, 207] width 161 height 24
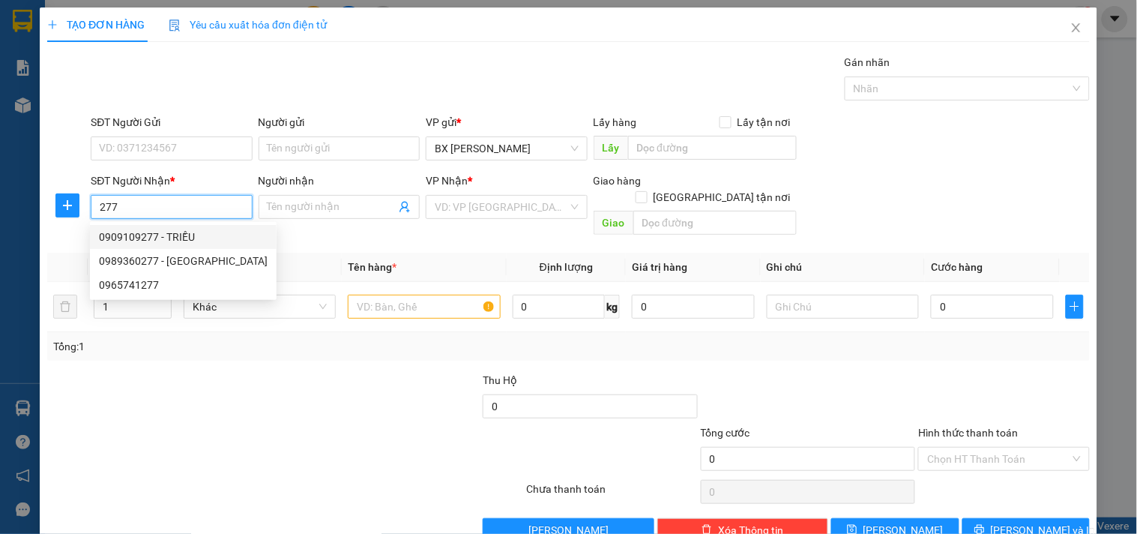
click at [176, 229] on div "0909109277 - TRIỀU" at bounding box center [183, 237] width 169 height 16
type input "0909109277"
type input "TRIỀU"
type input "150.000"
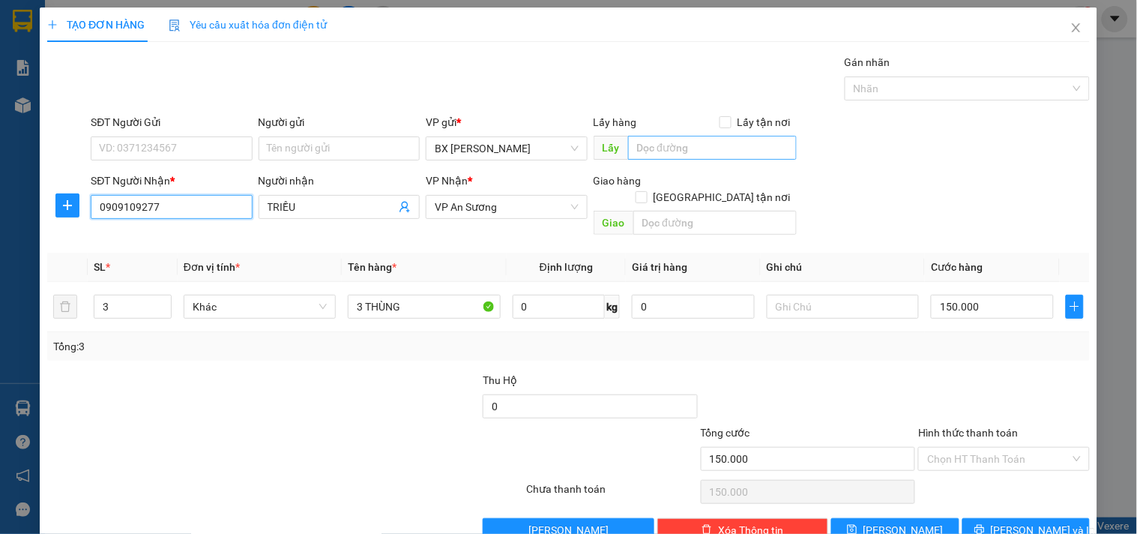
type input "0909109277"
click at [658, 143] on input "text" at bounding box center [712, 148] width 169 height 24
type input "KHANH RAU"
type input "k"
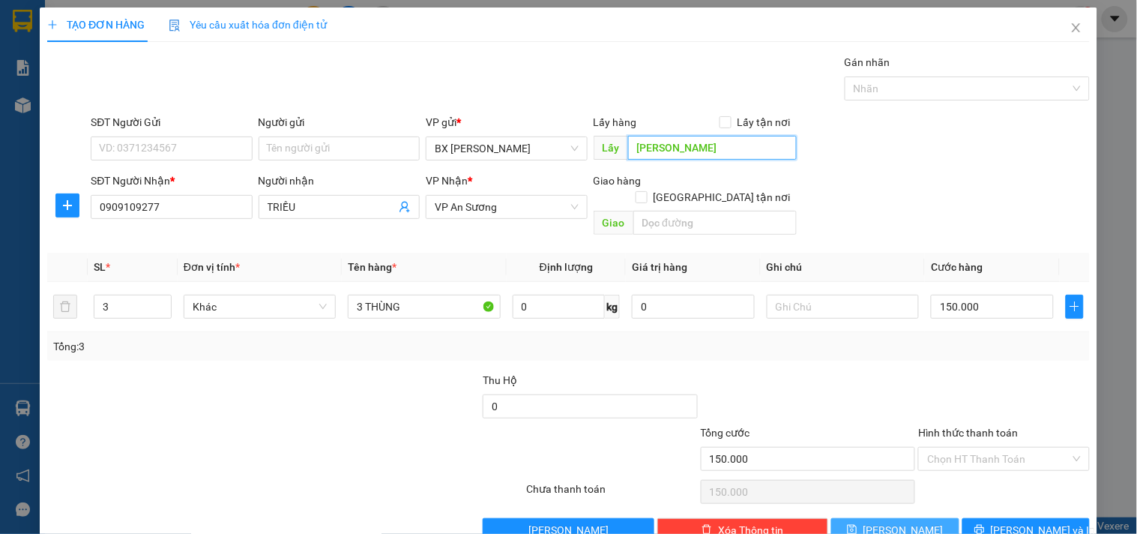
type input "KHÁNH RAU"
click at [908, 518] on button "[PERSON_NAME]" at bounding box center [894, 530] width 127 height 24
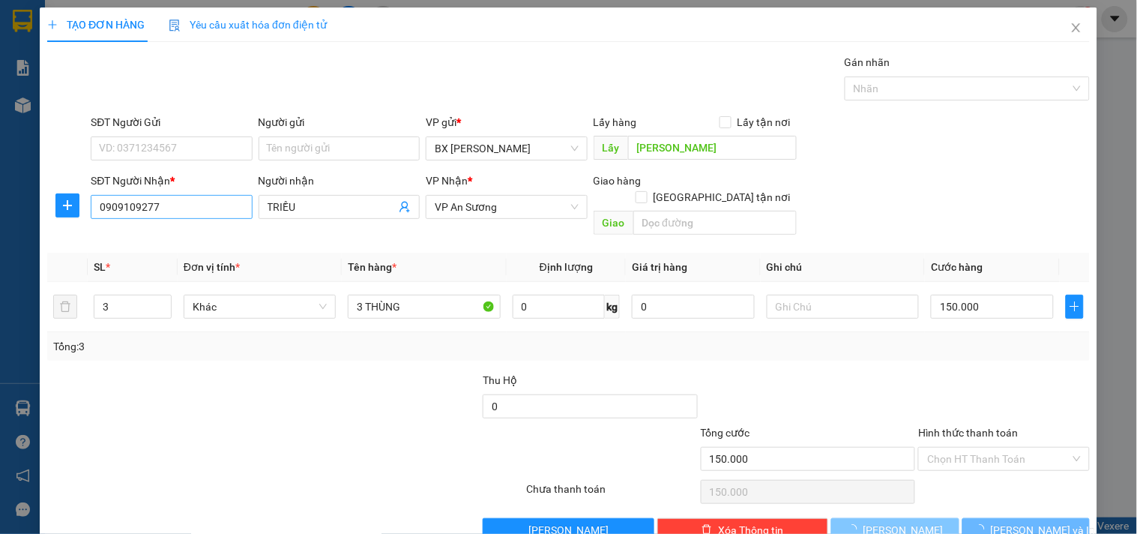
type input "0"
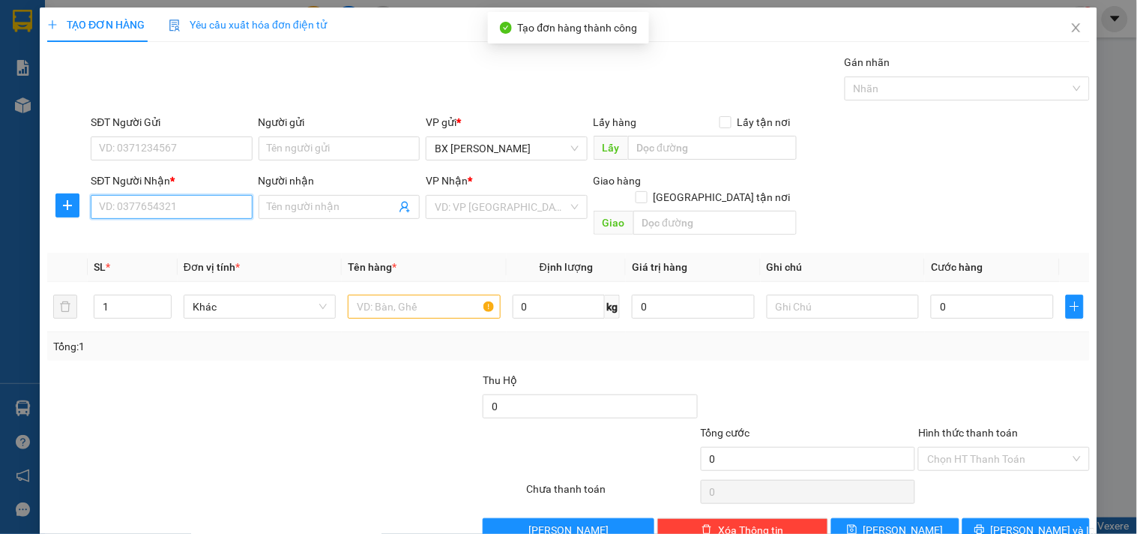
click at [181, 213] on input "SĐT Người Nhận *" at bounding box center [171, 207] width 161 height 24
drag, startPoint x: 218, startPoint y: 213, endPoint x: 0, endPoint y: 214, distance: 218.1
click at [0, 214] on div "TẠO ĐƠN HÀNG Yêu cầu xuất hóa đơn điện tử Transit Pickup Surcharge Ids Transit …" at bounding box center [568, 267] width 1137 height 534
type input "0903596698"
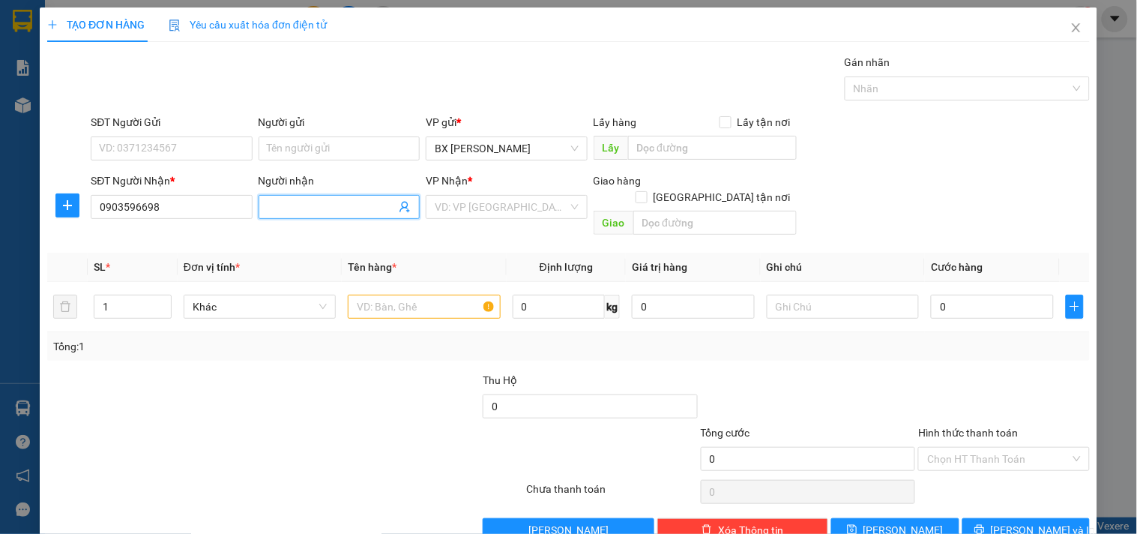
click at [330, 203] on input "Người nhận" at bounding box center [332, 207] width 128 height 16
type input "QUỲNH THUỶ"
click at [517, 199] on input "search" at bounding box center [501, 207] width 133 height 22
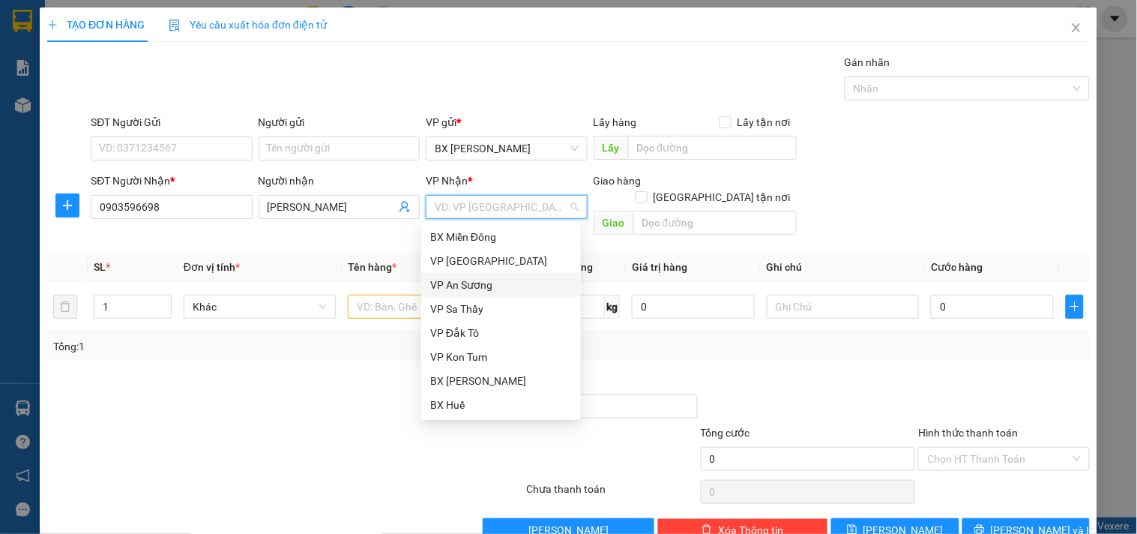
click at [473, 282] on div "VP An Sương" at bounding box center [501, 285] width 142 height 16
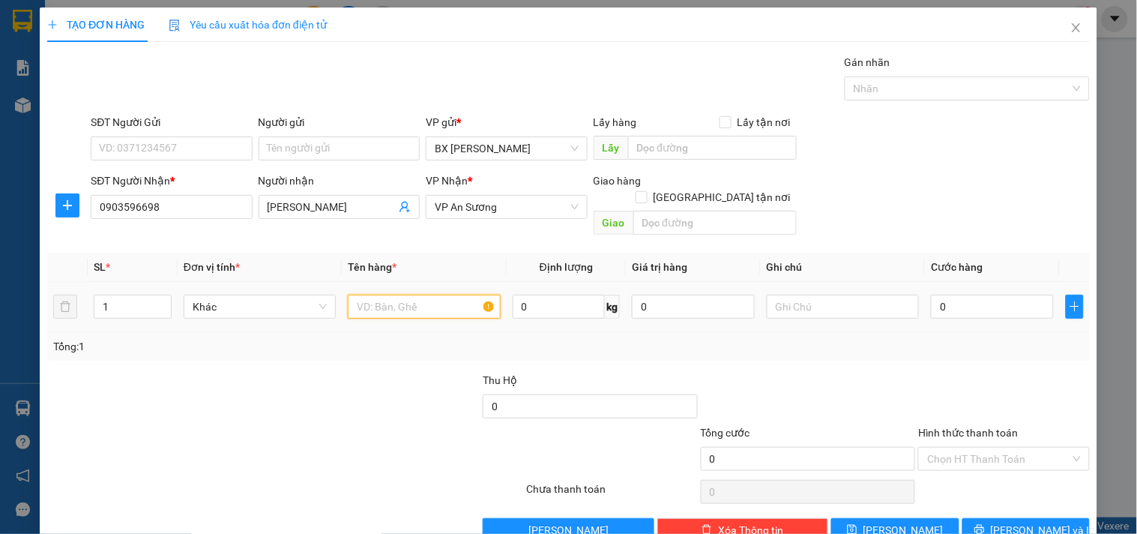
click at [435, 295] on input "text" at bounding box center [424, 307] width 152 height 24
type input "1TG"
click at [974, 297] on input "0" at bounding box center [992, 307] width 123 height 24
type input "5"
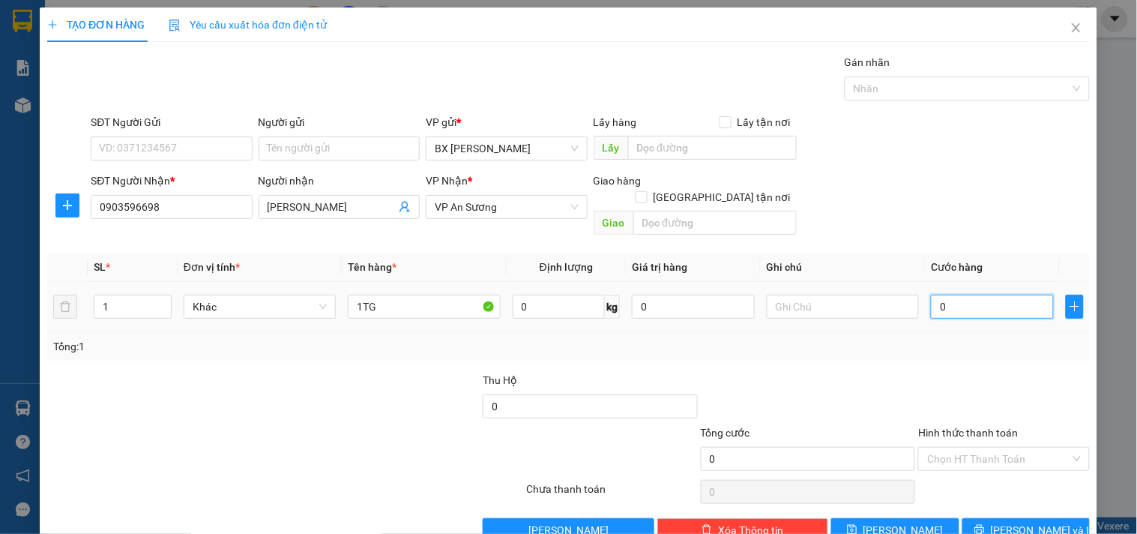
type input "5"
type input "50"
type input "50.000"
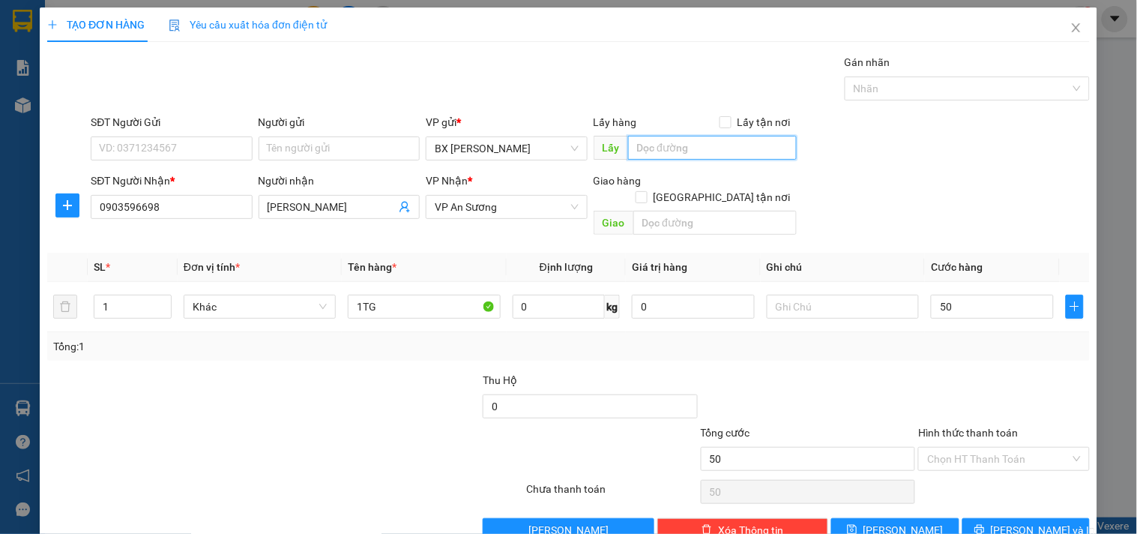
type input "50.000"
click at [680, 148] on input "text" at bounding box center [712, 148] width 169 height 24
paste input "KHÁNH RAU"
type input "KHÁNH RAU"
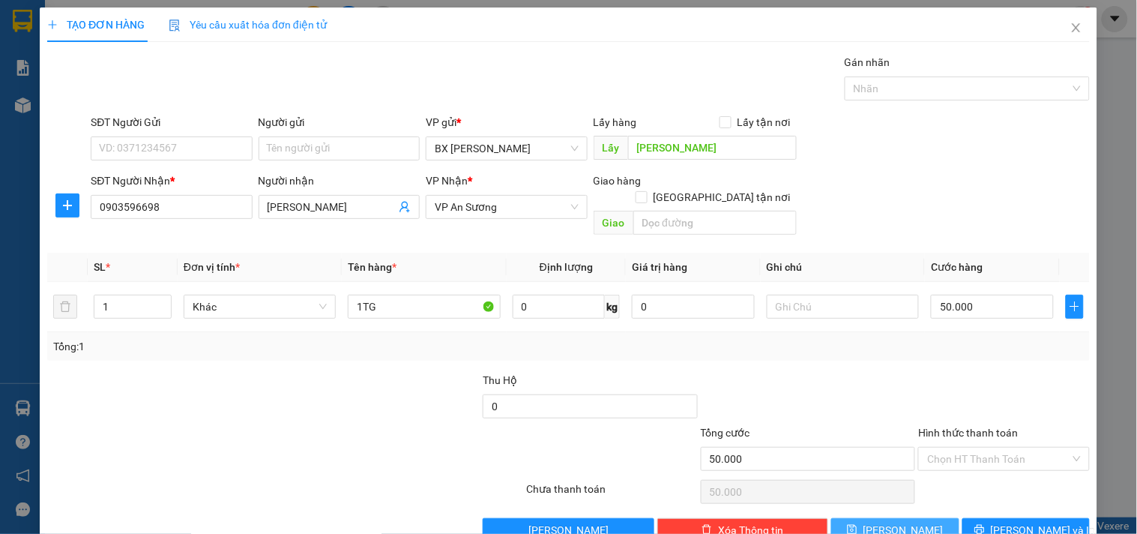
click at [890, 522] on span "[PERSON_NAME]" at bounding box center [903, 530] width 80 height 16
type input "0"
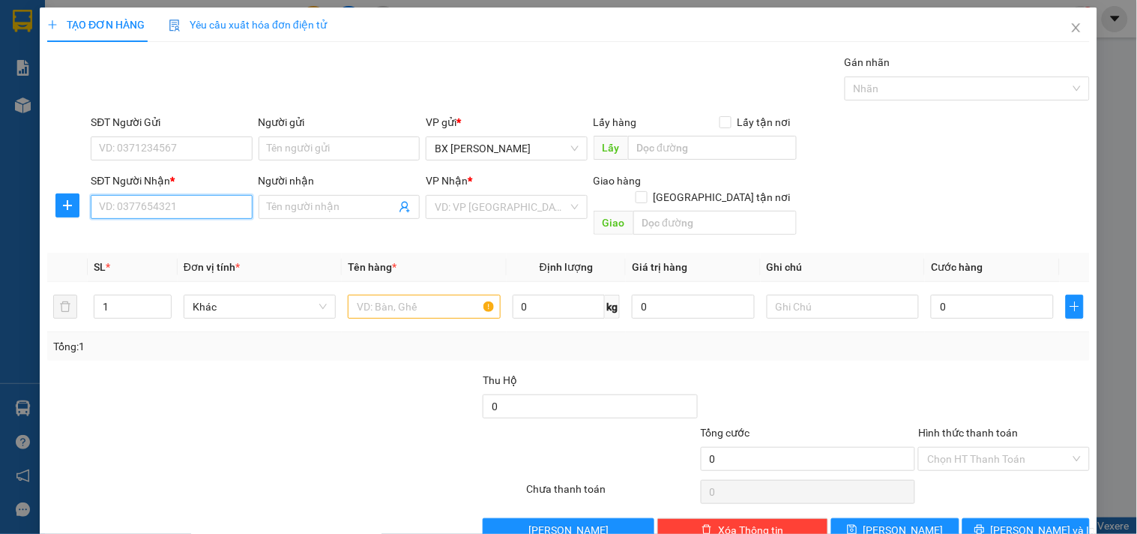
click at [184, 205] on input "SĐT Người Nhận *" at bounding box center [171, 207] width 161 height 24
type input "0935909715"
click at [200, 232] on div "0935909715 - UYÊN" at bounding box center [170, 237] width 142 height 16
type input "UYÊN"
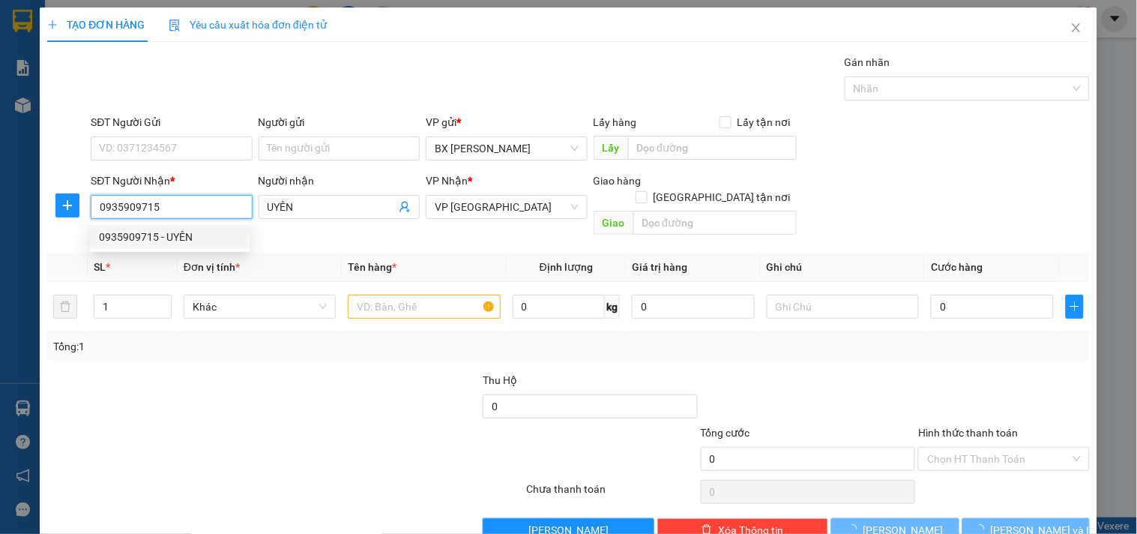
type input "40.000"
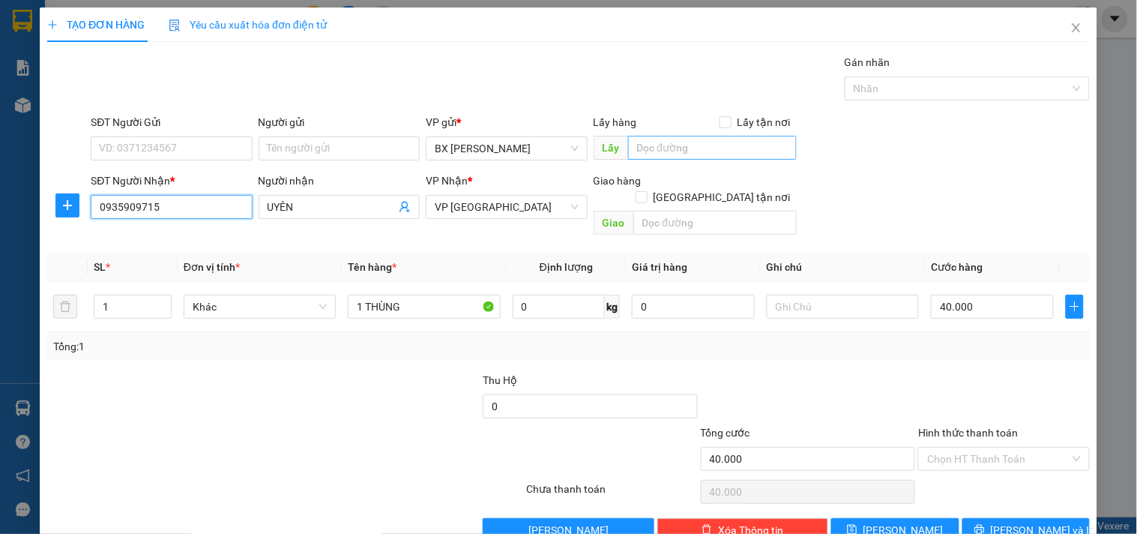
type input "0935909715"
click at [708, 136] on input "text" at bounding box center [712, 148] width 169 height 24
paste input "KHÁNH RAU"
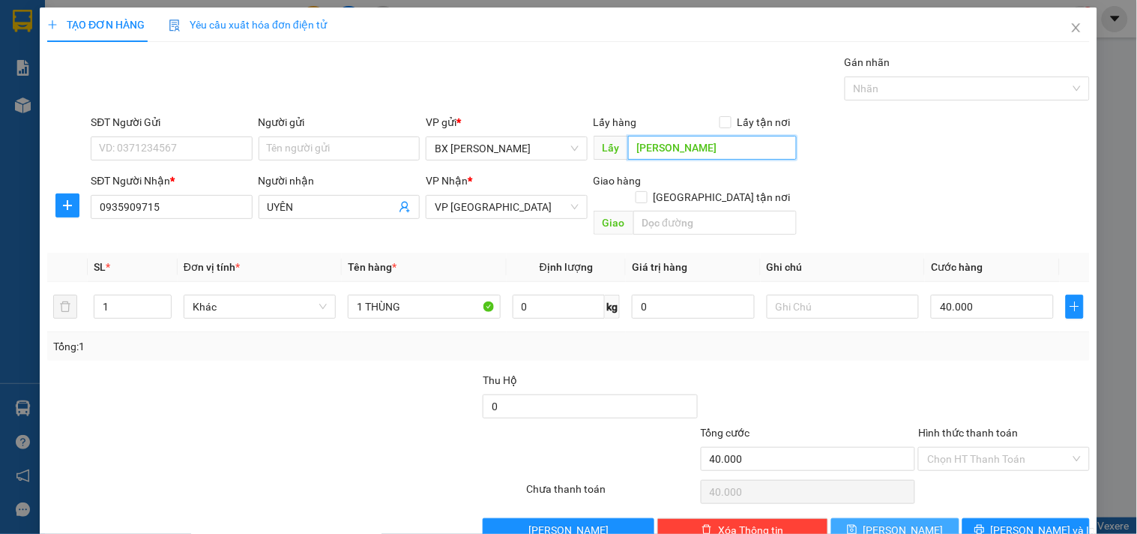
type input "KHÁNH RAU"
click at [866, 518] on button "[PERSON_NAME]" at bounding box center [894, 530] width 127 height 24
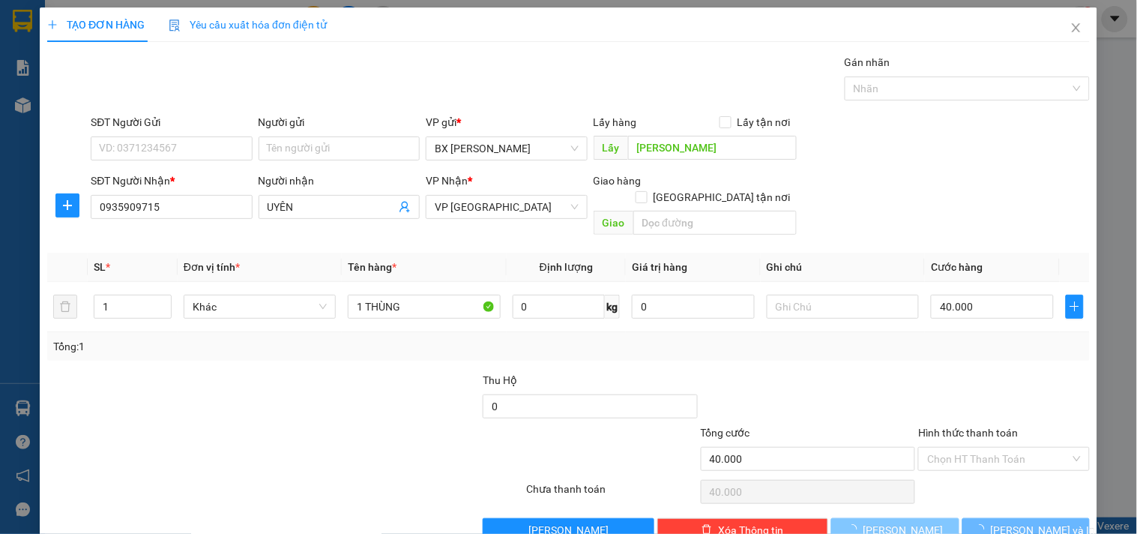
type input "0"
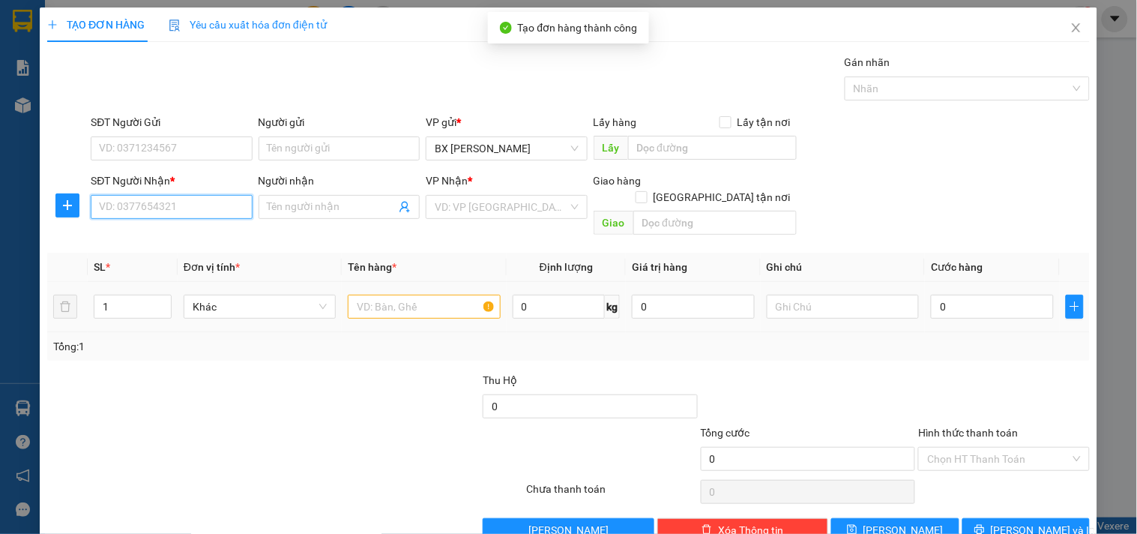
click at [175, 211] on input "SĐT Người Nhận *" at bounding box center [171, 207] width 161 height 24
type input "0909753654"
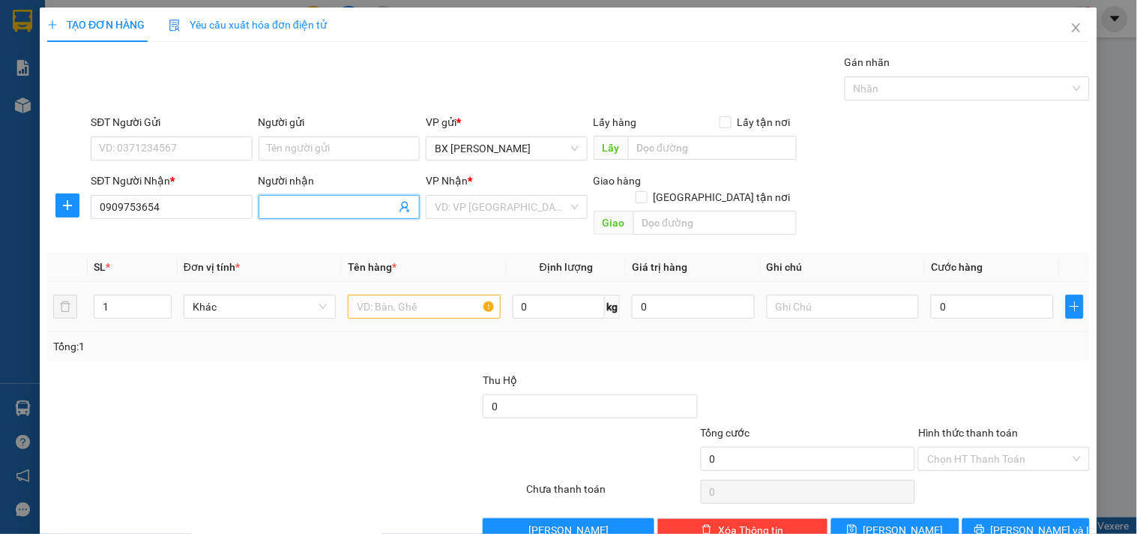
click at [304, 203] on input "Người nhận" at bounding box center [332, 207] width 128 height 16
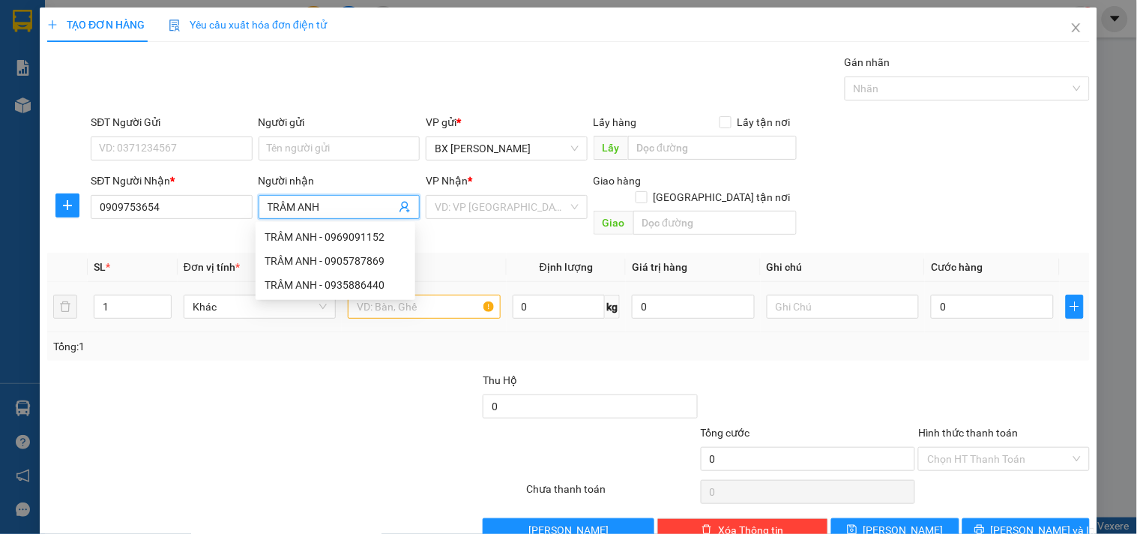
type input "TRÂM ANH"
click at [531, 220] on div "VP Nhận * VD: VP Sài Gòn" at bounding box center [506, 198] width 161 height 52
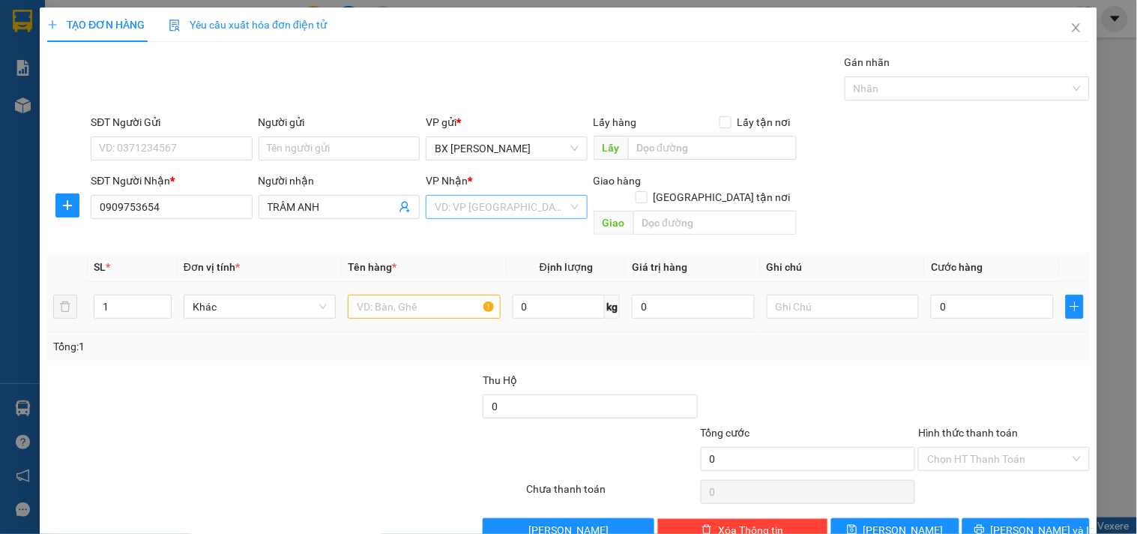
click at [532, 217] on input "search" at bounding box center [501, 207] width 133 height 22
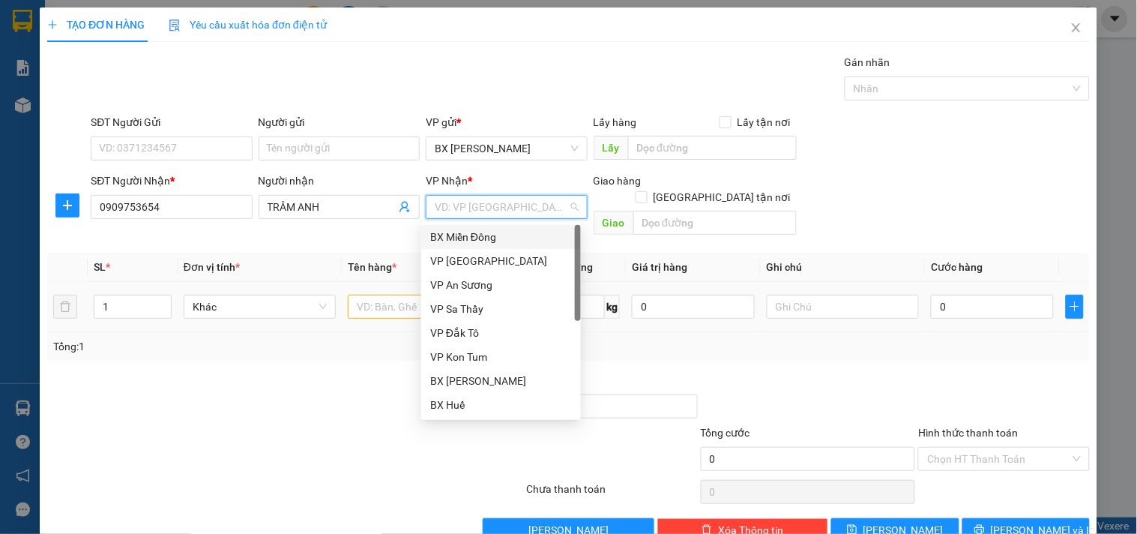
click at [531, 226] on div "BX Miền Đông" at bounding box center [501, 237] width 160 height 24
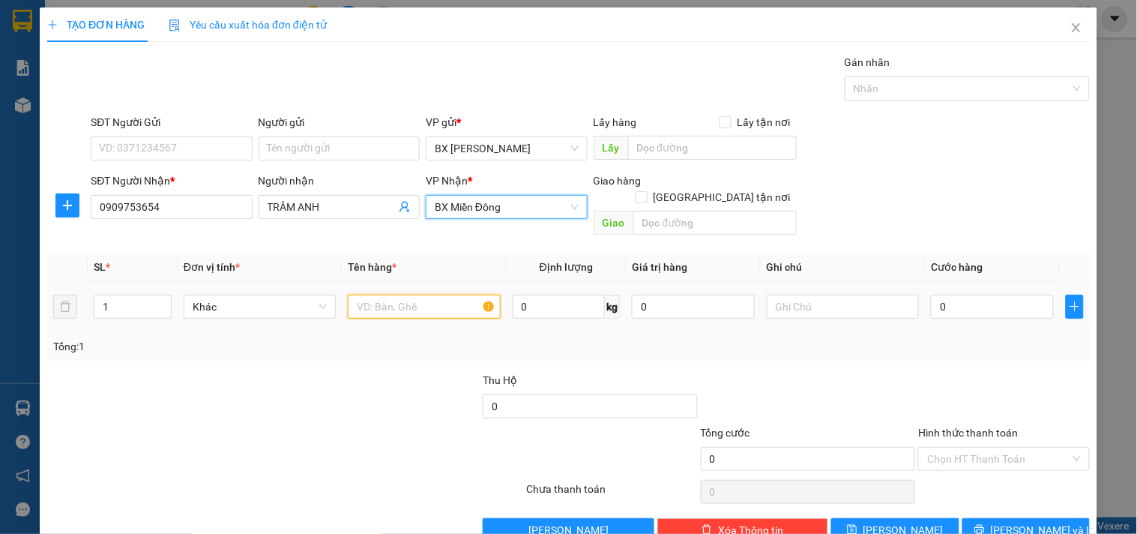
click at [402, 295] on input "text" at bounding box center [424, 307] width 152 height 24
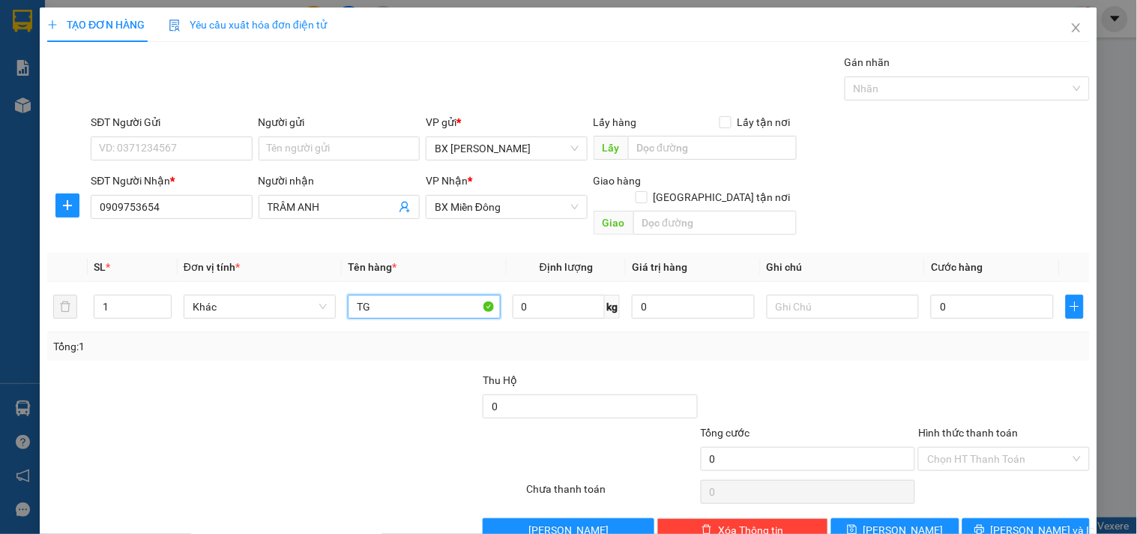
type input "TG"
drag, startPoint x: 128, startPoint y: 280, endPoint x: 12, endPoint y: 260, distance: 117.8
click at [15, 261] on div "TẠO ĐƠN HÀNG Yêu cầu xuất hóa đơn điện tử Transit Pickup Surcharge Ids Transit …" at bounding box center [568, 267] width 1137 height 534
type input "2"
click at [965, 295] on input "0" at bounding box center [992, 307] width 123 height 24
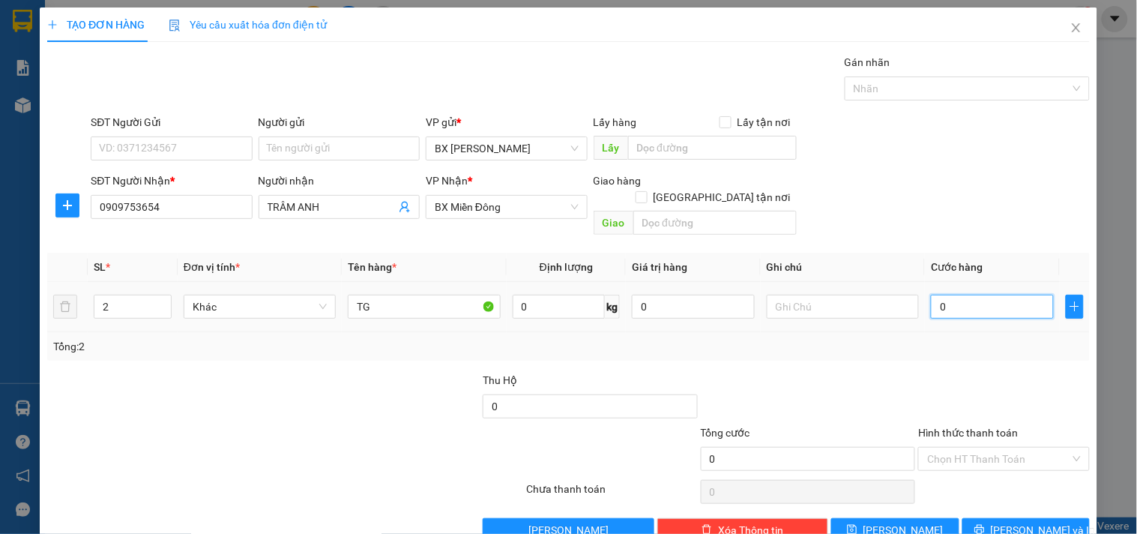
type input "1"
type input "10"
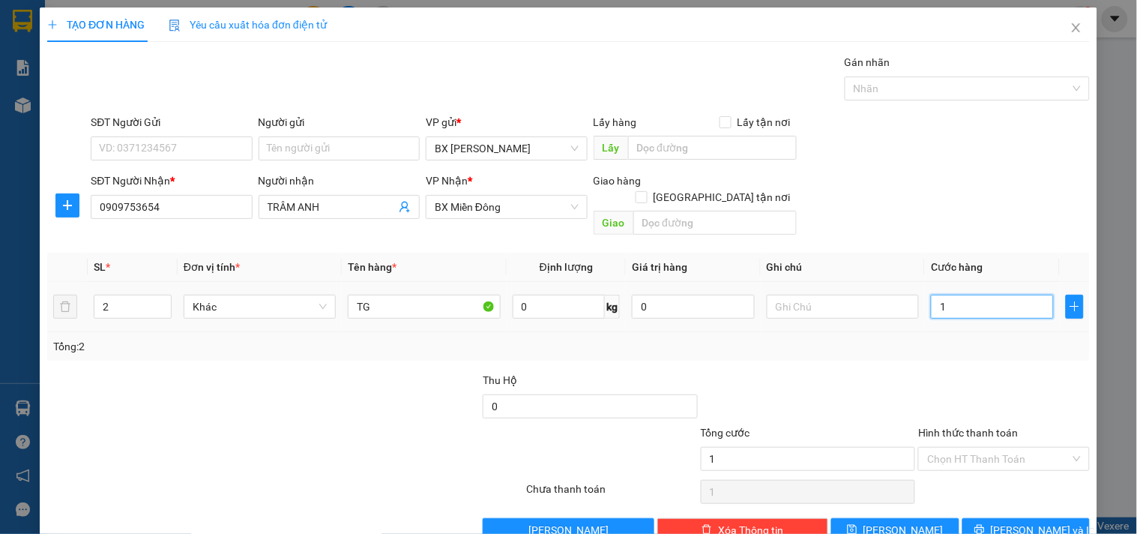
type input "10"
type input "100"
type input "100.000"
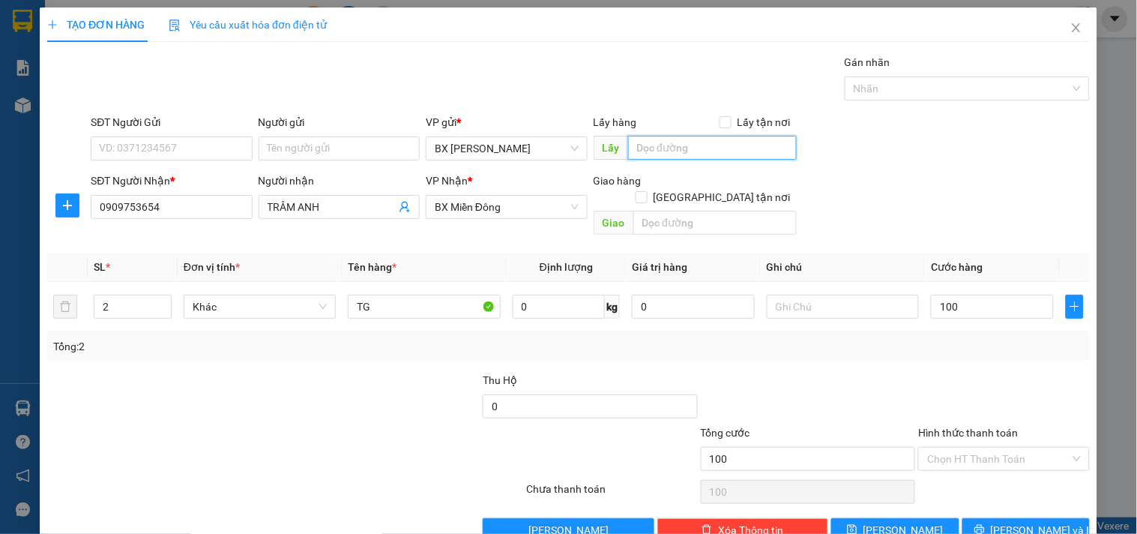
type input "100.000"
click at [640, 142] on input "text" at bounding box center [712, 148] width 169 height 24
paste input "KHÁNH RAU"
type input "KHÁNH RAU"
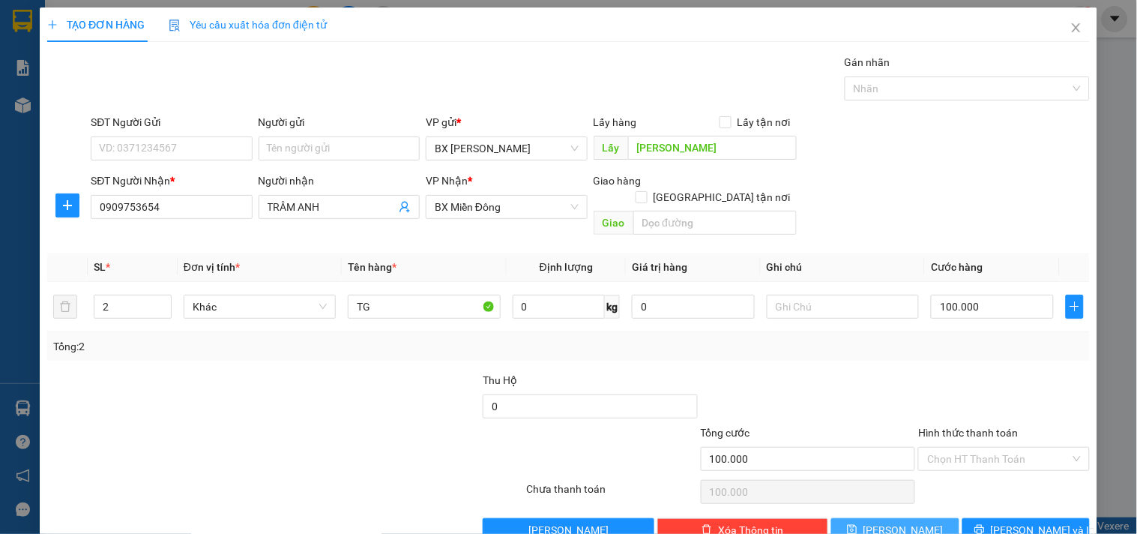
click at [933, 518] on button "[PERSON_NAME]" at bounding box center [894, 530] width 127 height 24
type input "0"
type input "1"
type input "0"
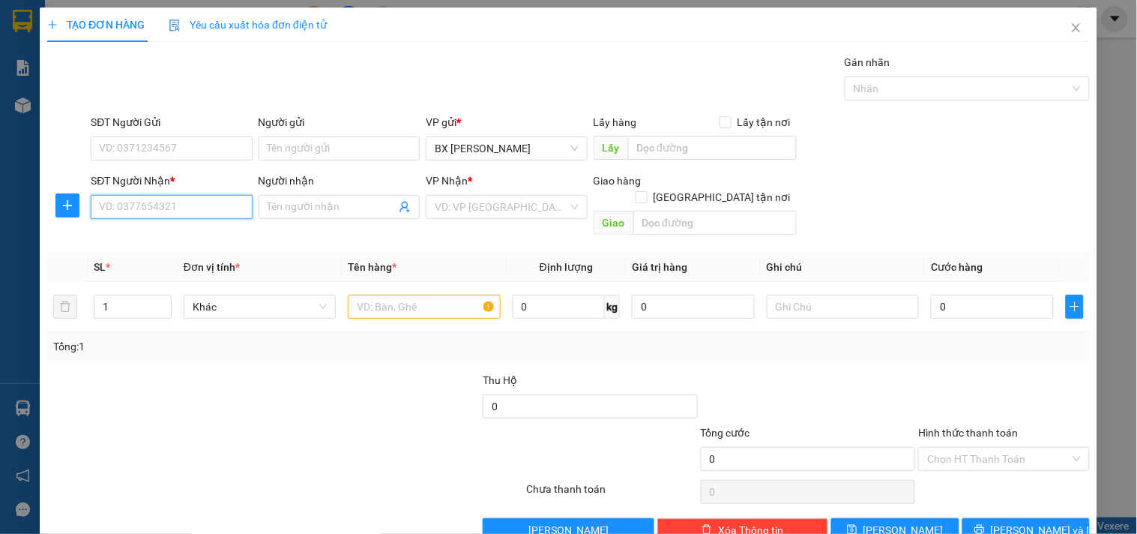
click at [170, 208] on input "SĐT Người Nhận *" at bounding box center [171, 207] width 161 height 24
type input "0989244545"
click at [184, 234] on div "0989244545 - VIÊN LY" at bounding box center [170, 237] width 142 height 16
type input "VIÊN LY"
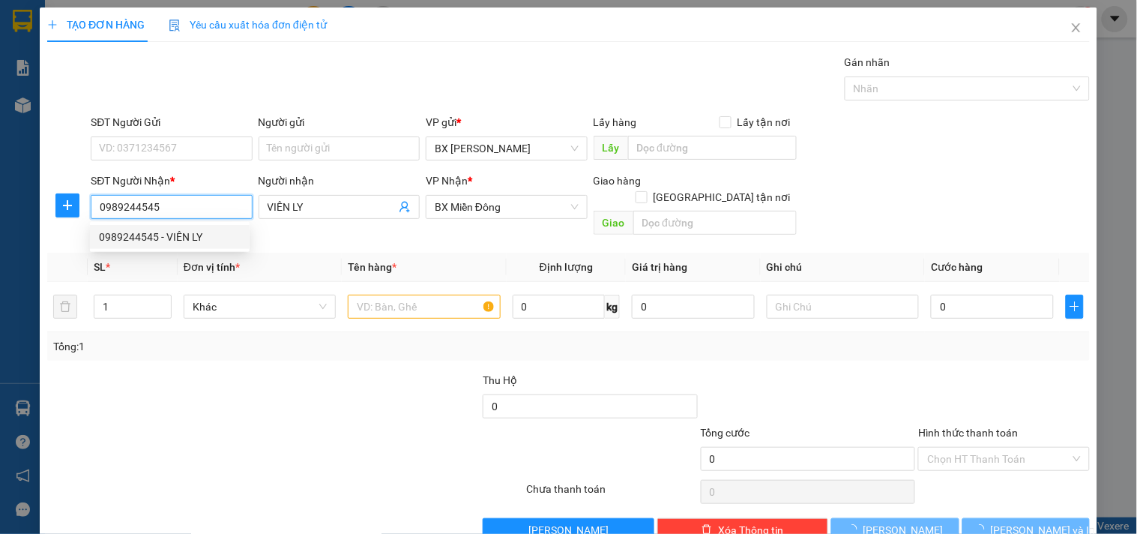
type input "100.000"
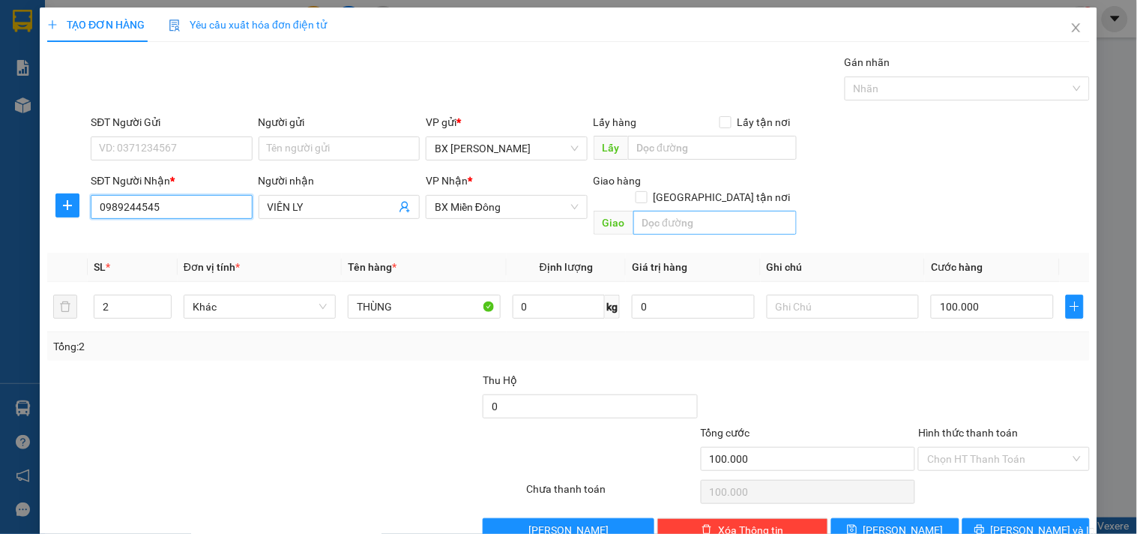
type input "0989244545"
click at [677, 211] on input "text" at bounding box center [714, 223] width 163 height 24
type input "GTN"
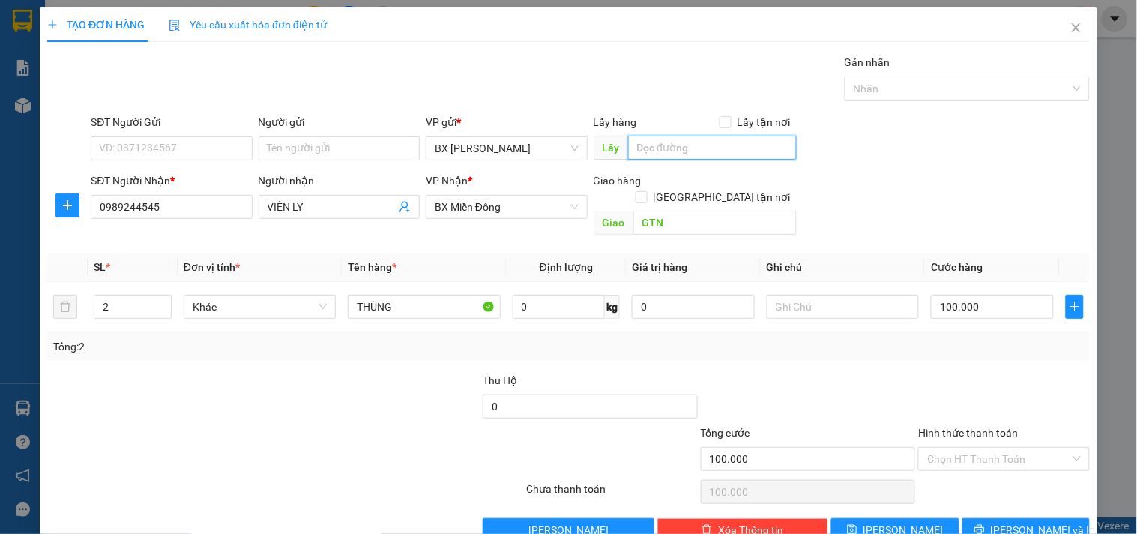
click at [720, 150] on input "text" at bounding box center [712, 148] width 169 height 24
paste input "KHÁNH RAU"
type input "KHÁNH RAU"
click at [890, 522] on span "[PERSON_NAME]" at bounding box center [903, 530] width 80 height 16
type input "0"
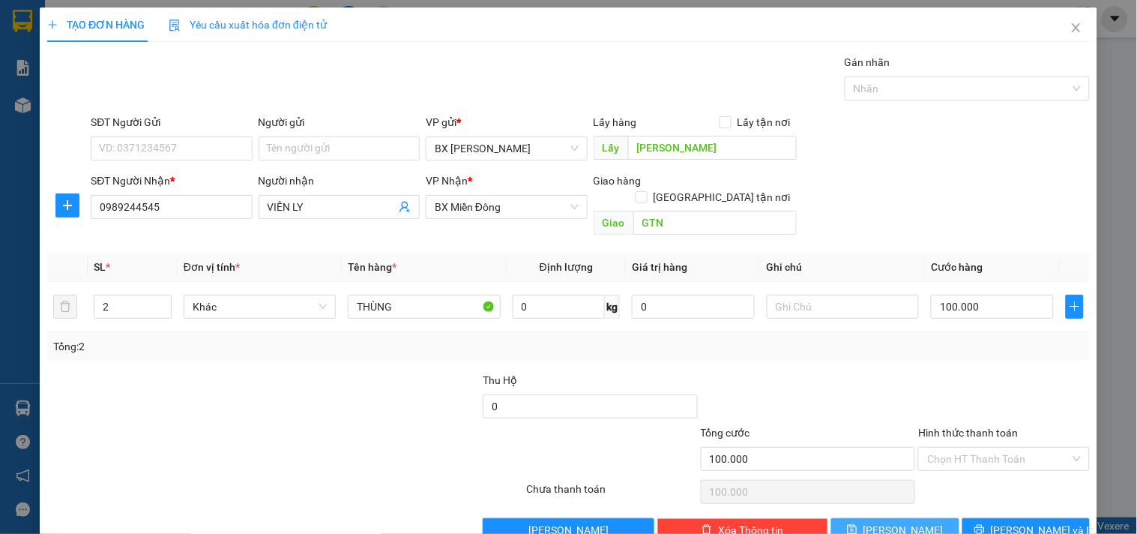
type input "0"
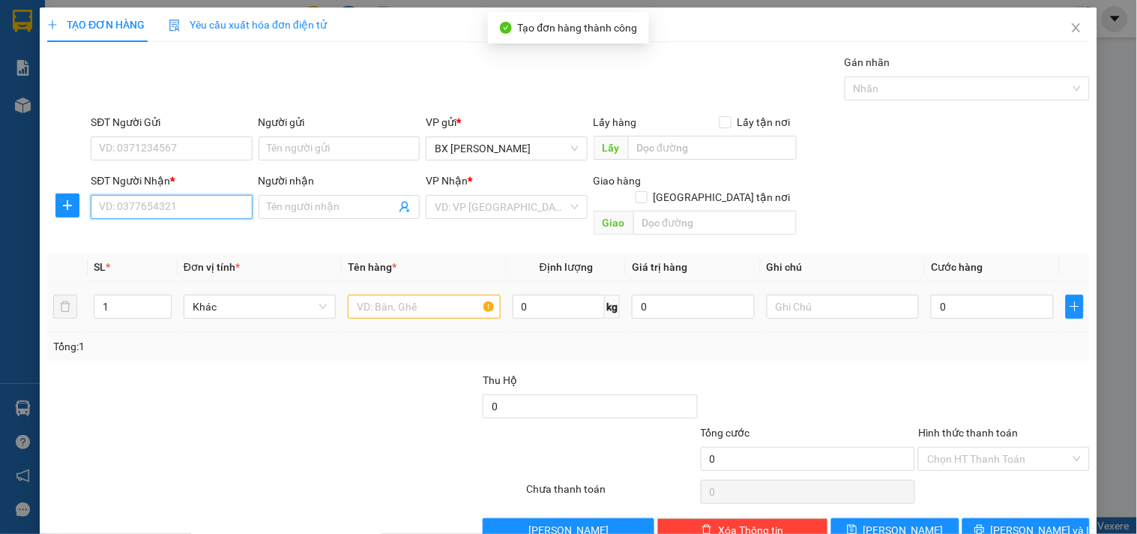
click at [122, 204] on input "SĐT Người Nhận *" at bounding box center [171, 207] width 161 height 24
type input "0796680669"
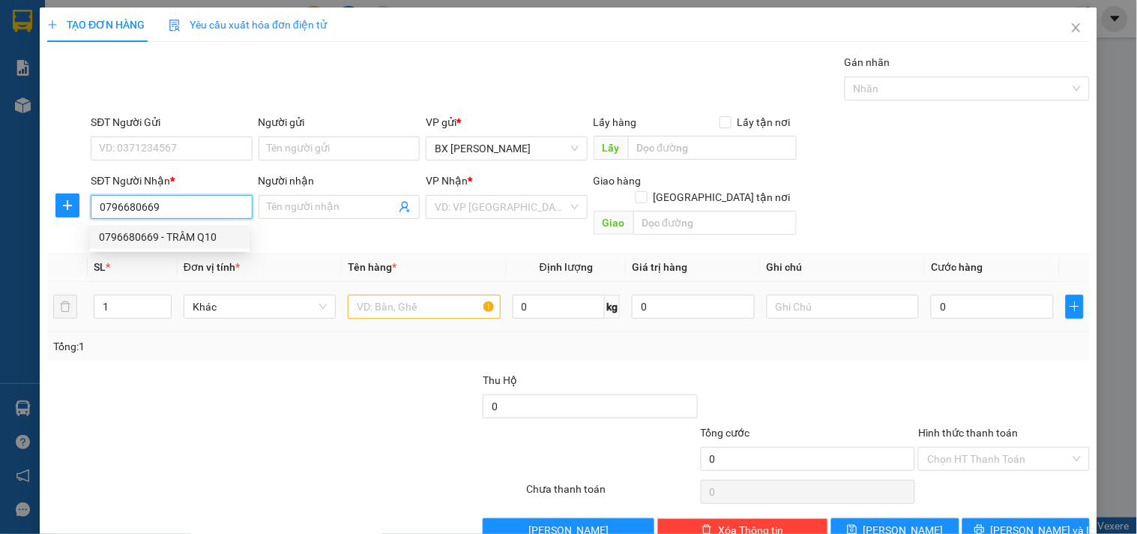
click at [171, 238] on div "0796680669 - TRÂM Q10" at bounding box center [170, 237] width 142 height 16
type input "TRÂM Q10"
type input "50.000"
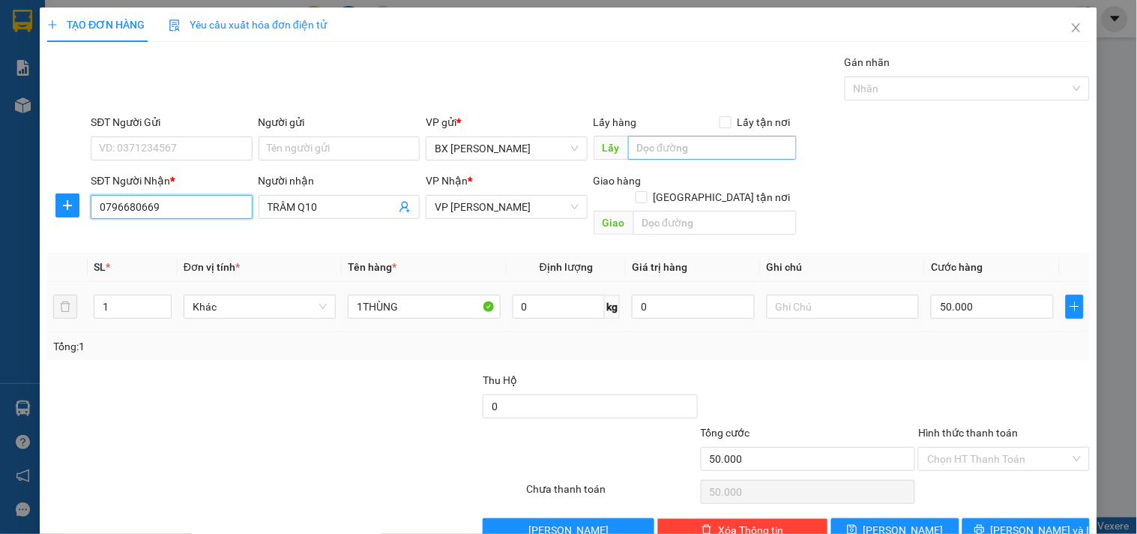
type input "0796680669"
click at [755, 140] on input "text" at bounding box center [712, 148] width 169 height 24
paste input "KHÁNH RAU"
type input "KHÁNH RAU"
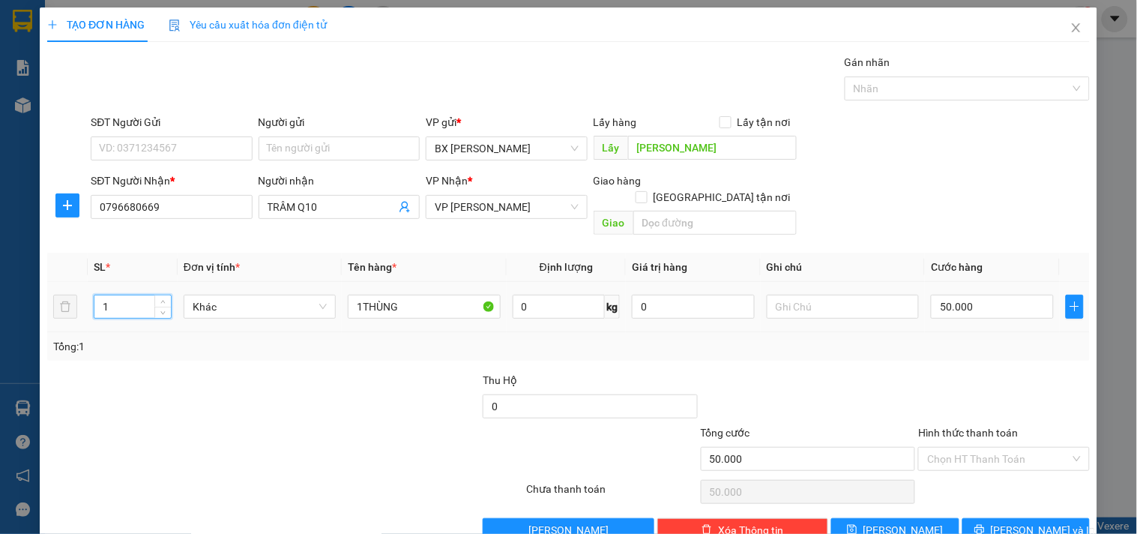
drag, startPoint x: 121, startPoint y: 292, endPoint x: 24, endPoint y: 283, distance: 97.2
click at [0, 286] on div "TẠO ĐƠN HÀNG Yêu cầu xuất hóa đơn điện tử Transit Pickup Surcharge Ids Transit …" at bounding box center [568, 267] width 1137 height 534
type input "2"
click at [953, 295] on input "50.000" at bounding box center [992, 307] width 123 height 24
click at [903, 518] on button "[PERSON_NAME]" at bounding box center [894, 530] width 127 height 24
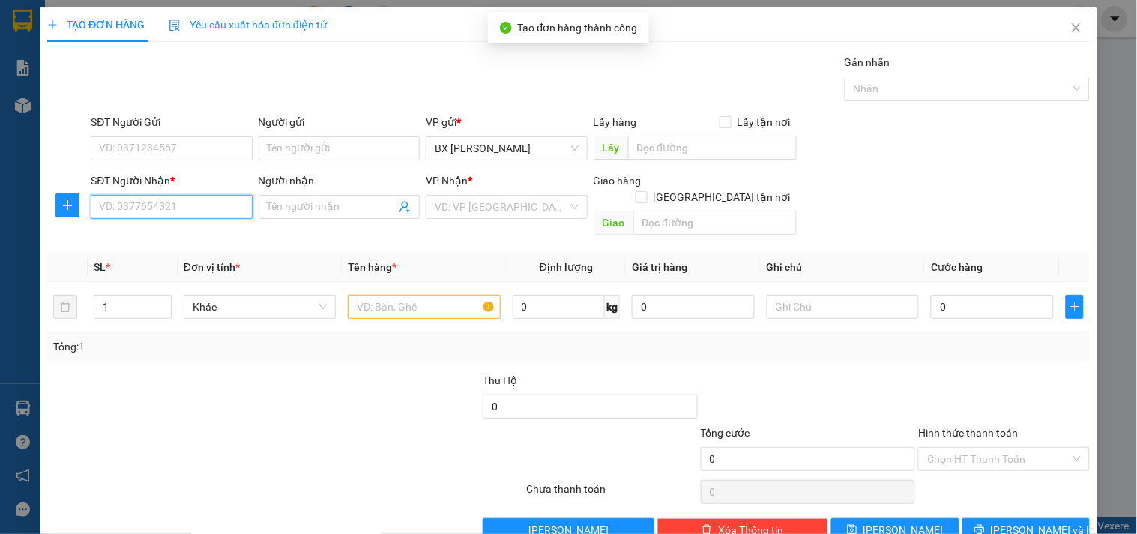
click at [136, 206] on input "SĐT Người Nhận *" at bounding box center [171, 207] width 161 height 24
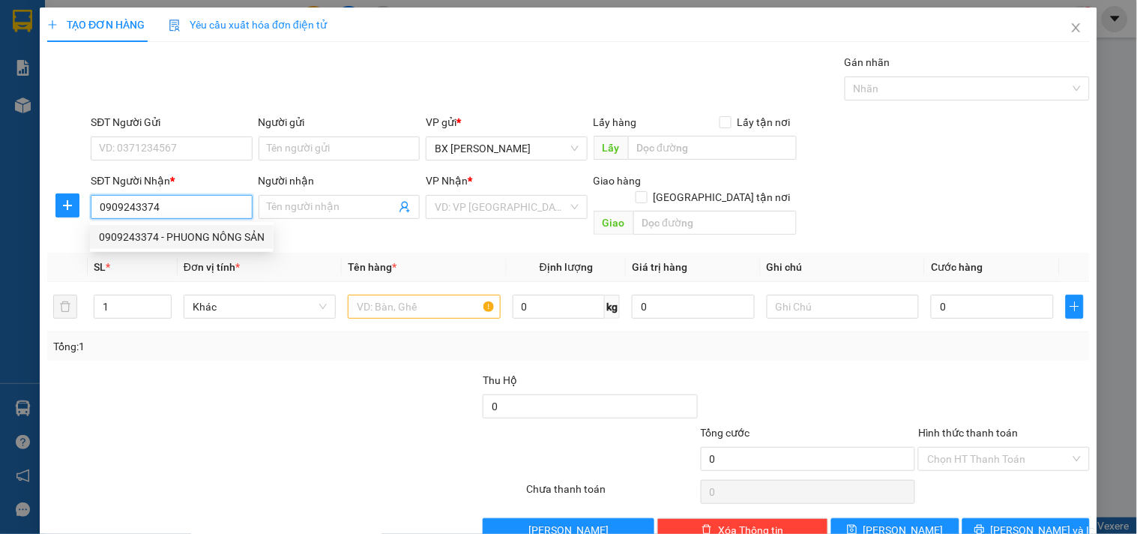
click at [174, 229] on div "0909243374 - PHUONG NÔNG SẢN" at bounding box center [182, 237] width 166 height 16
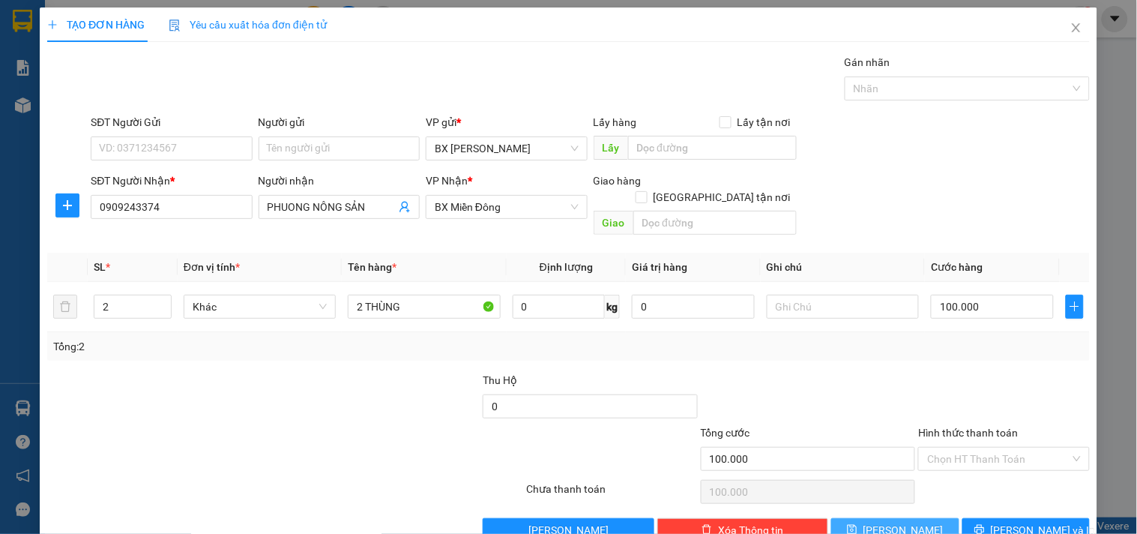
click at [890, 522] on span "[PERSON_NAME]" at bounding box center [903, 530] width 80 height 16
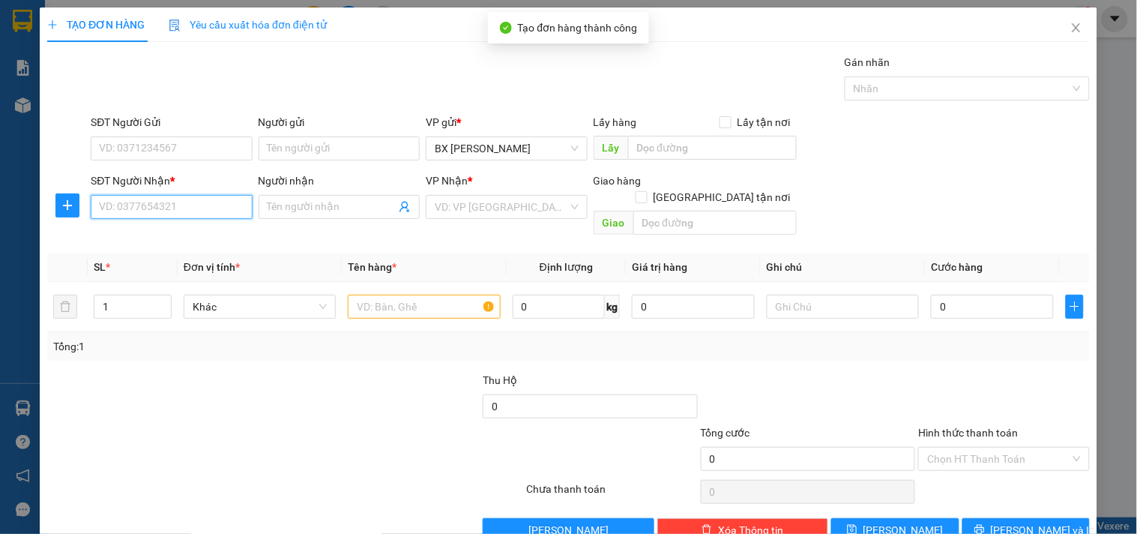
click at [193, 207] on input "SĐT Người Nhận *" at bounding box center [171, 207] width 161 height 24
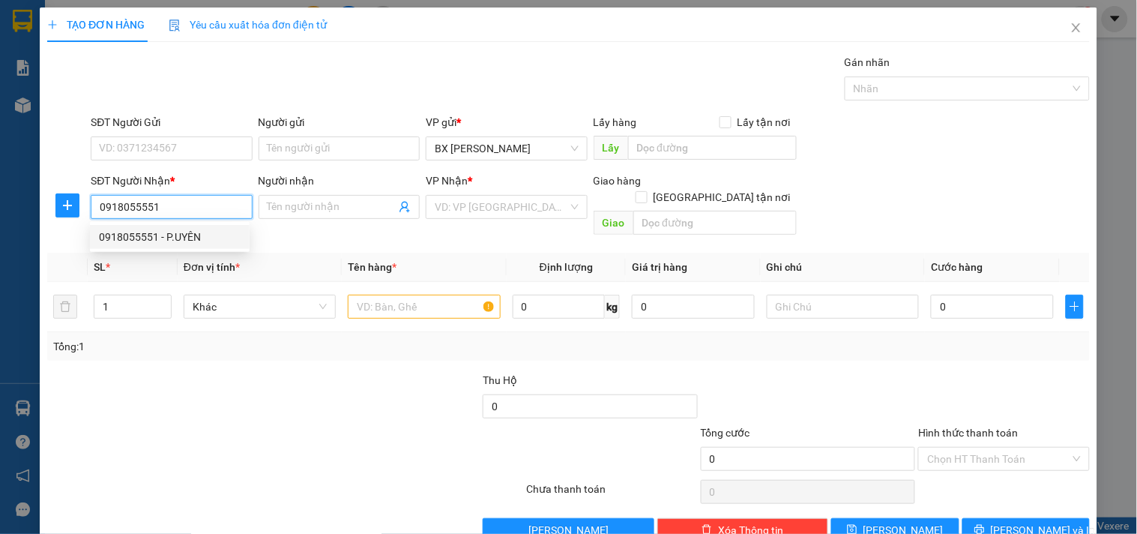
click at [193, 230] on div "0918055551 - P.UYÊN" at bounding box center [170, 237] width 142 height 16
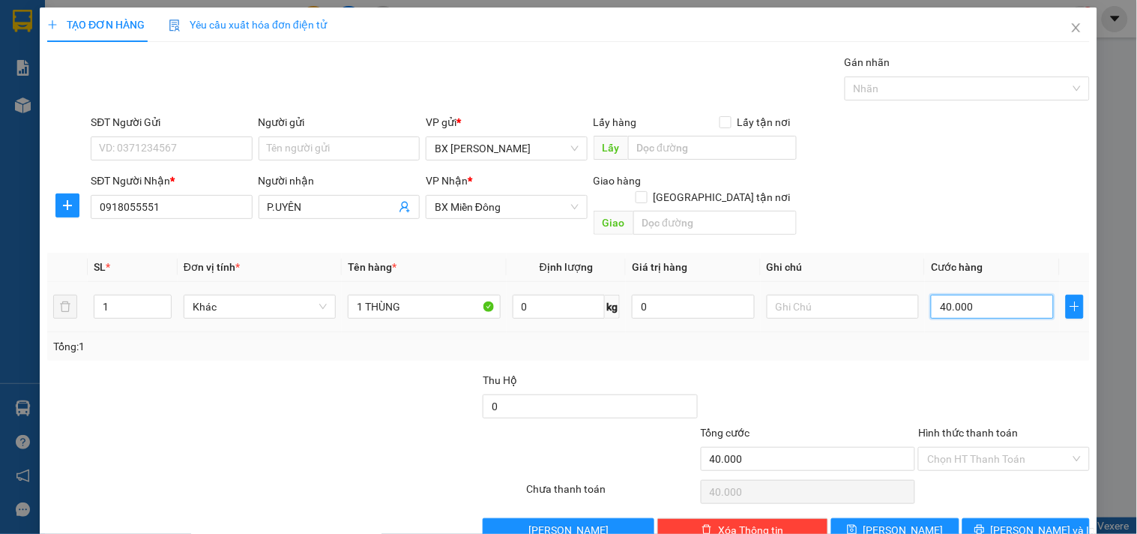
click at [1002, 295] on input "40.000" at bounding box center [992, 307] width 123 height 24
click at [690, 150] on input "text" at bounding box center [712, 148] width 169 height 24
paste input "KHÁNH RAU"
click at [907, 518] on button "[PERSON_NAME]" at bounding box center [894, 530] width 127 height 24
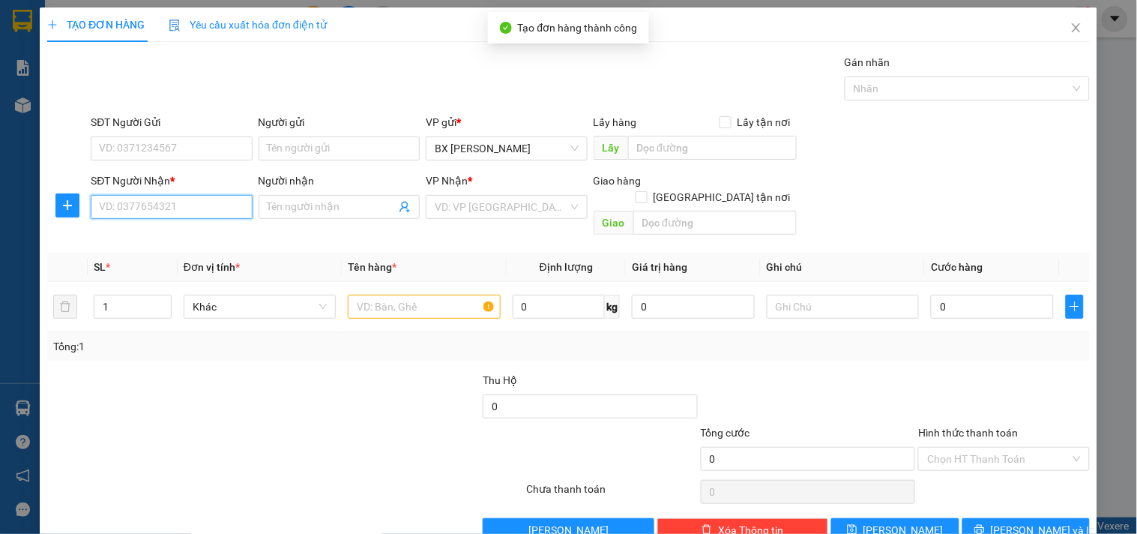
click at [185, 211] on input "SĐT Người Nhận *" at bounding box center [171, 207] width 161 height 24
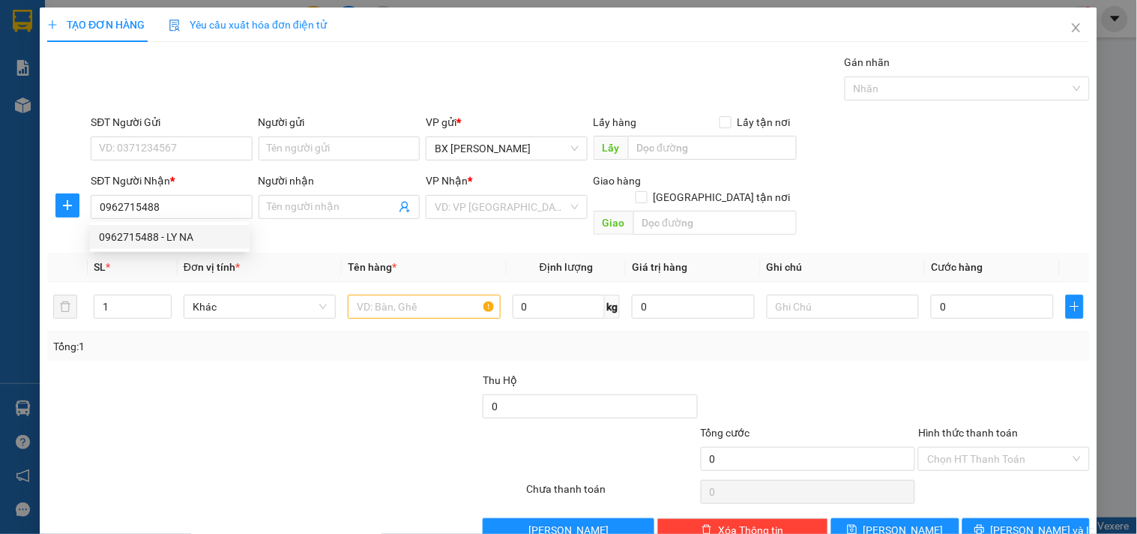
click at [330, 193] on div "Người nhận" at bounding box center [339, 183] width 161 height 22
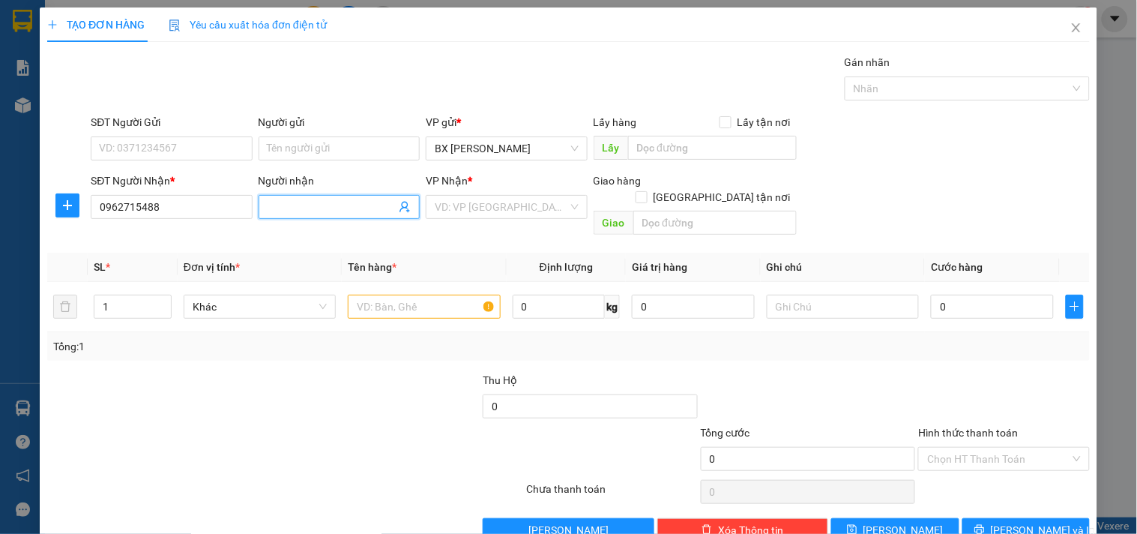
click at [333, 206] on input "Người nhận" at bounding box center [332, 207] width 128 height 16
click at [360, 227] on div "ĐÌNH LƯƠNG - 0963715488" at bounding box center [336, 237] width 160 height 24
click at [462, 217] on input "search" at bounding box center [501, 207] width 133 height 22
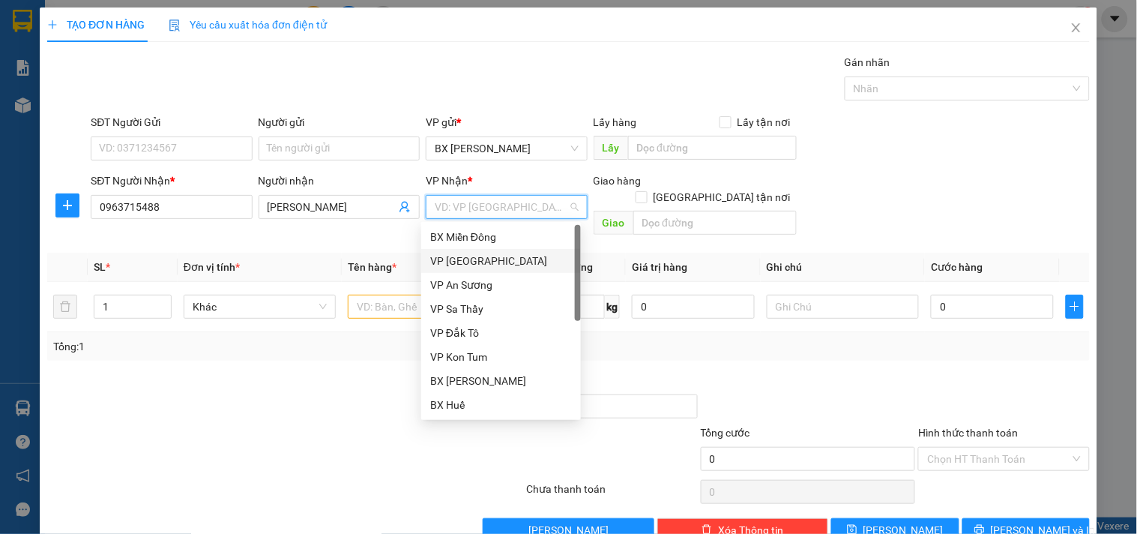
click at [456, 253] on div "VP [GEOGRAPHIC_DATA]" at bounding box center [501, 261] width 142 height 16
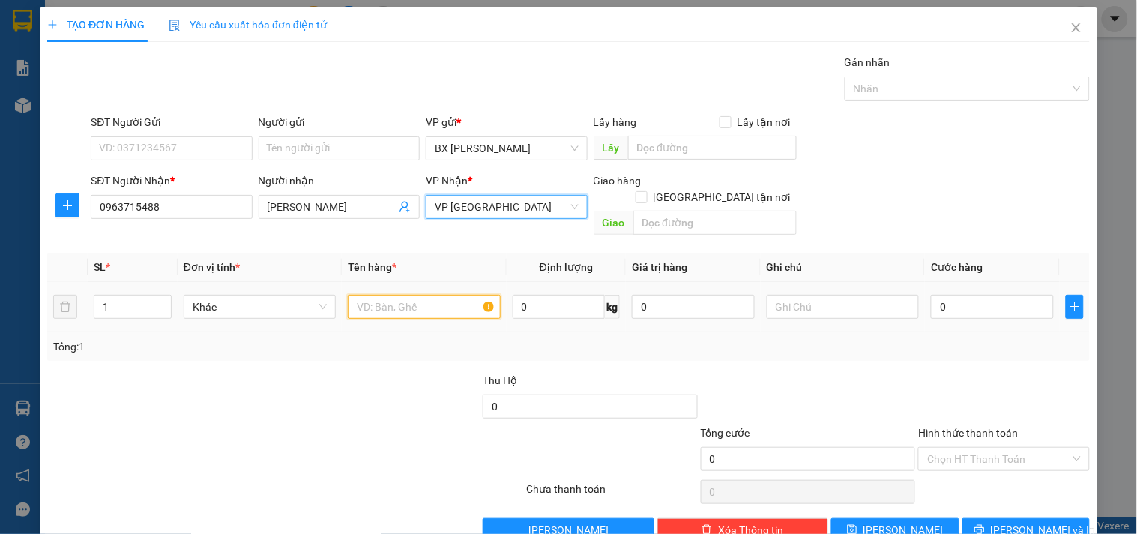
click at [406, 295] on input "text" at bounding box center [424, 307] width 152 height 24
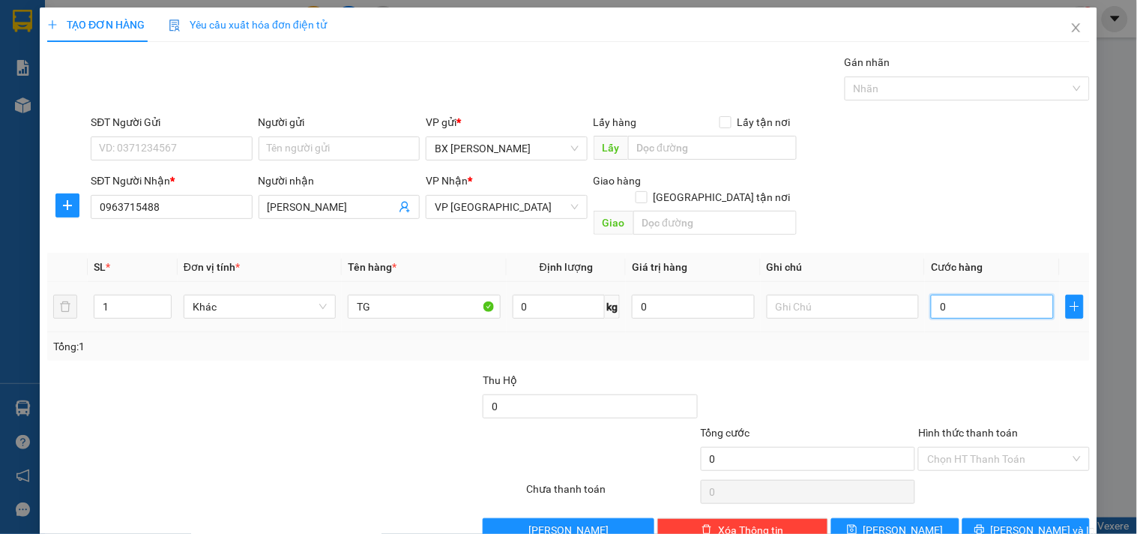
click at [970, 295] on input "0" at bounding box center [992, 307] width 123 height 24
click at [695, 141] on input "text" at bounding box center [712, 148] width 169 height 24
paste input "KHÁNH RAU"
click at [857, 524] on icon "save" at bounding box center [852, 529] width 10 height 10
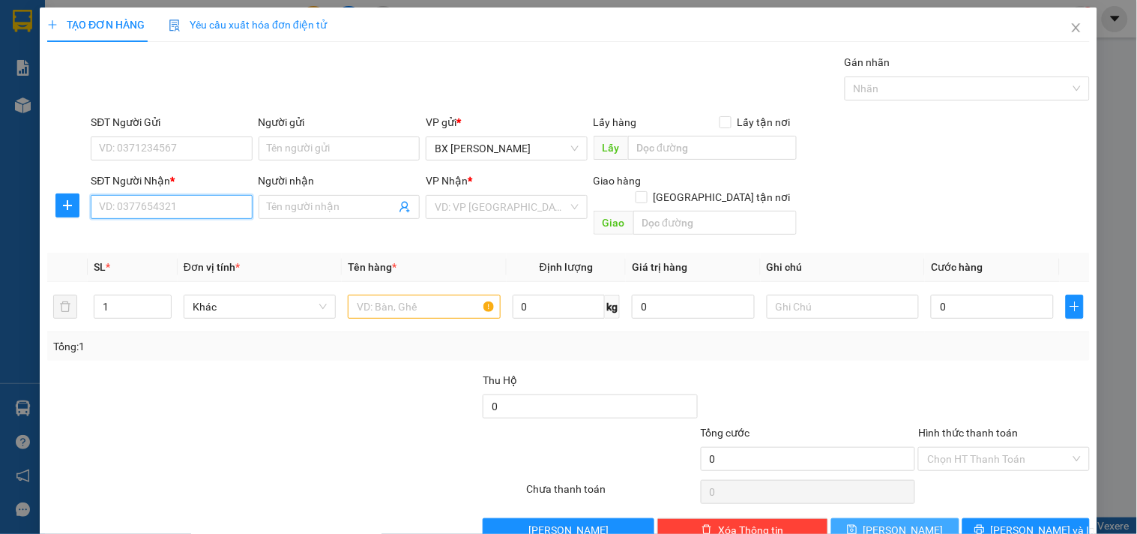
click at [115, 208] on input "SĐT Người Nhận *" at bounding box center [171, 207] width 161 height 24
click at [135, 229] on div "0583310858 - VO HONG" at bounding box center [173, 237] width 148 height 16
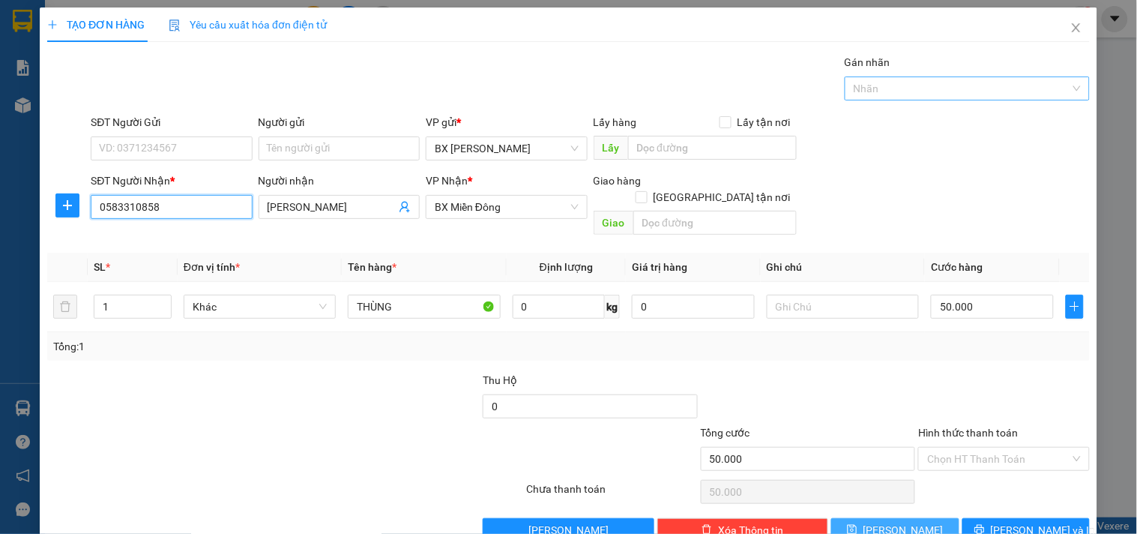
click at [868, 91] on div at bounding box center [959, 88] width 223 height 18
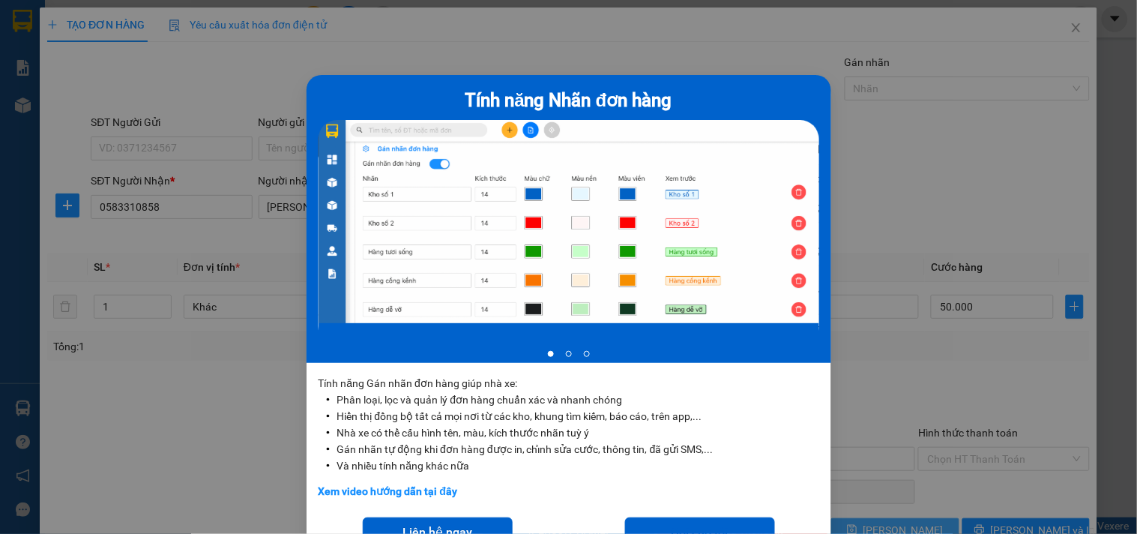
click at [926, 128] on div "Tính năng Nhãn đơn hàng 1 of 3 Tính năng Gán nhãn đơn hàng giúp nhà xe: Phân lo…" at bounding box center [568, 267] width 1137 height 534
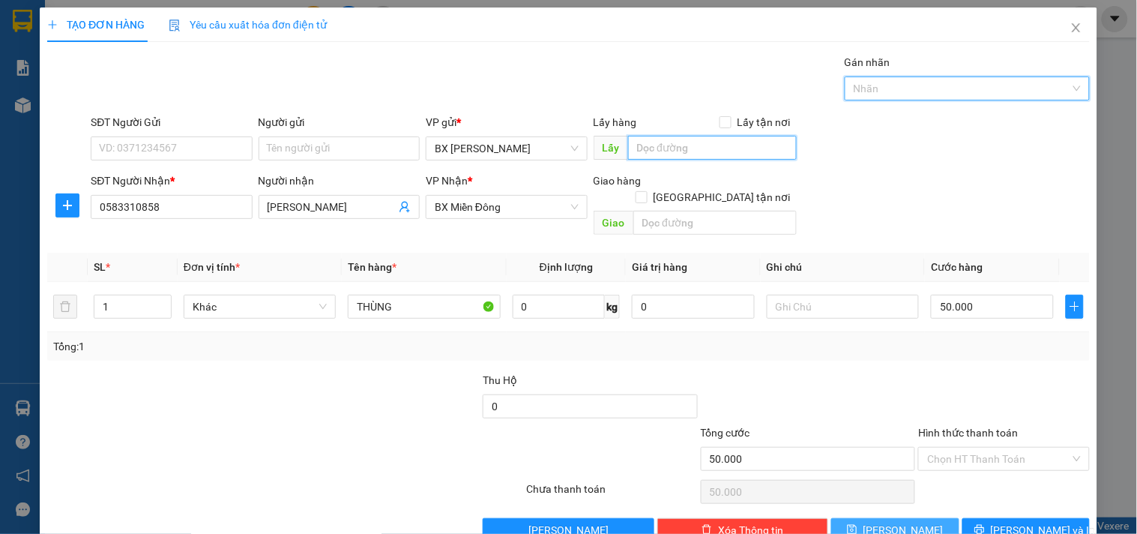
click at [684, 145] on input "text" at bounding box center [712, 148] width 169 height 24
paste input "KHÁNH RAU"
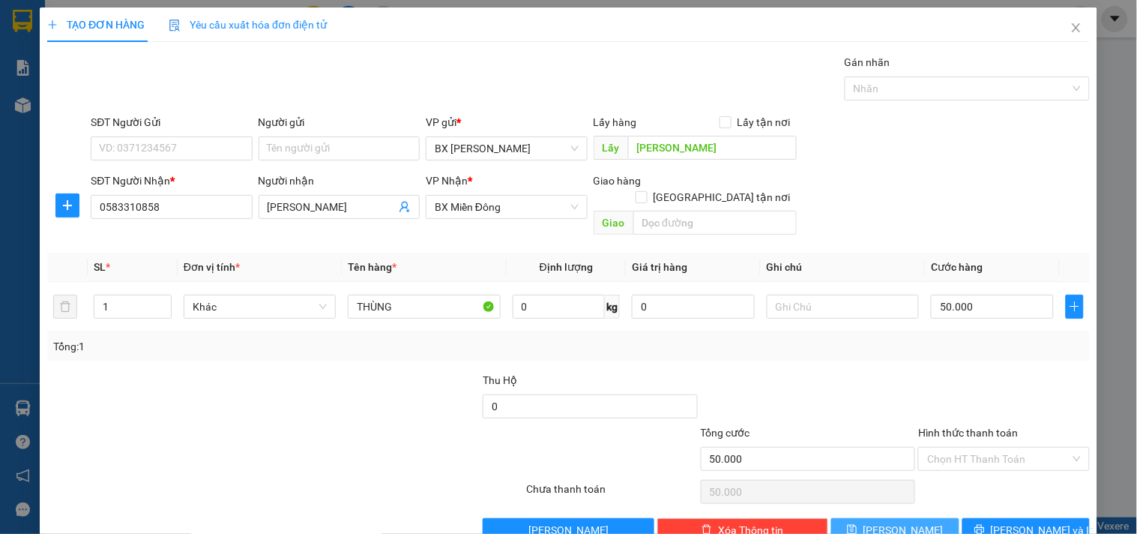
click at [857, 524] on icon "save" at bounding box center [852, 529] width 10 height 10
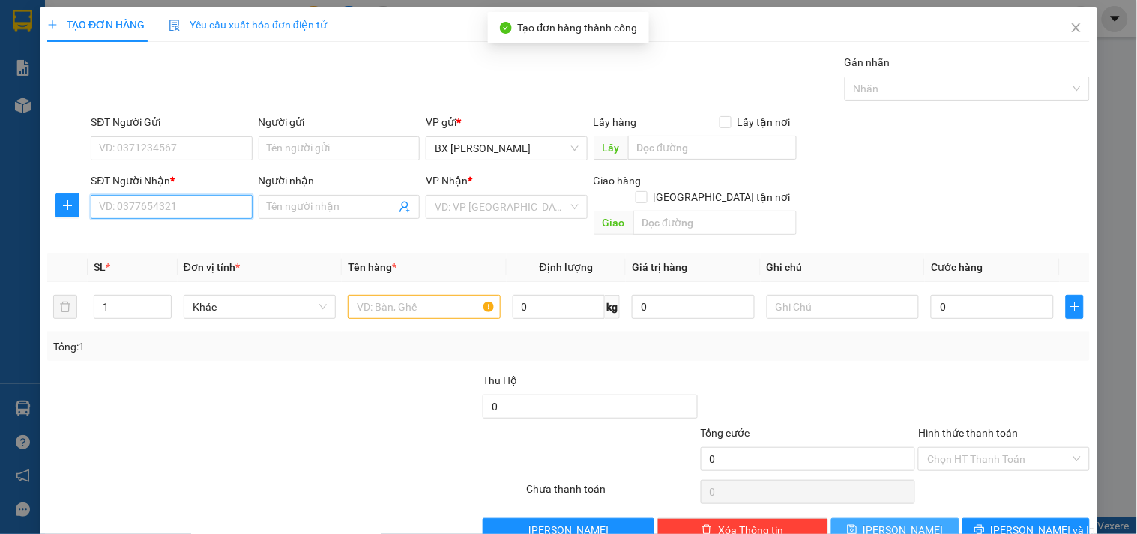
click at [108, 211] on input "SĐT Người Nhận *" at bounding box center [171, 207] width 161 height 24
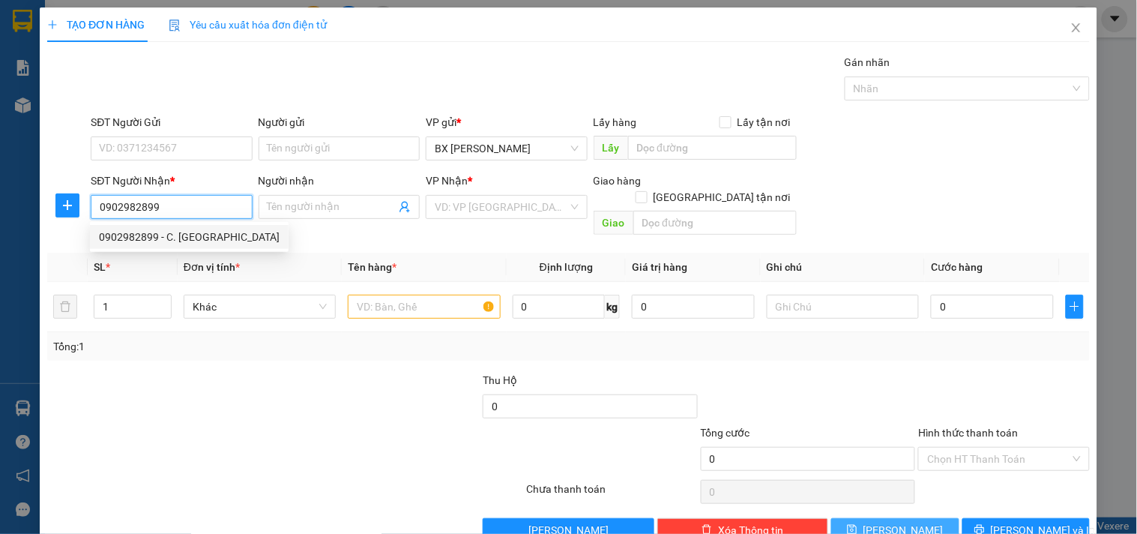
click at [114, 240] on div "0902982899 - C. HẢI LINH" at bounding box center [189, 237] width 181 height 16
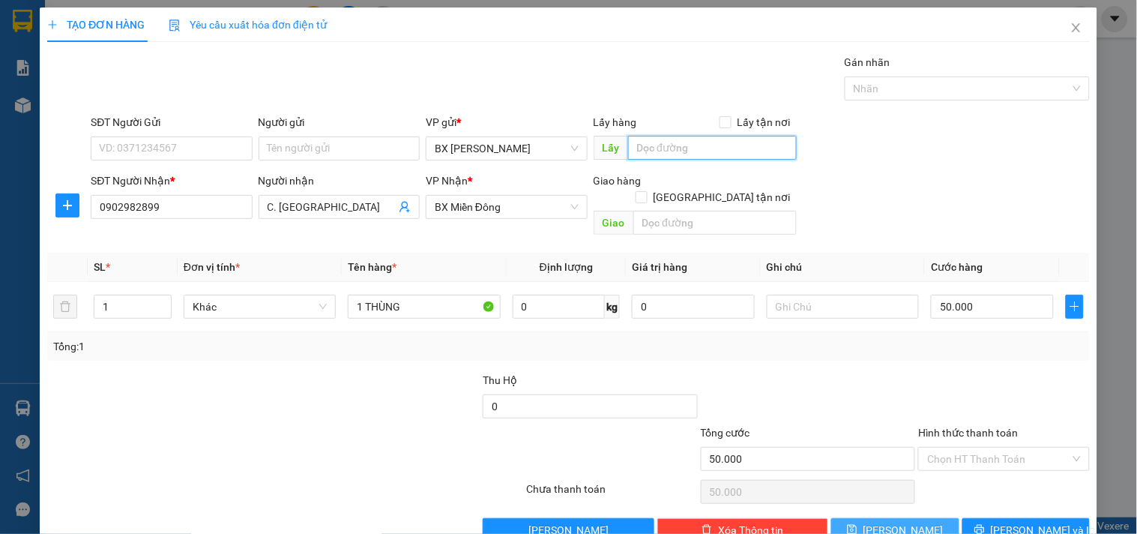
click at [701, 148] on input "text" at bounding box center [712, 148] width 169 height 24
paste input "KHÁNH RAU"
click at [857, 524] on icon "save" at bounding box center [852, 529] width 10 height 10
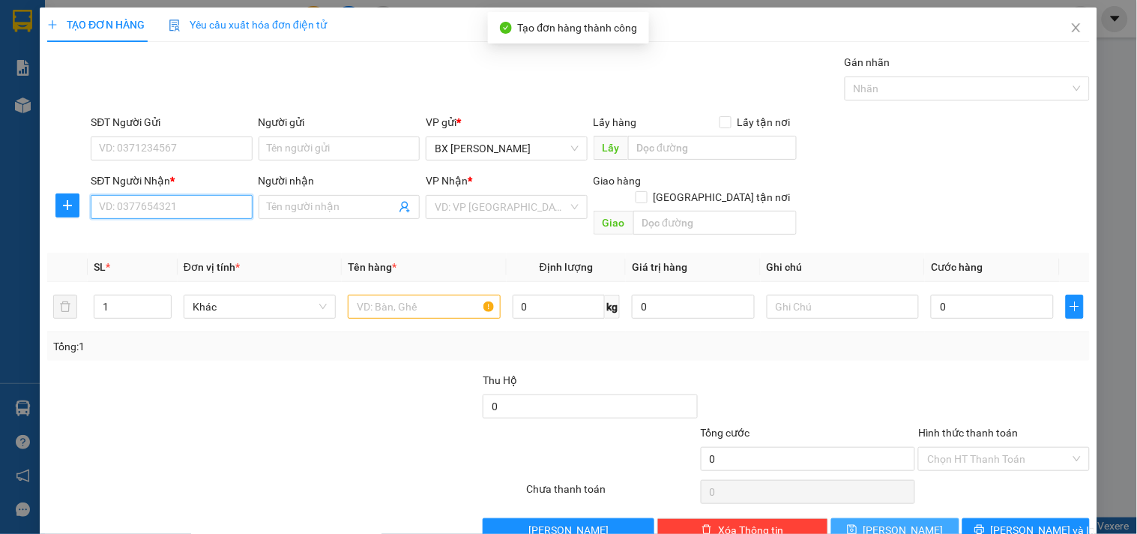
click at [122, 218] on input "SĐT Người Nhận *" at bounding box center [171, 207] width 161 height 24
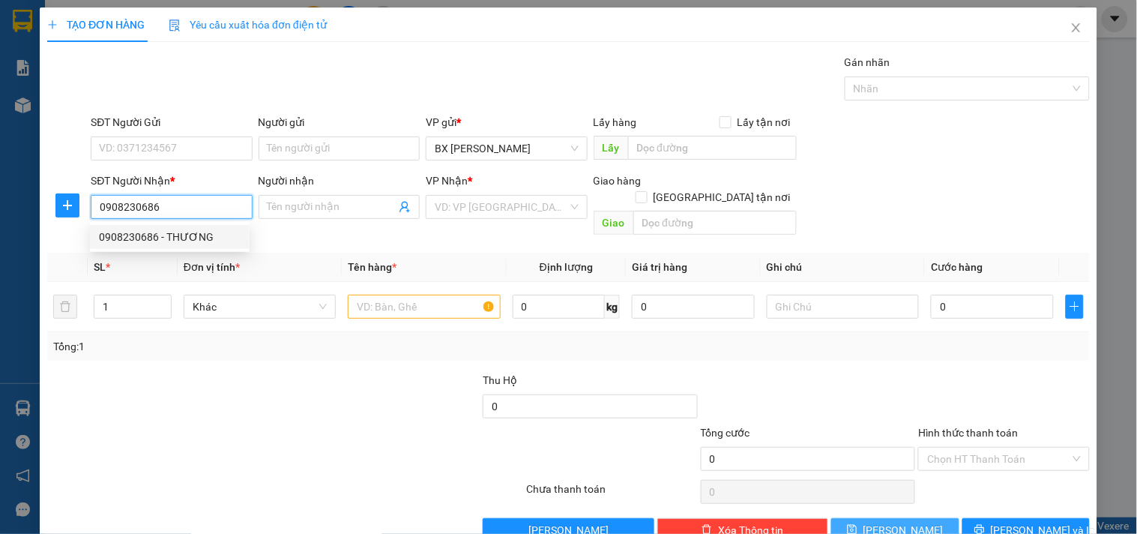
click at [123, 229] on div "0908230686 - THƯƠNG" at bounding box center [170, 237] width 142 height 16
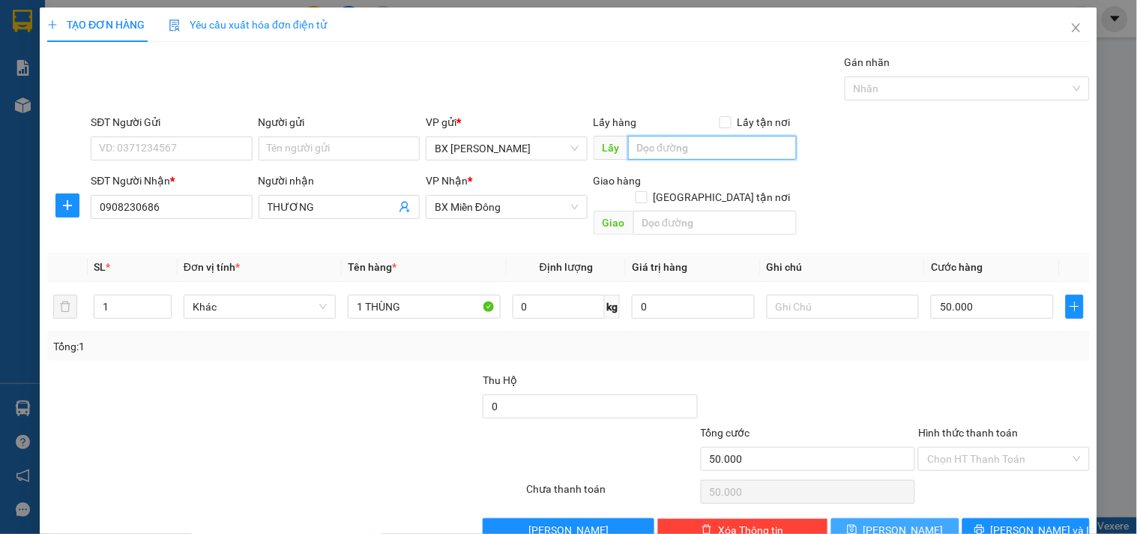
click at [663, 150] on input "text" at bounding box center [712, 148] width 169 height 24
paste input "KHÁNH RAU"
click at [857, 524] on icon "save" at bounding box center [852, 529] width 10 height 10
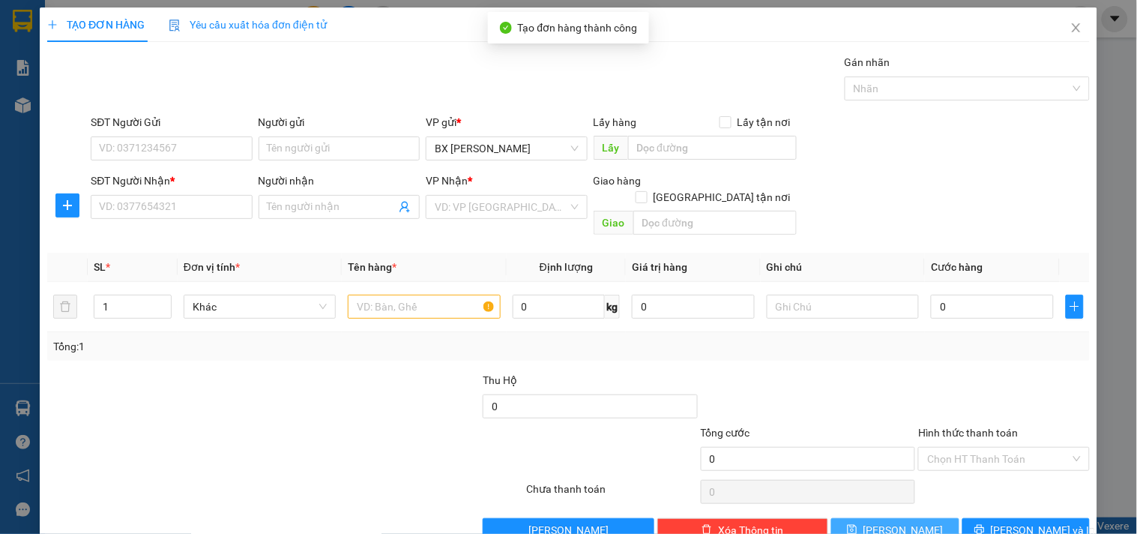
click at [166, 220] on div "SĐT Người Nhận * VD: 0377654321" at bounding box center [171, 198] width 161 height 52
click at [166, 203] on input "SĐT Người Nhận *" at bounding box center [171, 207] width 161 height 24
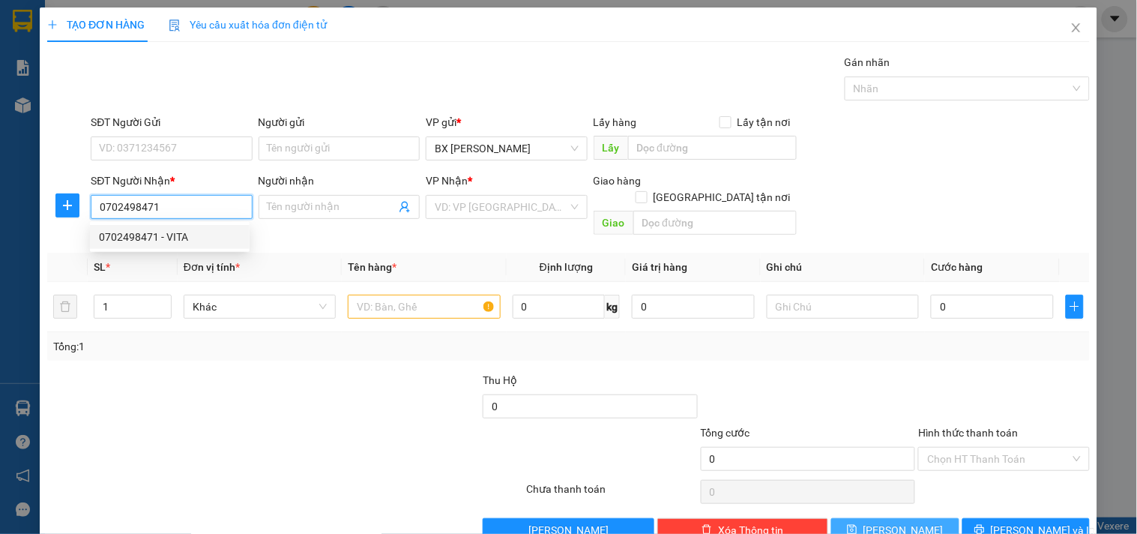
click at [197, 229] on div "0702498471 - VITA" at bounding box center [170, 237] width 142 height 16
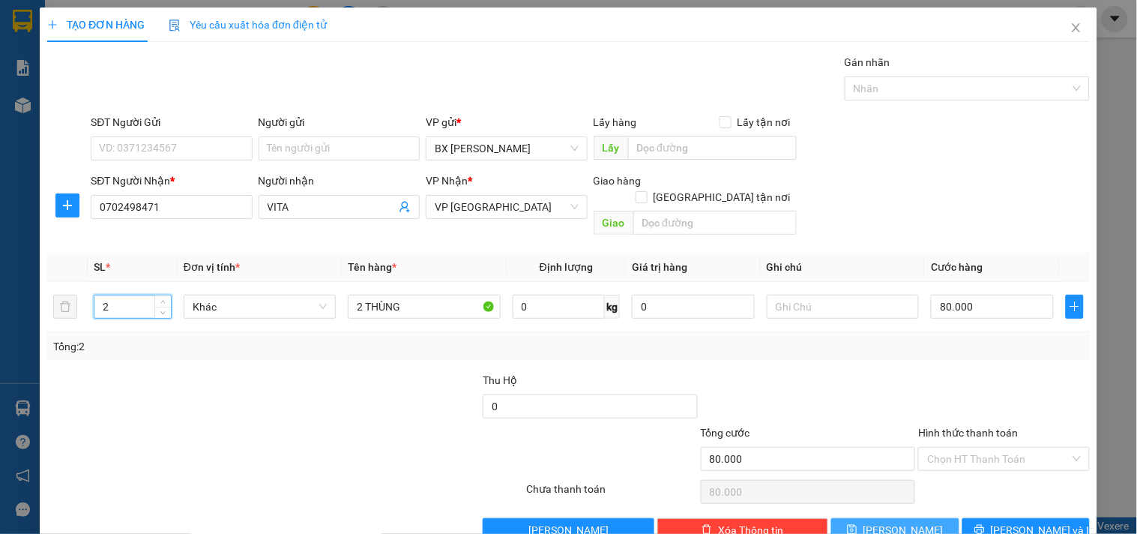
drag, startPoint x: 139, startPoint y: 287, endPoint x: 0, endPoint y: 307, distance: 140.1
click at [0, 307] on div "TẠO ĐƠN HÀNG Yêu cầu xuất hóa đơn điện tử Transit Pickup Surcharge Ids Transit …" at bounding box center [568, 267] width 1137 height 534
click at [985, 295] on input "80.000" at bounding box center [992, 307] width 123 height 24
click at [642, 144] on input "text" at bounding box center [712, 148] width 169 height 24
paste input "KHÁNH RAU"
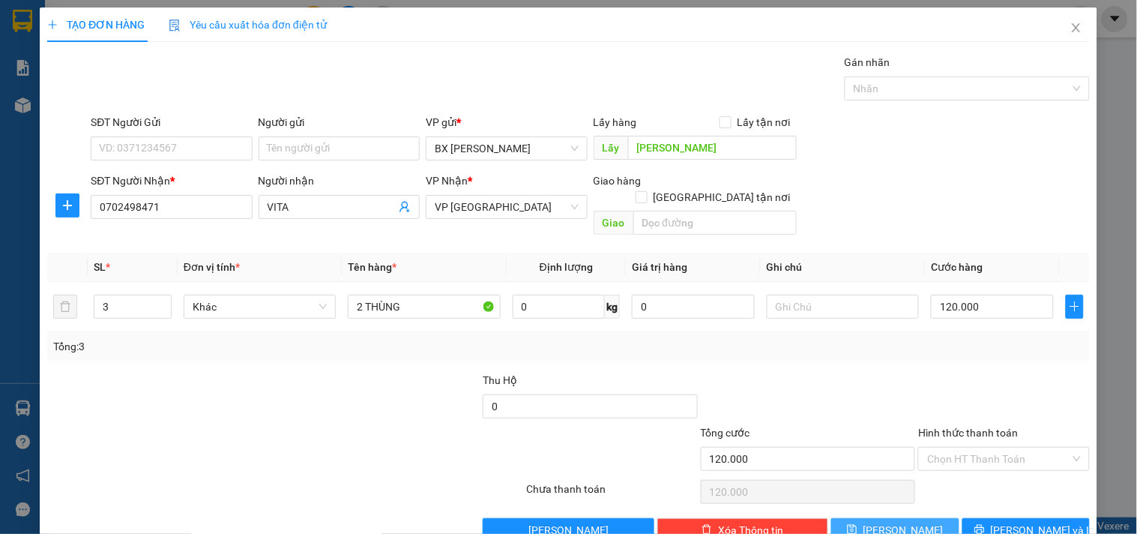
click at [908, 498] on div "Transit Pickup Surcharge Ids Transit Deliver Surcharge Ids Transit Deliver Surc…" at bounding box center [568, 298] width 1042 height 488
click at [909, 518] on button "[PERSON_NAME]" at bounding box center [894, 530] width 127 height 24
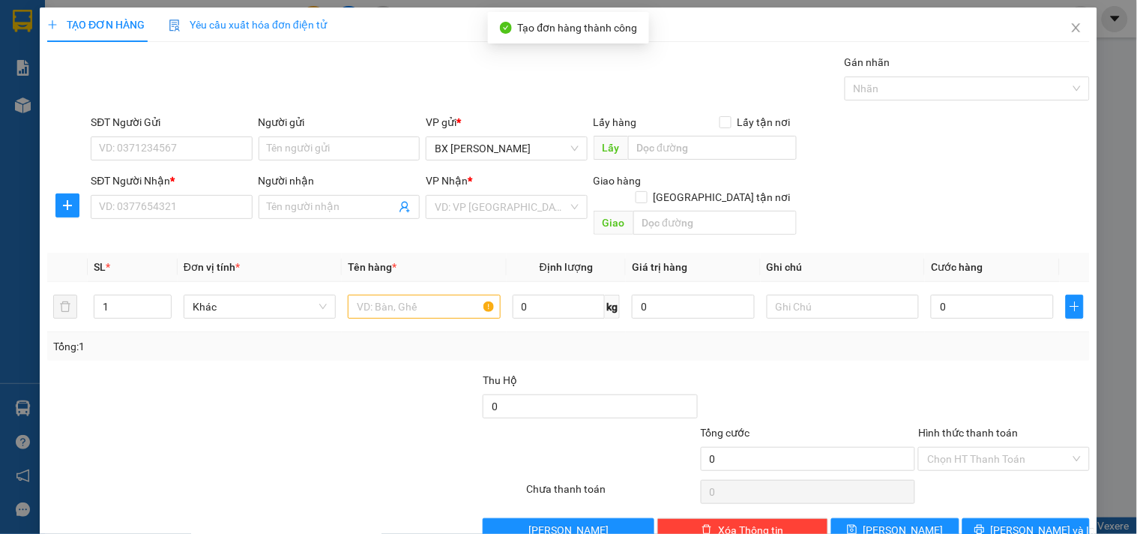
click at [193, 191] on div "SĐT Người Nhận *" at bounding box center [171, 183] width 161 height 22
click at [185, 206] on input "SĐT Người Nhận *" at bounding box center [171, 207] width 161 height 24
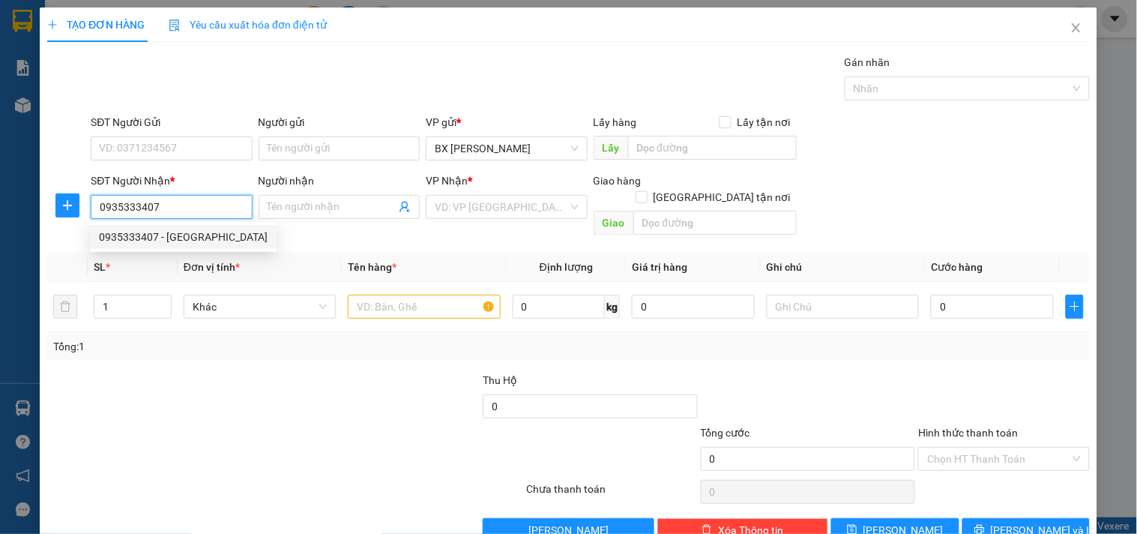
click at [200, 234] on div "0935333407 - CẨM THẠCH" at bounding box center [183, 237] width 169 height 16
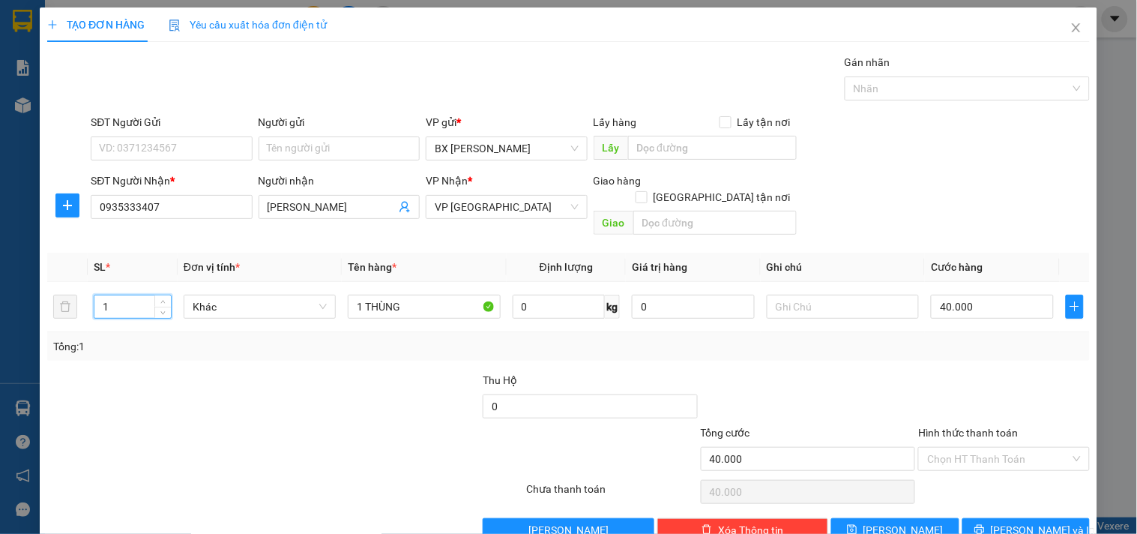
drag, startPoint x: 137, startPoint y: 293, endPoint x: 37, endPoint y: 289, distance: 99.7
click at [37, 289] on div "TẠO ĐƠN HÀNG Yêu cầu xuất hóa đơn điện tử Transit Pickup Surcharge Ids Transit …" at bounding box center [568, 267] width 1137 height 534
click at [721, 145] on input "text" at bounding box center [712, 148] width 169 height 24
paste input "KHÁNH RAU"
click at [962, 295] on input "40.000" at bounding box center [992, 307] width 123 height 24
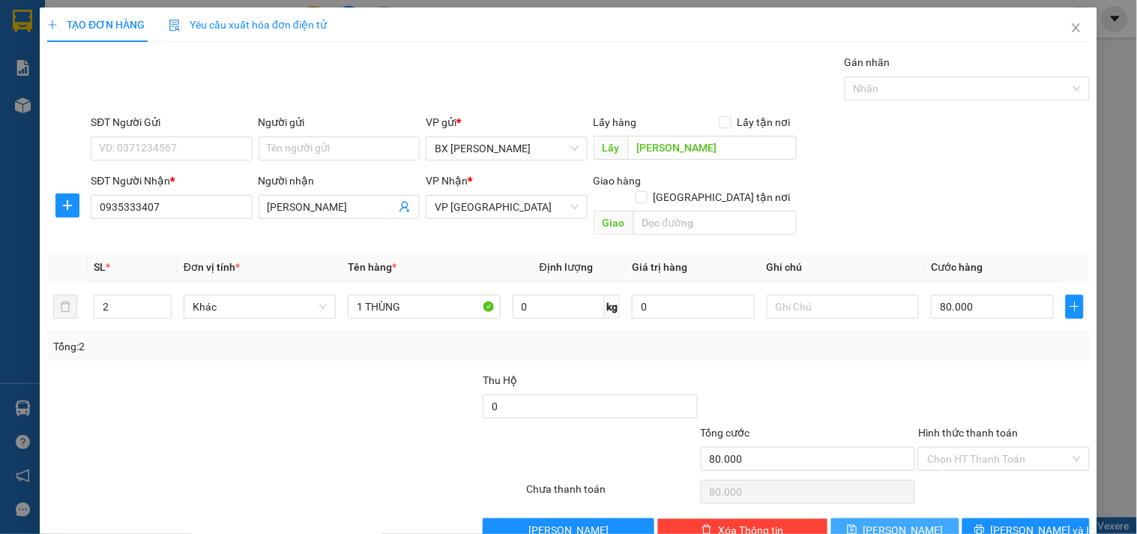
click at [886, 522] on span "[PERSON_NAME]" at bounding box center [903, 530] width 80 height 16
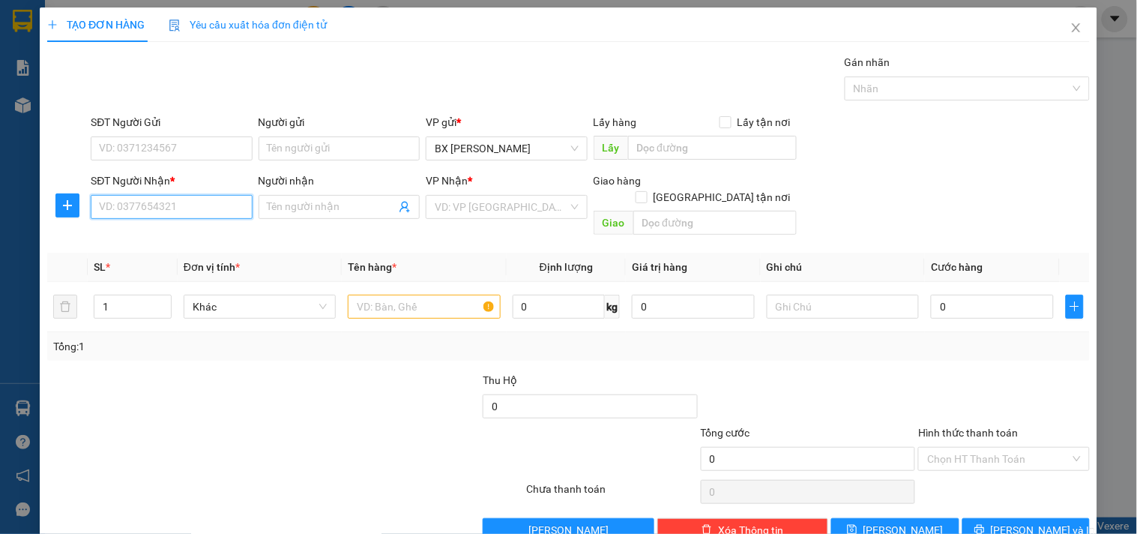
click at [148, 200] on input "SĐT Người Nhận *" at bounding box center [171, 207] width 161 height 24
click at [312, 205] on input "Người nhận" at bounding box center [332, 207] width 128 height 16
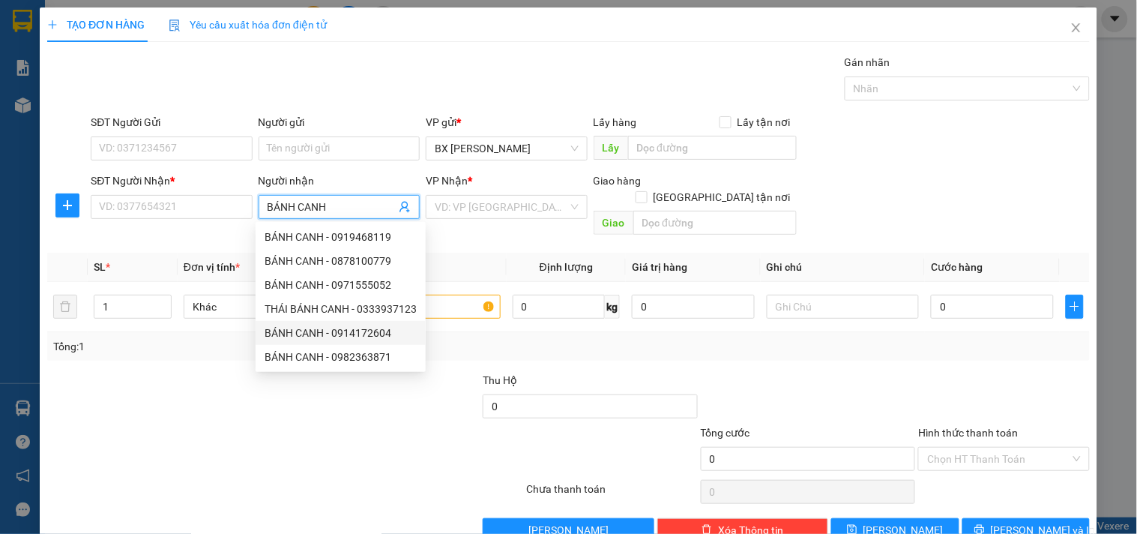
click at [354, 330] on div "BÁNH CANH - 0914172604" at bounding box center [341, 333] width 152 height 16
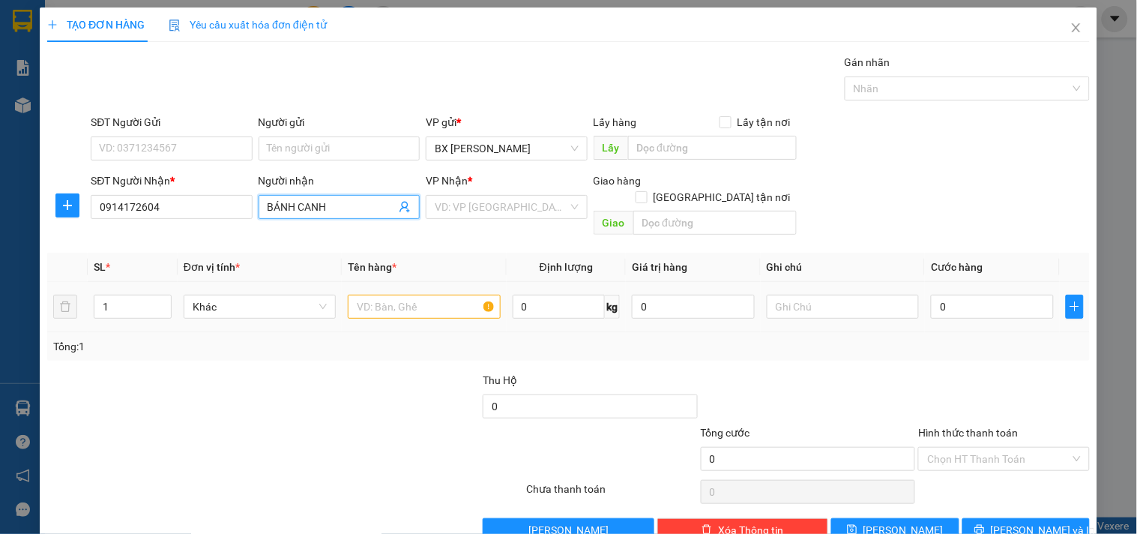
drag, startPoint x: 125, startPoint y: 288, endPoint x: 0, endPoint y: 302, distance: 126.0
click at [0, 302] on div "TẠO ĐƠN HÀNG Yêu cầu xuất hóa đơn điện tử Transit Pickup Surcharge Ids Transit …" at bounding box center [568, 267] width 1137 height 534
click at [523, 216] on input "search" at bounding box center [501, 207] width 133 height 22
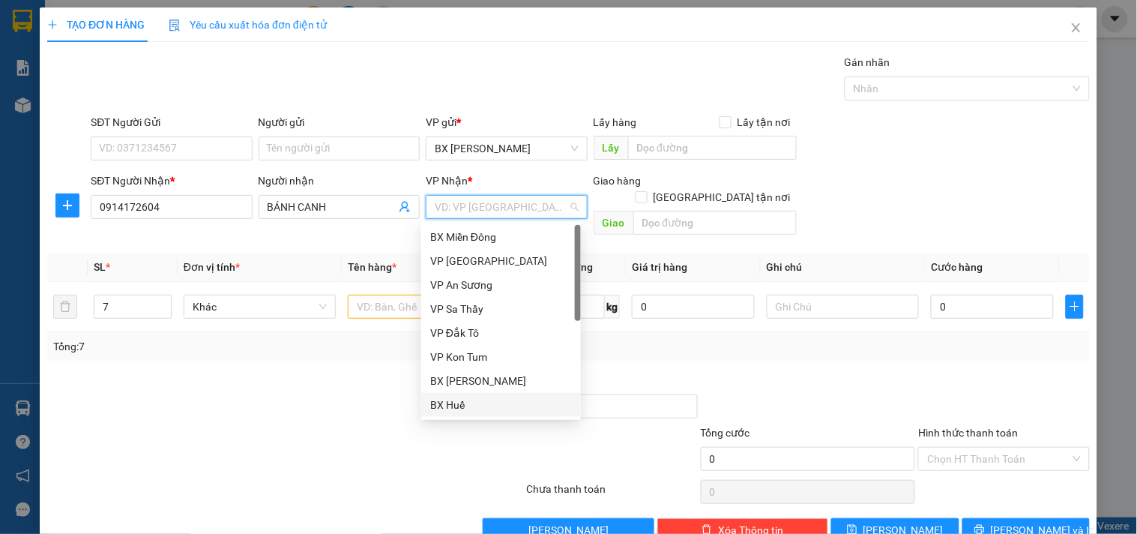
click at [451, 408] on div "BX Huế" at bounding box center [501, 404] width 142 height 16
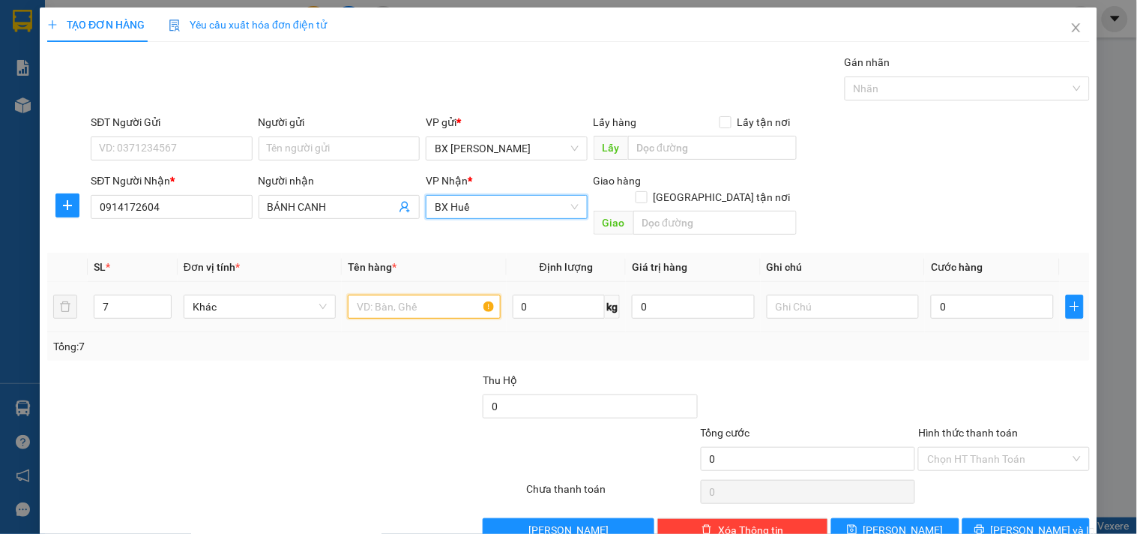
click at [382, 298] on input "text" at bounding box center [424, 307] width 152 height 24
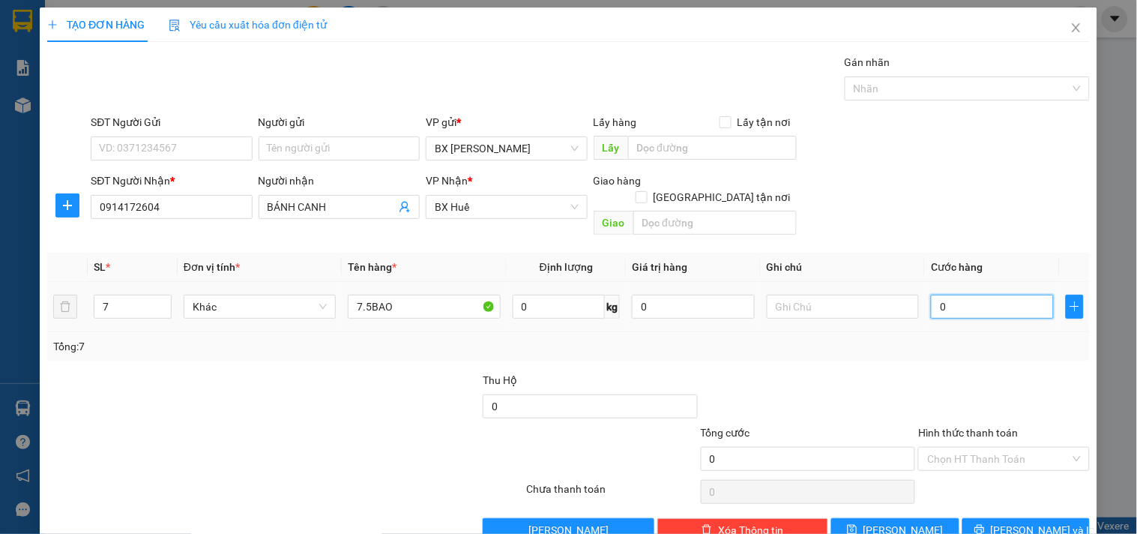
click at [950, 295] on input "0" at bounding box center [992, 307] width 123 height 24
click at [831, 518] on button "[PERSON_NAME]" at bounding box center [894, 530] width 127 height 24
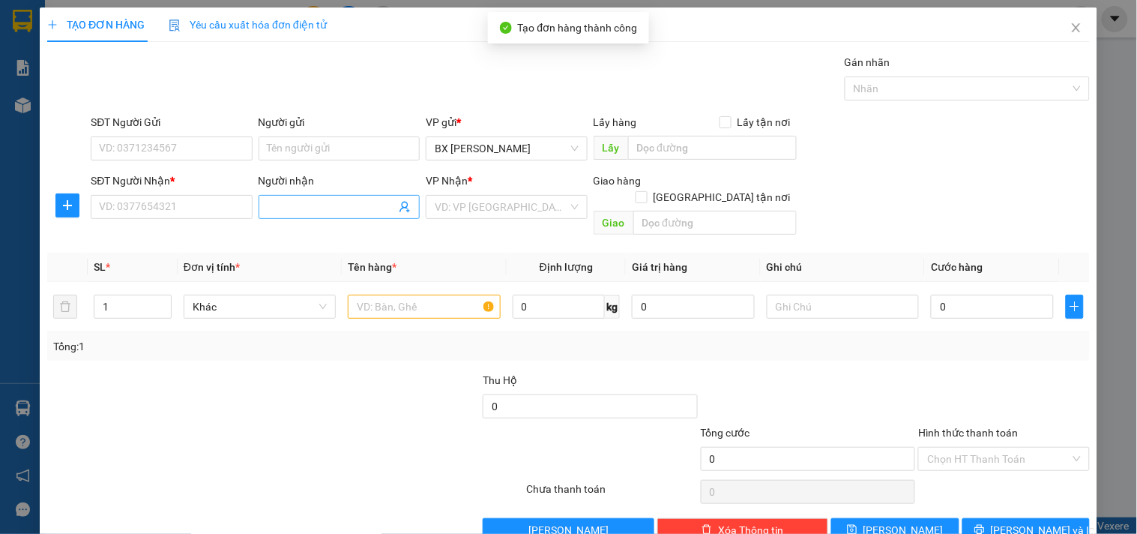
click at [297, 205] on input "Người nhận" at bounding box center [332, 207] width 128 height 16
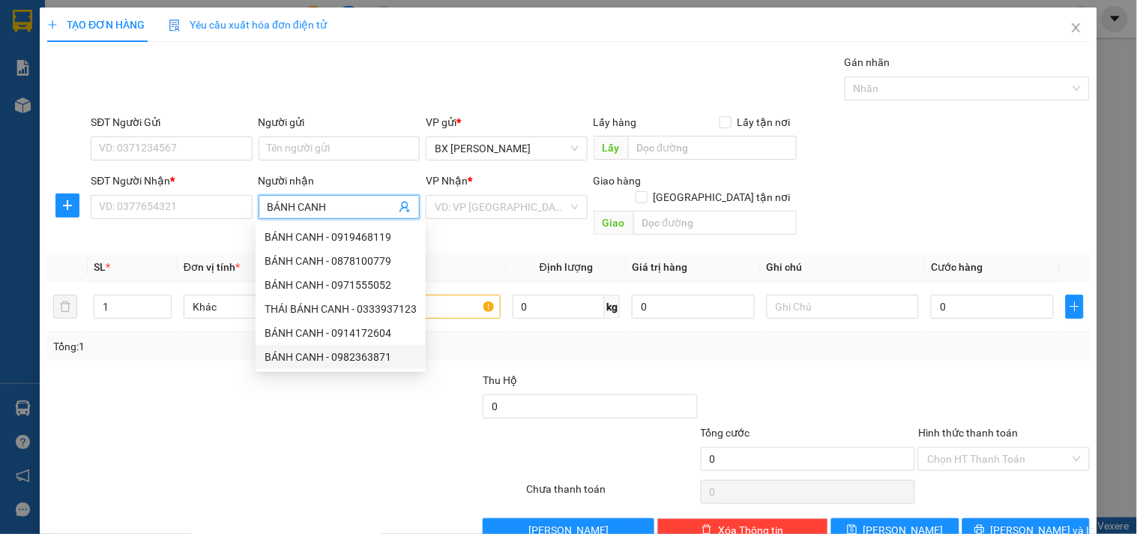
click at [364, 362] on div "BÁNH CANH - 0982363871" at bounding box center [341, 356] width 152 height 16
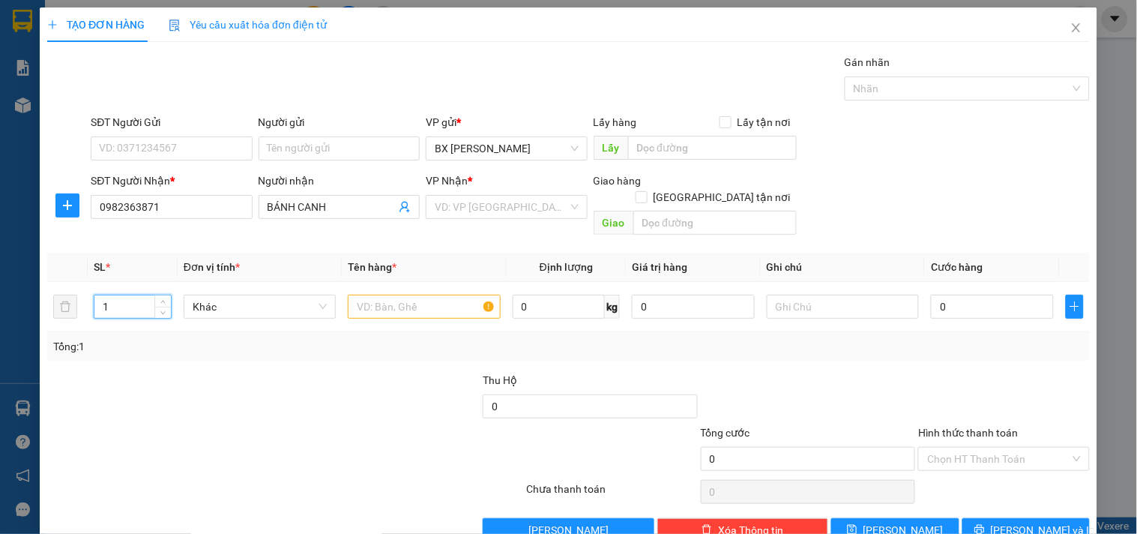
click at [0, 290] on div "TẠO ĐƠN HÀNG Yêu cầu xuất hóa đơn điện tử Transit Pickup Surcharge Ids Transit …" at bounding box center [568, 267] width 1137 height 534
click at [515, 206] on input "search" at bounding box center [501, 207] width 133 height 22
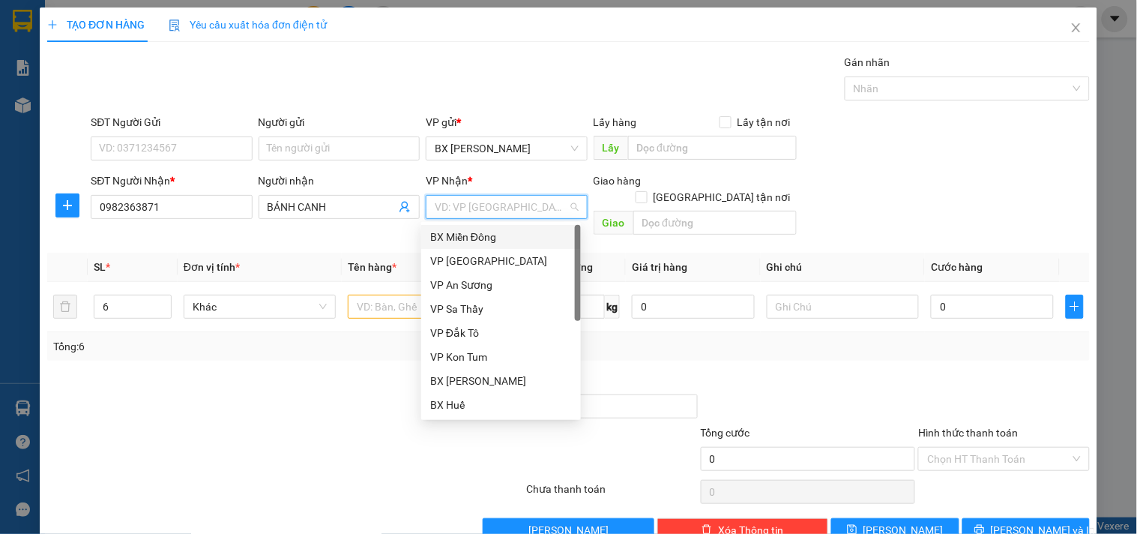
click at [486, 243] on div "BX Miền Đông" at bounding box center [501, 237] width 142 height 16
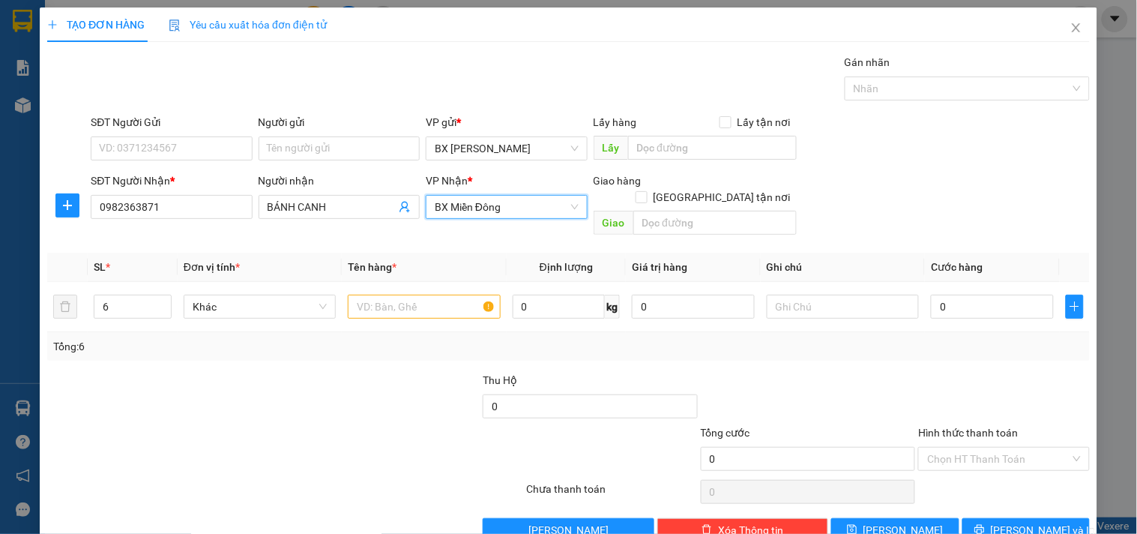
click at [487, 208] on span "BX Miền Đông" at bounding box center [506, 207] width 143 height 22
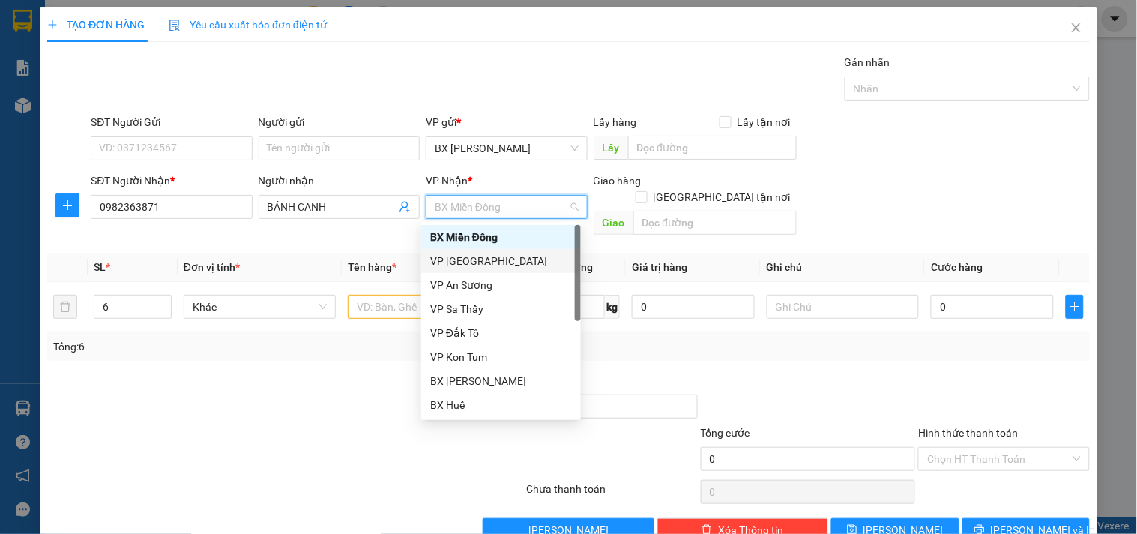
click at [459, 262] on div "VP [GEOGRAPHIC_DATA]" at bounding box center [501, 261] width 142 height 16
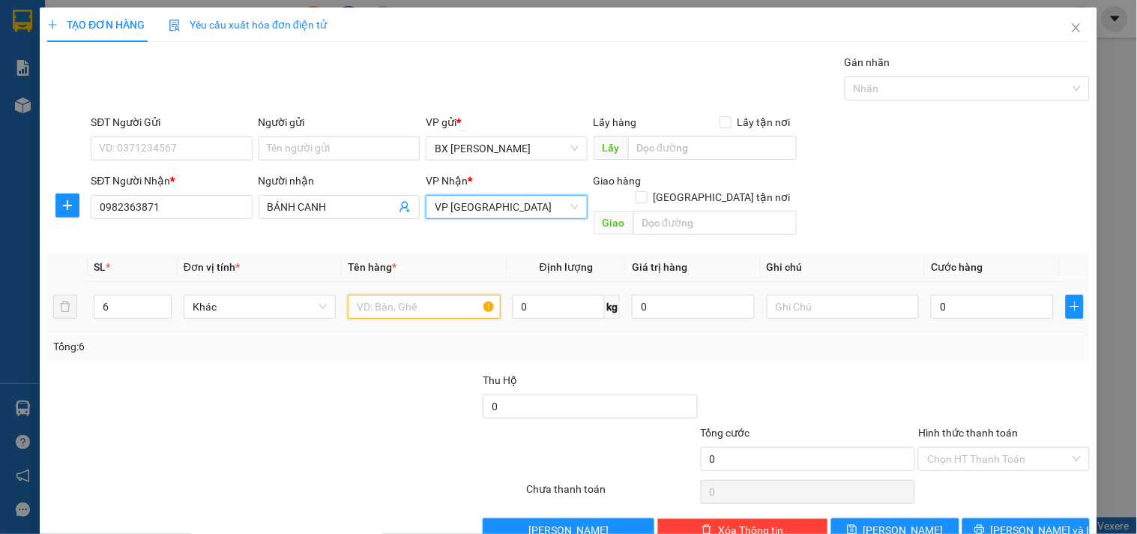
click at [396, 295] on input "text" at bounding box center [424, 307] width 152 height 24
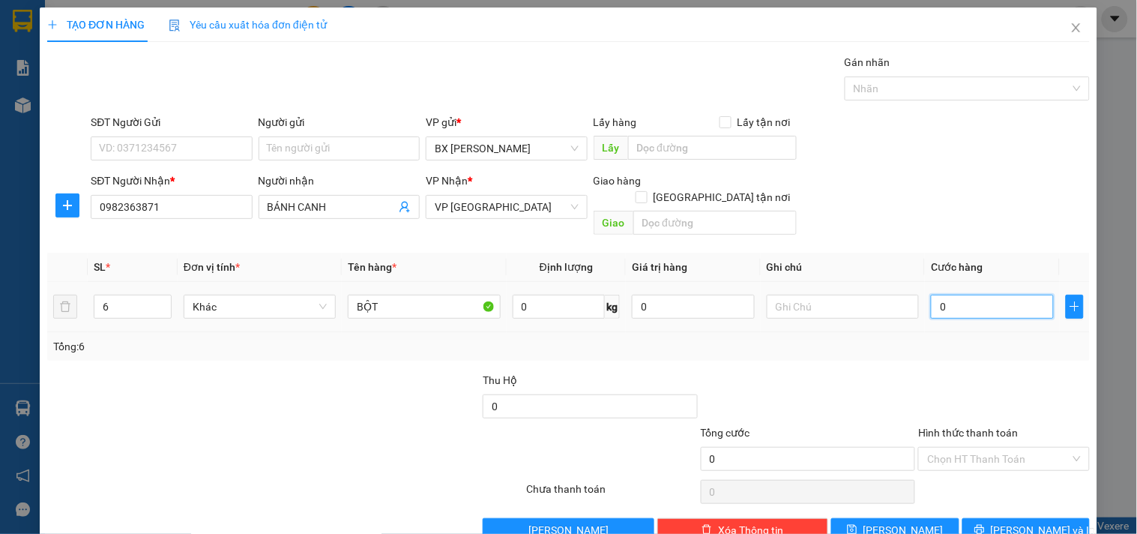
click at [963, 295] on input "0" at bounding box center [992, 307] width 123 height 24
click at [831, 518] on button "[PERSON_NAME]" at bounding box center [894, 530] width 127 height 24
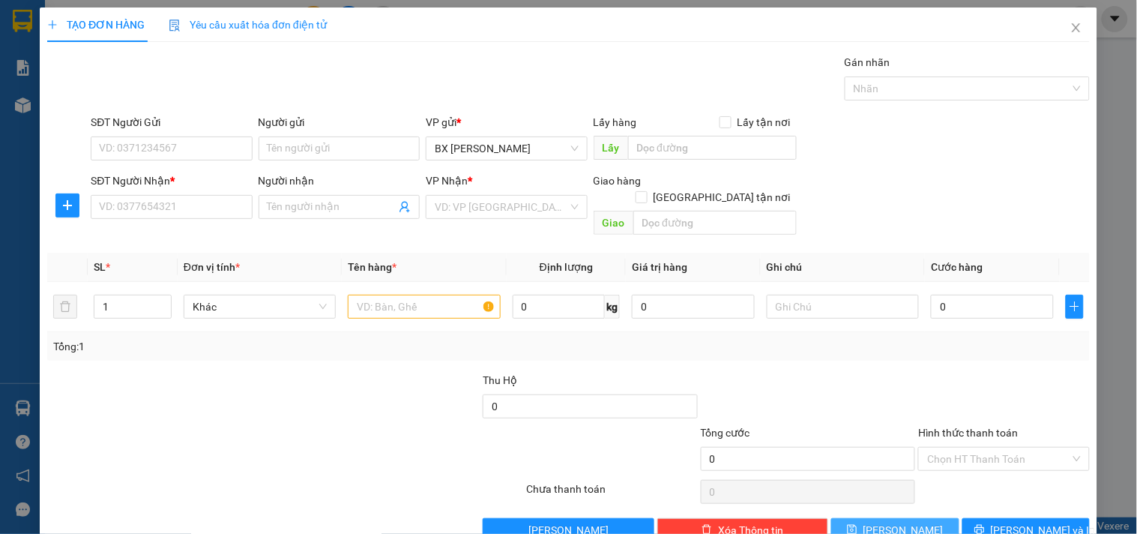
click at [831, 518] on button "[PERSON_NAME]" at bounding box center [894, 530] width 127 height 24
